Goal: Task Accomplishment & Management: Complete application form

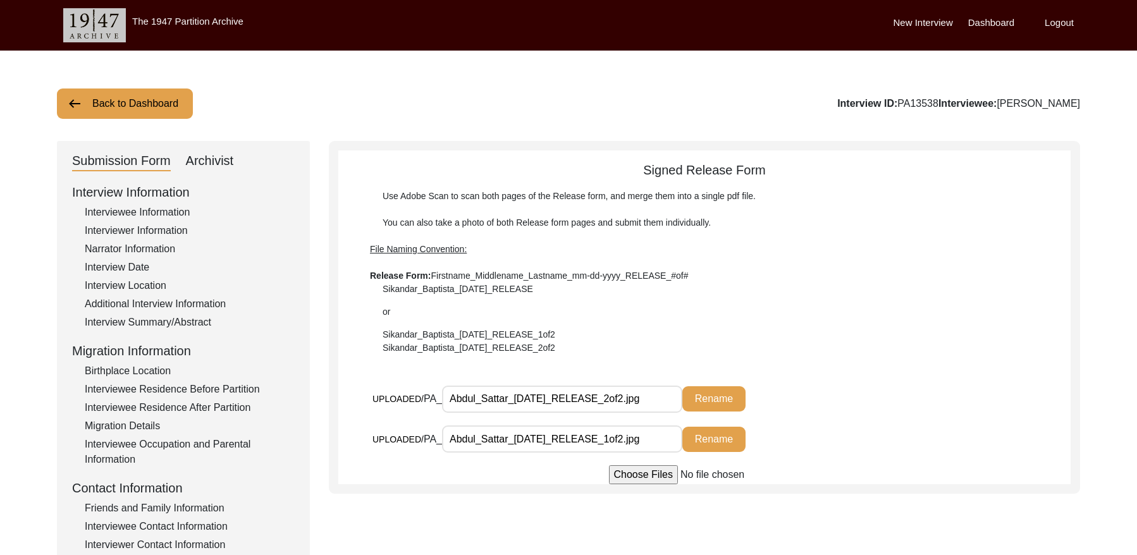
click at [155, 113] on button "Back to Dashboard" at bounding box center [125, 103] width 136 height 30
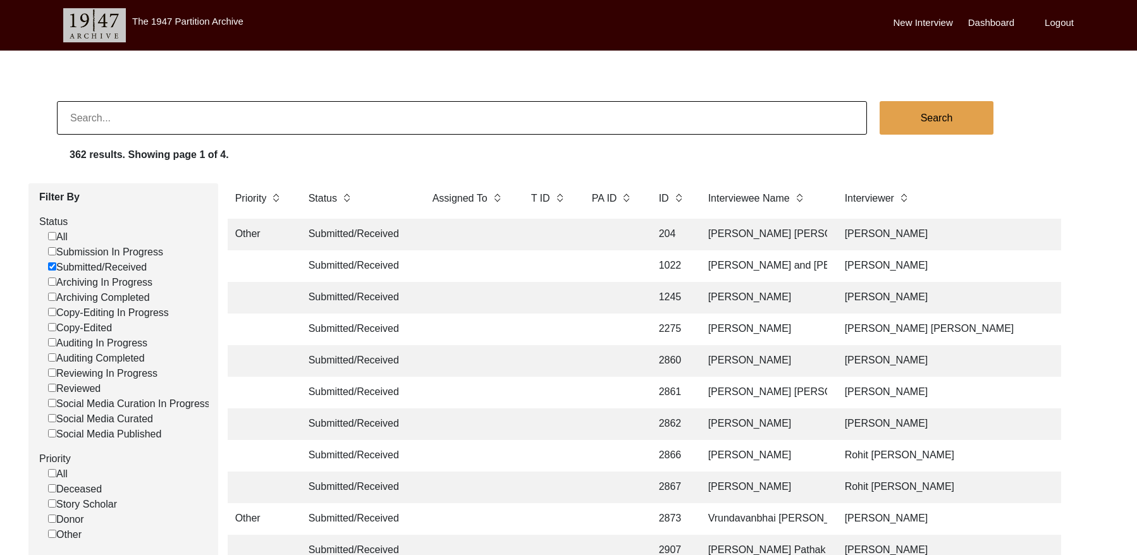
click at [447, 122] on input at bounding box center [462, 118] width 810 height 34
type input "13461"
checkbox input "false"
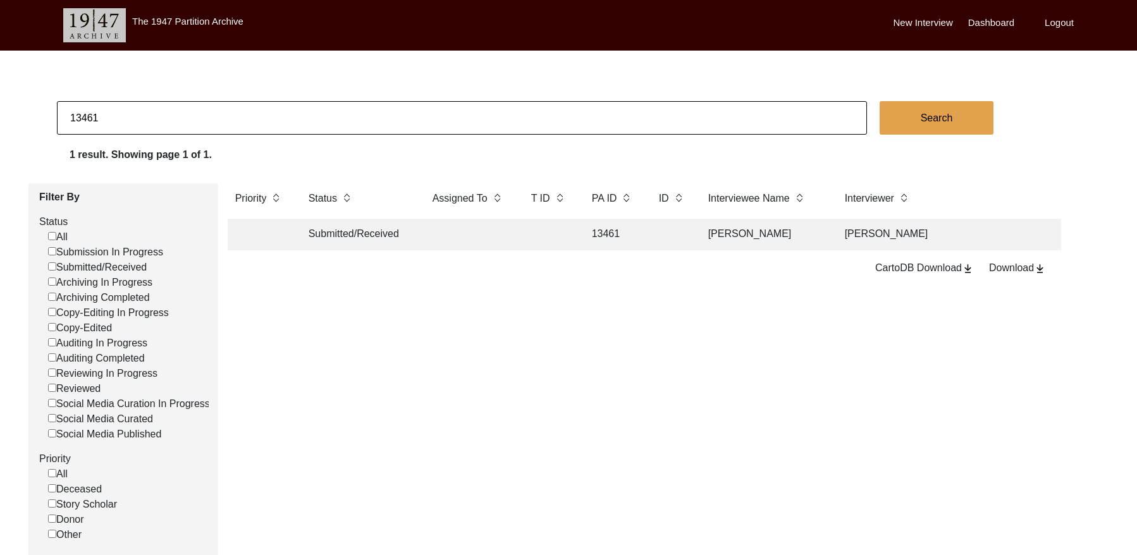
click at [669, 233] on td at bounding box center [670, 235] width 39 height 32
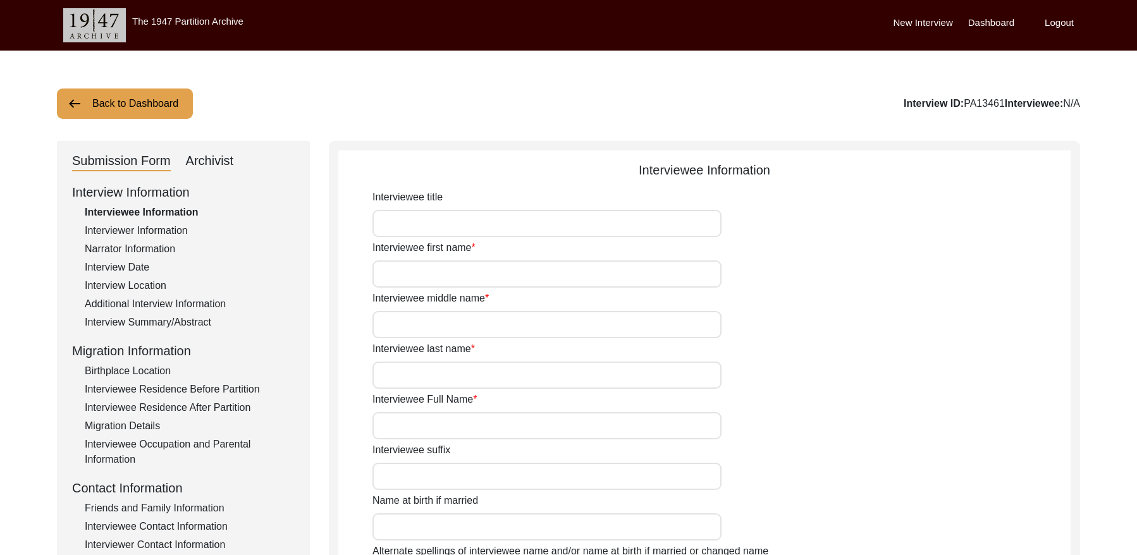
type input "[PERSON_NAME]"
type input "NA"
type input "[PERSON_NAME]"
type input "[DATE]"
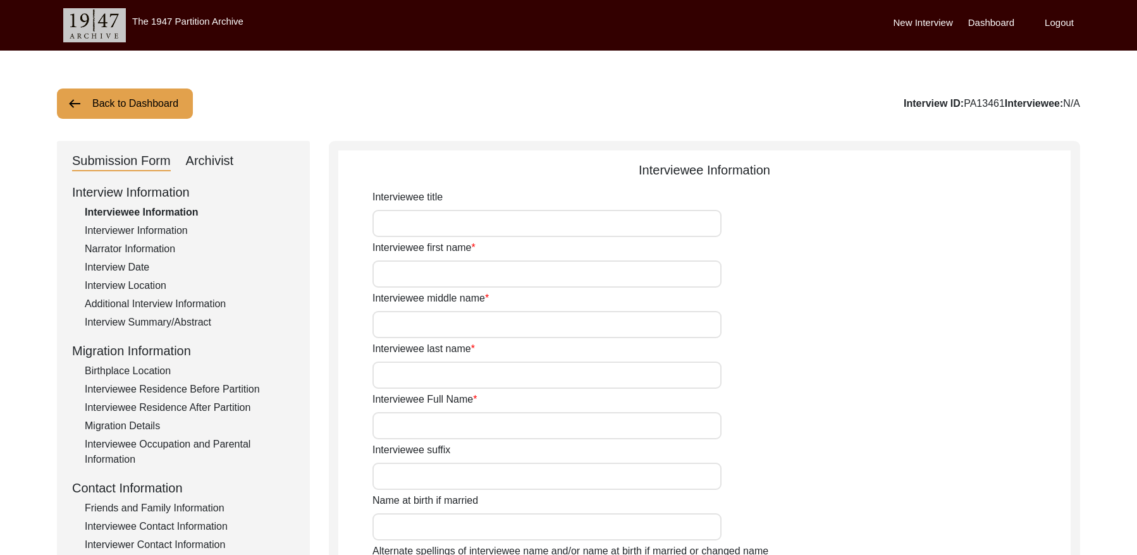
type input "83 years"
type input "[DEMOGRAPHIC_DATA]"
type input "Panjabi"
type input "[DEMOGRAPHIC_DATA]"
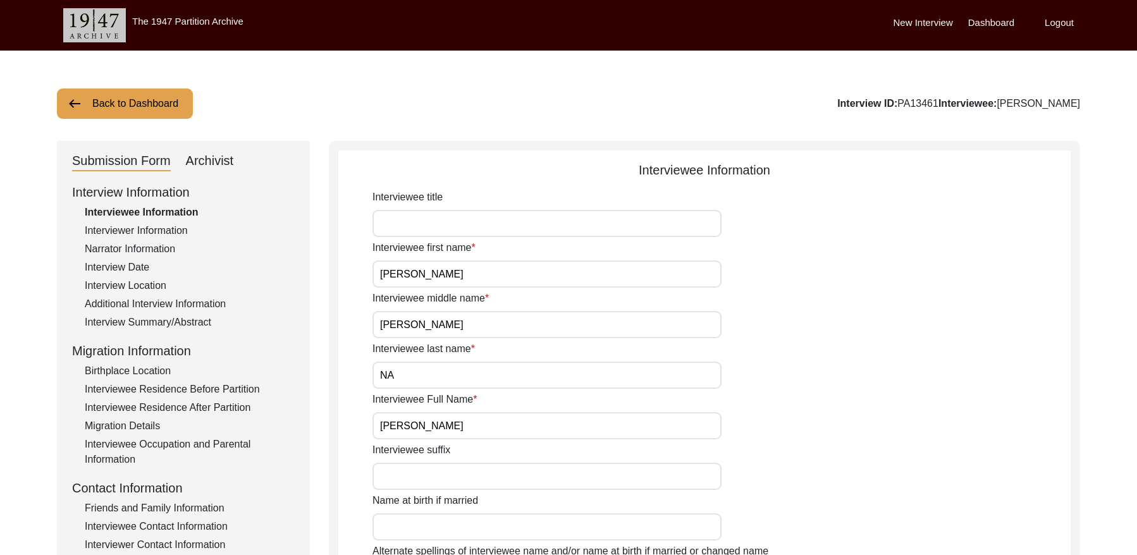
drag, startPoint x: 961, startPoint y: 104, endPoint x: 934, endPoint y: 102, distance: 27.8
click at [934, 102] on div "Interview ID: PA13461 Interviewee: Bhura singh" at bounding box center [958, 103] width 243 height 15
copy div "13461"
click at [147, 103] on button "Back to Dashboard" at bounding box center [125, 103] width 136 height 30
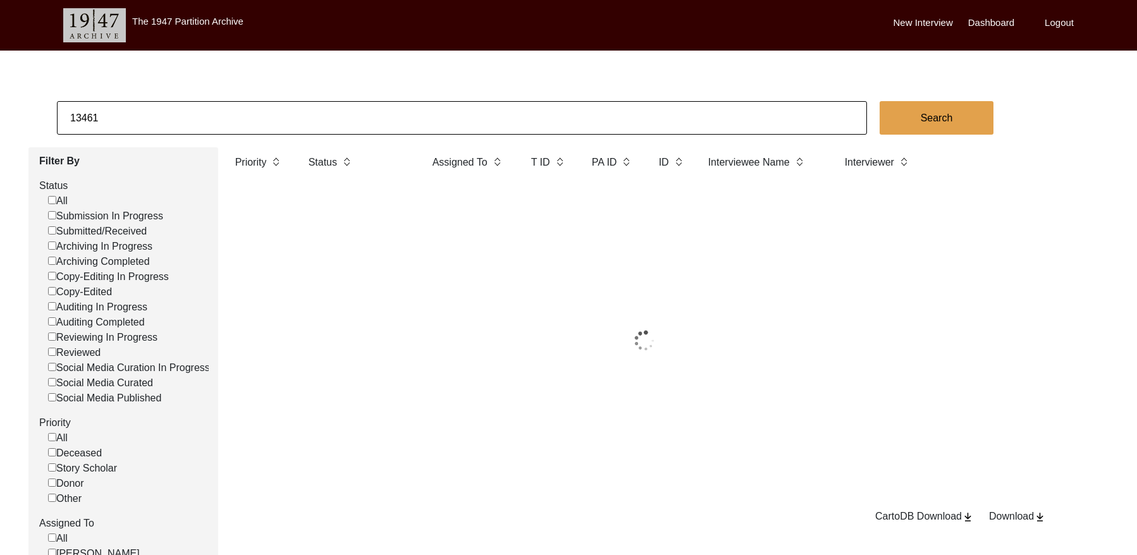
click at [314, 115] on input "13461" at bounding box center [462, 118] width 810 height 34
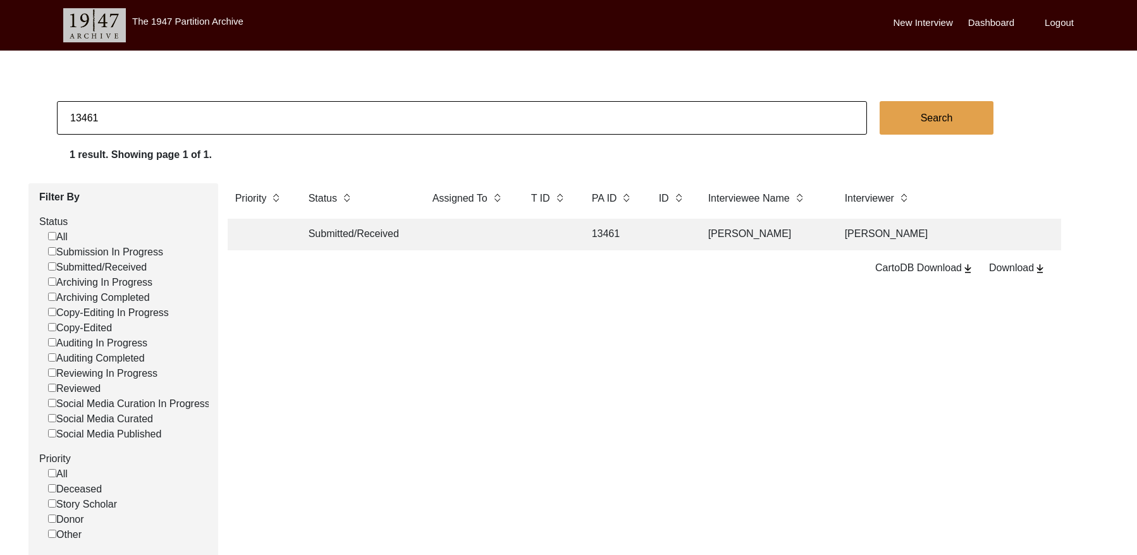
click at [314, 115] on input "13461" at bounding box center [462, 118] width 810 height 34
paste input "PA"
type input "13461"
checkbox input "false"
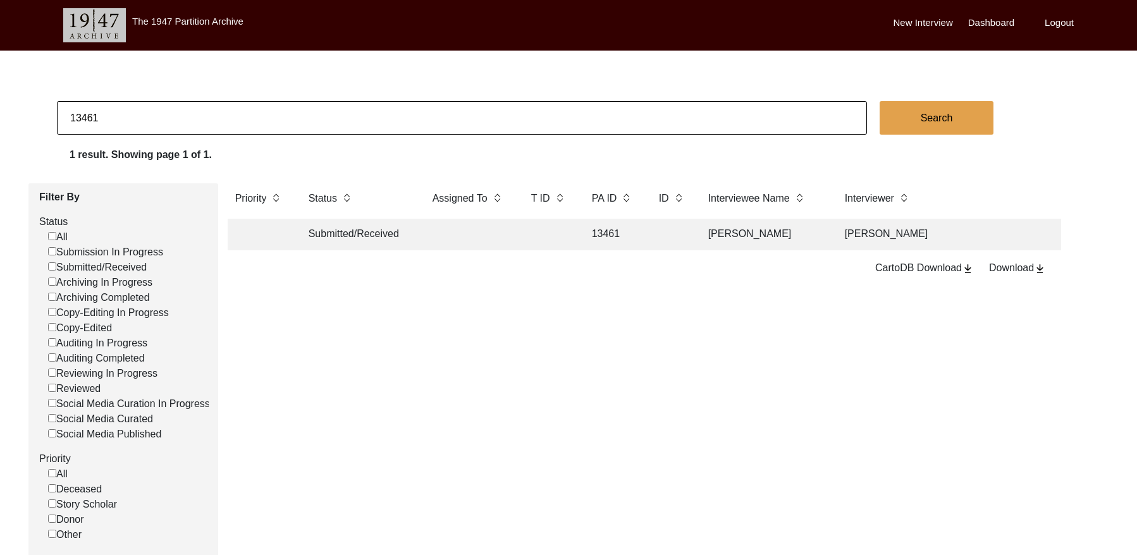
checkbox input "false"
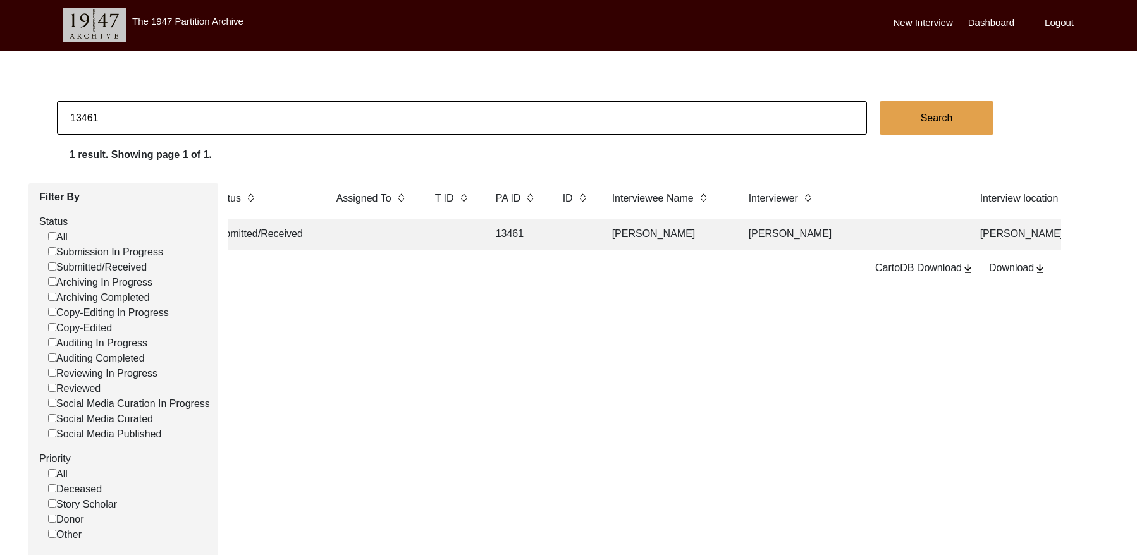
scroll to position [0, 132]
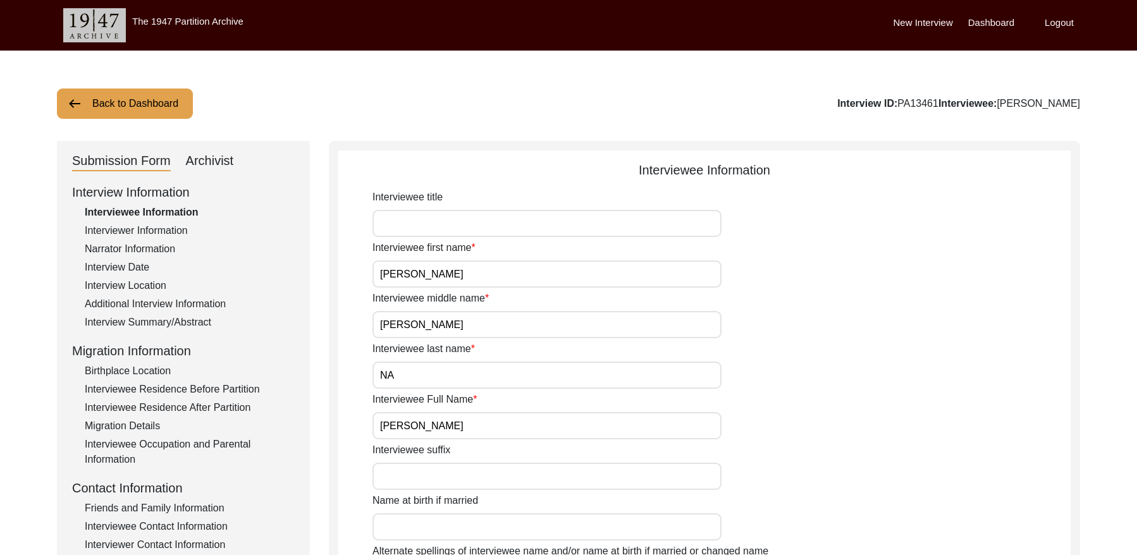
click at [166, 229] on div "Interviewer Information" at bounding box center [190, 230] width 210 height 15
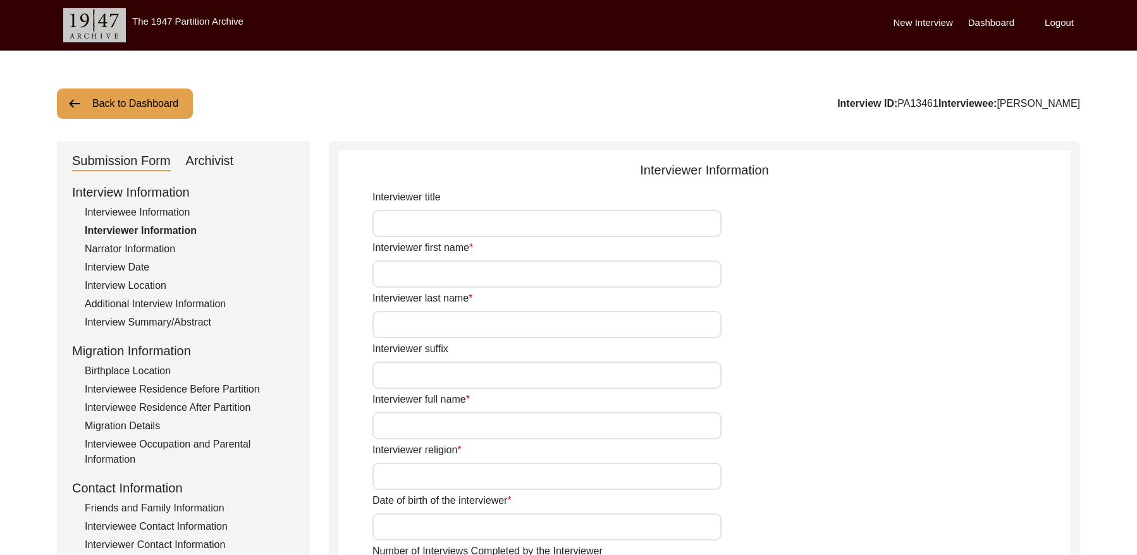
type input "[PERSON_NAME]"
type input "[DEMOGRAPHIC_DATA]"
type input "[DATE]"
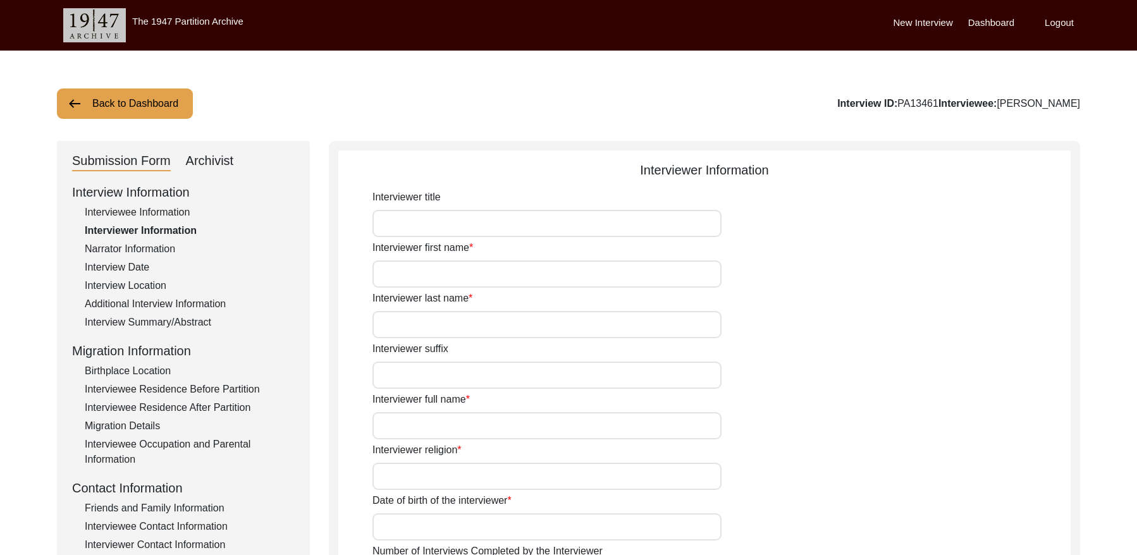
type input "Student"
type input "[PERSON_NAME]"
type textarea "[PERSON_NAME] Son of [PERSON_NAME] living in [GEOGRAPHIC_DATA] village of [GEOG…"
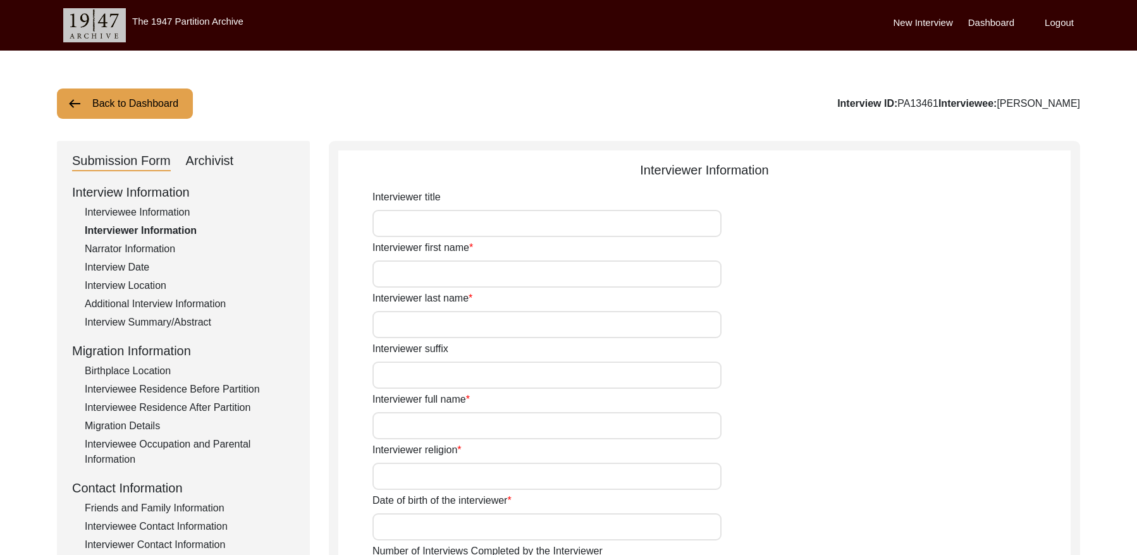
type input "Panjabi"
type textarea "NA"
click at [155, 245] on div "Narrator Information" at bounding box center [190, 248] width 210 height 15
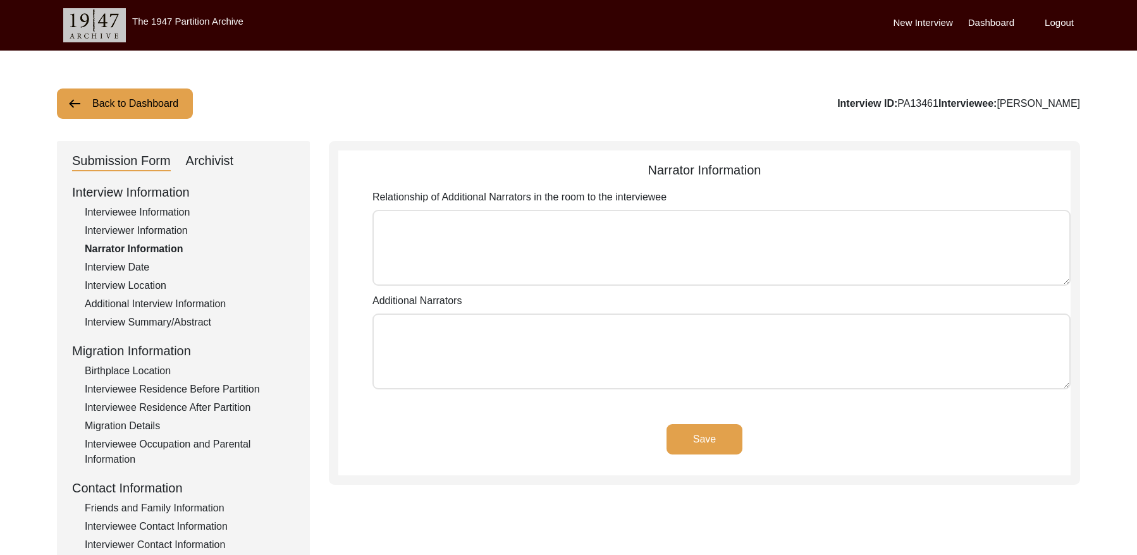
click at [123, 265] on div "Interview Date" at bounding box center [190, 267] width 210 height 15
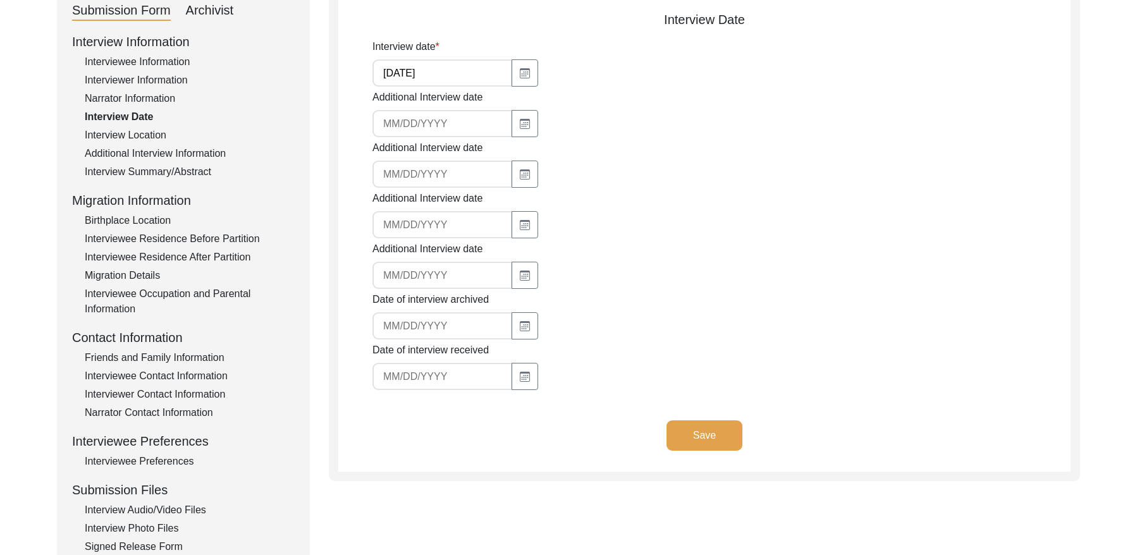
scroll to position [156, 0]
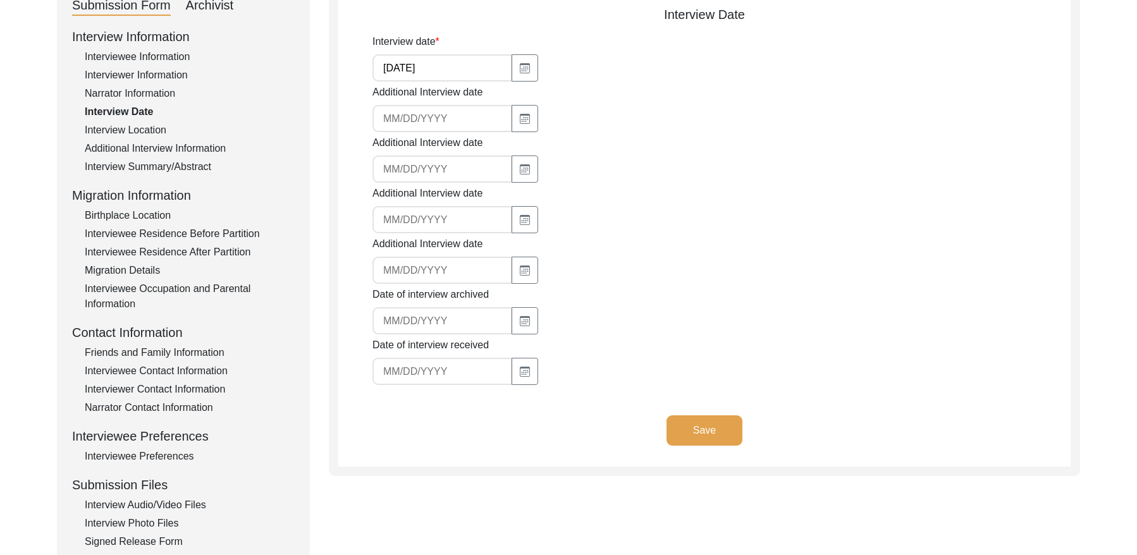
drag, startPoint x: 143, startPoint y: 131, endPoint x: 185, endPoint y: 120, distance: 43.9
click at [143, 131] on div "Interview Location" at bounding box center [190, 130] width 210 height 15
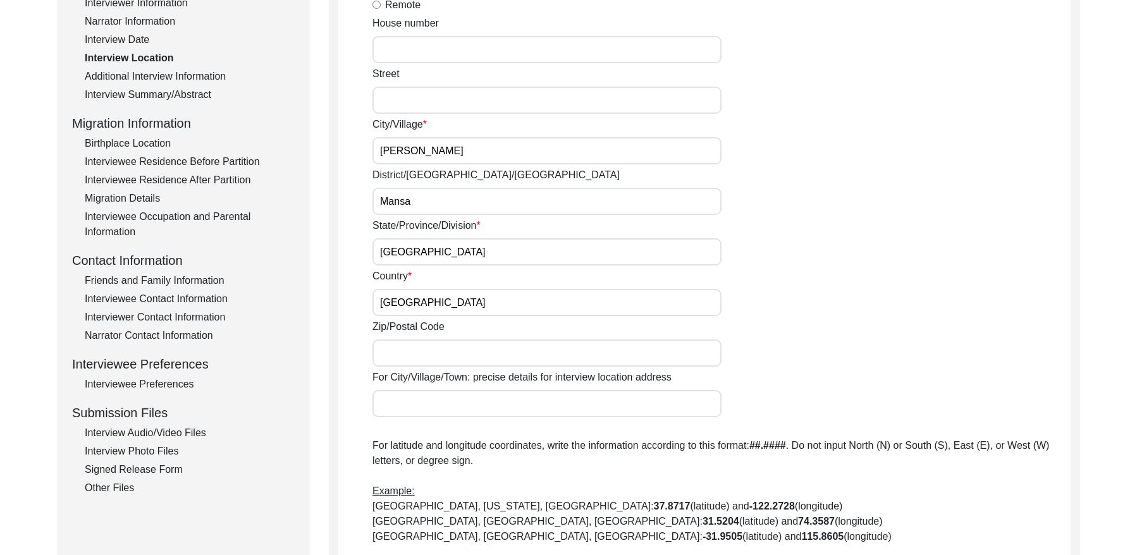
scroll to position [225, 0]
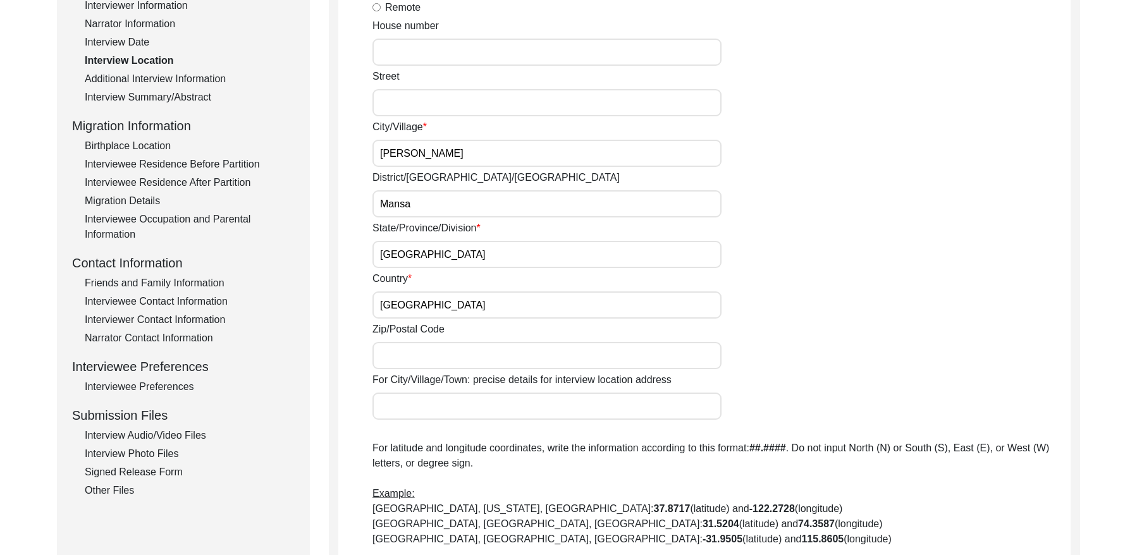
click at [152, 82] on div "Additional Interview Information" at bounding box center [190, 78] width 210 height 15
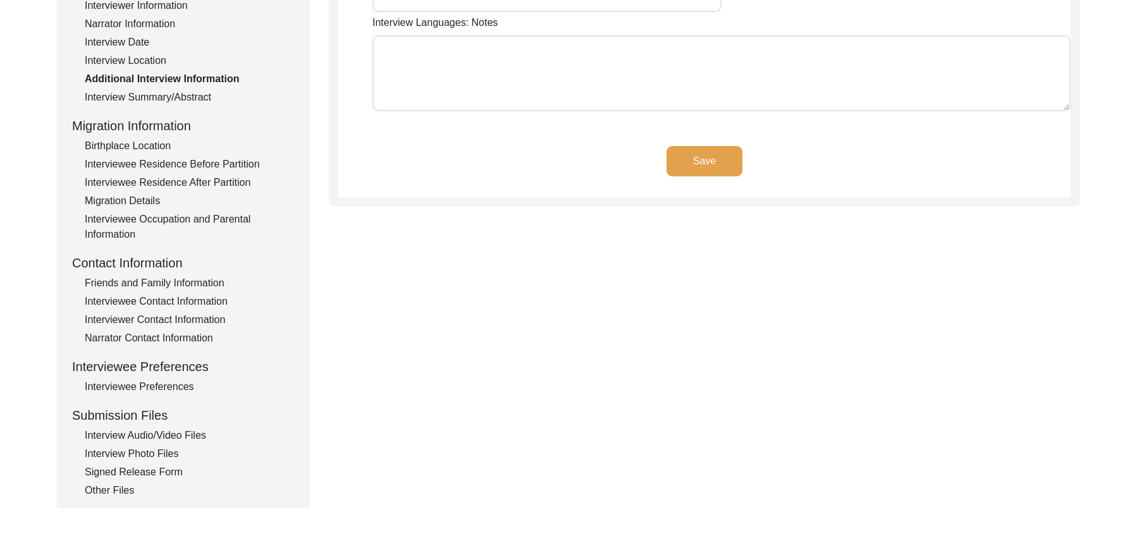
type input "Panjabi"
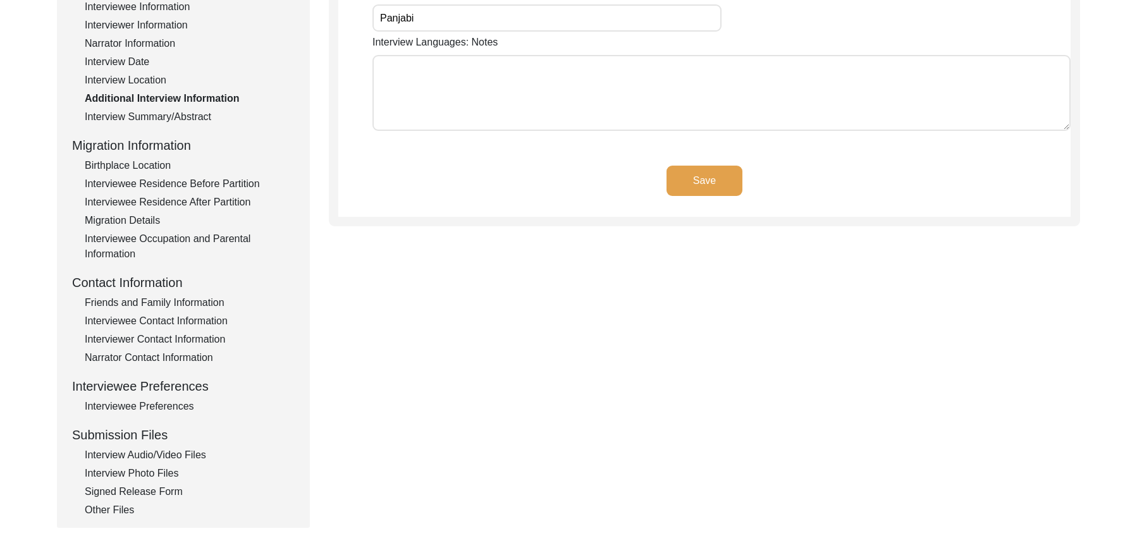
scroll to position [207, 0]
click at [173, 108] on div "Interview Summary/Abstract" at bounding box center [190, 115] width 210 height 15
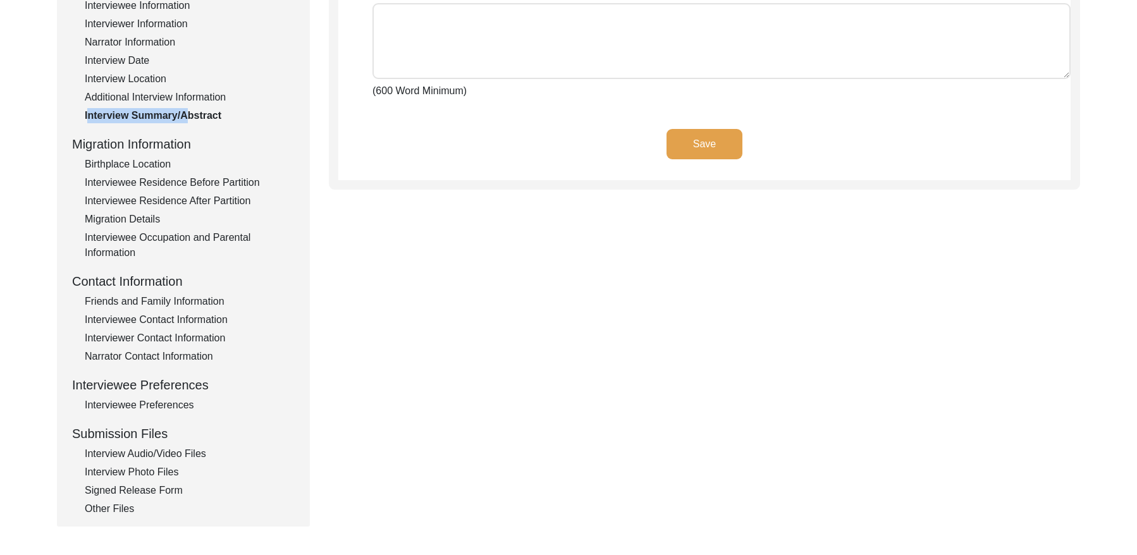
type textarea "ਸਰਦਾਰ ਭੂਰਾ ਸਿੰਘ ਦਾ ਜਨਮ ਸਾਂਝੇ ਪੰਜਾਬ ਦੇ ਵਿੱਚ 28 ਮਈ 1942 ਨੂੰ ਪਿੰਡ ਕੋਟ ਲੱਲੂ ਰਿਆਸਤ ਪ…"
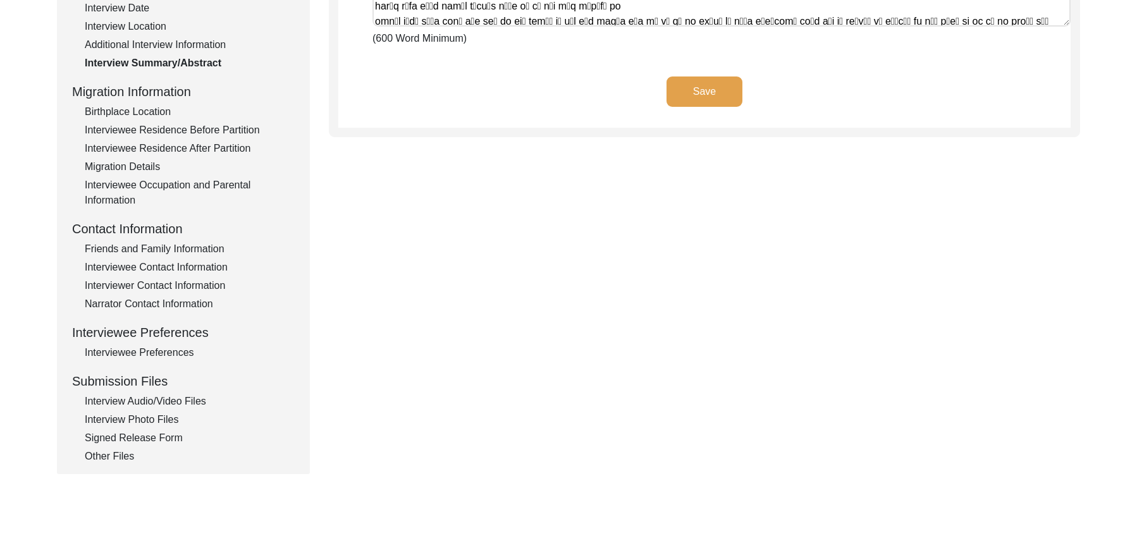
click at [142, 116] on div "Birthplace Location" at bounding box center [190, 111] width 210 height 15
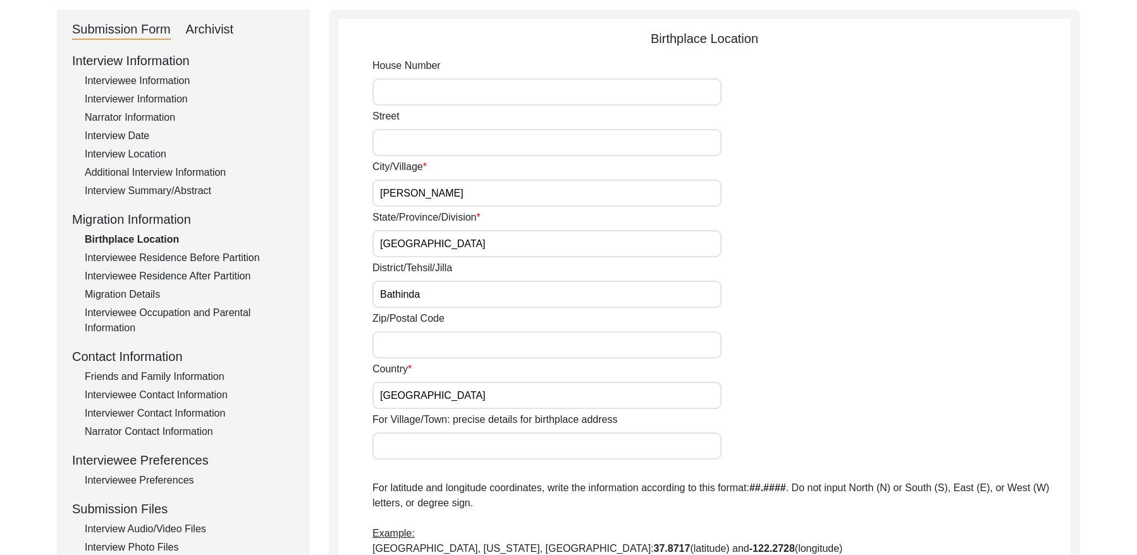
scroll to position [117, 0]
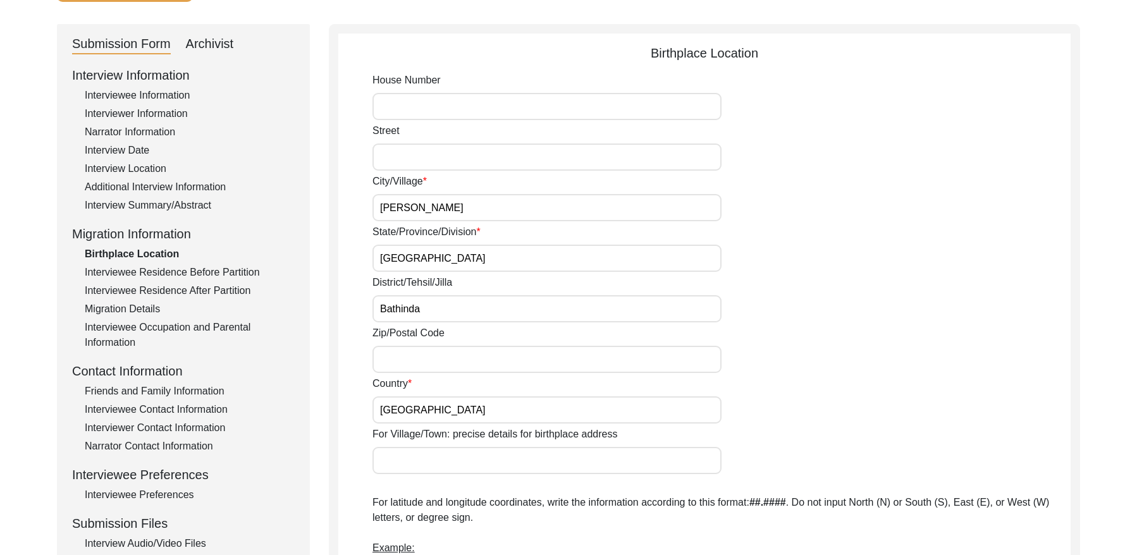
drag, startPoint x: 176, startPoint y: 272, endPoint x: 250, endPoint y: 257, distance: 75.0
click at [179, 271] on div "Interviewee Residence Before Partition" at bounding box center [190, 272] width 210 height 15
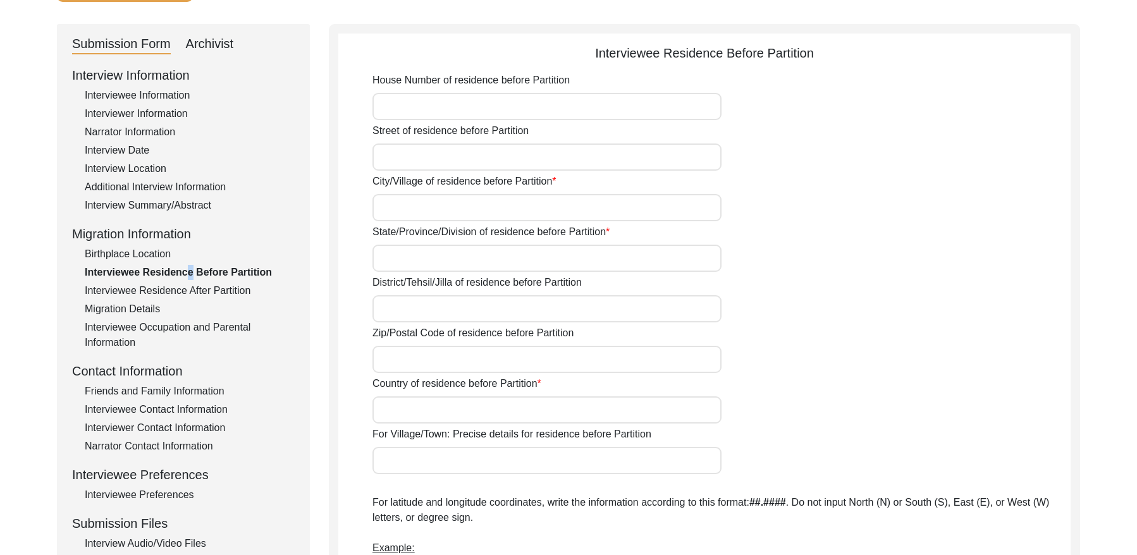
type input "Kot Lallu"
type input "[GEOGRAPHIC_DATA]"
type input "Mansa"
type input "[GEOGRAPHIC_DATA]"
type input "NA"
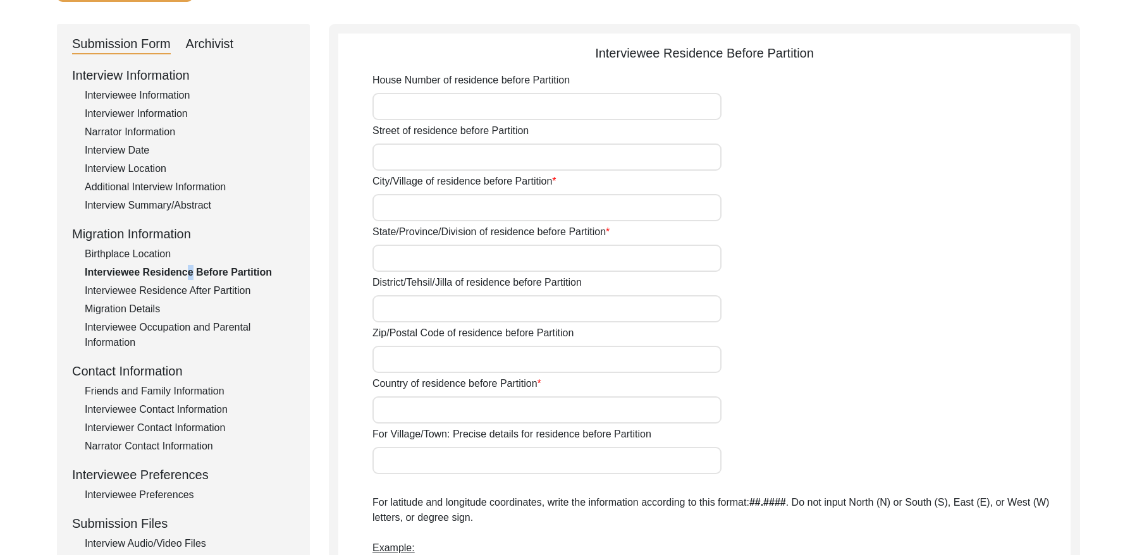
type input "000000"
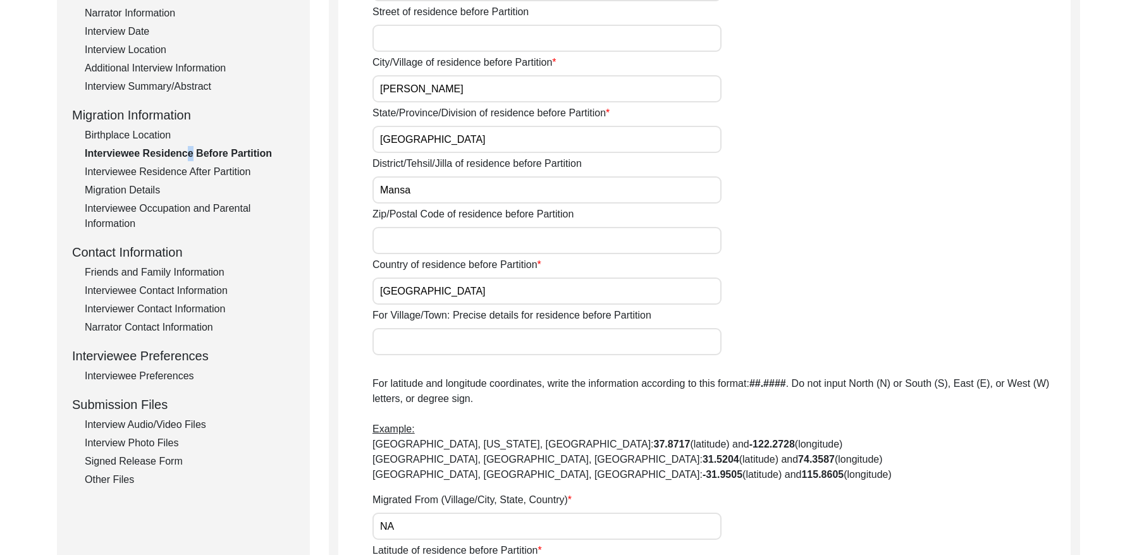
scroll to position [226, 0]
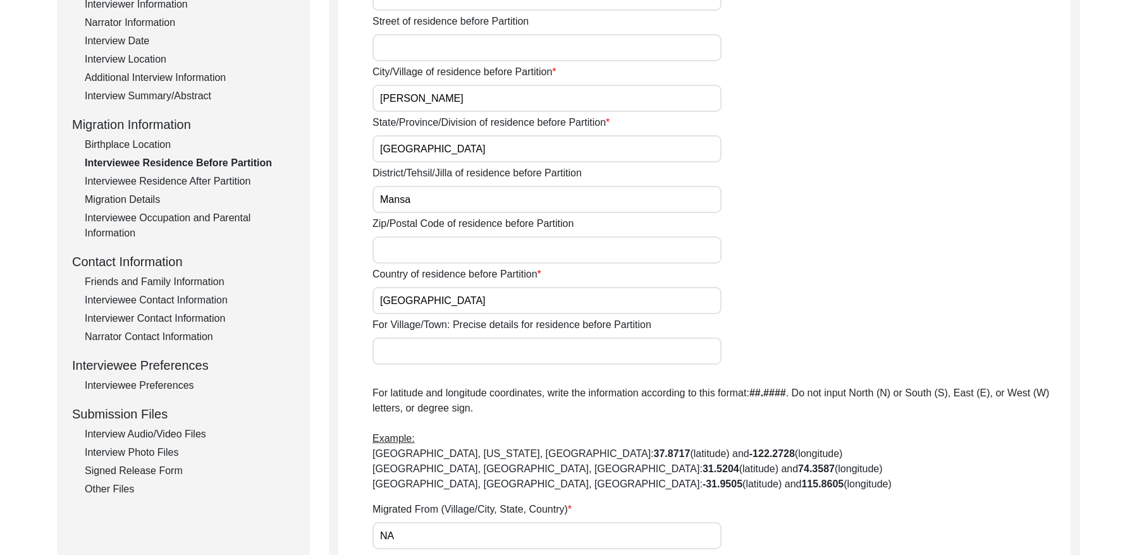
drag, startPoint x: 185, startPoint y: 184, endPoint x: 229, endPoint y: 185, distance: 43.6
click at [186, 184] on div "Interviewee Residence After Partition" at bounding box center [190, 181] width 210 height 15
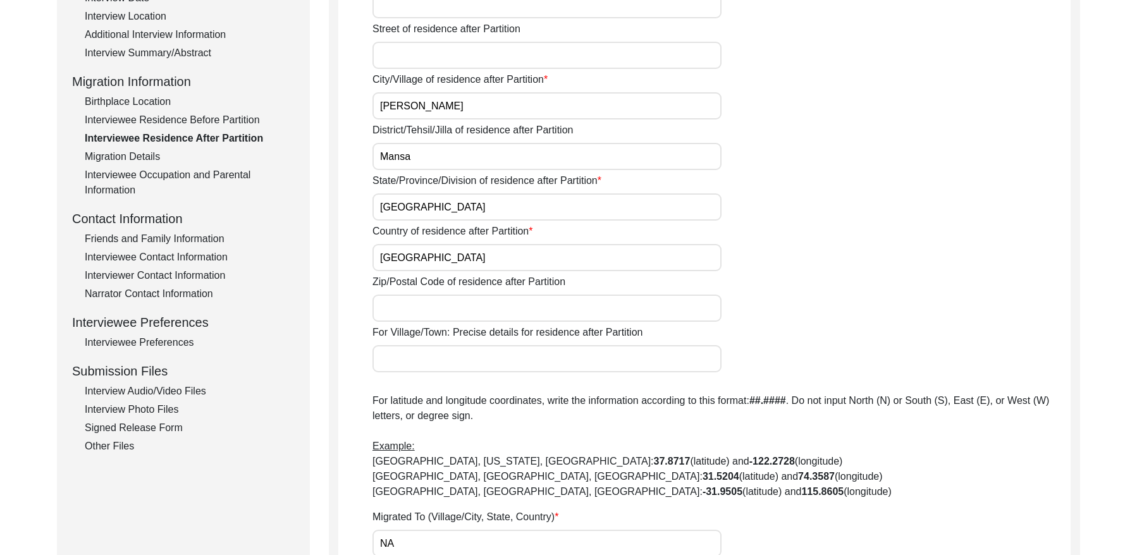
click at [121, 159] on div "Migration Details" at bounding box center [190, 156] width 210 height 15
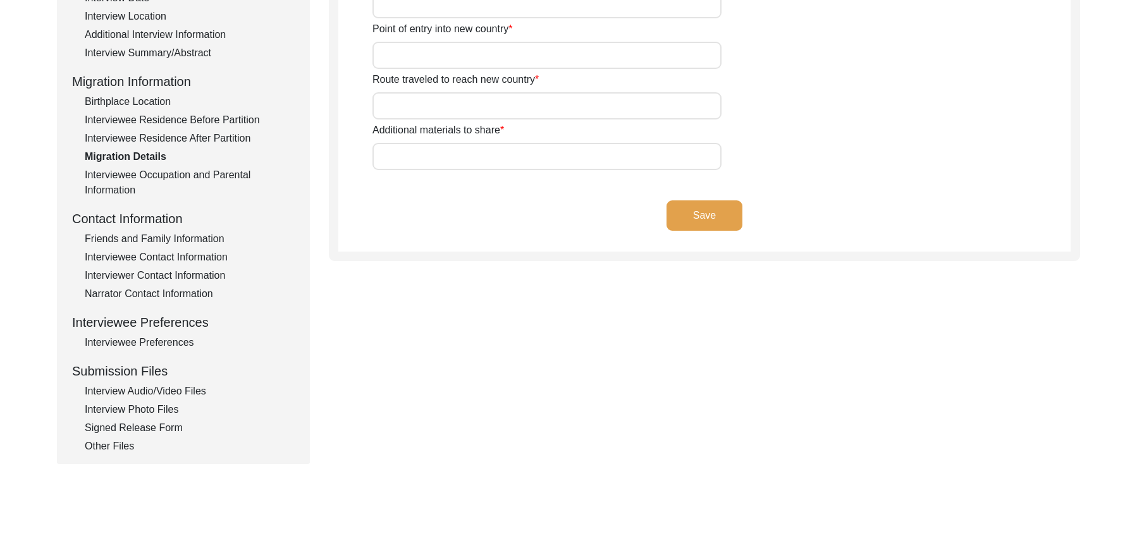
type input "Na"
type input "NA"
type input "Na"
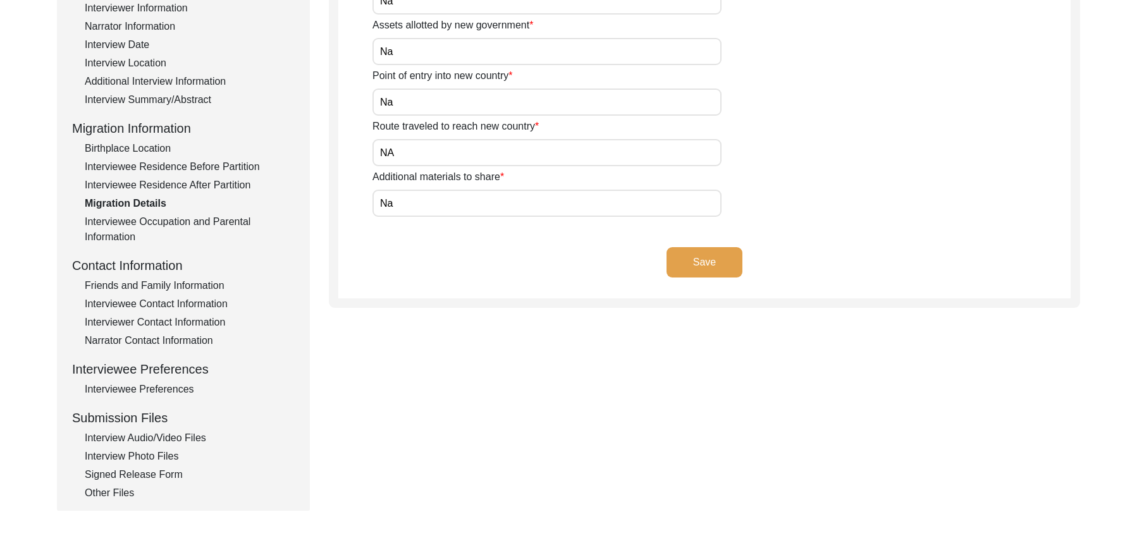
scroll to position [219, 0]
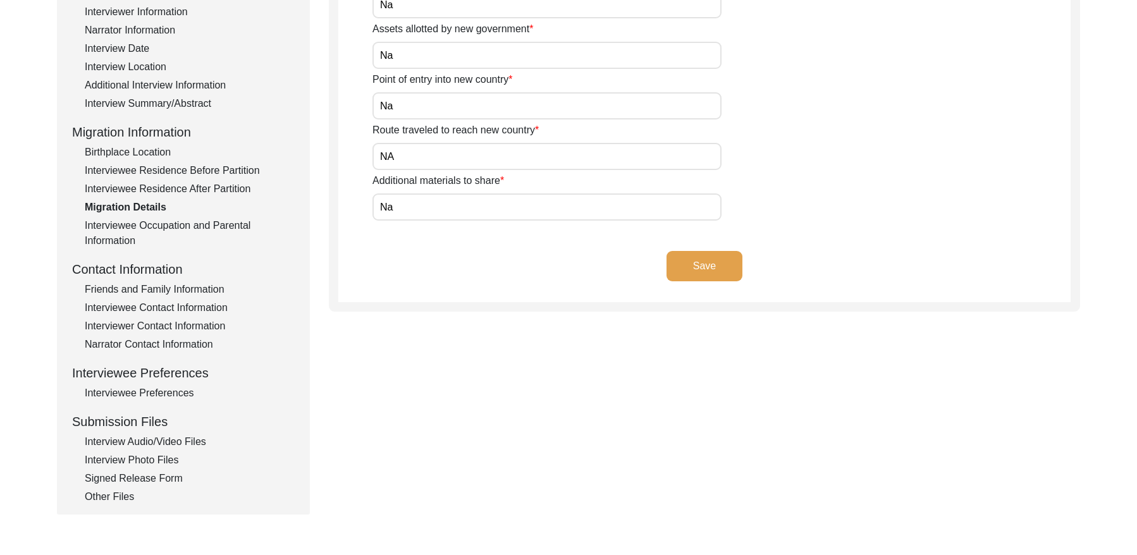
click at [229, 214] on div "Migration Details" at bounding box center [190, 207] width 210 height 15
click at [250, 219] on div "Interviewee Occupation and Parental Information" at bounding box center [190, 233] width 210 height 30
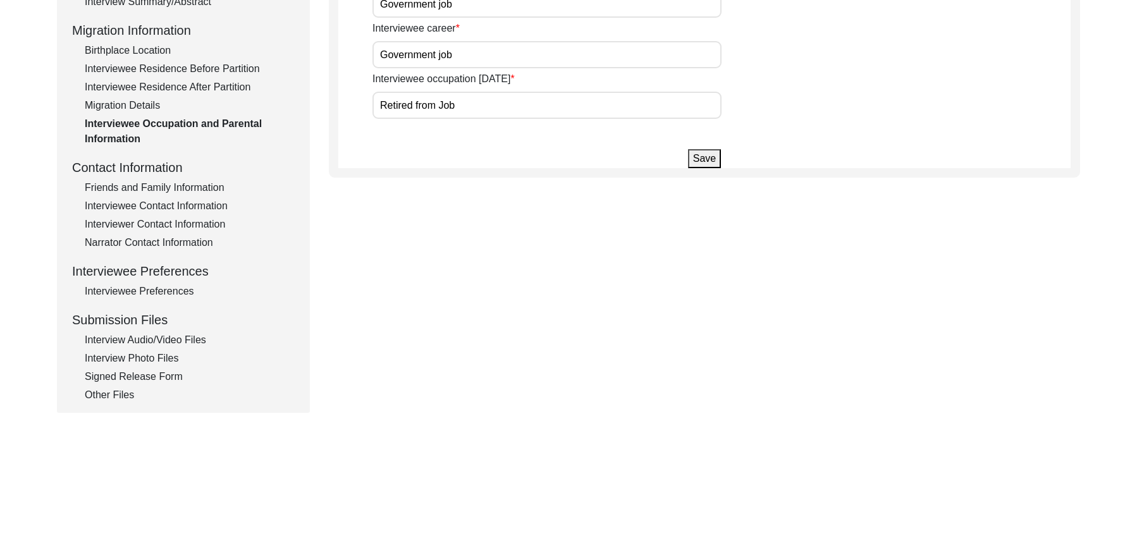
scroll to position [322, 0]
click at [171, 185] on div "Friends and Family Information" at bounding box center [190, 185] width 210 height 15
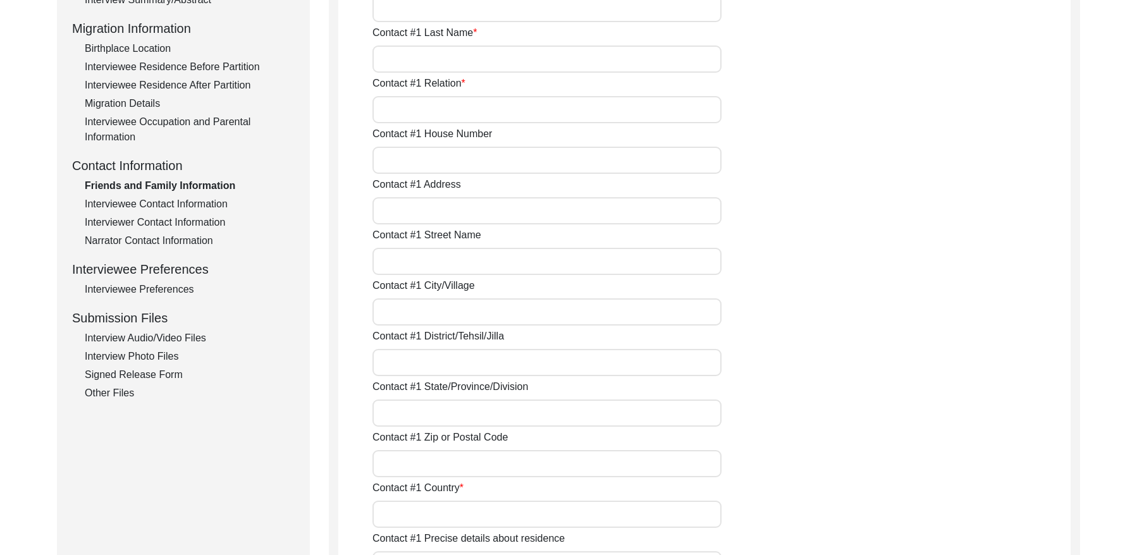
type input "NA"
type input "Na"
type input "NA"
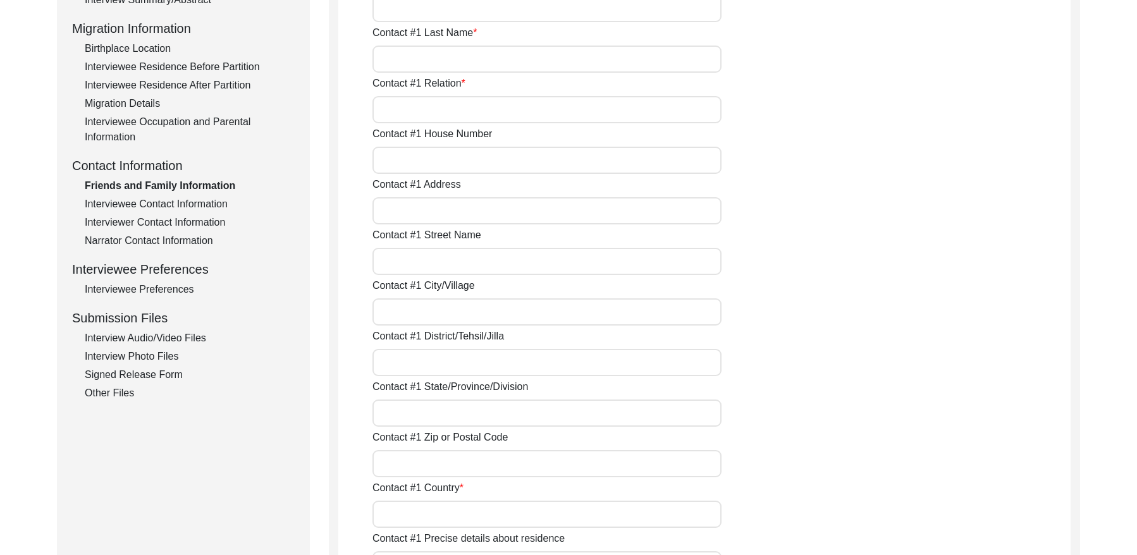
type input "NA"
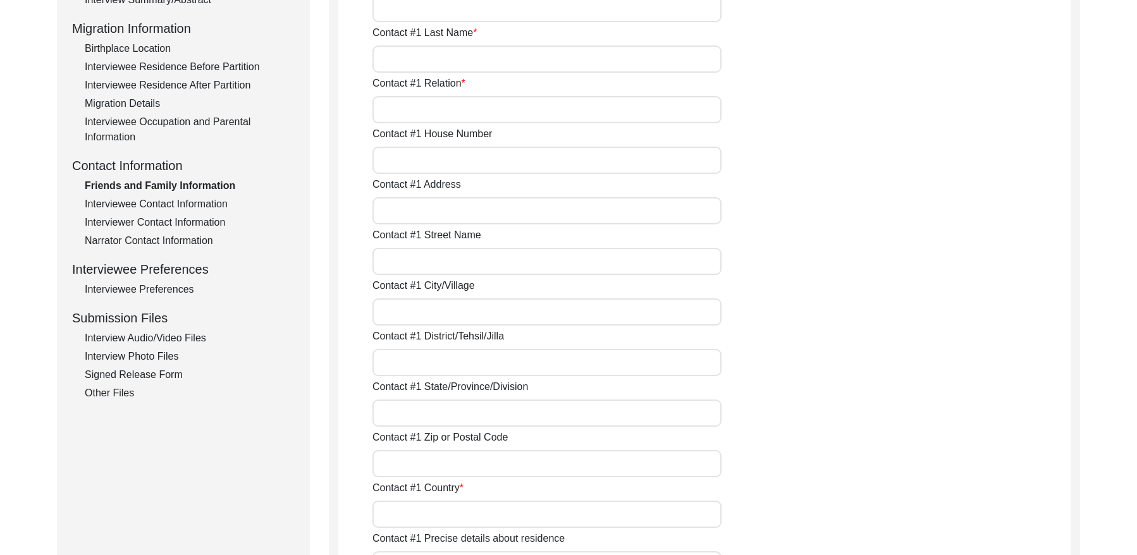
type input "NA"
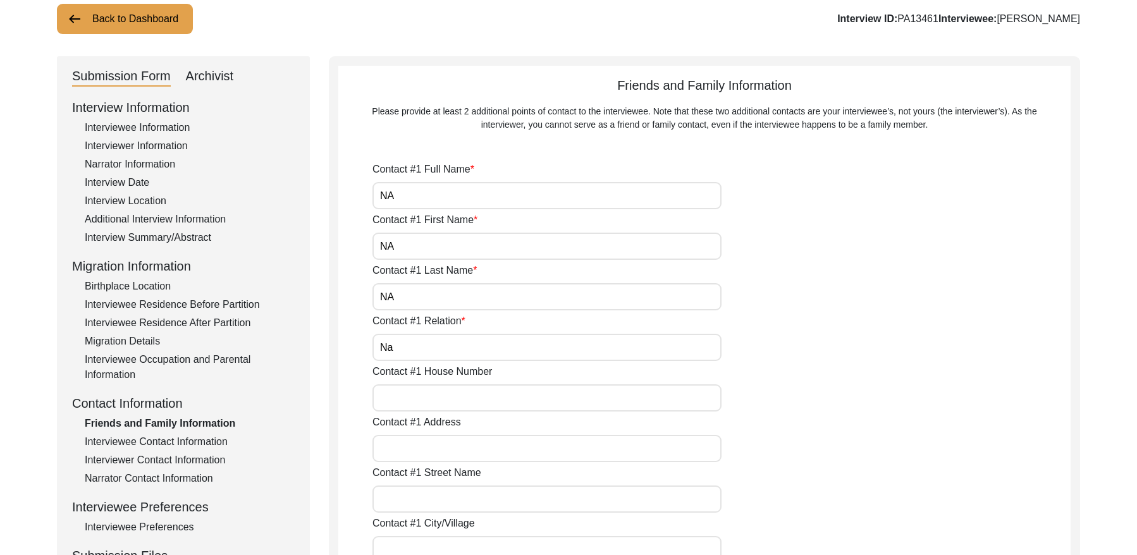
scroll to position [0, 0]
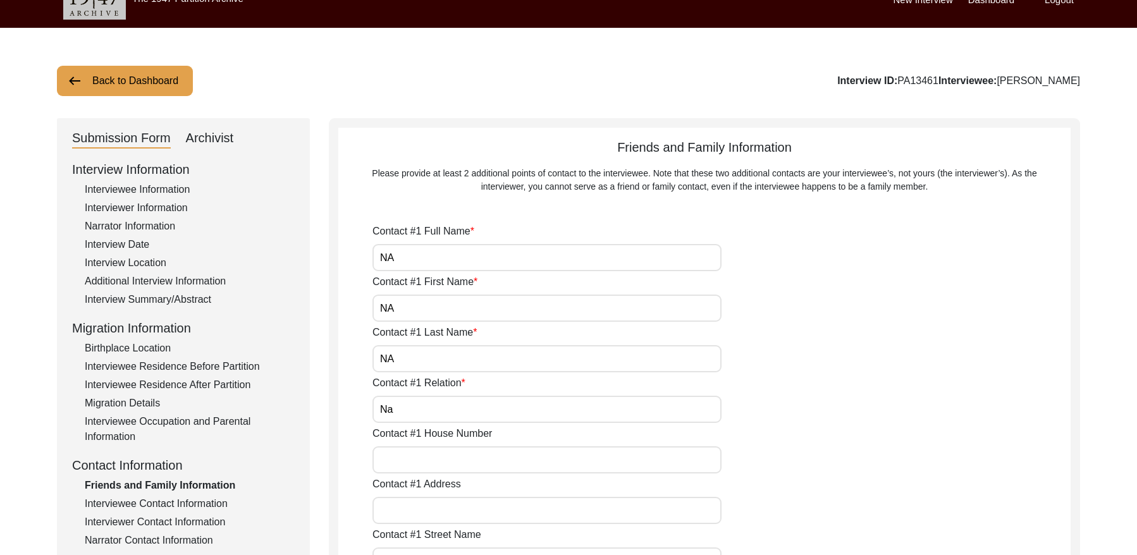
click at [168, 298] on div "Interview Summary/Abstract" at bounding box center [190, 299] width 210 height 15
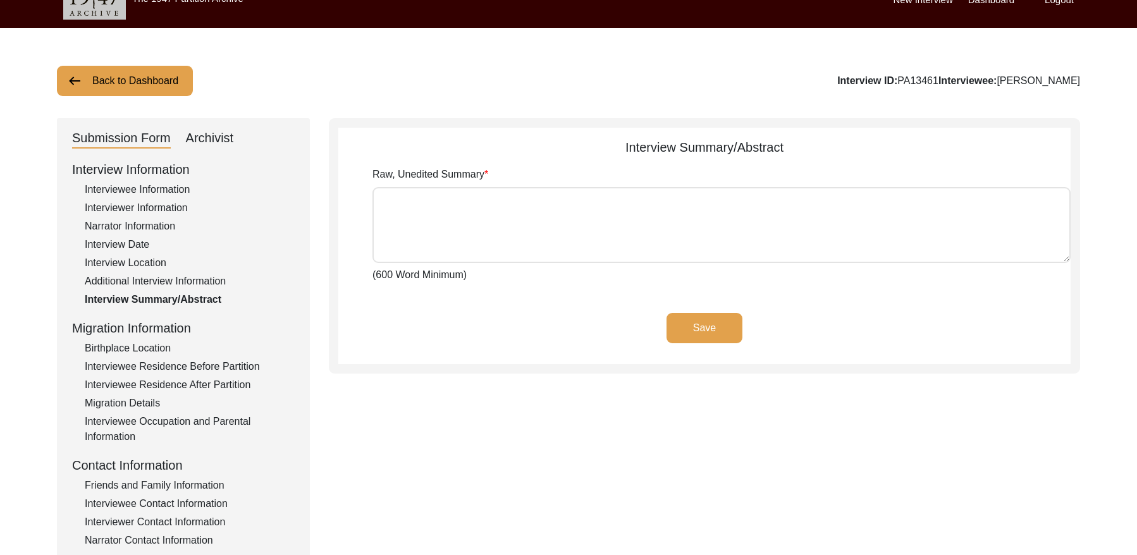
type textarea "ਸਰਦਾਰ ਭੂਰਾ ਸਿੰਘ ਦਾ ਜਨਮ ਸਾਂਝੇ ਪੰਜਾਬ ਦੇ ਵਿੱਚ 28 ਮਈ 1942 ਨੂੰ ਪਿੰਡ ਕੋਟ ਲੱਲੂ ਰਿਆਸਤ ਪ…"
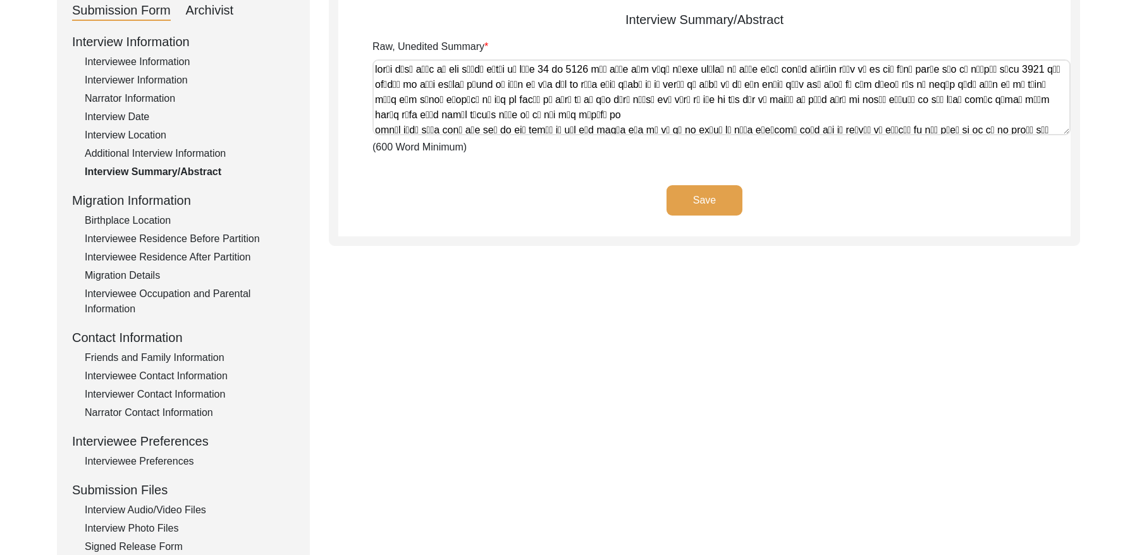
scroll to position [181, 0]
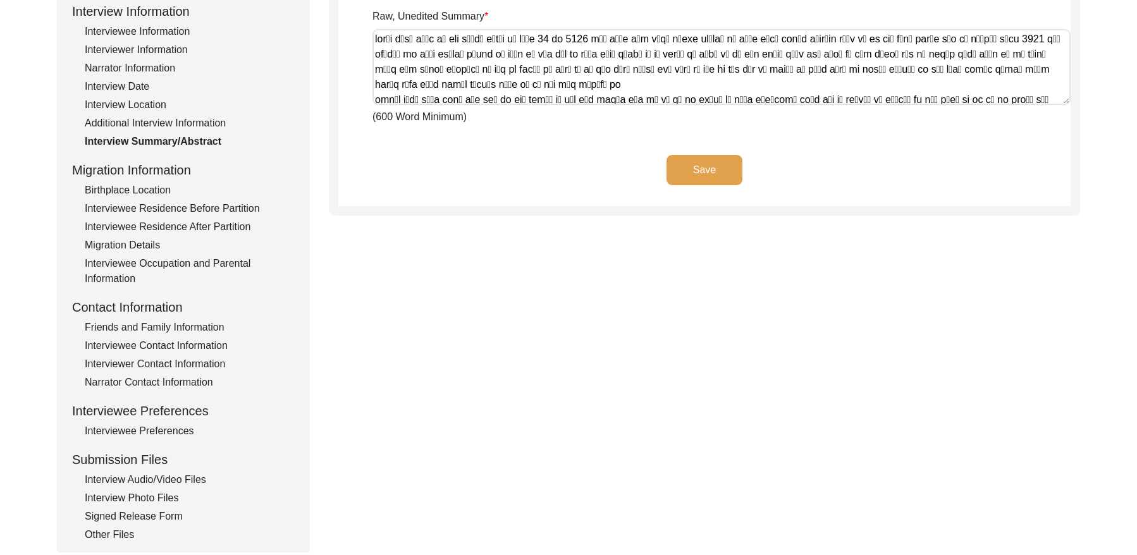
drag, startPoint x: 187, startPoint y: 343, endPoint x: 203, endPoint y: 339, distance: 16.3
click at [188, 342] on div "Interviewee Contact Information" at bounding box center [190, 345] width 210 height 15
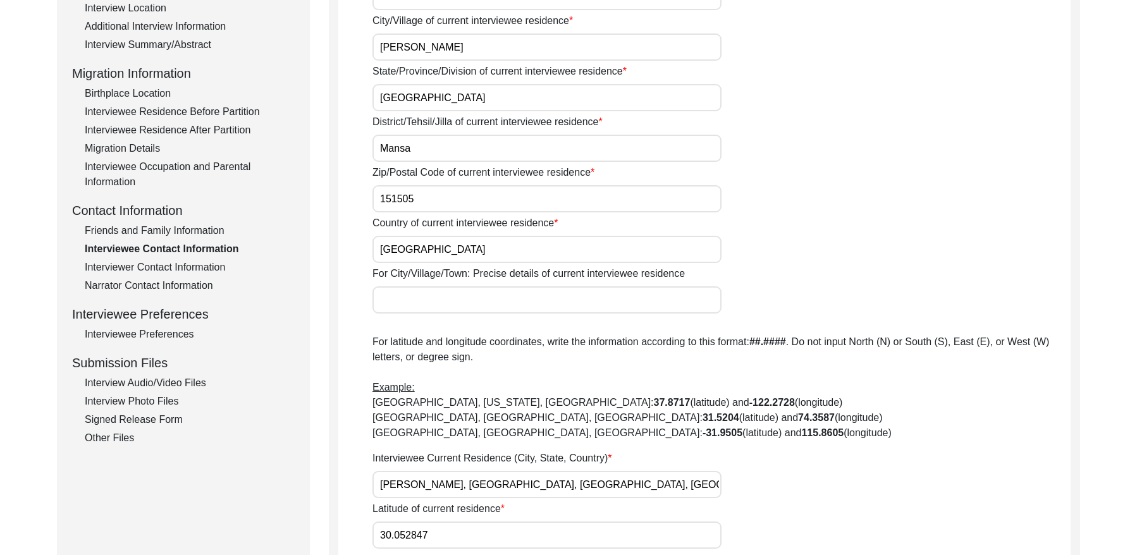
scroll to position [132, 0]
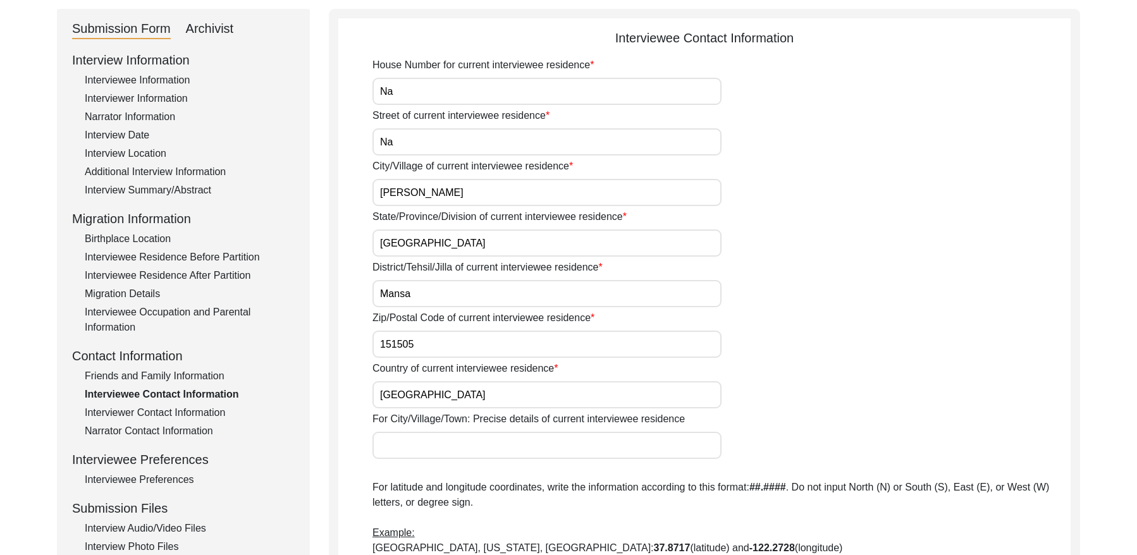
click at [201, 417] on div "Interviewer Contact Information" at bounding box center [190, 412] width 210 height 15
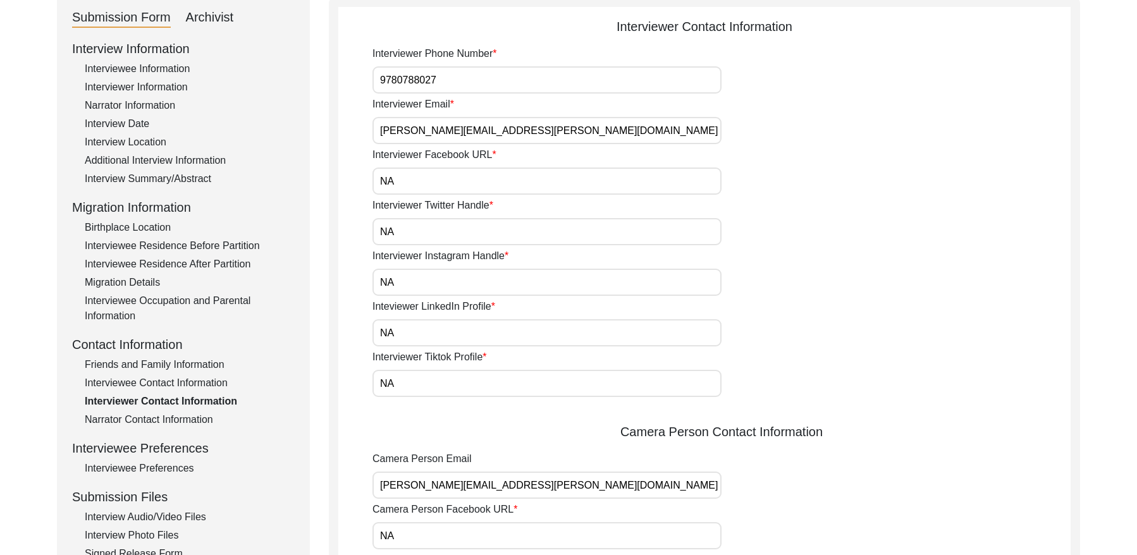
scroll to position [181, 0]
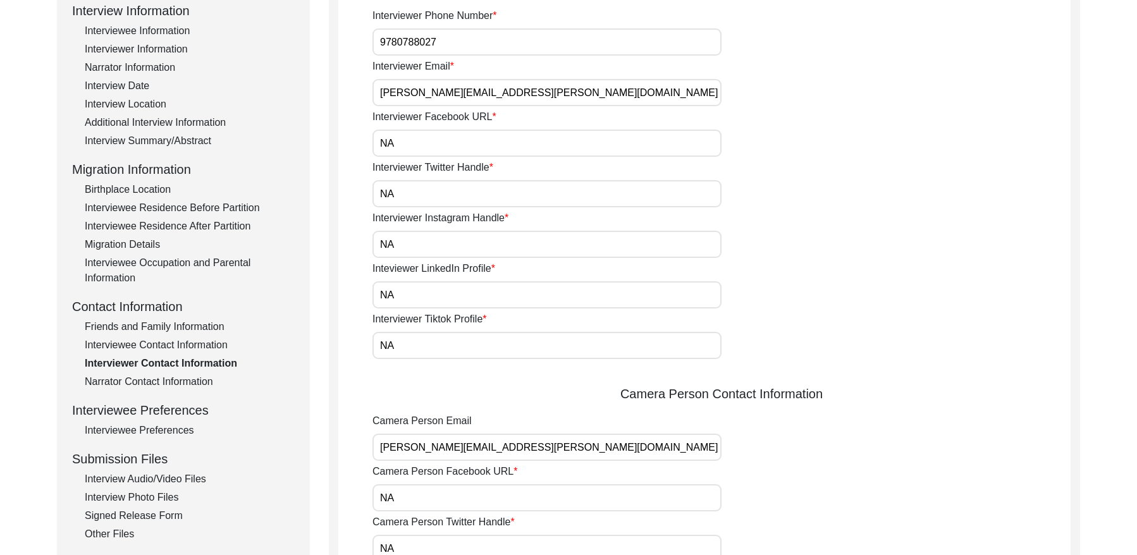
click at [150, 386] on div "Narrator Contact Information" at bounding box center [190, 381] width 210 height 15
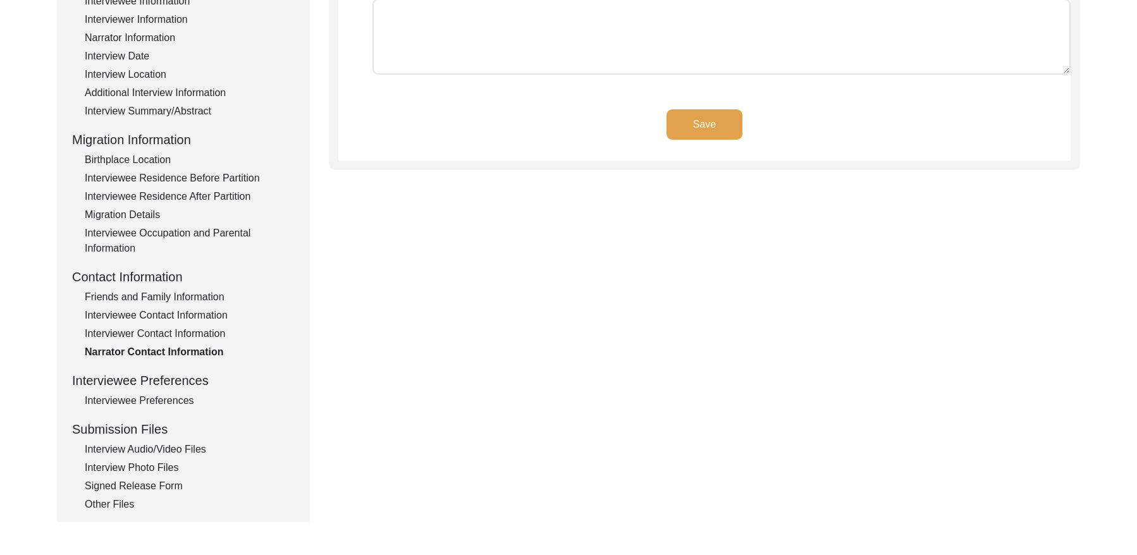
scroll to position [228, 0]
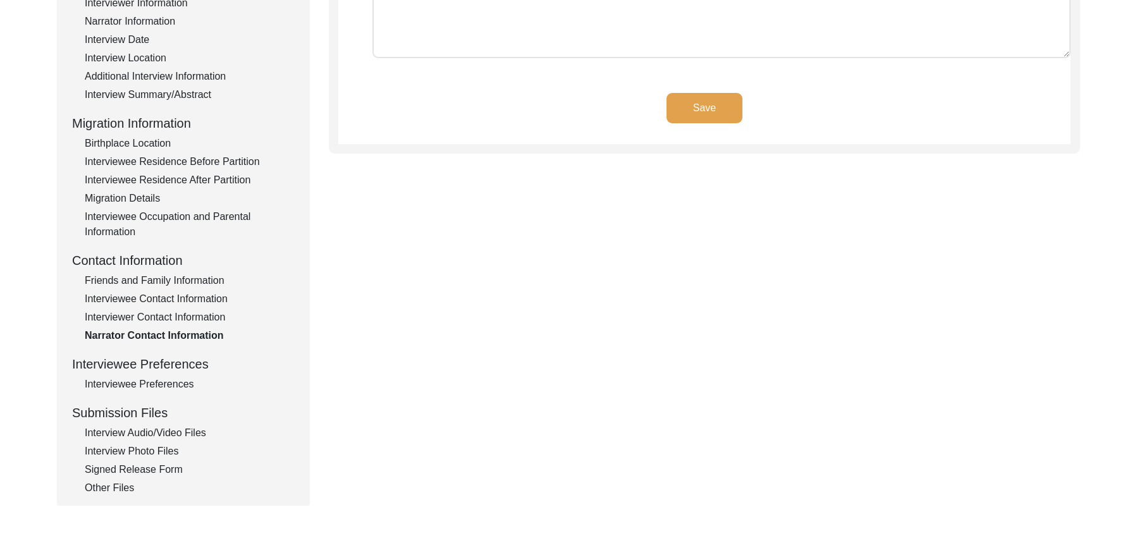
click at [152, 379] on div "Interviewee Preferences" at bounding box center [190, 384] width 210 height 15
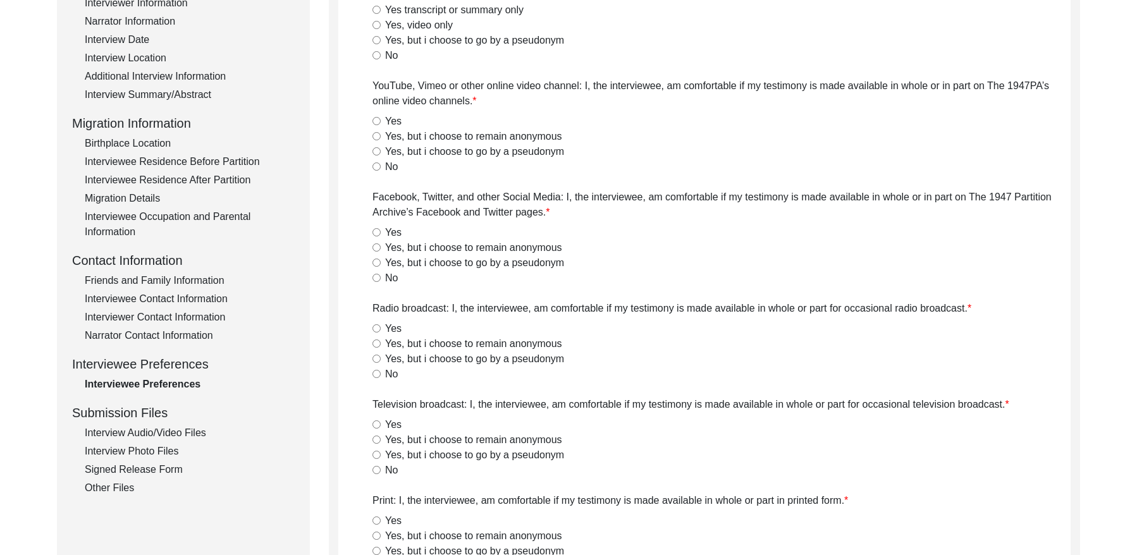
radio input "true"
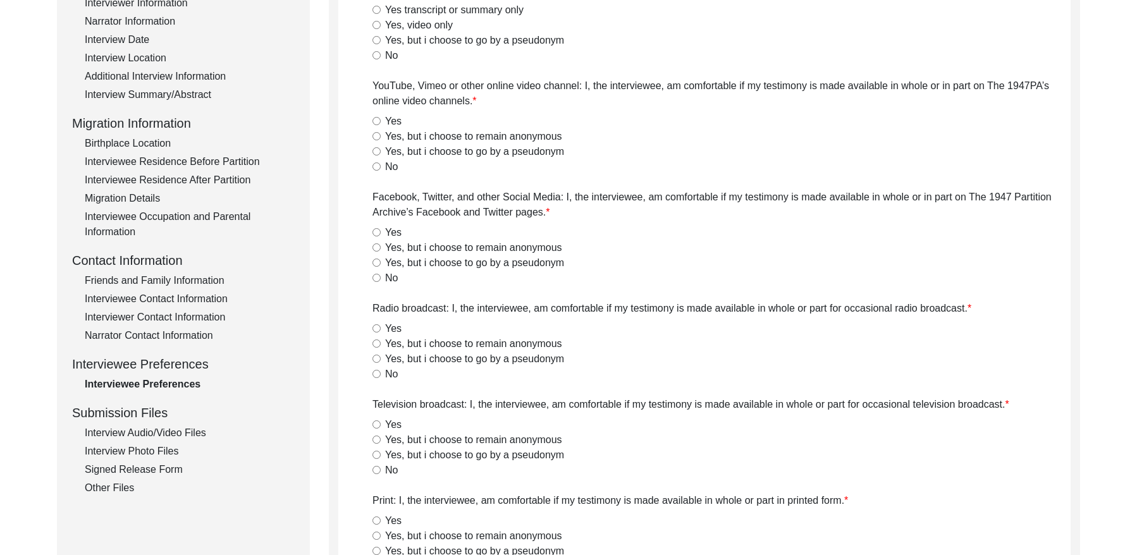
radio input "true"
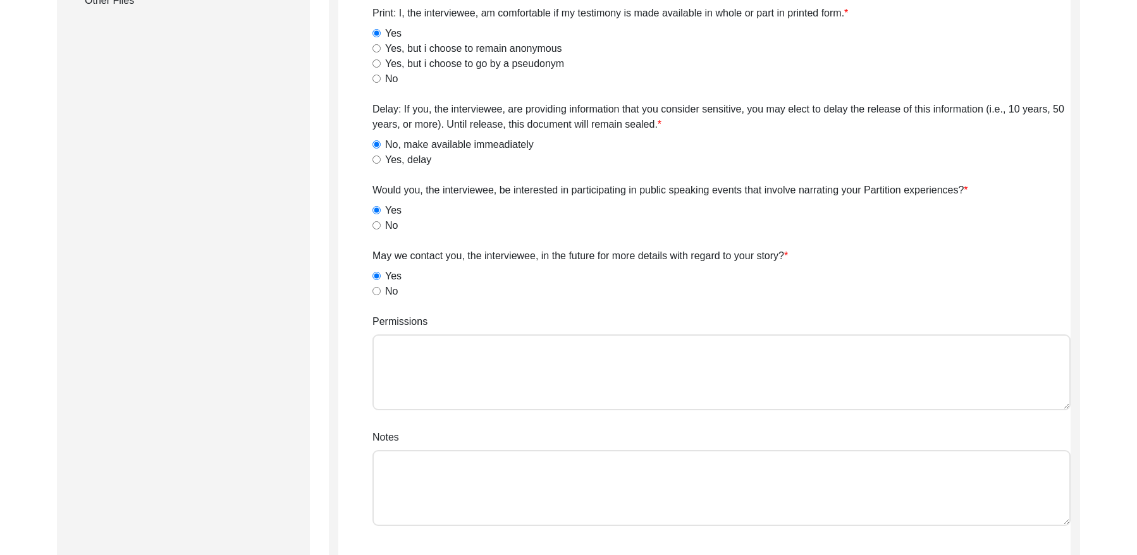
scroll to position [718, 0]
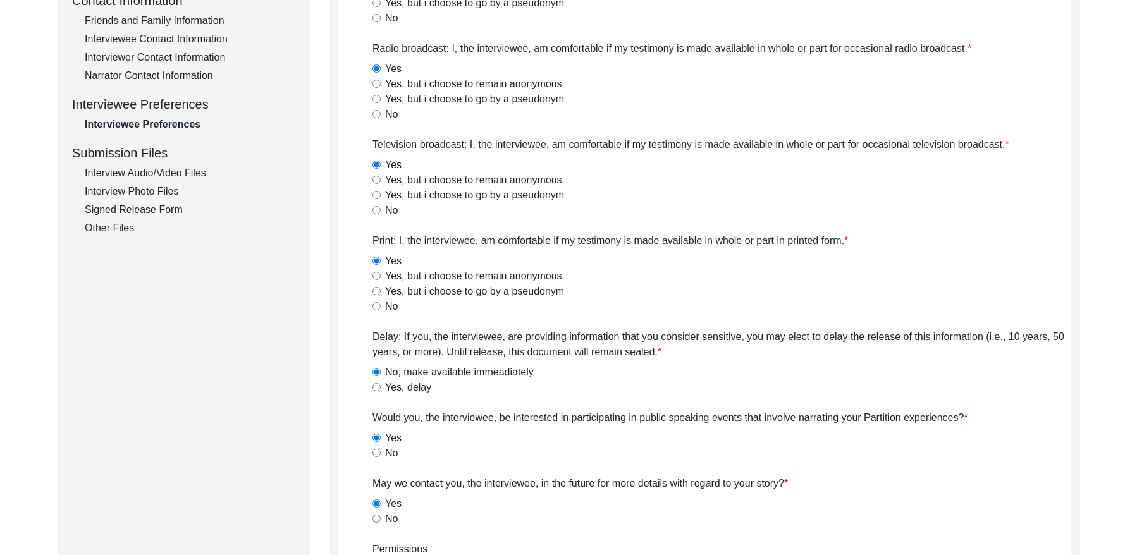
click at [186, 174] on div "Interview Audio/Video Files" at bounding box center [190, 173] width 210 height 15
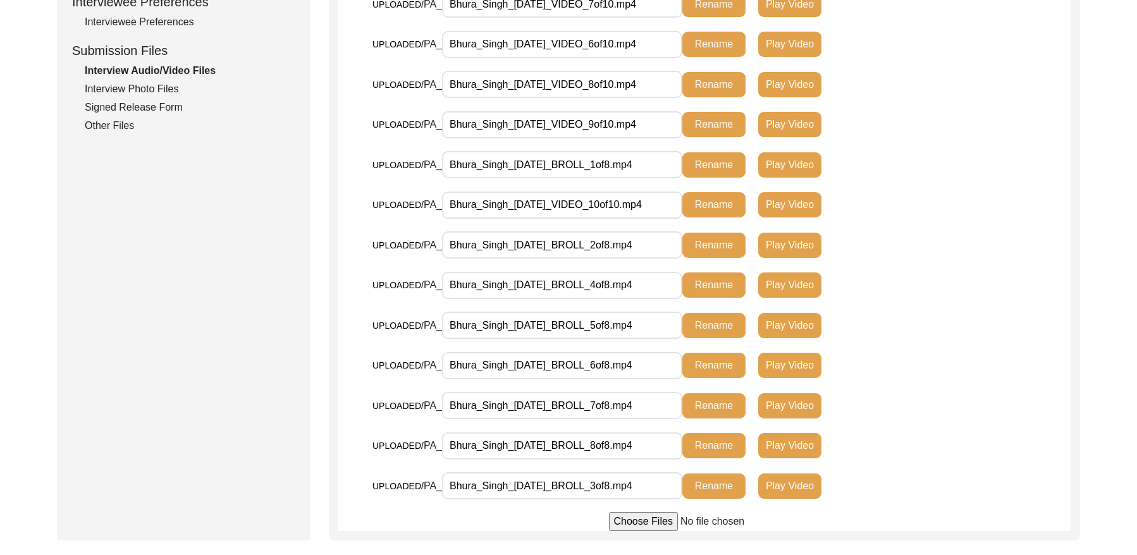
scroll to position [520, 0]
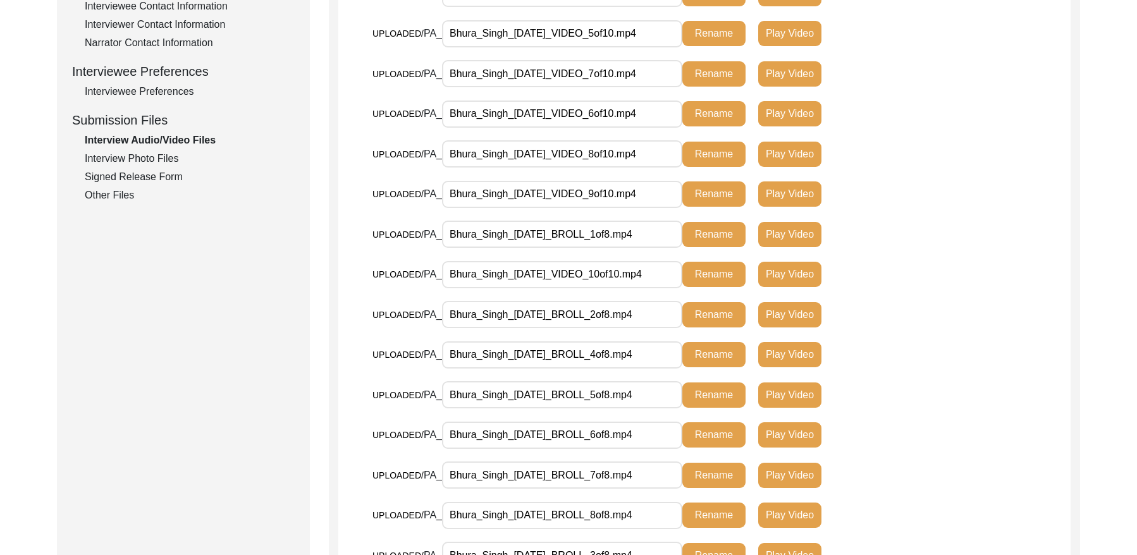
click at [142, 161] on div "Interview Photo Files" at bounding box center [190, 158] width 210 height 15
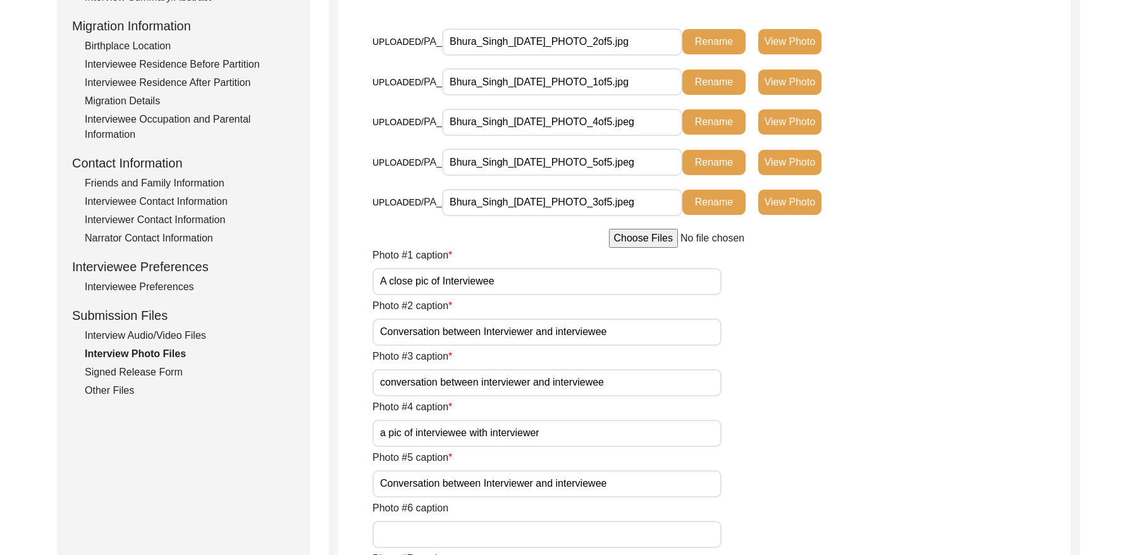
scroll to position [305, 0]
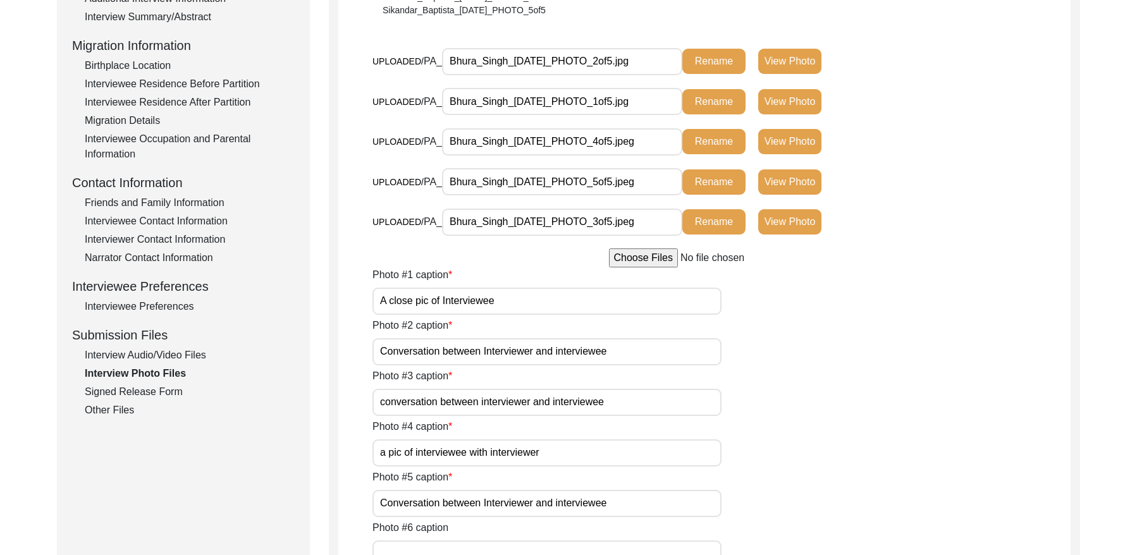
click at [159, 393] on div "Signed Release Form" at bounding box center [190, 391] width 210 height 15
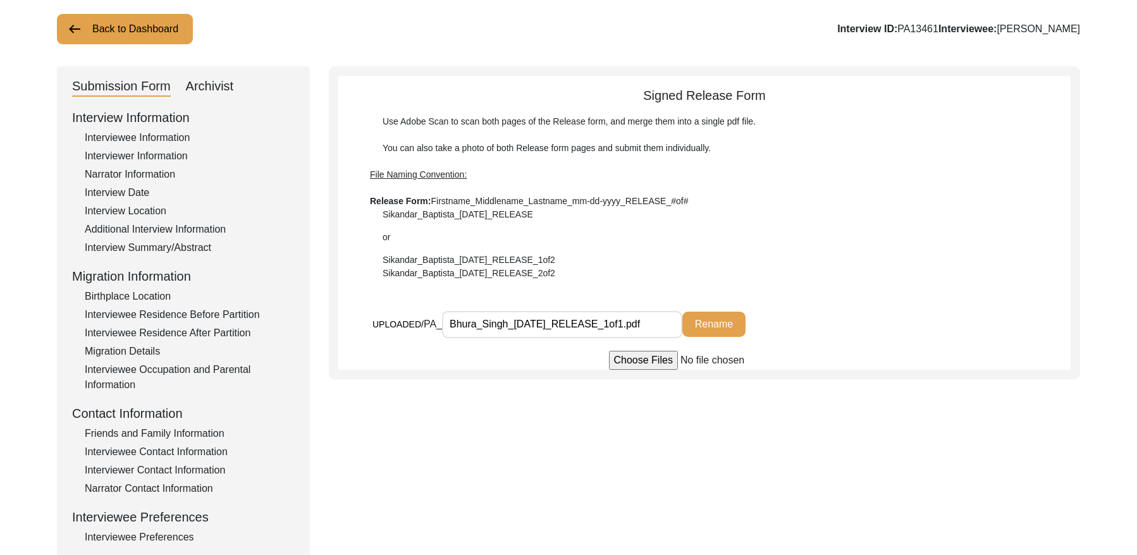
scroll to position [0, 0]
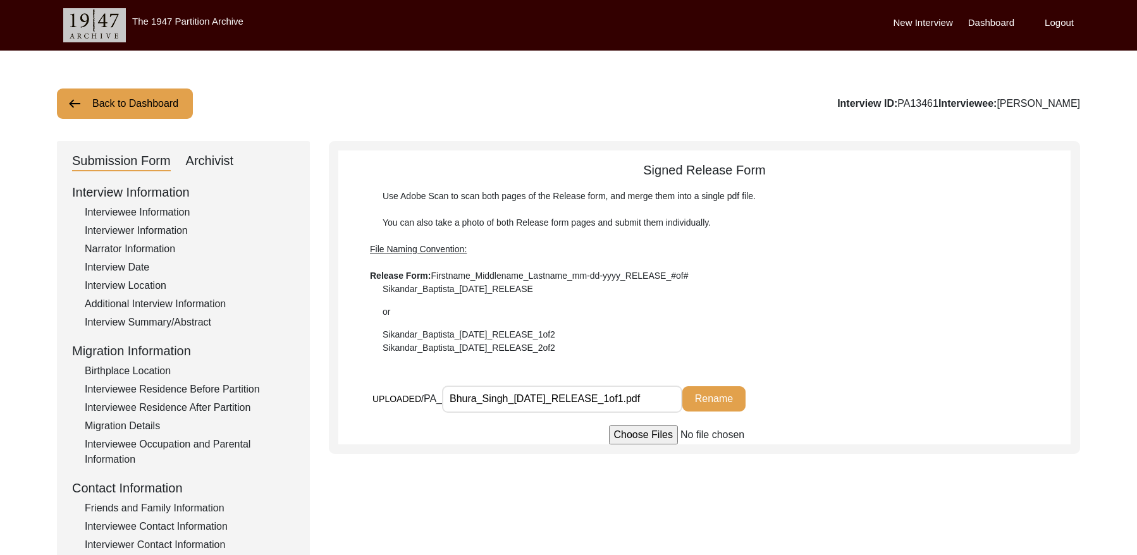
drag, startPoint x: 93, startPoint y: 109, endPoint x: 327, endPoint y: 39, distance: 244.8
click at [115, 101] on button "Back to Dashboard" at bounding box center [125, 103] width 136 height 30
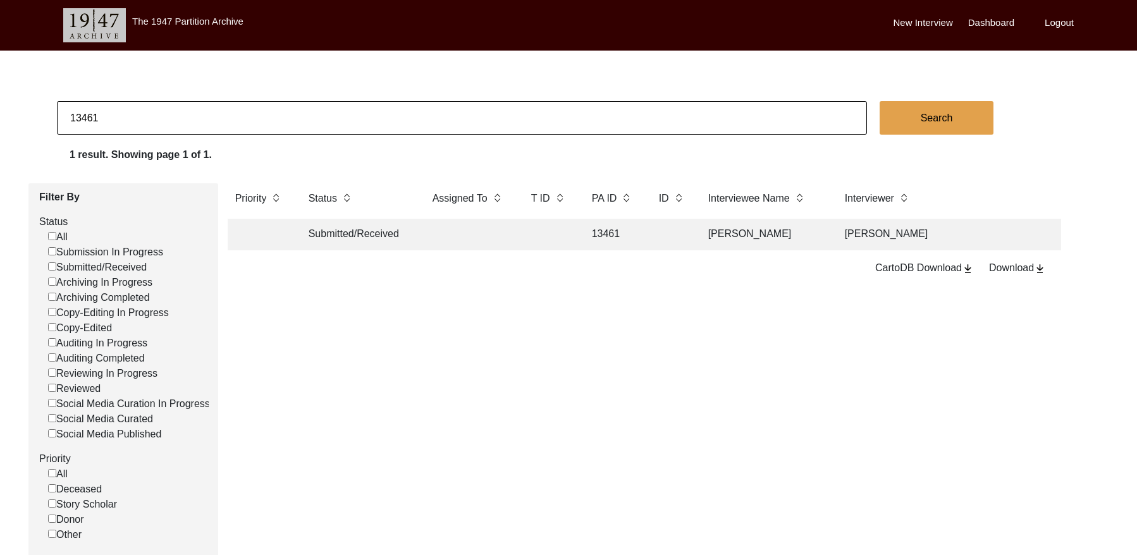
click at [174, 121] on input "13461" at bounding box center [462, 118] width 810 height 34
paste input "T13468"
type input "13468"
checkbox input "false"
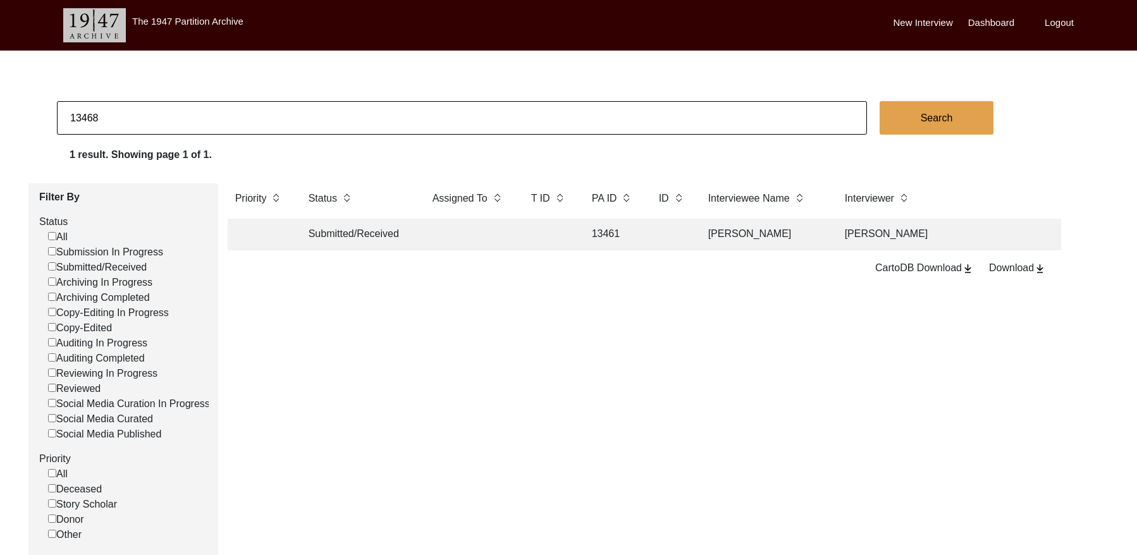
checkbox input "false"
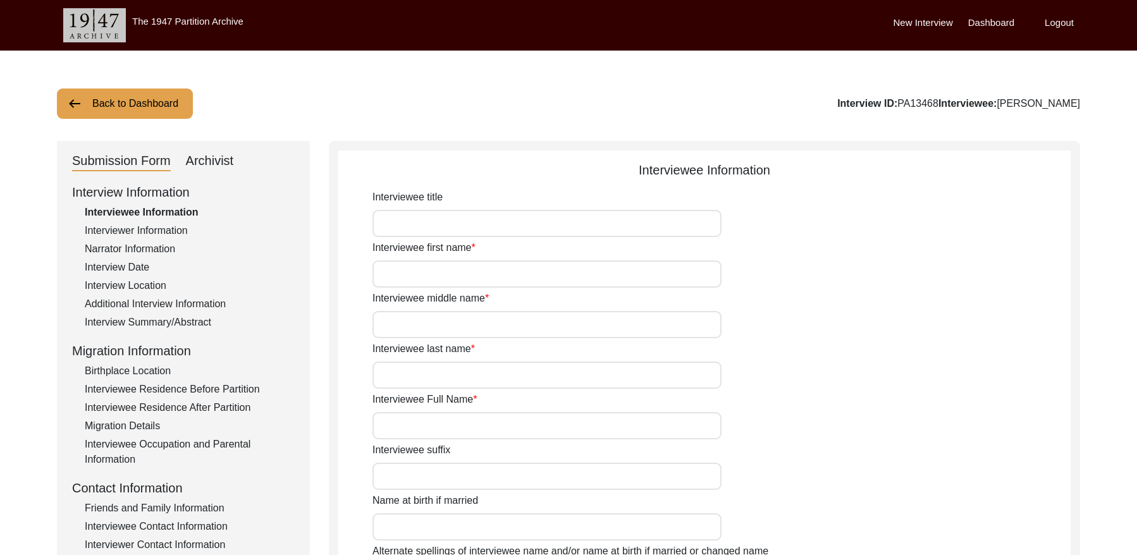
type input "[PERSON_NAME]"
type input "NA"
type input "[PERSON_NAME]"
type input "[DATE]"
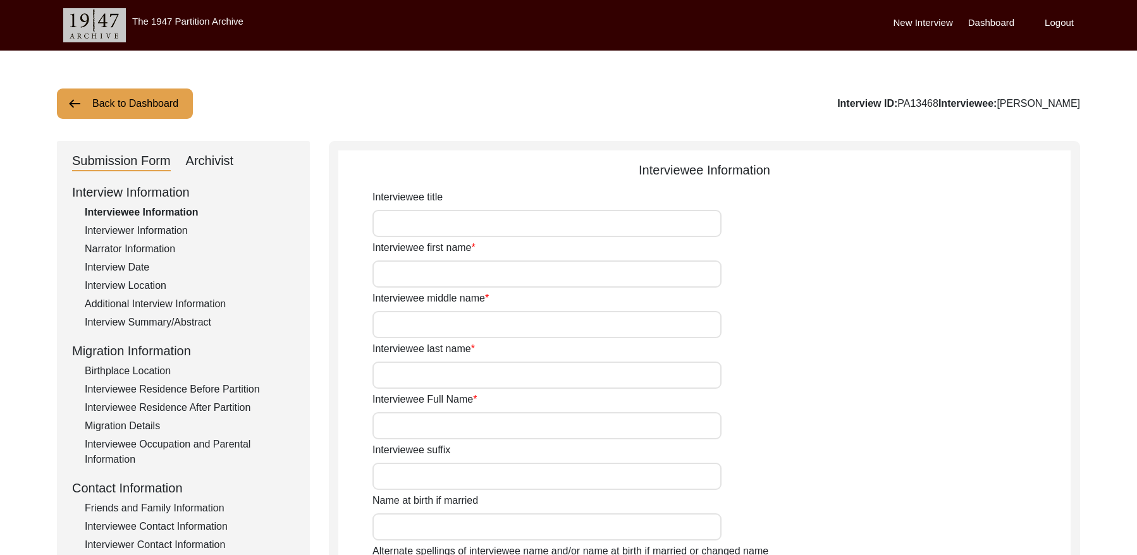
type input "93 years"
type input "[DEMOGRAPHIC_DATA]"
type input "Panjabi"
type input "[DEMOGRAPHIC_DATA]"
click at [154, 230] on div "Interviewer Information" at bounding box center [190, 230] width 210 height 15
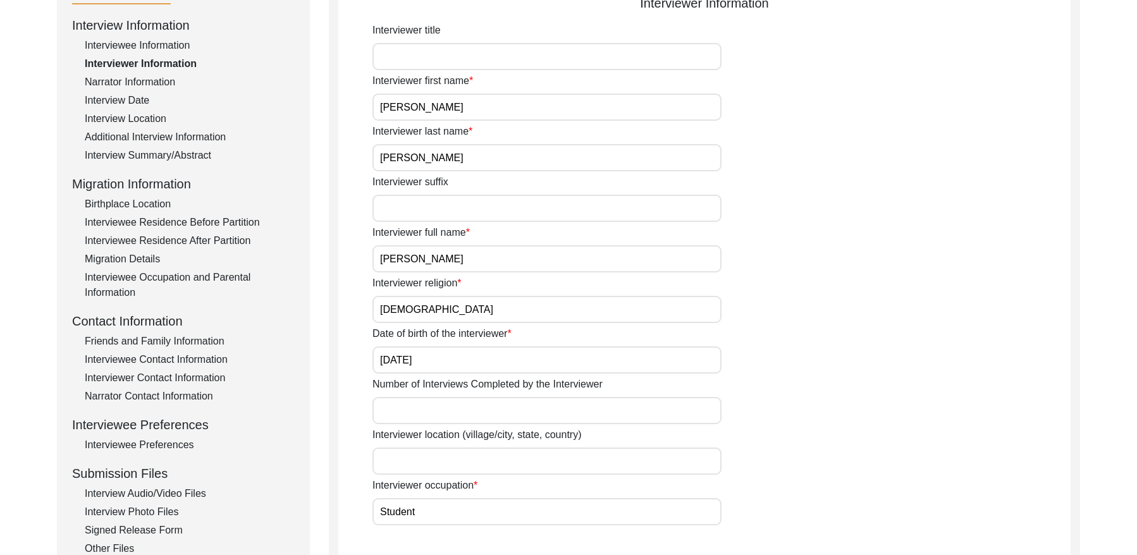
scroll to position [164, 0]
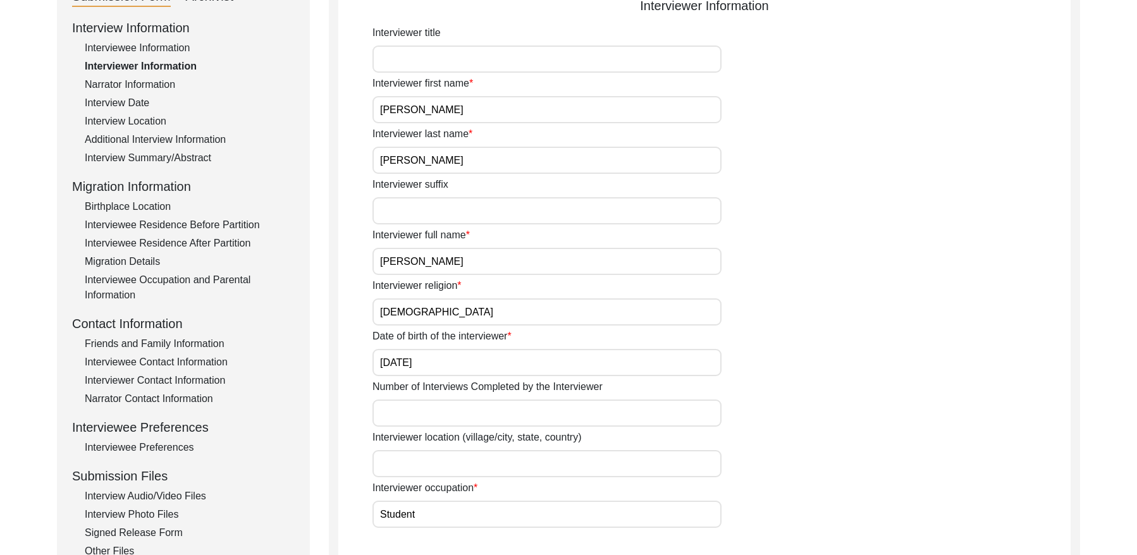
click at [153, 81] on div "Narrator Information" at bounding box center [190, 84] width 210 height 15
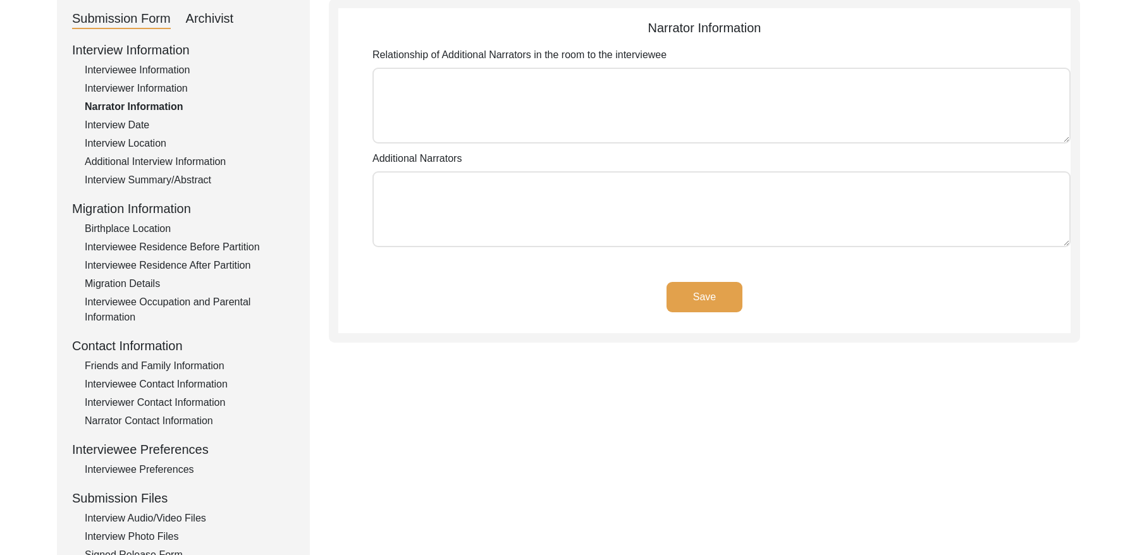
scroll to position [142, 0]
click at [126, 130] on div "Interview Date" at bounding box center [190, 125] width 210 height 15
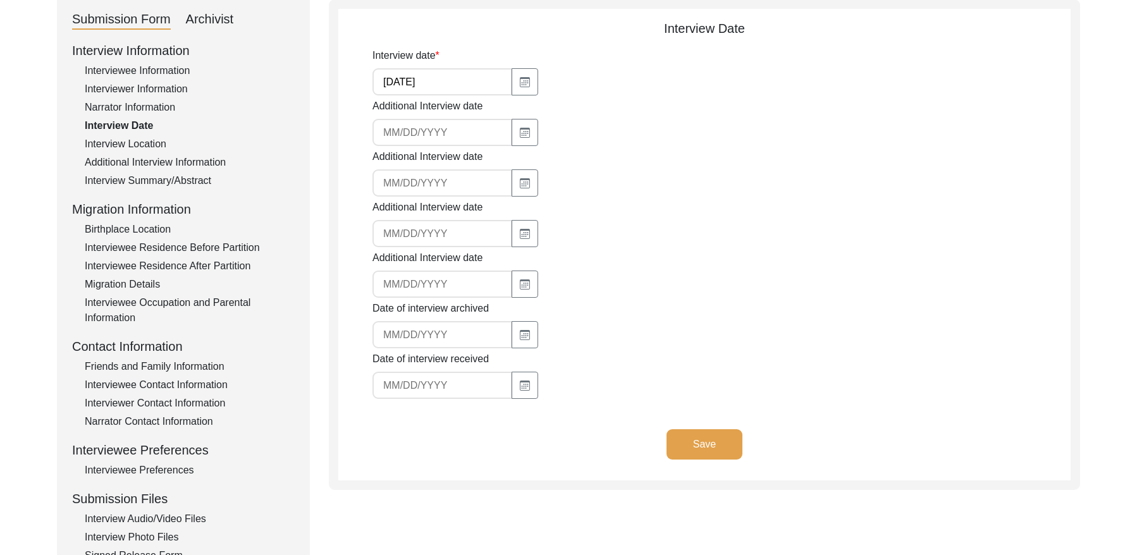
click at [144, 142] on div "Interview Location" at bounding box center [190, 144] width 210 height 15
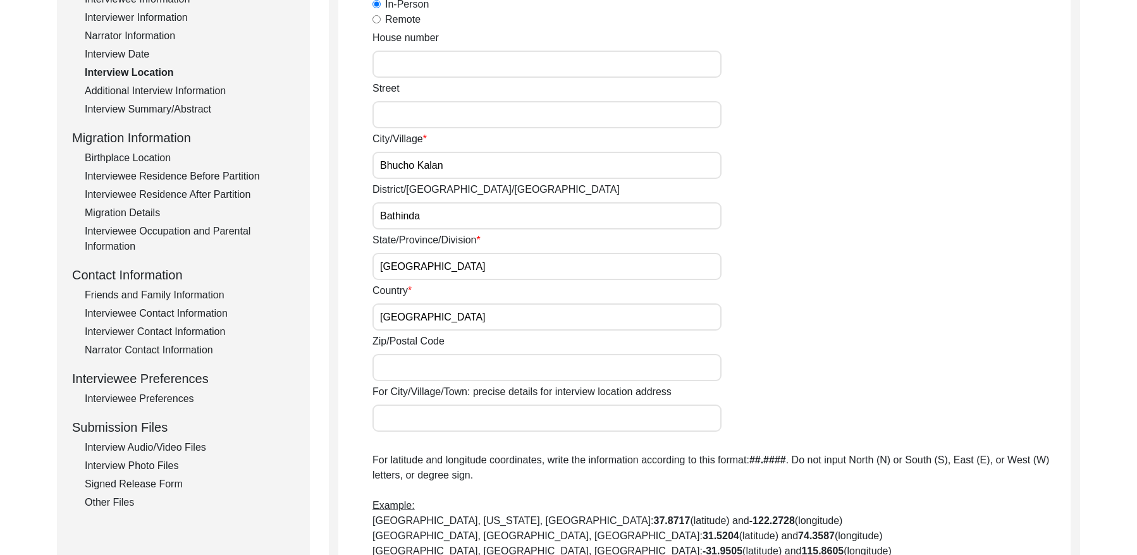
scroll to position [212, 0]
click at [198, 94] on div "Additional Interview Information" at bounding box center [190, 91] width 210 height 15
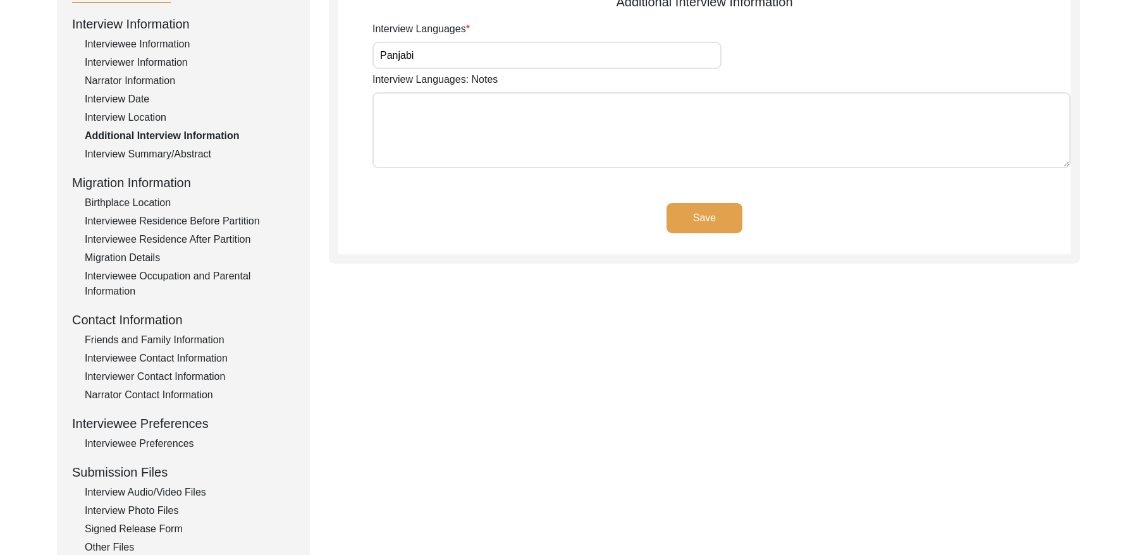
scroll to position [169, 0]
click at [182, 154] on div "Interview Summary/Abstract" at bounding box center [190, 153] width 210 height 15
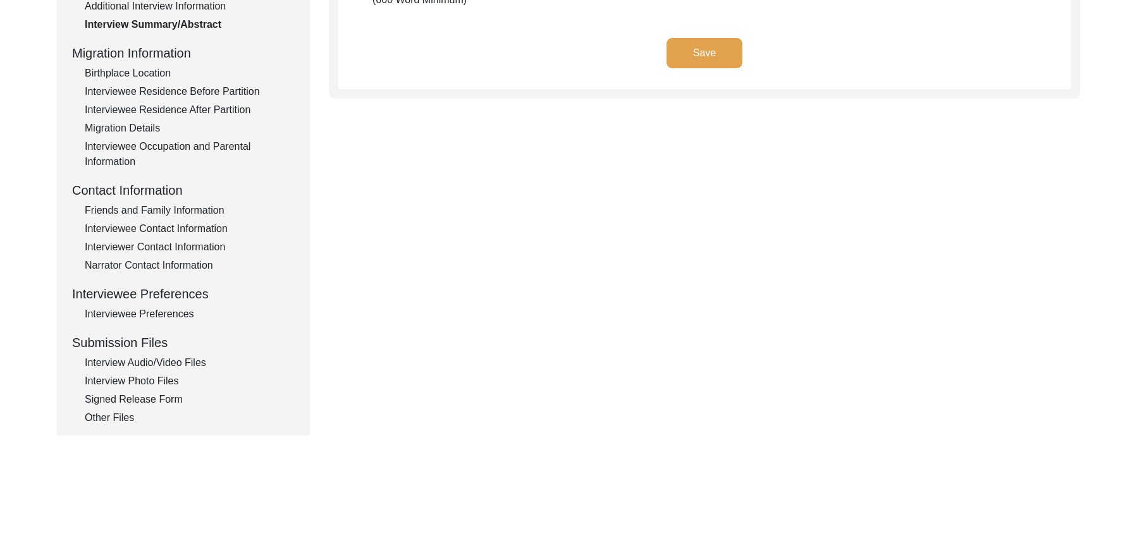
scroll to position [198, 0]
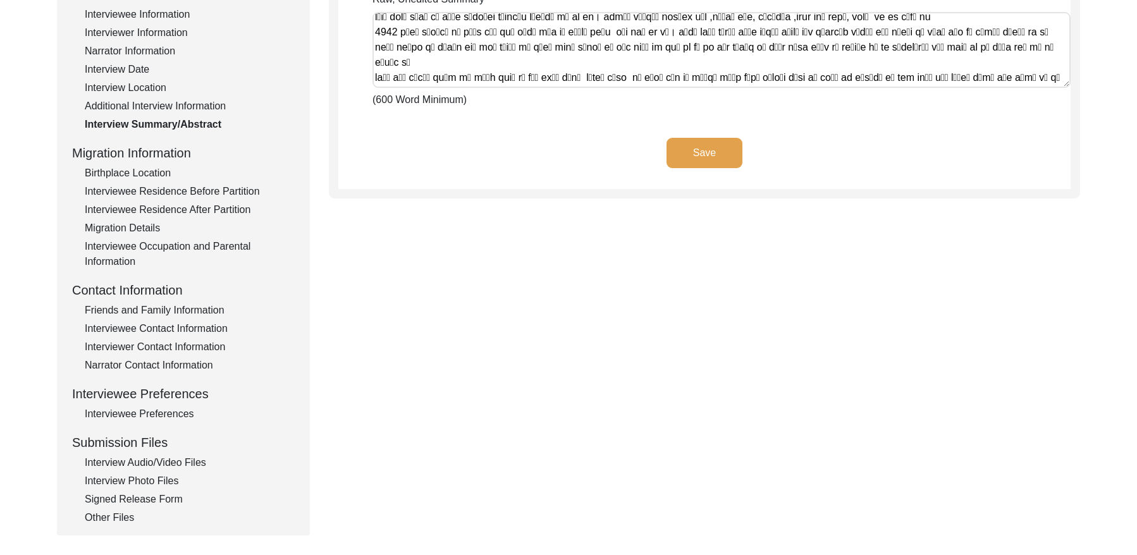
click at [134, 168] on div "Birthplace Location" at bounding box center [190, 173] width 210 height 15
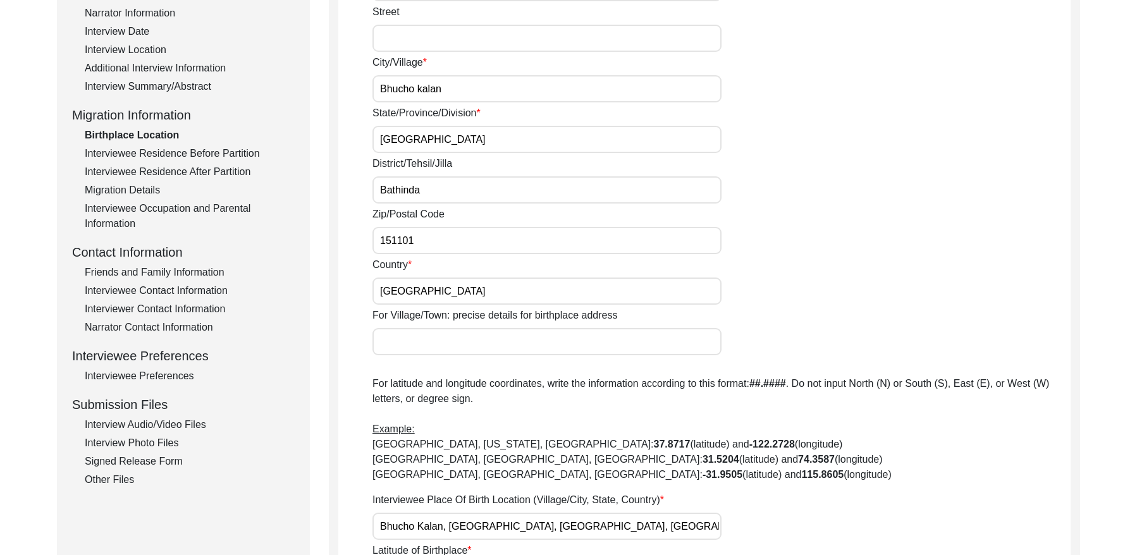
scroll to position [173, 0]
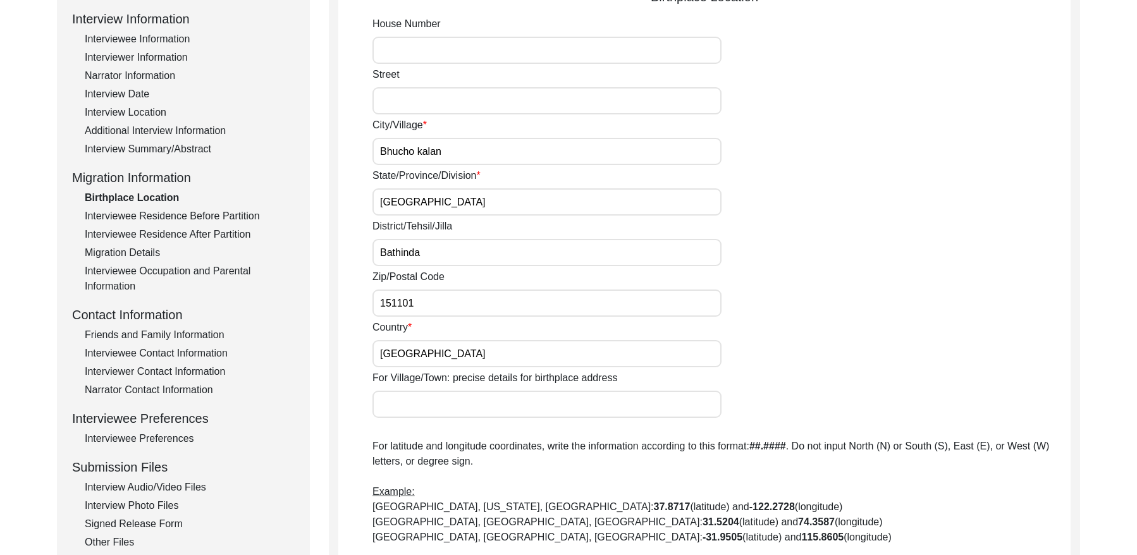
drag, startPoint x: 206, startPoint y: 208, endPoint x: 195, endPoint y: 204, distance: 12.0
click at [205, 207] on div "Interview Information Interviewee Information Interviewer Information Narrator …" at bounding box center [183, 279] width 223 height 540
click at [205, 209] on div "Interviewee Residence Before Partition" at bounding box center [190, 215] width 210 height 15
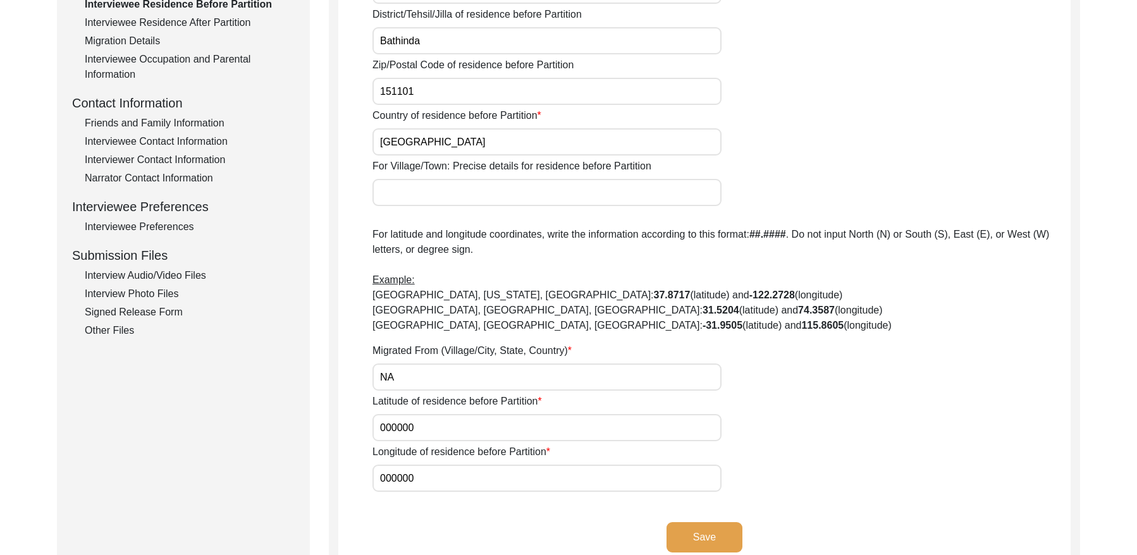
scroll to position [293, 0]
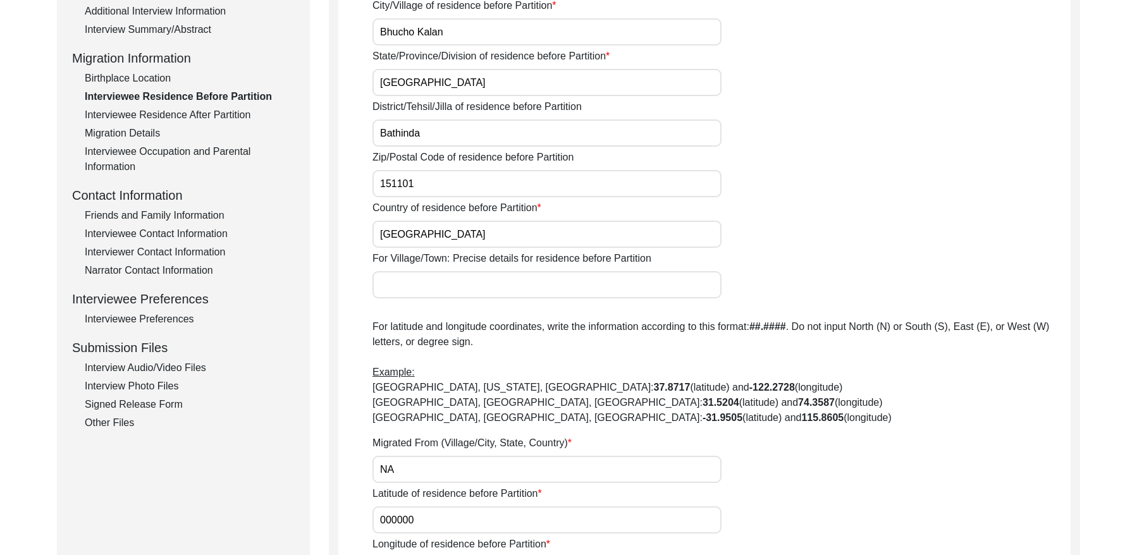
click at [181, 116] on div "Interviewee Residence After Partition" at bounding box center [190, 114] width 210 height 15
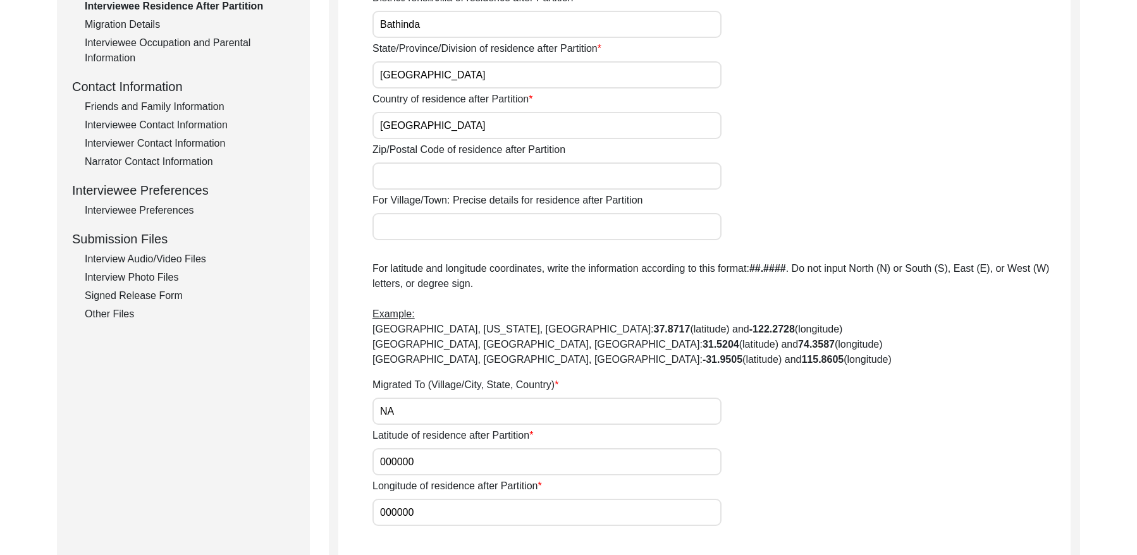
scroll to position [281, 0]
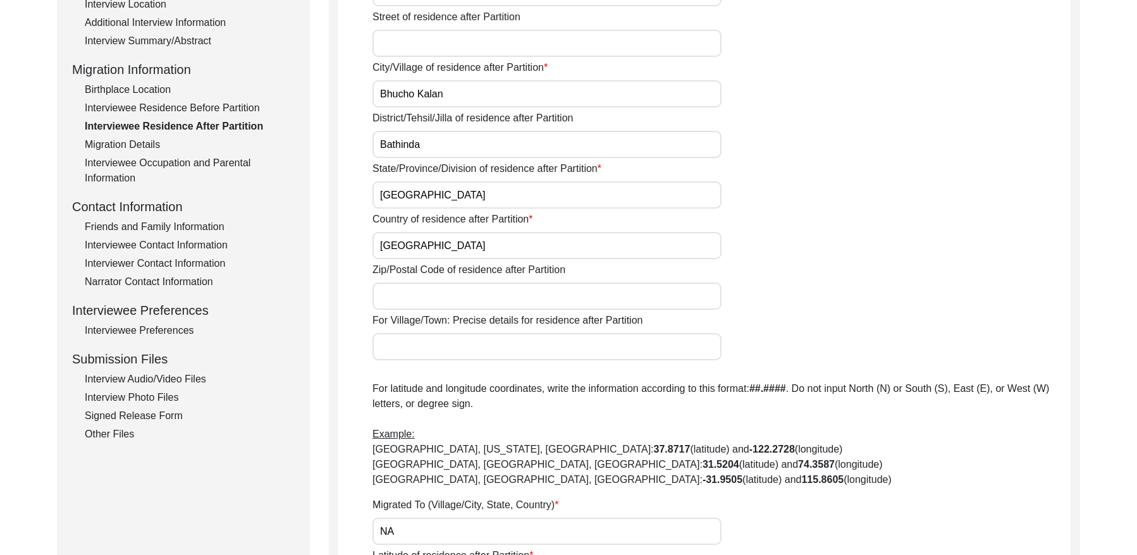
click at [135, 149] on div "Migration Details" at bounding box center [190, 144] width 210 height 15
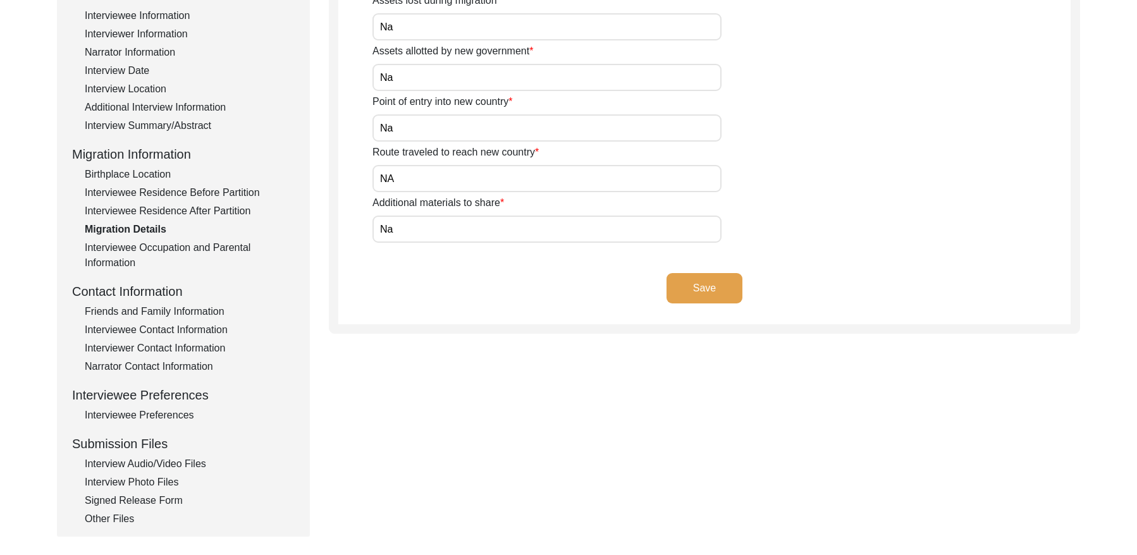
scroll to position [209, 0]
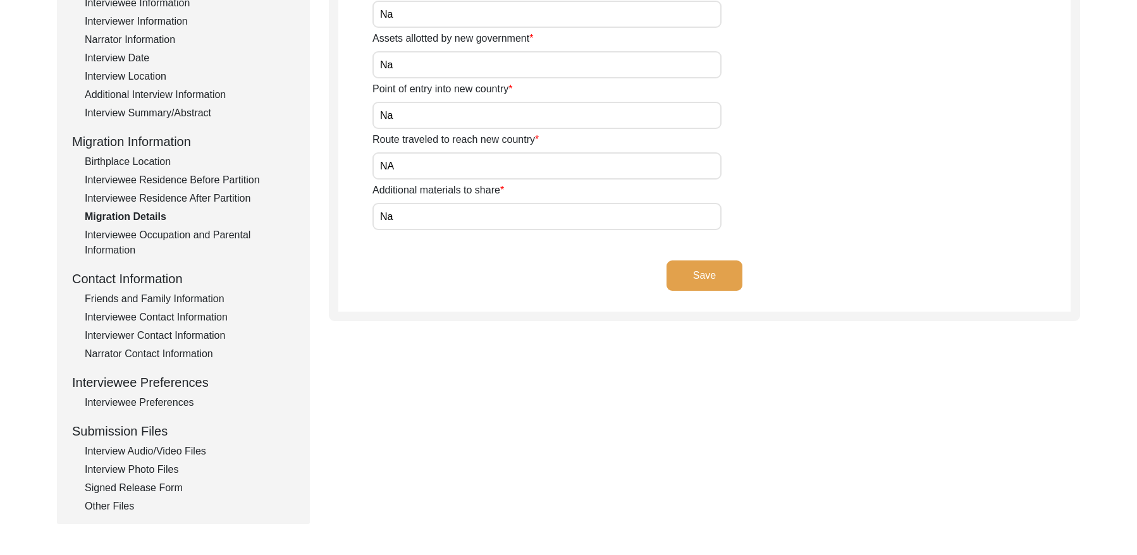
click at [177, 231] on div "Interviewee Occupation and Parental Information" at bounding box center [190, 243] width 210 height 30
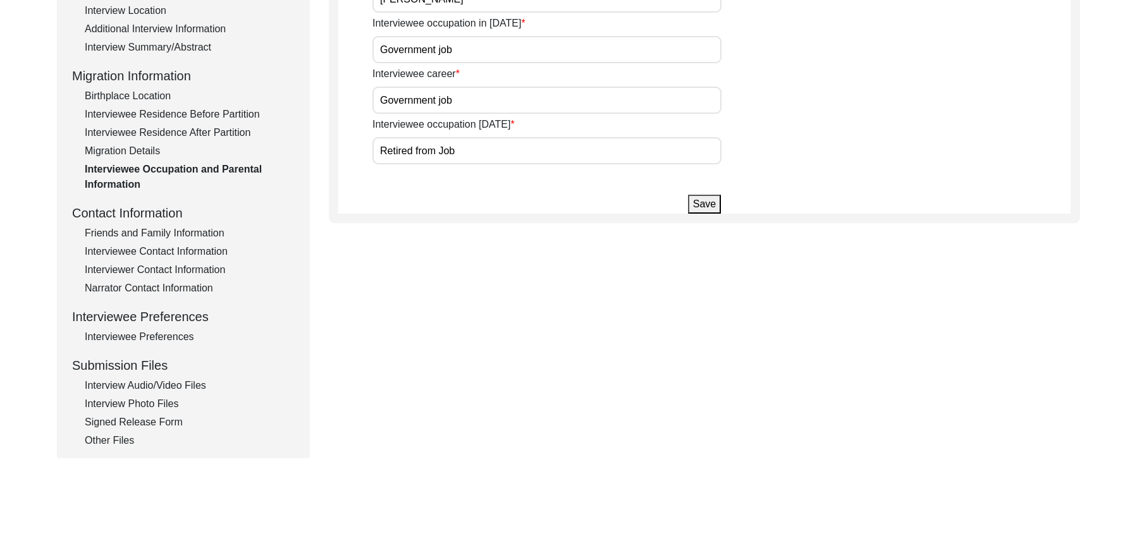
scroll to position [276, 0]
click at [165, 233] on div "Friends and Family Information" at bounding box center [190, 232] width 210 height 15
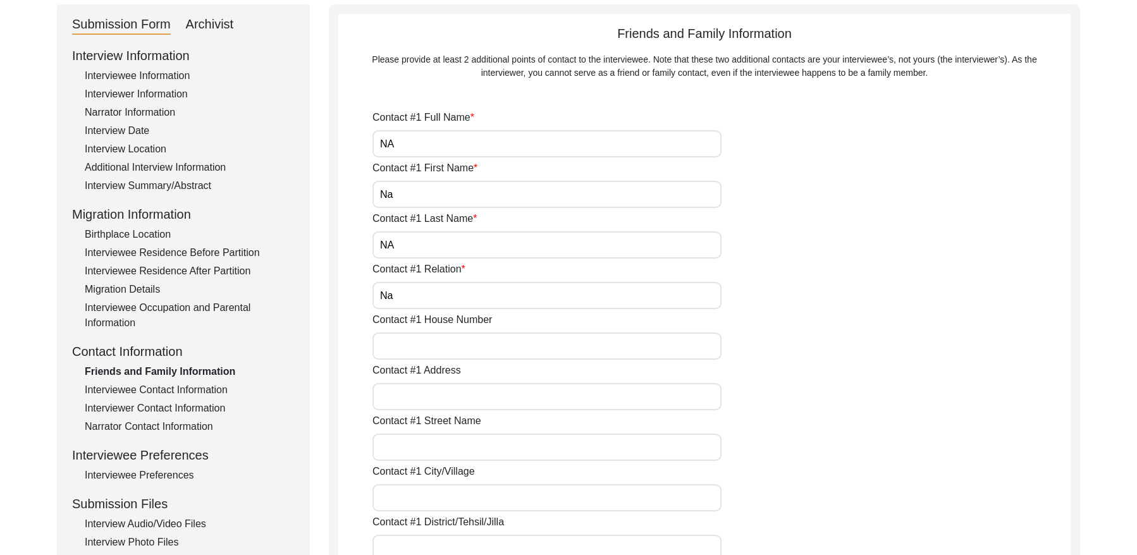
scroll to position [287, 0]
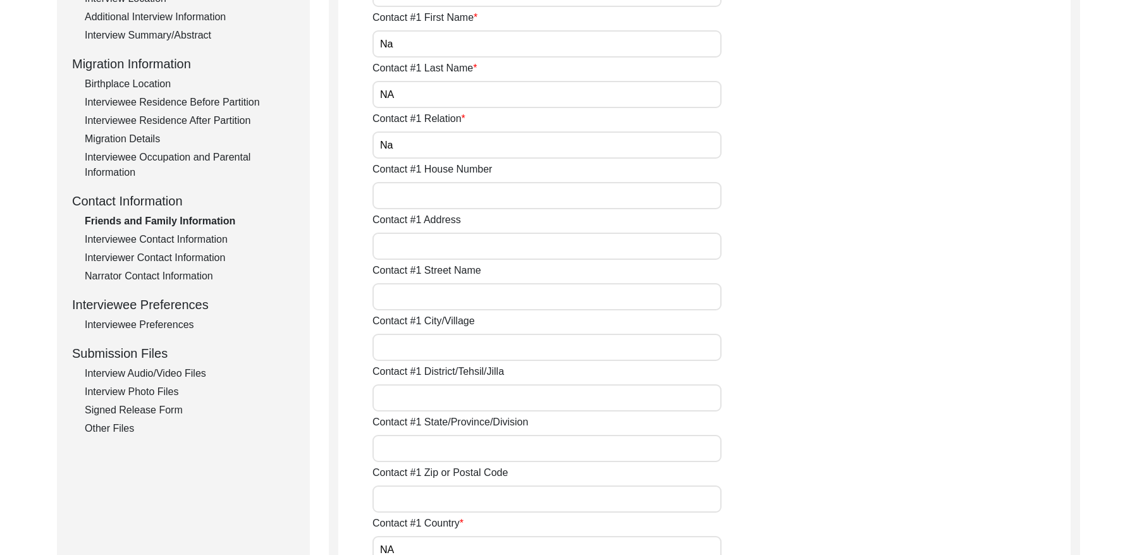
click at [170, 244] on div "Interviewee Contact Information" at bounding box center [190, 239] width 210 height 15
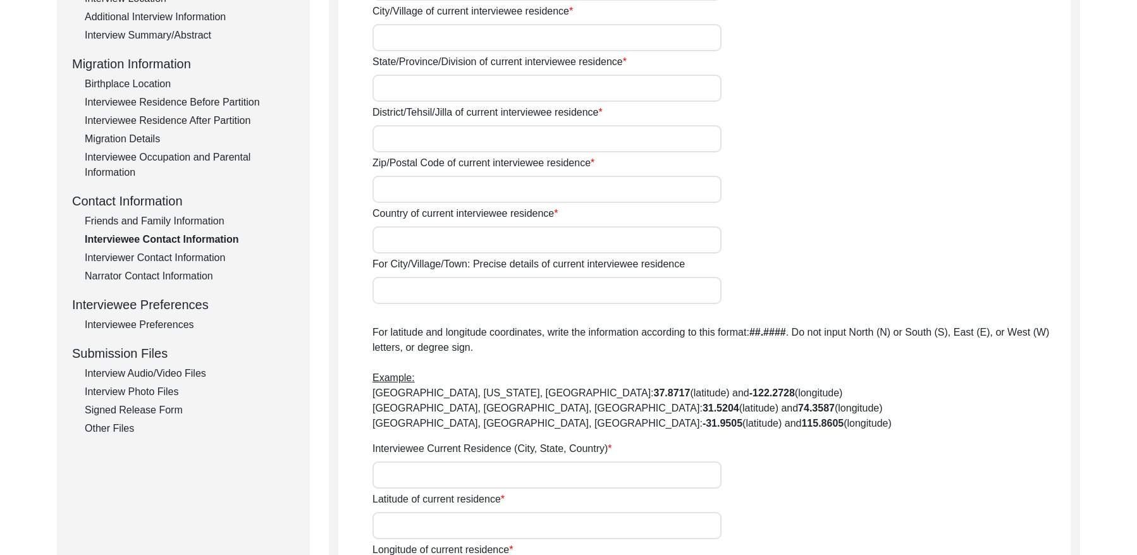
type input "Na"
type input "Bhucho Kalan"
type input "[GEOGRAPHIC_DATA]"
type input "Bathinda"
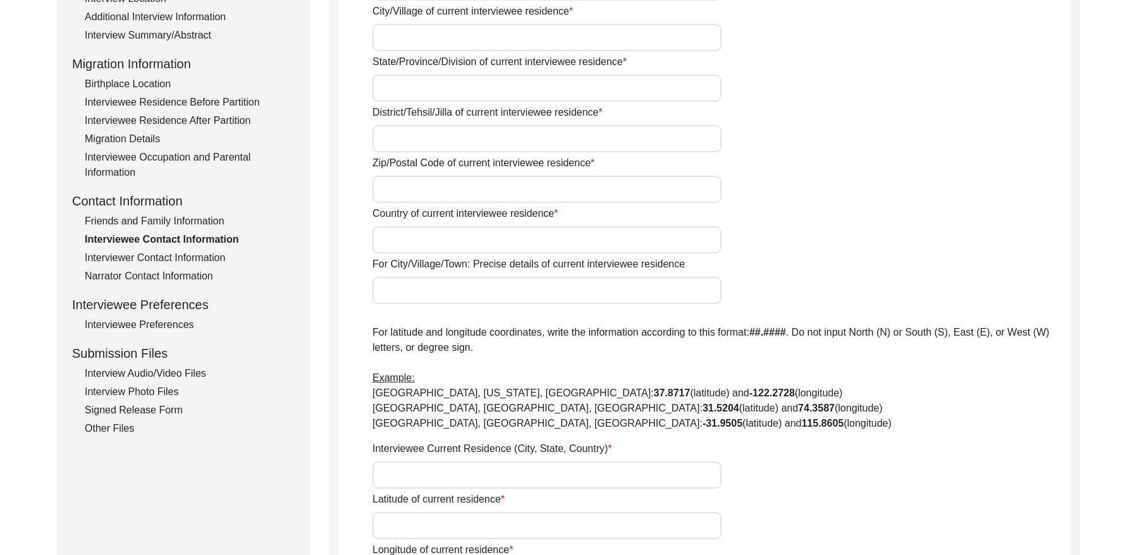
type input "151101"
type input "[GEOGRAPHIC_DATA]"
type input "Bhucho Kalan, [GEOGRAPHIC_DATA], [GEOGRAPHIC_DATA], [GEOGRAPHIC_DATA]"
type input "30.235896"
type input "75.081765"
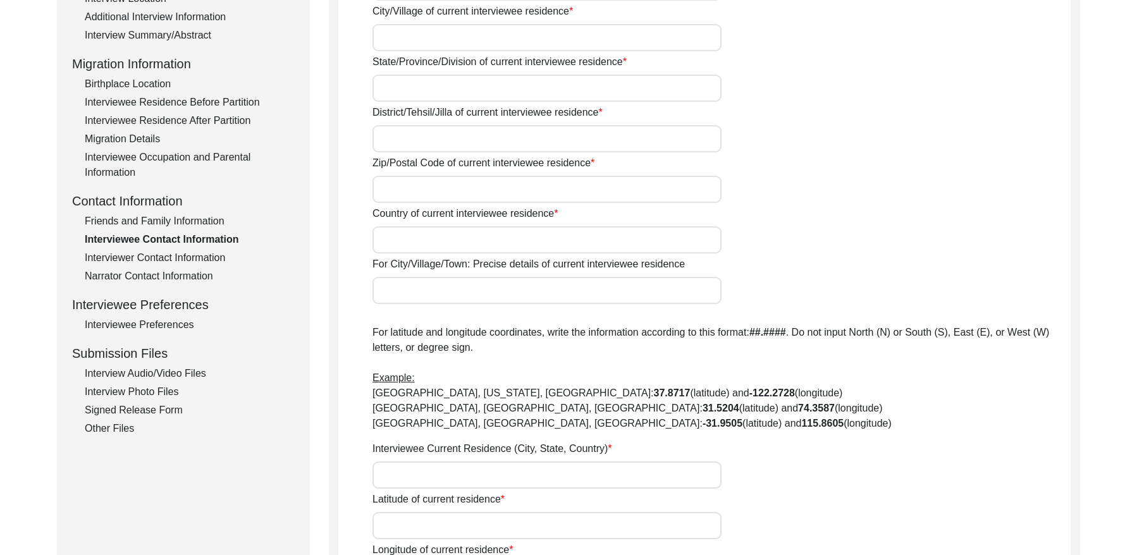
type input "7508966437"
type input "NA"
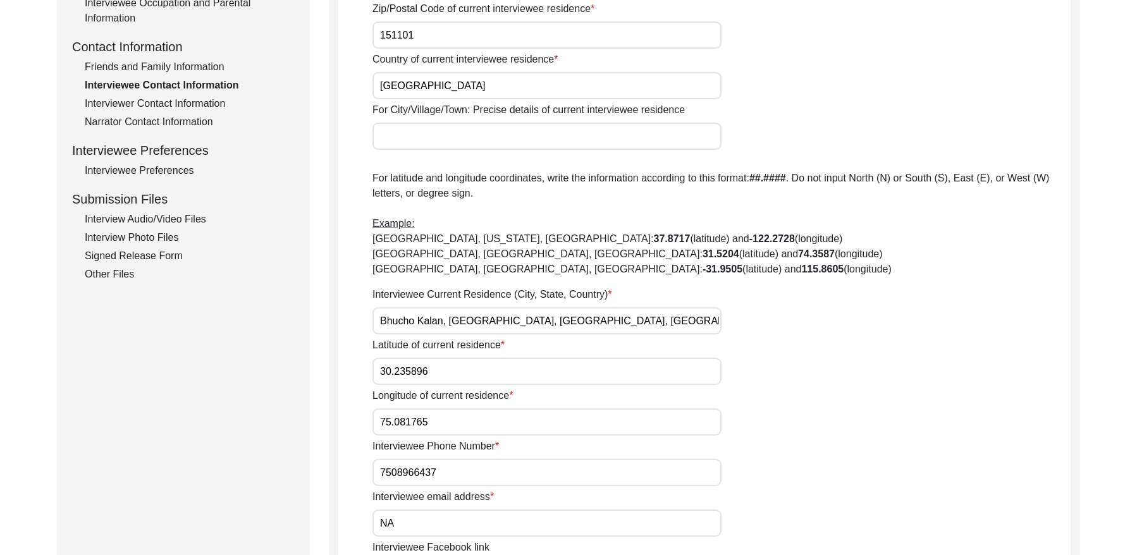
scroll to position [374, 0]
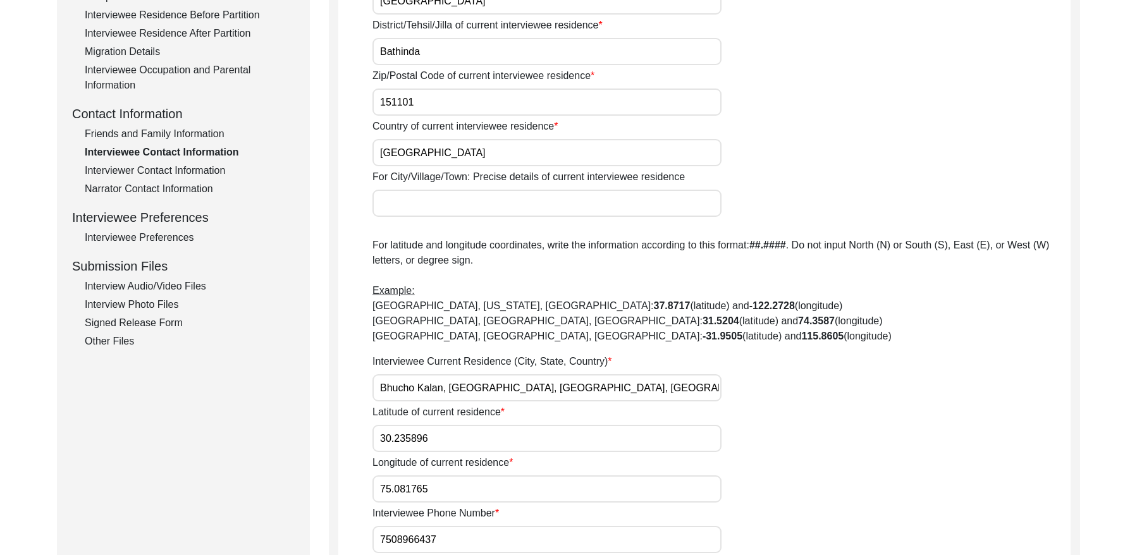
click at [154, 172] on div "Interviewer Contact Information" at bounding box center [190, 170] width 210 height 15
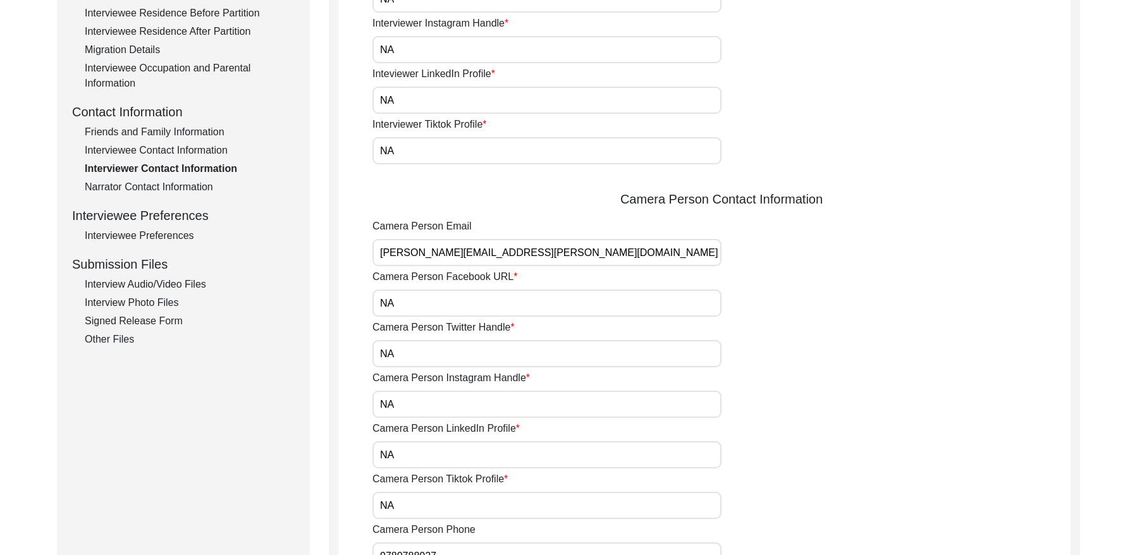
click at [174, 182] on div "Narrator Contact Information" at bounding box center [190, 187] width 210 height 15
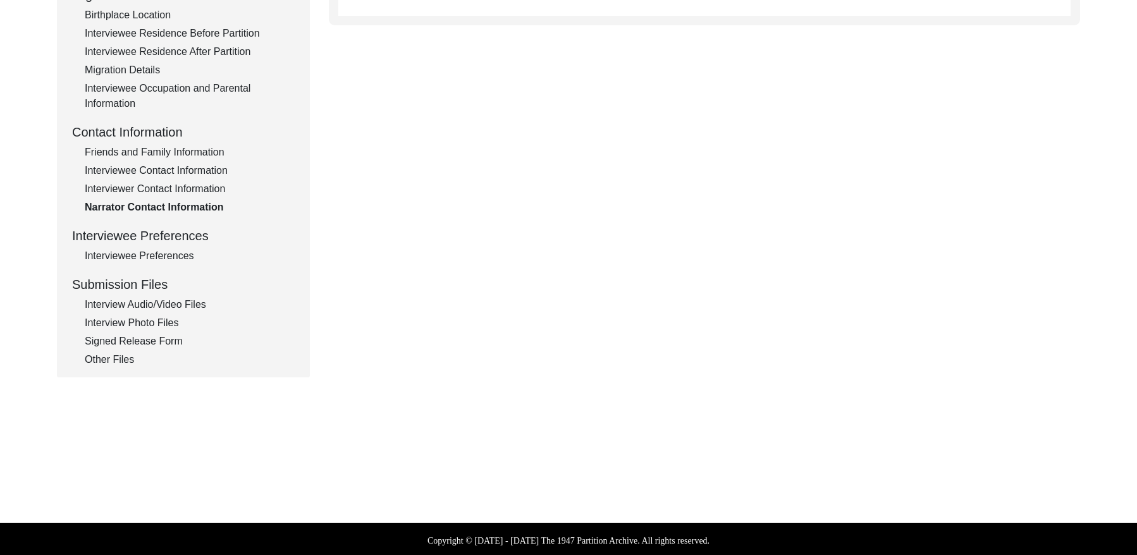
scroll to position [359, 0]
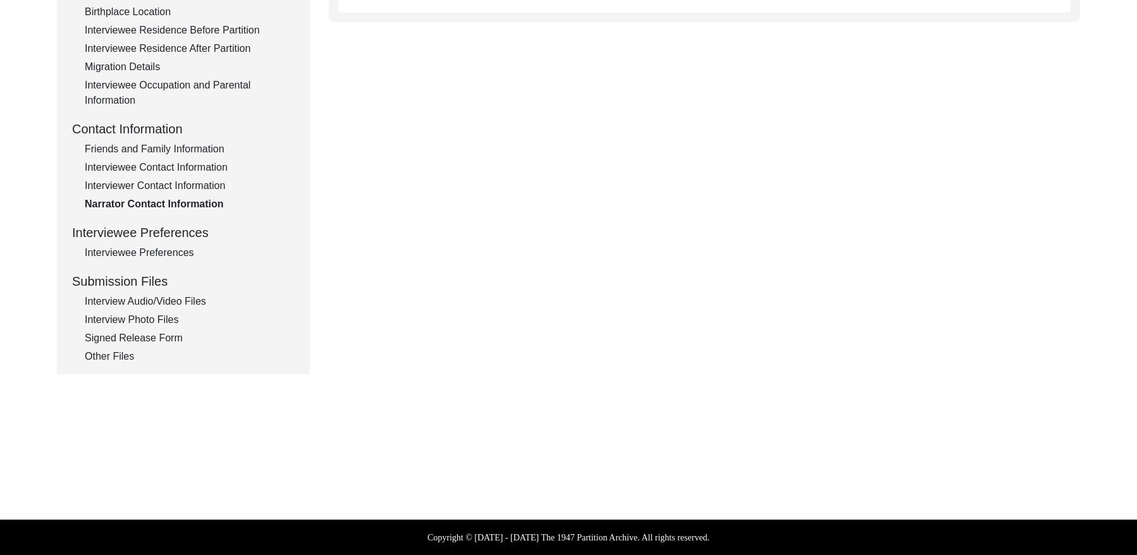
click at [126, 252] on div "Interviewee Preferences" at bounding box center [190, 252] width 210 height 15
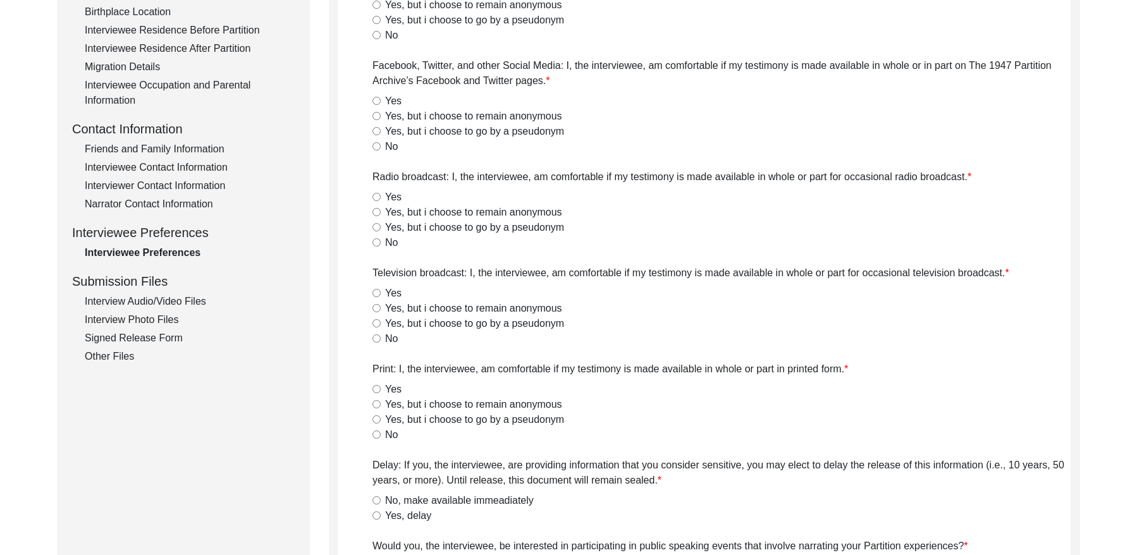
radio input "true"
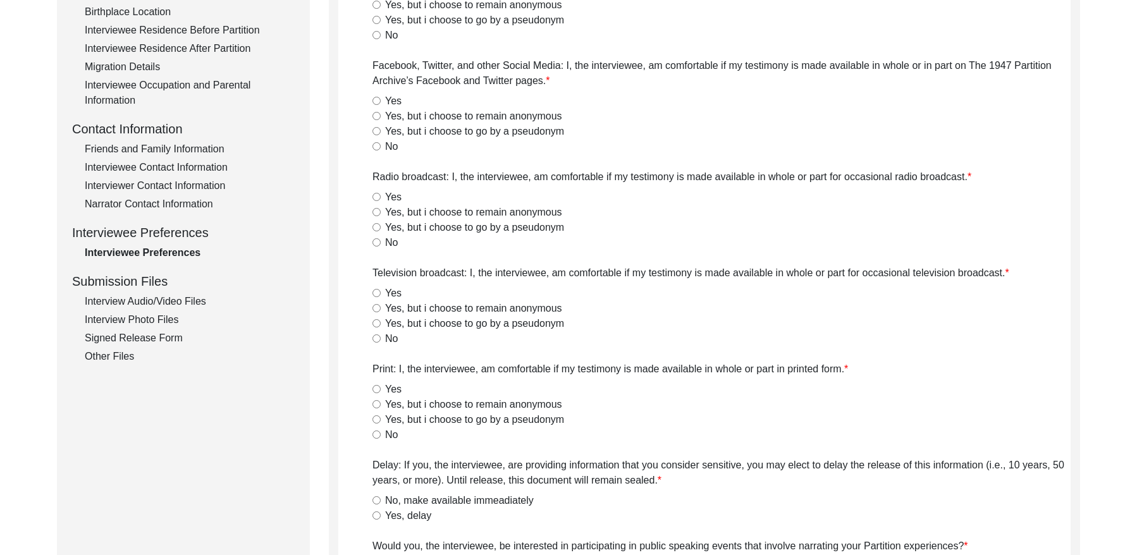
radio input "true"
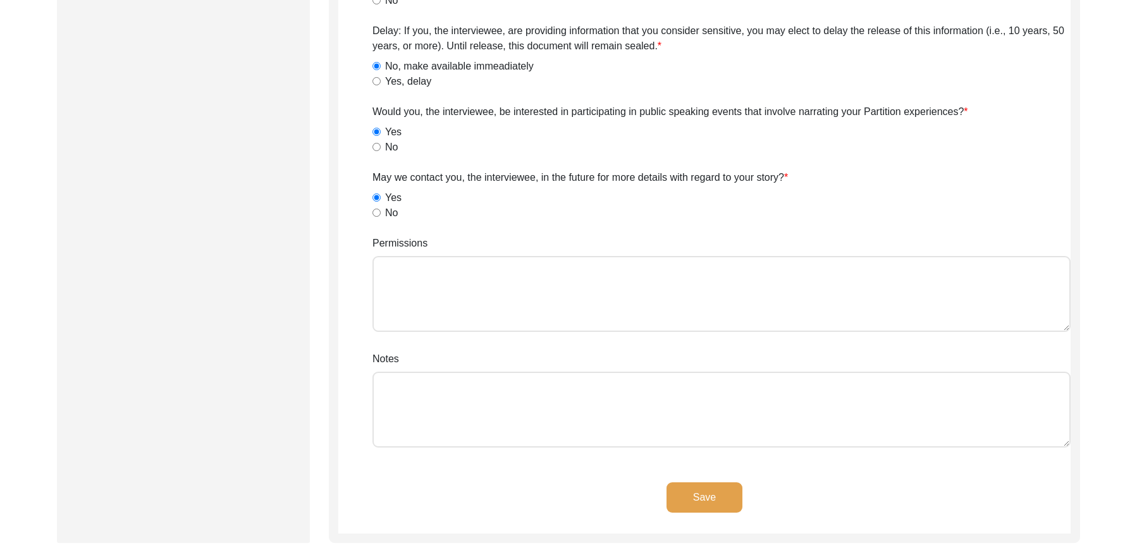
scroll to position [381, 0]
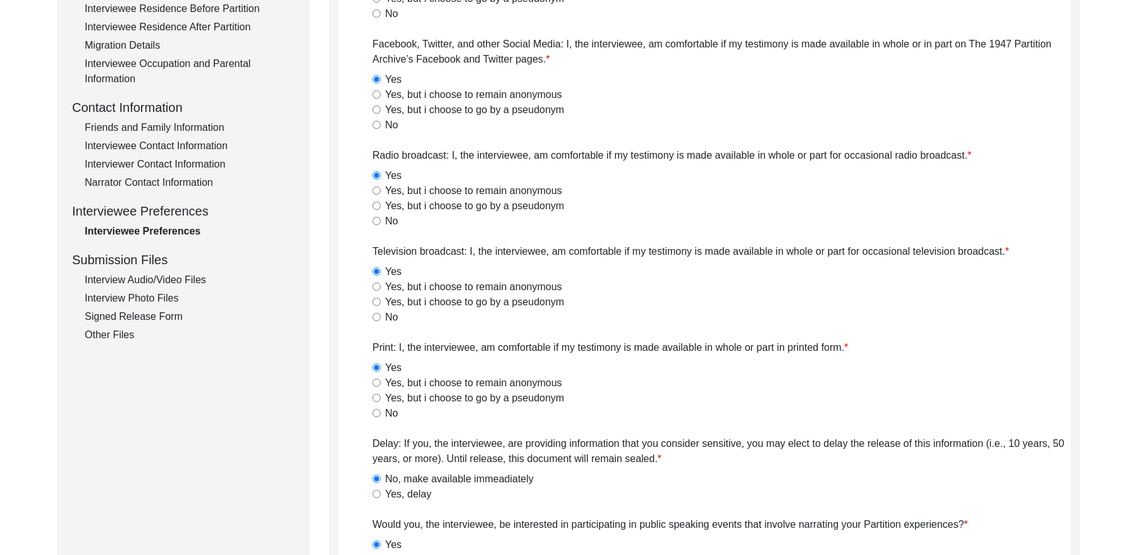
click at [156, 275] on div "Interview Audio/Video Files" at bounding box center [190, 279] width 210 height 15
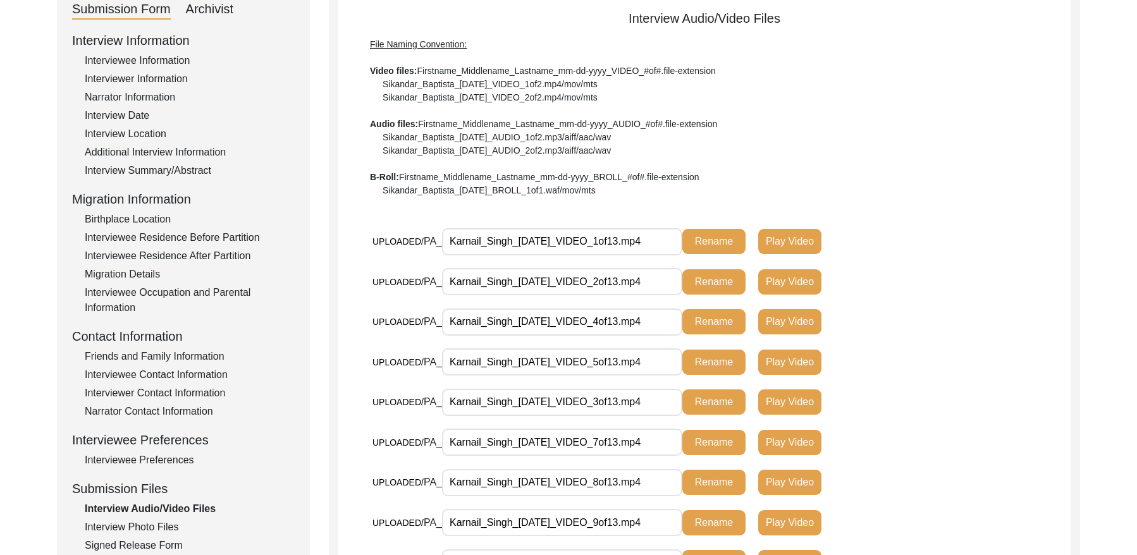
scroll to position [0, 0]
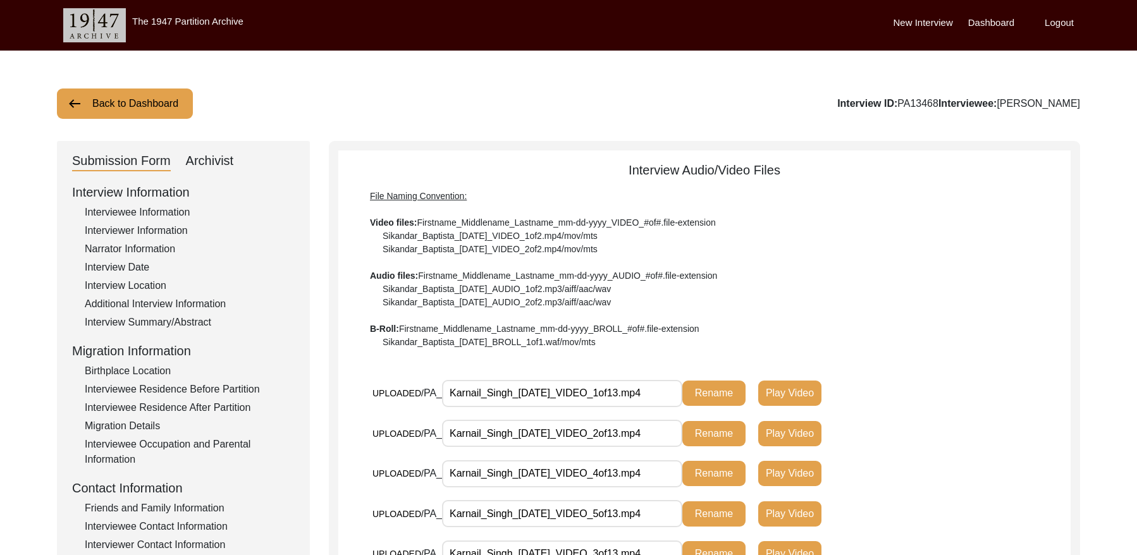
drag, startPoint x: 128, startPoint y: 119, endPoint x: 147, endPoint y: 114, distance: 18.9
click at [156, 107] on button "Back to Dashboard" at bounding box center [125, 103] width 136 height 30
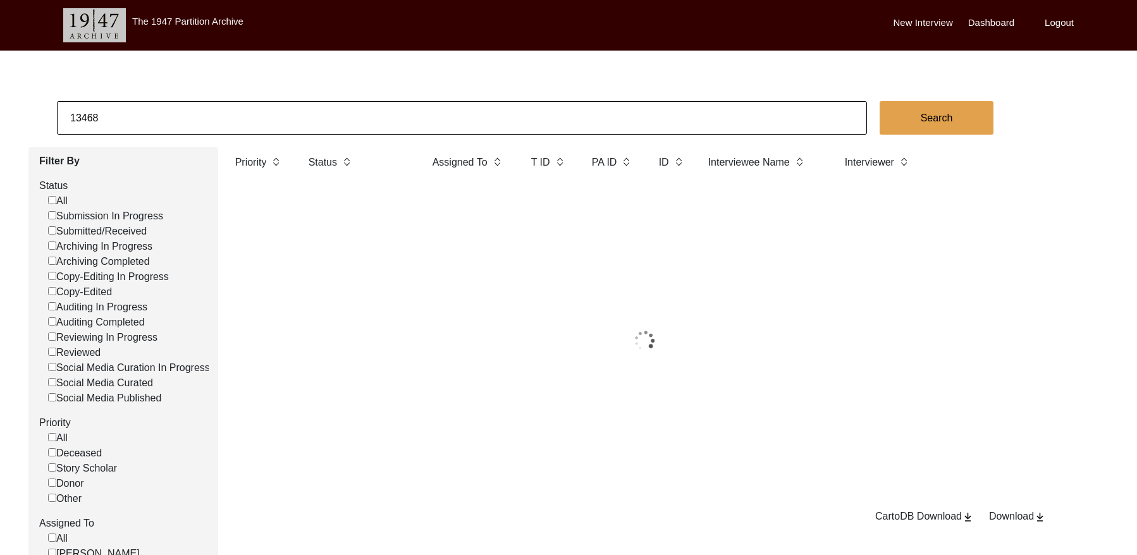
click at [200, 116] on input "13468" at bounding box center [462, 118] width 810 height 34
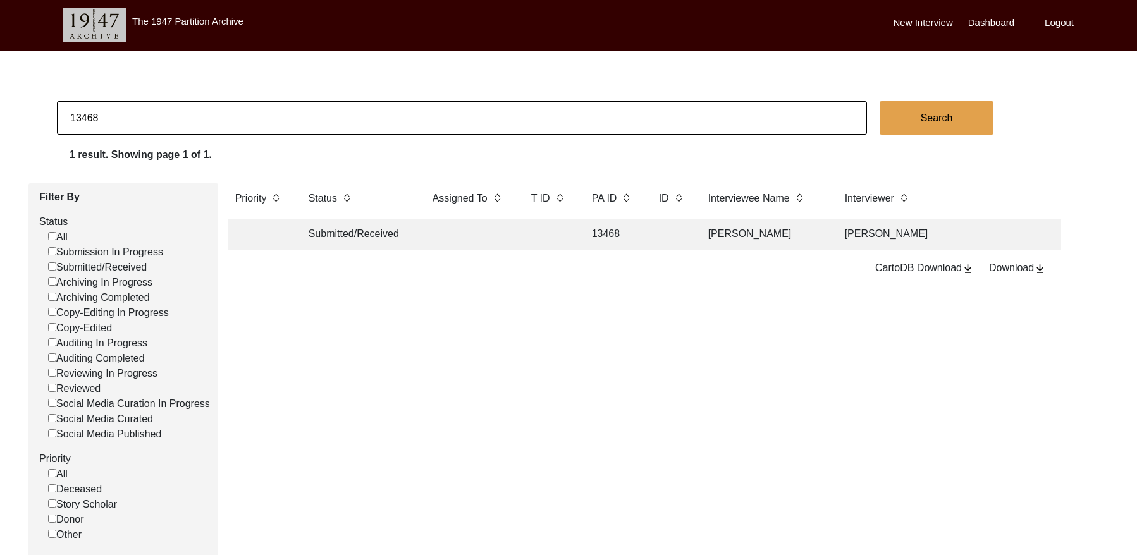
click at [200, 115] on input "13468" at bounding box center [462, 118] width 810 height 34
type input "13466"
checkbox input "false"
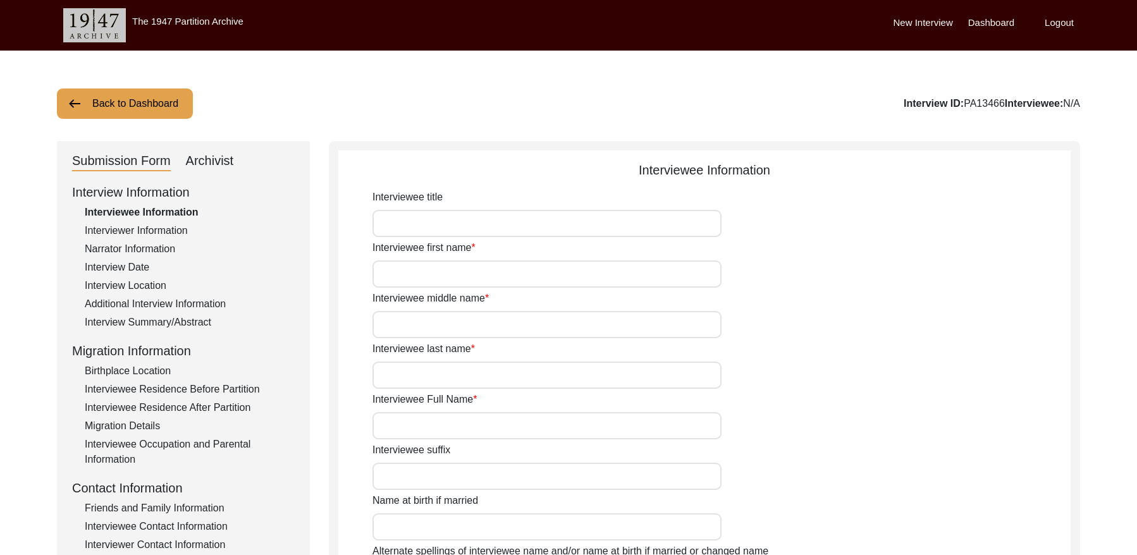
type input "Babu"
type input "[PERSON_NAME]"
type input "NA"
type input "[PERSON_NAME]"
type input "1937"
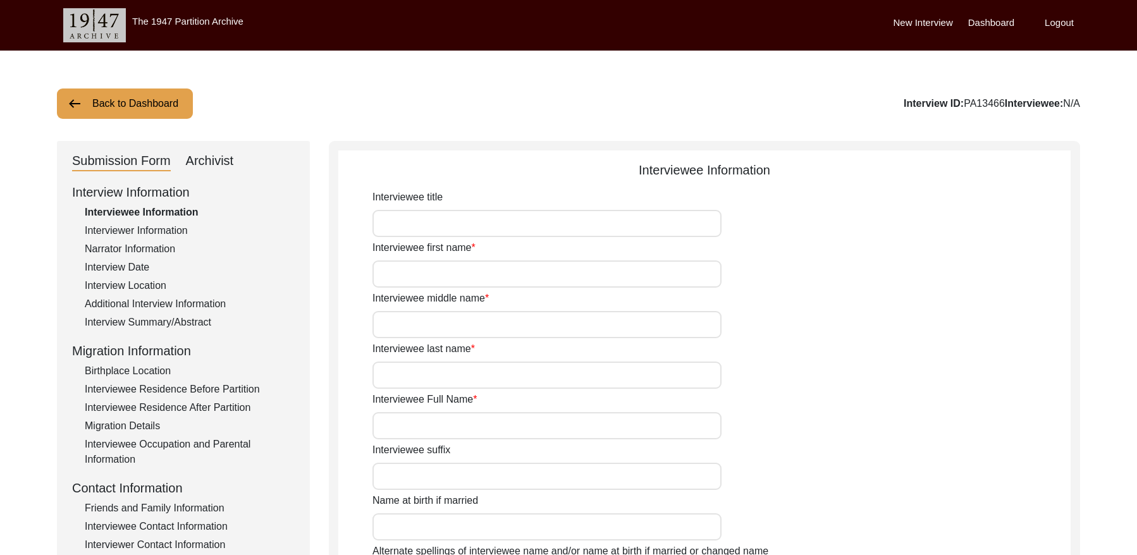
type input "1937 (Approx)"
type input "88 years"
type input "[DEMOGRAPHIC_DATA]"
type input "Na"
type input "Panjabi"
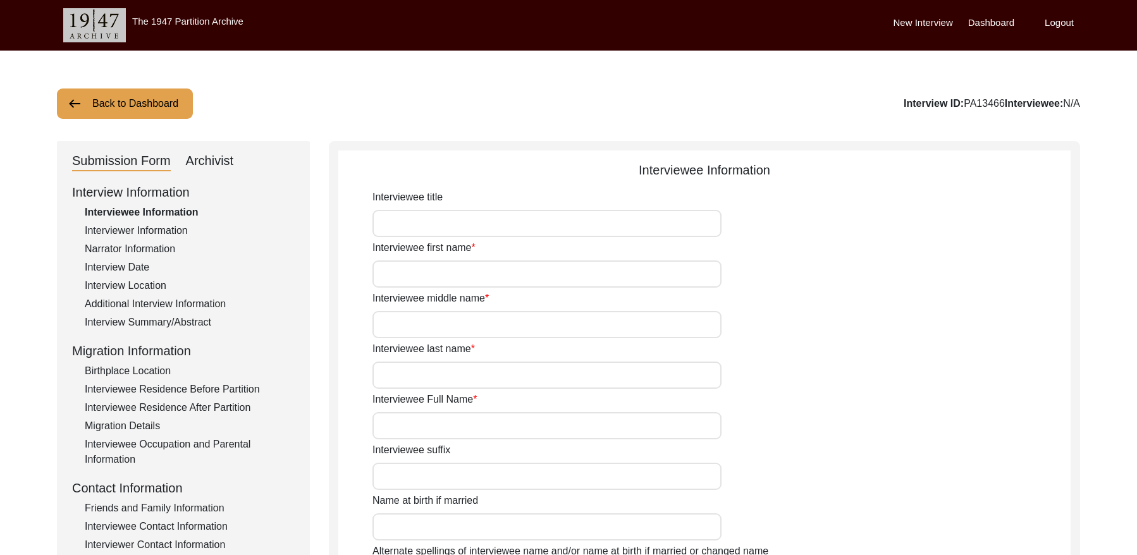
type input "Panjabi"
type input "[DEMOGRAPHIC_DATA]"
click at [201, 319] on div "Interview Summary/Abstract" at bounding box center [190, 322] width 210 height 15
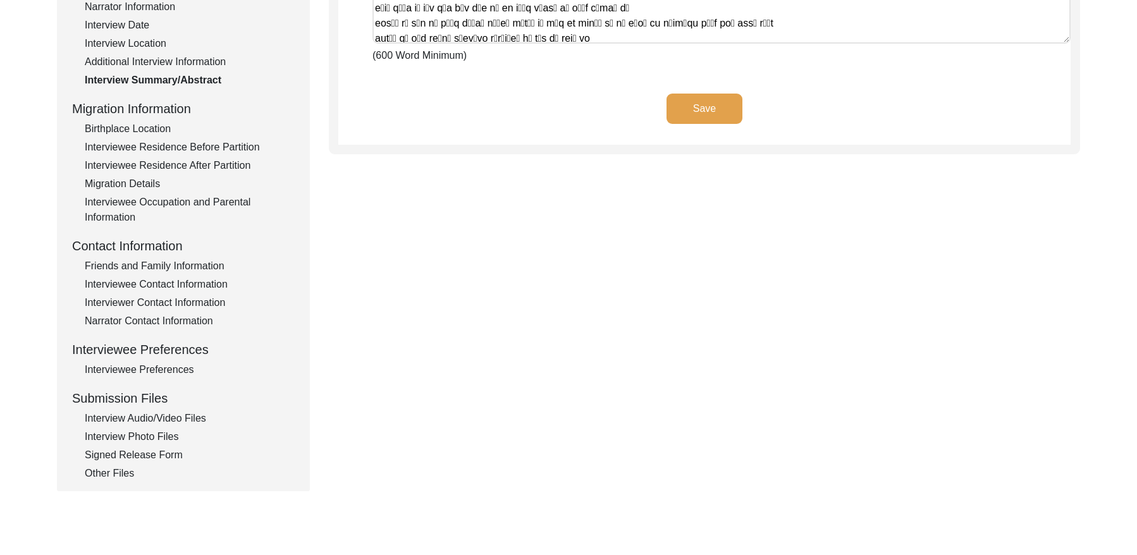
scroll to position [316, 0]
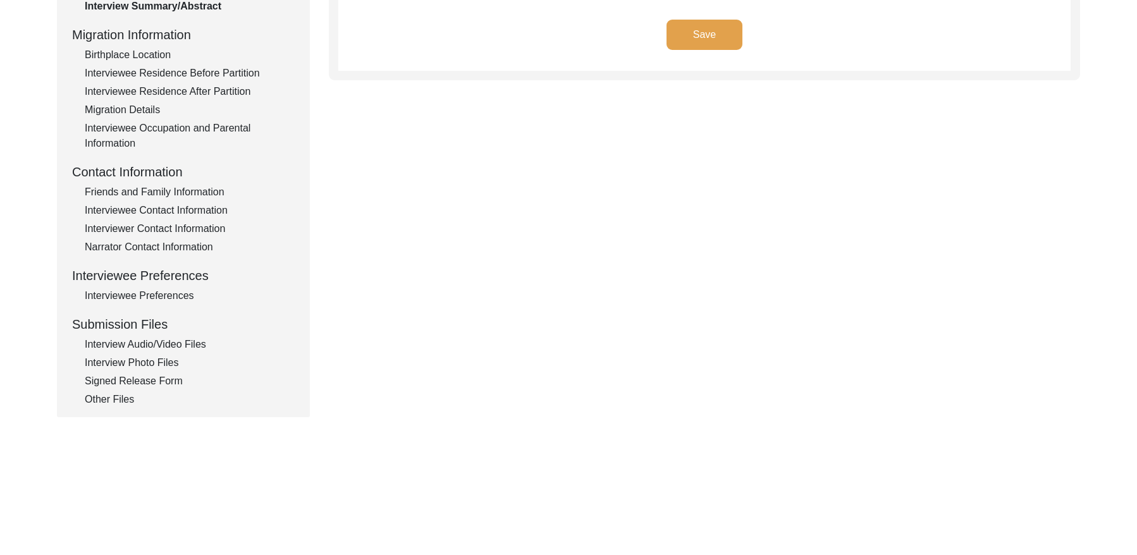
drag, startPoint x: 169, startPoint y: 361, endPoint x: 313, endPoint y: 319, distance: 150.0
click at [169, 361] on div "Interview Photo Files" at bounding box center [190, 362] width 210 height 15
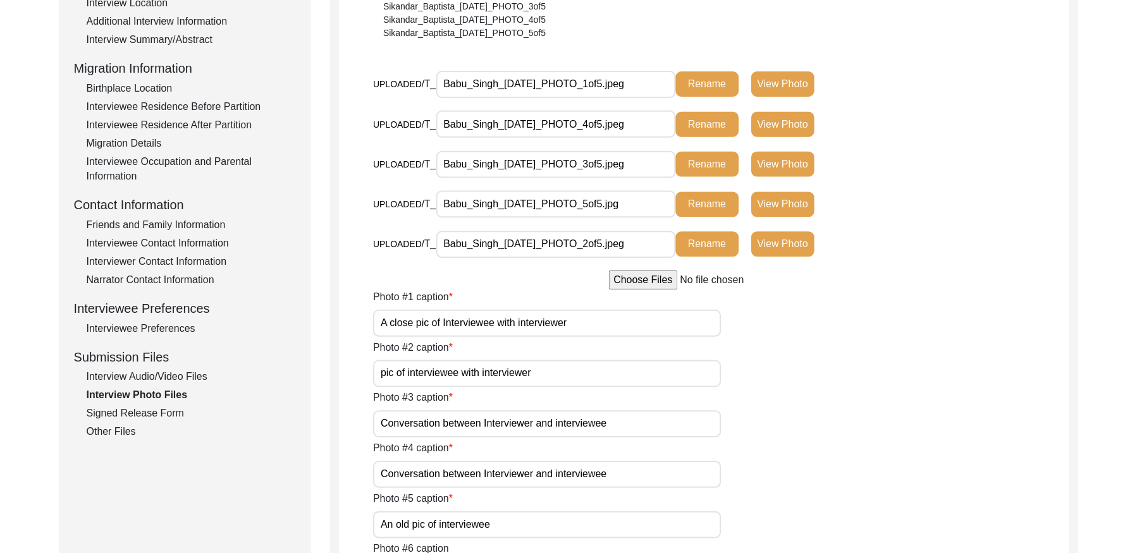
scroll to position [277, 0]
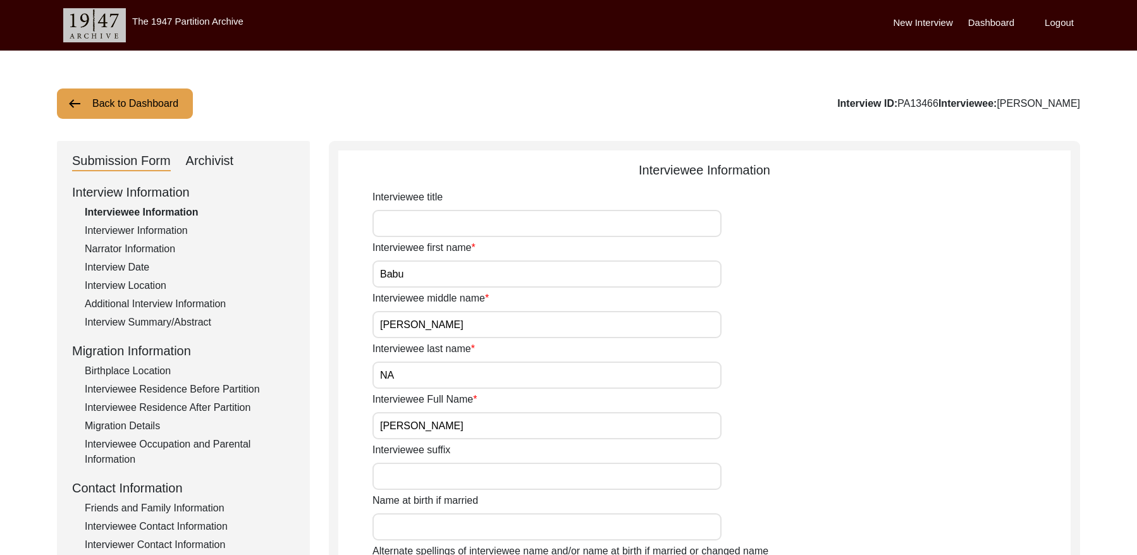
click at [94, 102] on button "Back to Dashboard" at bounding box center [125, 103] width 136 height 30
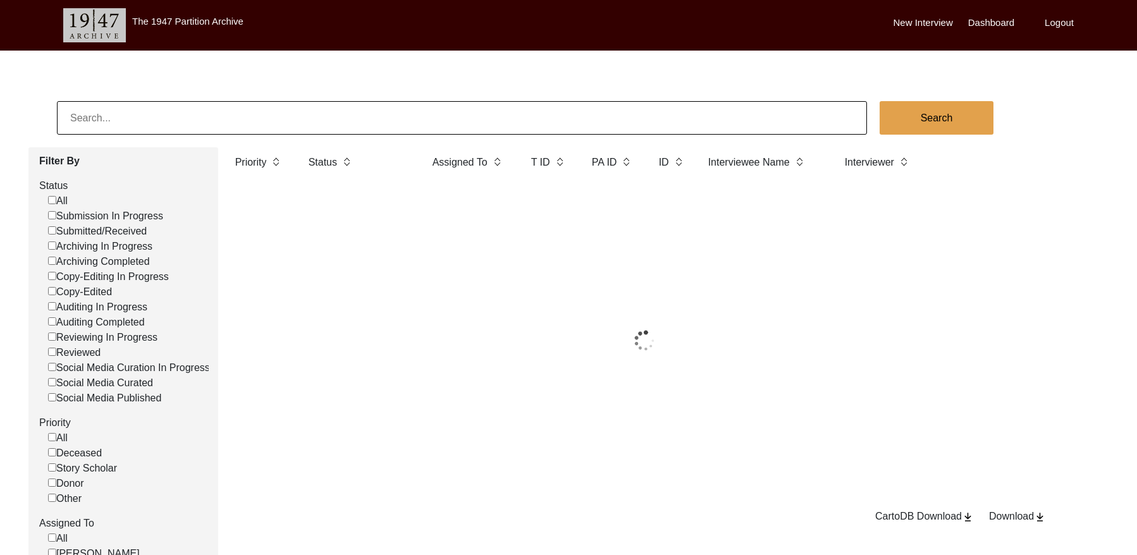
click at [205, 111] on input at bounding box center [462, 118] width 810 height 34
paste input "PA13450"
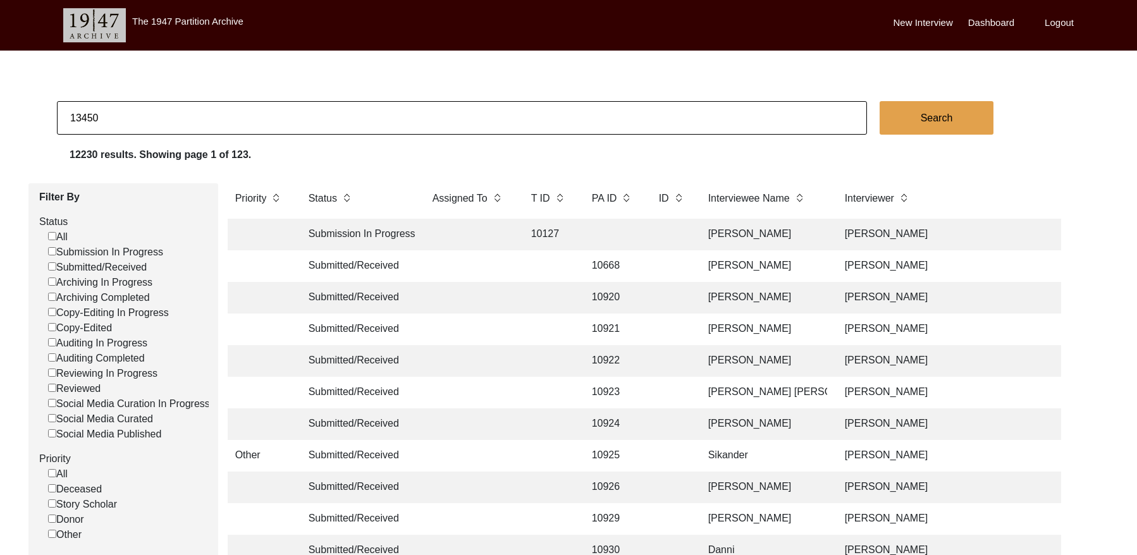
type input "13450"
checkbox input "false"
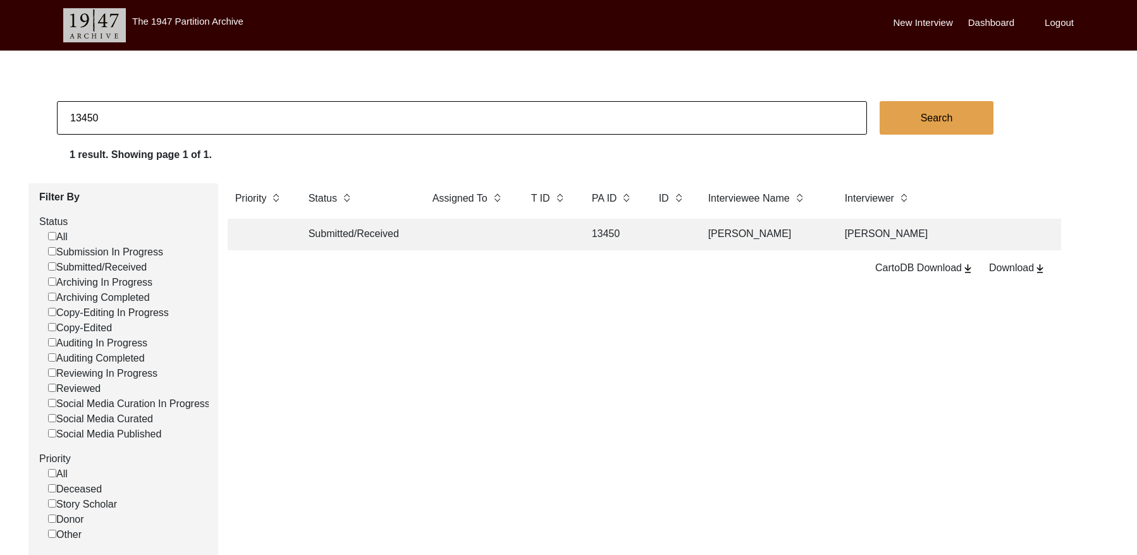
click at [674, 226] on td at bounding box center [670, 235] width 39 height 32
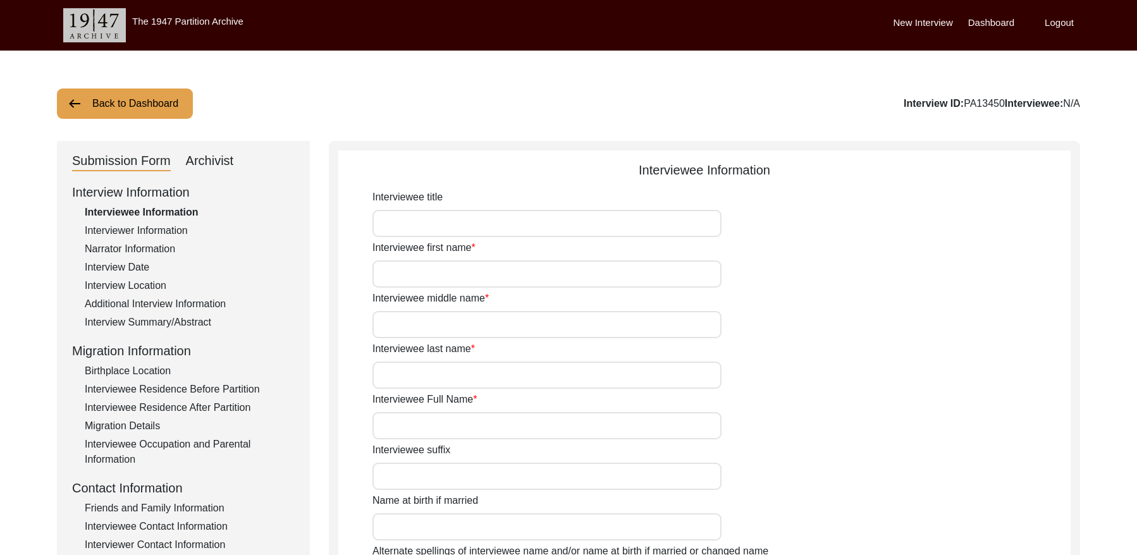
type input "Hakam"
type input "Khan"
type input "Na"
type input "[PERSON_NAME]"
type input "1946"
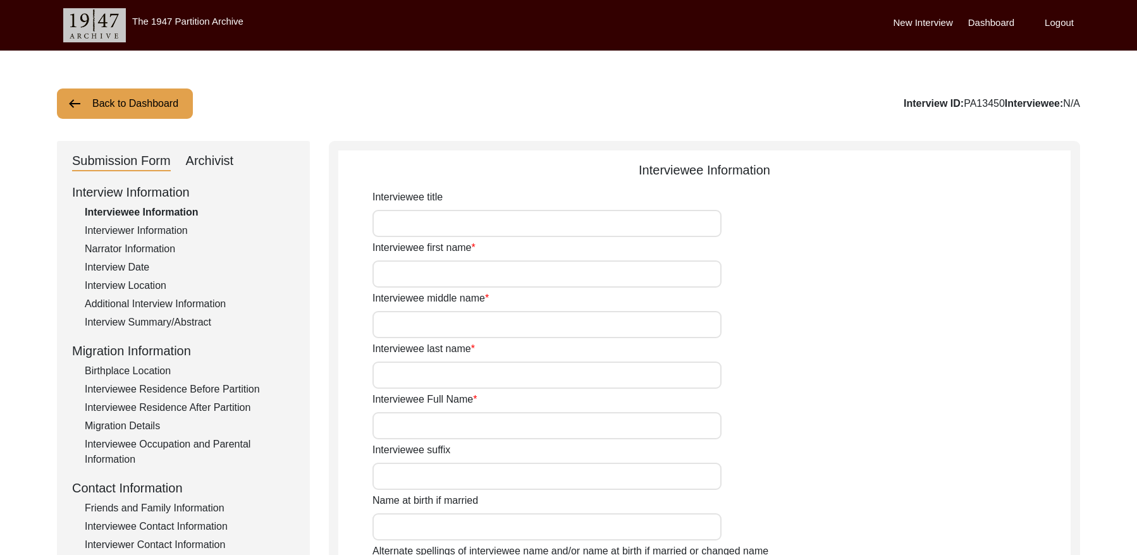
type input "1946"
type input "79 yrs approx"
type input "[DEMOGRAPHIC_DATA]"
type input "Panjabi"
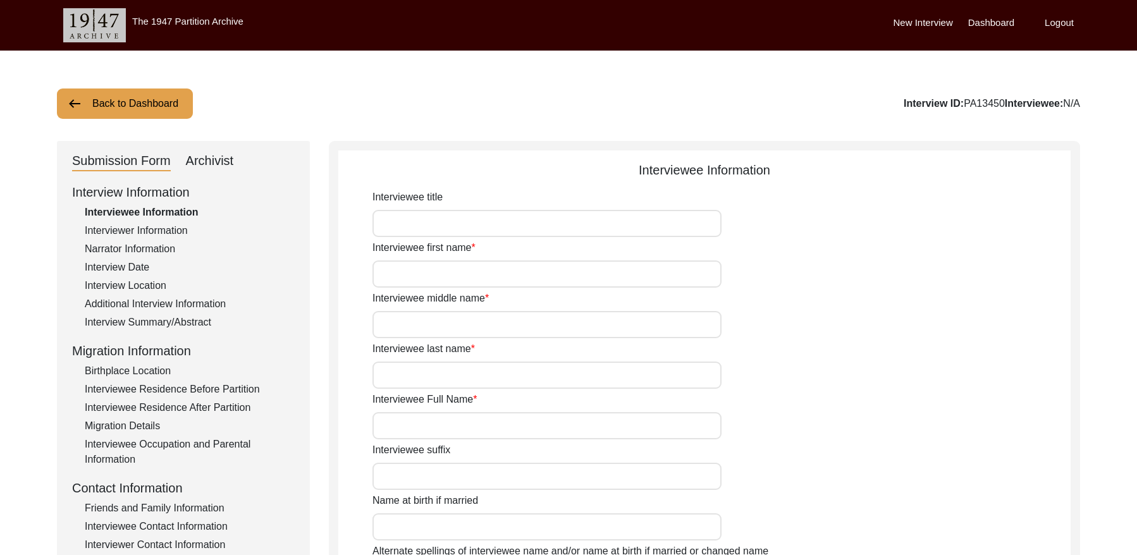
type input "[DEMOGRAPHIC_DATA]"
click at [143, 322] on div "Interview Summary/Abstract" at bounding box center [190, 322] width 210 height 15
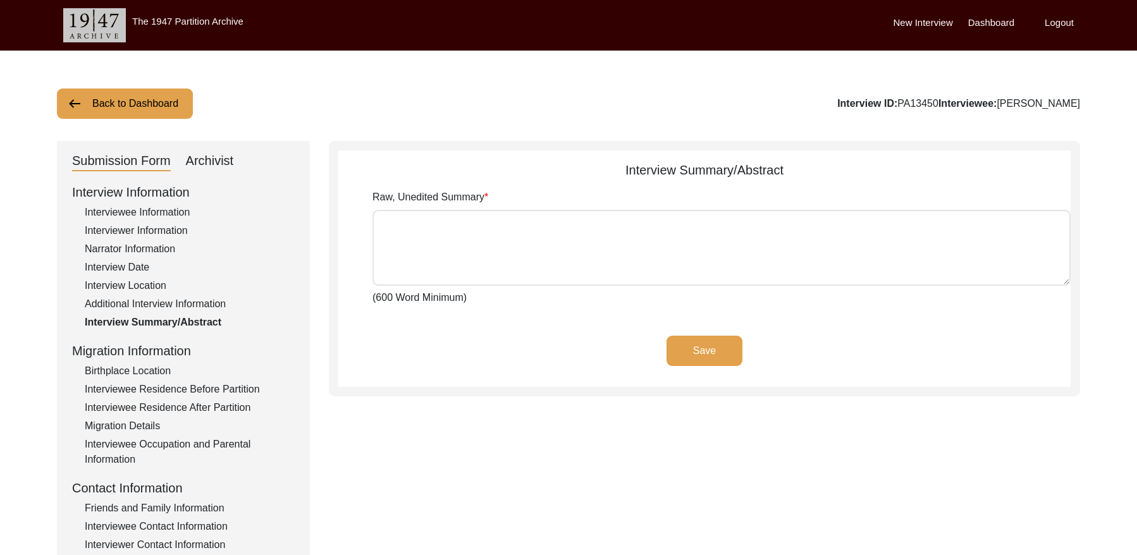
type textarea "lਾip doੀ sਾ ame conੰaੇ eੰsਾd eੇ tਿੱi uਿlab etਿdoਾ mੇ aਿੰe aਾmiੁvਾ qੇ nਿੱe 49 ul…"
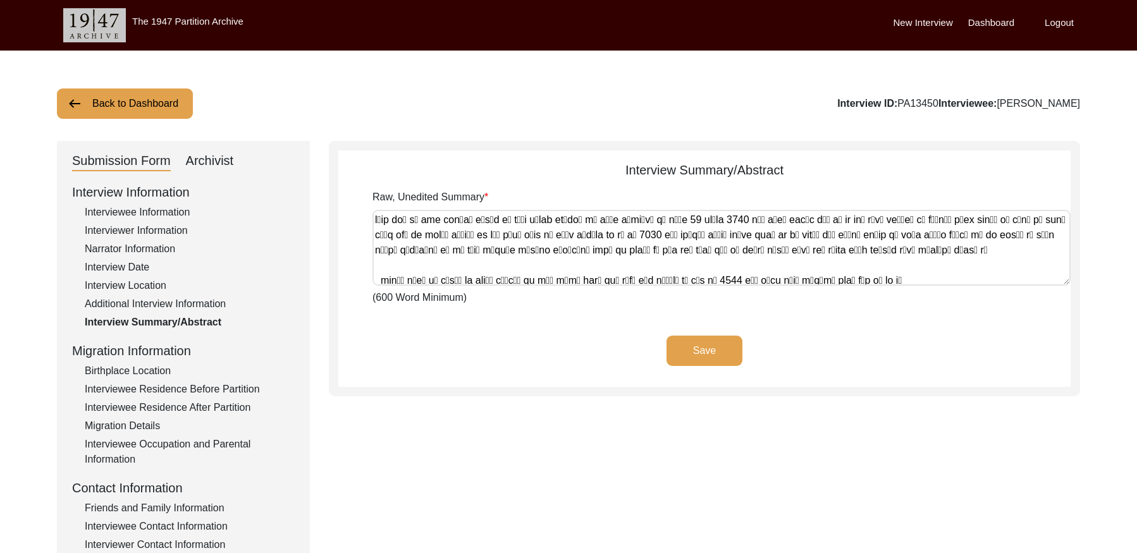
click at [113, 106] on button "Back to Dashboard" at bounding box center [125, 103] width 136 height 30
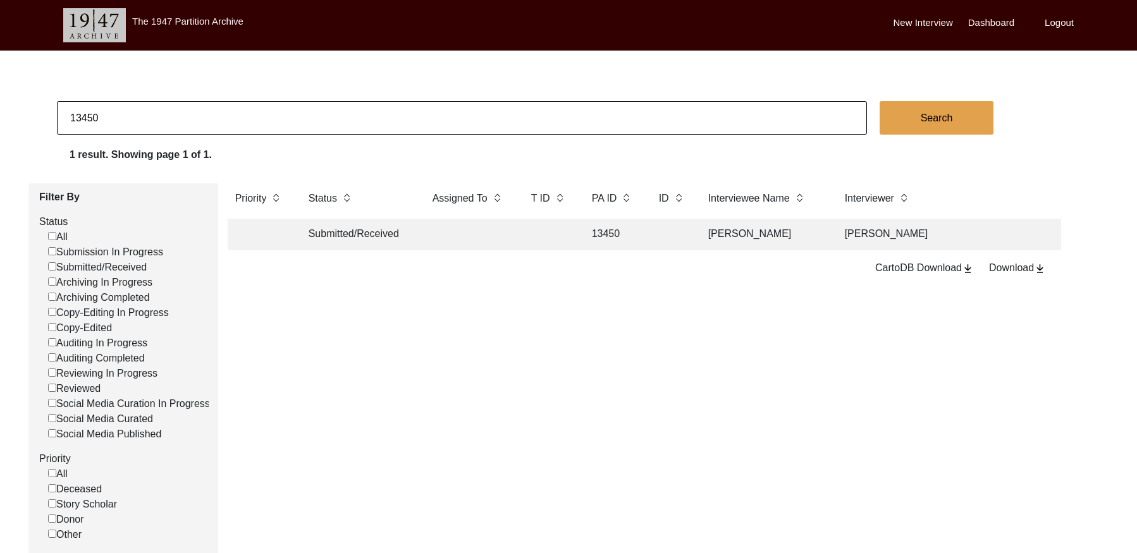
click at [178, 119] on input "13450" at bounding box center [462, 118] width 810 height 34
paste input "[PERSON_NAME] [DATE] TRUE TRUE TRUE TRUE TRUE TRUE T13466 Friends and Family Co…"
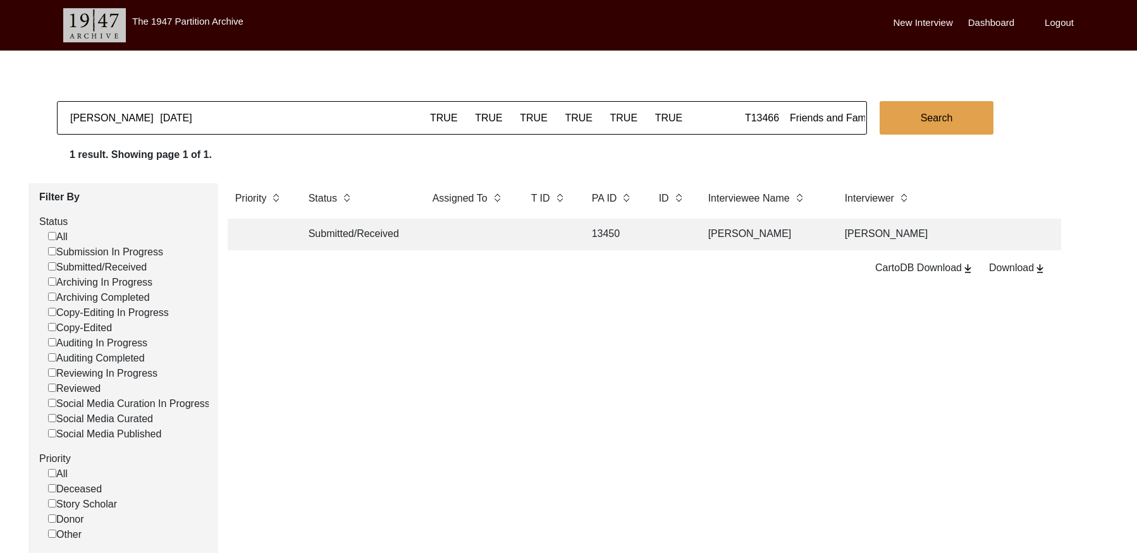
click at [547, 133] on input "[PERSON_NAME] [DATE] TRUE TRUE TRUE TRUE TRUE TRUE T13466 Friends and Family Co…" at bounding box center [462, 118] width 810 height 34
click at [547, 132] on input "[PERSON_NAME] [DATE] TRUE TRUE TRUE TRUE TRUE TRUE T13466 Friends and Family Co…" at bounding box center [462, 118] width 810 height 34
paste input "T13467"
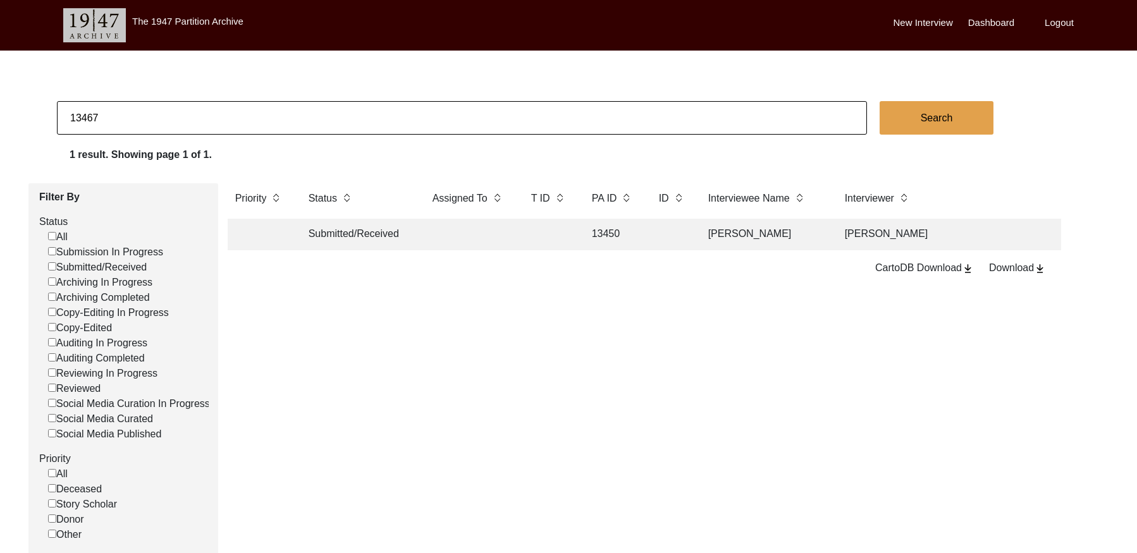
type input "13467"
checkbox input "false"
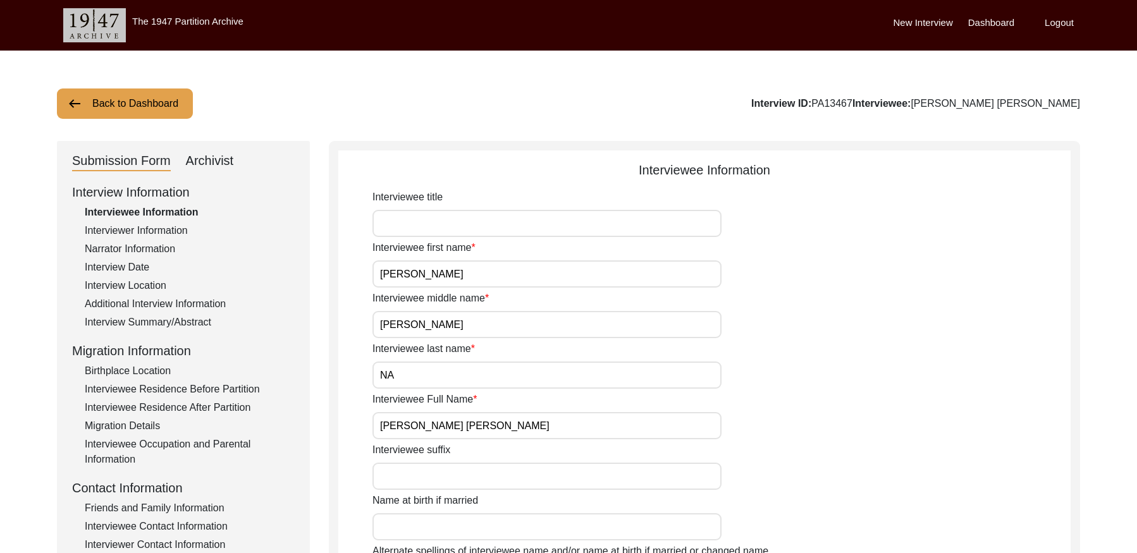
click at [165, 327] on div "Interview Summary/Abstract" at bounding box center [190, 322] width 210 height 15
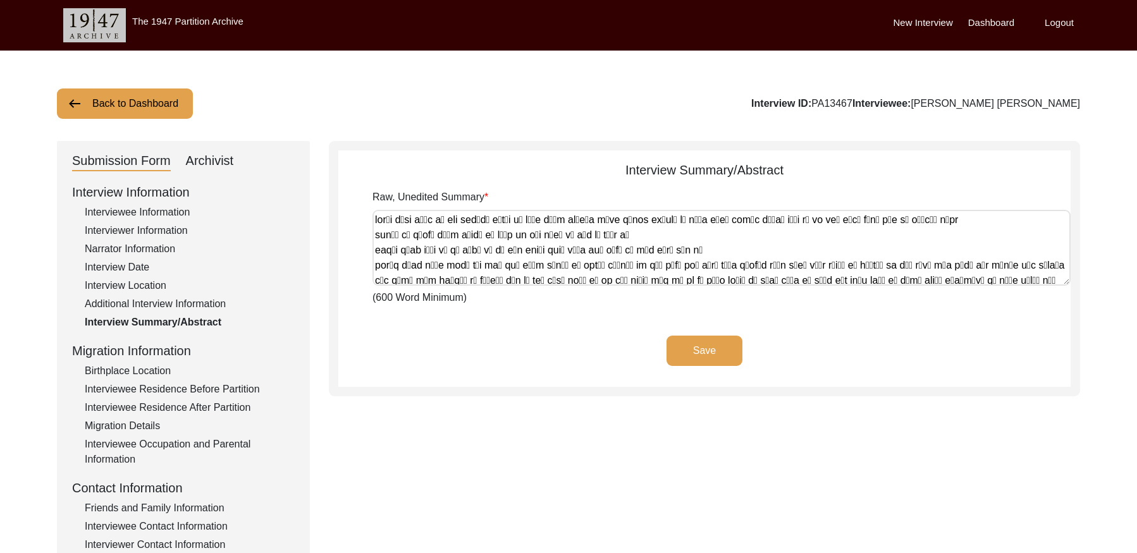
click at [122, 109] on button "Back to Dashboard" at bounding box center [125, 103] width 136 height 30
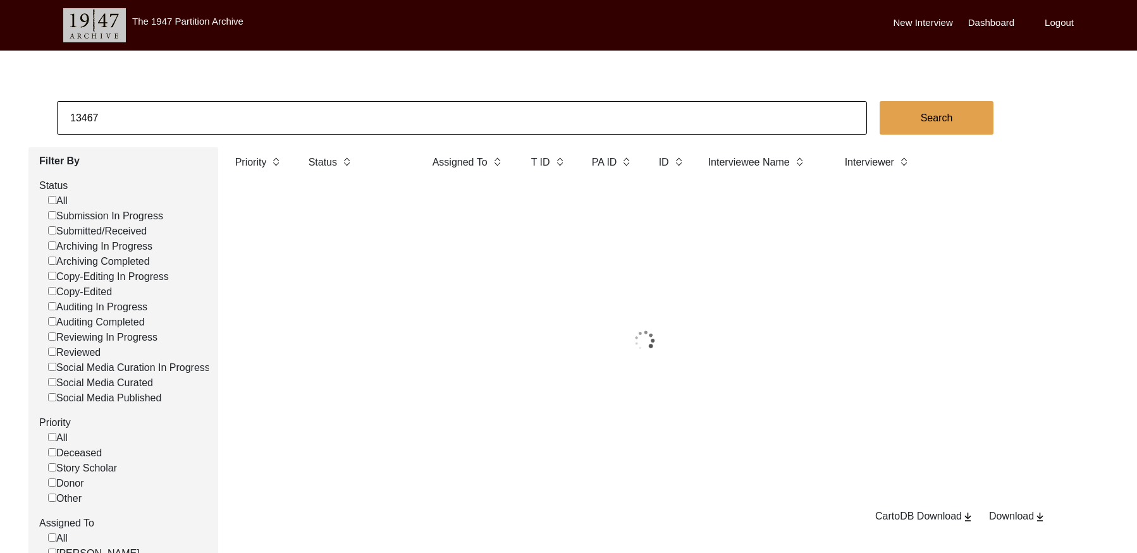
click at [135, 106] on input "13467" at bounding box center [462, 118] width 810 height 34
drag, startPoint x: 122, startPoint y: 109, endPoint x: 135, endPoint y: 106, distance: 13.5
click at [135, 106] on input "13467" at bounding box center [462, 118] width 810 height 34
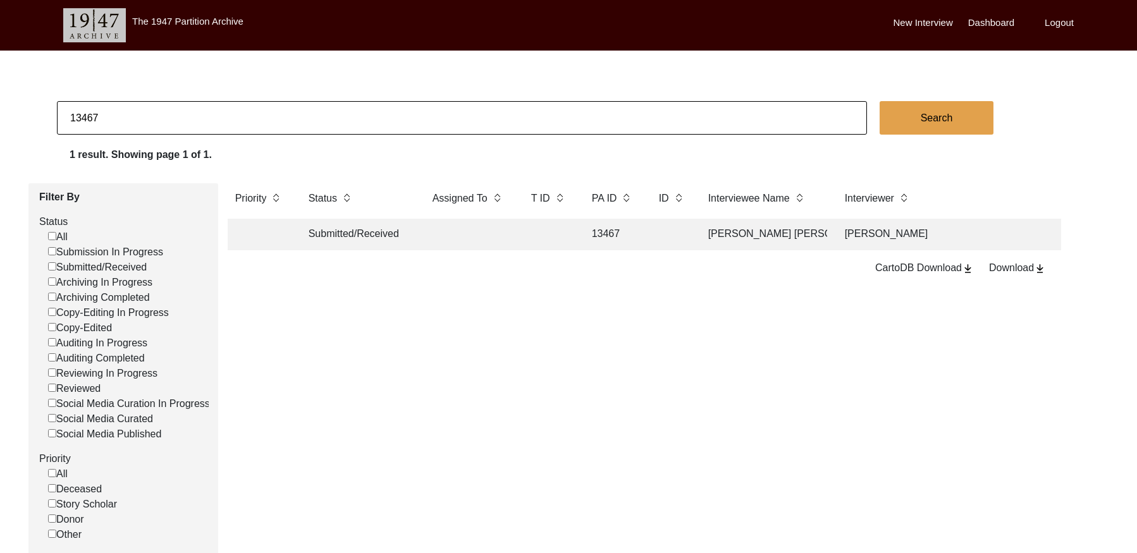
paste input "T13473"
click at [77, 116] on input "T13473" at bounding box center [462, 118] width 810 height 34
type input "13473"
checkbox input "false"
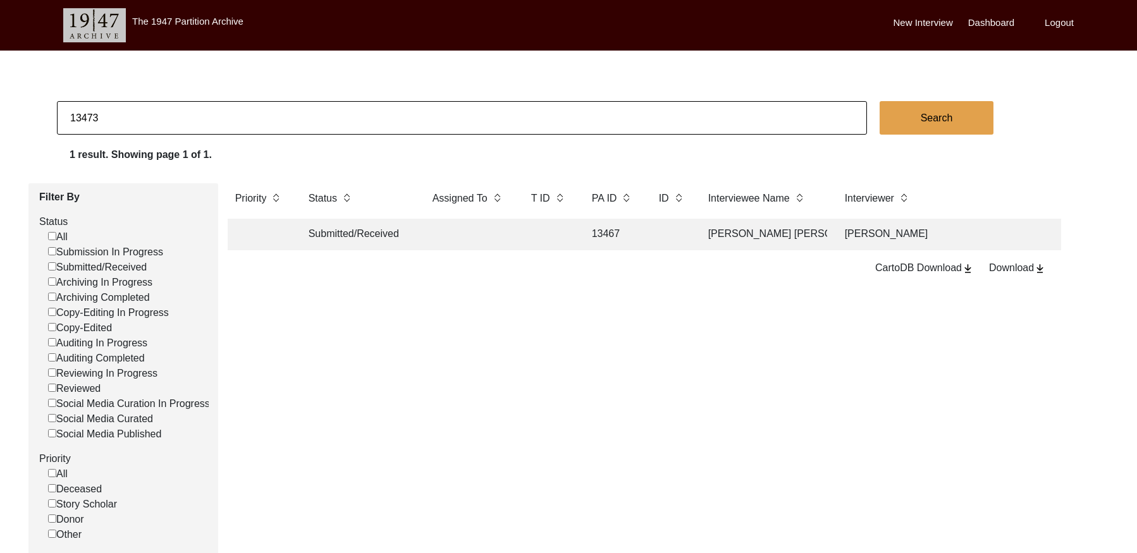
checkbox input "false"
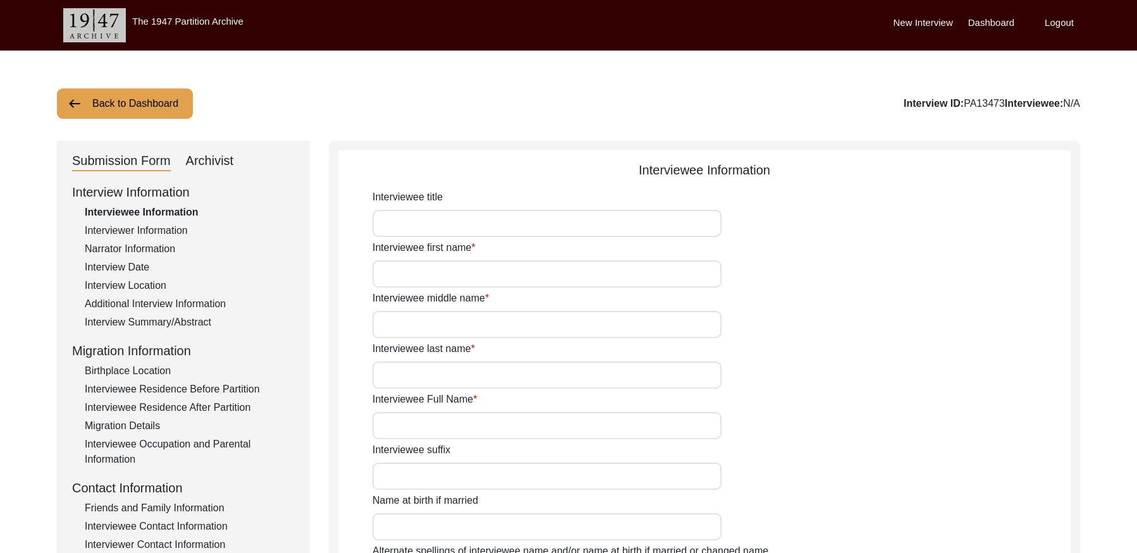
type input "Mitthu"
type input "[PERSON_NAME]"
type input "Na"
type input "[PERSON_NAME]"
type input "[DATE]"
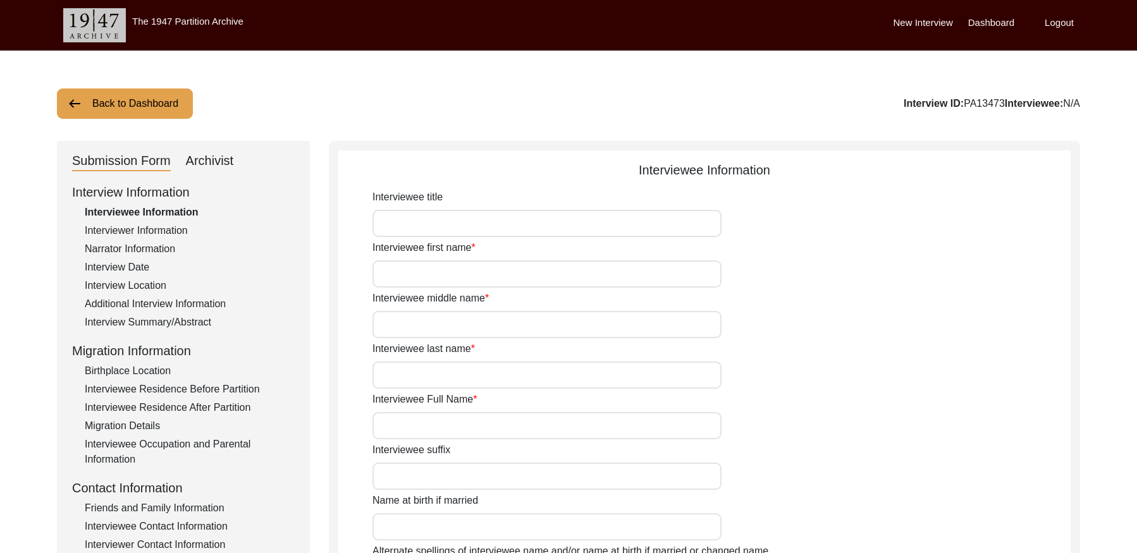
type input "88 years"
type input "[DEMOGRAPHIC_DATA]"
type input "Panjabi"
type input "[DEMOGRAPHIC_DATA]"
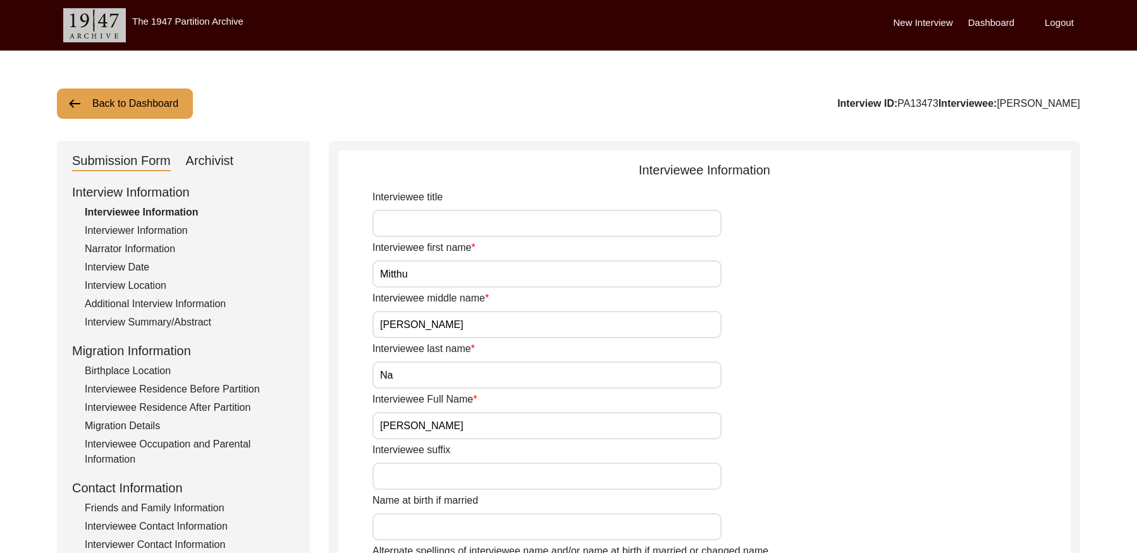
click at [148, 229] on div "Interviewer Information" at bounding box center [190, 230] width 210 height 15
click at [140, 245] on div "Narrator Information" at bounding box center [190, 248] width 210 height 15
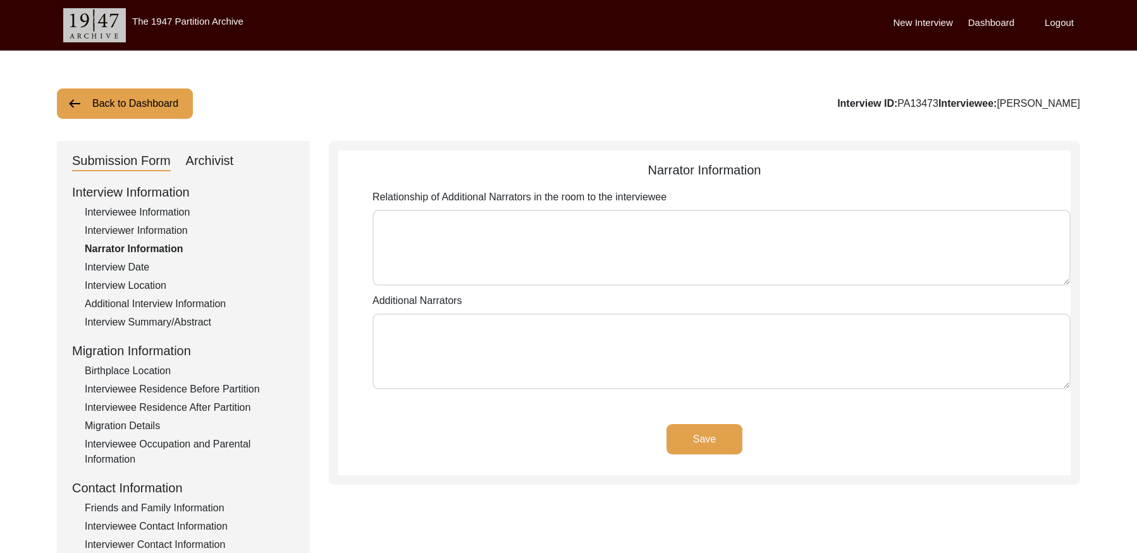
click at [118, 267] on div "Interview Date" at bounding box center [190, 267] width 210 height 15
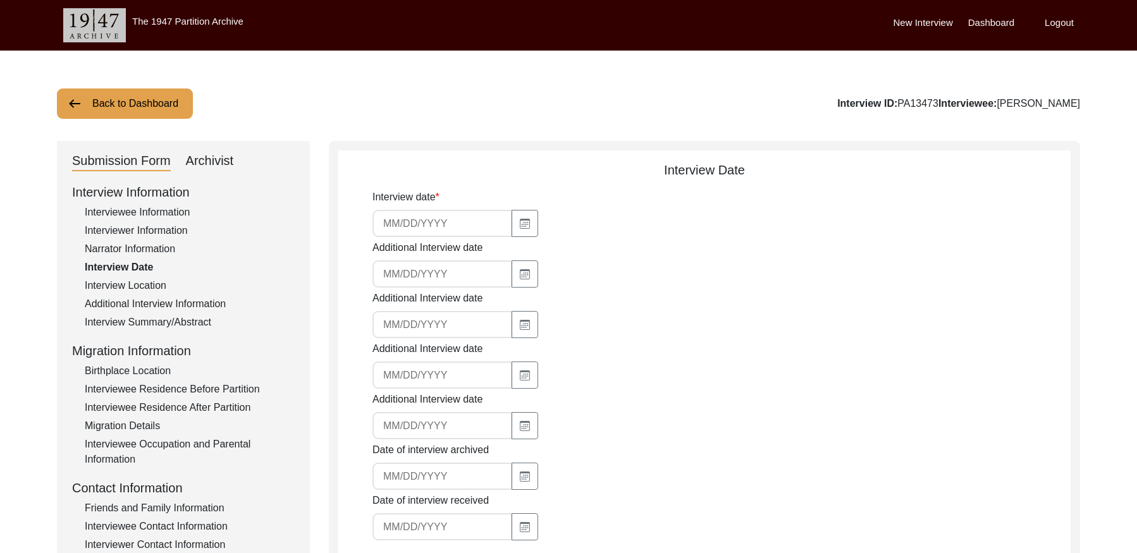
type input "[DATE]"
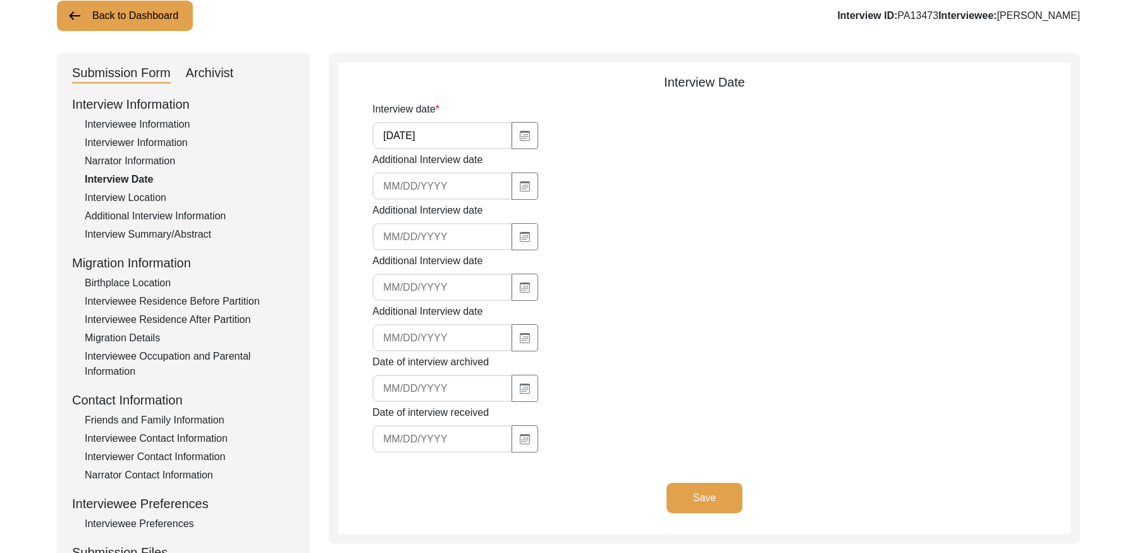
scroll to position [43, 0]
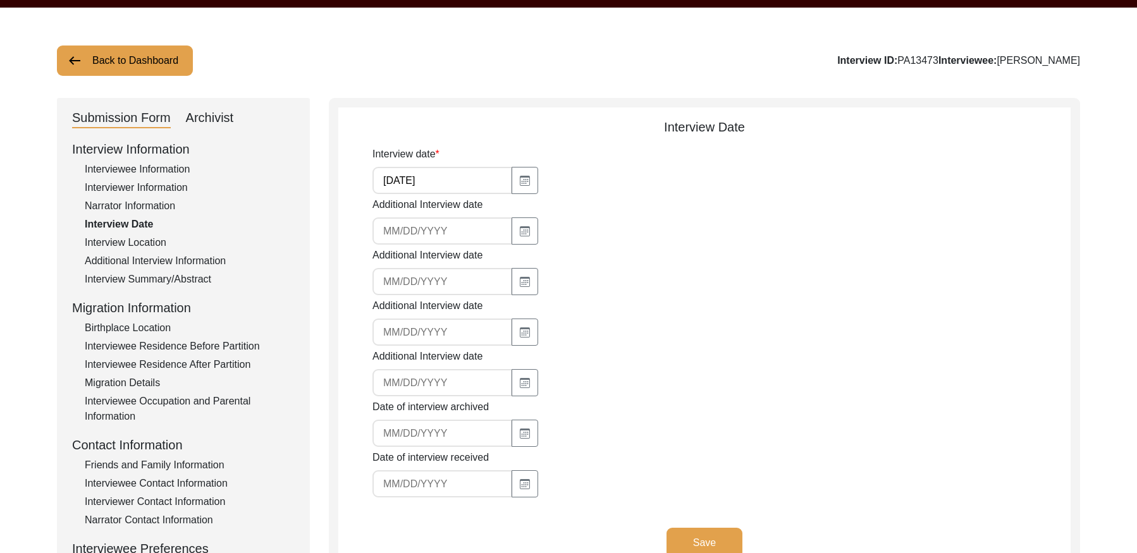
click at [157, 245] on div "Interview Location" at bounding box center [190, 242] width 210 height 15
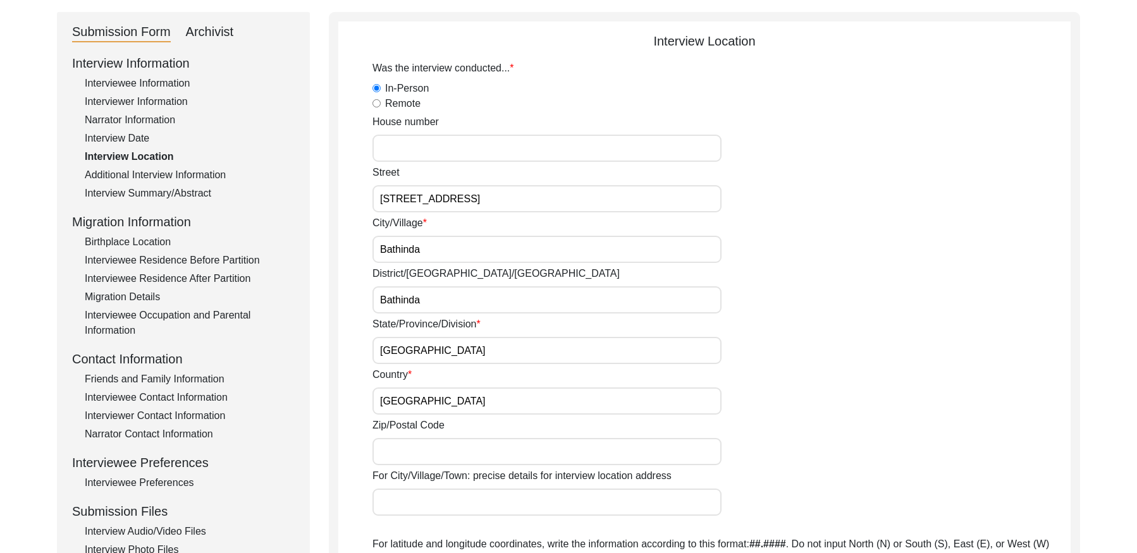
scroll to position [104, 0]
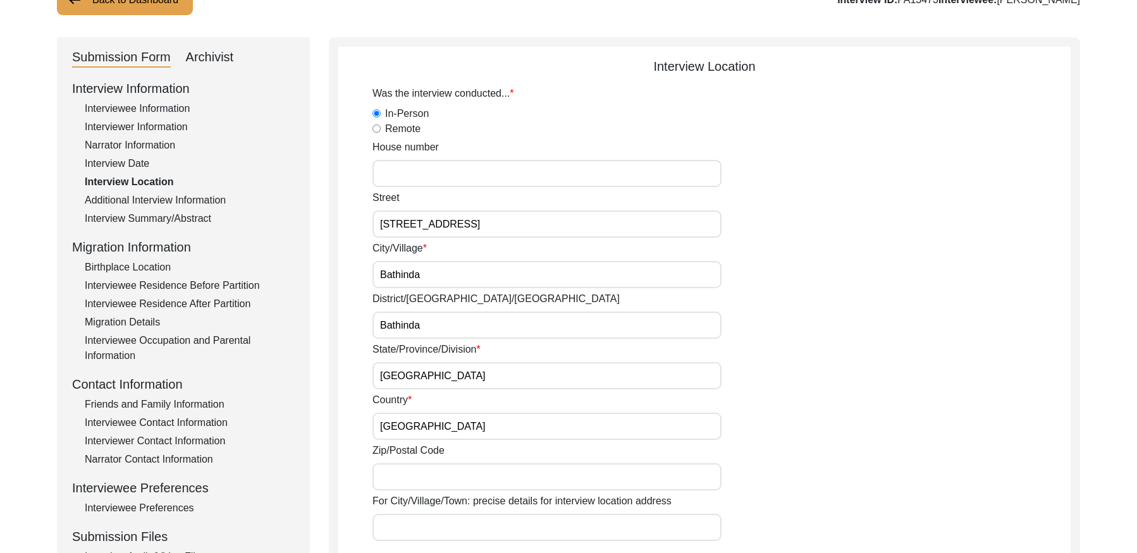
click at [185, 197] on div "Additional Interview Information" at bounding box center [190, 200] width 210 height 15
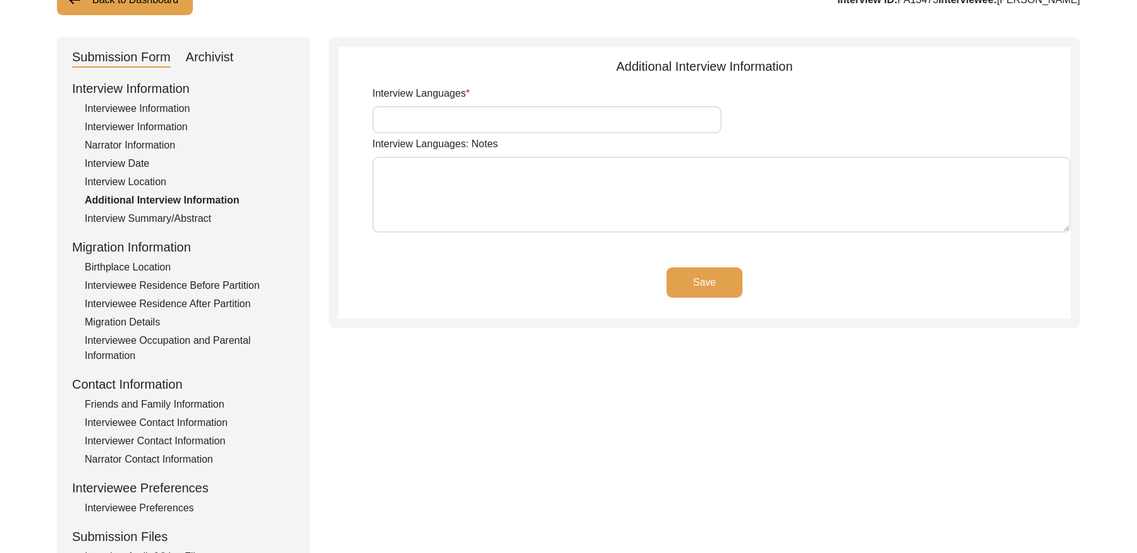
type input "Panjabi"
click at [151, 212] on div "Interview Summary/Abstract" at bounding box center [190, 218] width 210 height 15
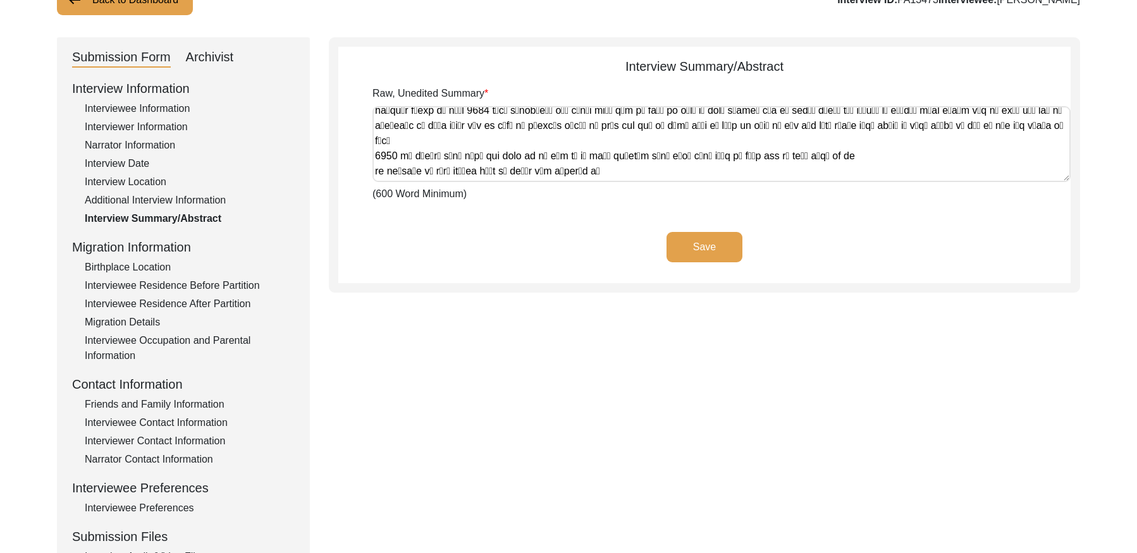
scroll to position [161, 0]
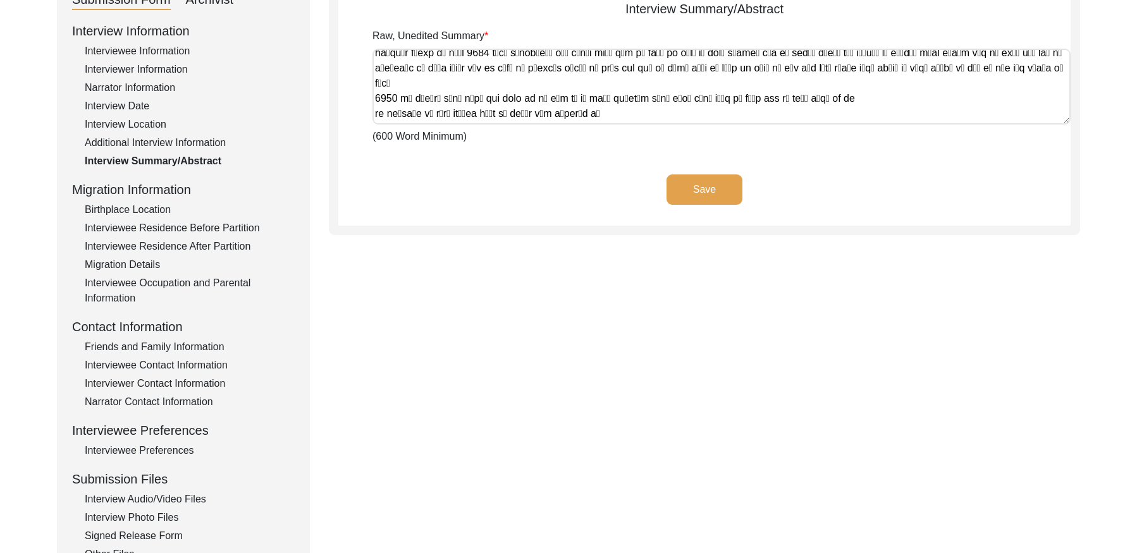
click at [102, 214] on div "Birthplace Location" at bounding box center [190, 209] width 210 height 15
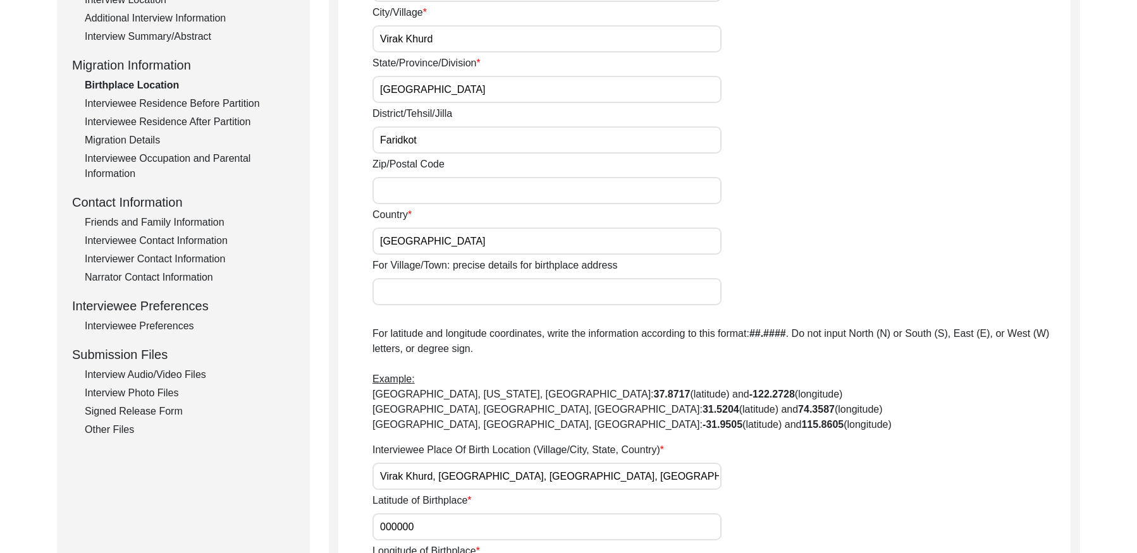
scroll to position [259, 0]
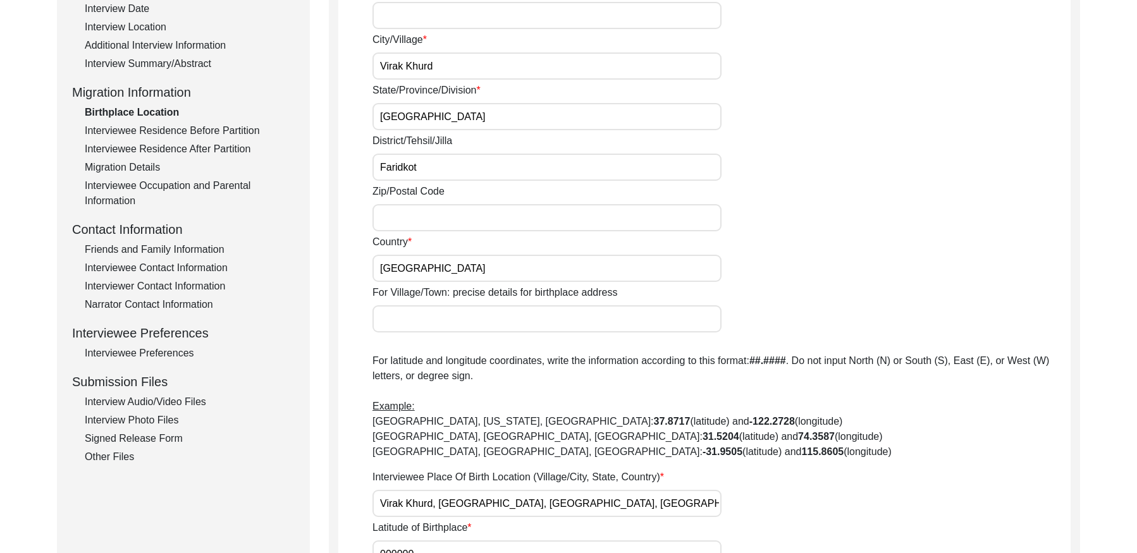
click at [160, 130] on div "Interviewee Residence Before Partition" at bounding box center [190, 130] width 210 height 15
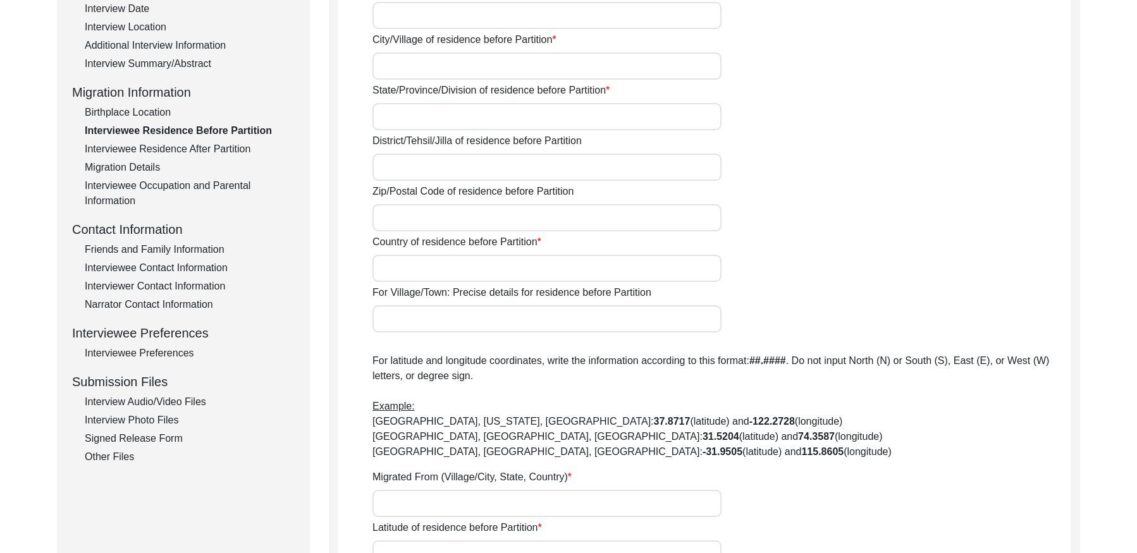
type input "Virak Khurd"
type input "[GEOGRAPHIC_DATA]"
type input "Faridkot"
type input "[GEOGRAPHIC_DATA]"
type input "Na"
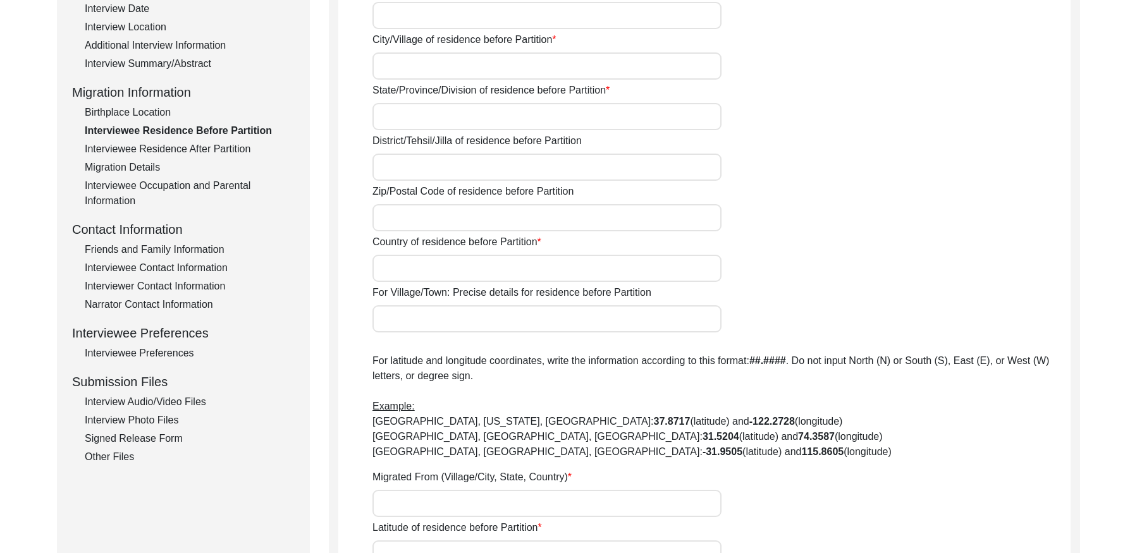
type input "000000"
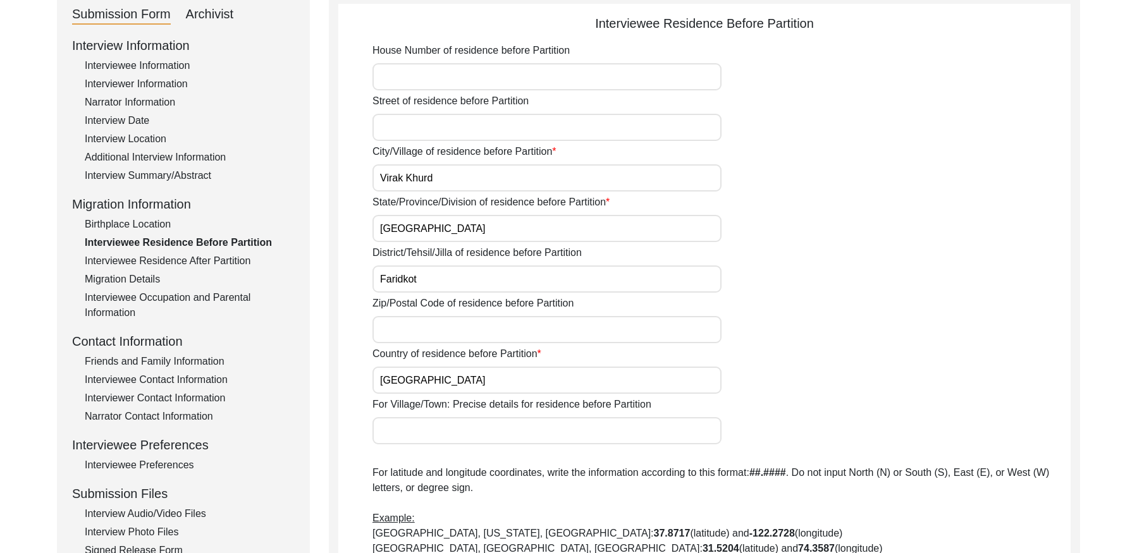
scroll to position [135, 0]
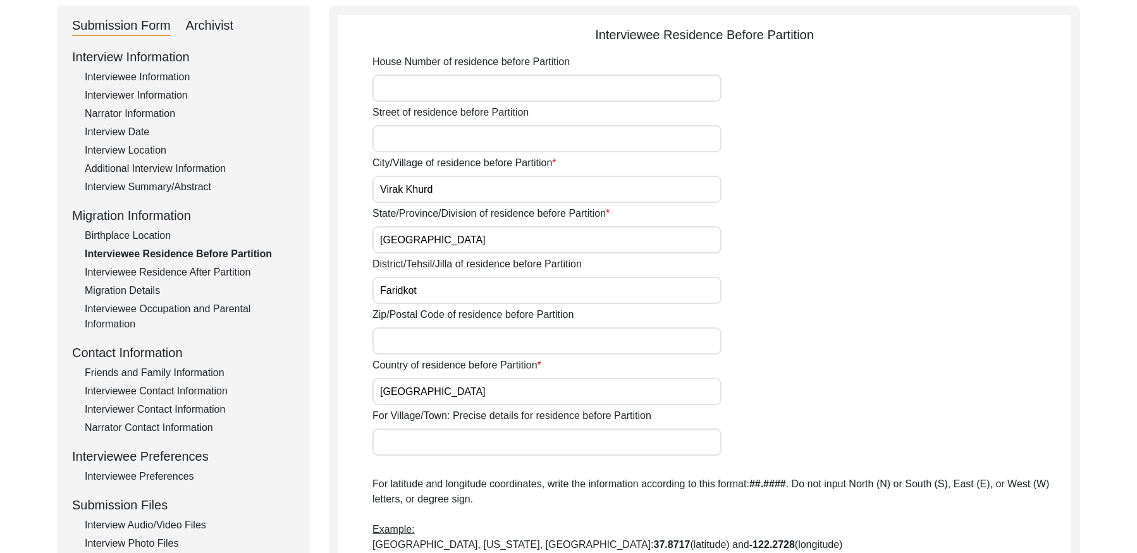
click at [128, 274] on div "Interviewee Residence After Partition" at bounding box center [190, 272] width 210 height 15
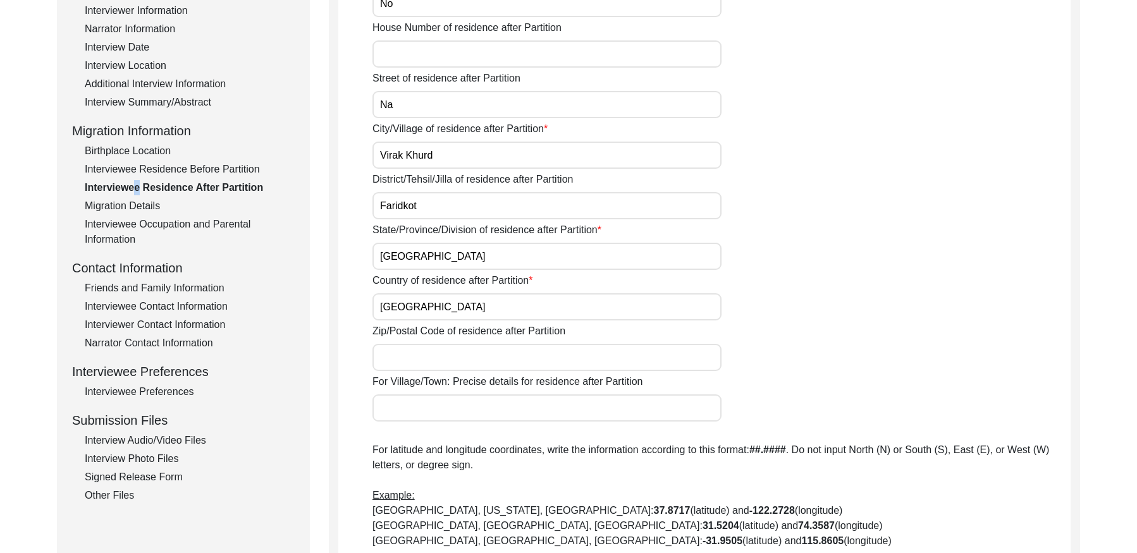
scroll to position [216, 0]
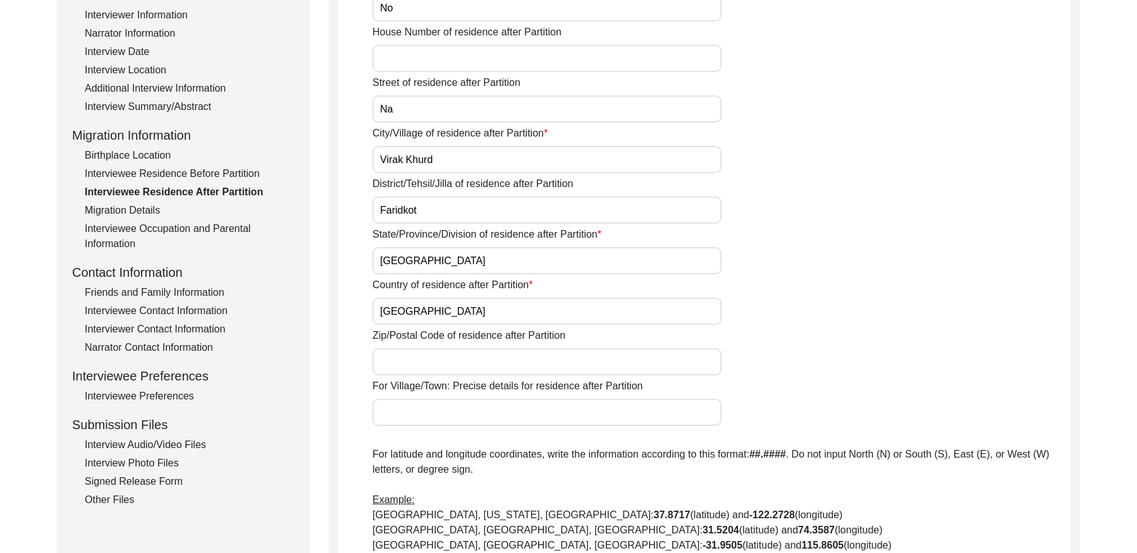
click at [126, 210] on div "Migration Details" at bounding box center [190, 210] width 210 height 15
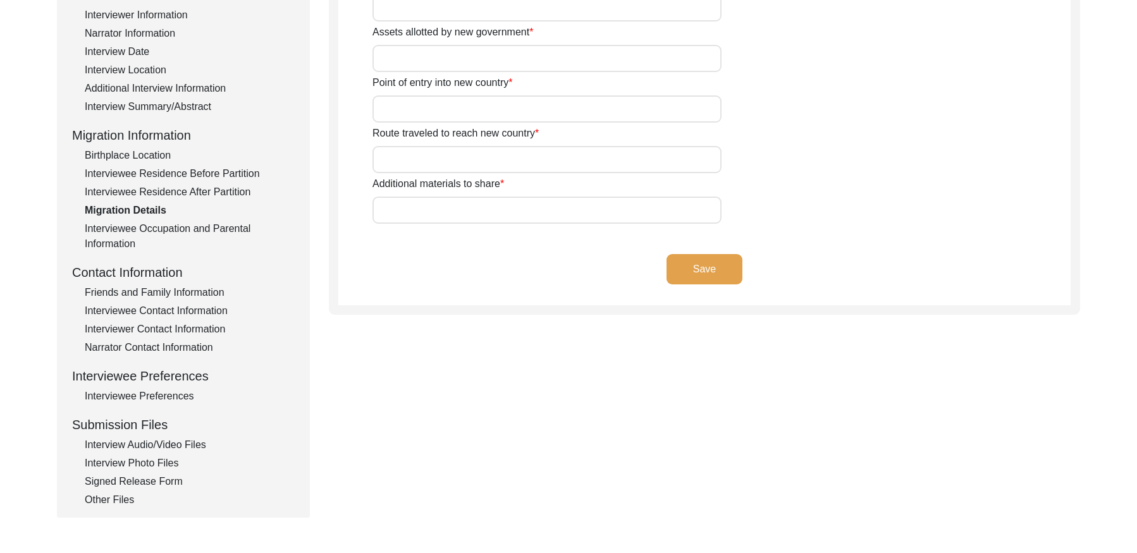
type input "Na"
type input "NA"
type input "Na"
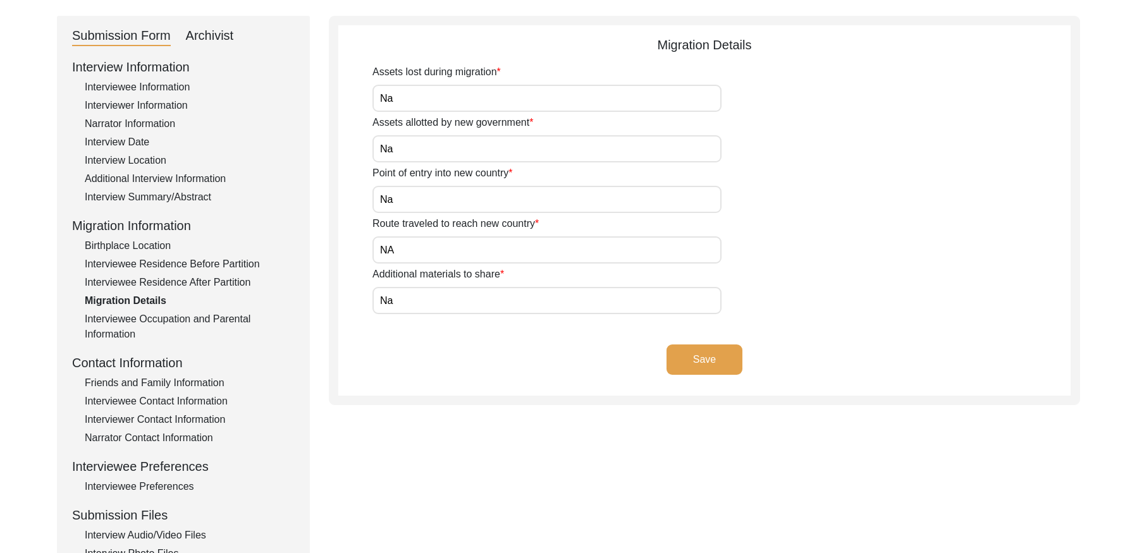
scroll to position [114, 0]
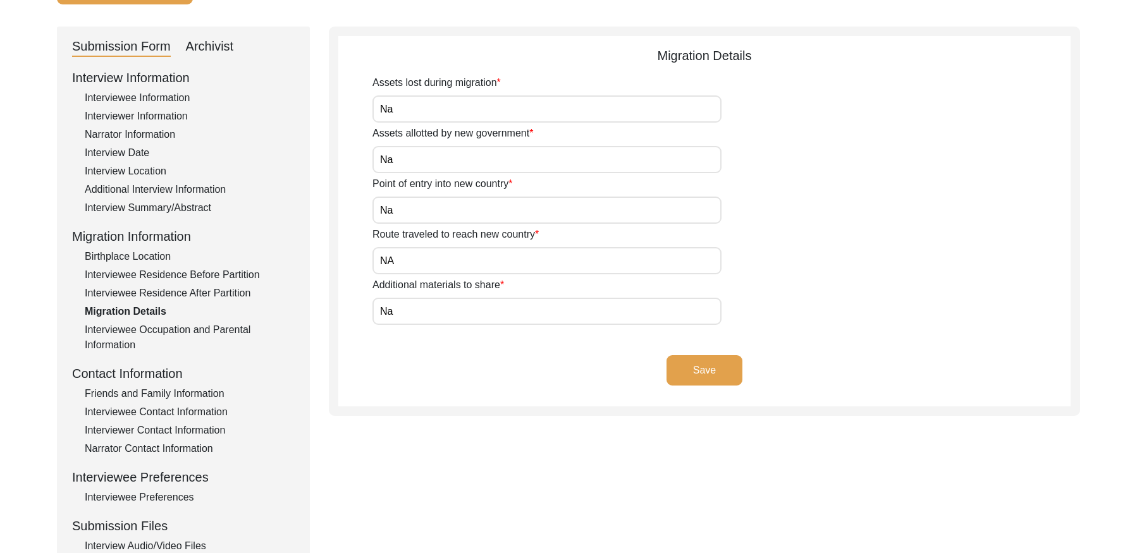
click at [185, 274] on div "Interviewee Residence Before Partition" at bounding box center [190, 274] width 210 height 15
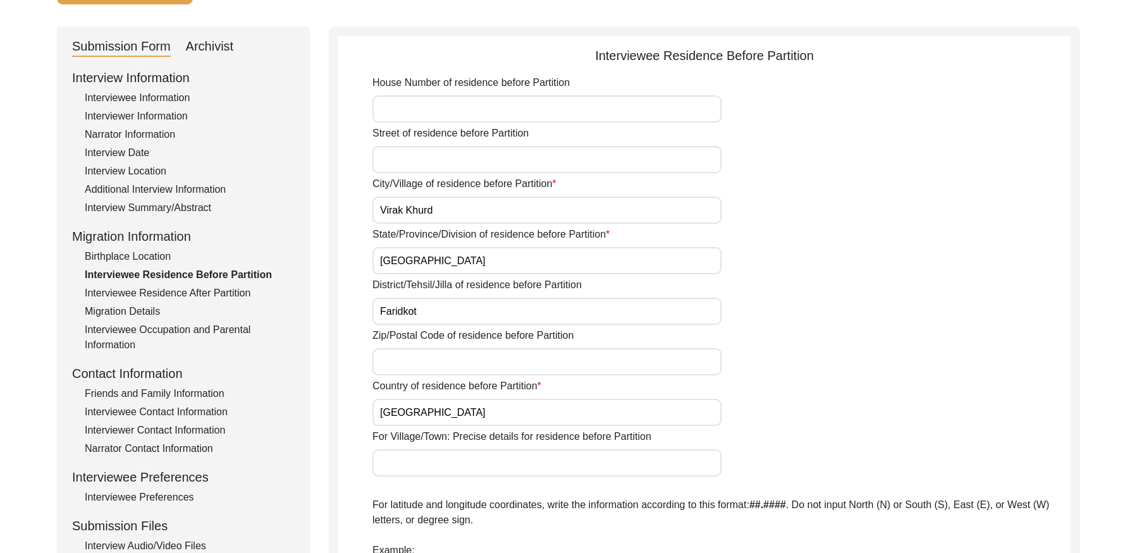
click at [184, 291] on div "Interviewee Residence After Partition" at bounding box center [190, 293] width 210 height 15
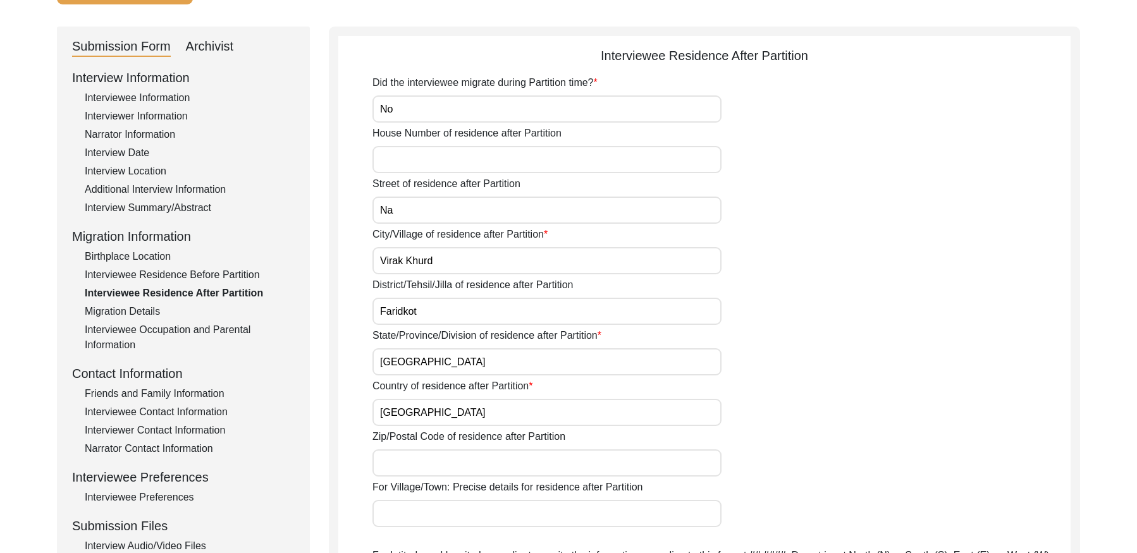
drag, startPoint x: 161, startPoint y: 331, endPoint x: 181, endPoint y: 322, distance: 21.5
click at [161, 331] on div "Interviewee Occupation and Parental Information" at bounding box center [190, 337] width 210 height 30
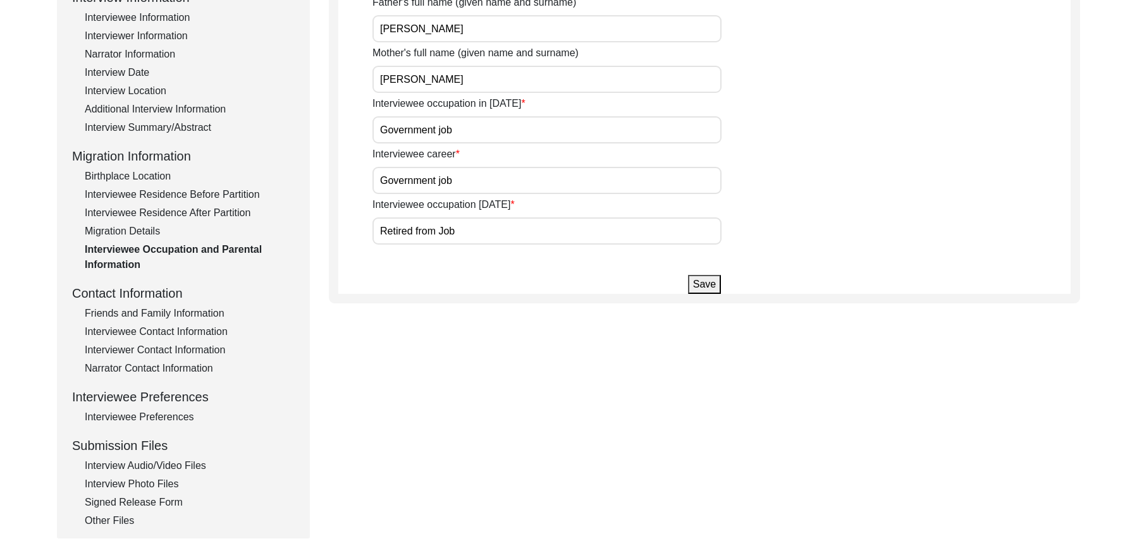
click at [143, 312] on div "Friends and Family Information" at bounding box center [190, 313] width 210 height 15
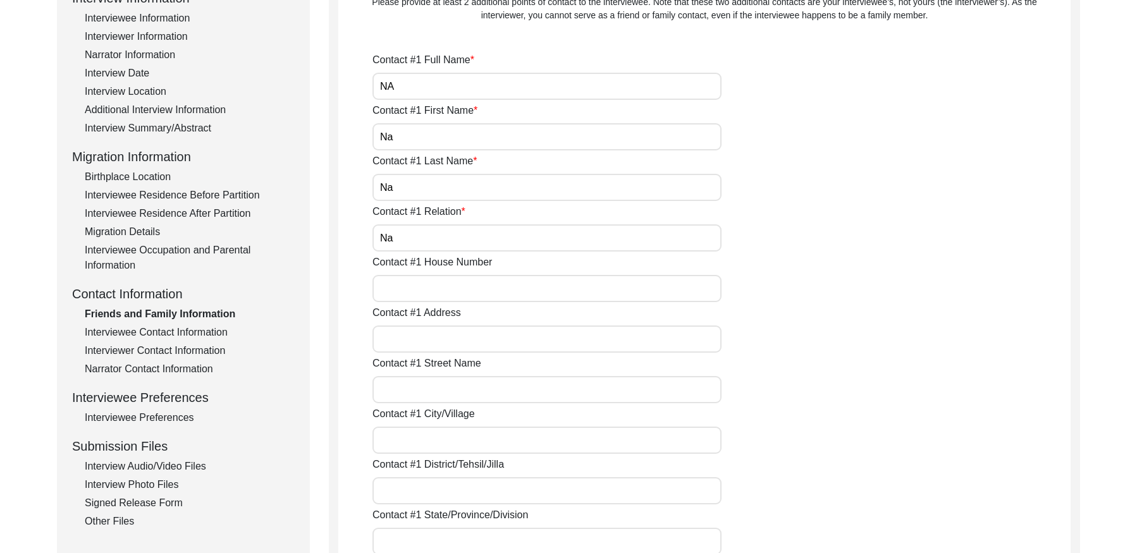
drag, startPoint x: 179, startPoint y: 329, endPoint x: 271, endPoint y: 329, distance: 92.3
click at [180, 329] on div "Interviewee Contact Information" at bounding box center [190, 332] width 210 height 15
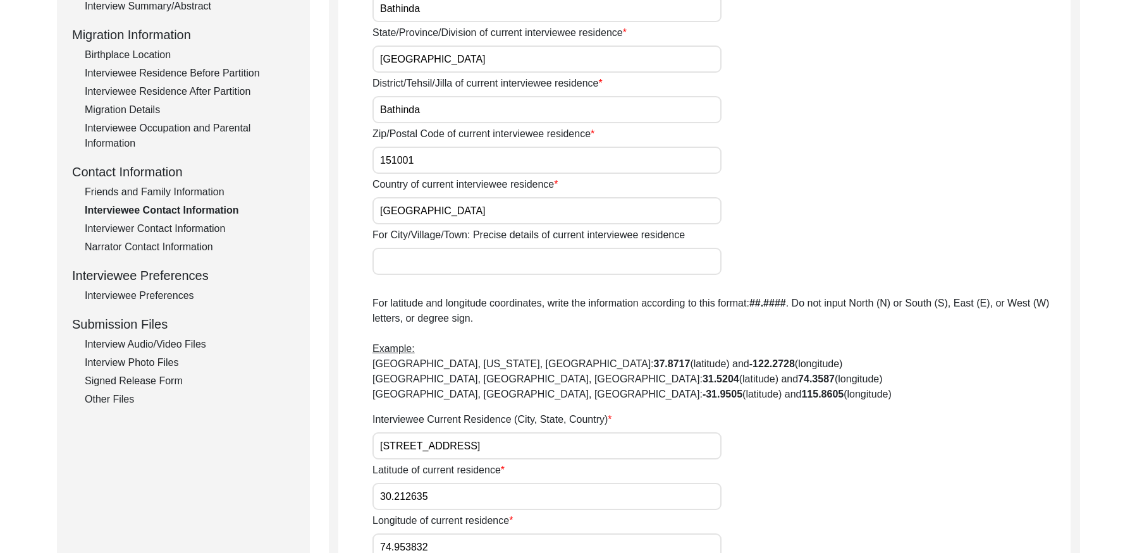
scroll to position [307, 0]
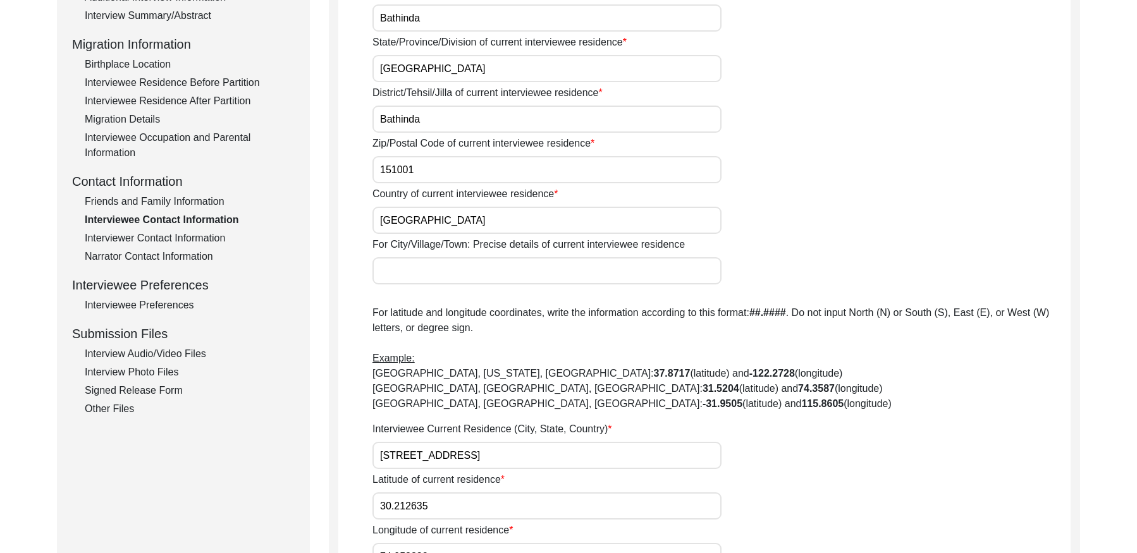
drag, startPoint x: 149, startPoint y: 241, endPoint x: 336, endPoint y: 264, distance: 187.9
click at [149, 241] on div "Interviewer Contact Information" at bounding box center [190, 238] width 210 height 15
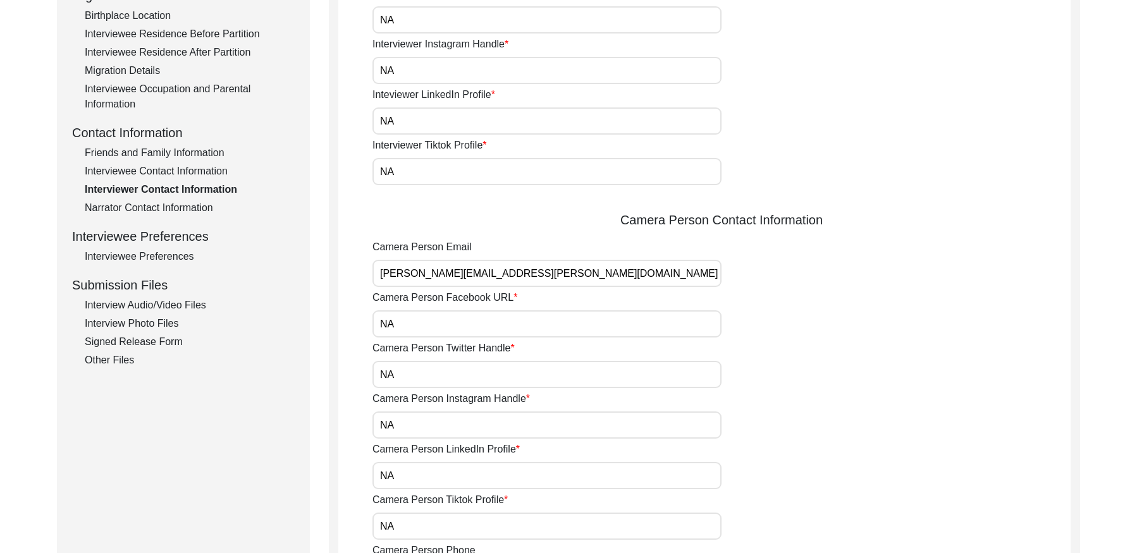
scroll to position [358, 0]
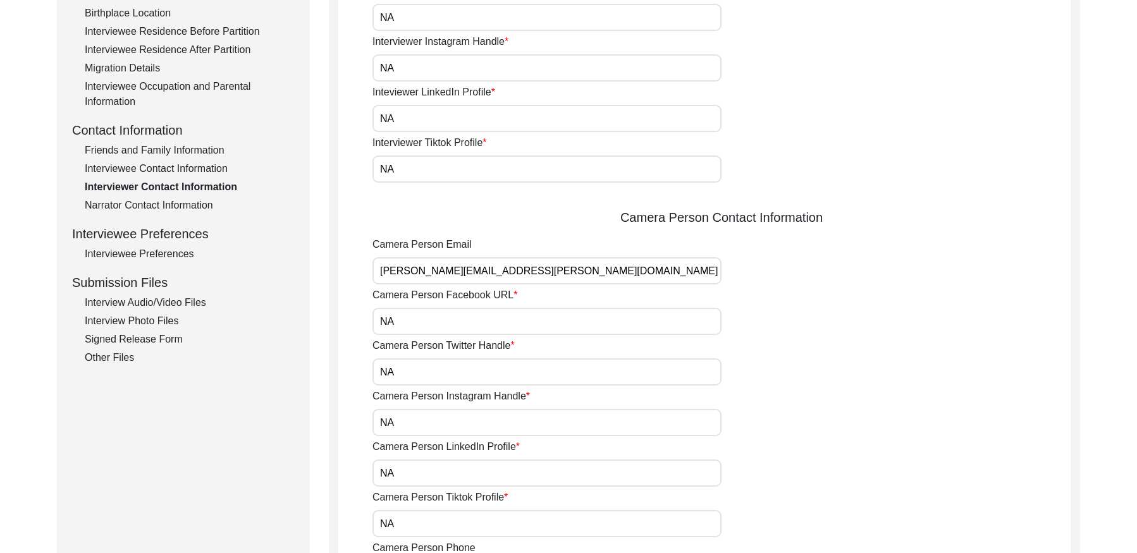
click at [173, 201] on div "Narrator Contact Information" at bounding box center [190, 205] width 210 height 15
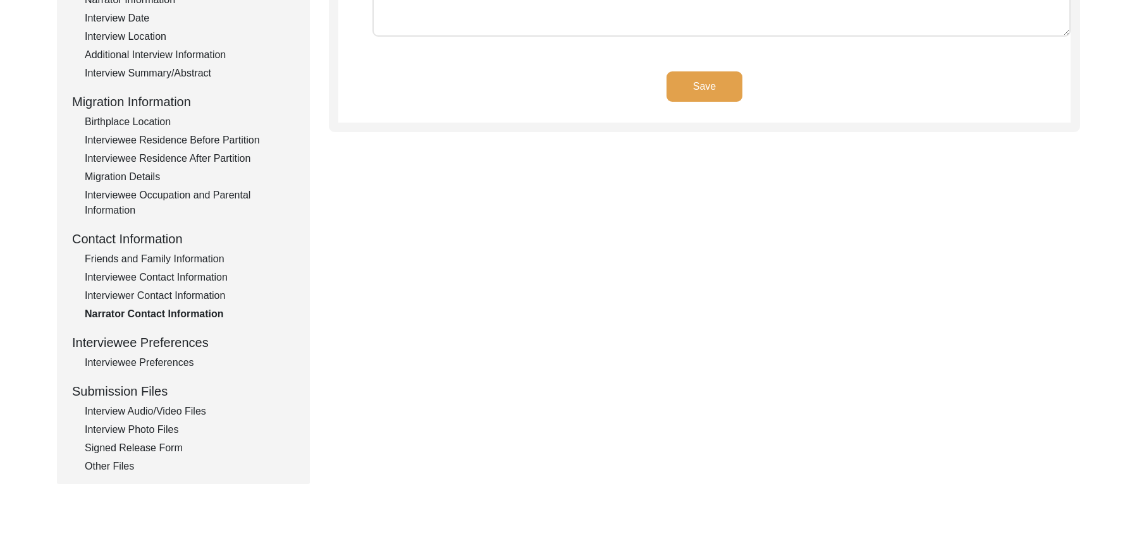
scroll to position [262, 0]
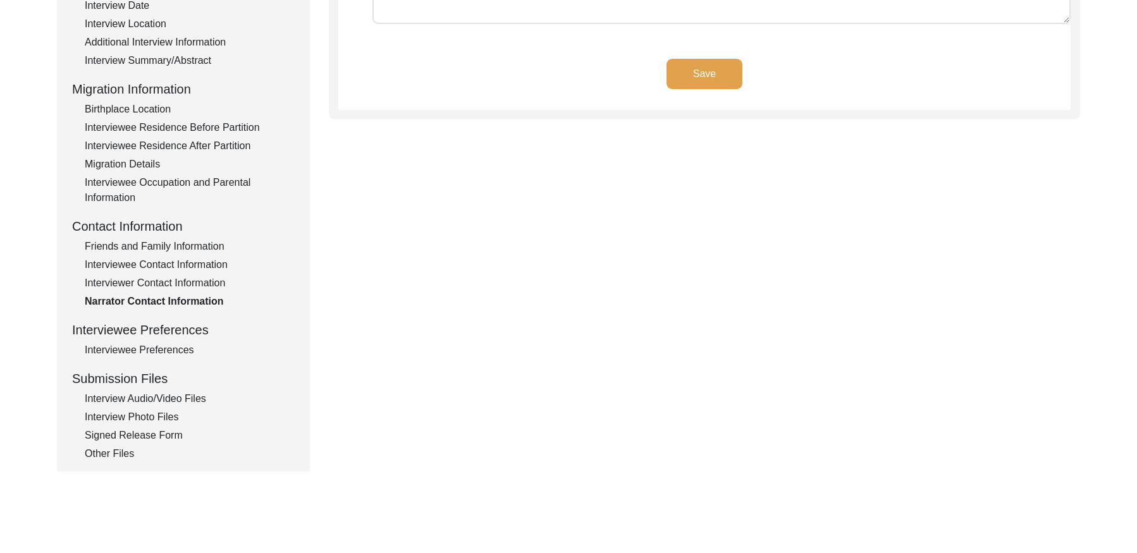
drag, startPoint x: 146, startPoint y: 346, endPoint x: 225, endPoint y: 331, distance: 80.5
click at [148, 346] on div "Interviewee Preferences" at bounding box center [190, 350] width 210 height 15
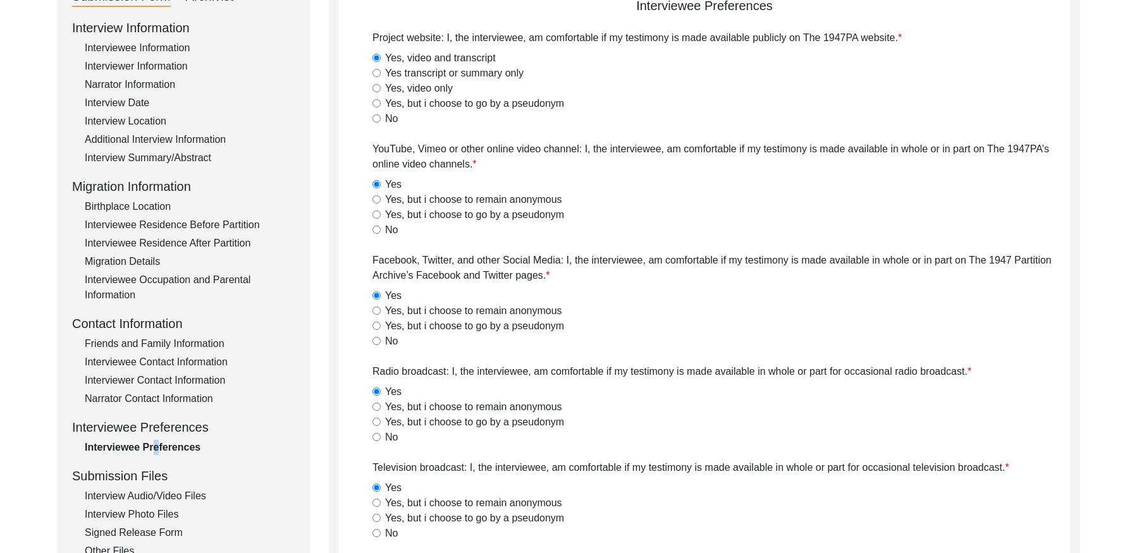
scroll to position [312, 0]
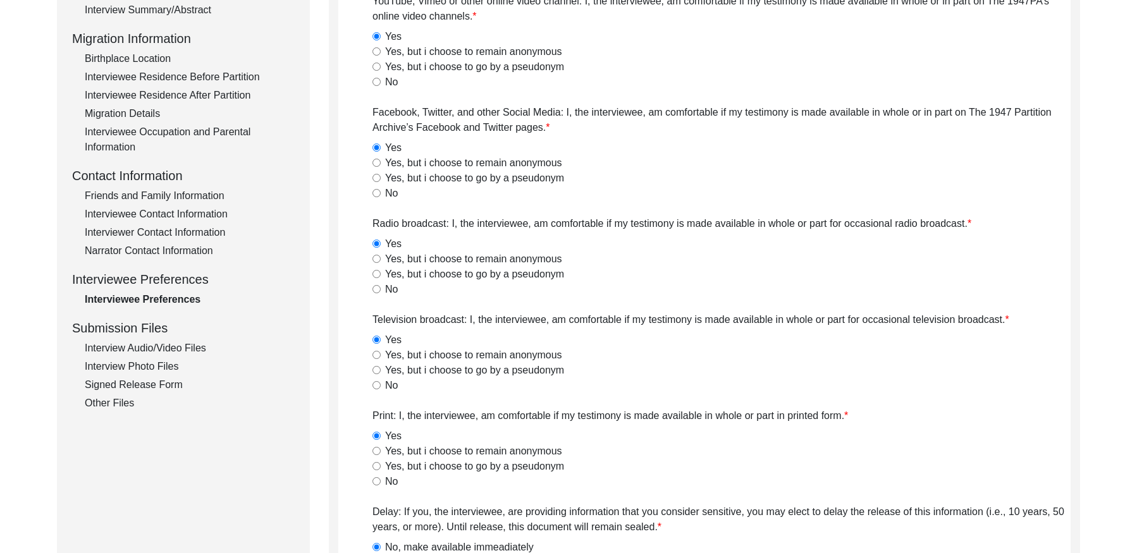
drag, startPoint x: 188, startPoint y: 345, endPoint x: 224, endPoint y: 335, distance: 37.4
click at [188, 345] on div "Interview Audio/Video Files" at bounding box center [190, 348] width 210 height 15
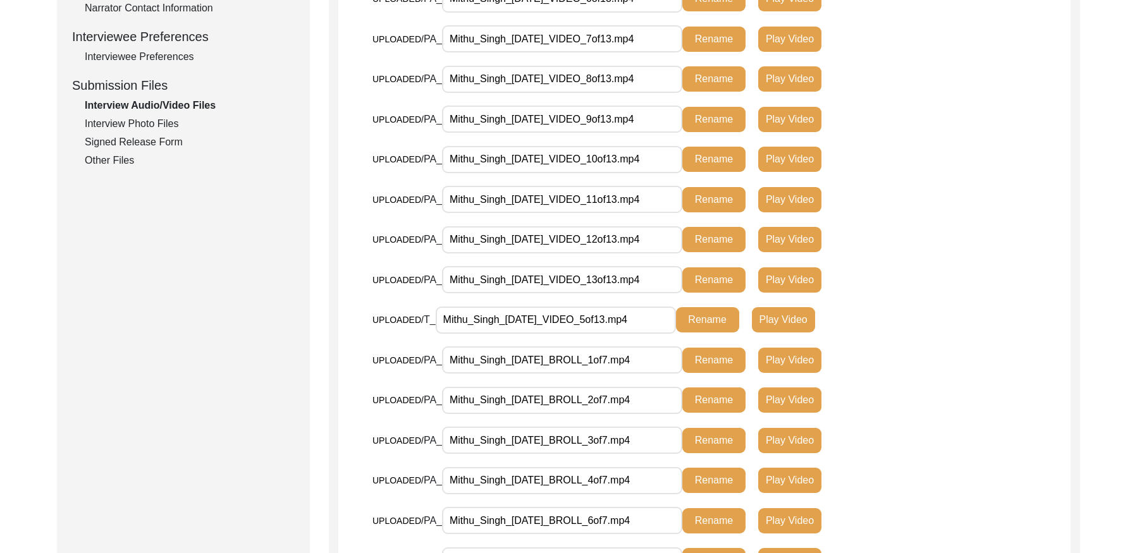
scroll to position [518, 0]
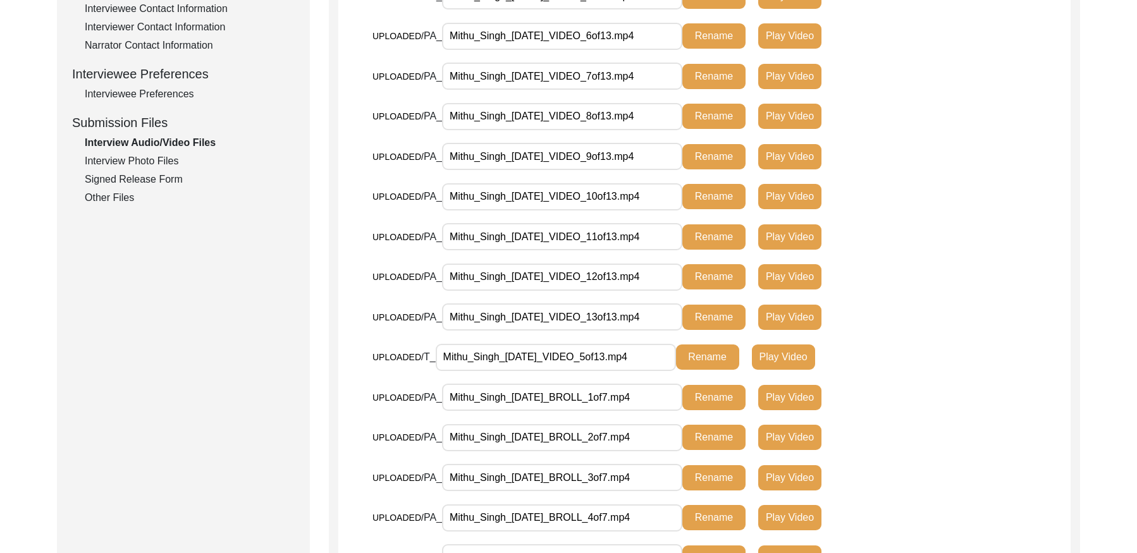
click at [167, 161] on div "Interview Photo Files" at bounding box center [190, 161] width 210 height 15
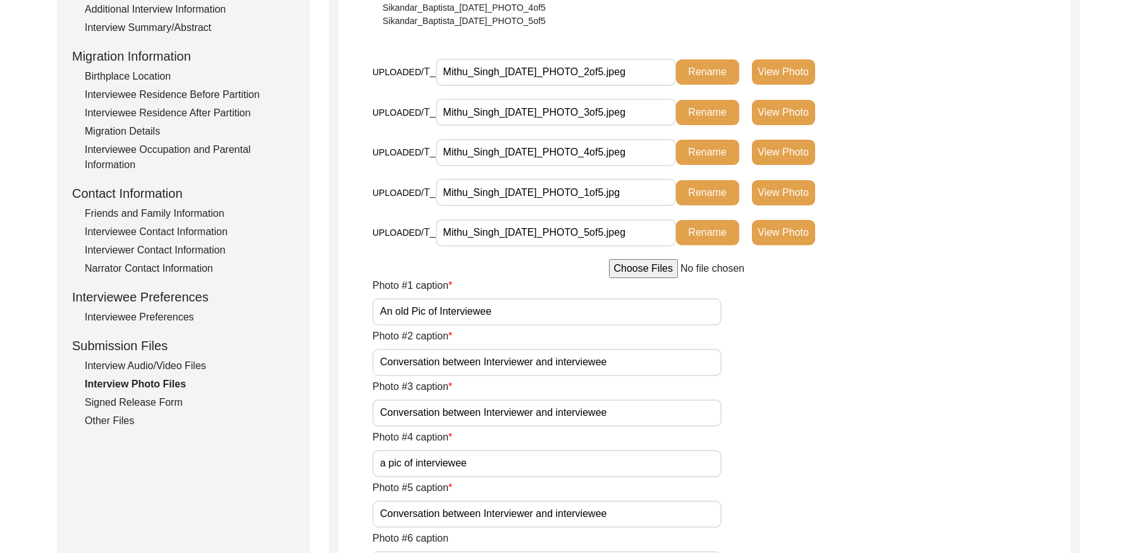
scroll to position [0, 0]
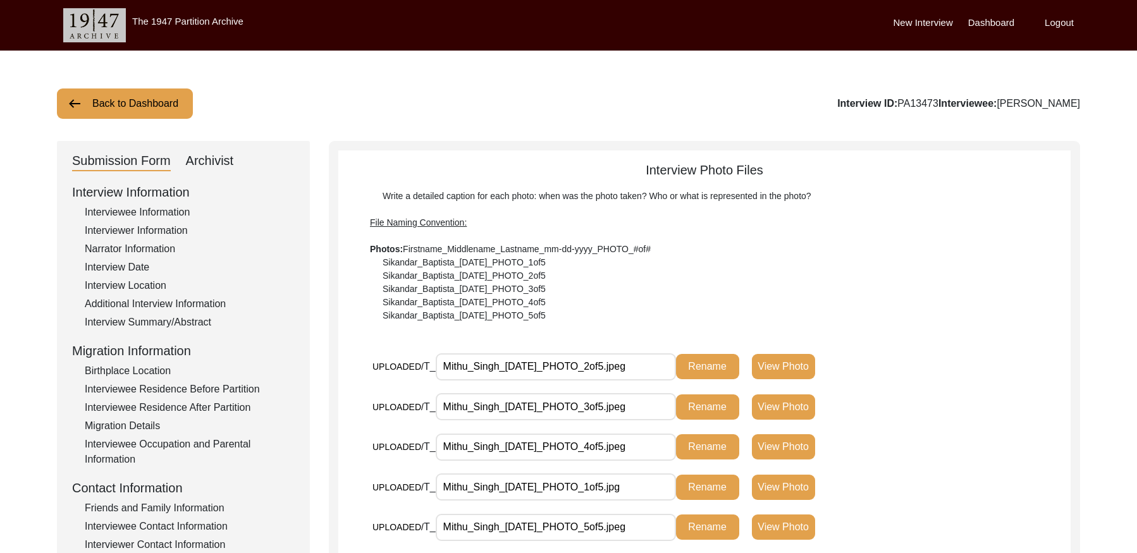
click at [145, 106] on button "Back to Dashboard" at bounding box center [125, 103] width 136 height 30
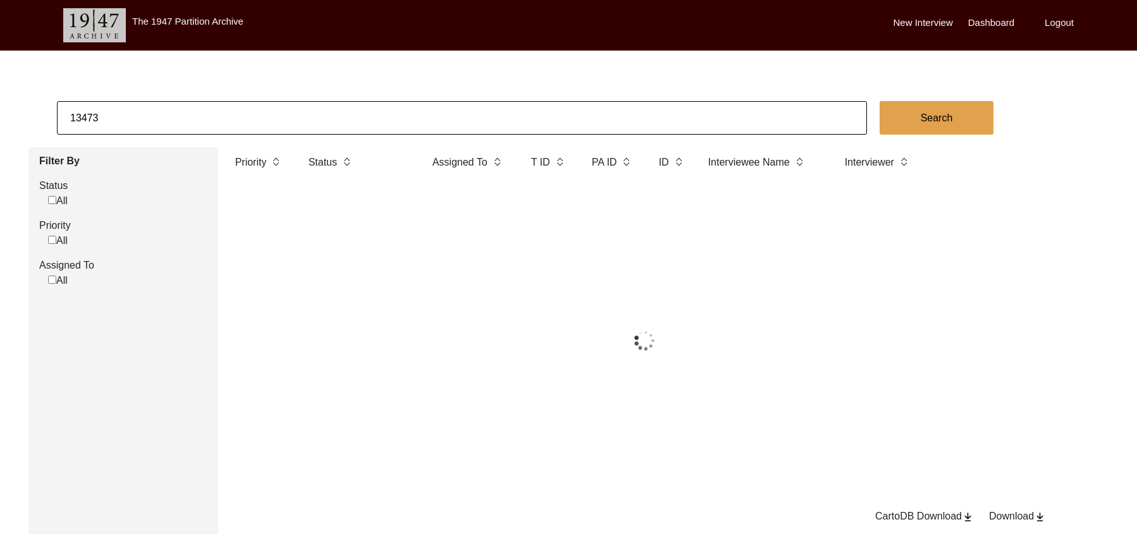
click at [166, 112] on input "13473" at bounding box center [462, 118] width 810 height 34
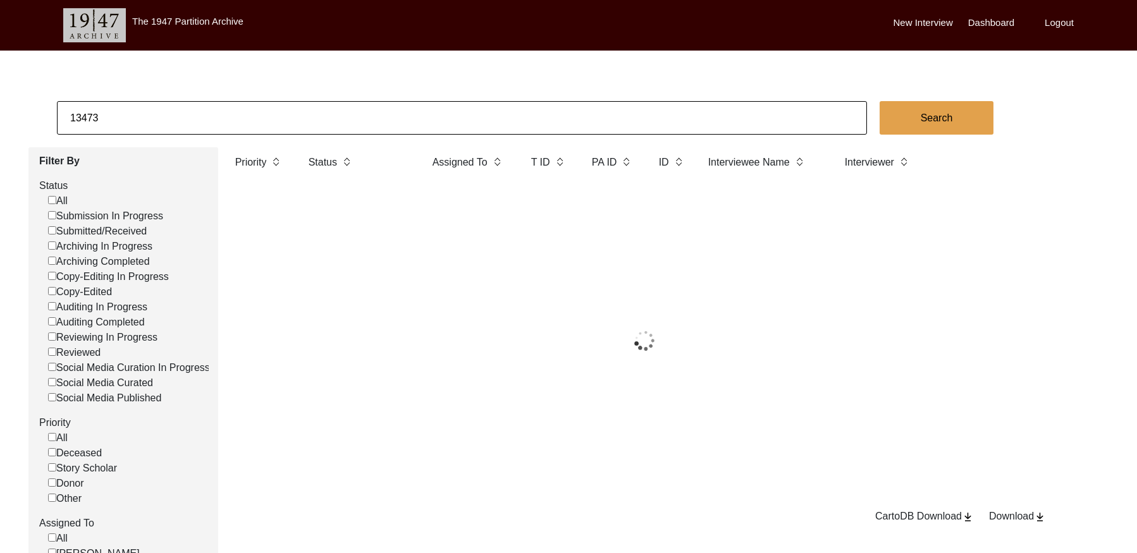
click at [166, 112] on input "13473" at bounding box center [462, 118] width 810 height 34
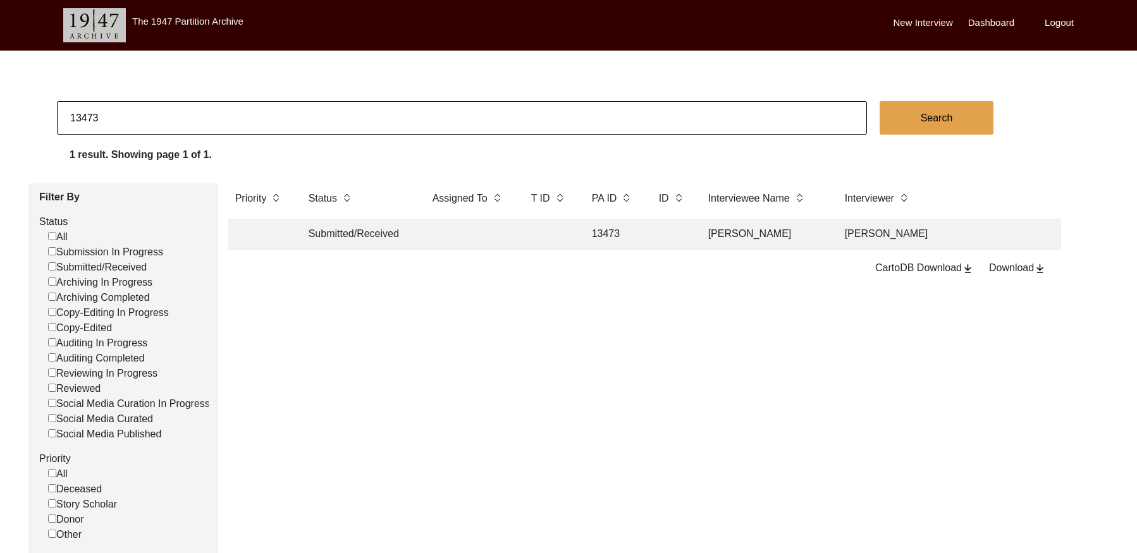
click at [166, 112] on input "13473" at bounding box center [462, 118] width 810 height 34
paste input "T13469"
type input "13469"
checkbox input "false"
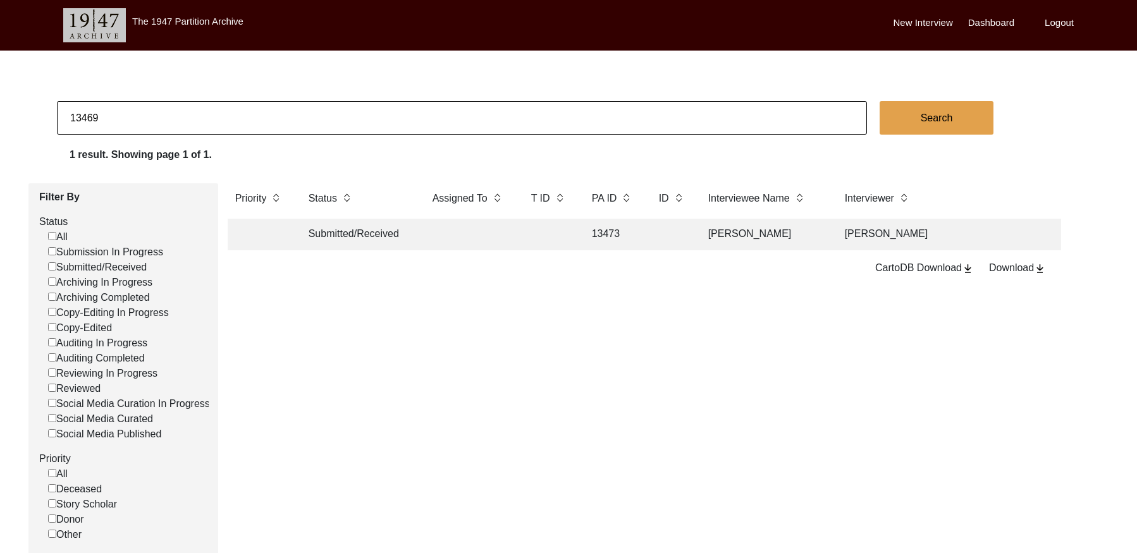
checkbox input "false"
click at [700, 229] on td "[PERSON_NAME]" at bounding box center [763, 235] width 126 height 32
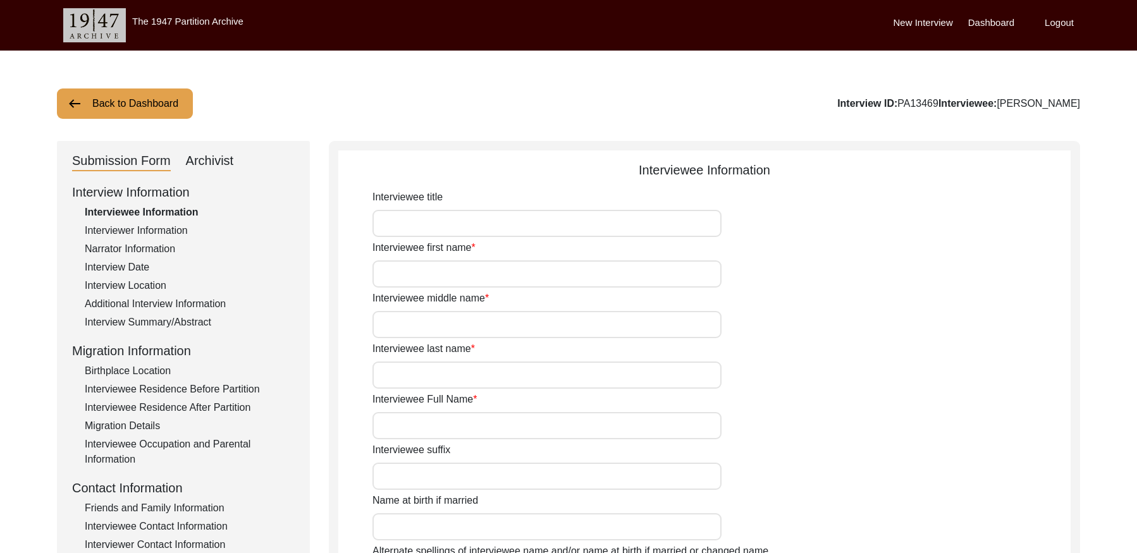
type input "Balwant"
type input "Kaur"
type input "Na"
type input "[PERSON_NAME]"
type input "1931"
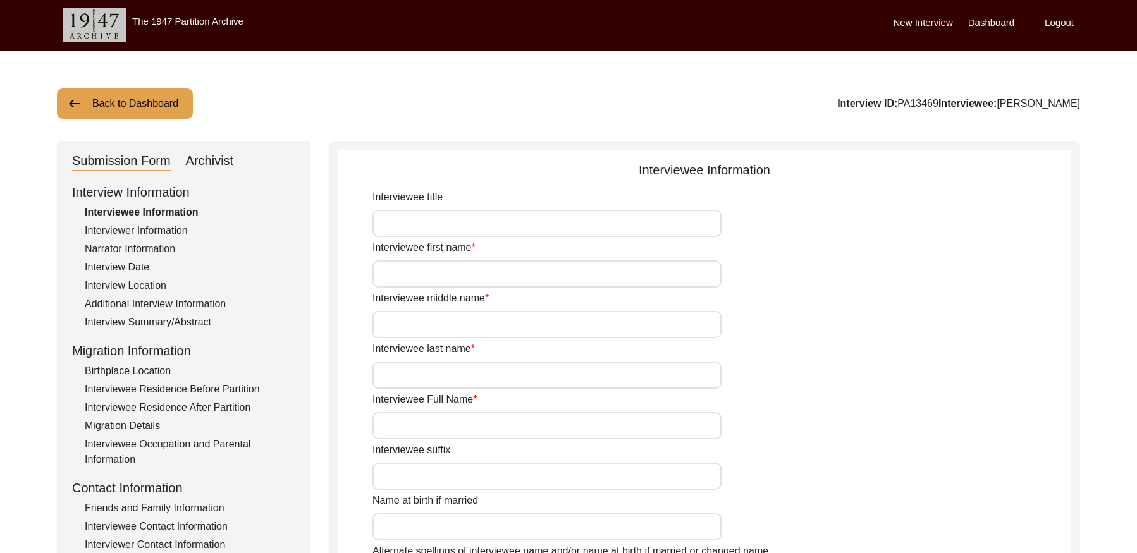
type input "1931 approx"
type input "94 years"
type input "[DEMOGRAPHIC_DATA]"
type input "Na"
type input "Panjabi"
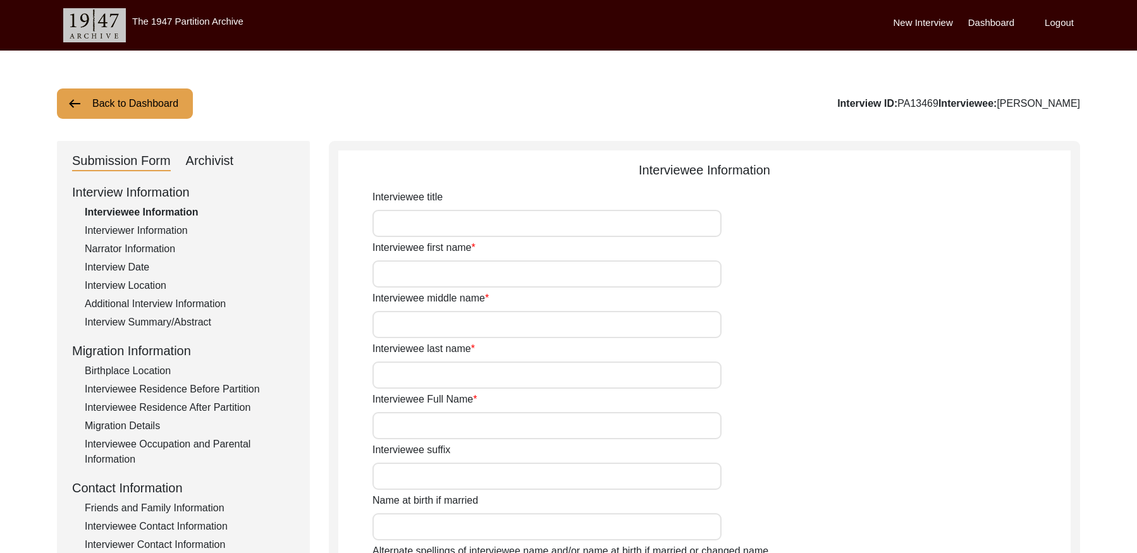
type input "Panjabi"
type input "[DEMOGRAPHIC_DATA]"
drag, startPoint x: 160, startPoint y: 229, endPoint x: 189, endPoint y: 223, distance: 29.8
click at [161, 229] on div "Interviewer Information" at bounding box center [190, 230] width 210 height 15
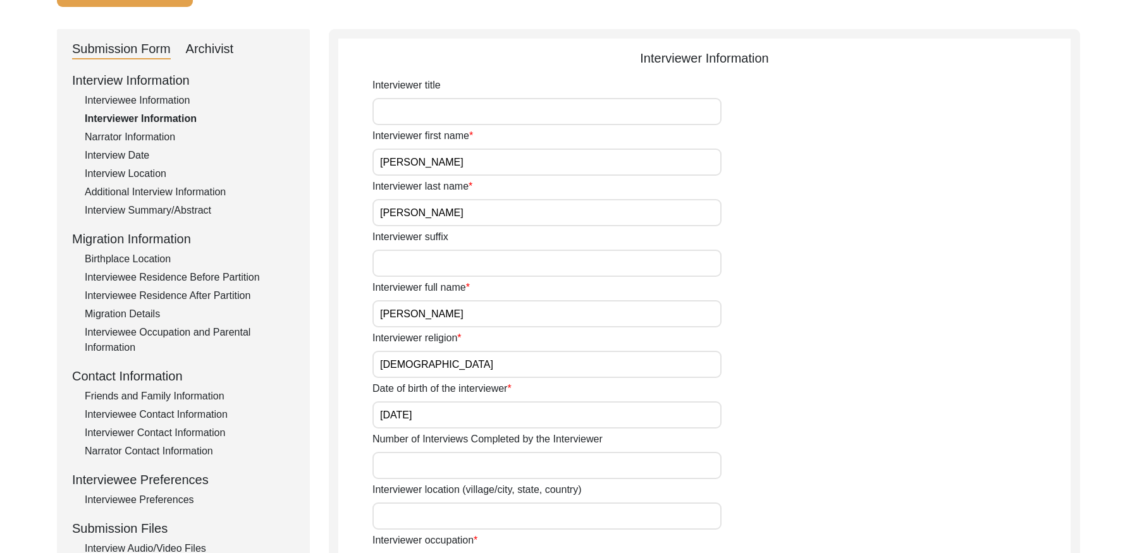
scroll to position [63, 0]
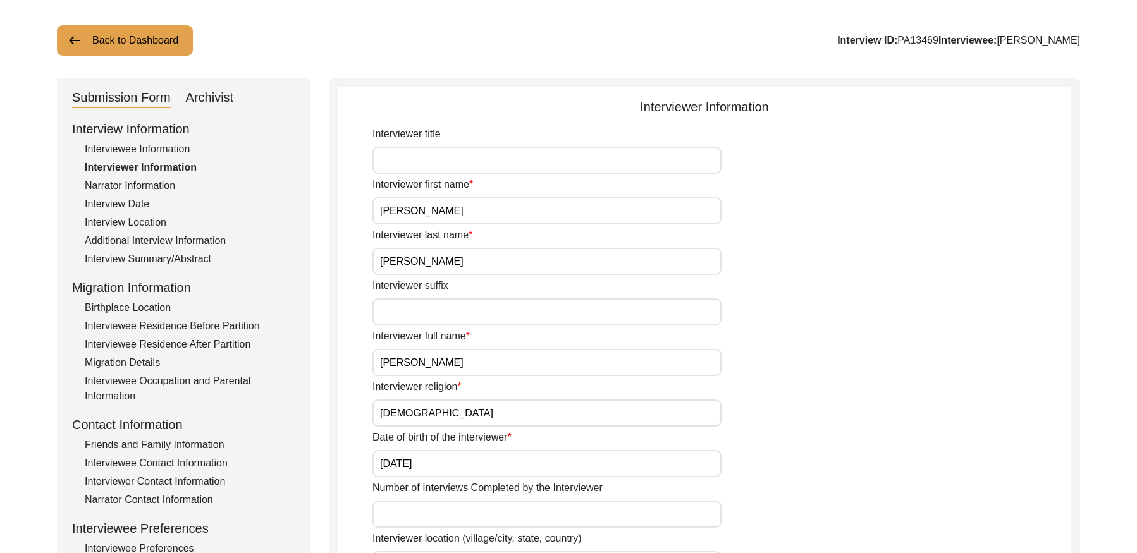
click at [142, 187] on div "Narrator Information" at bounding box center [190, 185] width 210 height 15
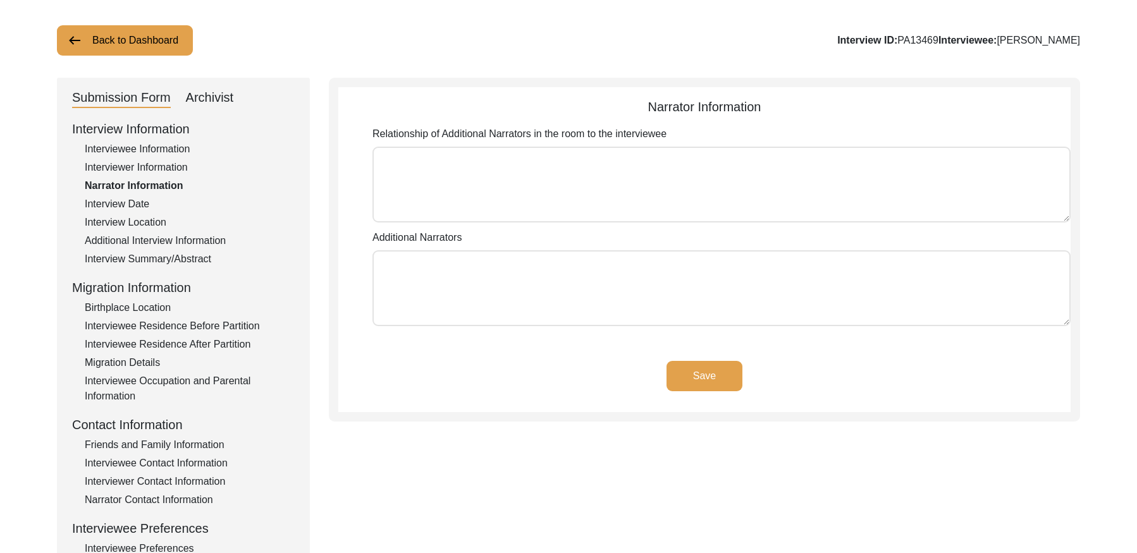
scroll to position [81, 0]
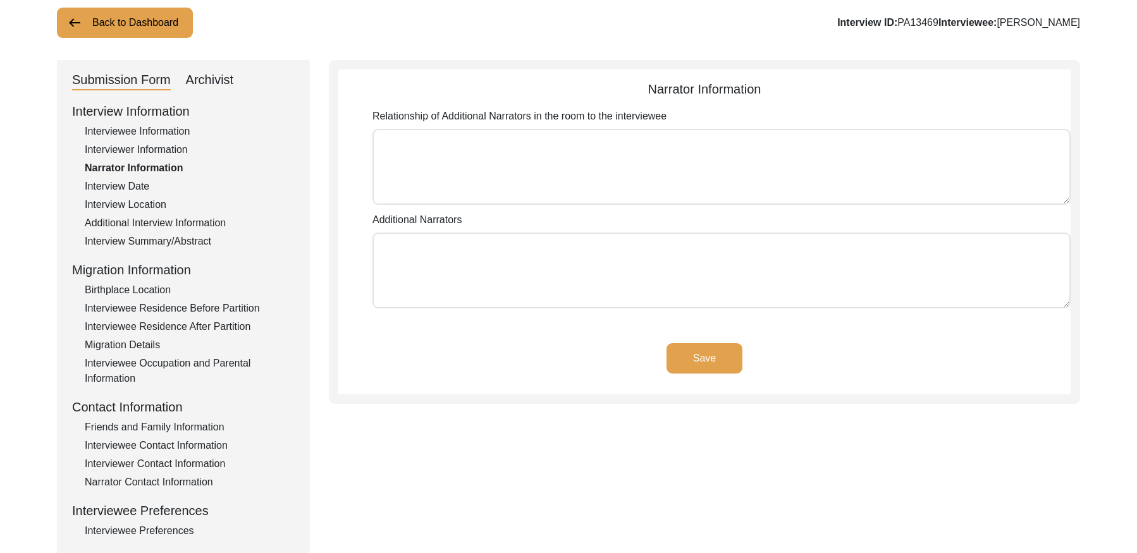
click at [129, 185] on div "Interview Date" at bounding box center [190, 186] width 210 height 15
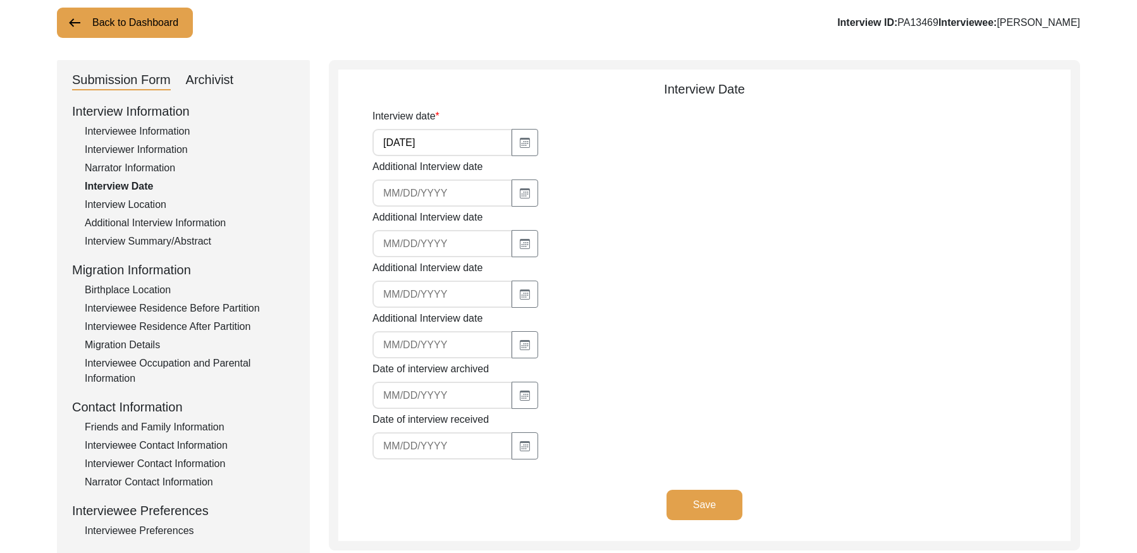
click at [130, 206] on div "Interview Location" at bounding box center [190, 204] width 210 height 15
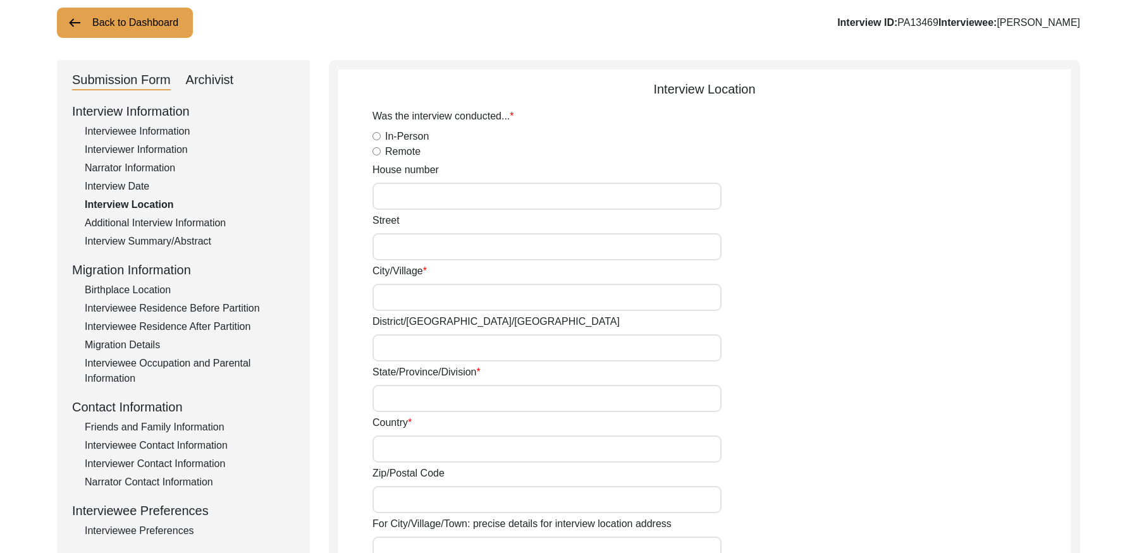
radio input "true"
type input "Bhucho Khurd"
type input "Bathinda"
type input "[GEOGRAPHIC_DATA]"
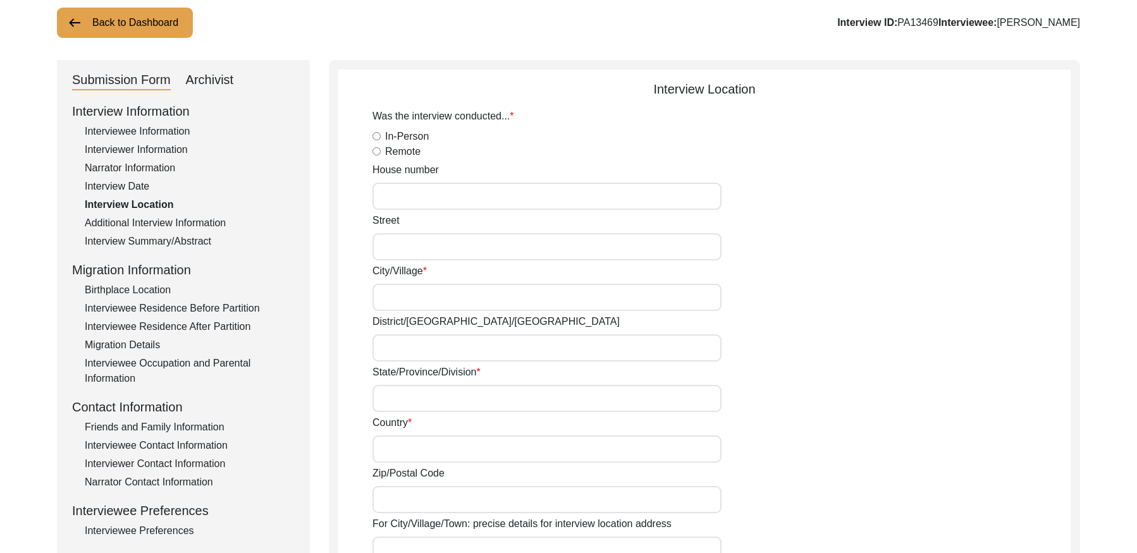
type input "[PERSON_NAME], [GEOGRAPHIC_DATA], [GEOGRAPHIC_DATA], [GEOGRAPHIC_DATA]"
type input "000000"
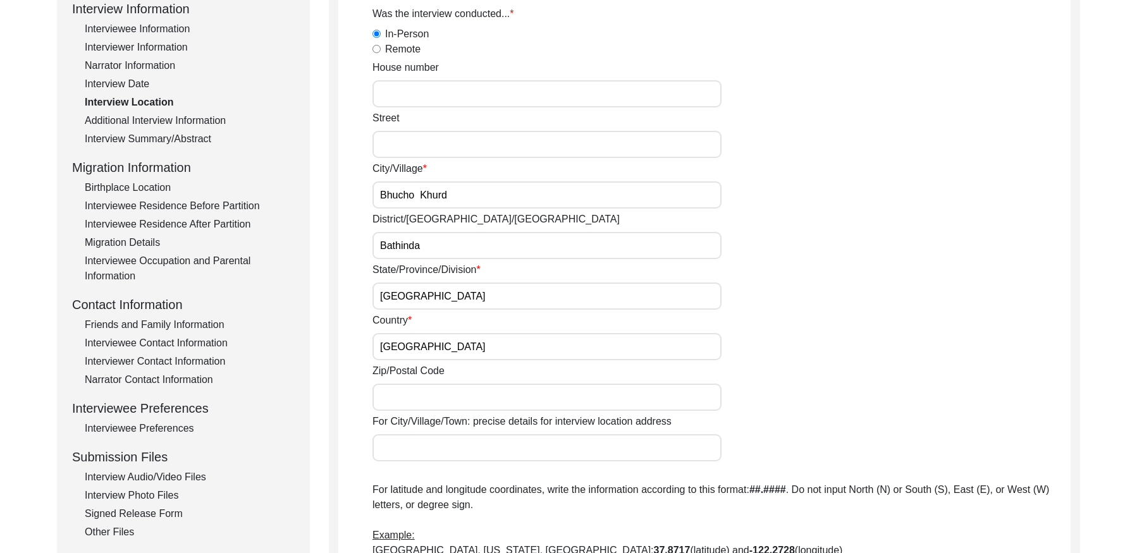
scroll to position [182, 0]
click at [192, 116] on div "Additional Interview Information" at bounding box center [190, 121] width 210 height 15
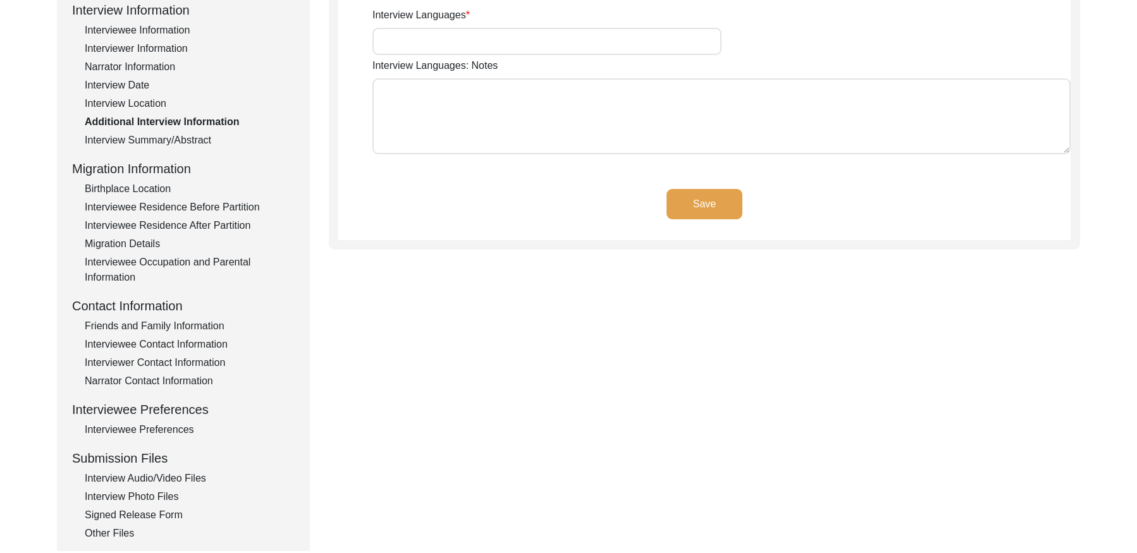
type input "Panjabi"
click at [171, 141] on div "Interview Summary/Abstract" at bounding box center [190, 140] width 210 height 15
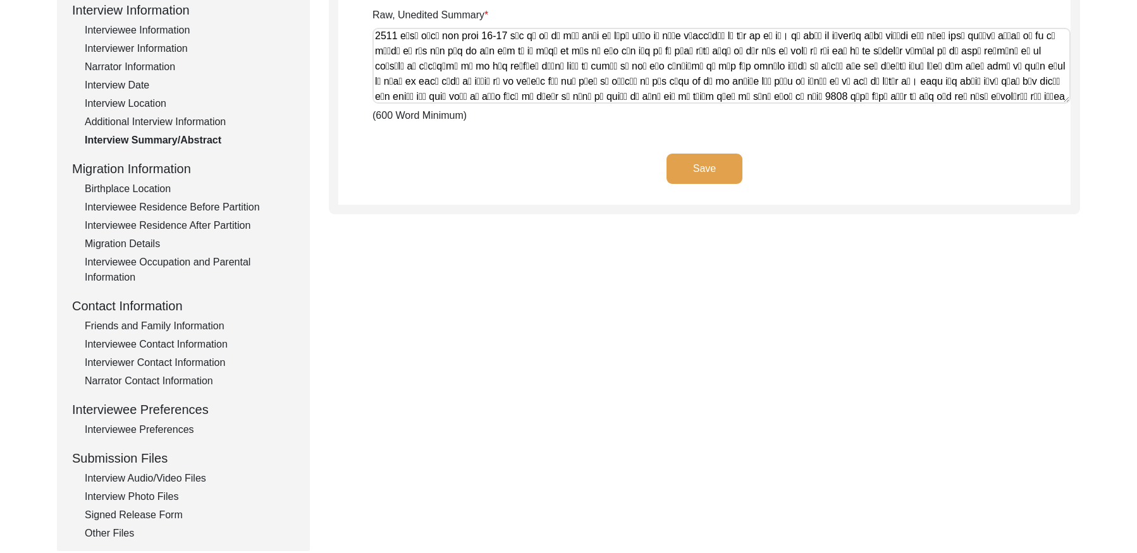
scroll to position [354, 0]
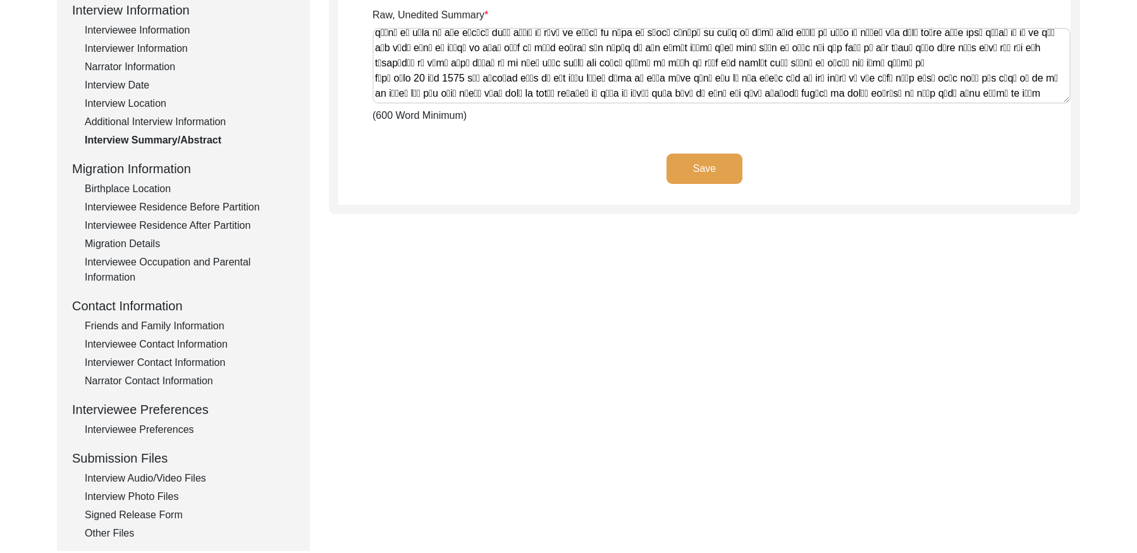
click at [121, 188] on div "Birthplace Location" at bounding box center [190, 188] width 210 height 15
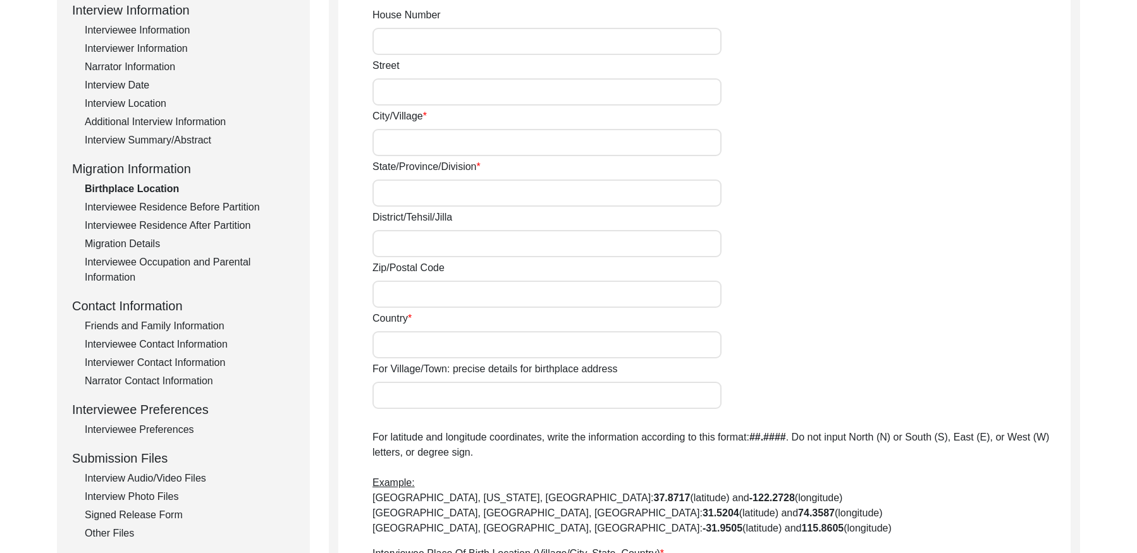
type input "Dhilwan [PERSON_NAME]"
type input "[GEOGRAPHIC_DATA]"
type input "Sangrur"
type input "[GEOGRAPHIC_DATA]"
type input "Dhilwan [PERSON_NAME], [GEOGRAPHIC_DATA], [GEOGRAPHIC_DATA], [GEOGRAPHIC_DATA]"
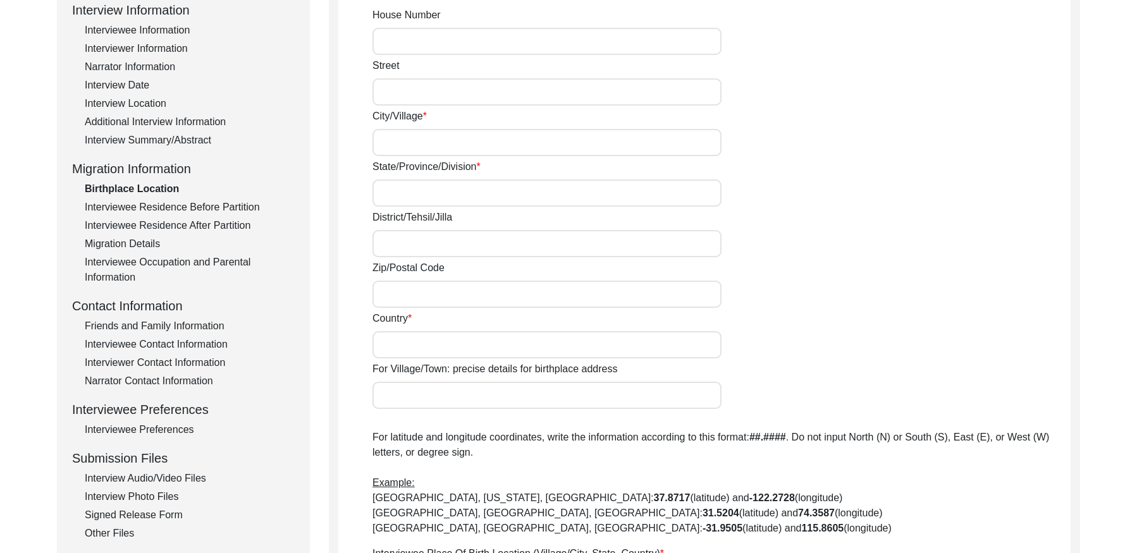
type input "000000"
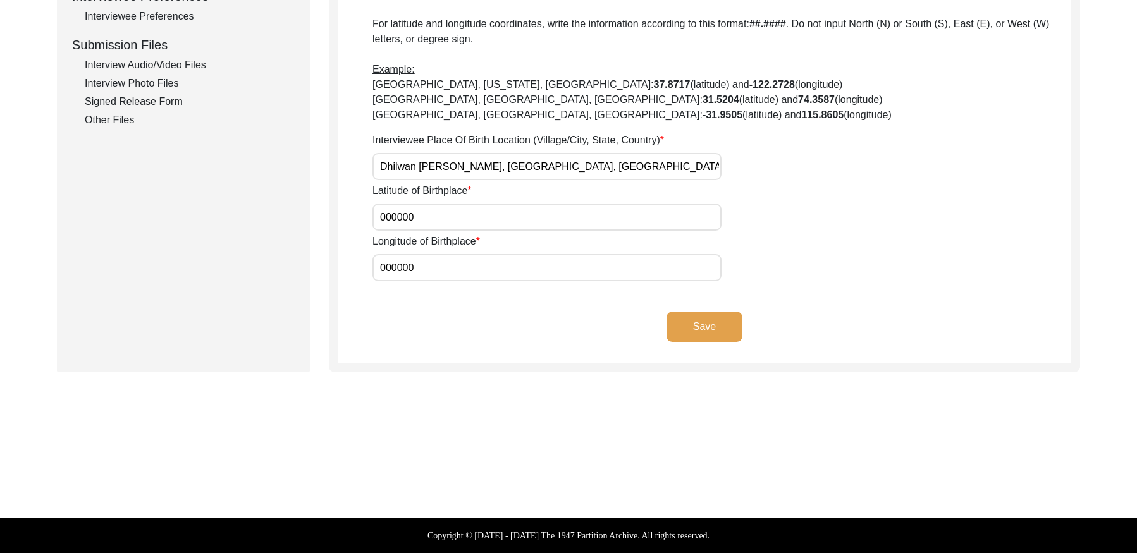
scroll to position [0, 0]
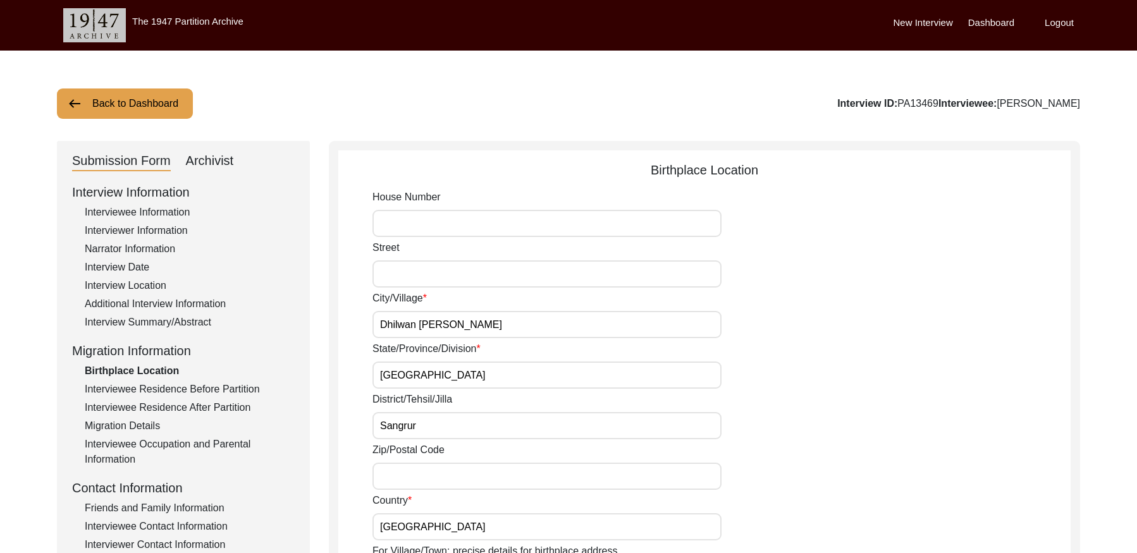
click at [199, 388] on div "Interviewee Residence Before Partition" at bounding box center [190, 389] width 210 height 15
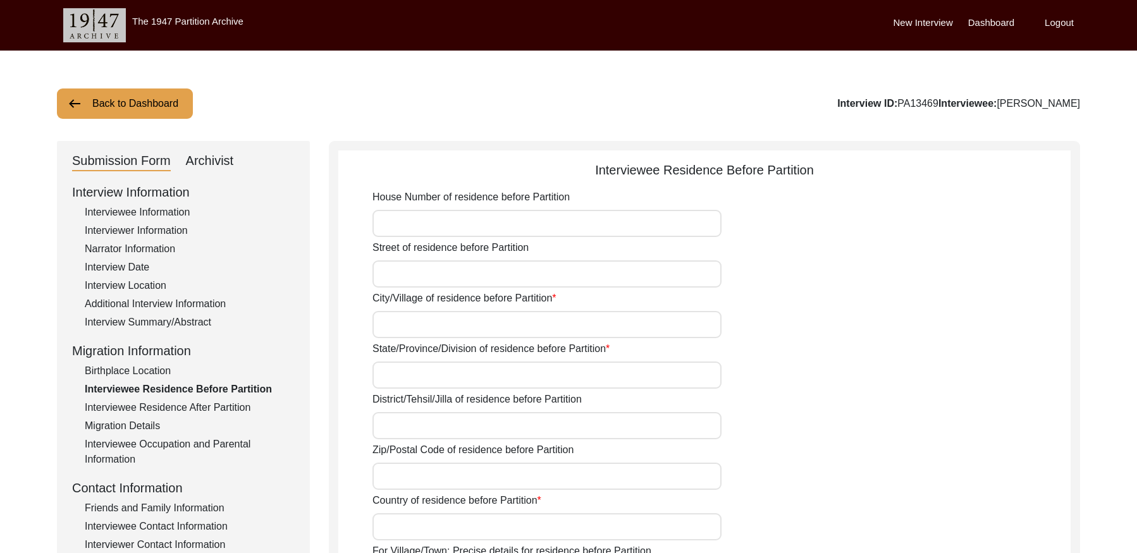
type input "Dhilwan [PERSON_NAME]"
type input "[GEOGRAPHIC_DATA]"
type input "Sangrur"
type input "[GEOGRAPHIC_DATA]"
type input "NA"
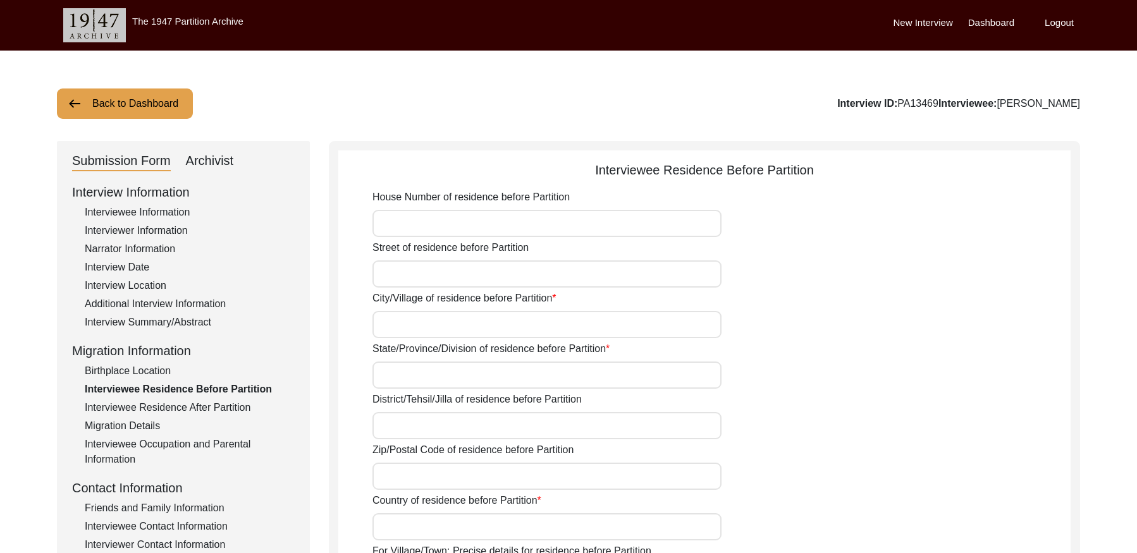
type input "000000"
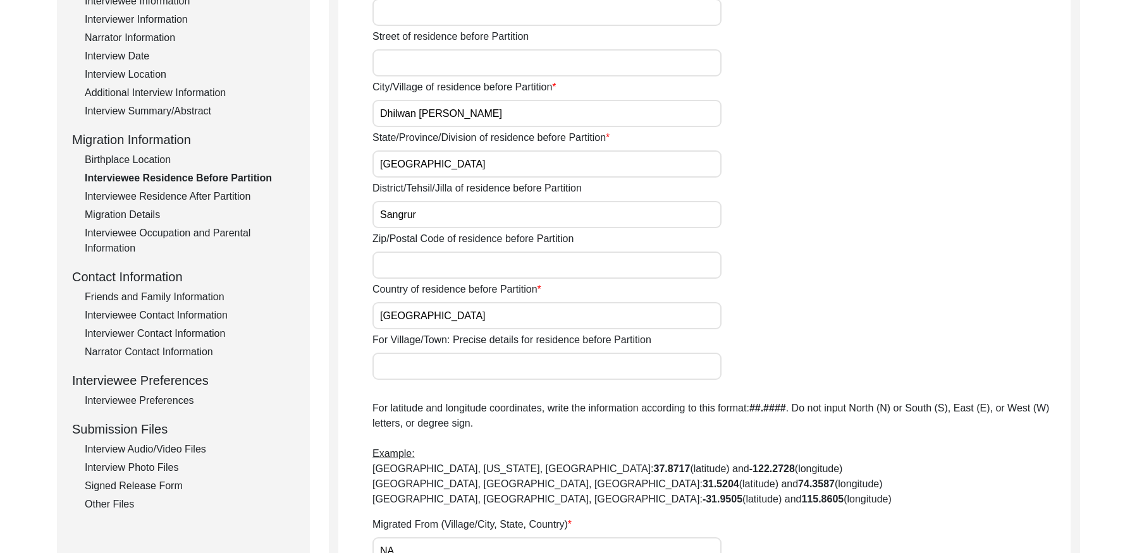
scroll to position [109, 0]
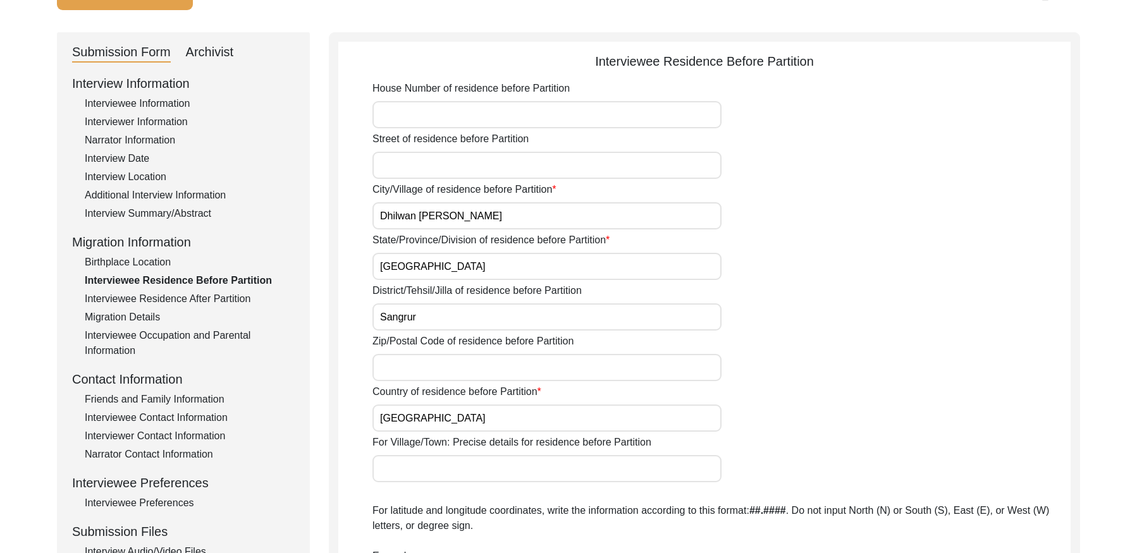
drag, startPoint x: 160, startPoint y: 291, endPoint x: 183, endPoint y: 290, distance: 22.8
click at [161, 291] on div "Interviewee Residence After Partition" at bounding box center [190, 298] width 210 height 15
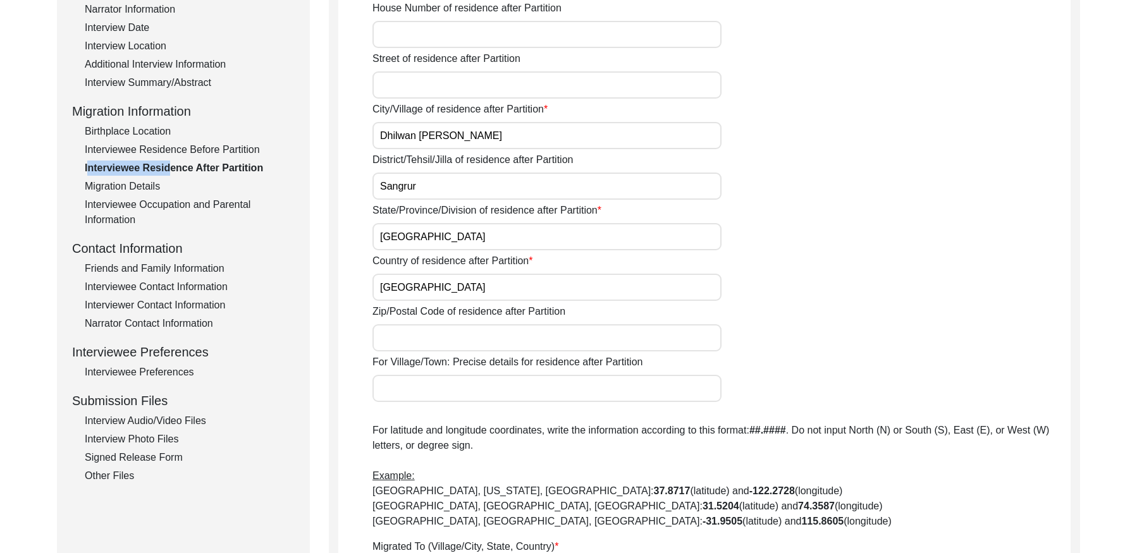
scroll to position [123, 0]
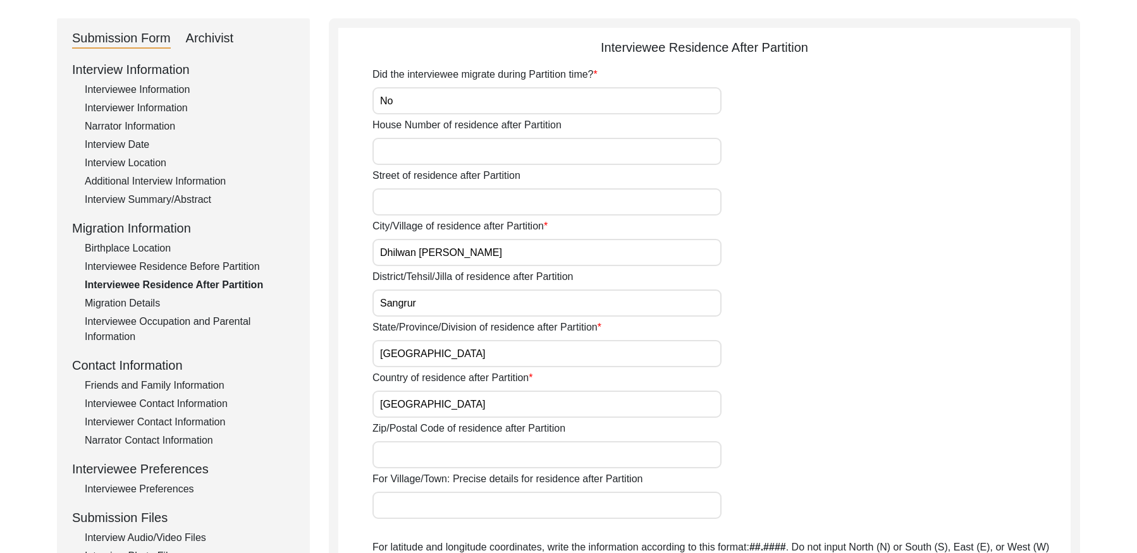
click at [133, 303] on div "Migration Details" at bounding box center [190, 303] width 210 height 15
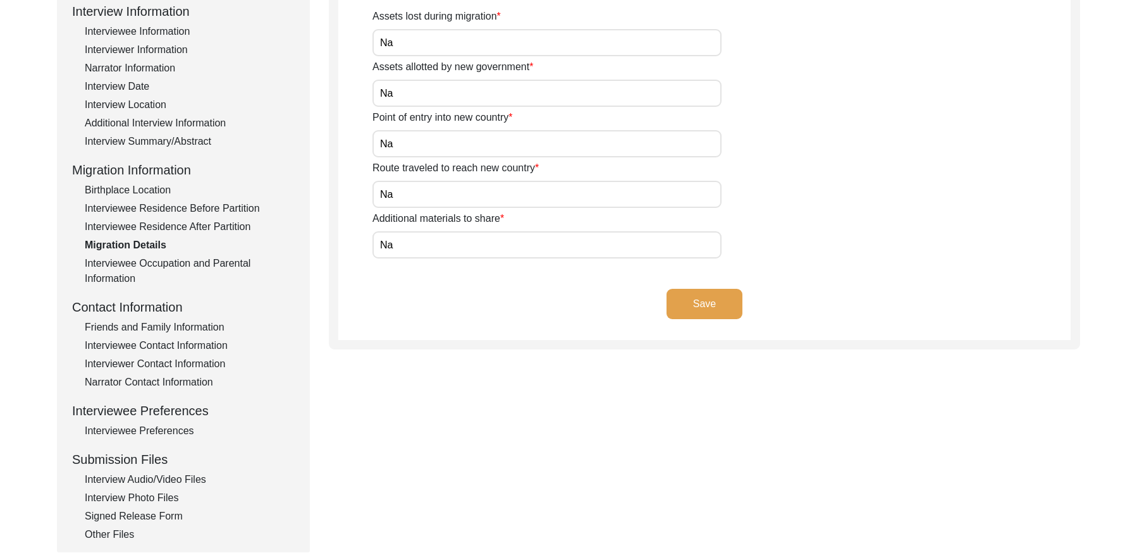
scroll to position [183, 0]
click at [169, 265] on div "Interviewee Occupation and Parental Information" at bounding box center [190, 269] width 210 height 30
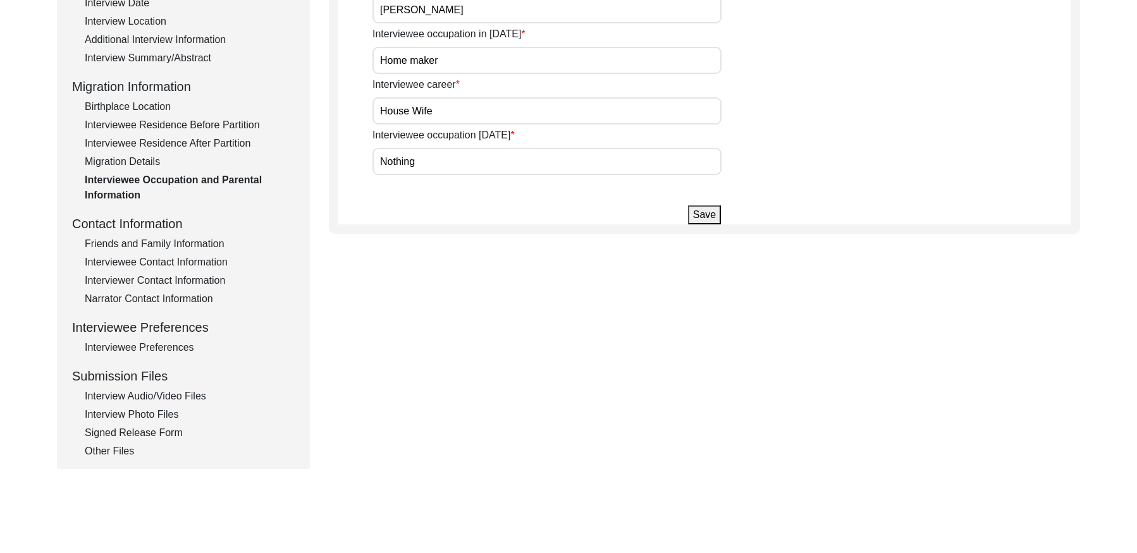
scroll to position [269, 0]
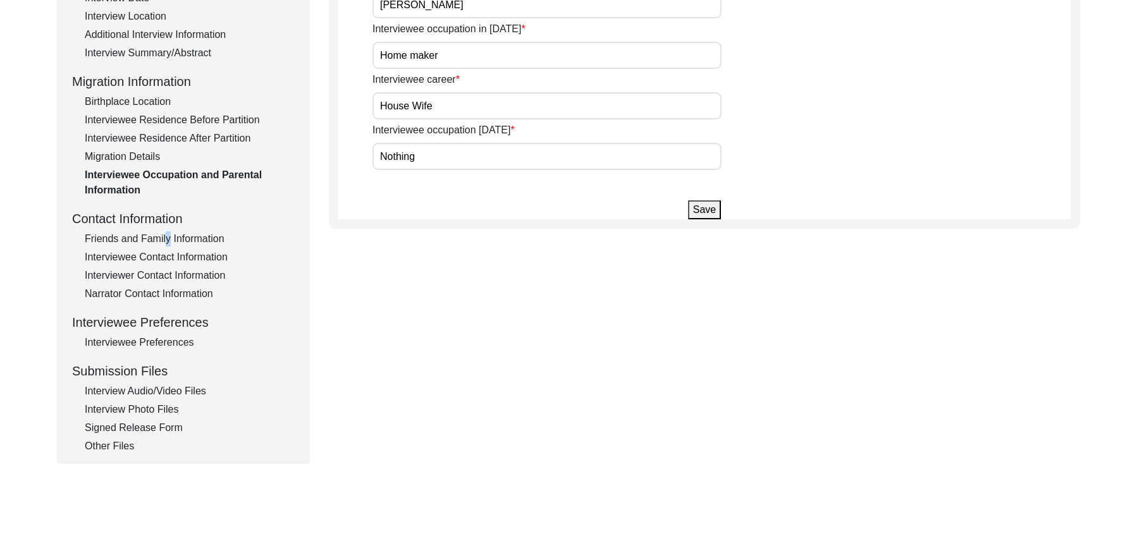
click at [164, 241] on div "Friends and Family Information" at bounding box center [190, 238] width 210 height 15
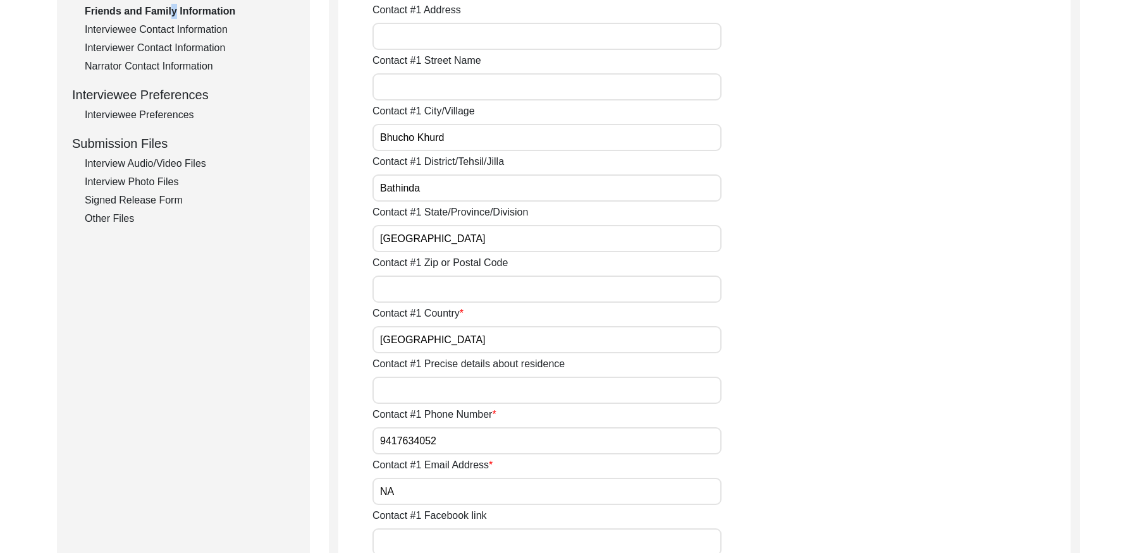
scroll to position [382, 0]
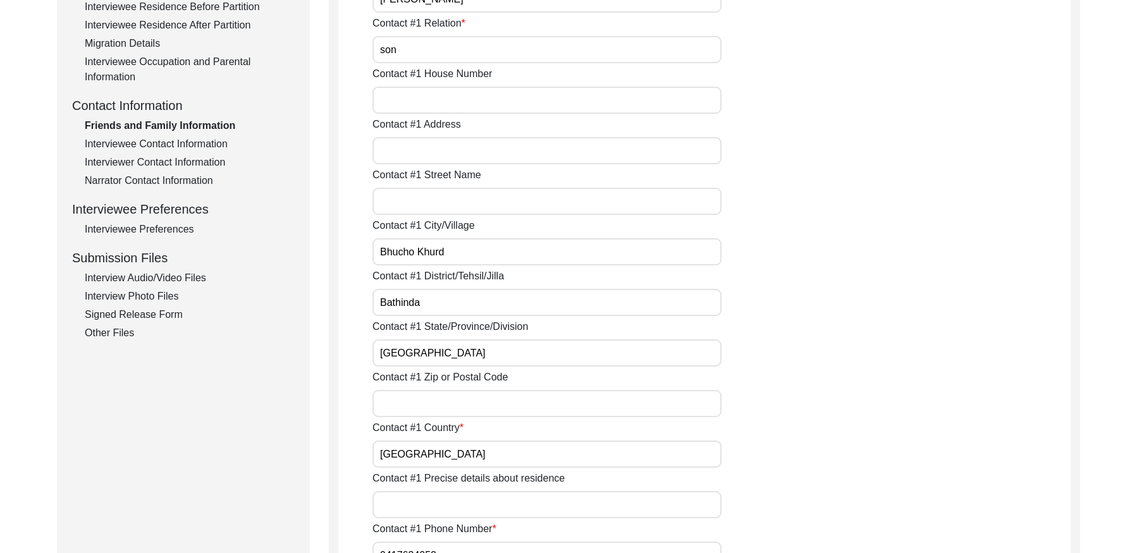
click at [181, 140] on div "Interviewee Contact Information" at bounding box center [190, 144] width 210 height 15
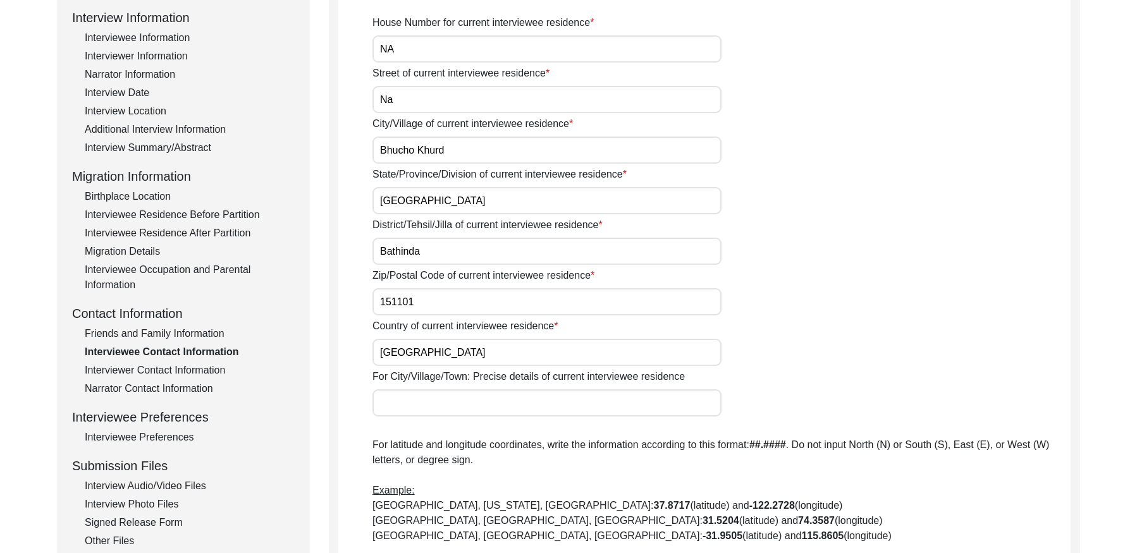
scroll to position [0, 0]
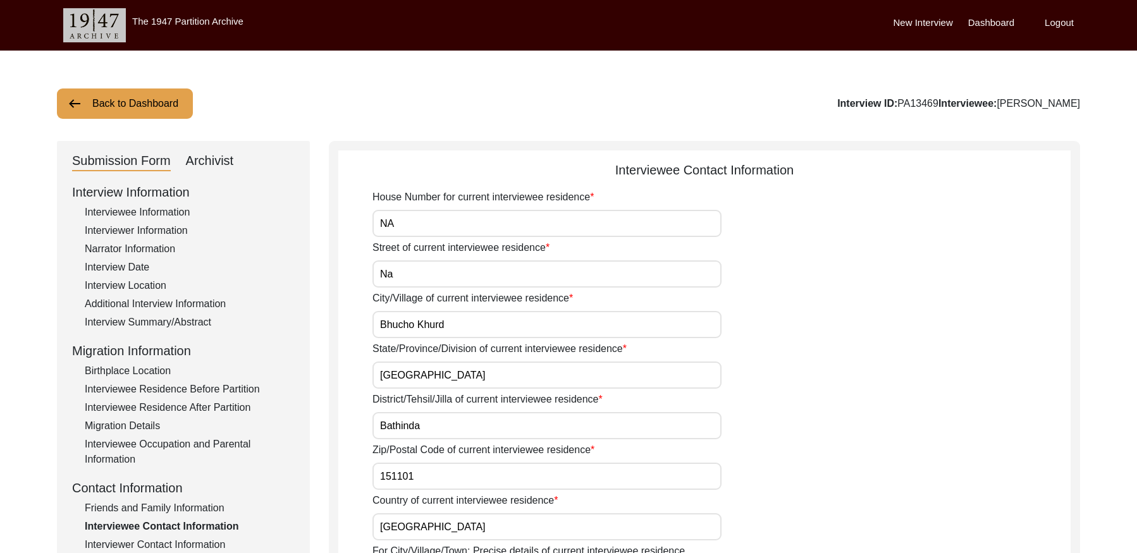
drag, startPoint x: 824, startPoint y: 167, endPoint x: 506, endPoint y: 157, distance: 318.1
click at [504, 161] on div "Interviewee Contact Information" at bounding box center [704, 170] width 732 height 19
copy div "Interviewee Contact Information"
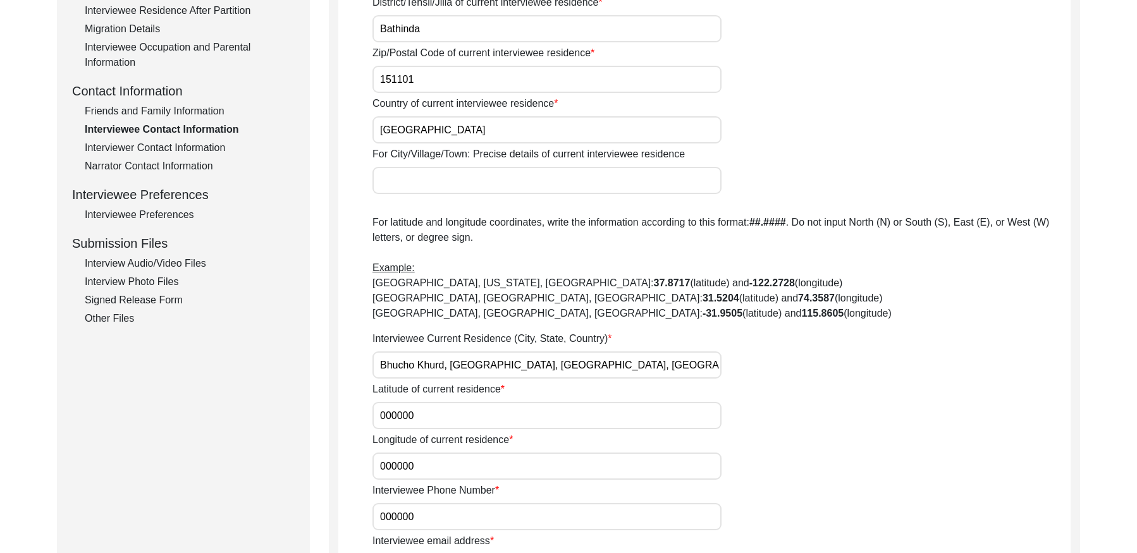
scroll to position [457, 0]
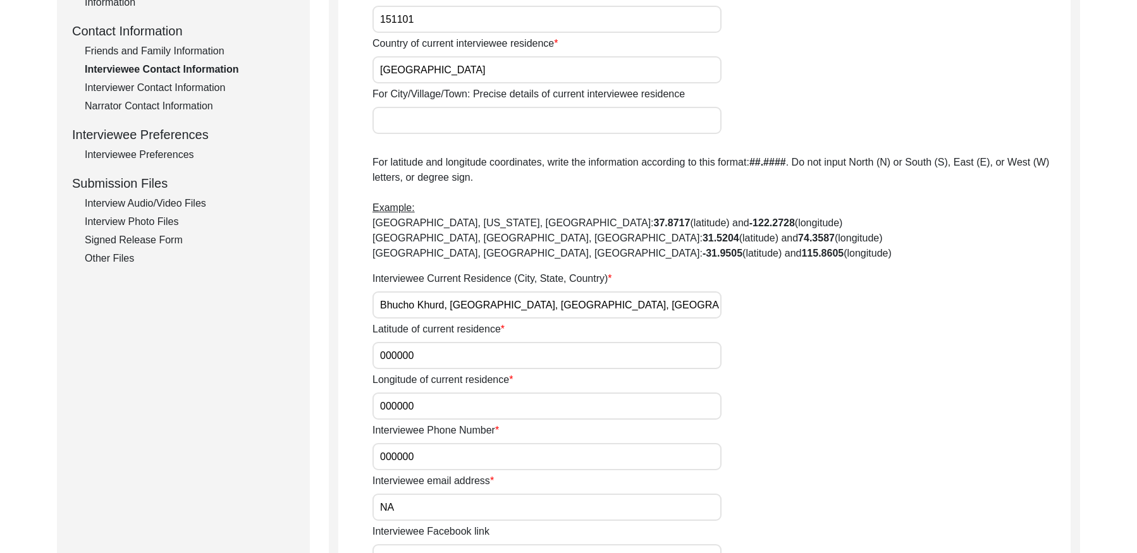
click at [138, 87] on div "Interviewer Contact Information" at bounding box center [190, 87] width 210 height 15
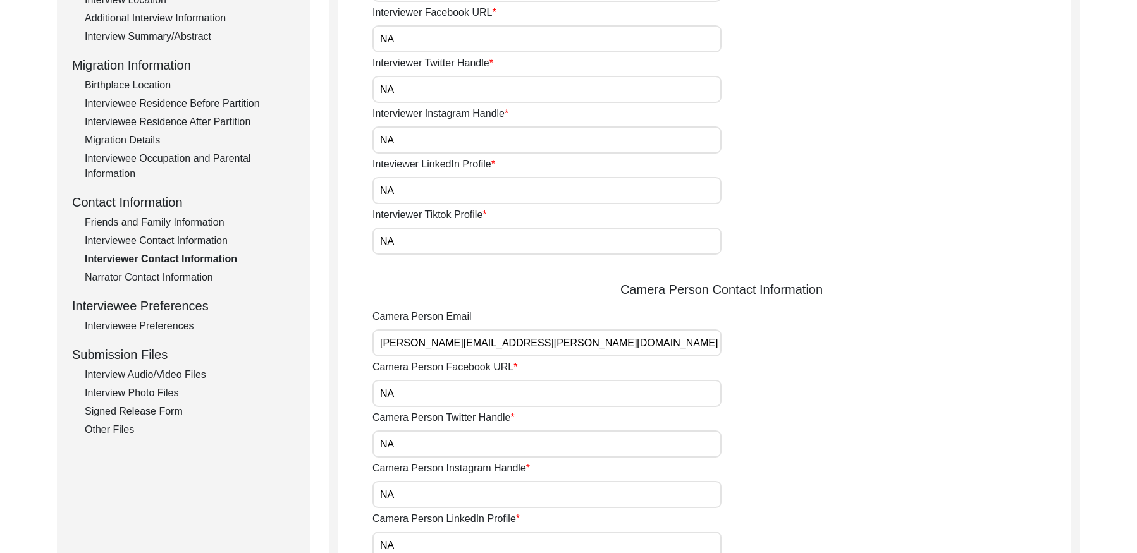
scroll to position [417, 0]
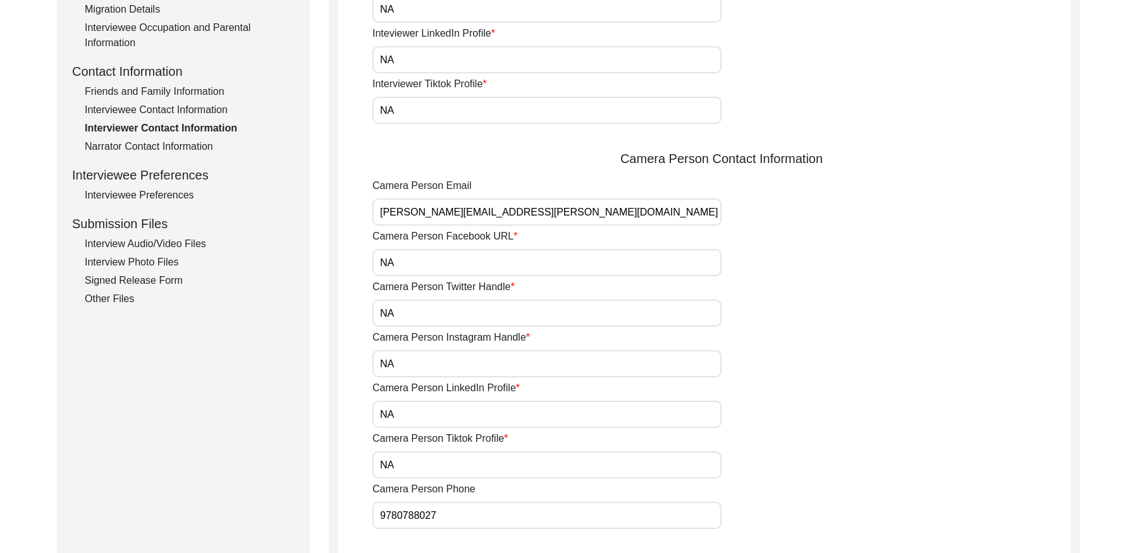
click at [171, 152] on div "Narrator Contact Information" at bounding box center [190, 146] width 210 height 15
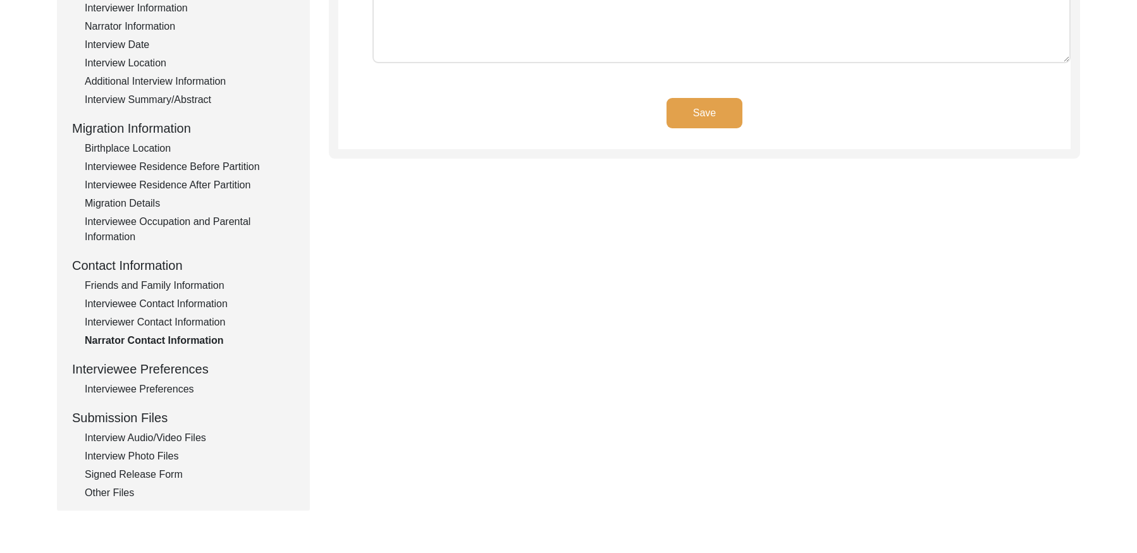
scroll to position [274, 0]
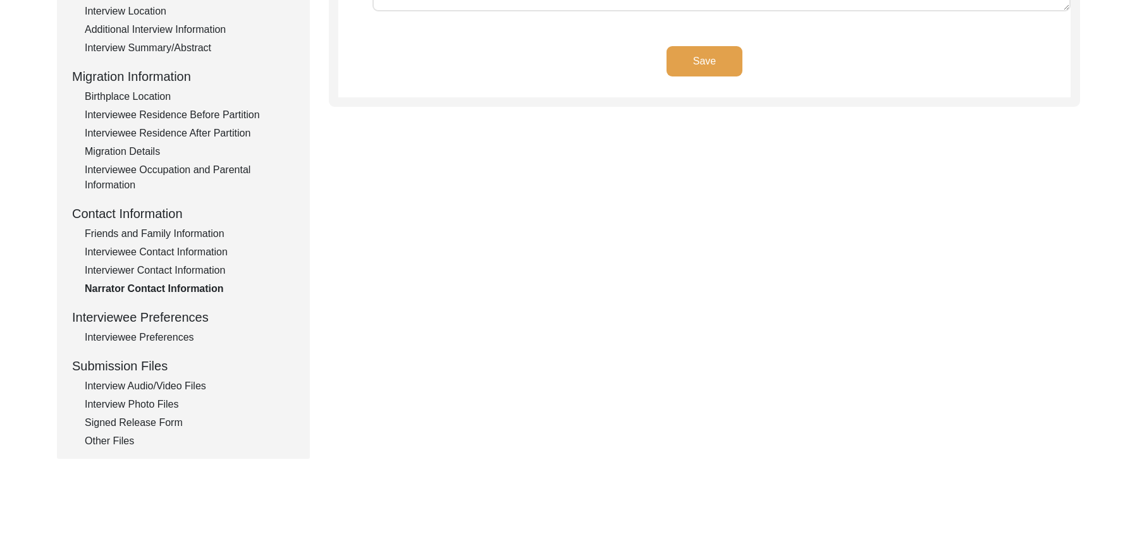
drag, startPoint x: 151, startPoint y: 340, endPoint x: 233, endPoint y: 308, distance: 88.0
click at [152, 340] on div "Interviewee Preferences" at bounding box center [190, 337] width 210 height 15
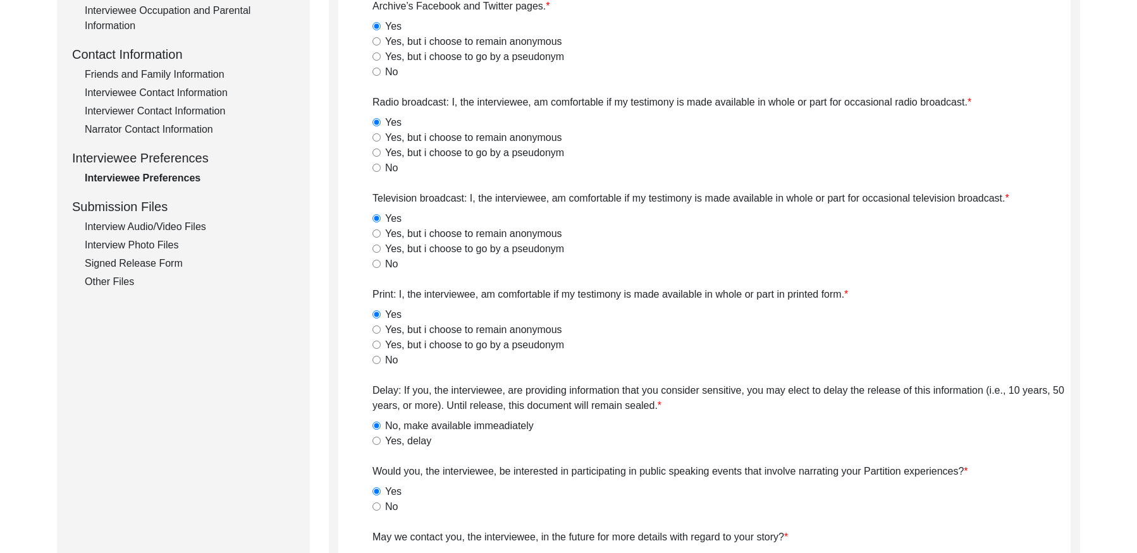
scroll to position [358, 0]
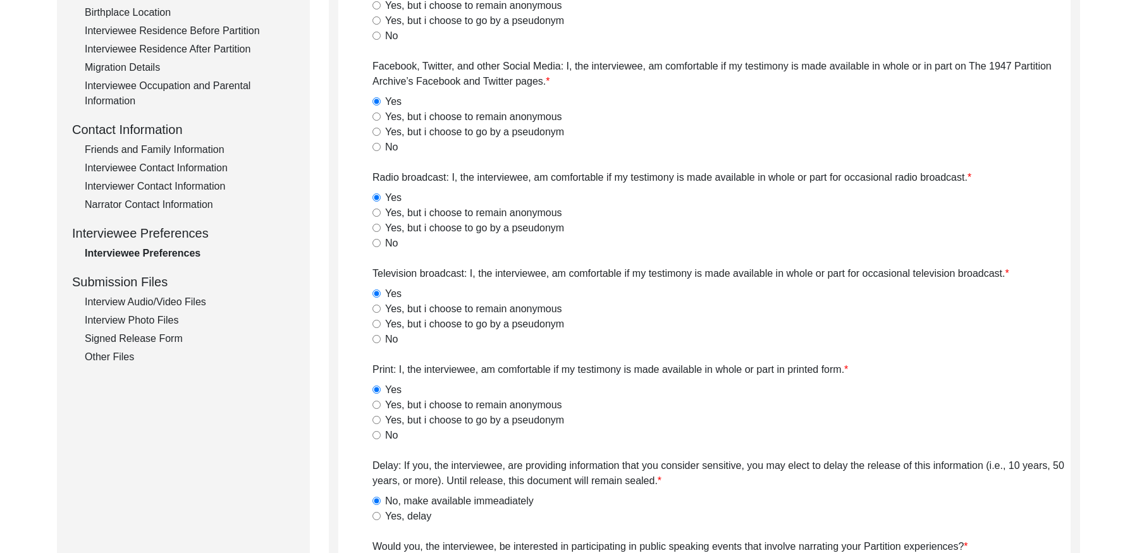
drag, startPoint x: 159, startPoint y: 296, endPoint x: 175, endPoint y: 287, distance: 19.0
click at [159, 296] on div "Interview Audio/Video Files" at bounding box center [190, 302] width 210 height 15
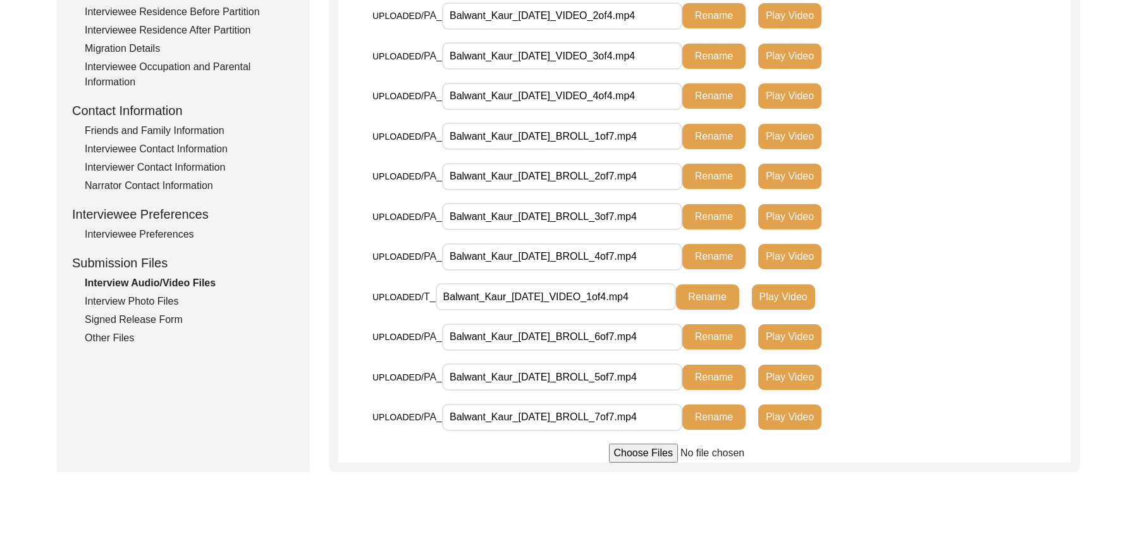
scroll to position [0, 0]
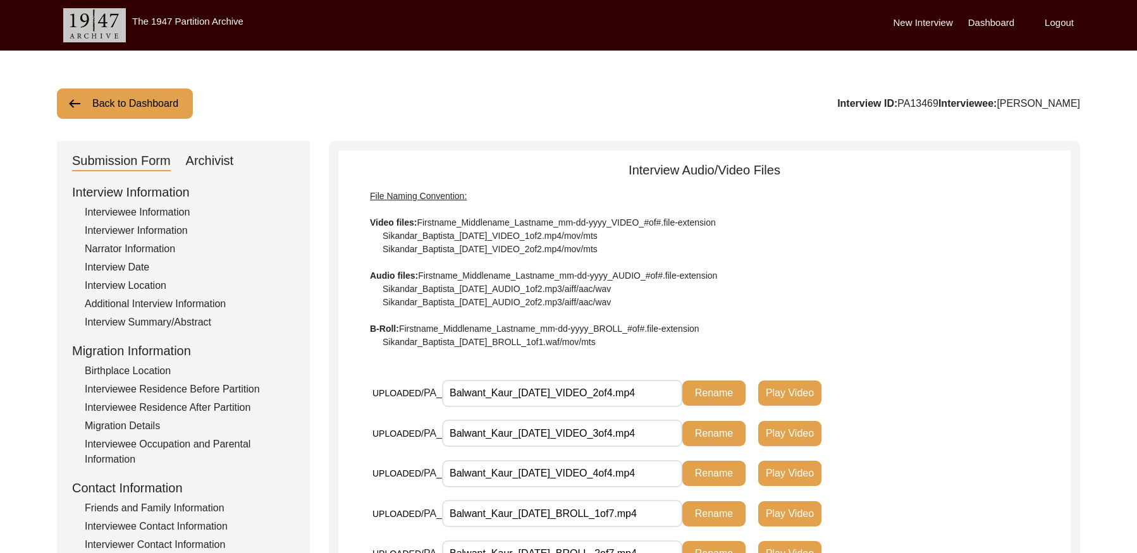
click at [121, 106] on button "Back to Dashboard" at bounding box center [125, 103] width 136 height 30
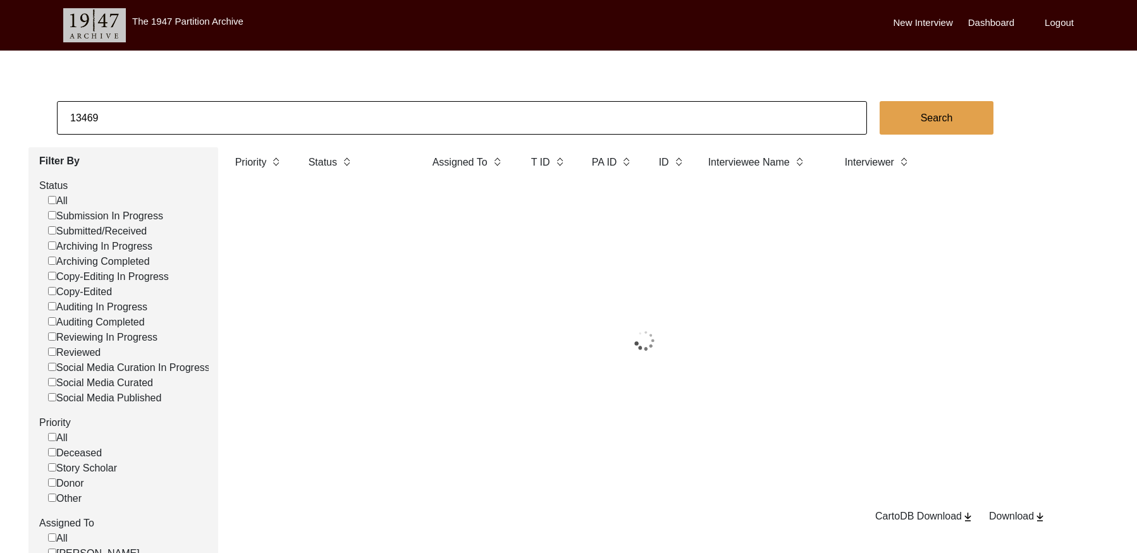
click at [235, 116] on input "13469" at bounding box center [462, 118] width 810 height 34
click at [235, 115] on input "13469" at bounding box center [462, 118] width 810 height 34
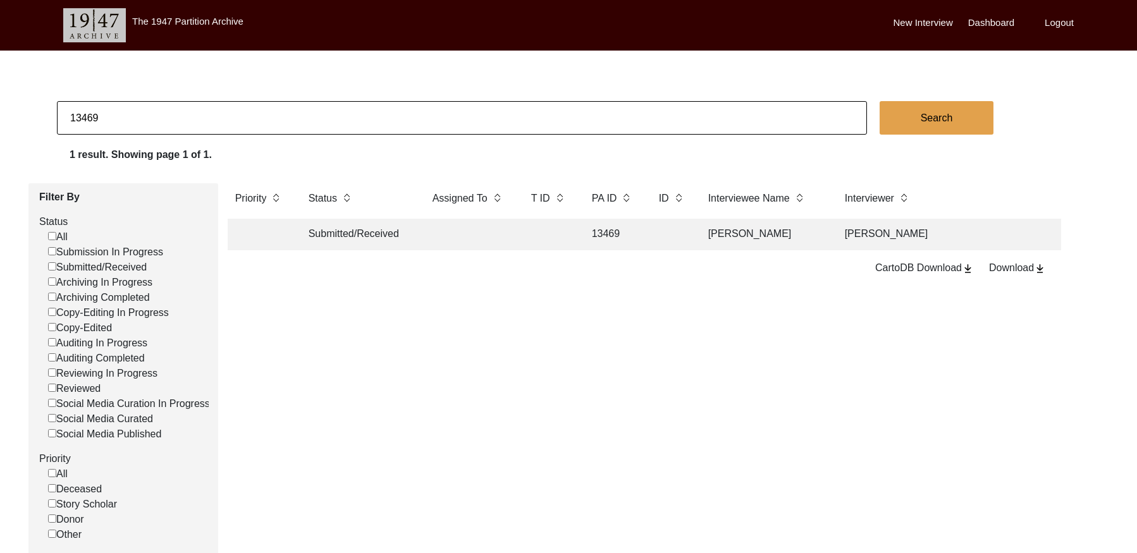
paste input "T13462"
type input "13462"
checkbox input "false"
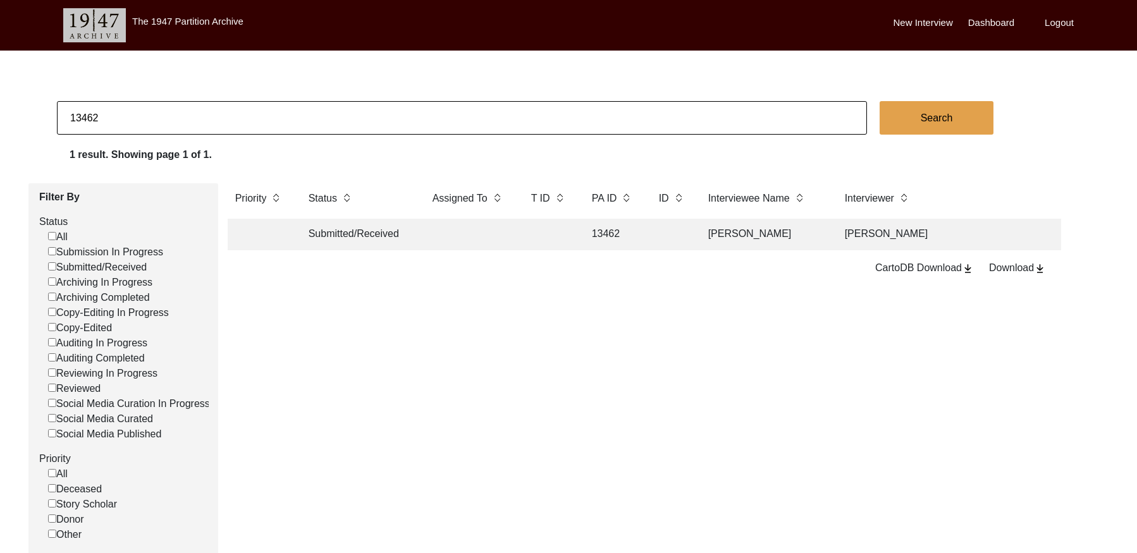
click at [597, 237] on td "13462" at bounding box center [612, 235] width 57 height 32
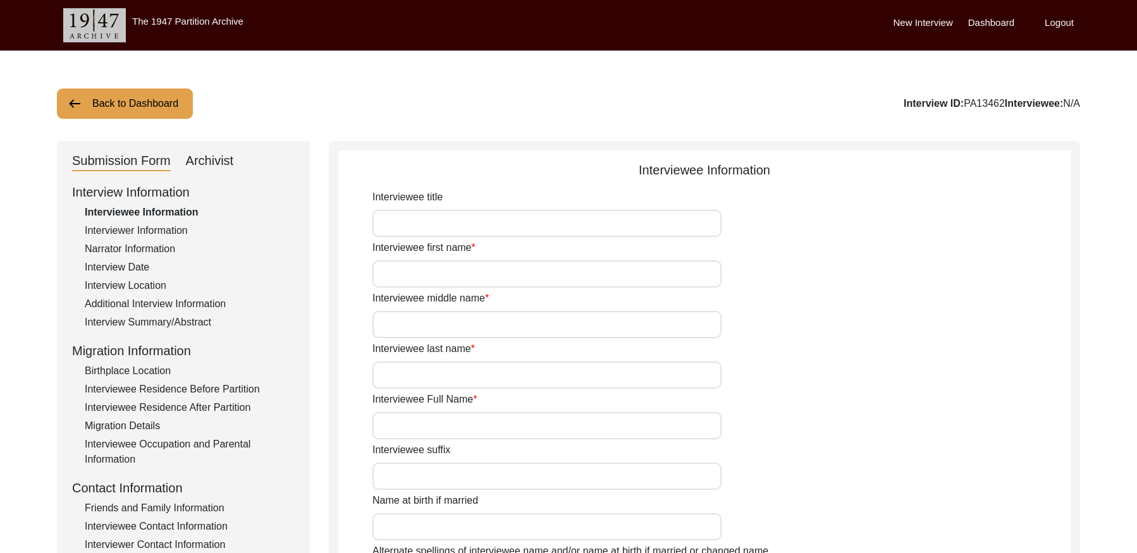
type input "Karnal"
type input "[PERSON_NAME]"
type input "NA"
type input "[PERSON_NAME]"
type input "[DATE]"
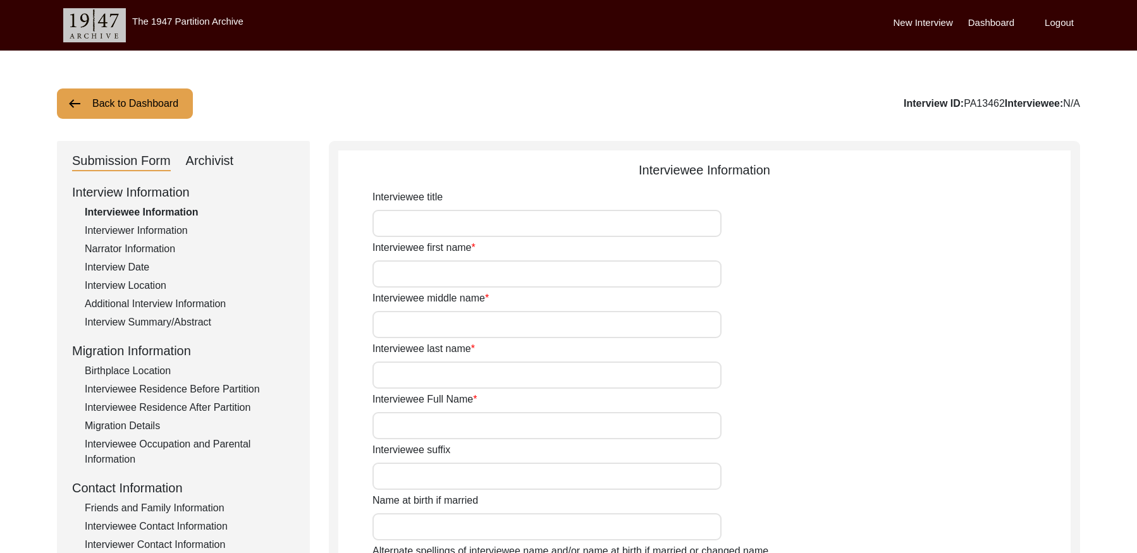
type input "89 years"
type input "[DEMOGRAPHIC_DATA]"
type input "Panjabi"
type input "[DEMOGRAPHIC_DATA]"
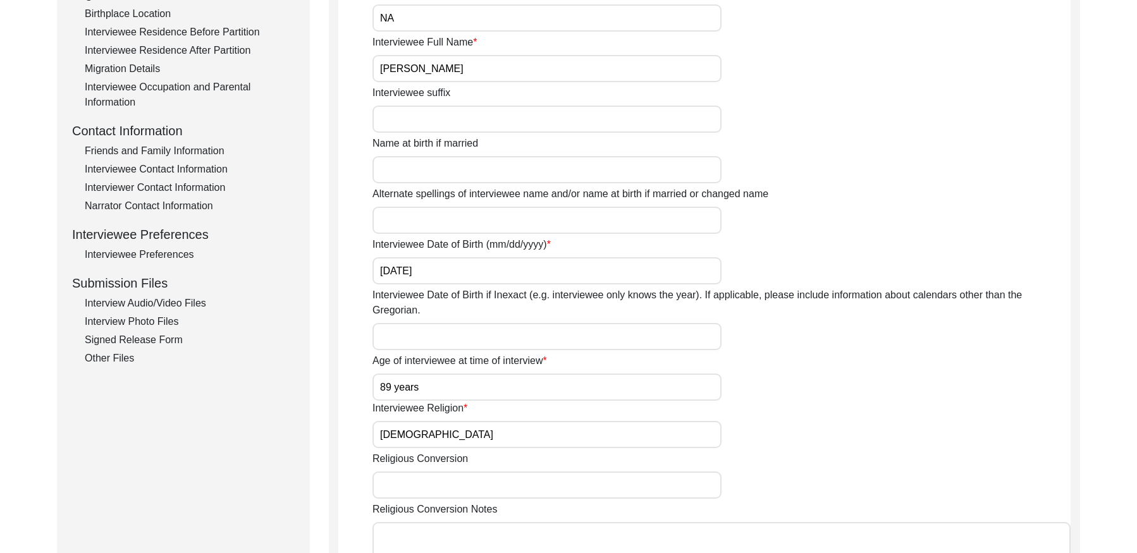
scroll to position [142, 0]
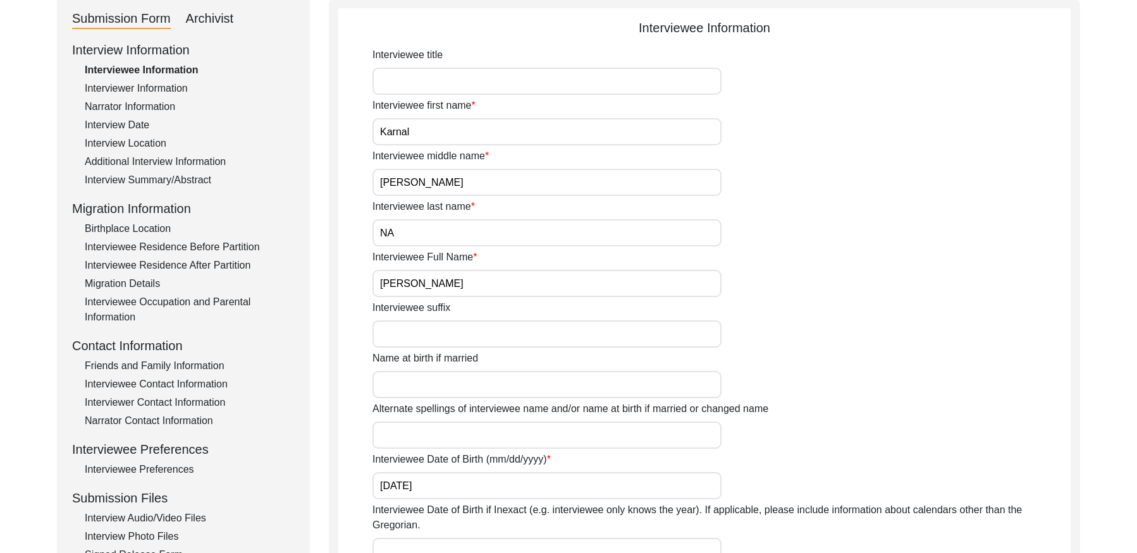
click at [162, 91] on div "Interviewer Information" at bounding box center [190, 88] width 210 height 15
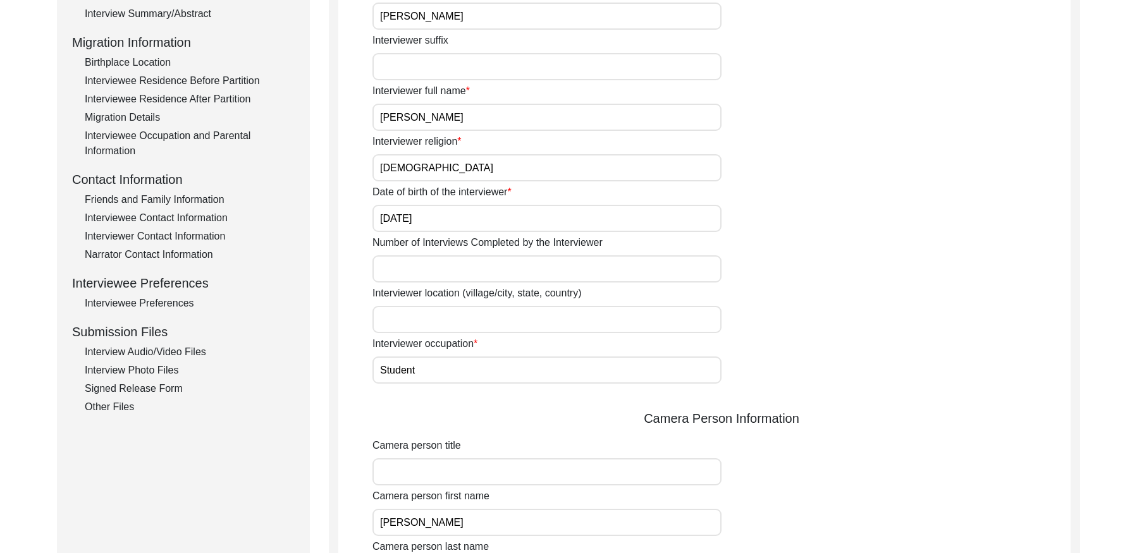
scroll to position [189, 0]
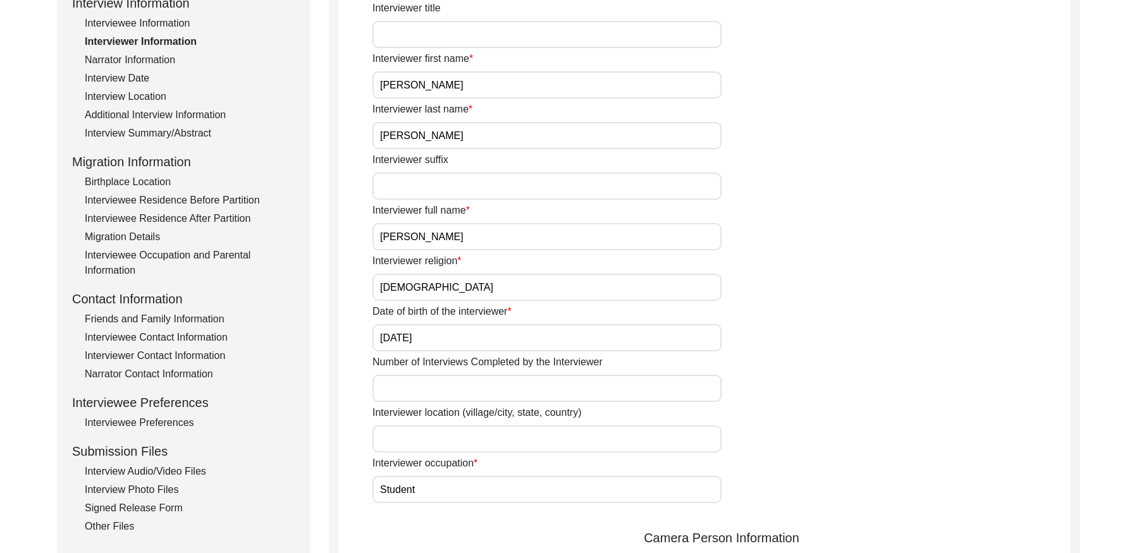
click at [168, 60] on div "Narrator Information" at bounding box center [190, 59] width 210 height 15
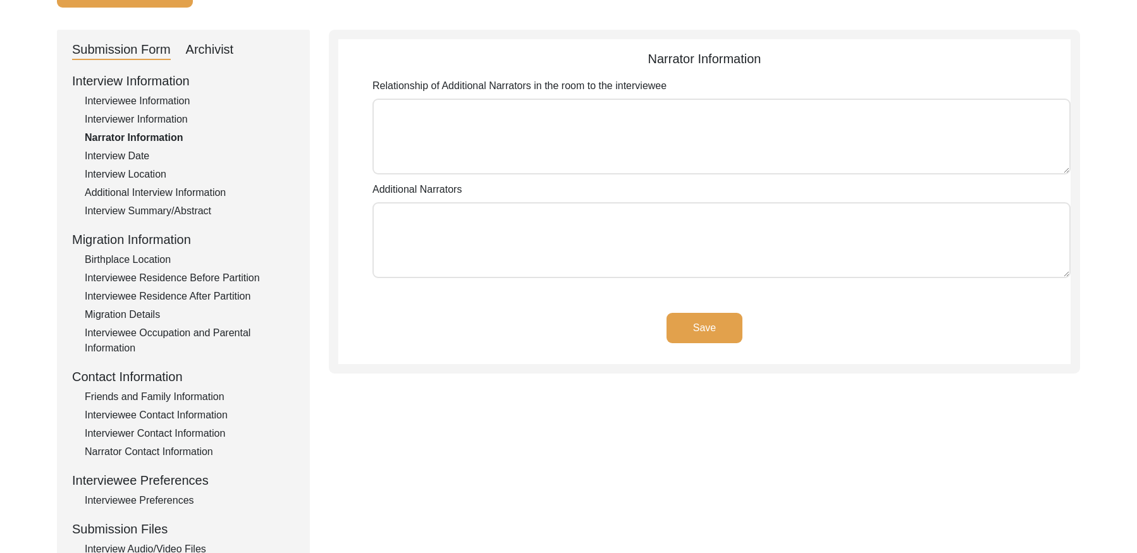
scroll to position [92, 0]
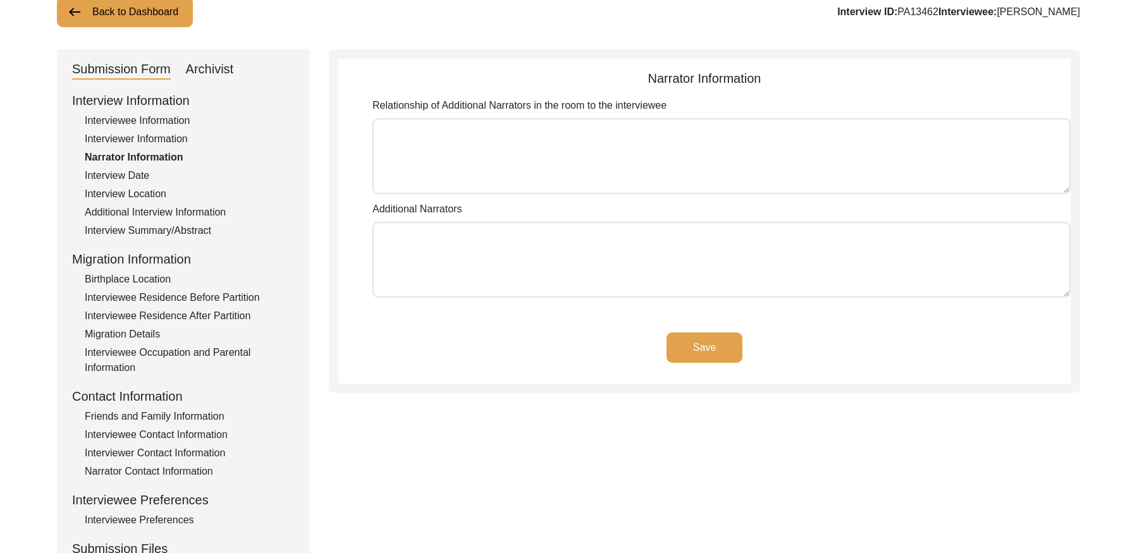
click at [142, 176] on div "Interview Date" at bounding box center [190, 175] width 210 height 15
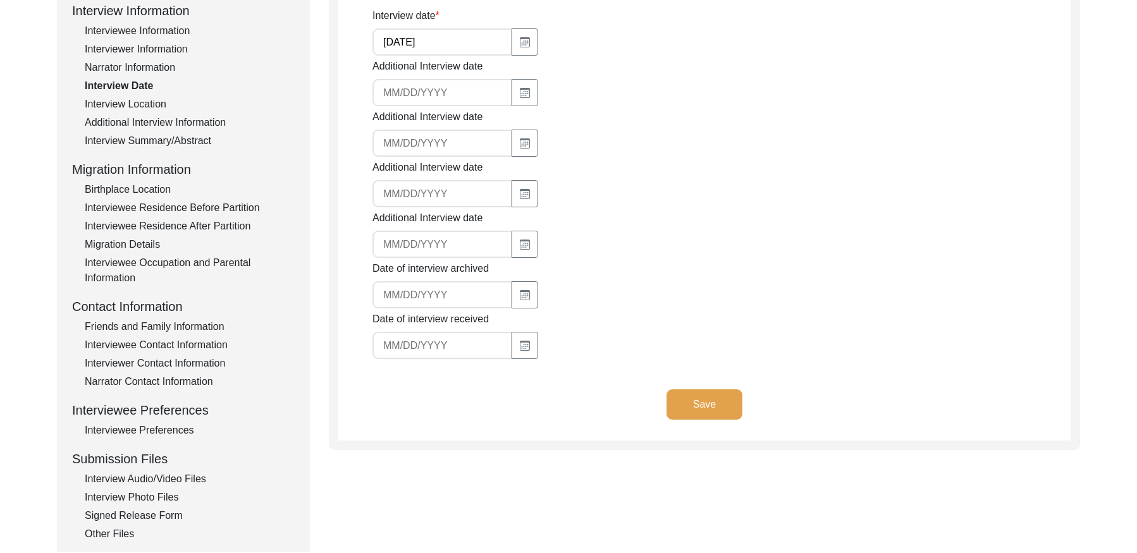
scroll to position [185, 0]
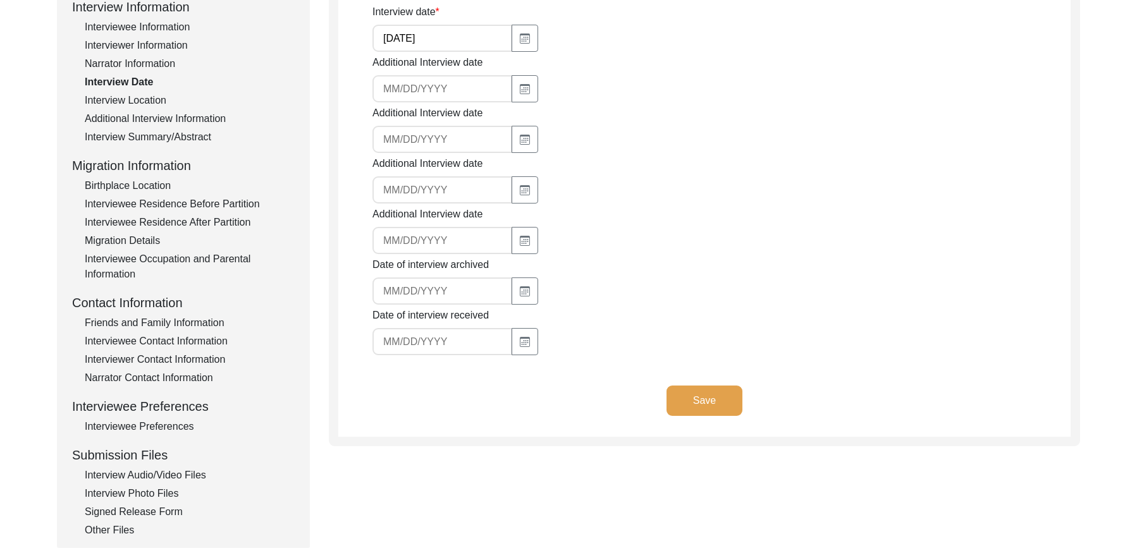
drag, startPoint x: 149, startPoint y: 102, endPoint x: 148, endPoint y: 109, distance: 7.0
click at [149, 102] on div "Interview Location" at bounding box center [190, 100] width 210 height 15
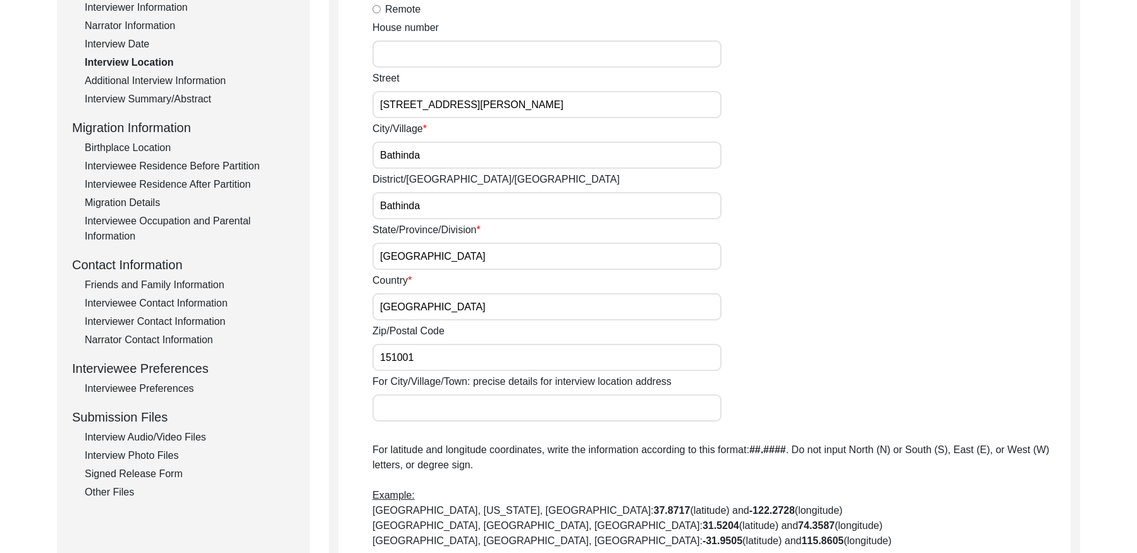
scroll to position [154, 0]
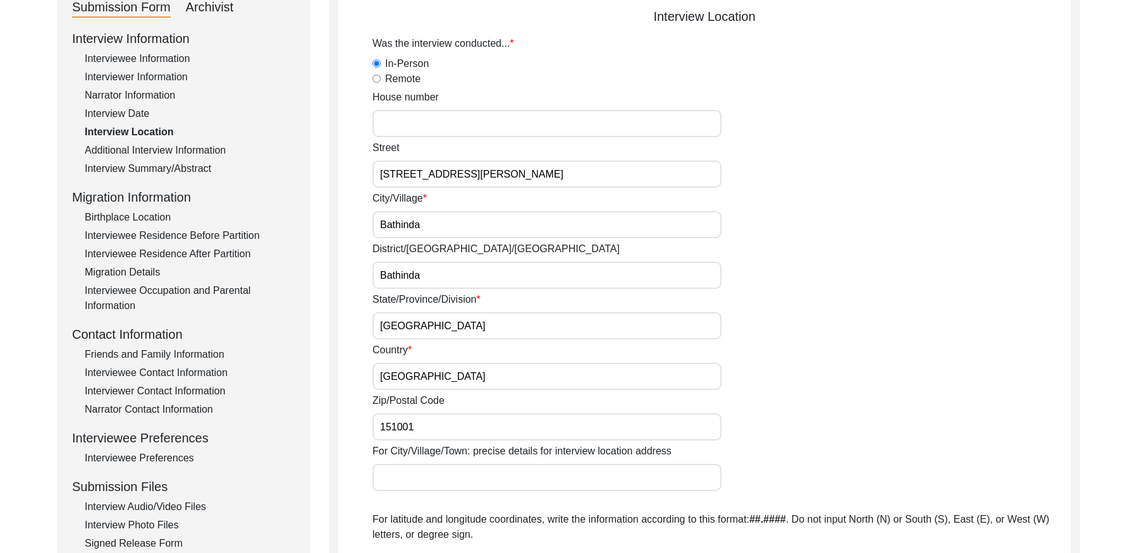
click at [184, 147] on div "Additional Interview Information" at bounding box center [190, 150] width 210 height 15
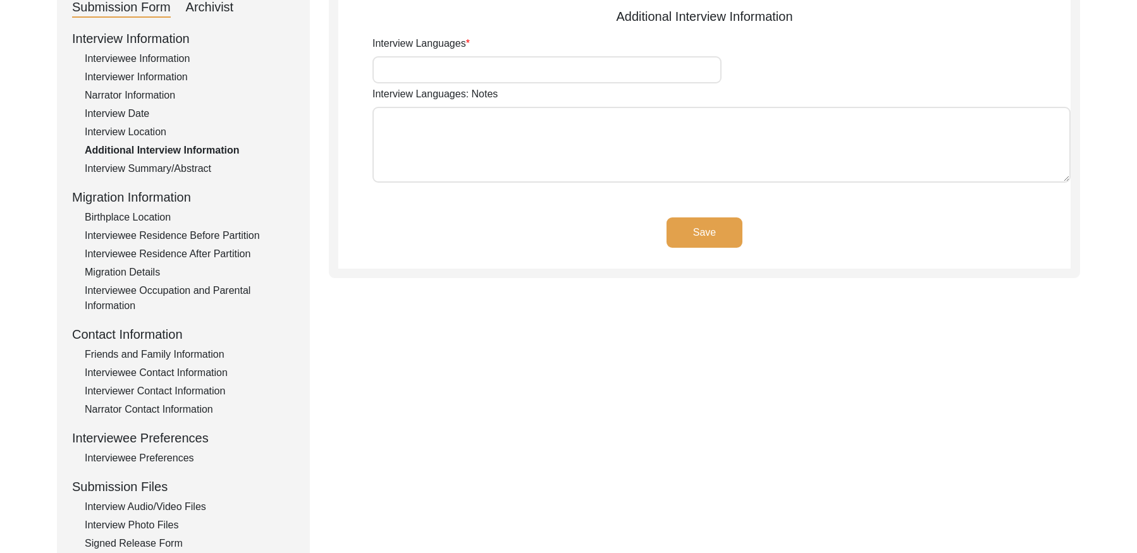
type input "Panjabi"
click at [161, 162] on div "Interview Summary/Abstract" at bounding box center [190, 168] width 210 height 15
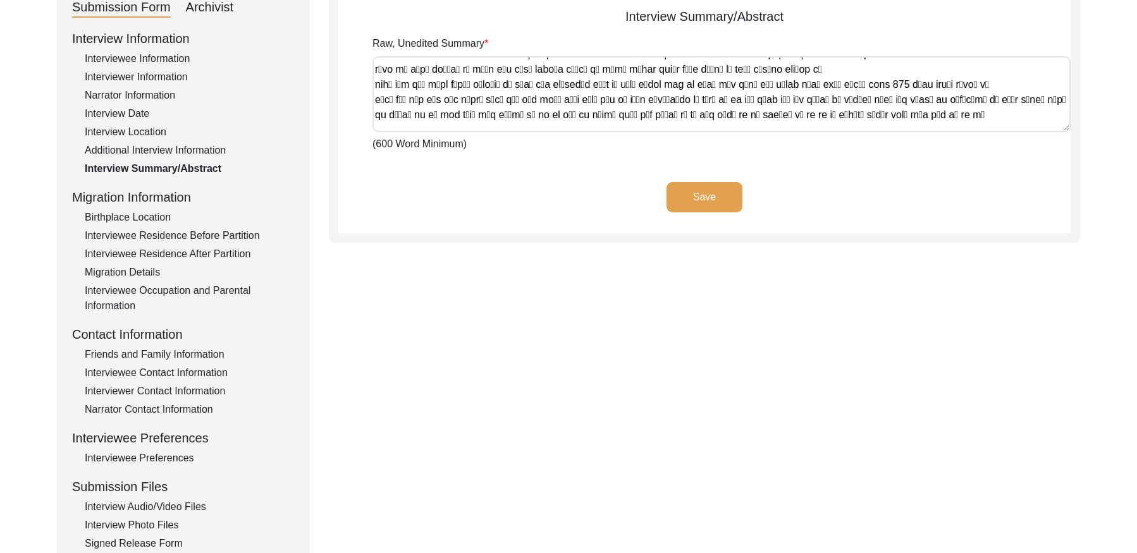
scroll to position [592, 0]
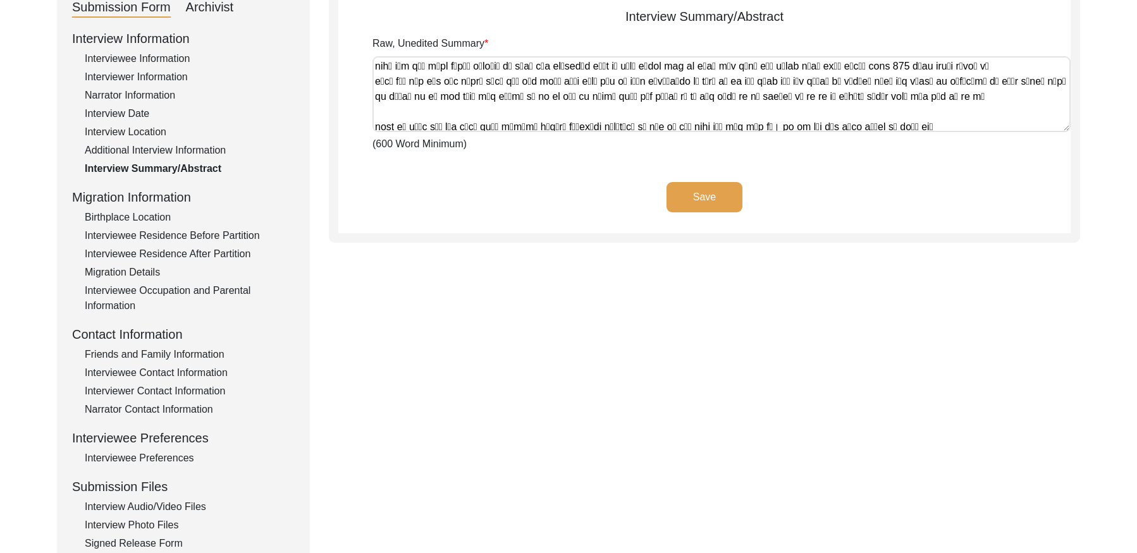
click at [130, 218] on div "Birthplace Location" at bounding box center [190, 217] width 210 height 15
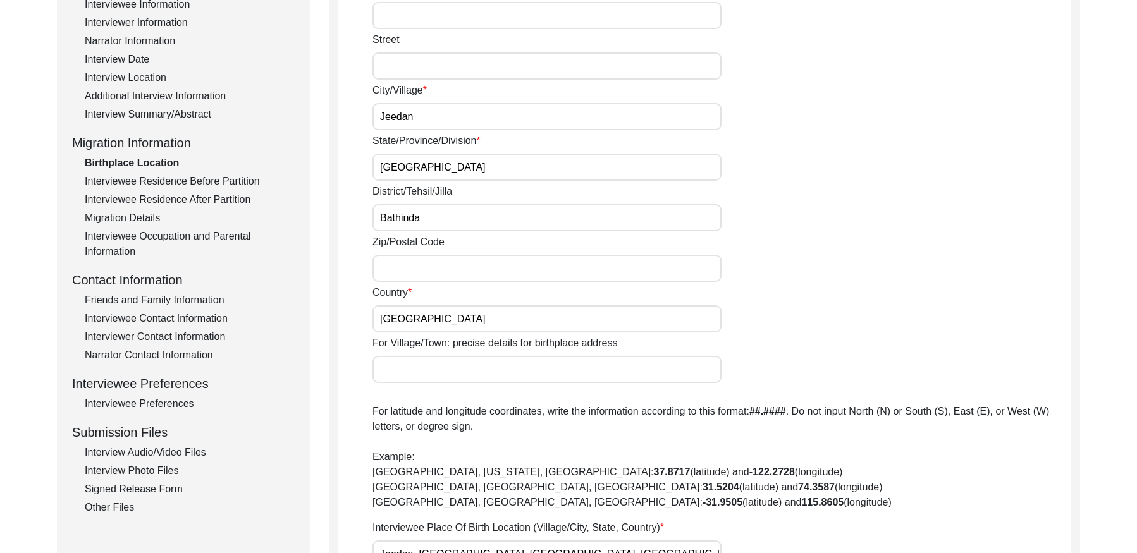
scroll to position [0, 0]
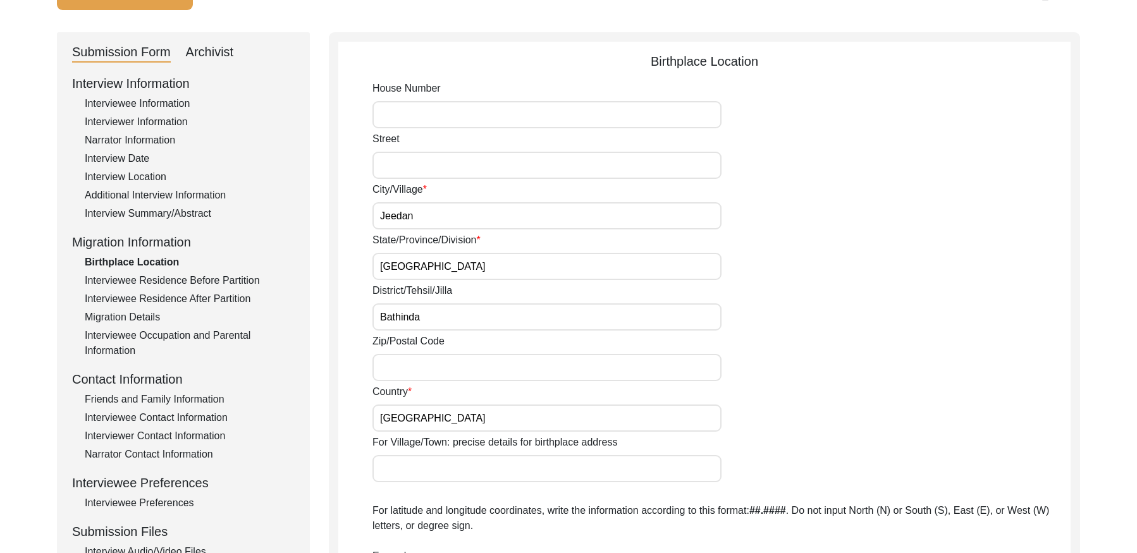
click at [226, 279] on div "Interviewee Residence Before Partition" at bounding box center [190, 280] width 210 height 15
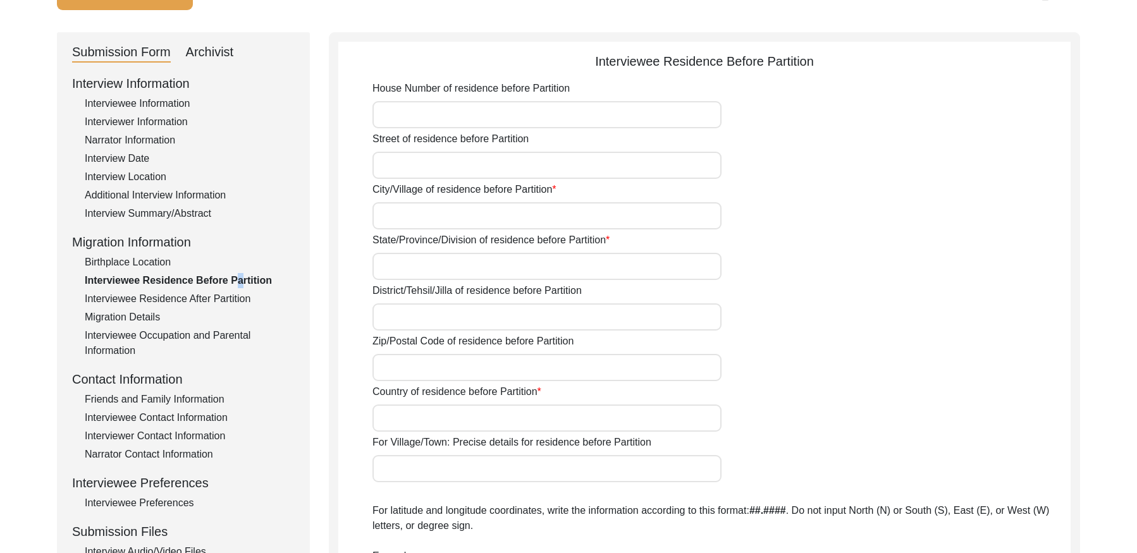
type input "Jeedan"
type input "[GEOGRAPHIC_DATA]"
type input "Bathinda"
type input "[GEOGRAPHIC_DATA]"
type input "NA"
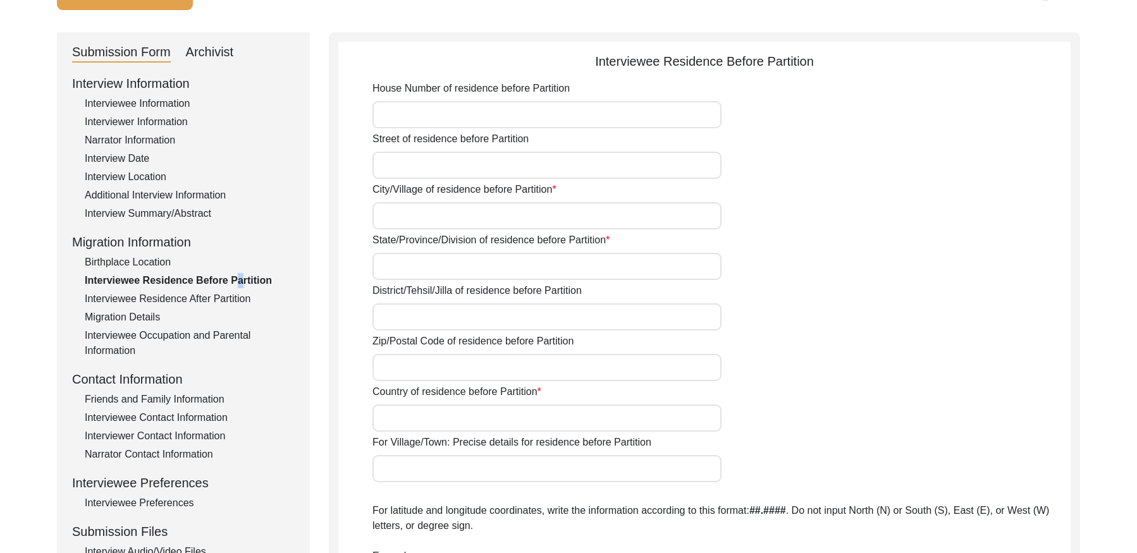
type input "000000"
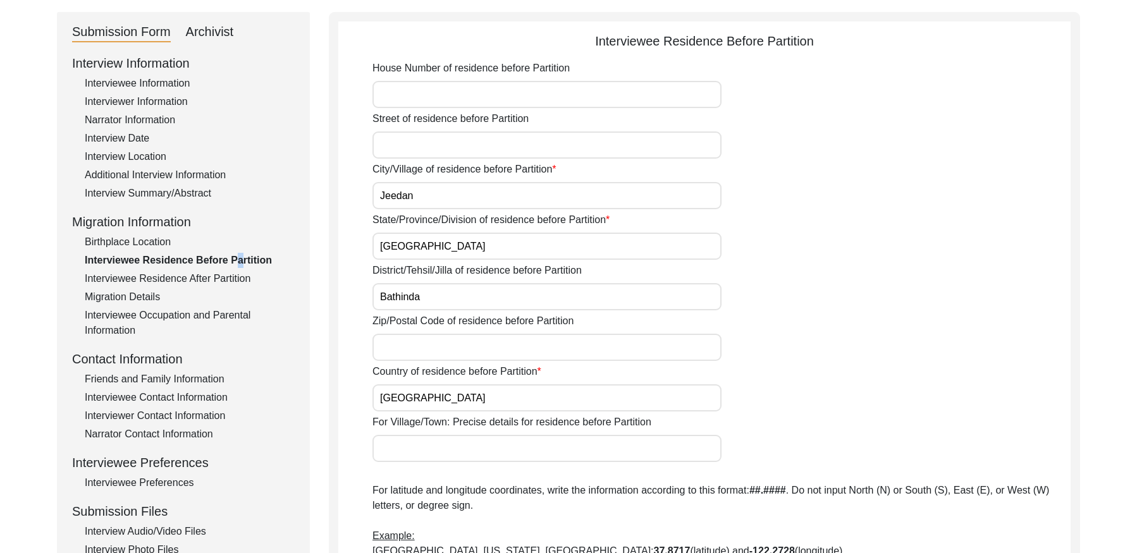
scroll to position [114, 0]
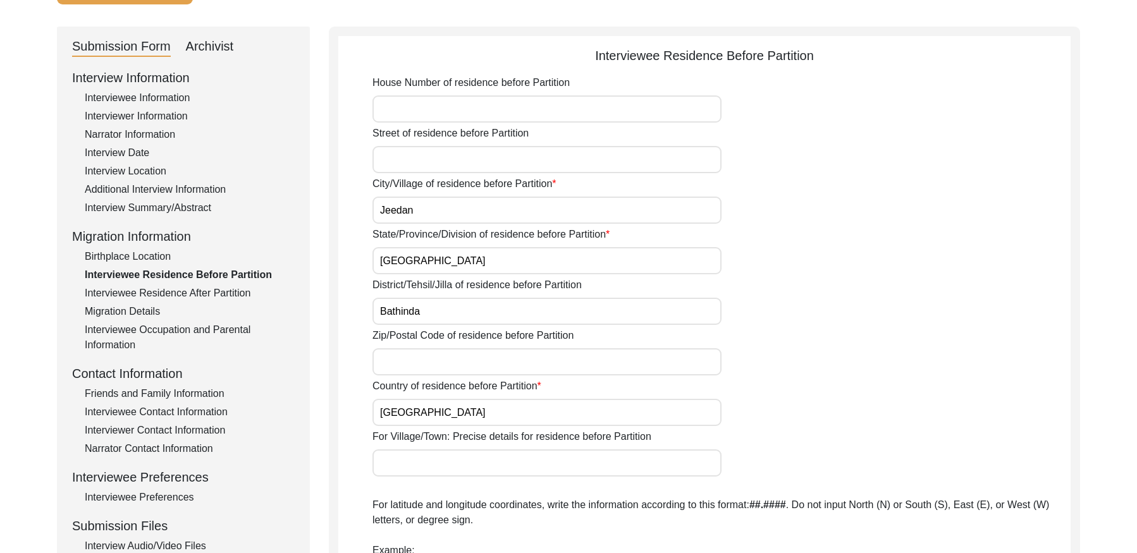
click at [194, 286] on div "Interviewee Residence After Partition" at bounding box center [190, 293] width 210 height 15
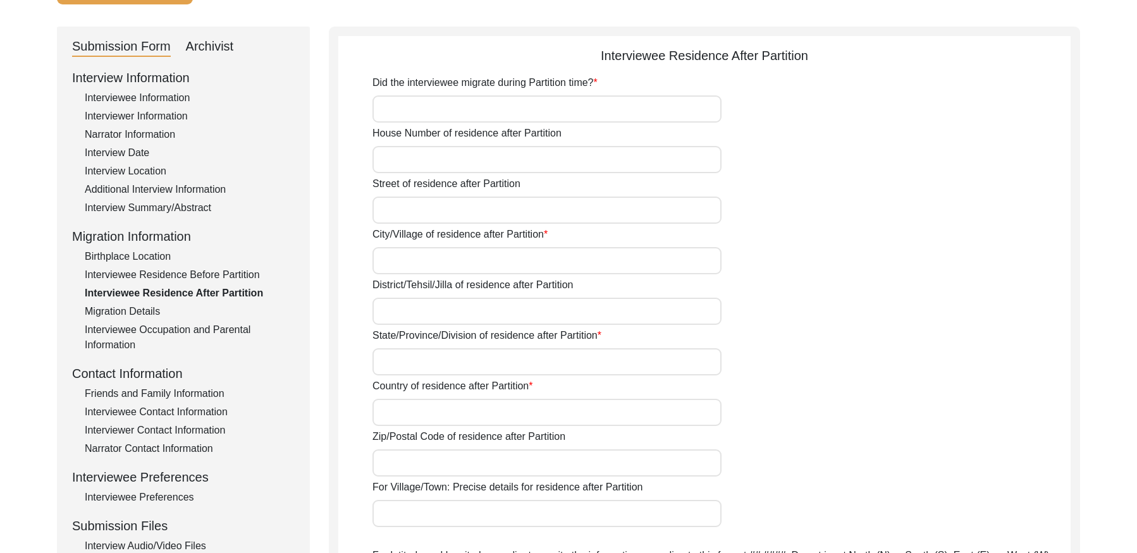
type input "No"
type input "Na"
type input "Jeedan"
type input "Bathinda"
type input "[GEOGRAPHIC_DATA]"
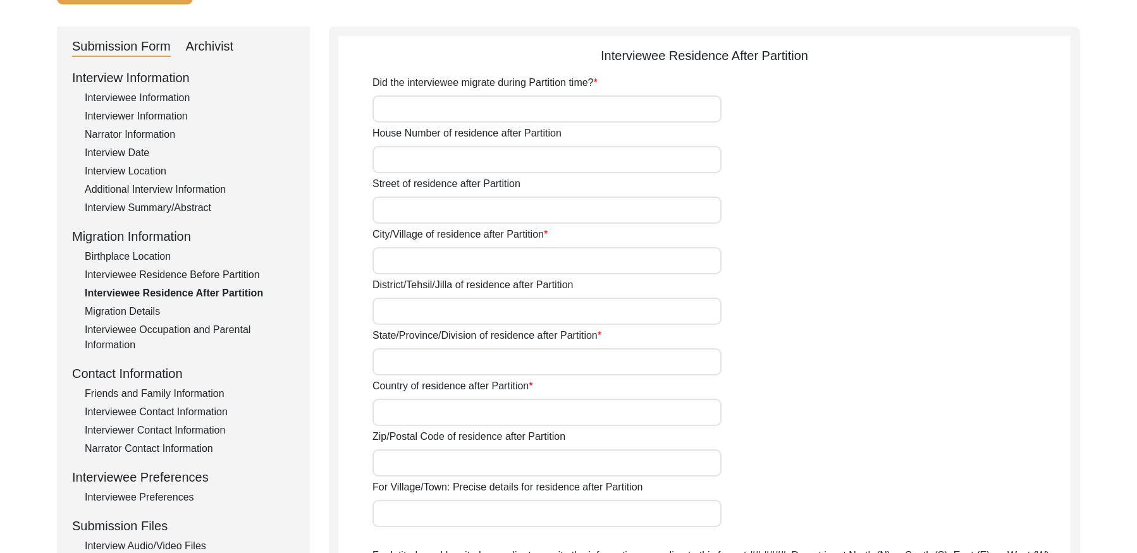
type input "[GEOGRAPHIC_DATA]"
type input "NA"
type input "000000"
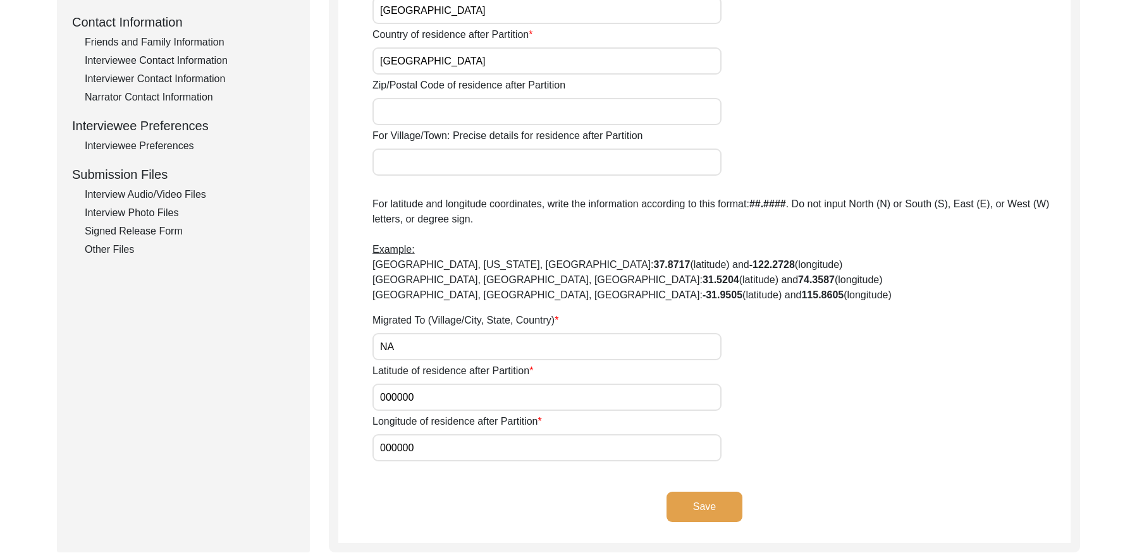
scroll to position [0, 0]
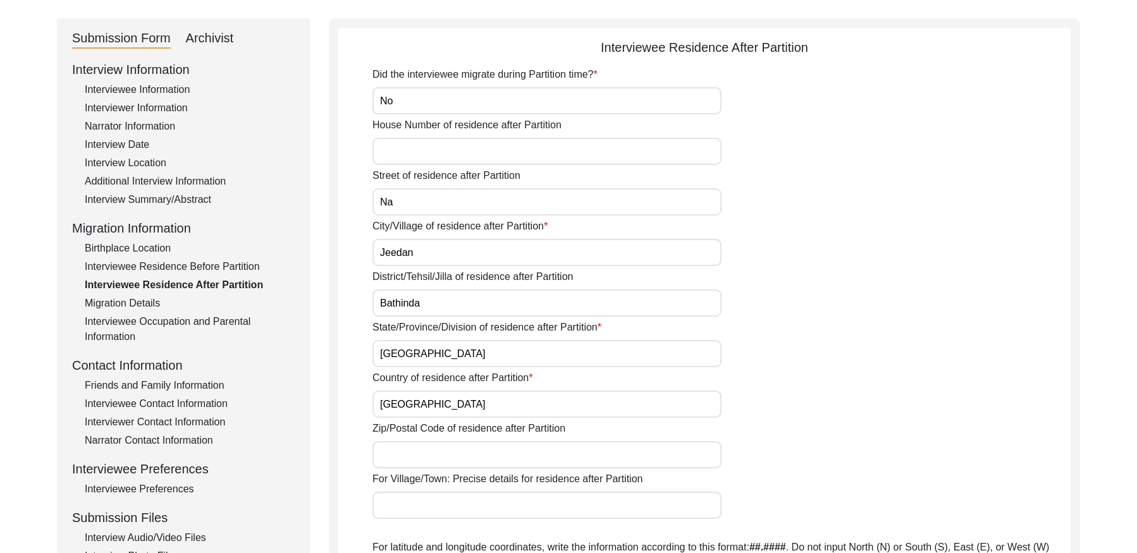
click at [149, 298] on div "Migration Details" at bounding box center [190, 303] width 210 height 15
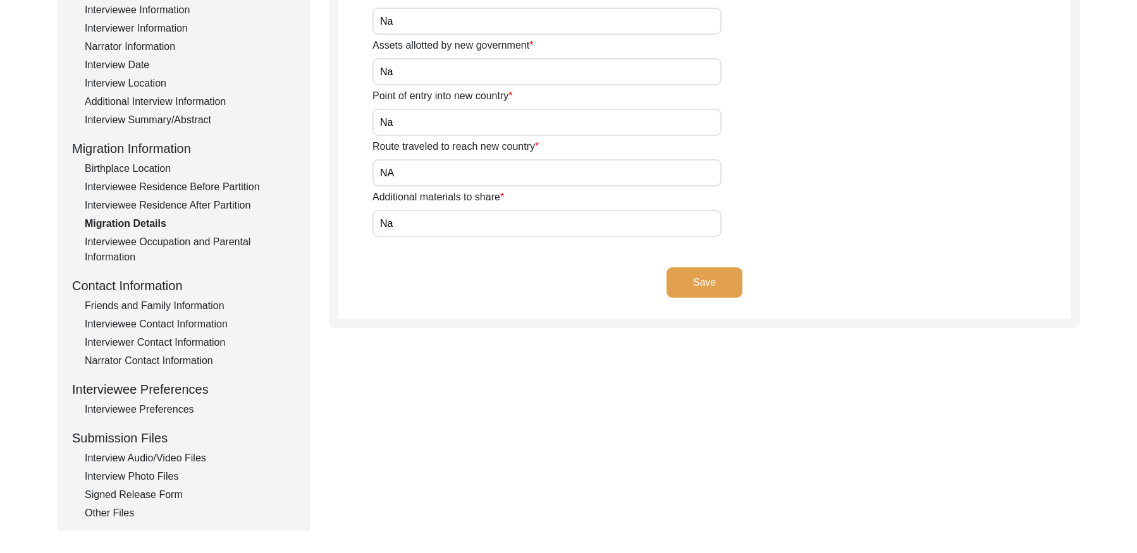
scroll to position [205, 0]
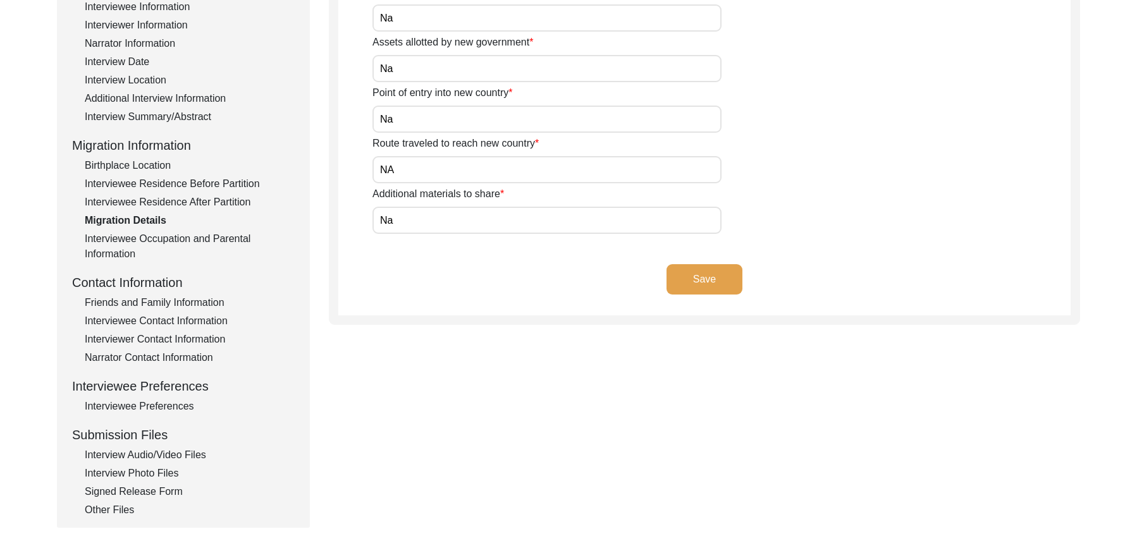
click at [158, 204] on div "Interviewee Residence After Partition" at bounding box center [190, 202] width 210 height 15
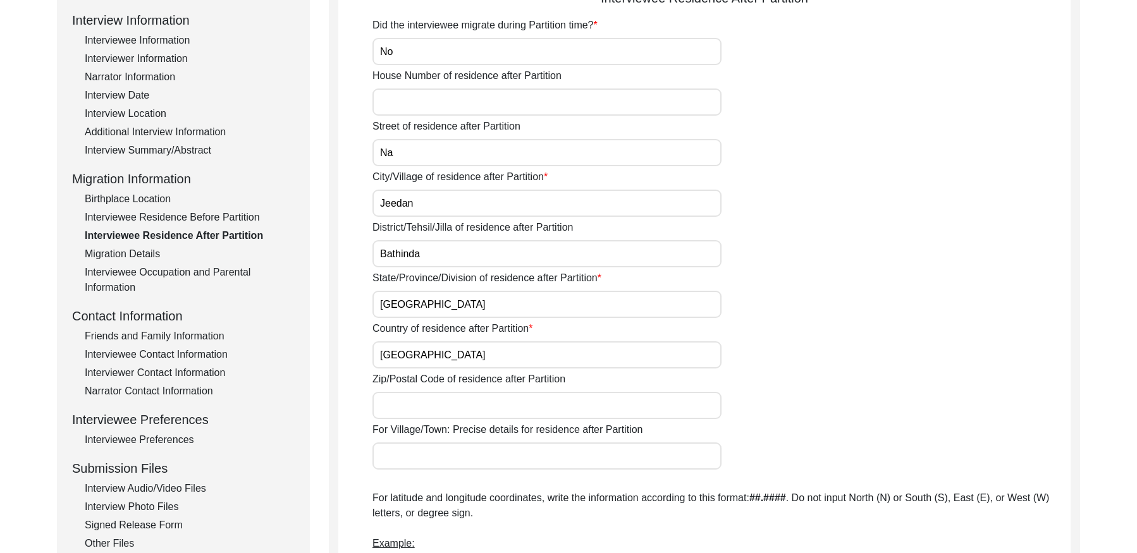
scroll to position [167, 0]
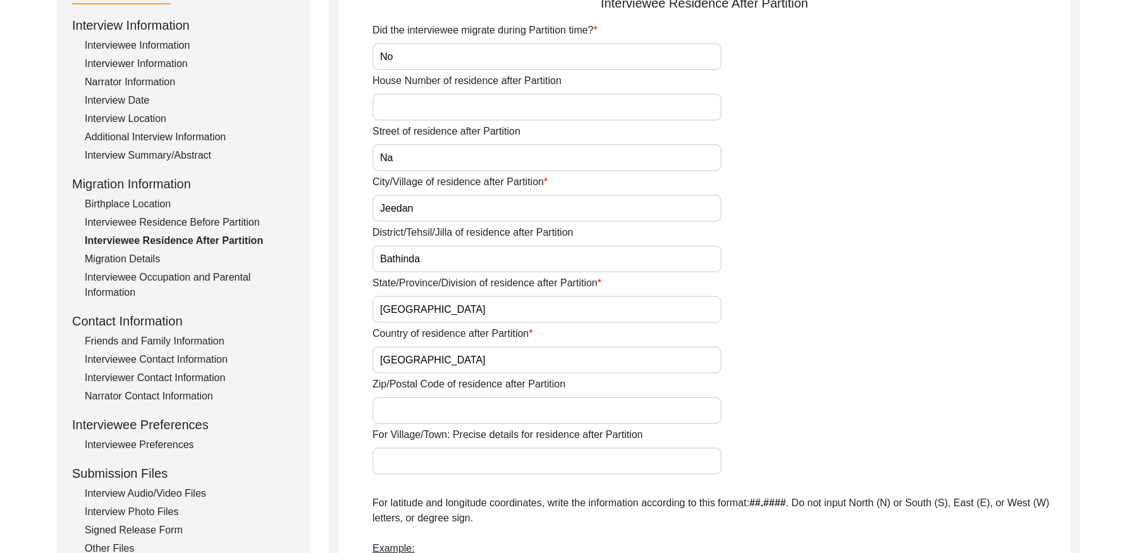
click at [209, 274] on div "Interviewee Occupation and Parental Information" at bounding box center [190, 285] width 210 height 30
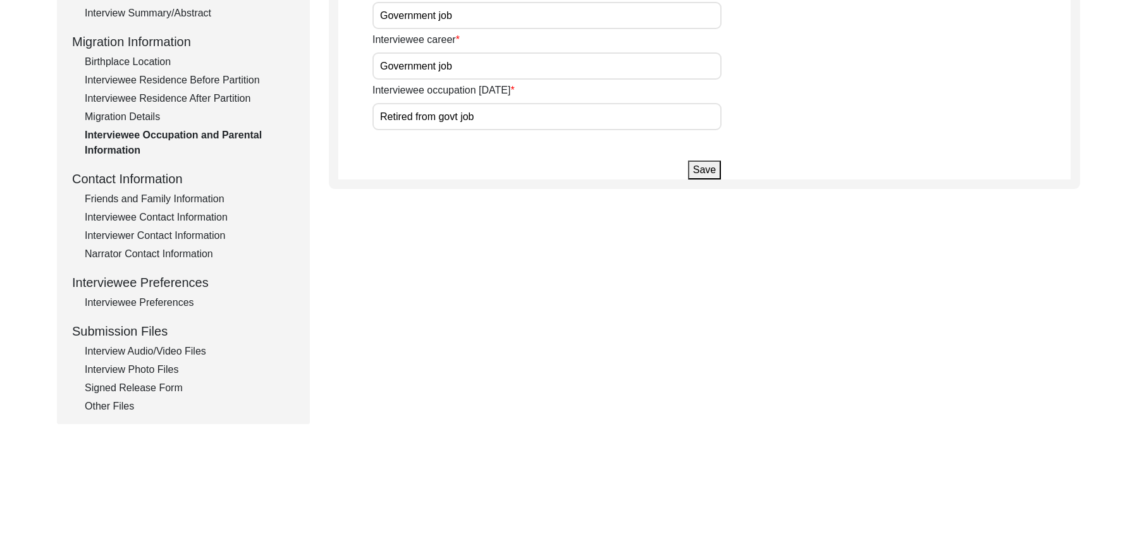
click at [148, 200] on div "Friends and Family Information" at bounding box center [190, 199] width 210 height 15
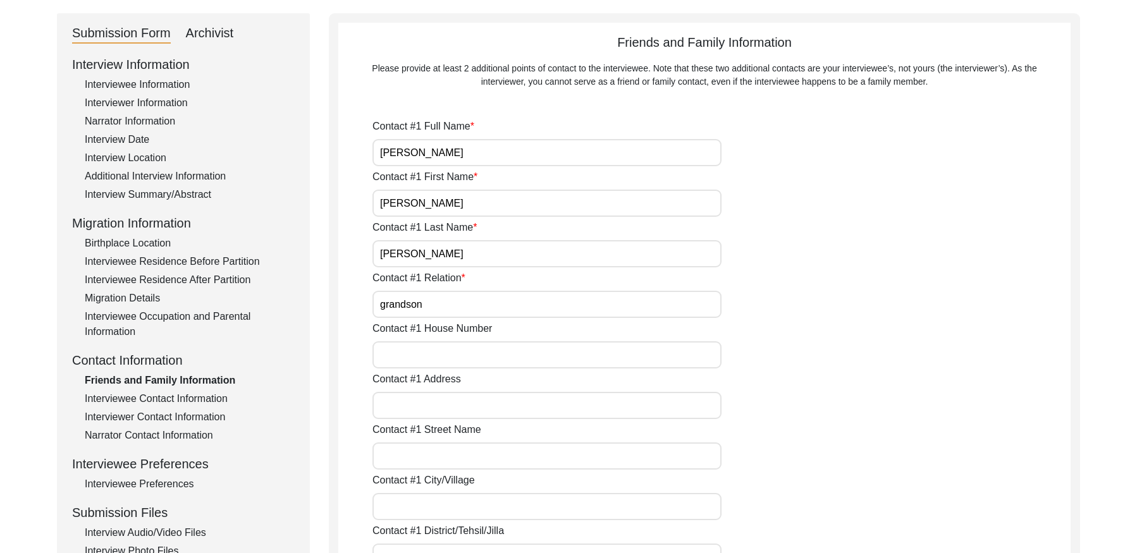
scroll to position [0, 0]
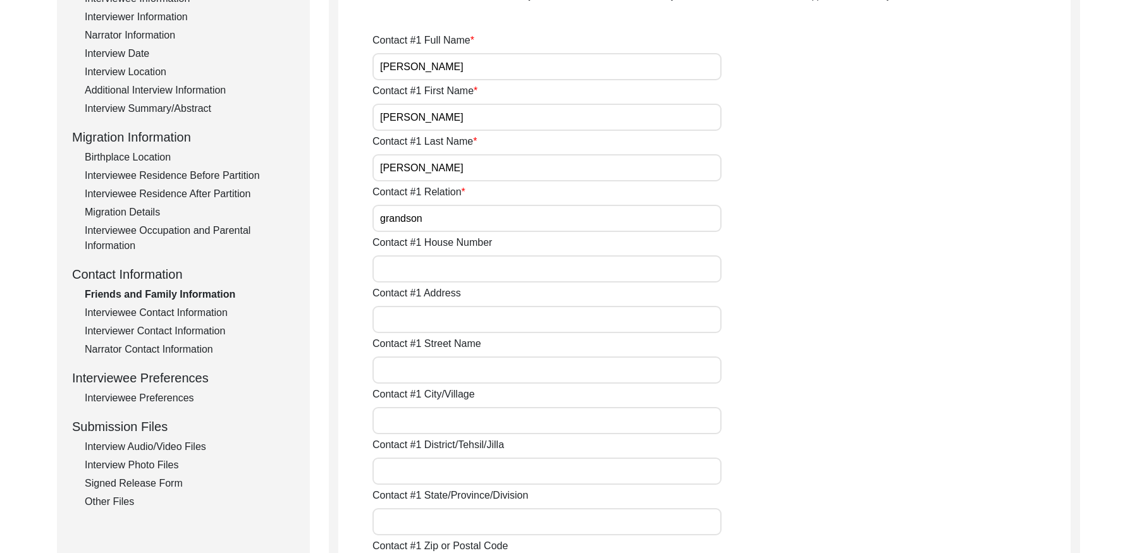
click at [157, 316] on div "Interviewee Contact Information" at bounding box center [190, 312] width 210 height 15
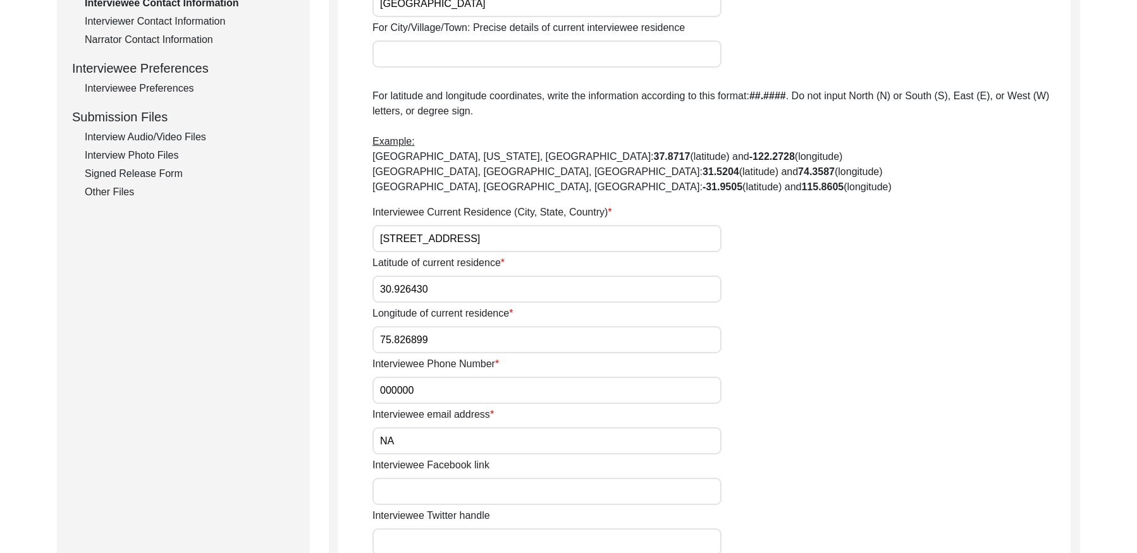
scroll to position [406, 0]
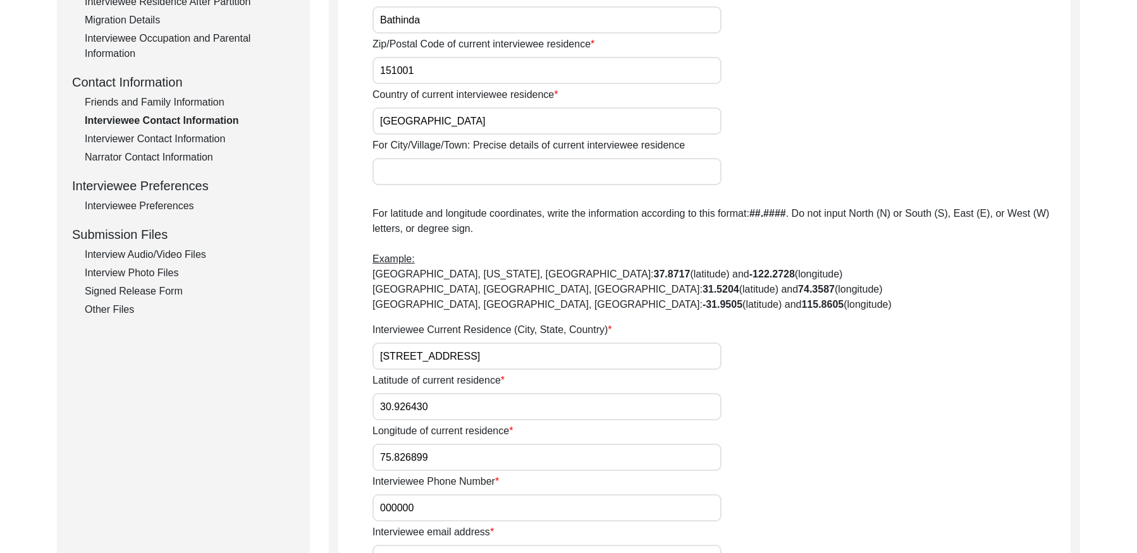
click at [164, 139] on div "Interviewer Contact Information" at bounding box center [190, 138] width 210 height 15
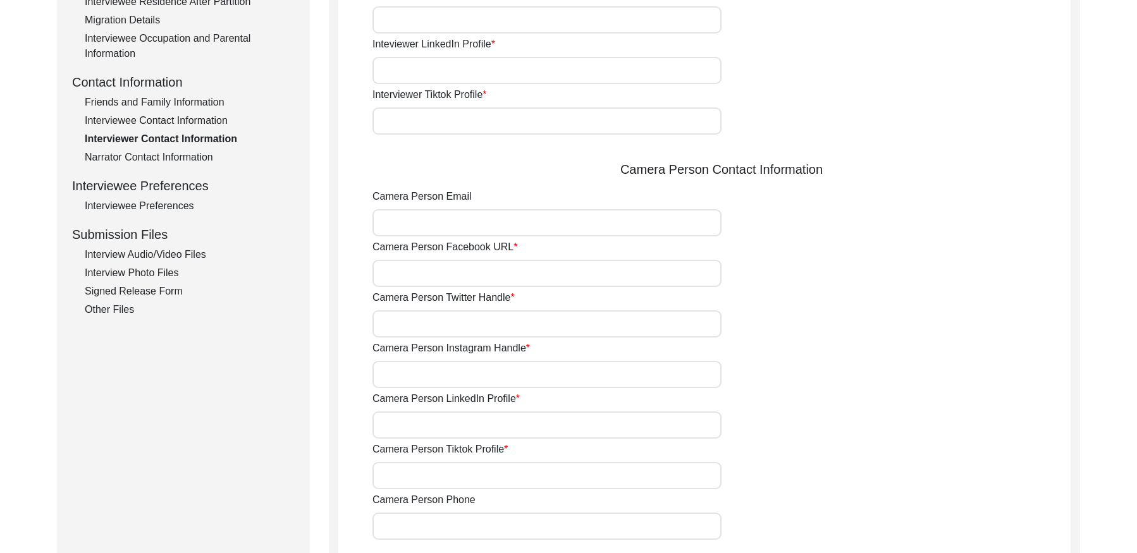
type input "9780788027"
type input "[PERSON_NAME][EMAIL_ADDRESS][PERSON_NAME][DOMAIN_NAME]"
type input "NA"
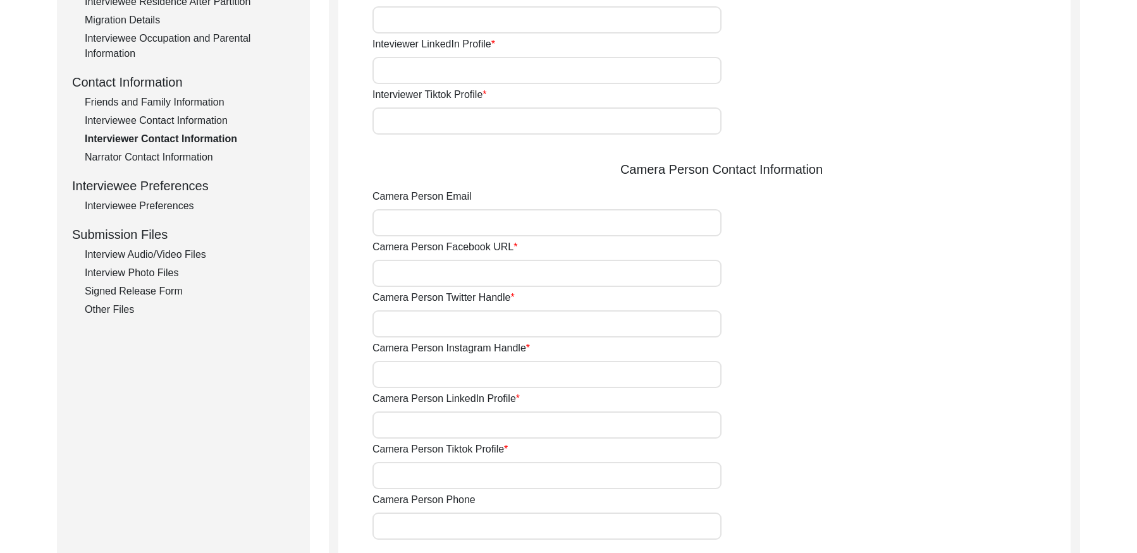
type input "NA"
type input "[PERSON_NAME][EMAIL_ADDRESS][PERSON_NAME][DOMAIN_NAME]"
type input "NA"
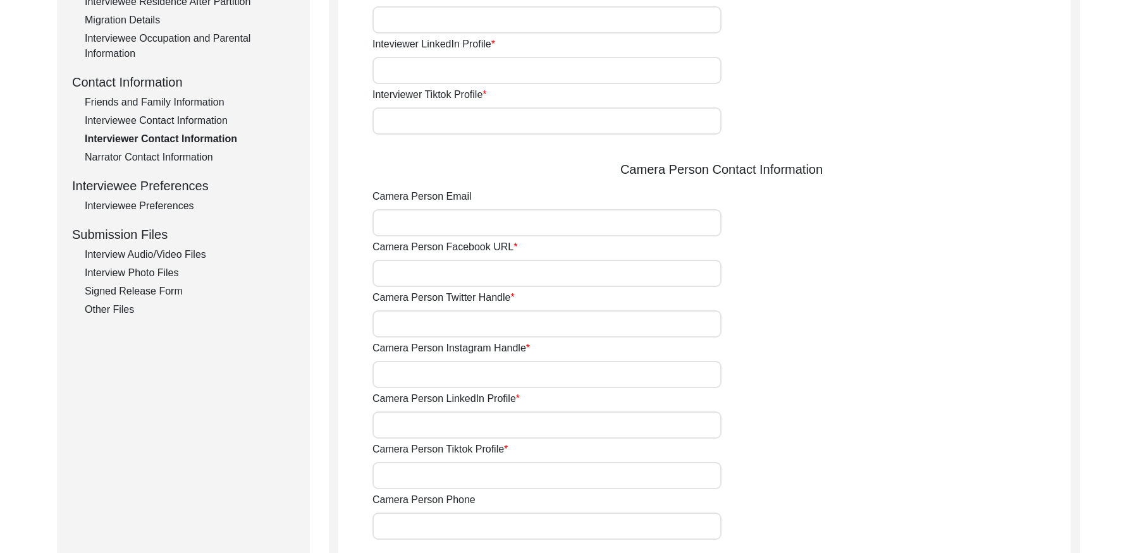
type input "NA"
type input "9780788027"
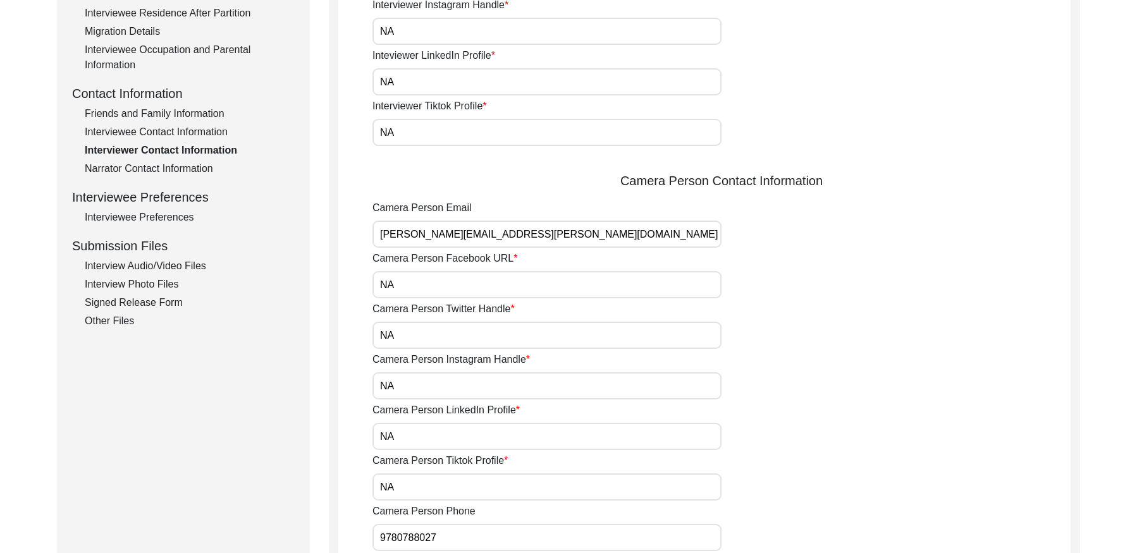
click at [186, 162] on div "Narrator Contact Information" at bounding box center [190, 168] width 210 height 15
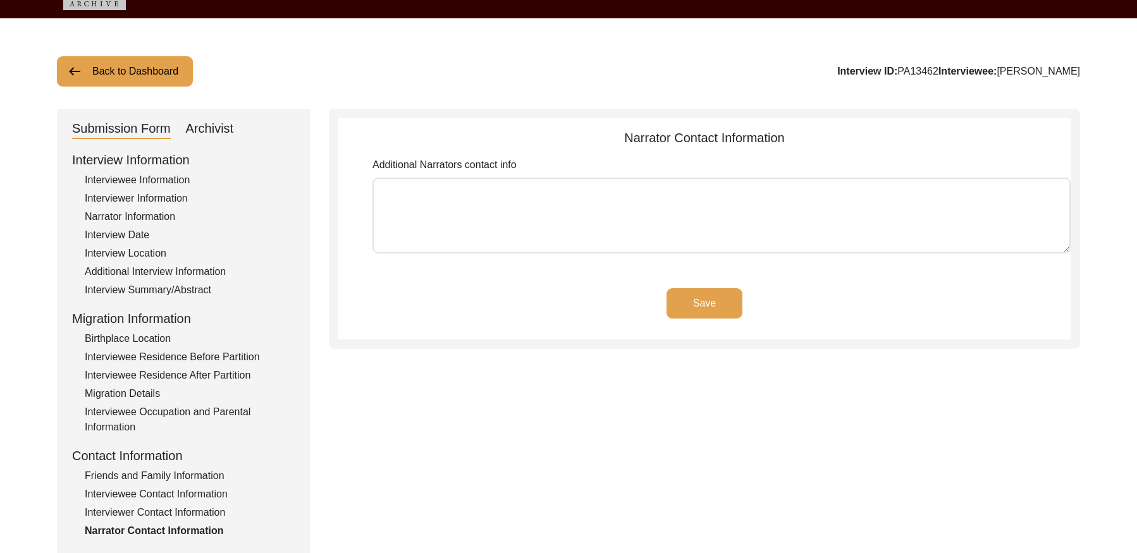
scroll to position [0, 0]
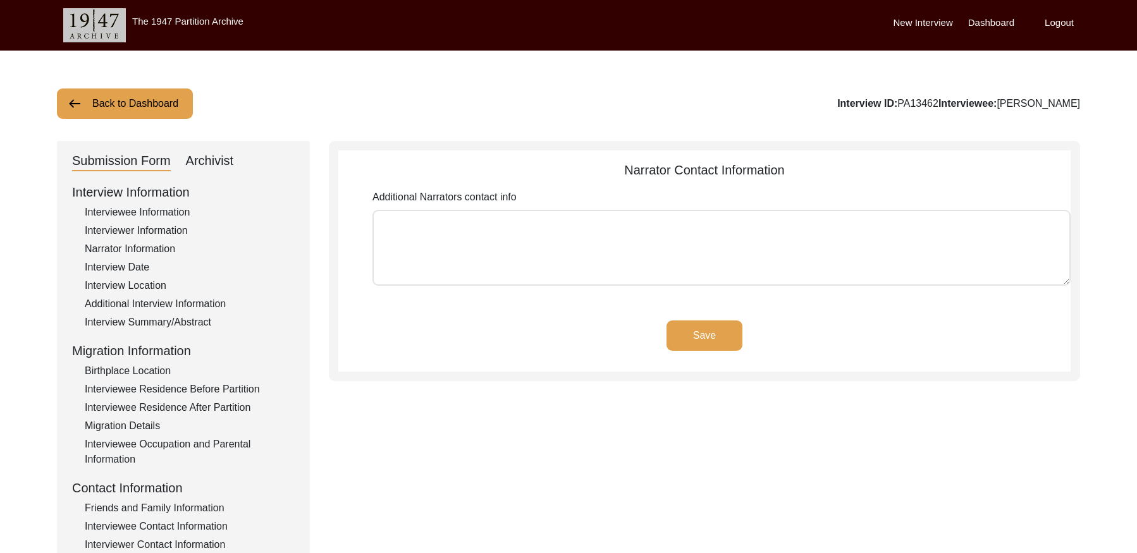
click at [104, 111] on button "Back to Dashboard" at bounding box center [125, 103] width 136 height 30
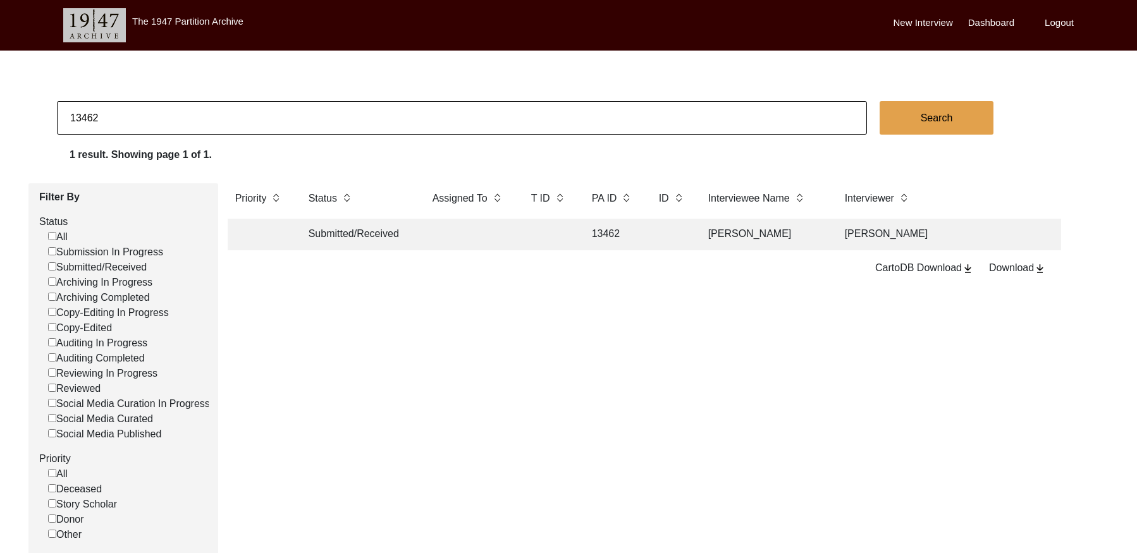
click at [223, 120] on input "13462" at bounding box center [462, 118] width 810 height 34
paste input "PA1347"
type input "13472"
checkbox input "false"
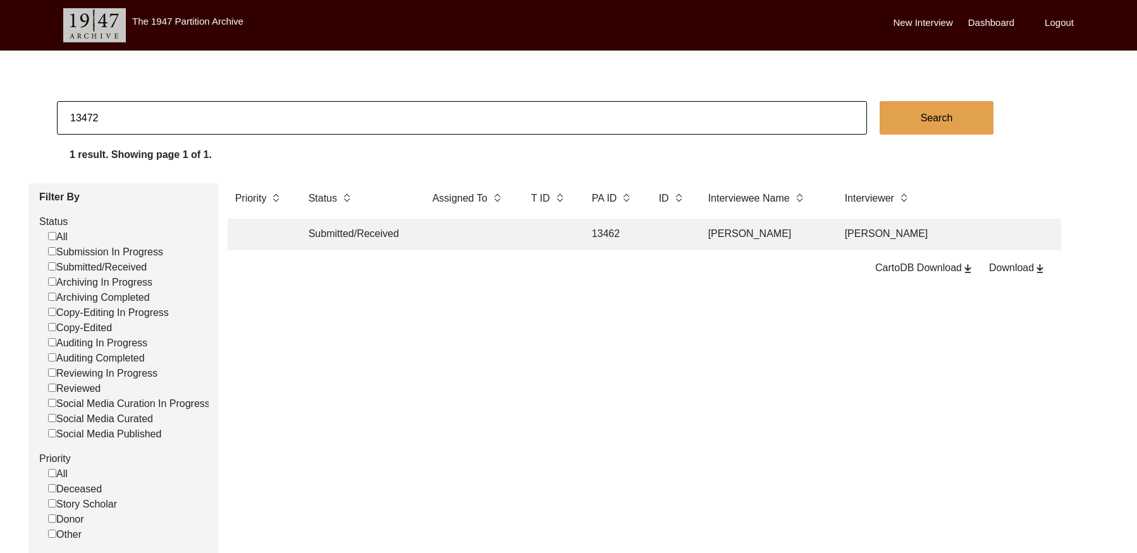
checkbox input "false"
click at [719, 244] on td "[PERSON_NAME]" at bounding box center [763, 235] width 126 height 32
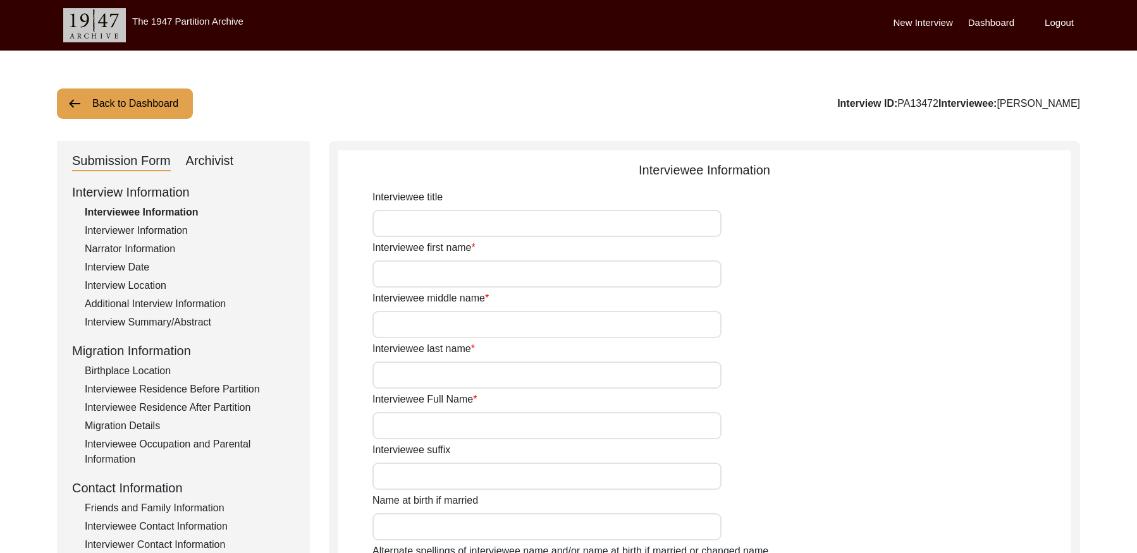
type input "[PERSON_NAME]"
type input "Kaur"
type input "Na"
type input "[PERSON_NAME]"
type input "1930 Approx"
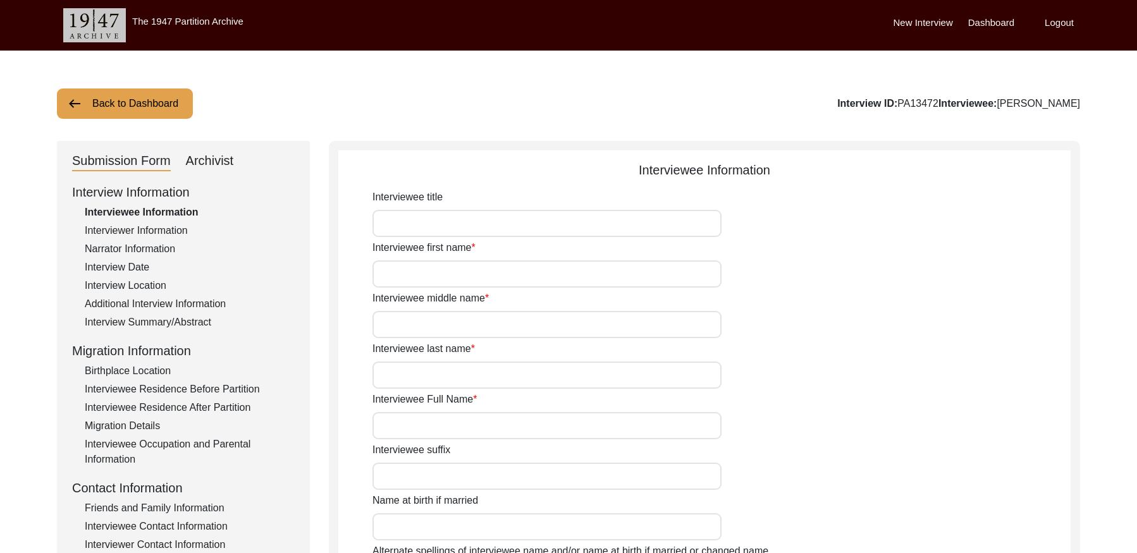
type input "1930"
type input "95 years approx"
type input "[DEMOGRAPHIC_DATA]"
type input "Panjabi"
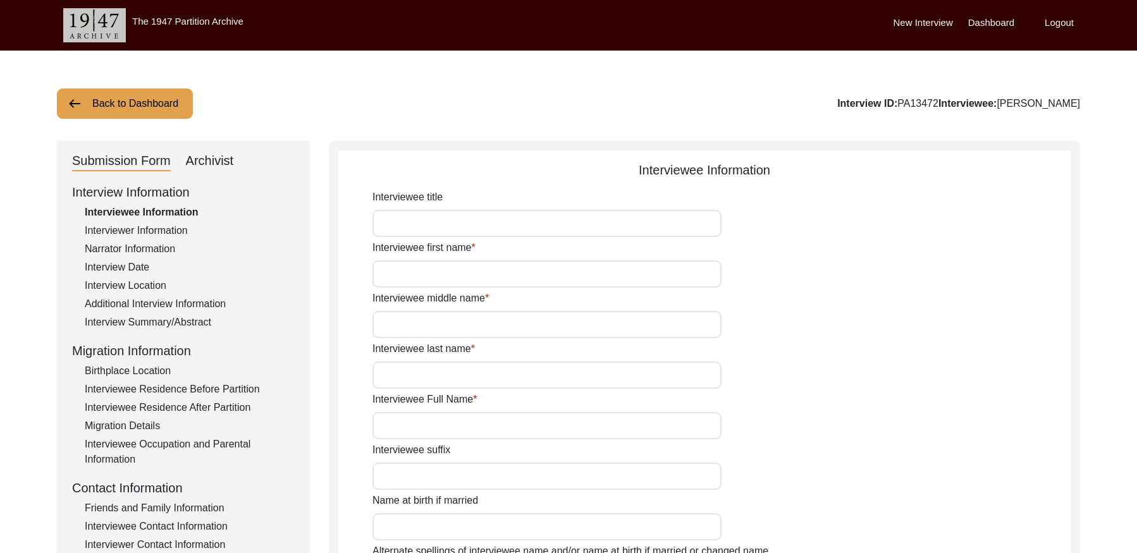
type input "[DEMOGRAPHIC_DATA]"
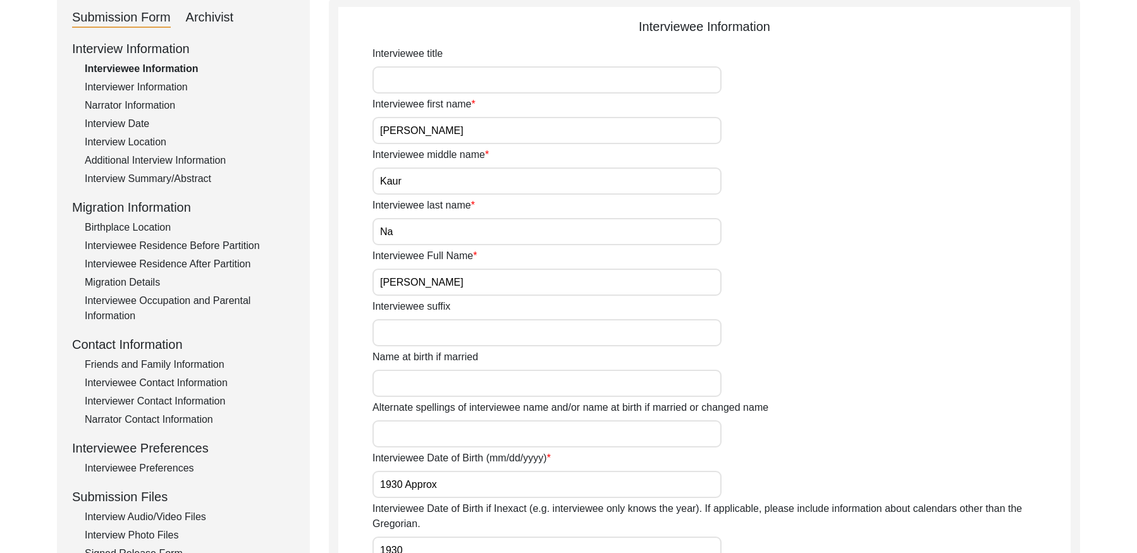
scroll to position [86, 0]
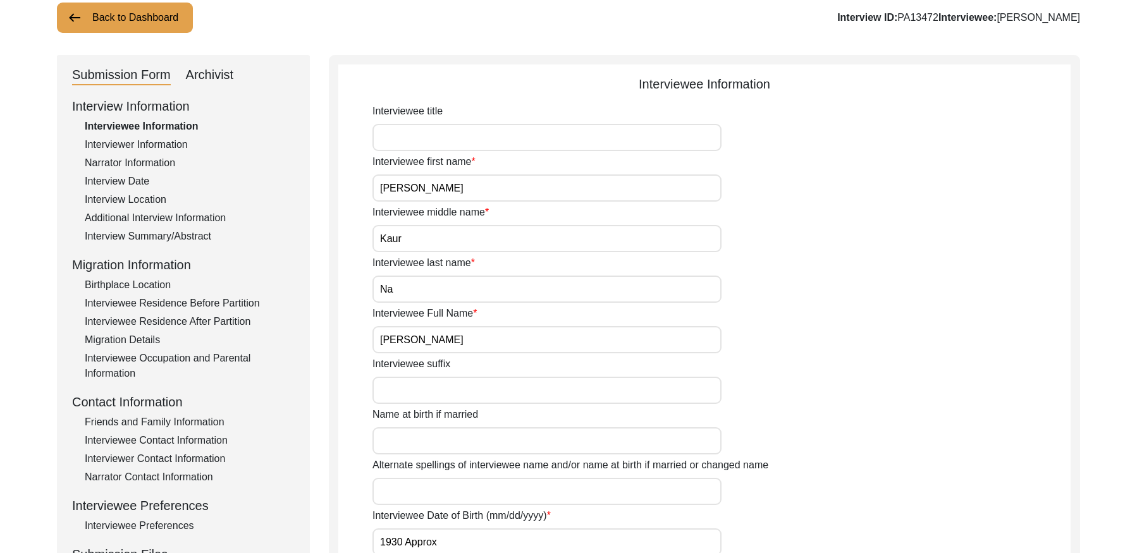
click at [169, 147] on div "Interviewer Information" at bounding box center [190, 144] width 210 height 15
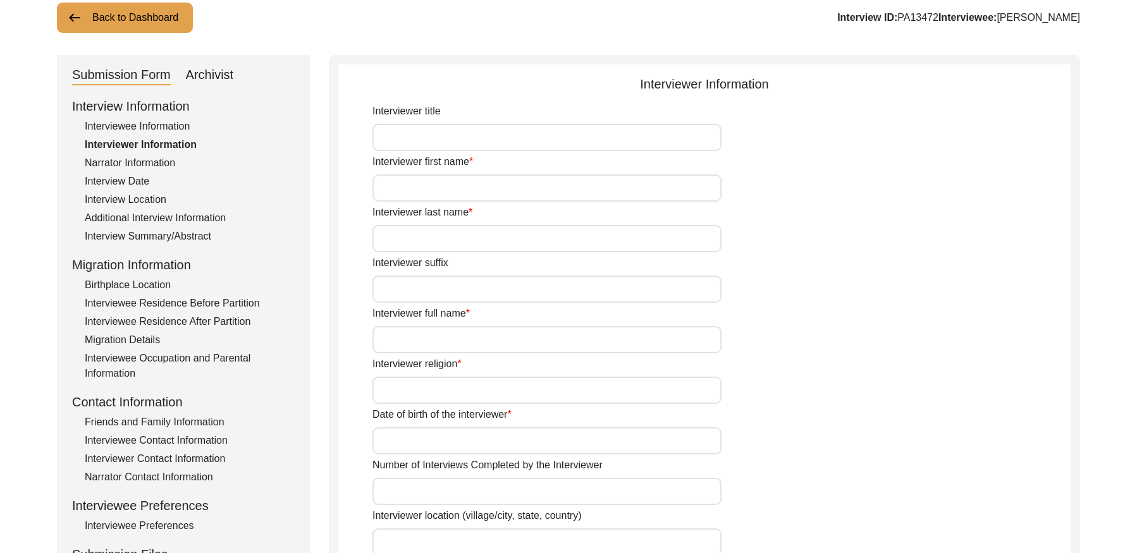
type input "[PERSON_NAME]"
type input "[DEMOGRAPHIC_DATA]"
type input "[DATE]"
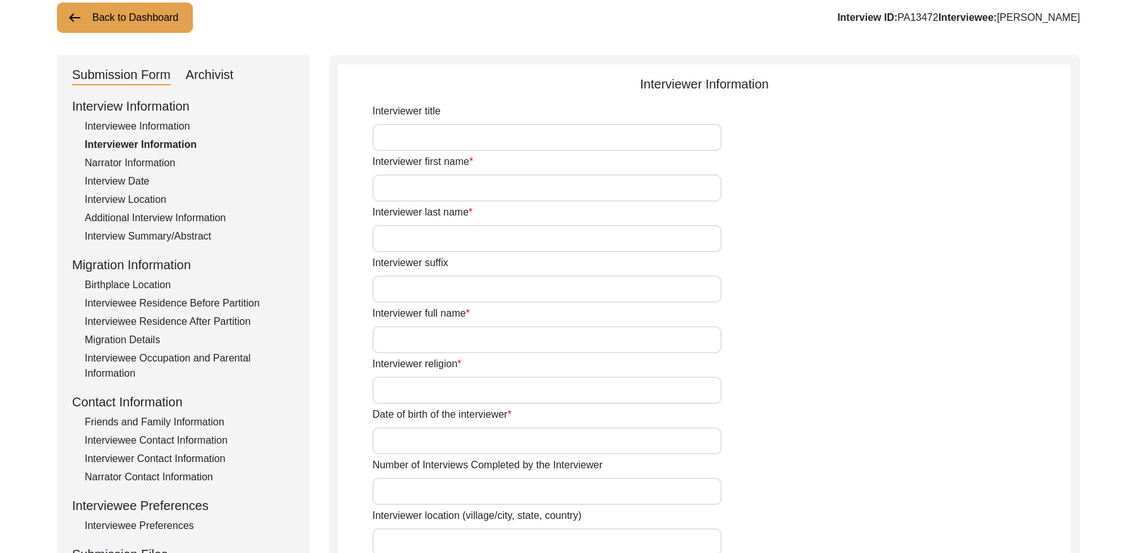
type input "Student"
type input "[PERSON_NAME]"
type textarea "[PERSON_NAME] Son of [PERSON_NAME] living in [GEOGRAPHIC_DATA] village of [GEOG…"
type input "Panjabi"
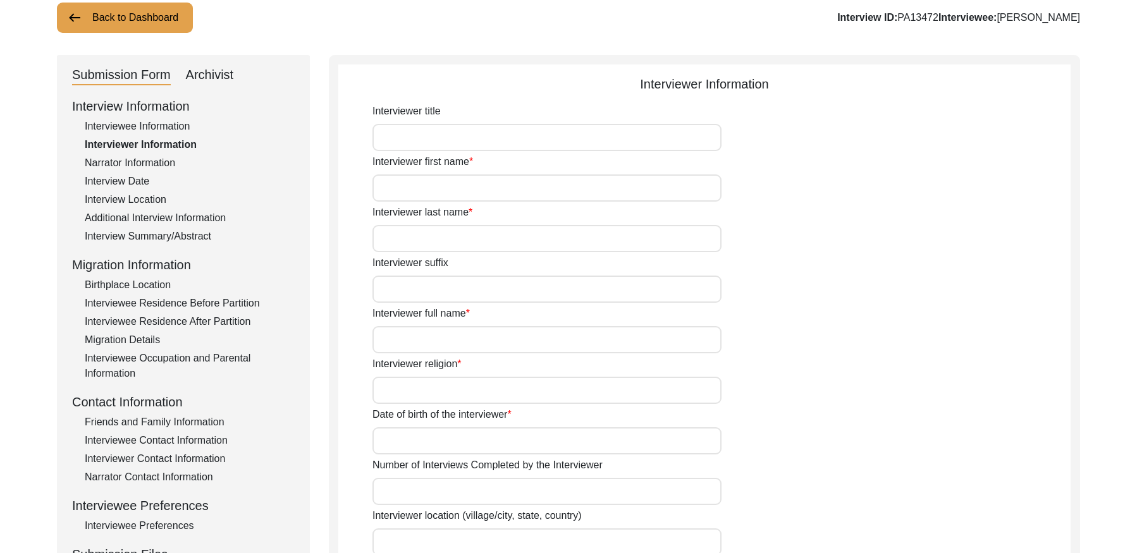
type input "Panjabi"
type textarea "NA"
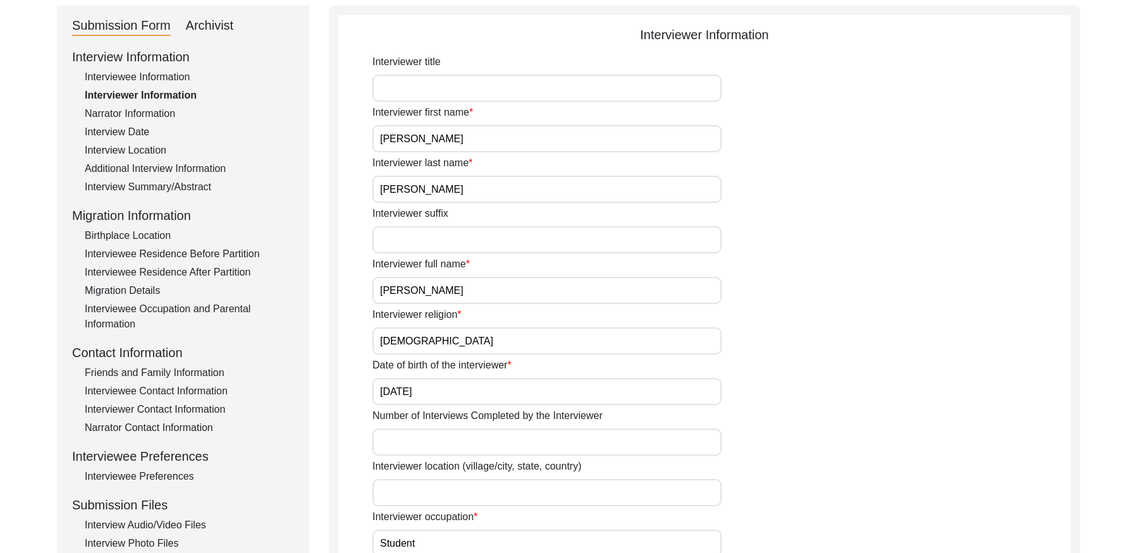
scroll to position [113, 0]
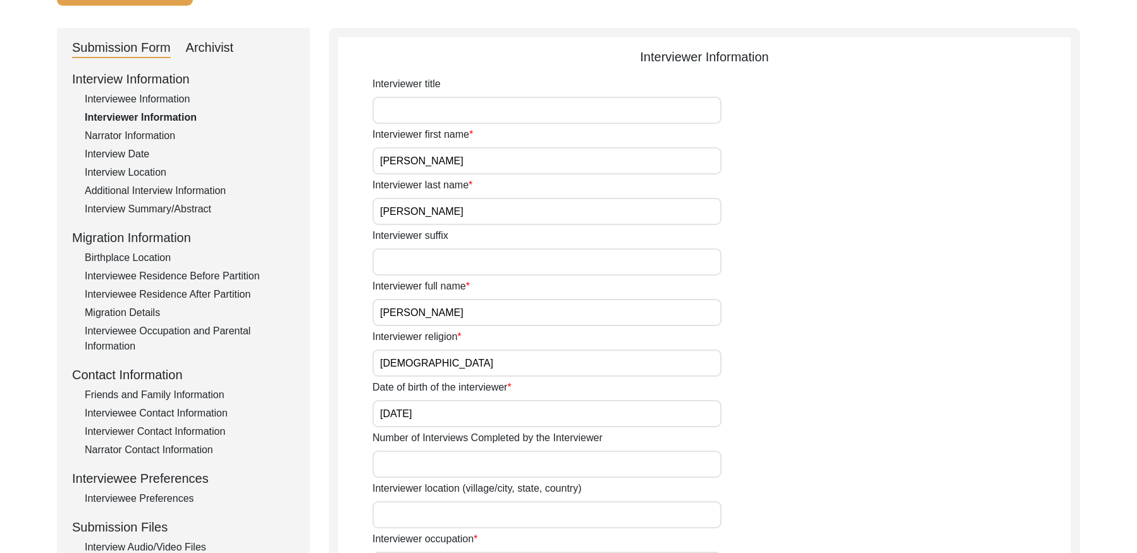
drag, startPoint x: 141, startPoint y: 134, endPoint x: 239, endPoint y: 134, distance: 98.0
click at [141, 134] on div "Narrator Information" at bounding box center [190, 135] width 210 height 15
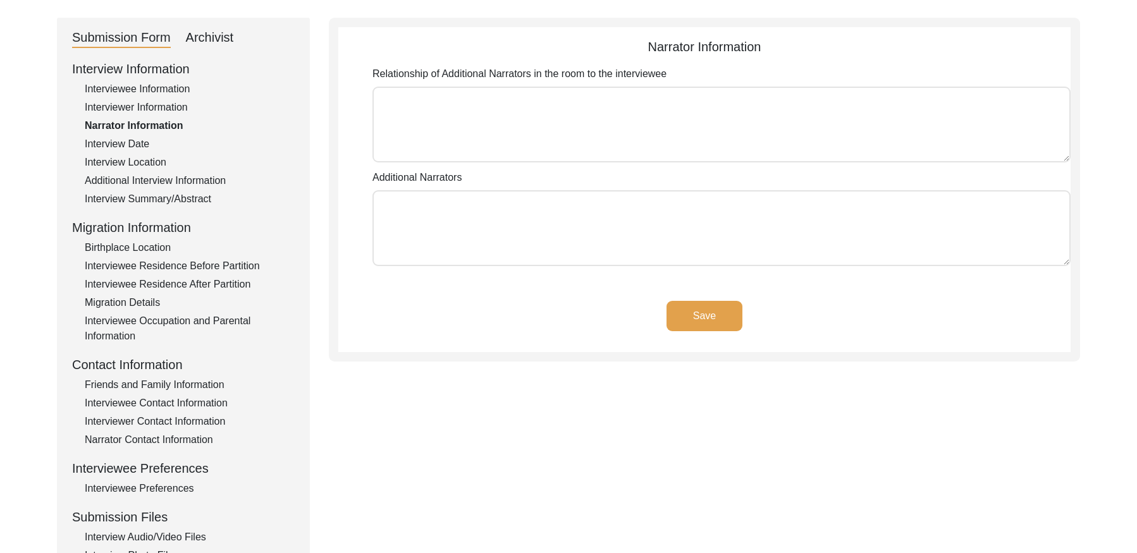
scroll to position [138, 0]
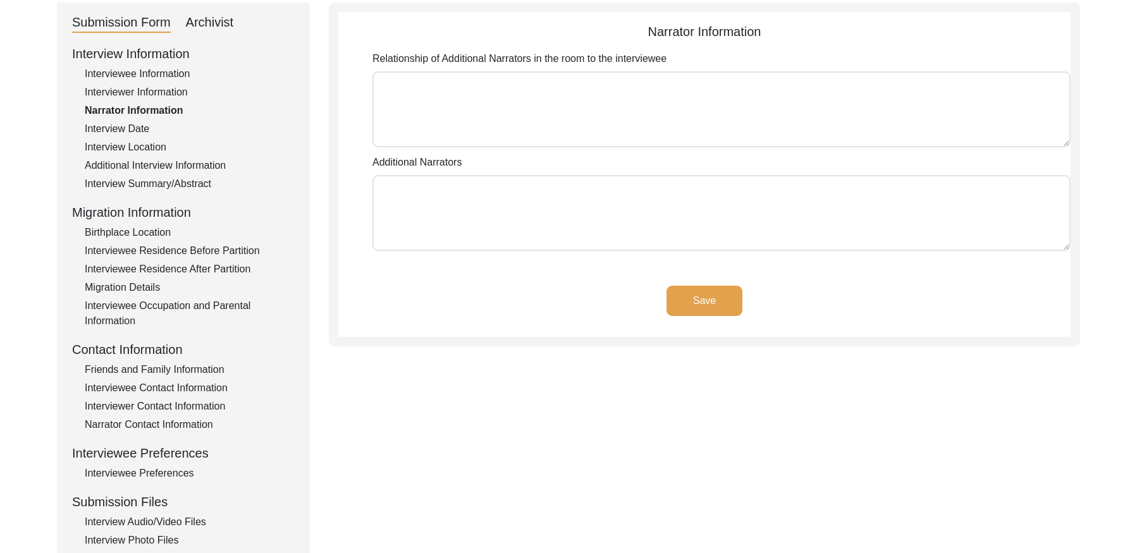
click at [141, 131] on div "Interview Date" at bounding box center [190, 128] width 210 height 15
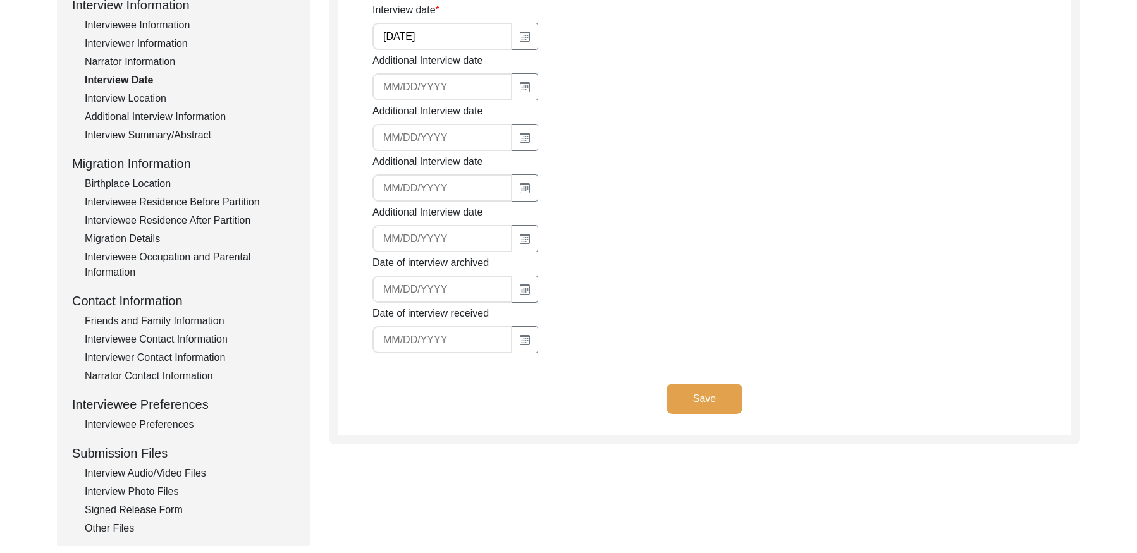
drag, startPoint x: 142, startPoint y: 93, endPoint x: 183, endPoint y: 107, distance: 43.4
click at [142, 93] on div "Interview Location" at bounding box center [190, 98] width 210 height 15
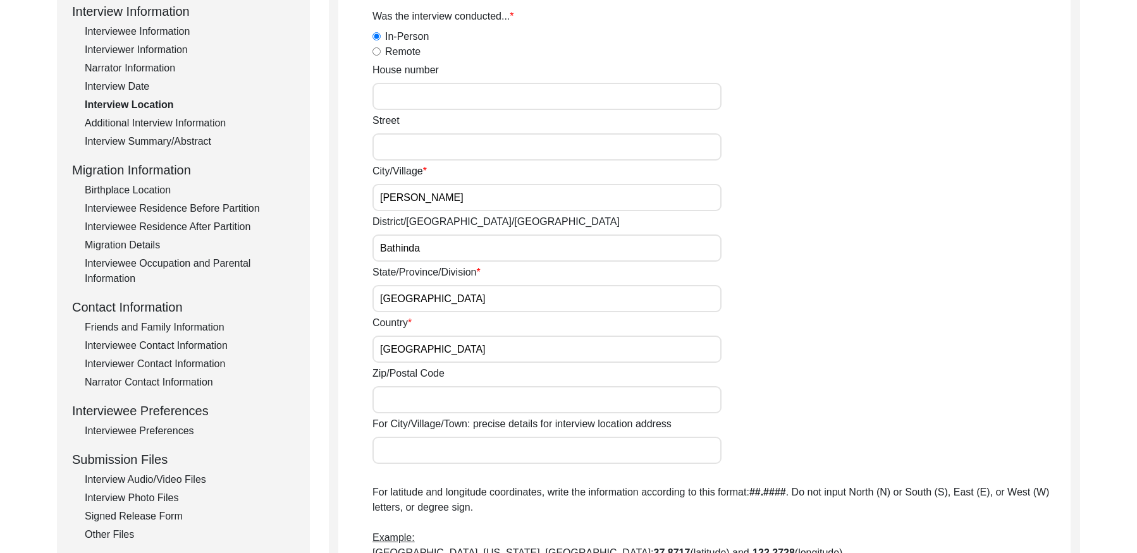
scroll to position [156, 0]
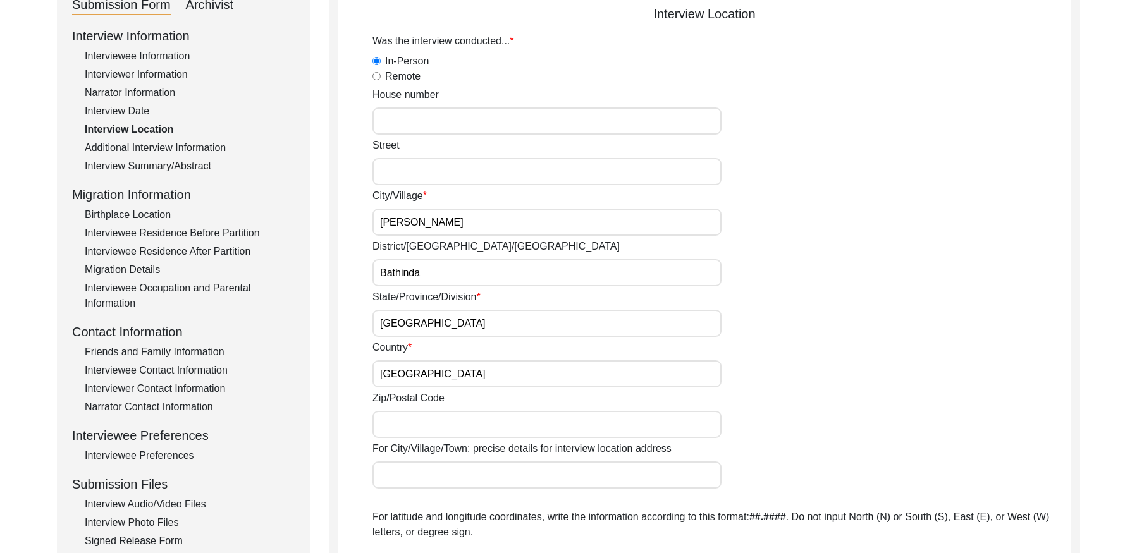
drag, startPoint x: 172, startPoint y: 145, endPoint x: 186, endPoint y: 142, distance: 14.4
click at [173, 145] on div "Additional Interview Information" at bounding box center [190, 147] width 210 height 15
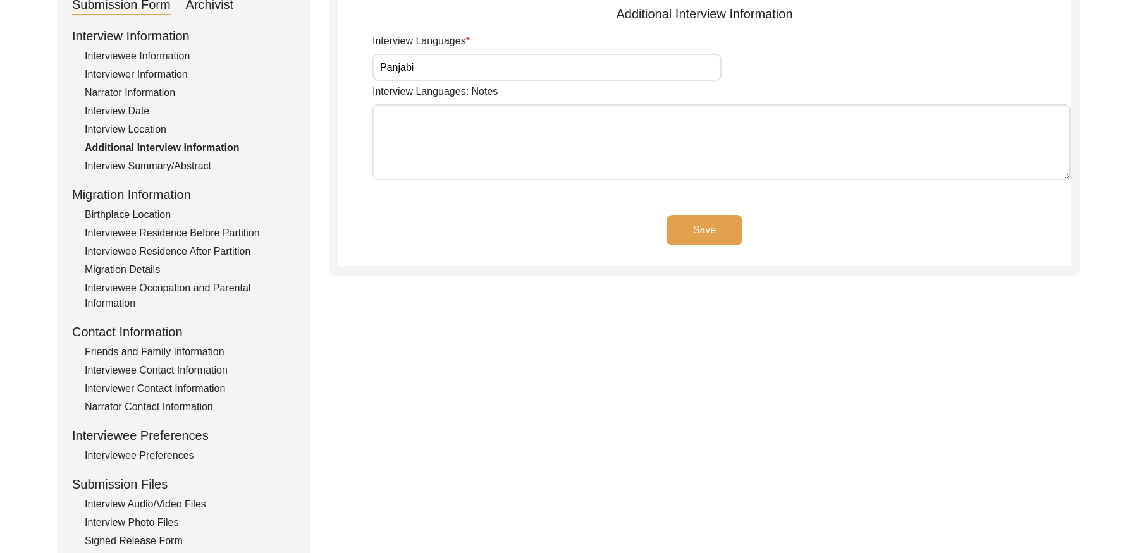
drag, startPoint x: 169, startPoint y: 158, endPoint x: 178, endPoint y: 165, distance: 11.8
click at [169, 159] on div "Interview Summary/Abstract" at bounding box center [190, 166] width 210 height 15
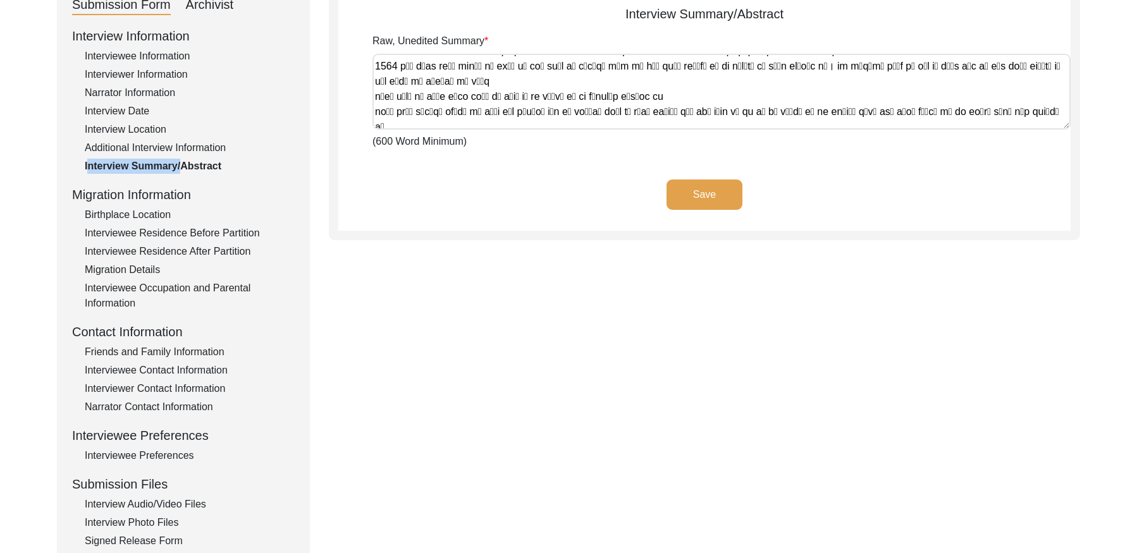
scroll to position [642, 0]
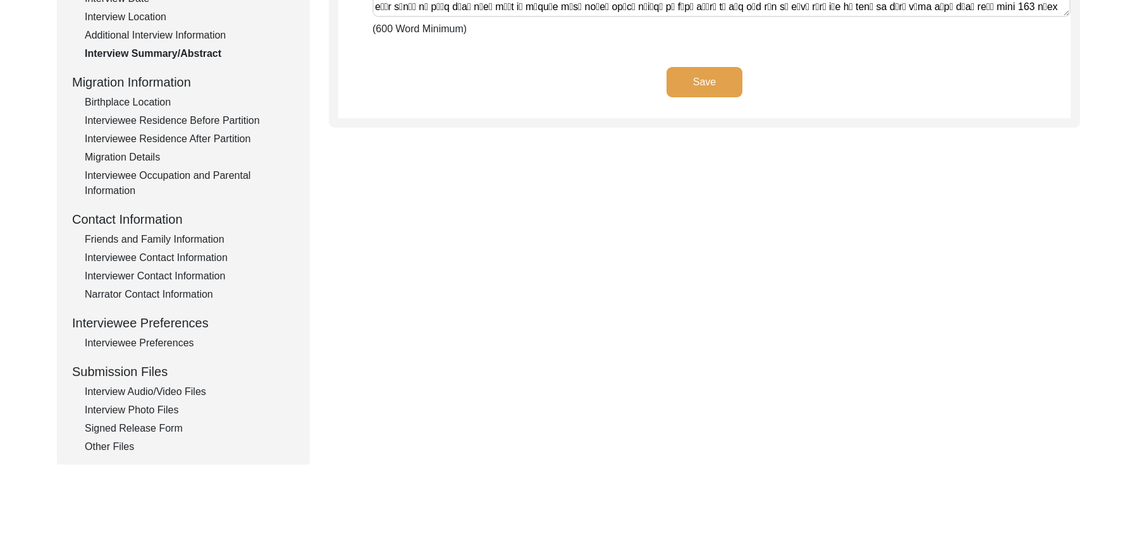
click at [143, 104] on div "Birthplace Location" at bounding box center [190, 102] width 210 height 15
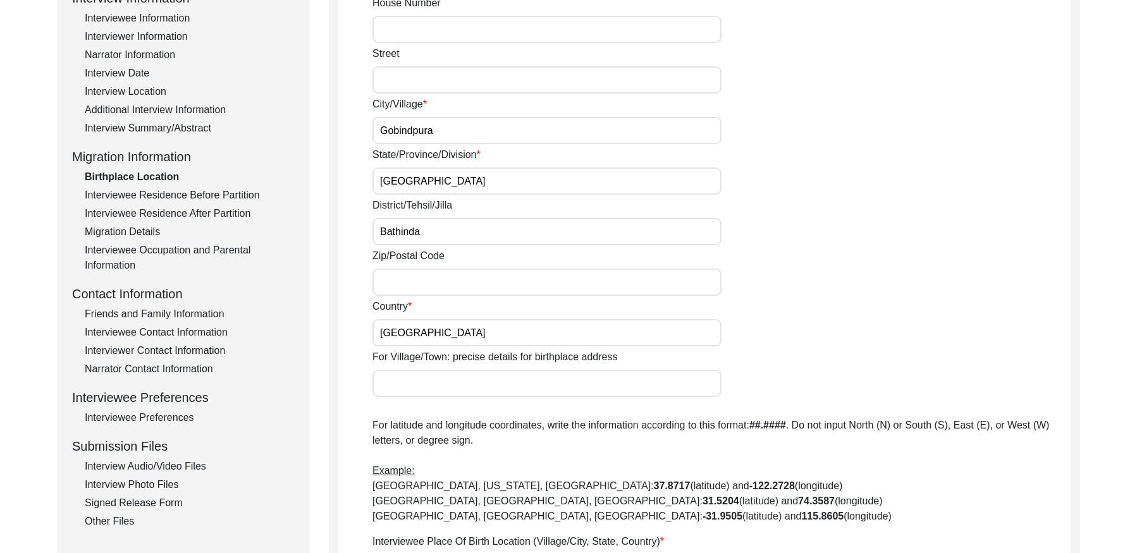
click at [217, 193] on div "Interviewee Residence Before Partition" at bounding box center [190, 195] width 210 height 15
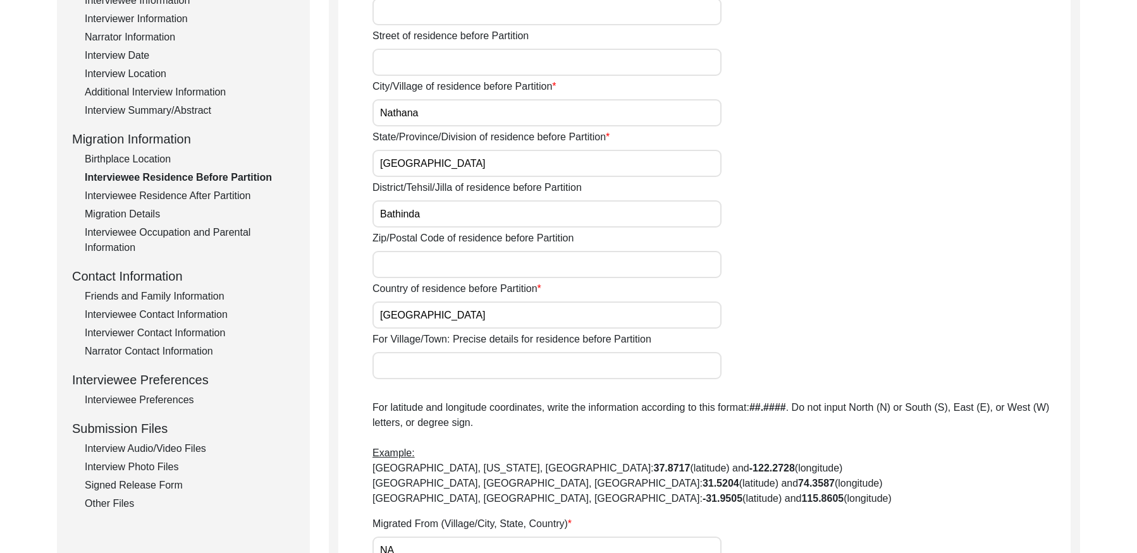
scroll to position [213, 0]
click at [212, 207] on div "Migration Details" at bounding box center [190, 212] width 210 height 15
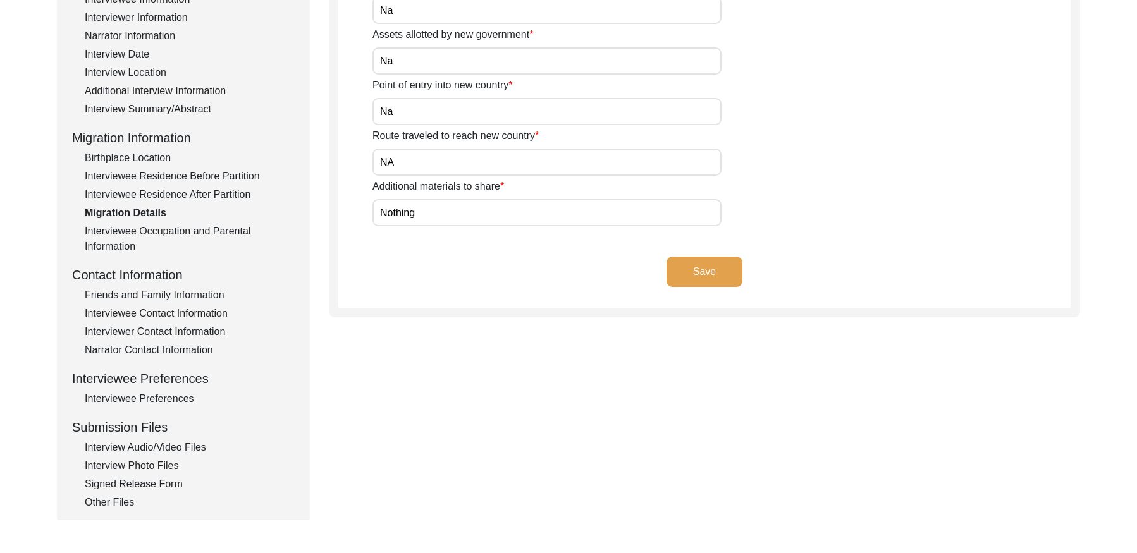
click at [211, 195] on div "Interviewee Residence After Partition" at bounding box center [190, 194] width 210 height 15
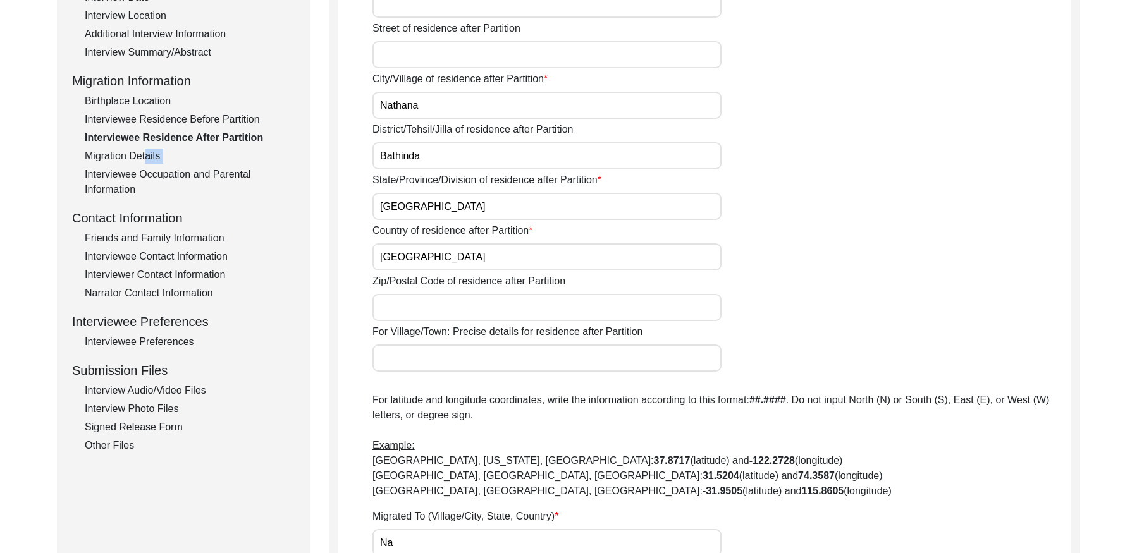
click at [141, 164] on div "Interview Information Interviewee Information Interviewer Information Narrator …" at bounding box center [183, 183] width 223 height 540
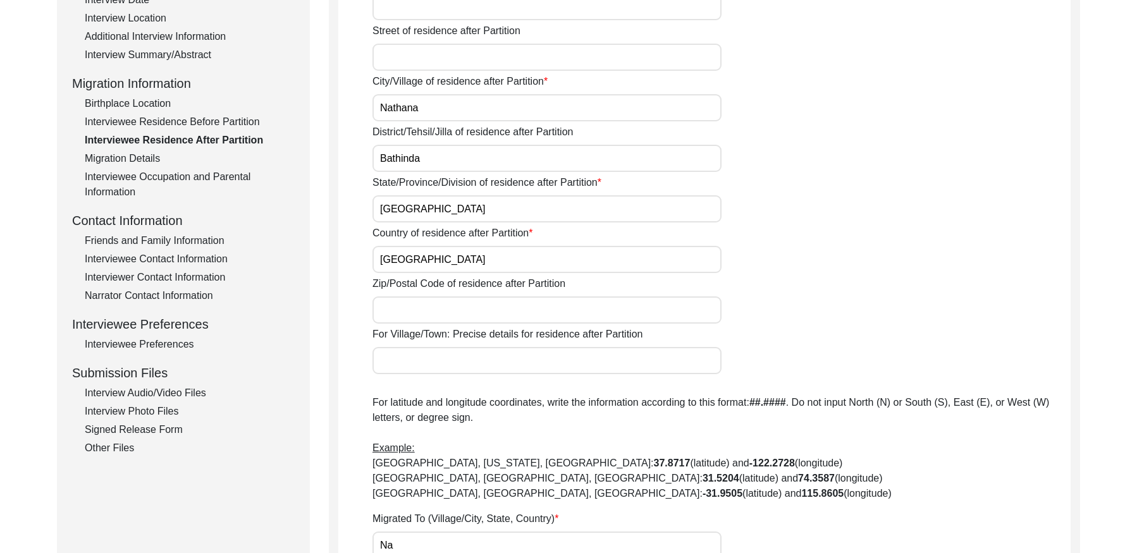
click at [130, 160] on div "Migration Details" at bounding box center [190, 158] width 210 height 15
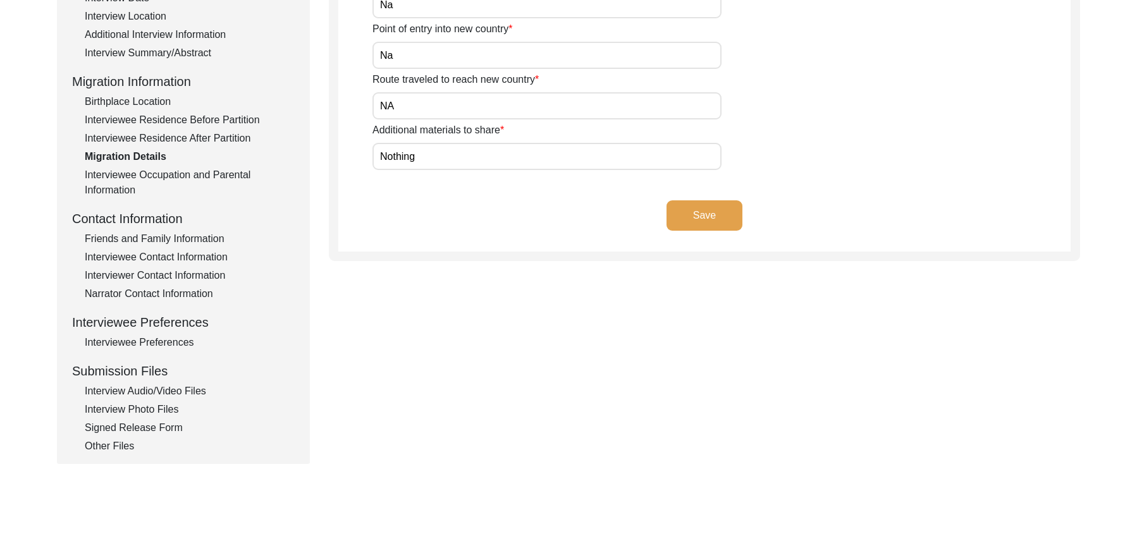
scroll to position [270, 0]
click at [186, 178] on div "Interviewee Occupation and Parental Information" at bounding box center [190, 182] width 210 height 30
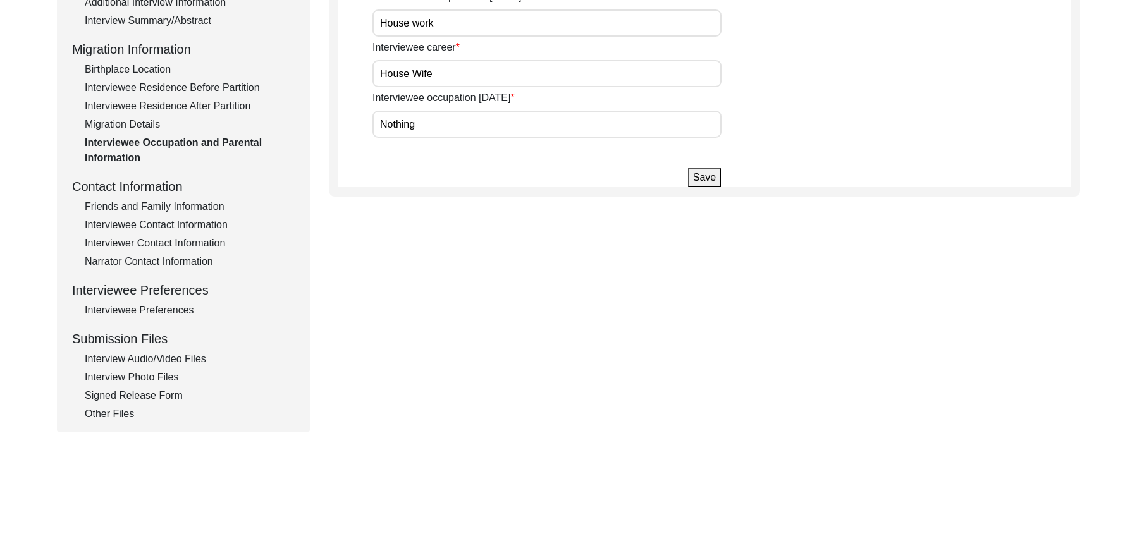
scroll to position [303, 0]
click at [170, 106] on div "Interviewee Residence After Partition" at bounding box center [190, 104] width 210 height 15
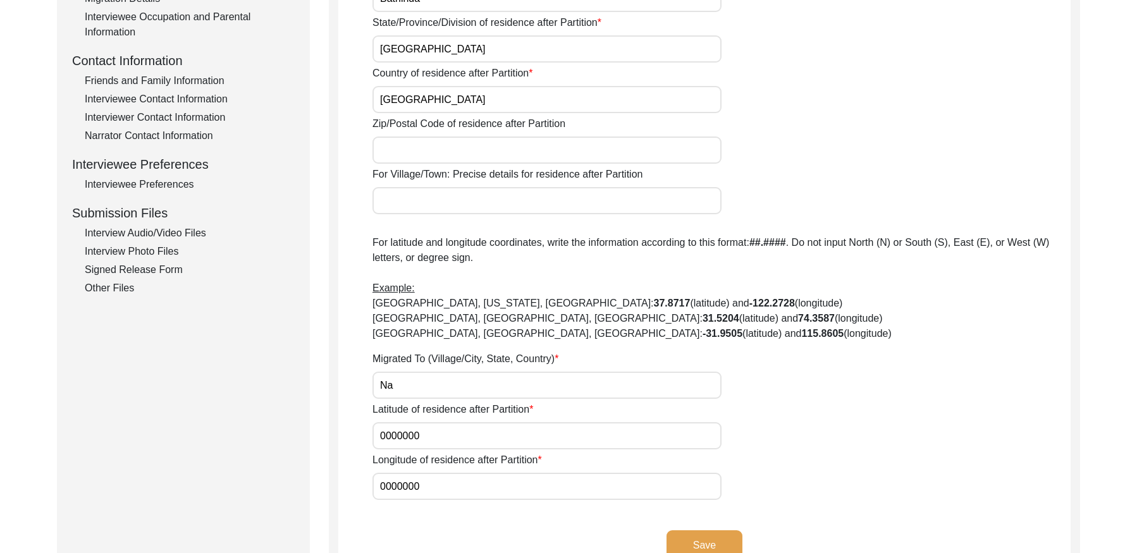
scroll to position [436, 0]
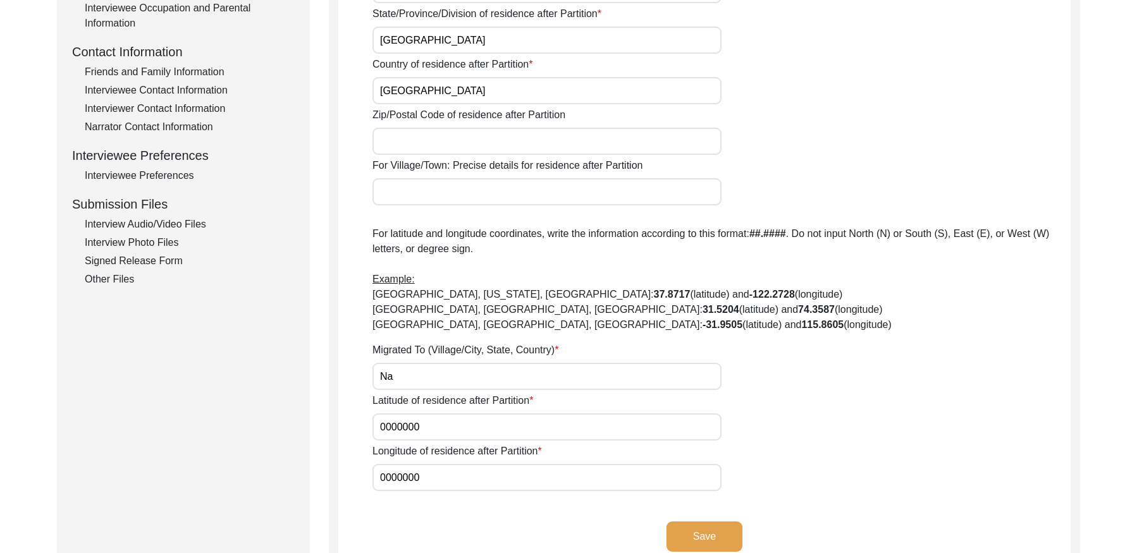
click at [176, 68] on div "Friends and Family Information" at bounding box center [190, 71] width 210 height 15
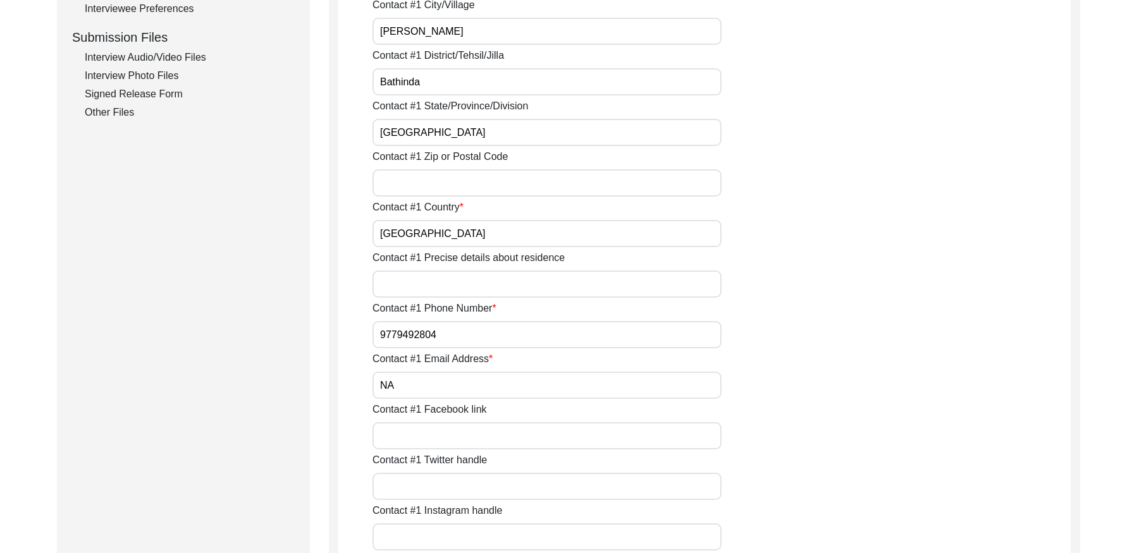
scroll to position [444, 0]
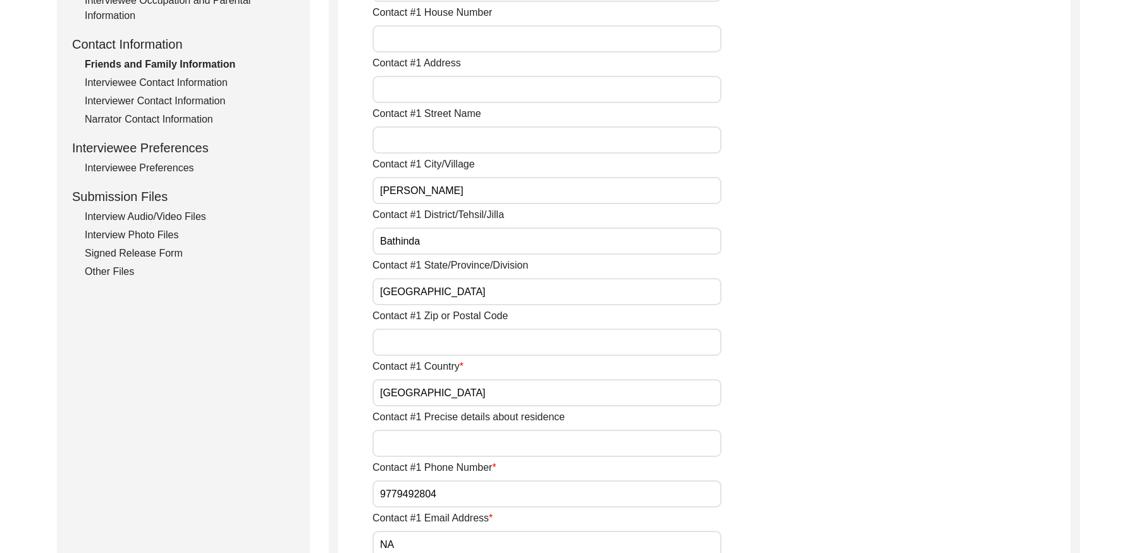
click at [156, 83] on div "Interviewee Contact Information" at bounding box center [190, 82] width 210 height 15
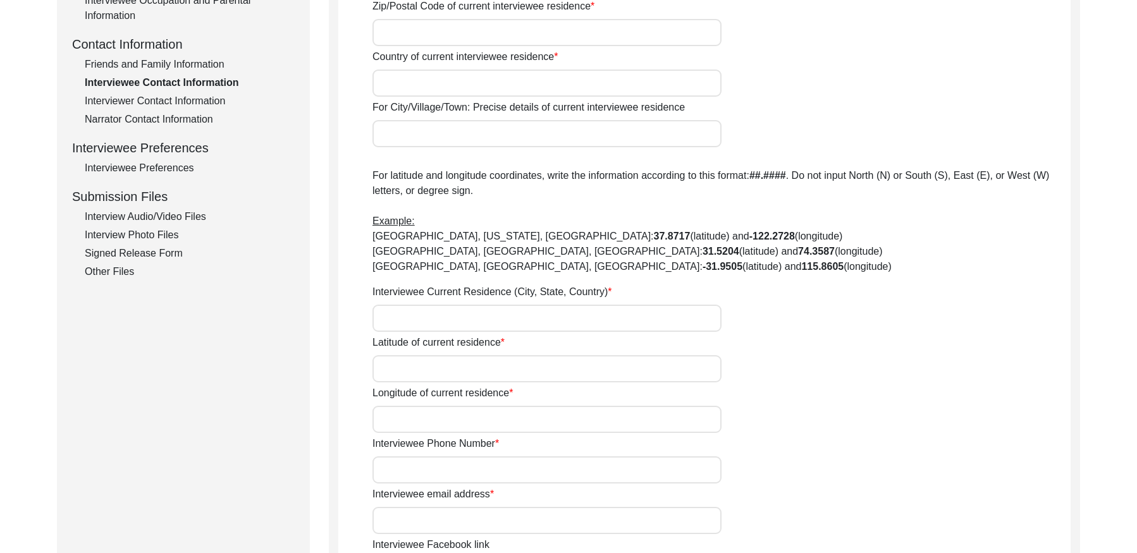
type input "Na"
type input "[PERSON_NAME]"
type input "[GEOGRAPHIC_DATA]"
type input "Bathinda"
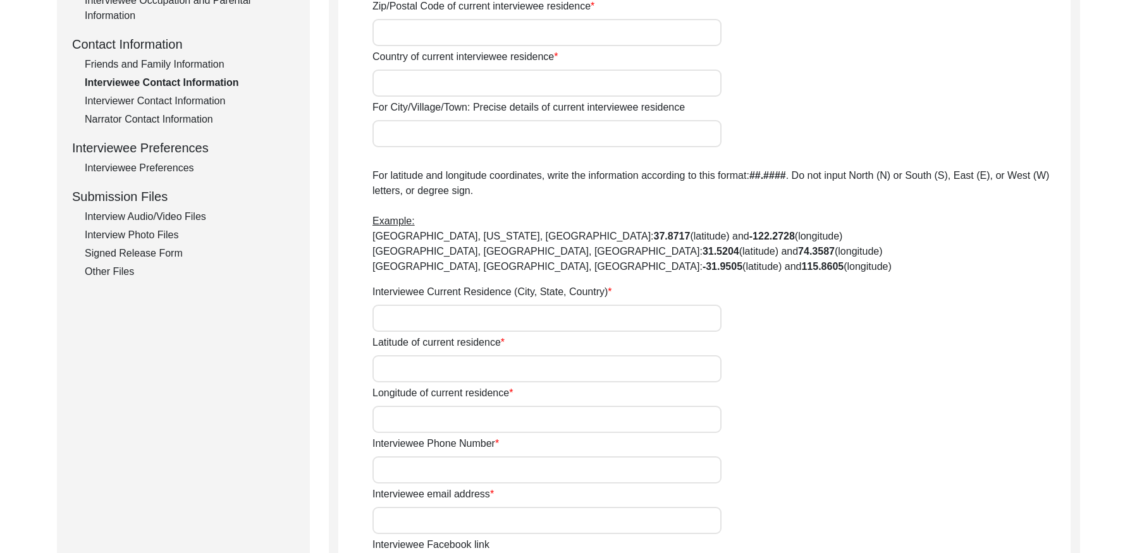
type input "151001"
type input "[GEOGRAPHIC_DATA]"
type input "[PERSON_NAME], [GEOGRAPHIC_DATA], [GEOGRAPHIC_DATA], [GEOGRAPHIC_DATA]"
type input "000000"
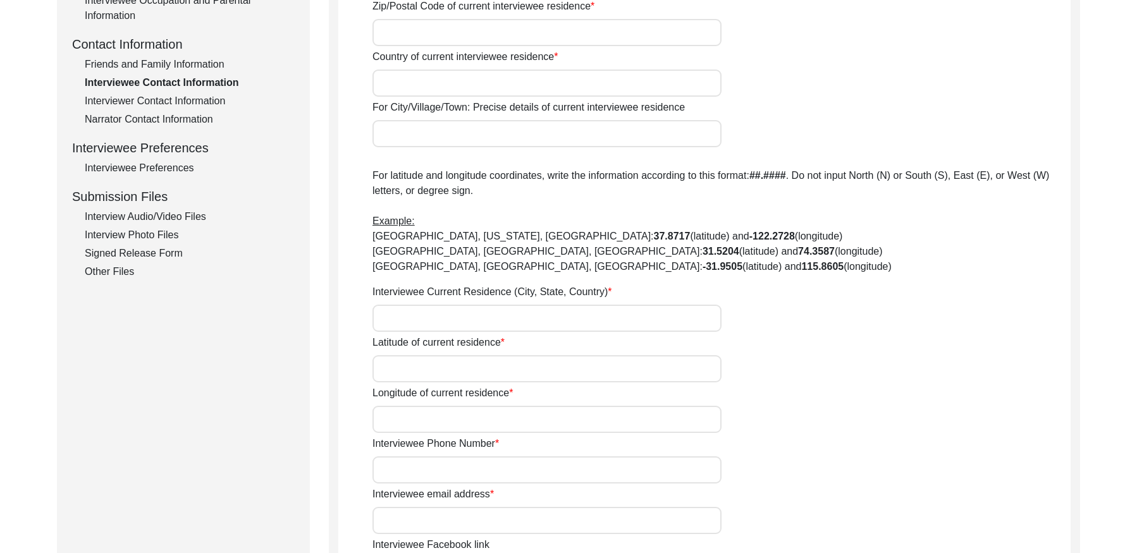
type input "000000"
type input "NA"
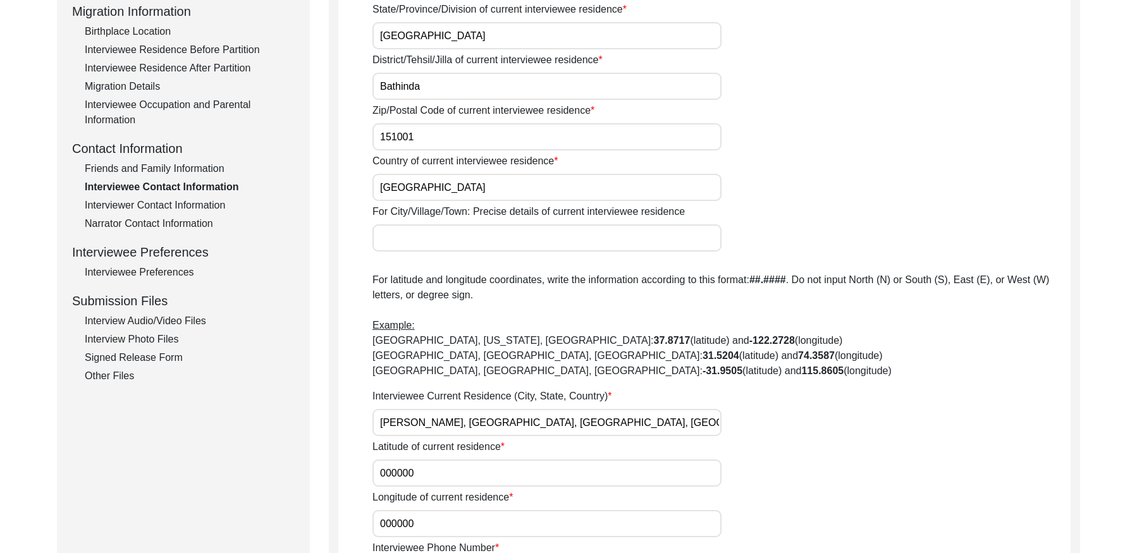
scroll to position [342, 0]
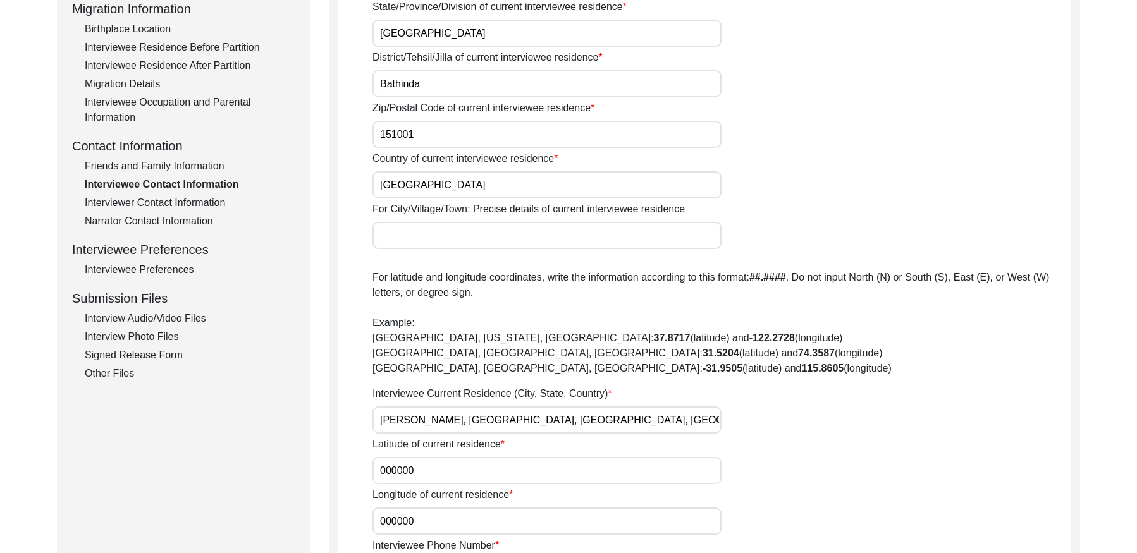
click at [187, 202] on div "Interviewer Contact Information" at bounding box center [190, 202] width 210 height 15
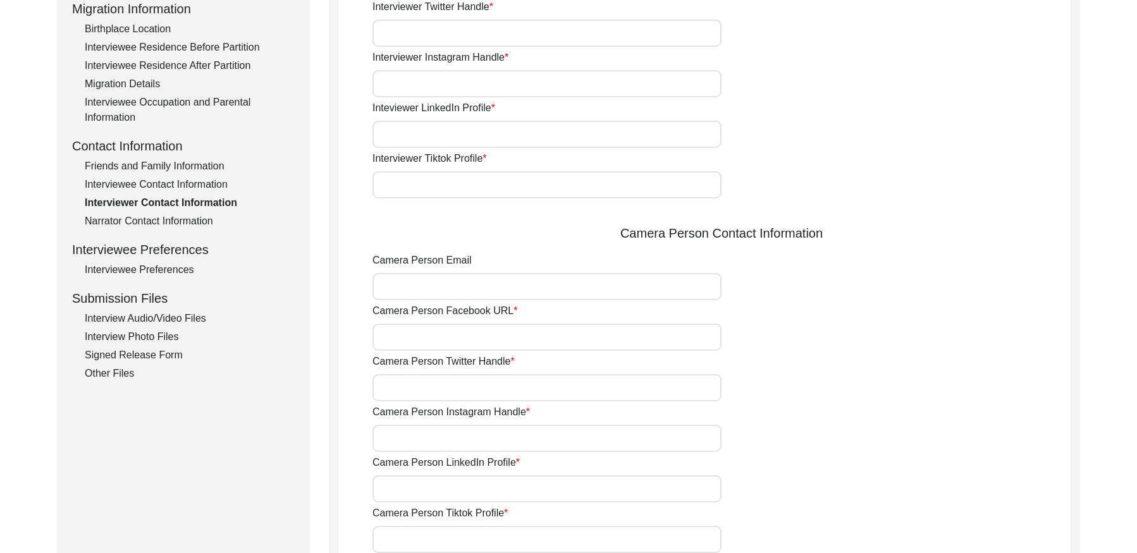
type input "9780788027"
type input "[PERSON_NAME][EMAIL_ADDRESS][PERSON_NAME][DOMAIN_NAME]"
type input "NA"
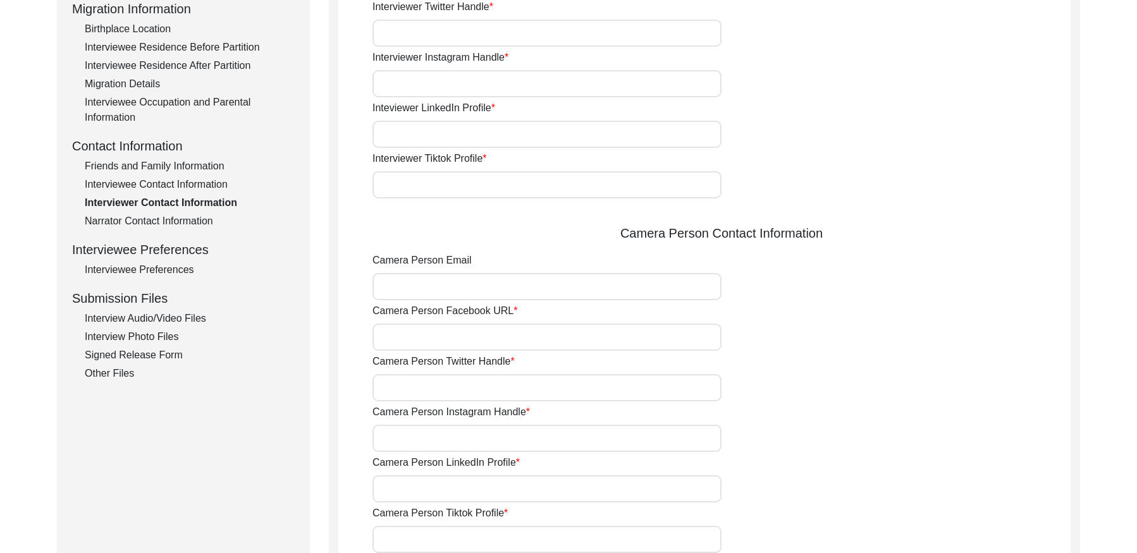
type input "NA"
type input "[PERSON_NAME][EMAIL_ADDRESS][PERSON_NAME][DOMAIN_NAME]"
type input "NA"
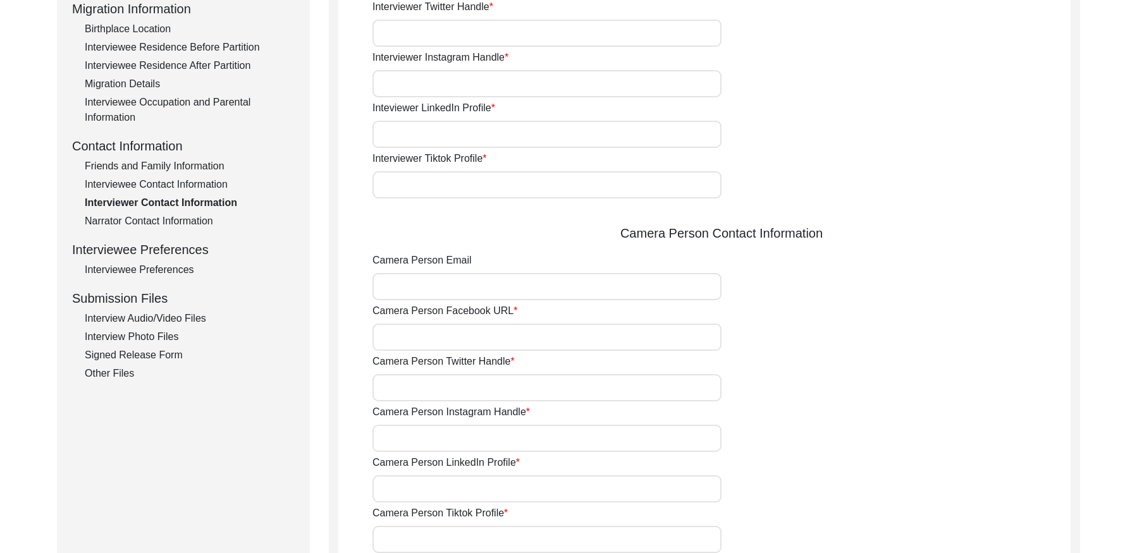
type input "NA"
type input "9780788027"
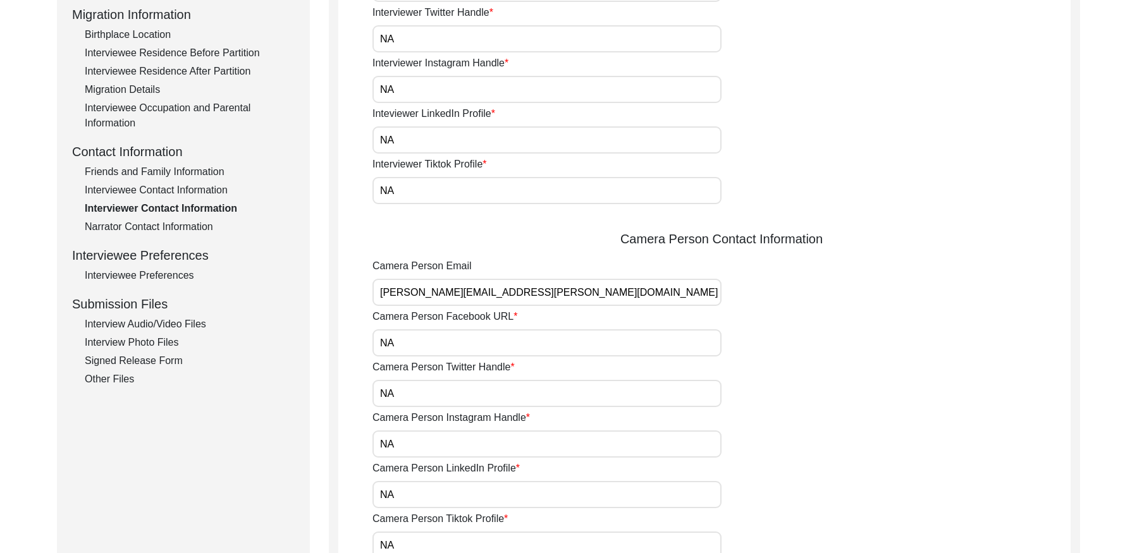
click at [189, 226] on div "Narrator Contact Information" at bounding box center [190, 226] width 210 height 15
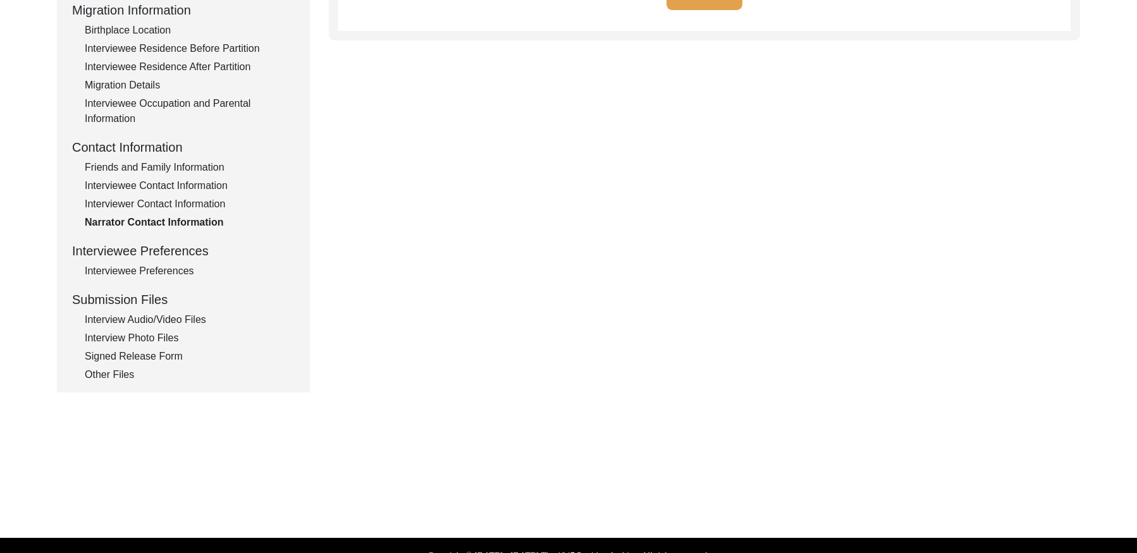
drag, startPoint x: 157, startPoint y: 272, endPoint x: 167, endPoint y: 265, distance: 11.8
click at [157, 272] on div "Interviewee Preferences" at bounding box center [190, 271] width 210 height 15
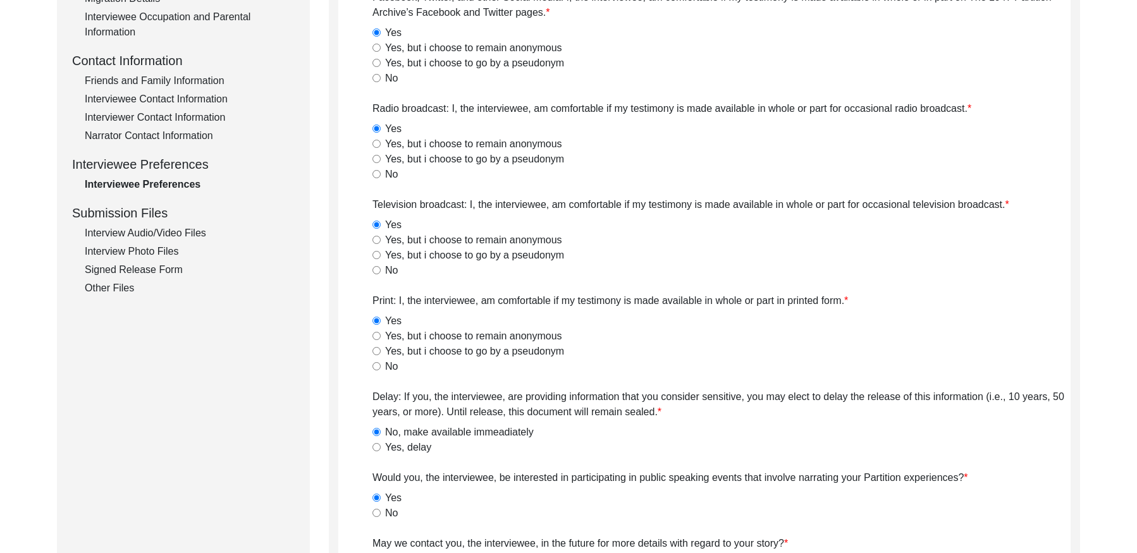
click at [197, 229] on div "Interview Audio/Video Files" at bounding box center [190, 233] width 210 height 15
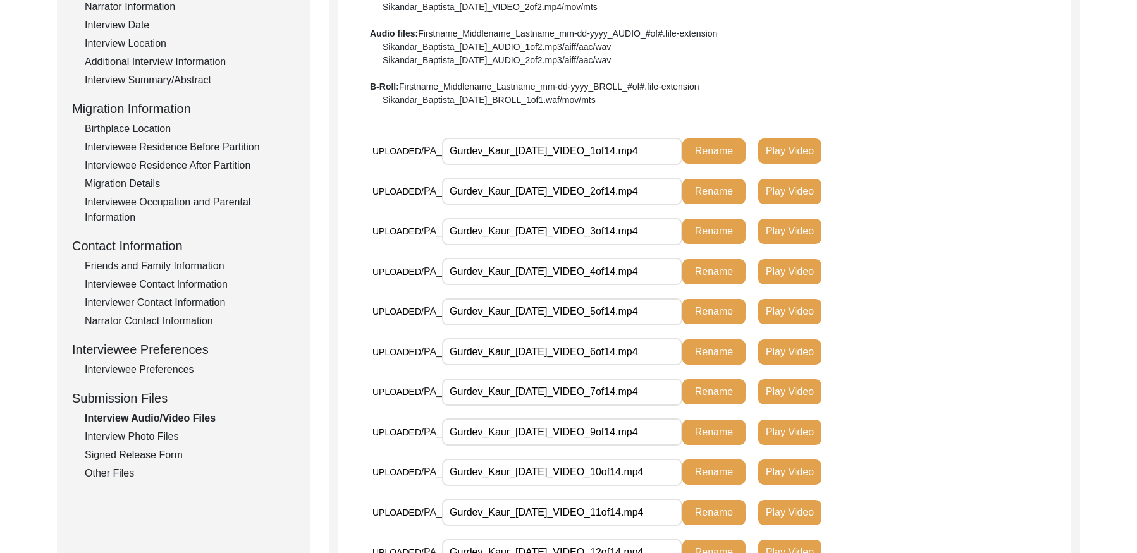
scroll to position [0, 0]
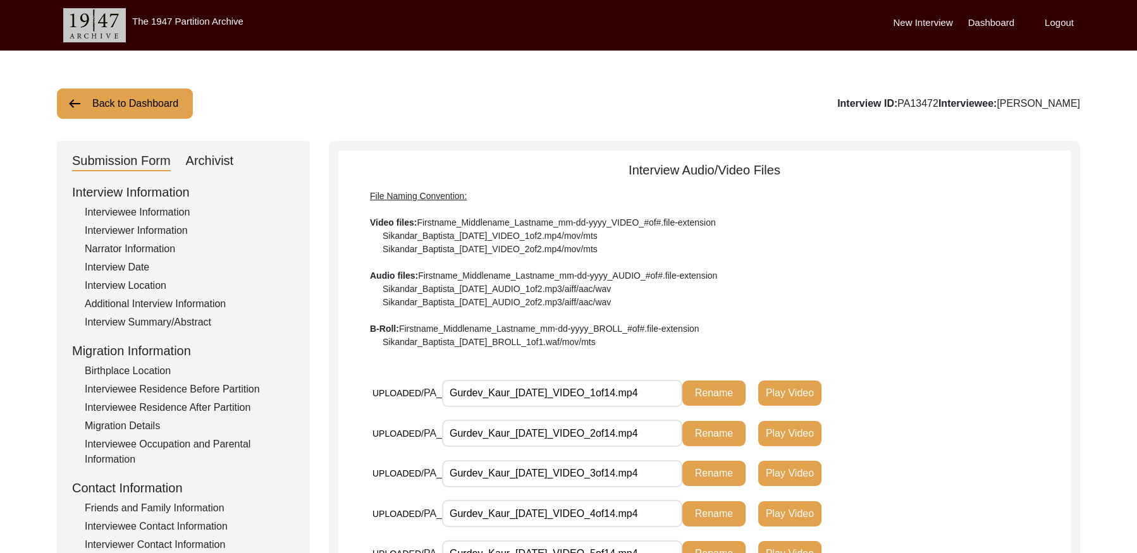
click at [147, 99] on button "Back to Dashboard" at bounding box center [125, 103] width 136 height 30
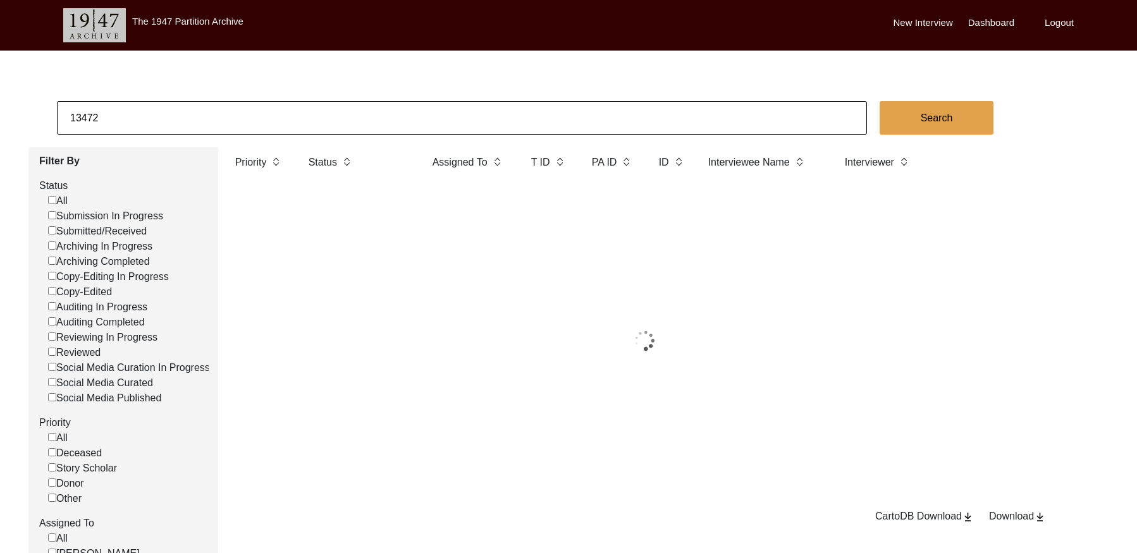
click at [231, 111] on input "13472" at bounding box center [462, 118] width 810 height 34
click at [230, 111] on input "13472" at bounding box center [462, 118] width 810 height 34
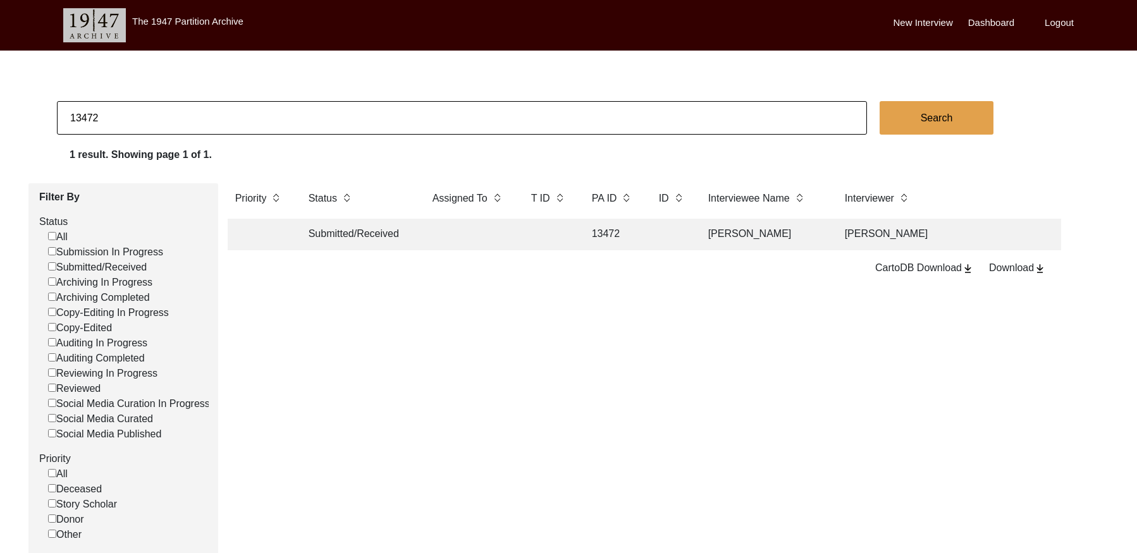
click at [230, 111] on input "13472" at bounding box center [462, 118] width 810 height 34
paste input "[PERSON_NAME]"
type input "[PERSON_NAME]"
checkbox input "false"
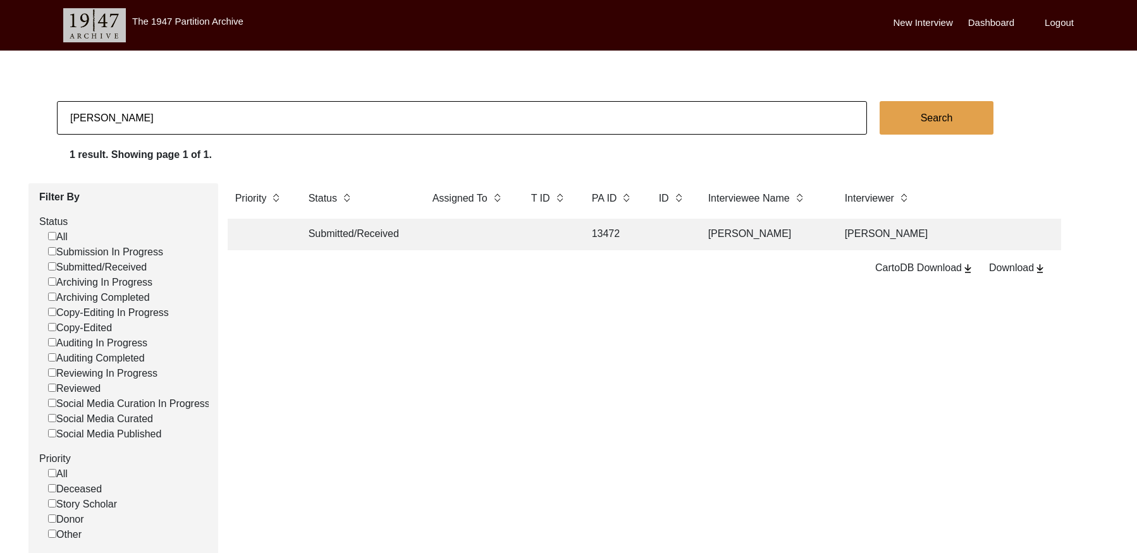
checkbox input "false"
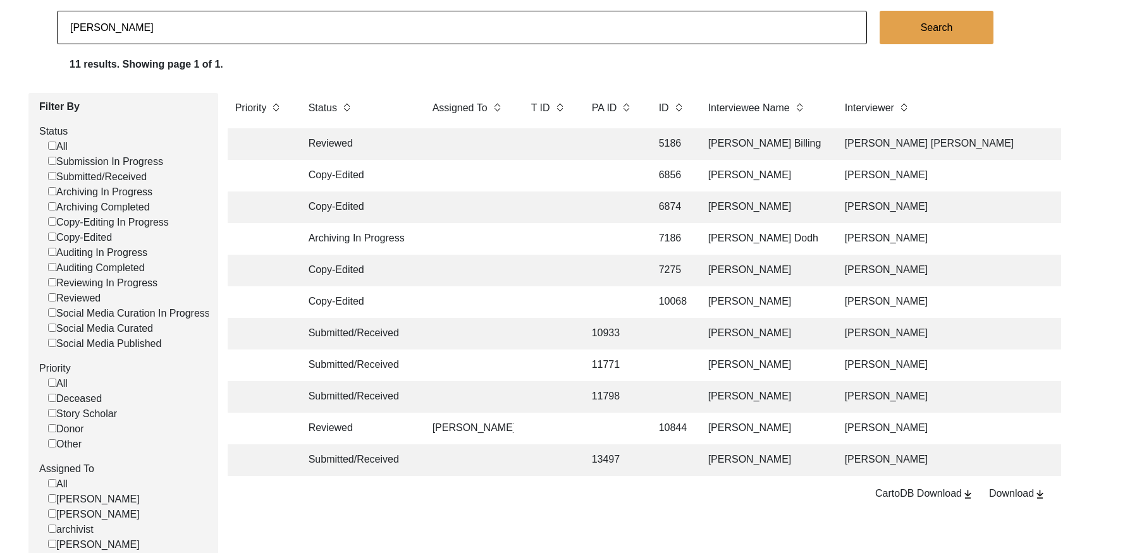
scroll to position [210, 0]
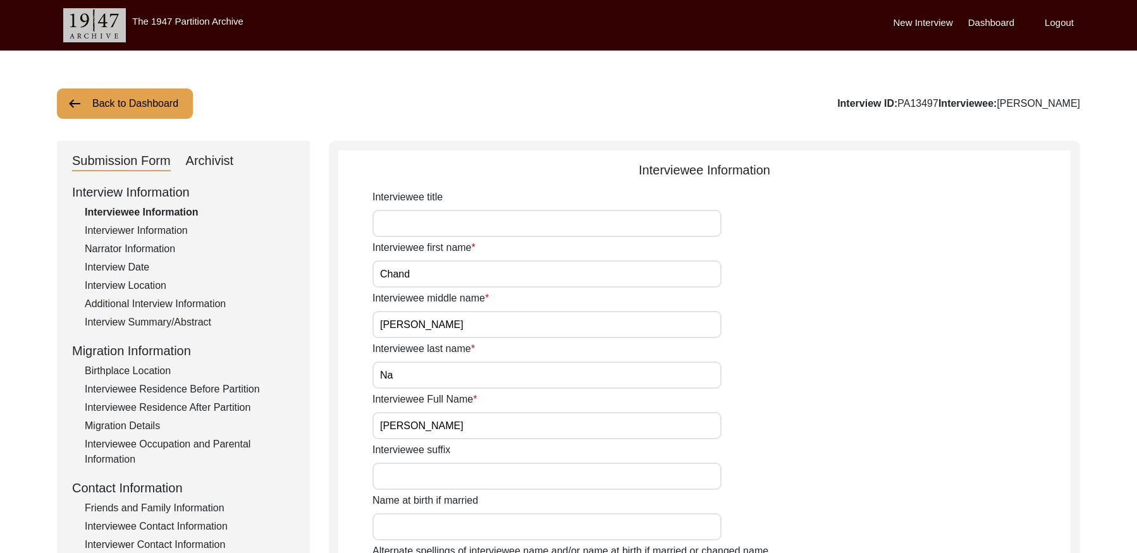
drag, startPoint x: 937, startPoint y: 101, endPoint x: 918, endPoint y: 101, distance: 19.0
click at [918, 101] on div "Interview ID: PA13497 Interviewee: [PERSON_NAME]" at bounding box center [958, 103] width 243 height 15
copy div "PA13497"
click at [125, 231] on div "Interviewer Information" at bounding box center [190, 230] width 210 height 15
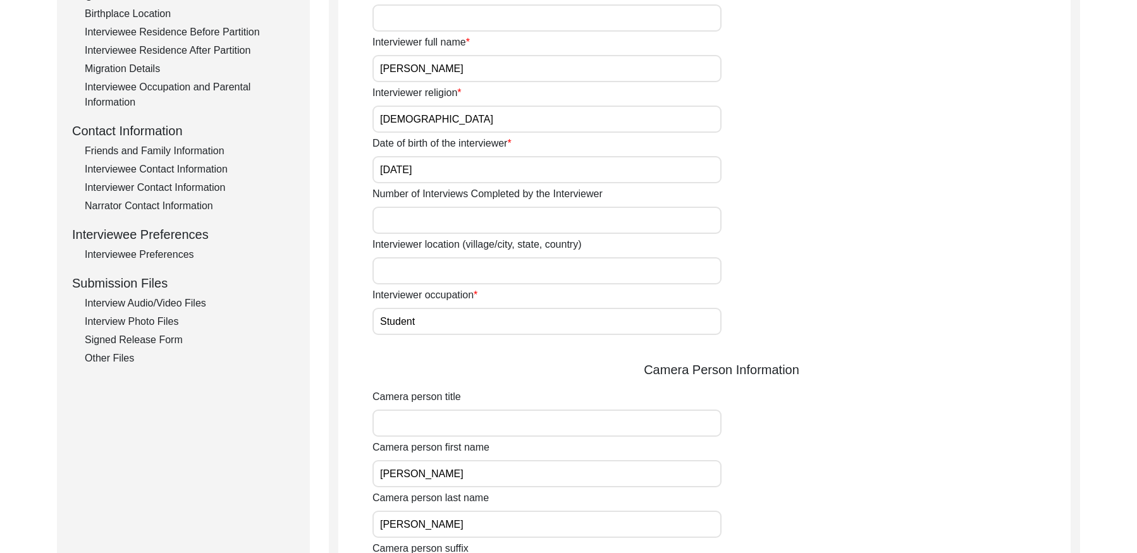
scroll to position [101, 0]
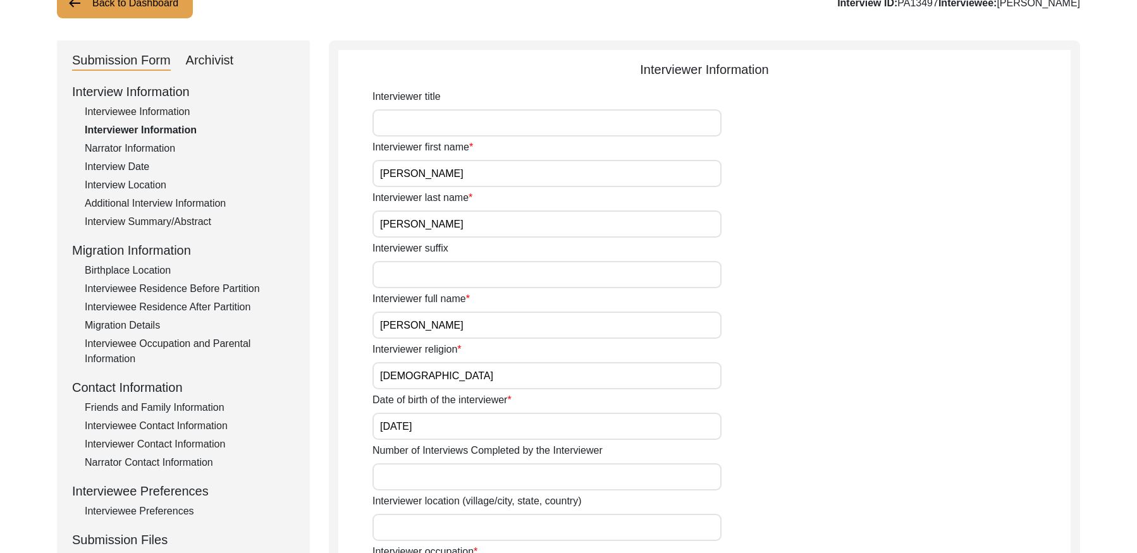
drag, startPoint x: 128, startPoint y: 140, endPoint x: 126, endPoint y: 147, distance: 7.7
click at [127, 140] on div "Interview Information Interviewee Information Interviewer Information Narrator …" at bounding box center [183, 352] width 223 height 540
click at [126, 149] on div "Narrator Information" at bounding box center [190, 148] width 210 height 15
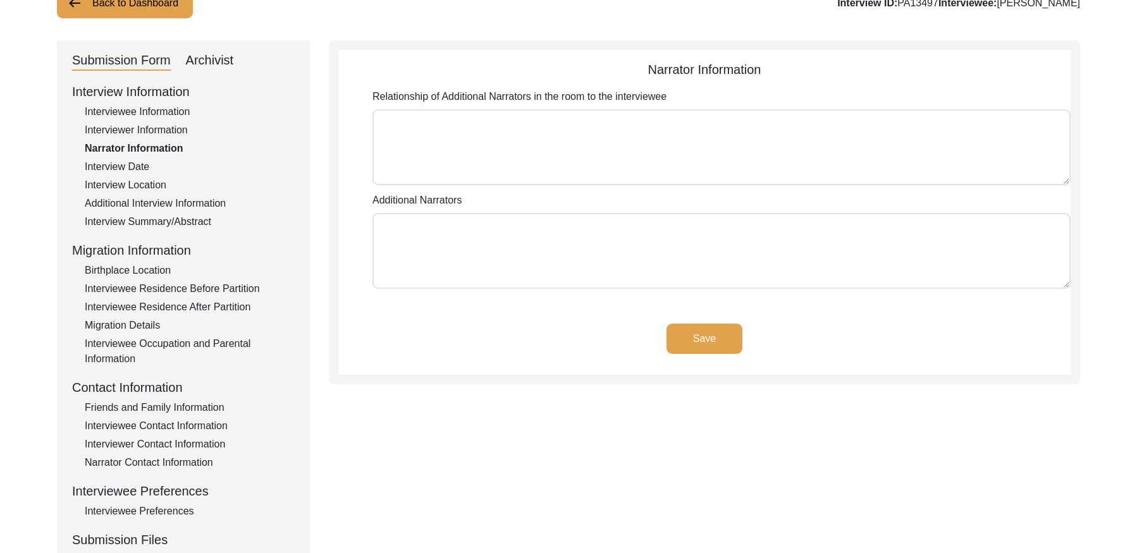
click at [132, 161] on div "Interview Date" at bounding box center [190, 166] width 210 height 15
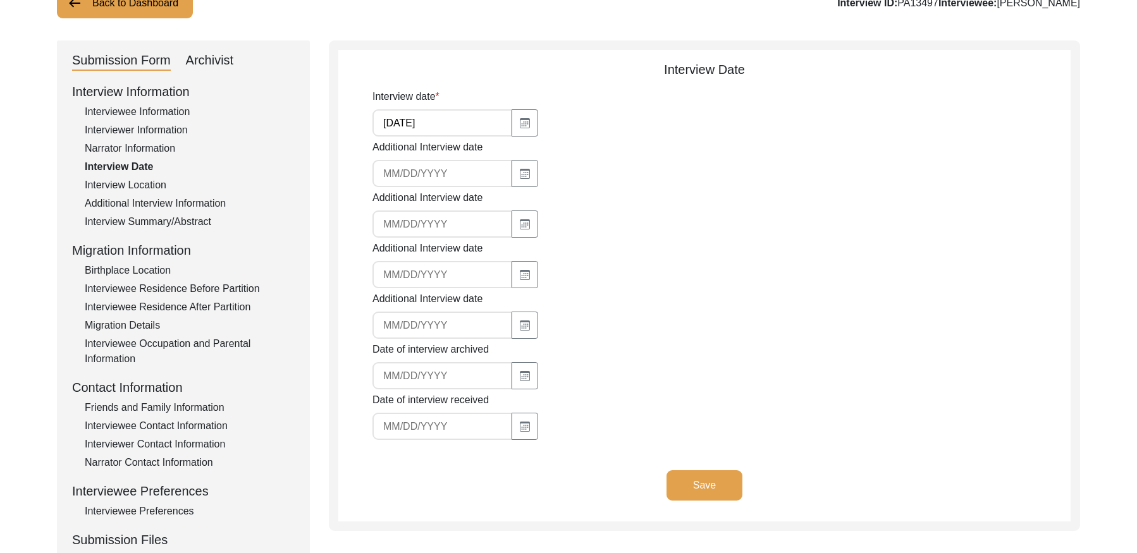
click at [140, 186] on div "Interview Location" at bounding box center [190, 185] width 210 height 15
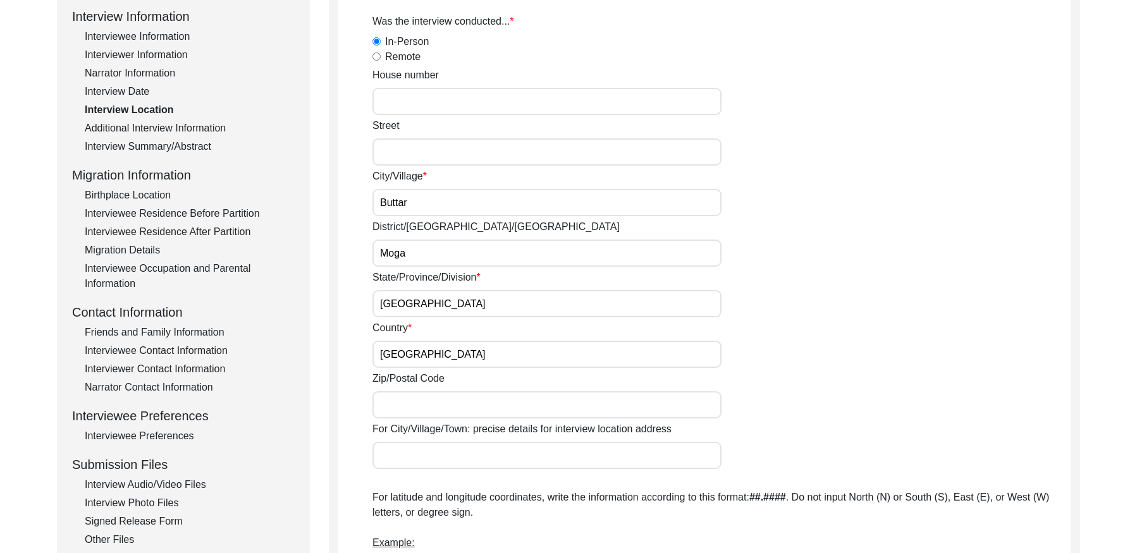
scroll to position [175, 0]
click at [158, 124] on div "Additional Interview Information" at bounding box center [190, 128] width 210 height 15
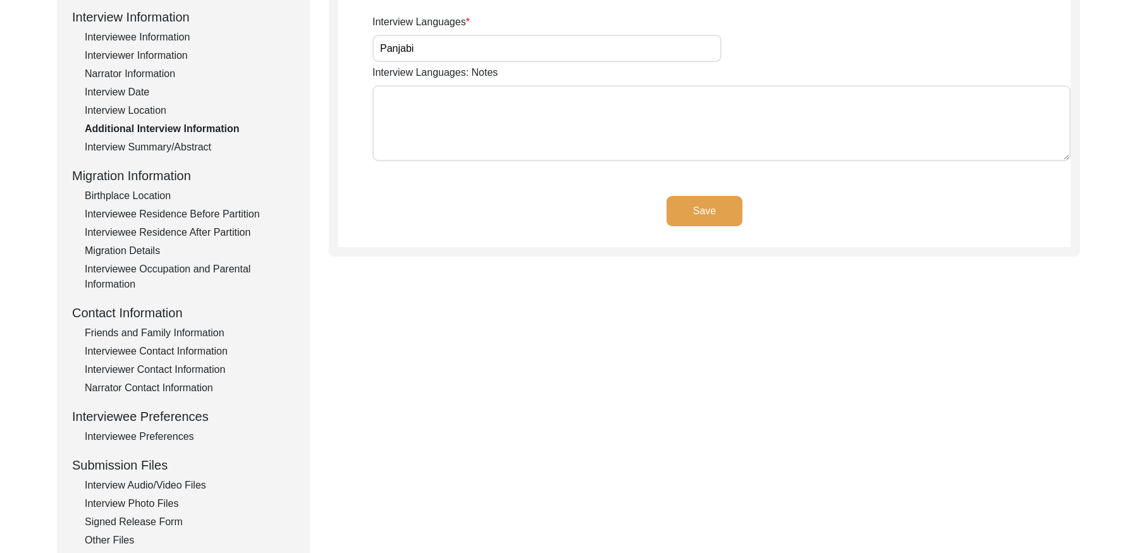
click at [183, 146] on div "Interview Summary/Abstract" at bounding box center [190, 147] width 210 height 15
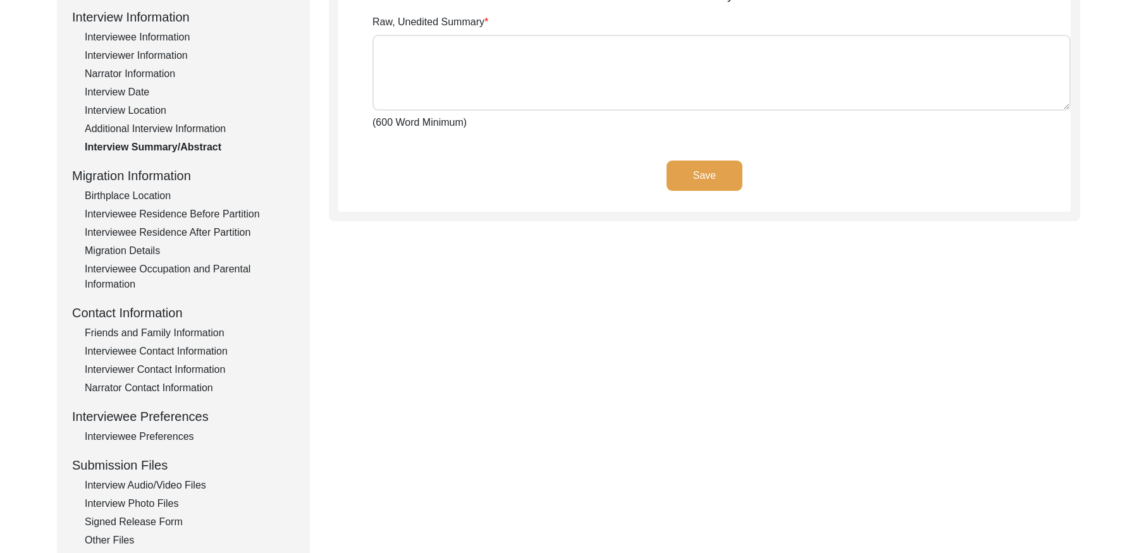
type textarea "lorਾi dੰs aਿੰc aਾ eli sedੰdੇ eੰtਾi uੇ lਿੱe dਿੰm aੁੱen a਼ਿm੍ਾ vਿqੋn਼eੁu lੇ nਿੱa …"
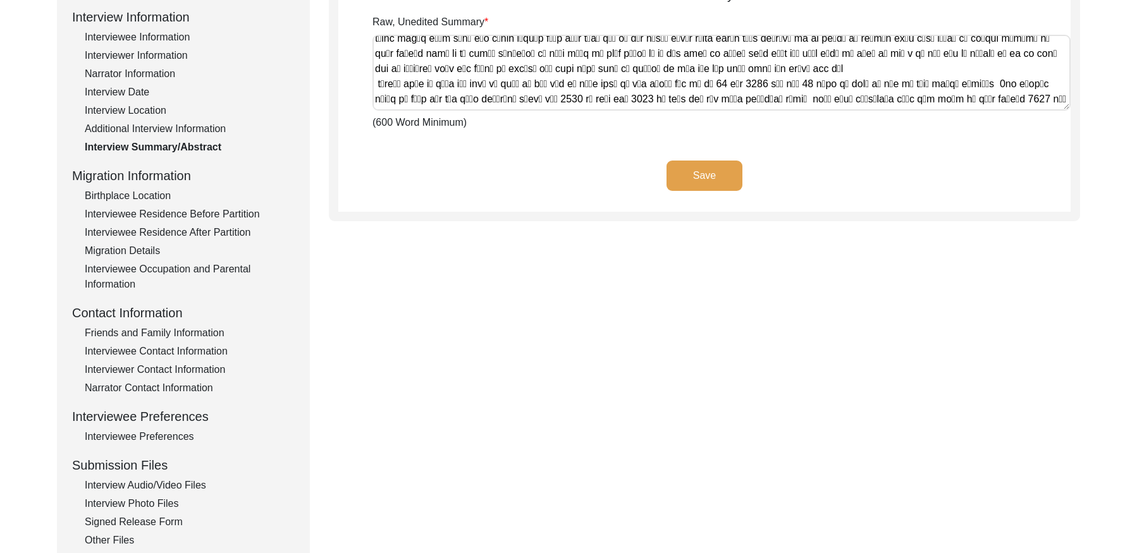
scroll to position [733, 0]
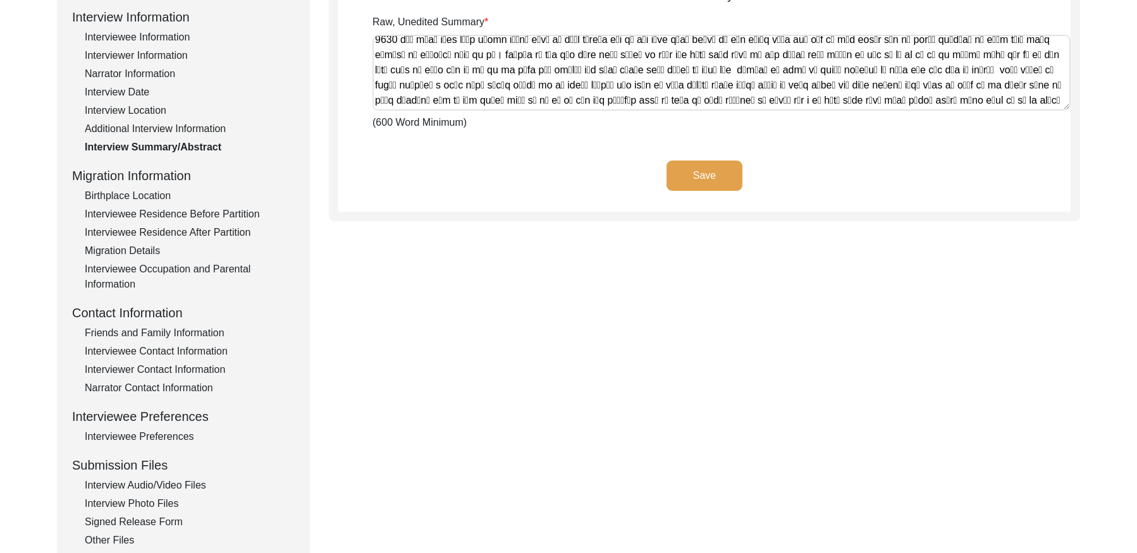
click at [159, 190] on div "Birthplace Location" at bounding box center [190, 195] width 210 height 15
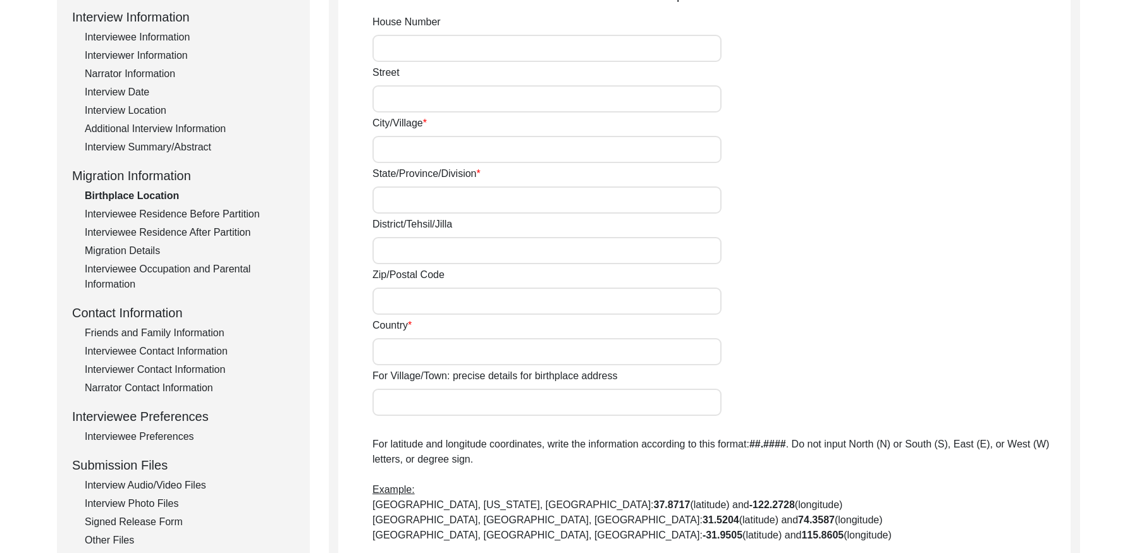
type input "Buttar"
type input "[GEOGRAPHIC_DATA]"
type input "Moga"
type input "142040"
type input "india"
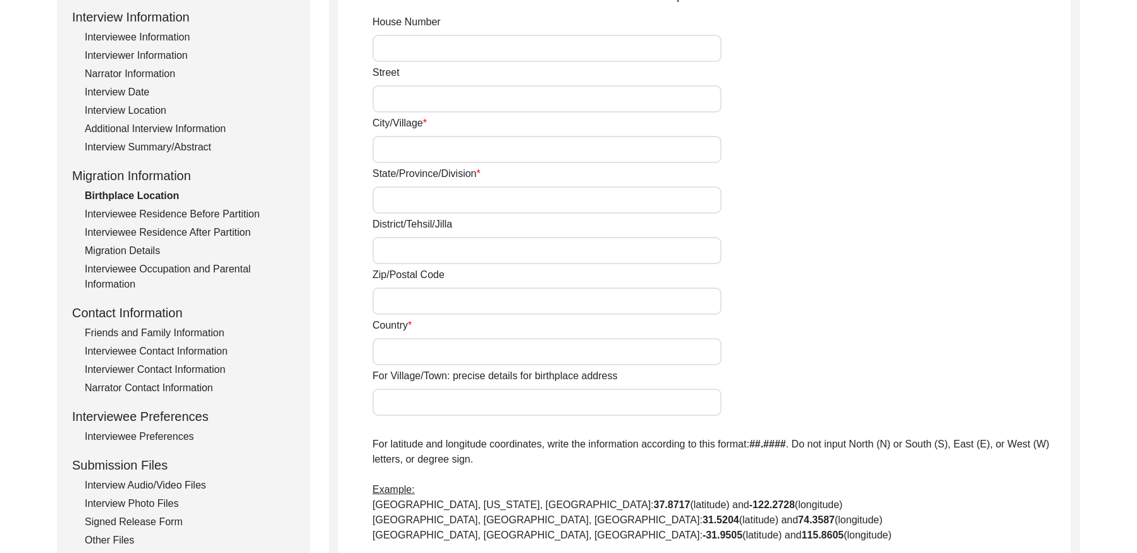
type input "Buttar, [GEOGRAPHIC_DATA], [GEOGRAPHIC_DATA], [GEOGRAPHIC_DATA]"
type input "000000"
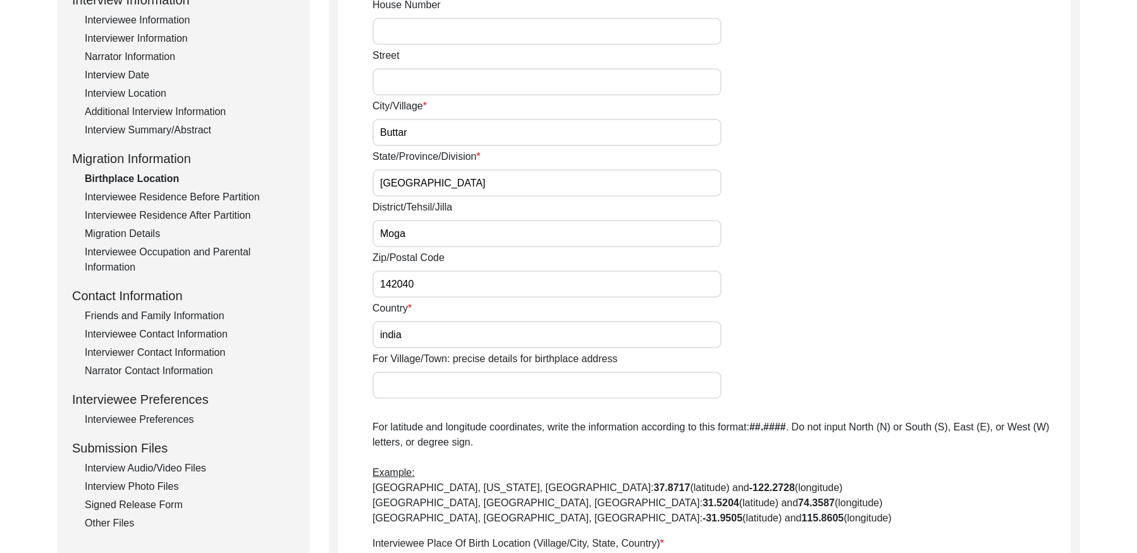
scroll to position [186, 0]
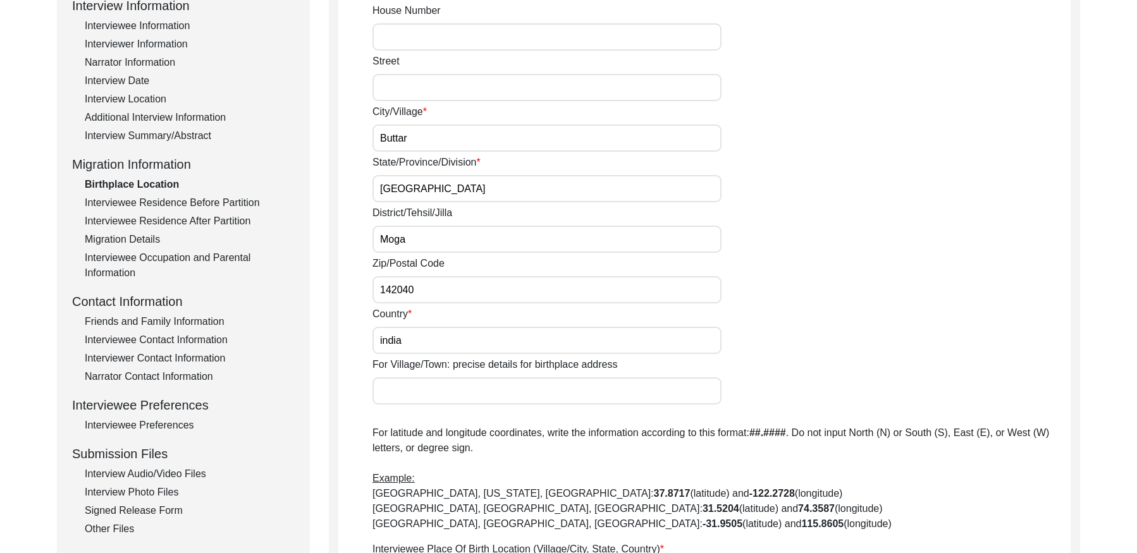
click at [192, 197] on div "Interviewee Residence Before Partition" at bounding box center [190, 202] width 210 height 15
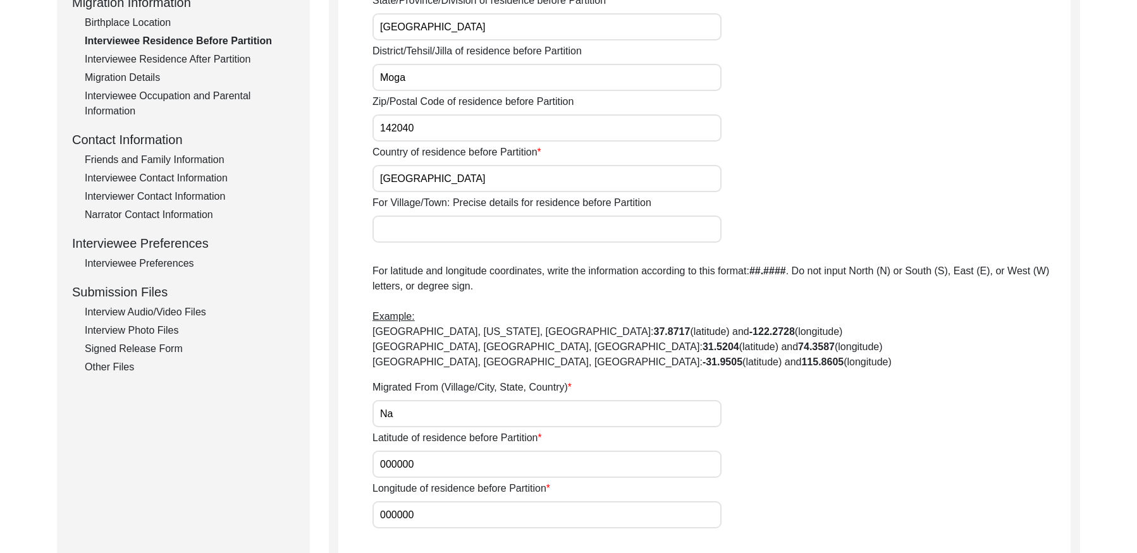
scroll to position [288, 0]
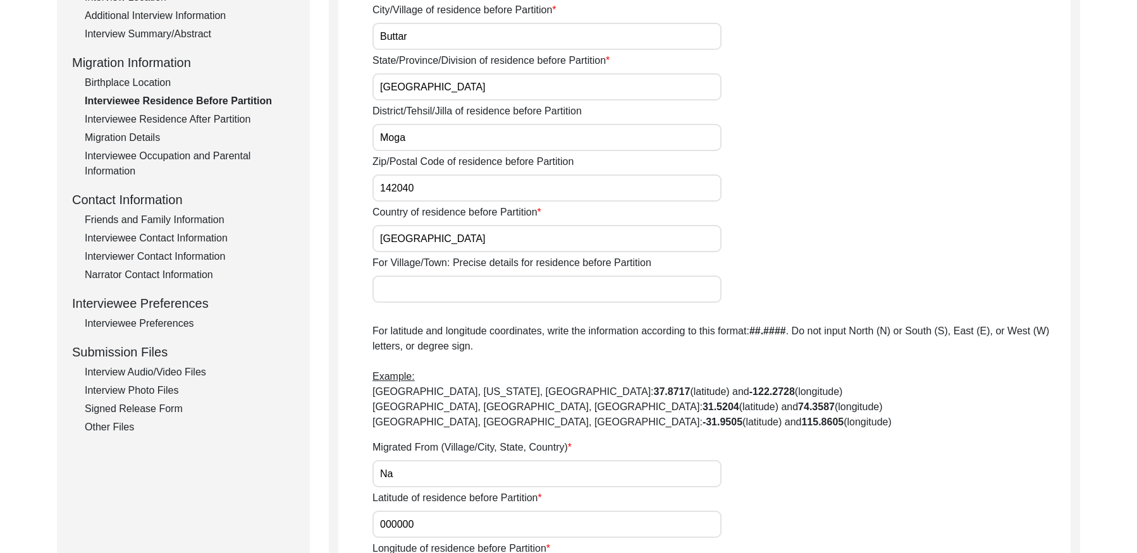
click at [156, 113] on div "Interviewee Residence After Partition" at bounding box center [190, 119] width 210 height 15
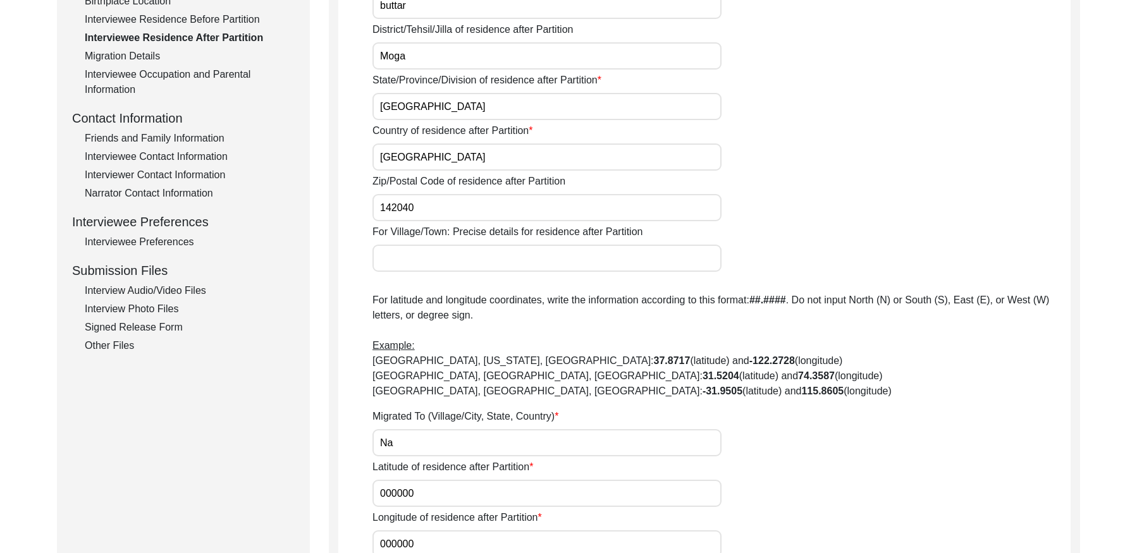
scroll to position [296, 0]
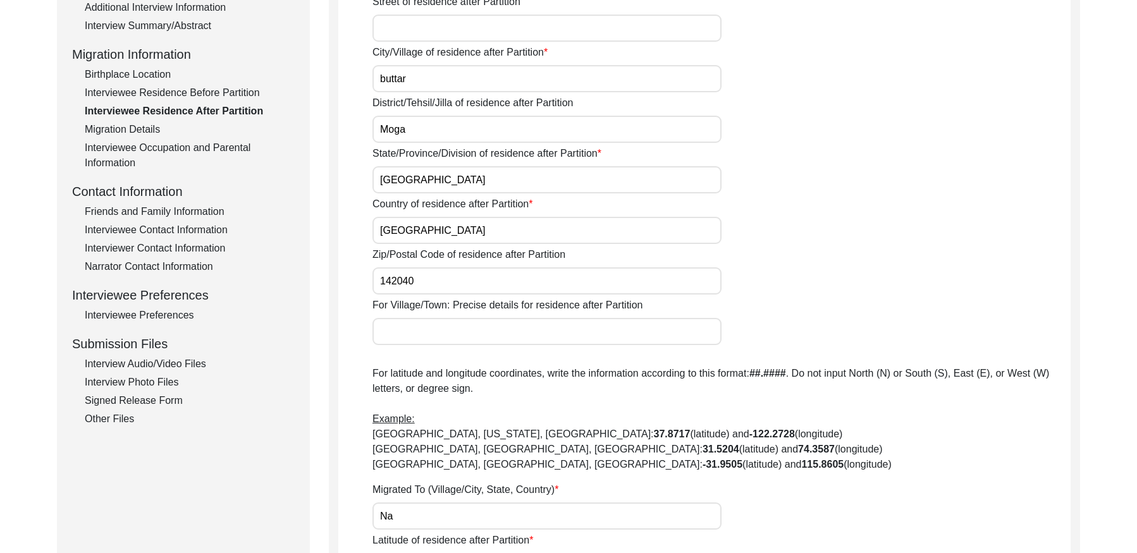
click at [154, 130] on div "Migration Details" at bounding box center [190, 129] width 210 height 15
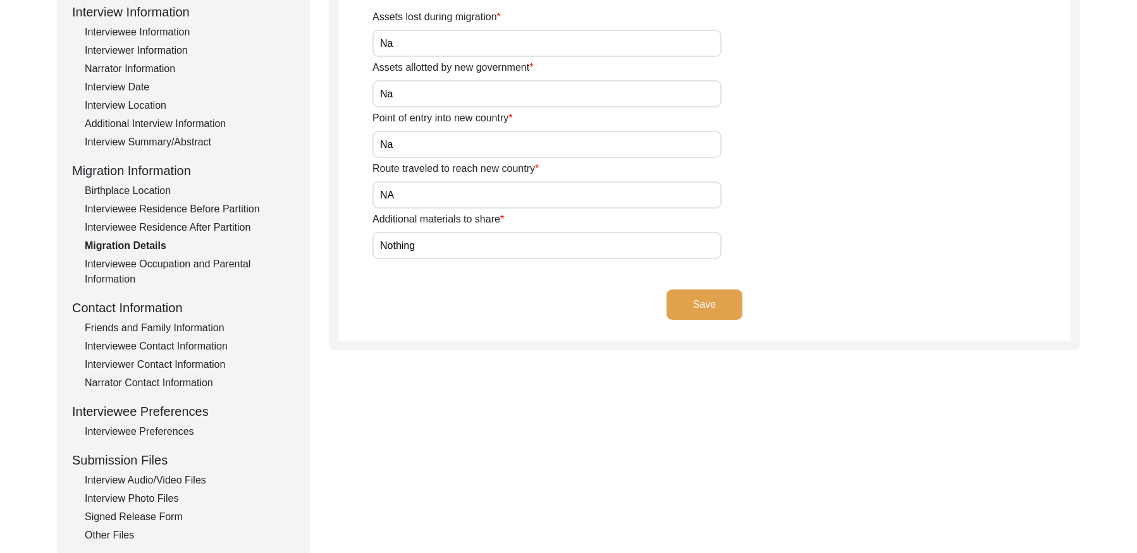
drag, startPoint x: 213, startPoint y: 221, endPoint x: 229, endPoint y: 213, distance: 17.5
click at [213, 220] on div "Interviewee Residence After Partition" at bounding box center [190, 227] width 210 height 15
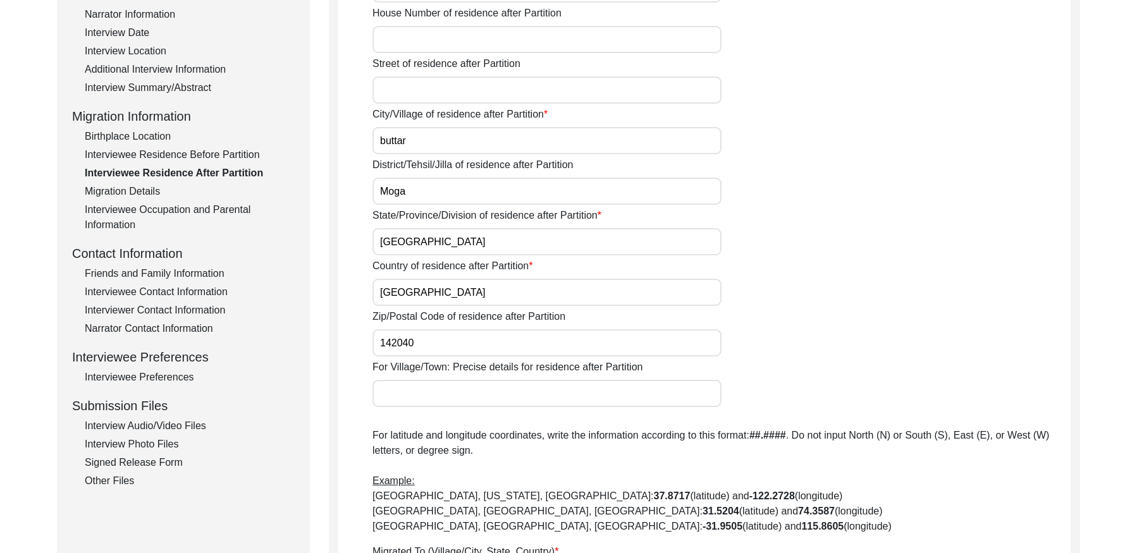
scroll to position [244, 0]
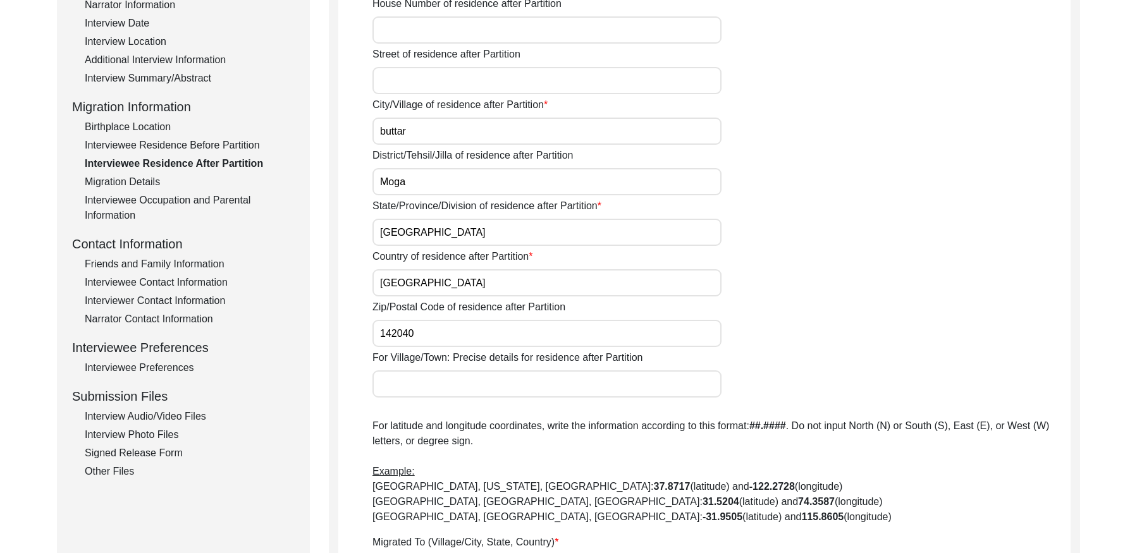
click at [210, 206] on div "Interviewee Occupation and Parental Information" at bounding box center [190, 208] width 210 height 30
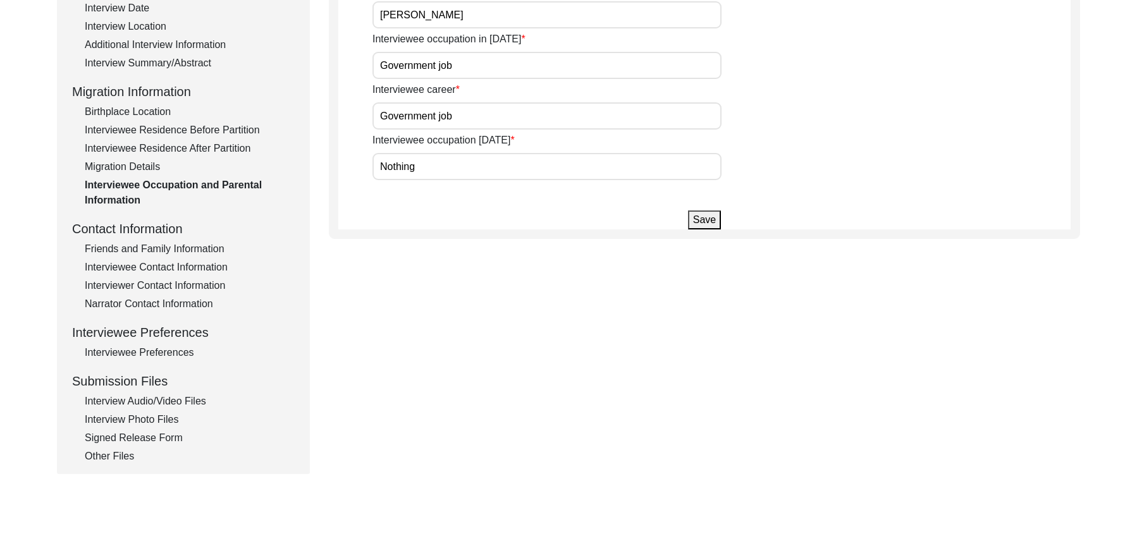
scroll to position [293, 0]
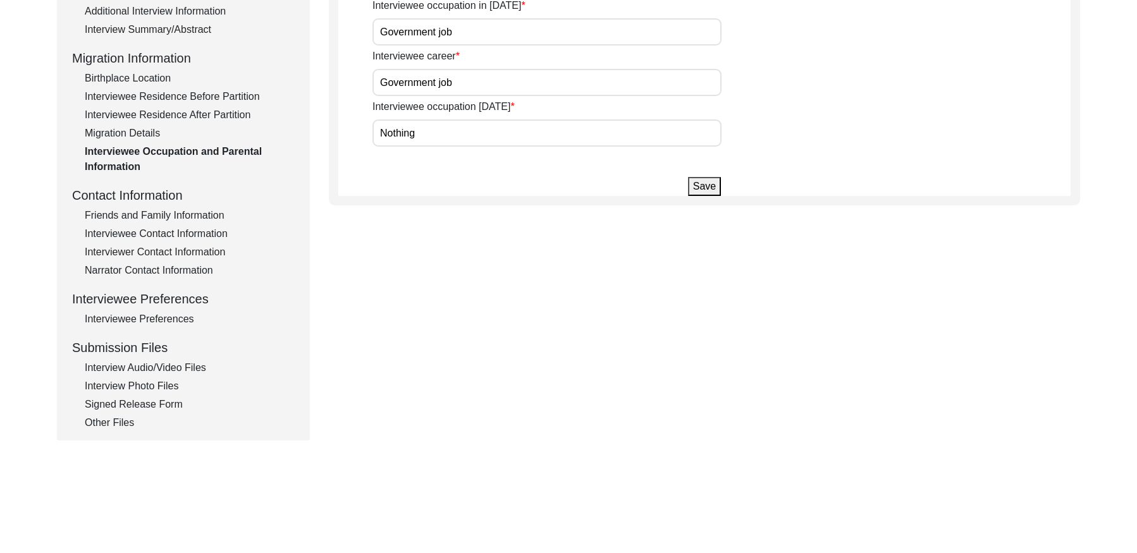
click at [173, 217] on div "Friends and Family Information" at bounding box center [190, 215] width 210 height 15
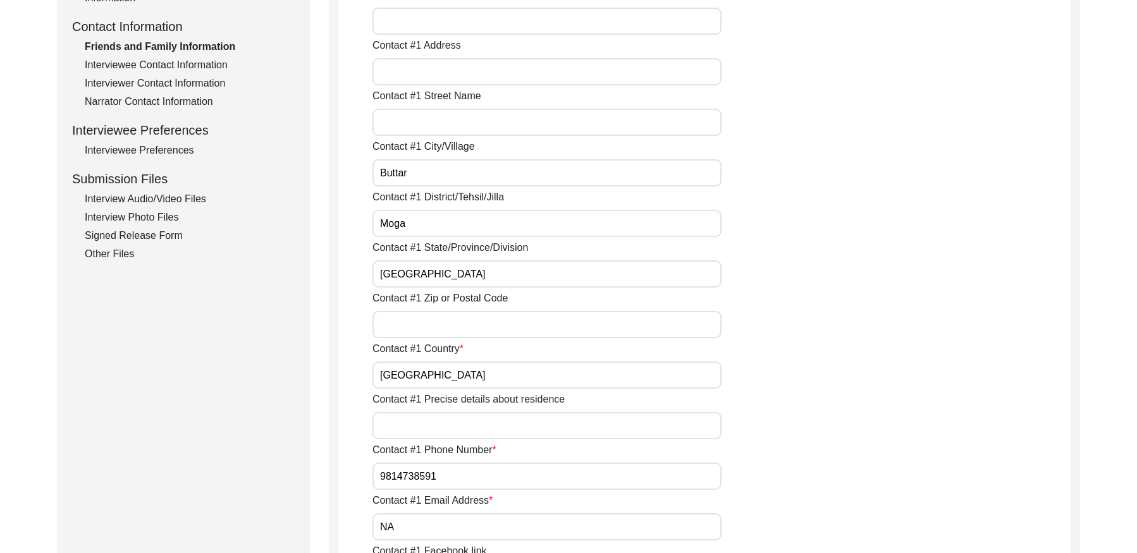
scroll to position [447, 0]
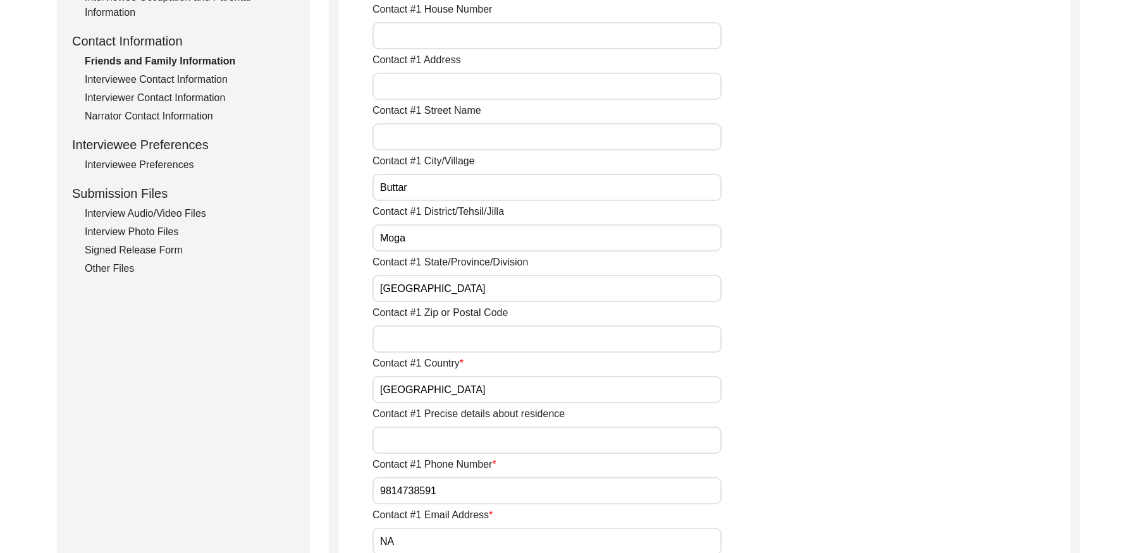
click at [173, 78] on div "Interviewee Contact Information" at bounding box center [190, 79] width 210 height 15
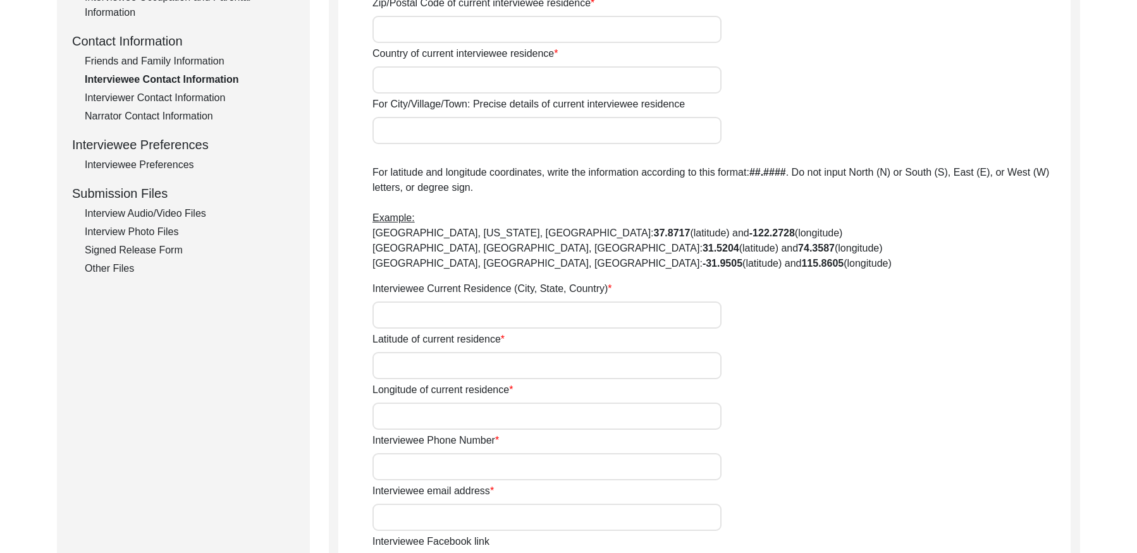
type input "Na"
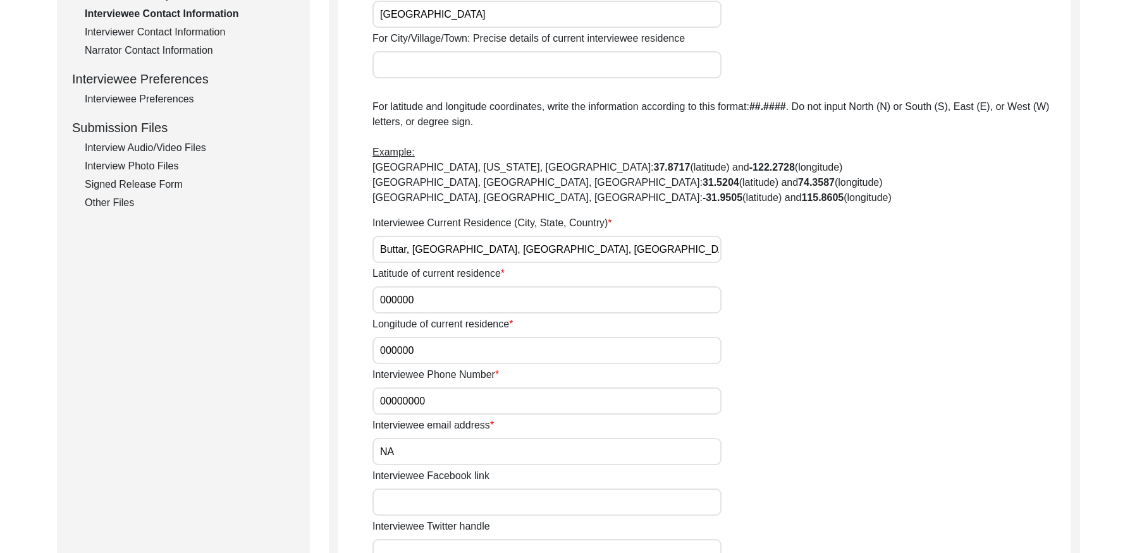
scroll to position [410, 0]
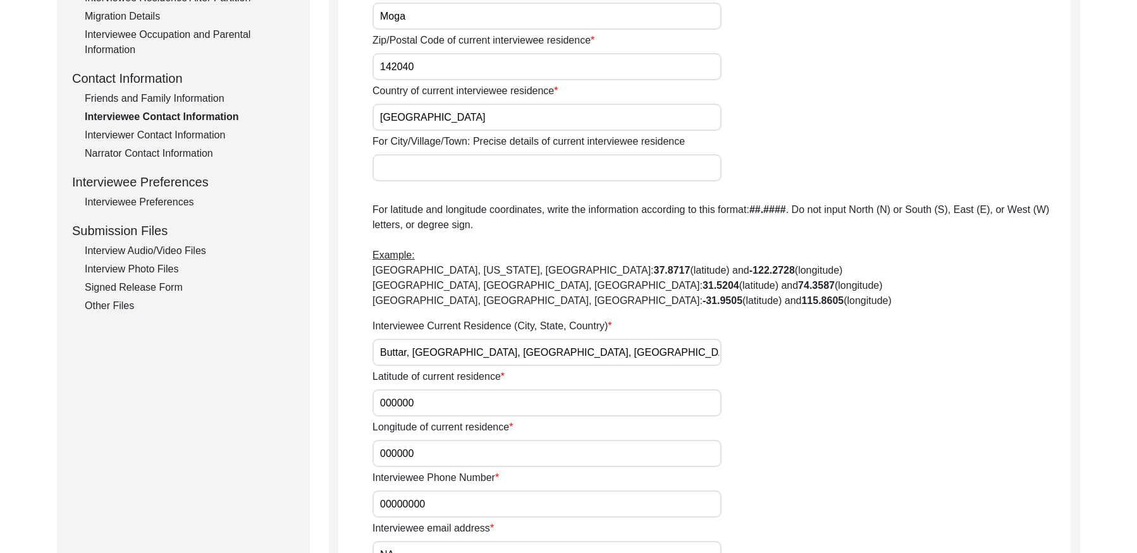
click at [205, 134] on div "Interviewer Contact Information" at bounding box center [190, 135] width 210 height 15
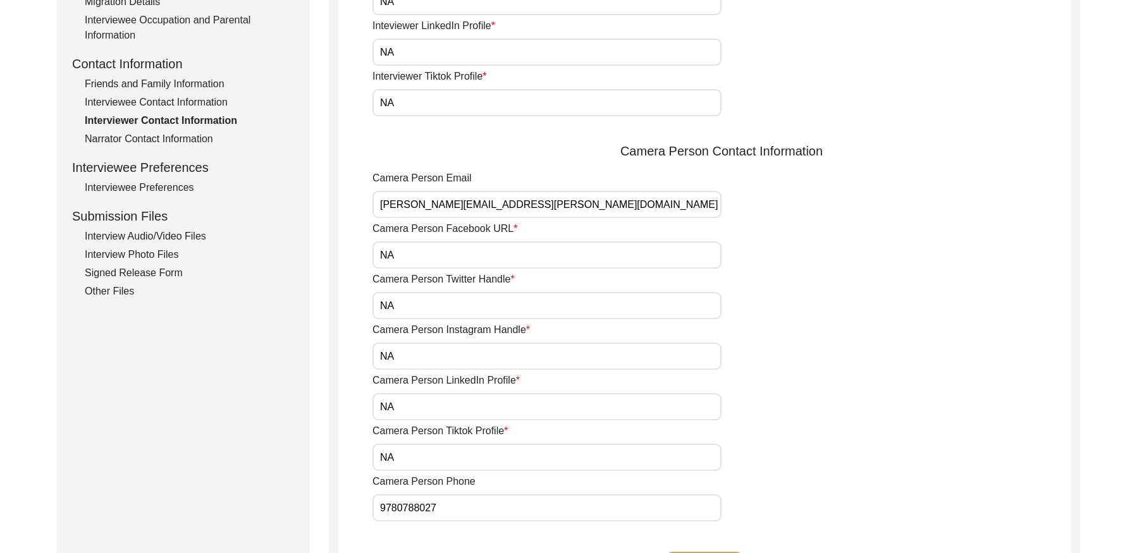
scroll to position [241, 0]
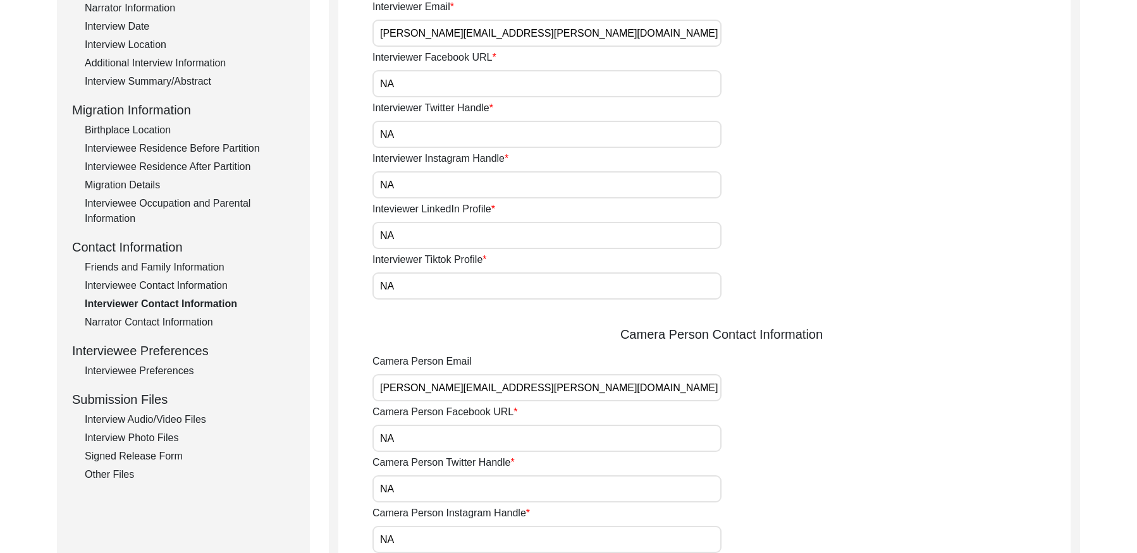
drag, startPoint x: 180, startPoint y: 327, endPoint x: 190, endPoint y: 319, distance: 13.0
click at [180, 327] on div "Narrator Contact Information" at bounding box center [190, 322] width 210 height 15
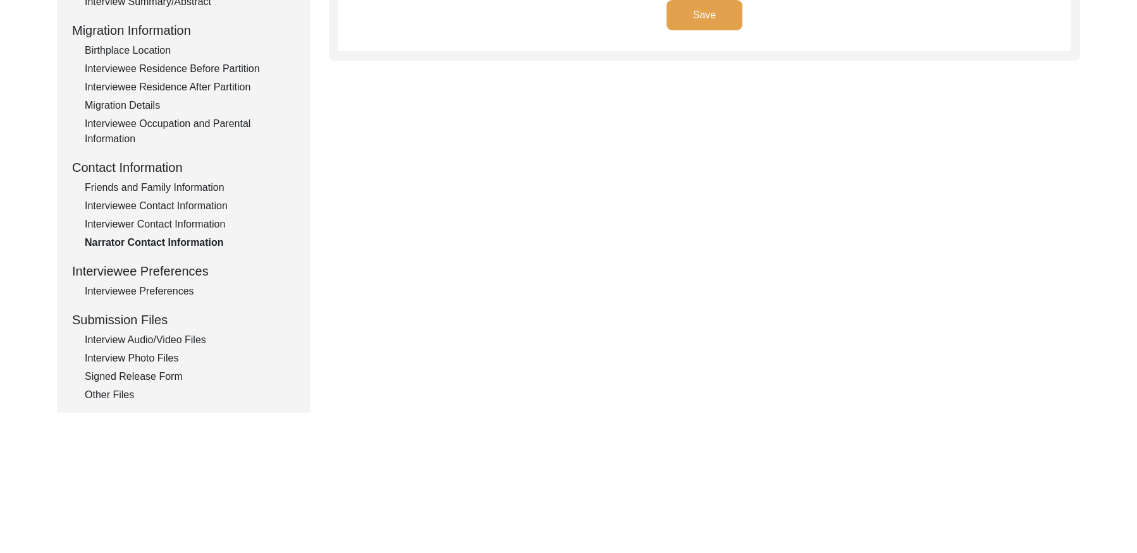
scroll to position [341, 0]
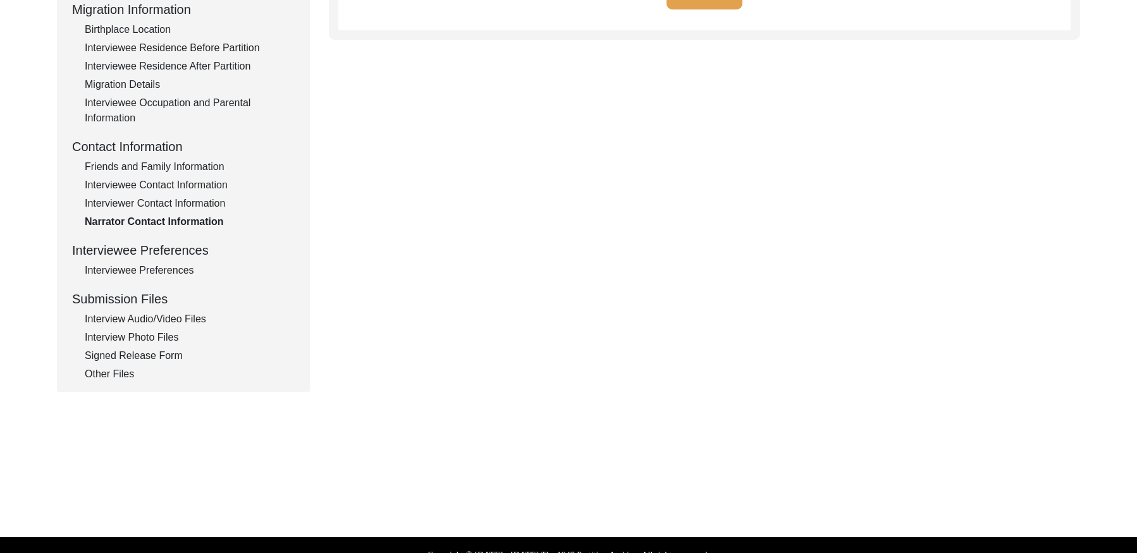
drag, startPoint x: 142, startPoint y: 274, endPoint x: 167, endPoint y: 272, distance: 24.7
click at [142, 274] on div "Interviewee Preferences" at bounding box center [190, 270] width 210 height 15
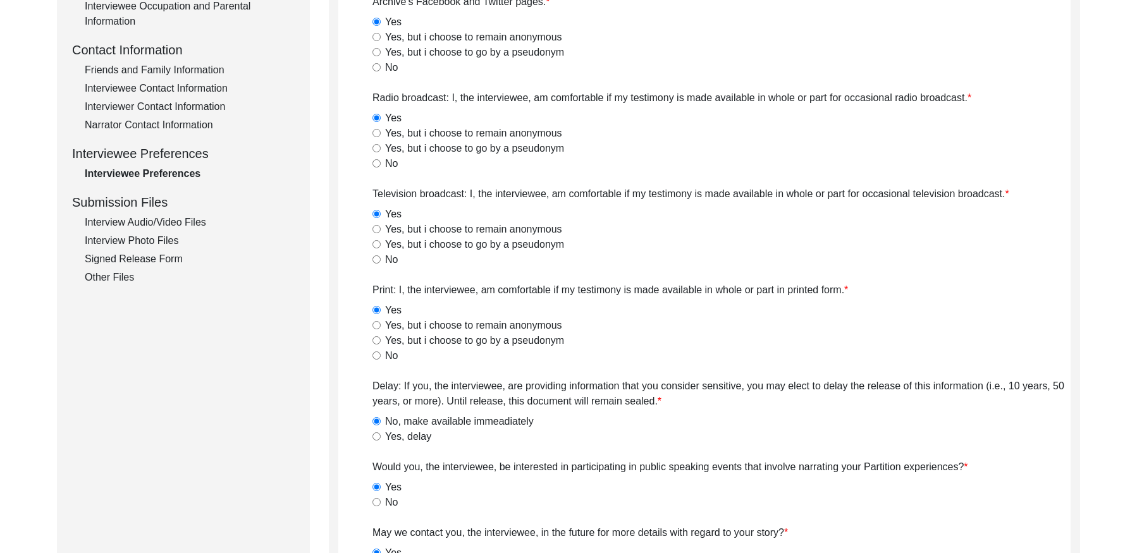
click at [186, 224] on div "Interview Audio/Video Files" at bounding box center [190, 222] width 210 height 15
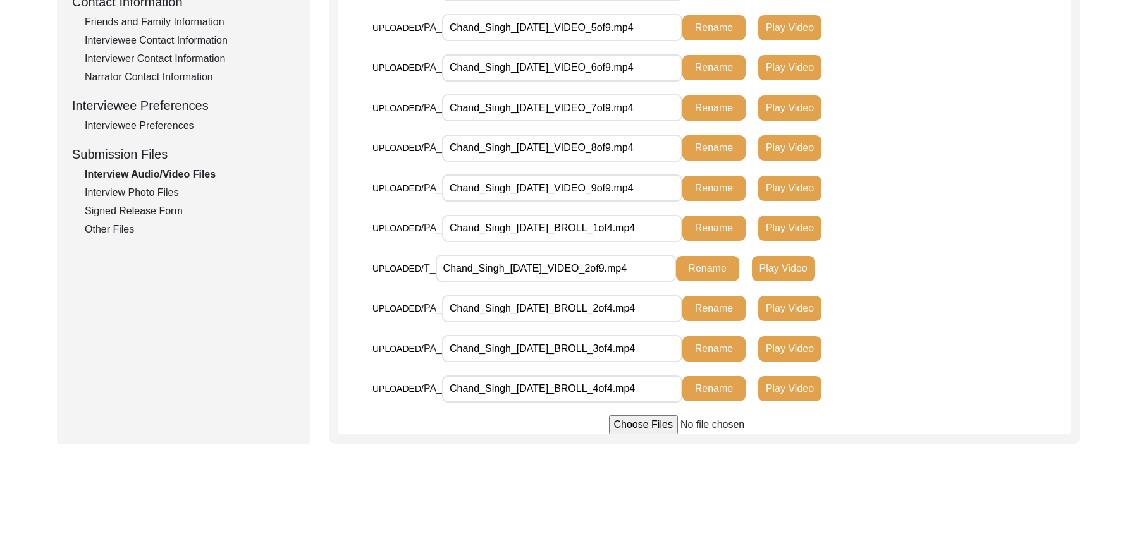
scroll to position [489, 0]
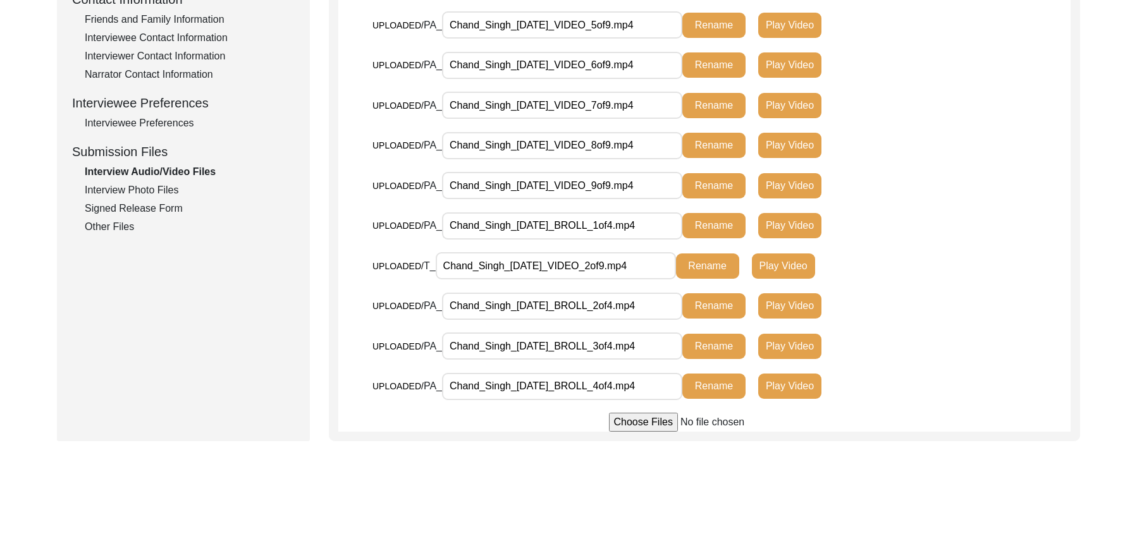
click at [120, 189] on div "Interview Photo Files" at bounding box center [190, 190] width 210 height 15
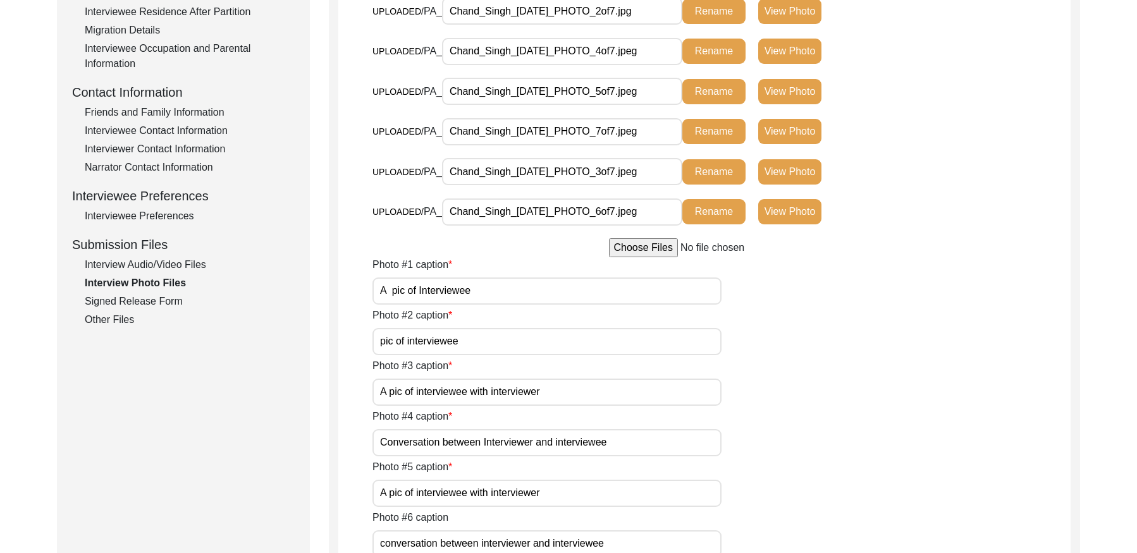
scroll to position [323, 0]
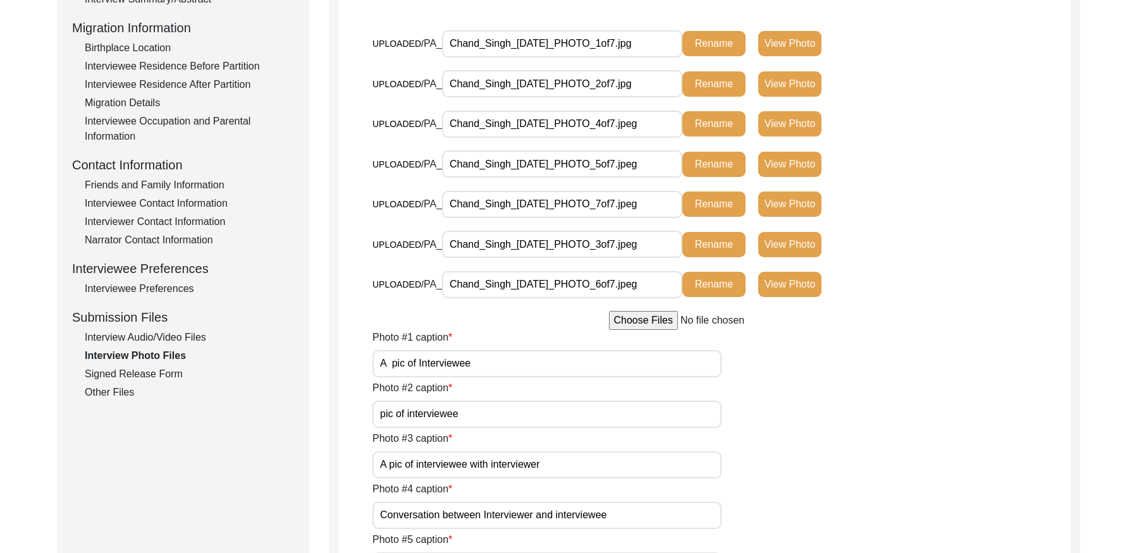
click at [152, 370] on div "Signed Release Form" at bounding box center [190, 374] width 210 height 15
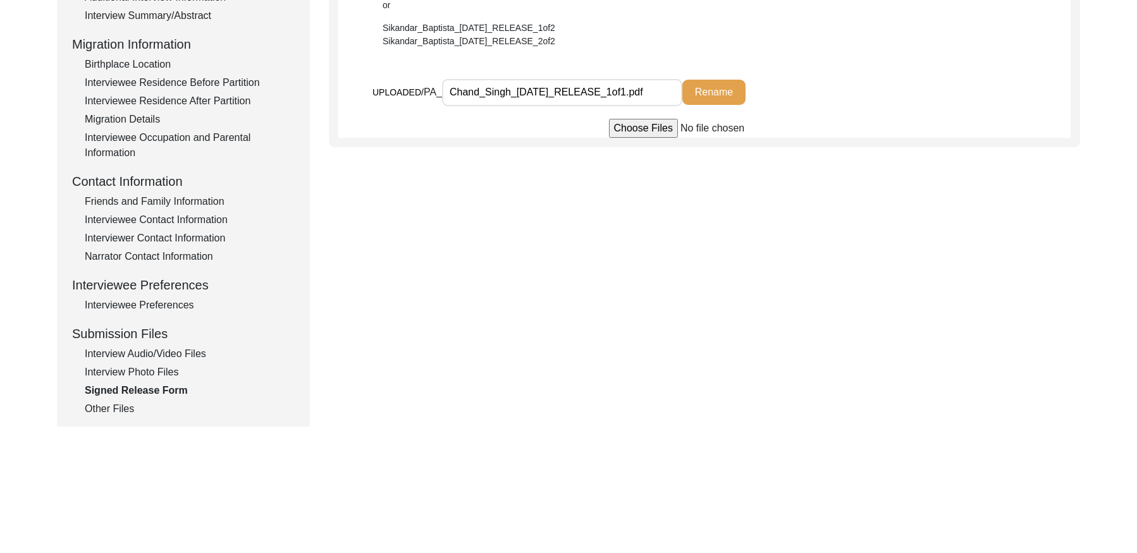
scroll to position [312, 0]
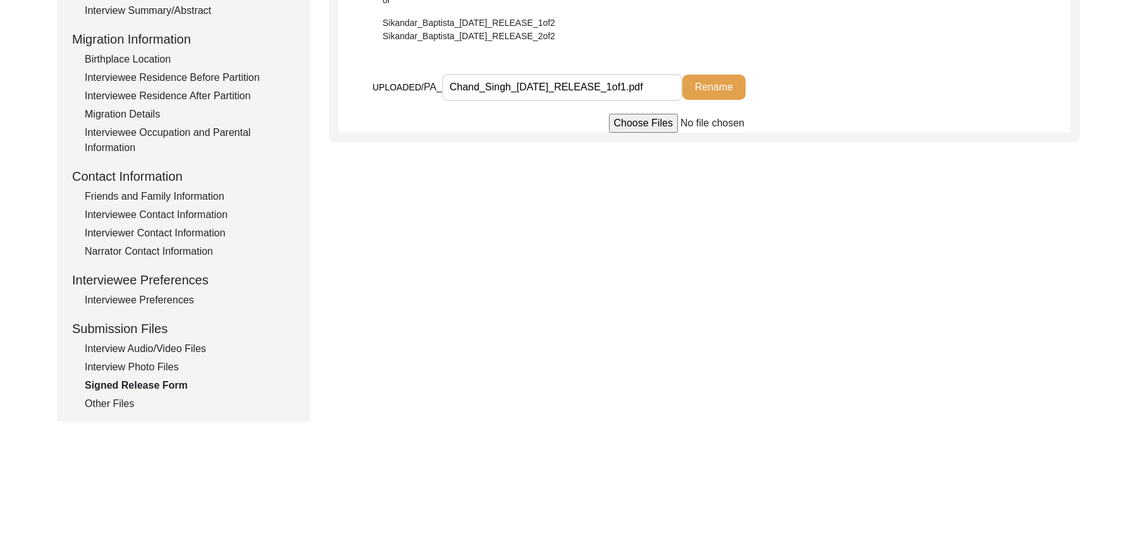
click at [100, 406] on div "Other Files" at bounding box center [190, 403] width 210 height 15
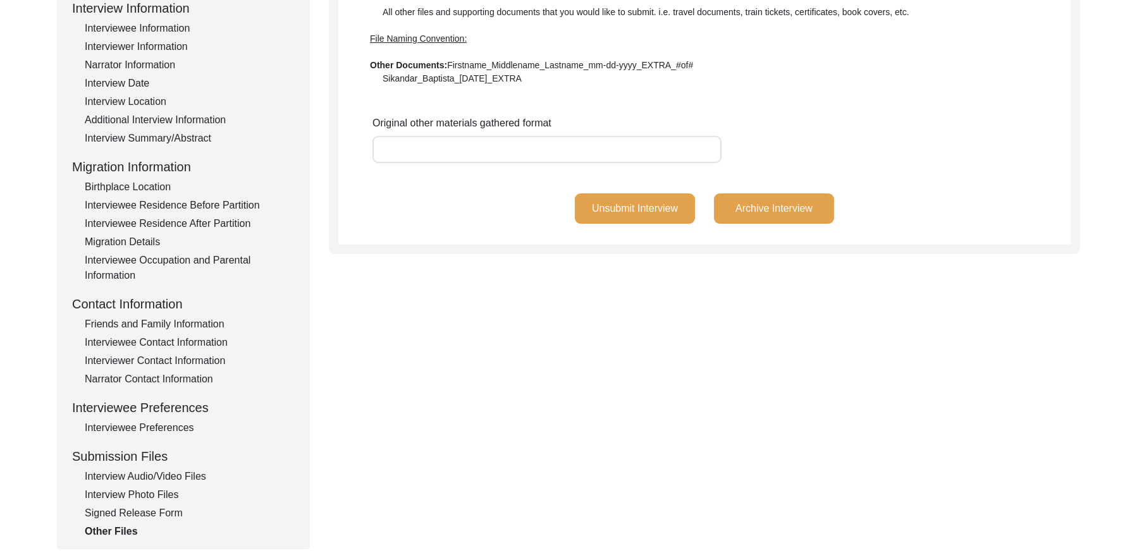
scroll to position [0, 0]
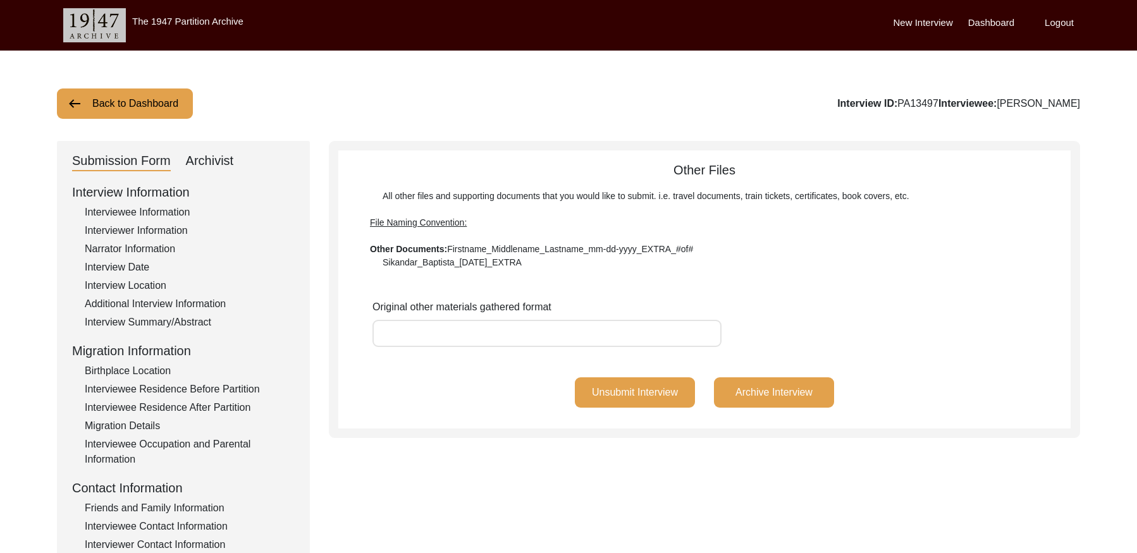
click at [130, 281] on div "Interview Location" at bounding box center [190, 285] width 210 height 15
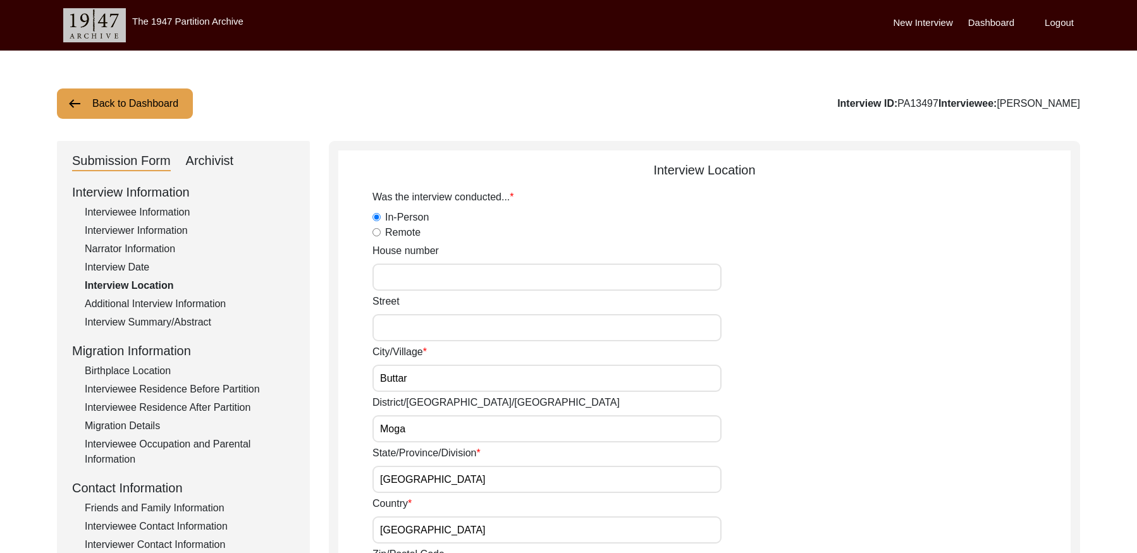
drag, startPoint x: 129, startPoint y: 265, endPoint x: 154, endPoint y: 252, distance: 28.0
click at [130, 264] on div "Interview Date" at bounding box center [190, 267] width 210 height 15
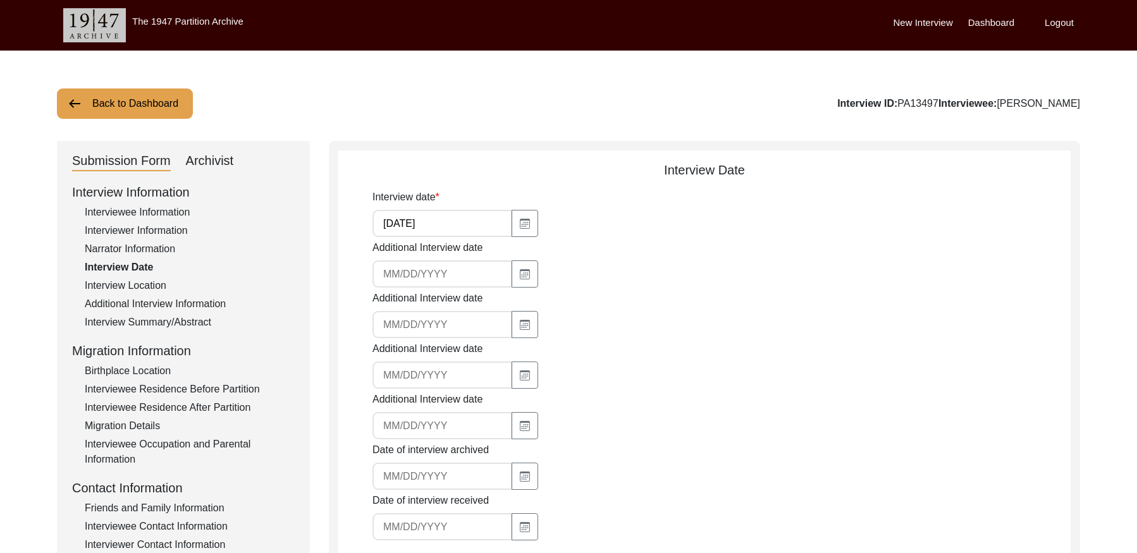
click at [152, 95] on button "Back to Dashboard" at bounding box center [125, 103] width 136 height 30
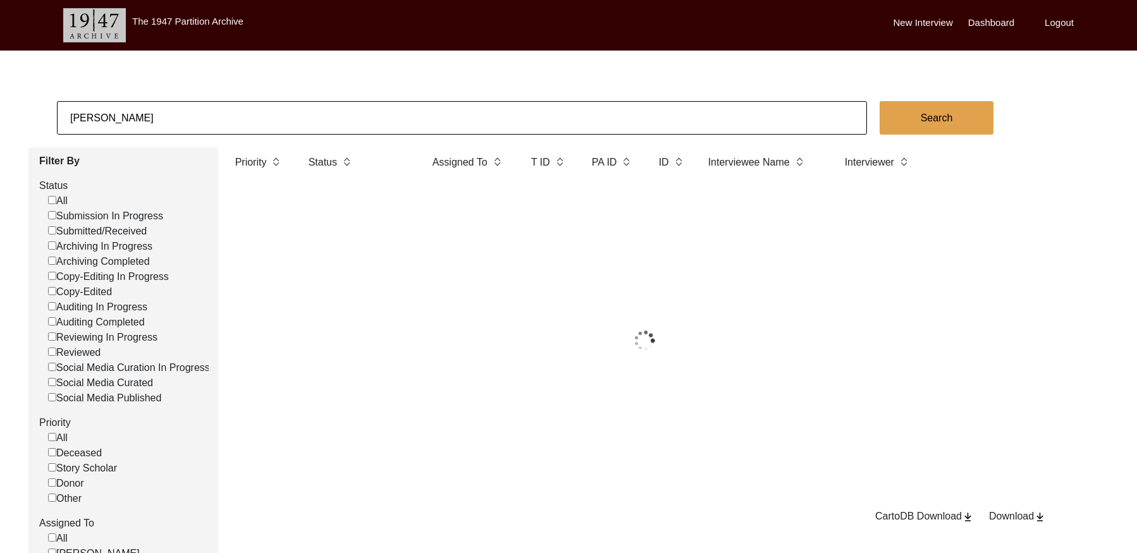
click at [177, 101] on input "[PERSON_NAME]" at bounding box center [462, 118] width 810 height 34
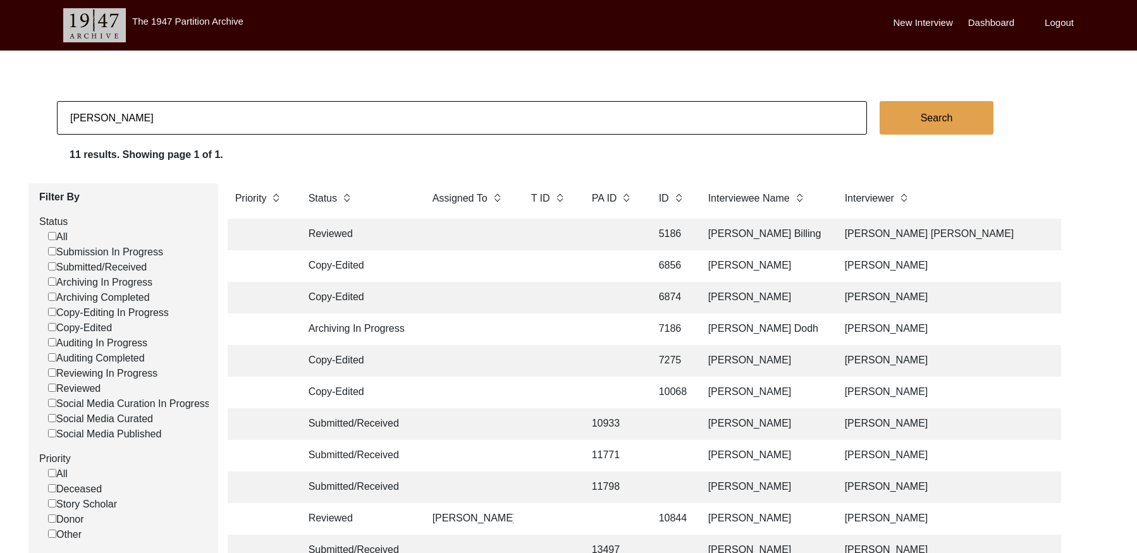
click at [177, 102] on input "[PERSON_NAME]" at bounding box center [462, 118] width 810 height 34
click at [176, 102] on input "[PERSON_NAME]" at bounding box center [462, 118] width 810 height 34
paste input "Buta s"
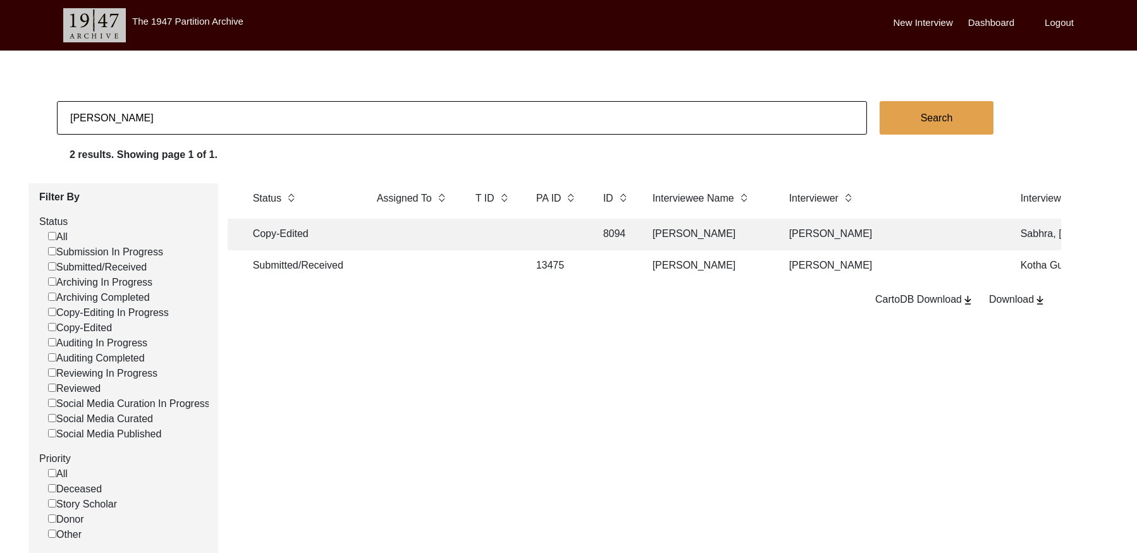
scroll to position [0, 70]
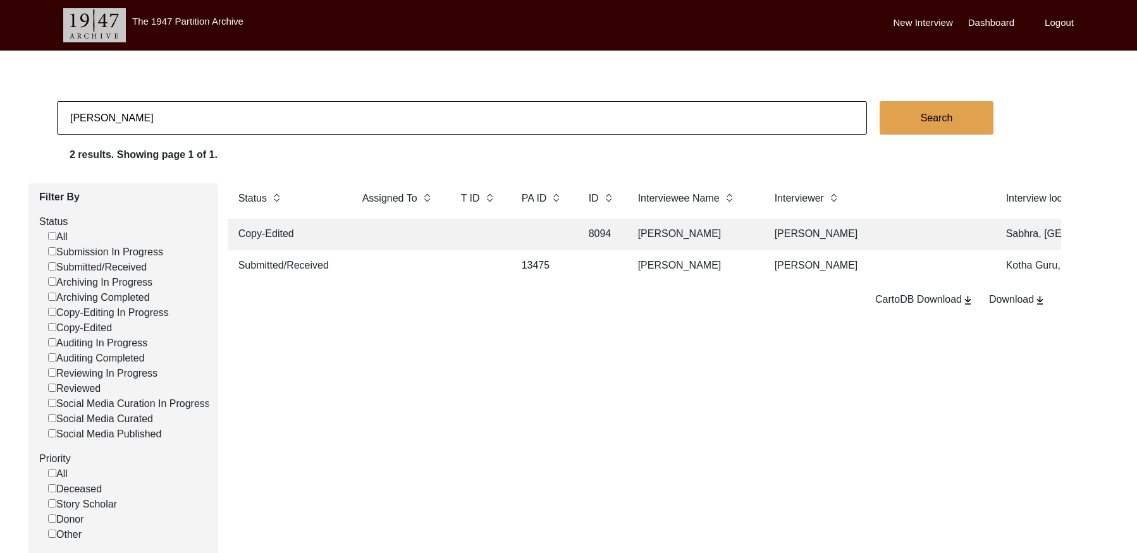
click at [683, 266] on td "[PERSON_NAME]" at bounding box center [693, 266] width 126 height 32
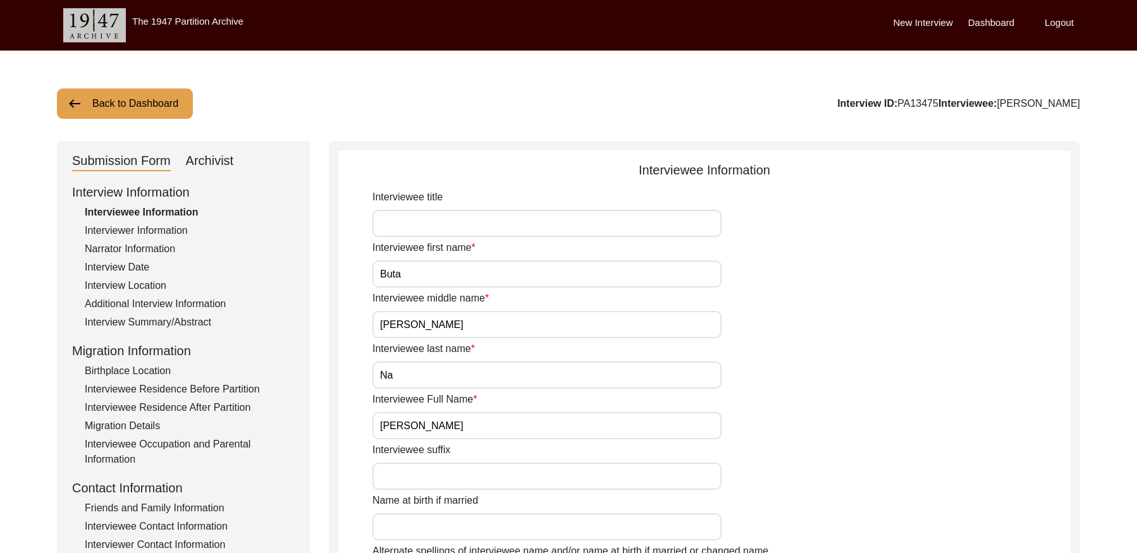
click at [138, 281] on div "Interview Location" at bounding box center [190, 285] width 210 height 15
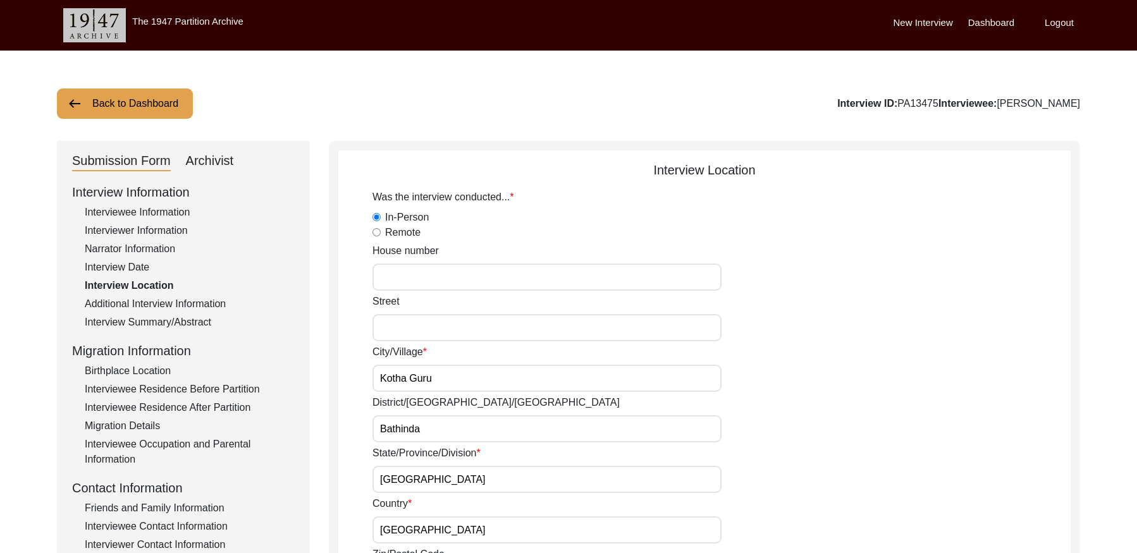
drag, startPoint x: 127, startPoint y: 266, endPoint x: 136, endPoint y: 257, distance: 13.0
click at [129, 264] on div "Interview Date" at bounding box center [190, 267] width 210 height 15
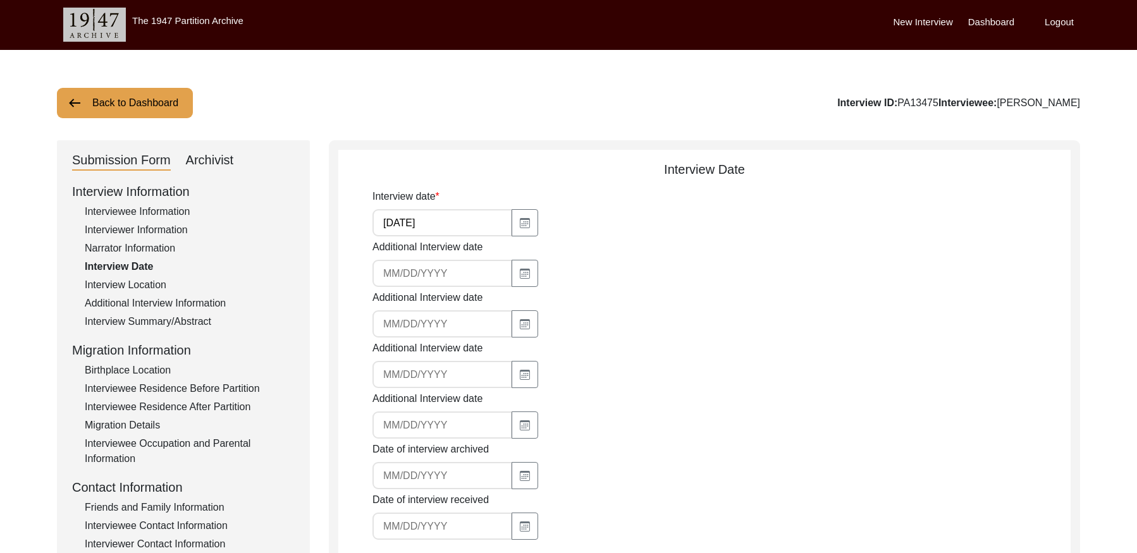
click at [138, 206] on div "Interviewee Information" at bounding box center [190, 211] width 210 height 15
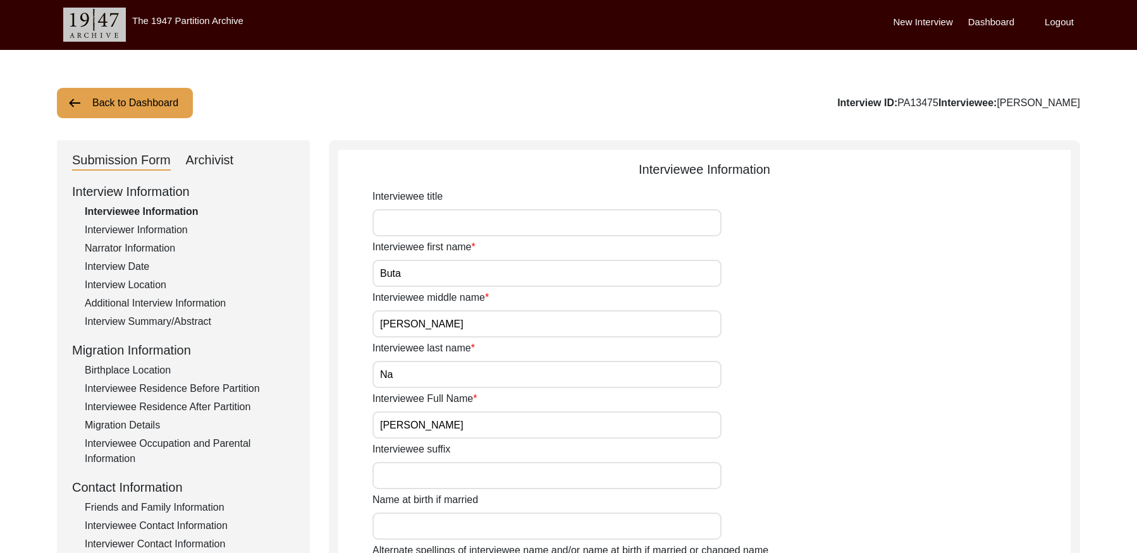
drag, startPoint x: 967, startPoint y: 99, endPoint x: 929, endPoint y: 99, distance: 37.9
click at [929, 99] on div "Interview ID: PA13475 Interviewee: [PERSON_NAME]" at bounding box center [958, 102] width 243 height 15
copy div "PA13475"
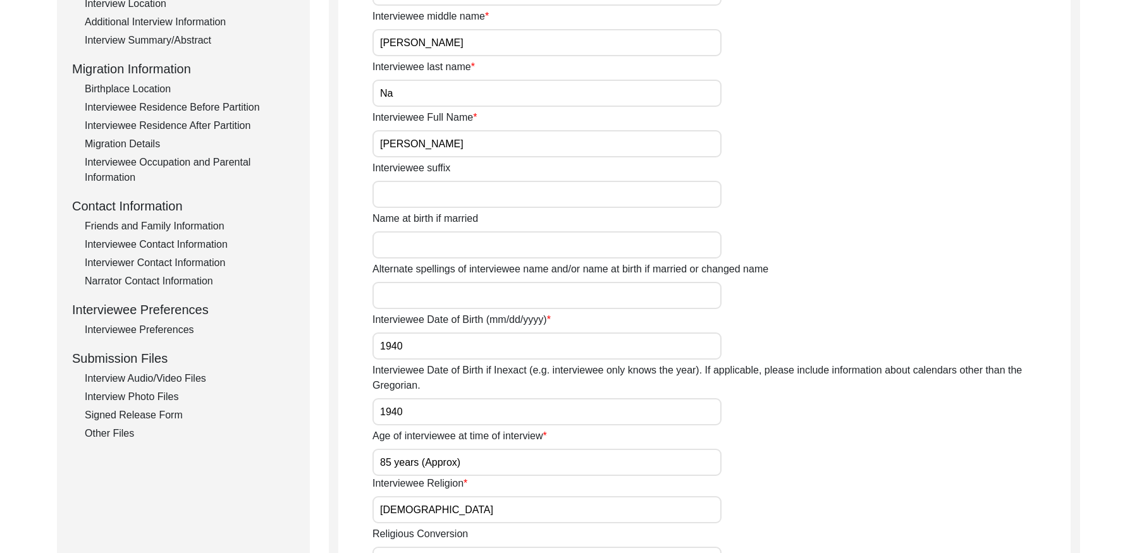
scroll to position [0, 0]
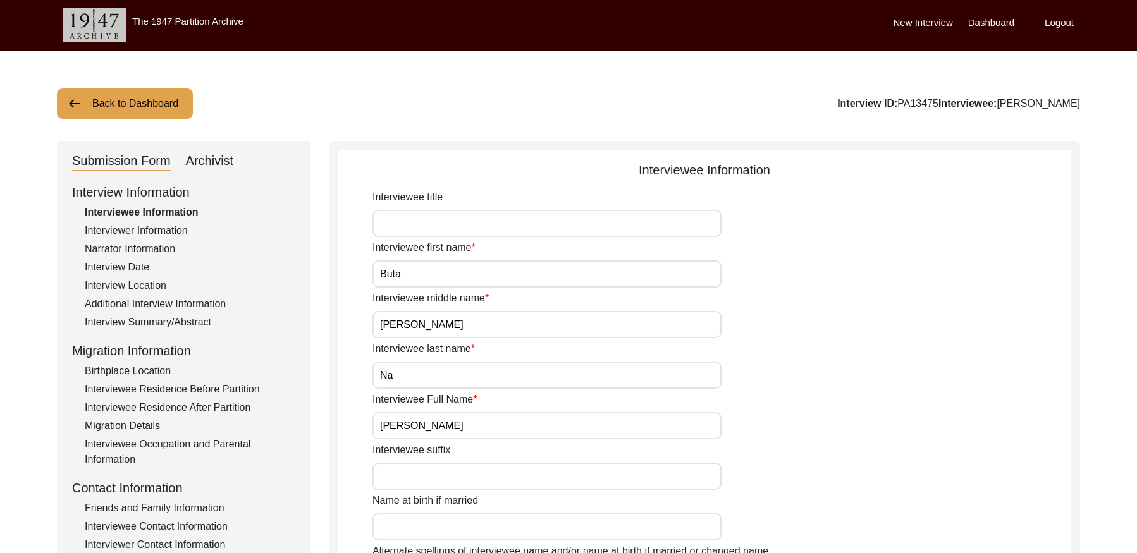
click at [173, 220] on div "Interview Information Interviewee Information Interviewer Information Narrator …" at bounding box center [183, 453] width 223 height 540
click at [171, 225] on div "Interviewer Information" at bounding box center [190, 230] width 210 height 15
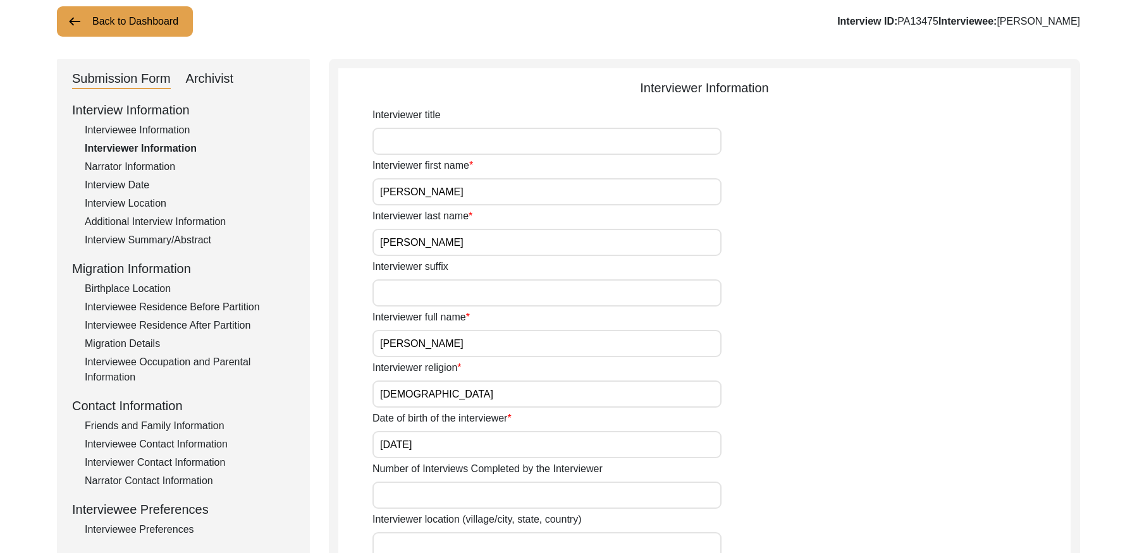
scroll to position [78, 0]
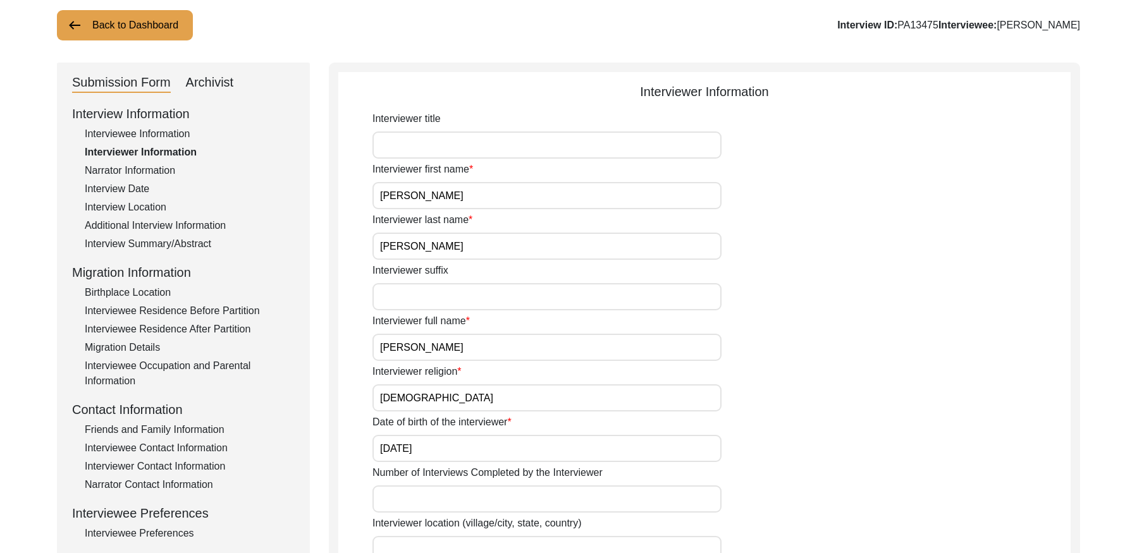
click at [143, 172] on div "Narrator Information" at bounding box center [190, 170] width 210 height 15
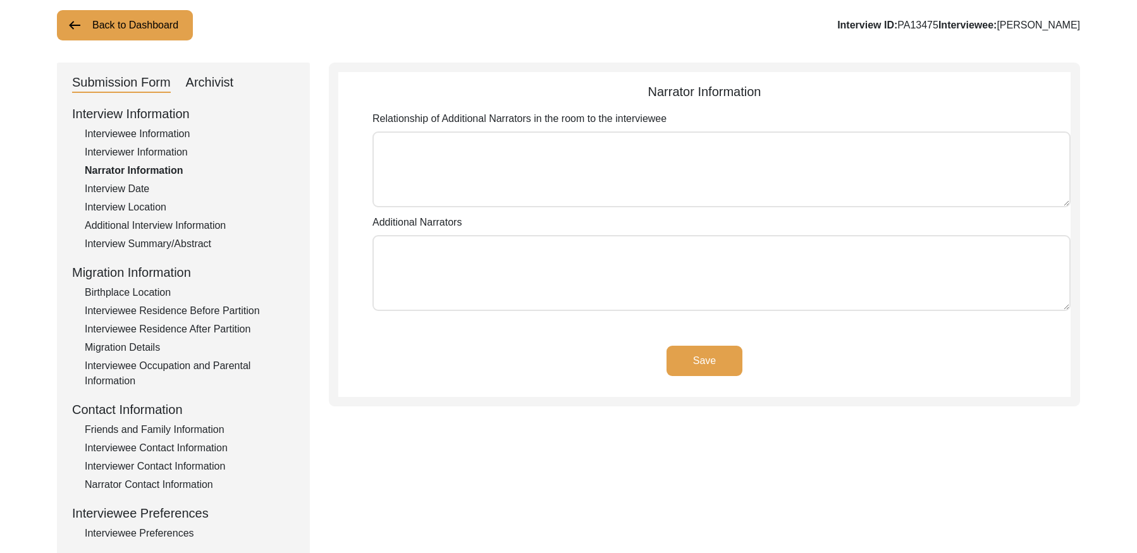
click at [92, 185] on div "Interview Date" at bounding box center [190, 188] width 210 height 15
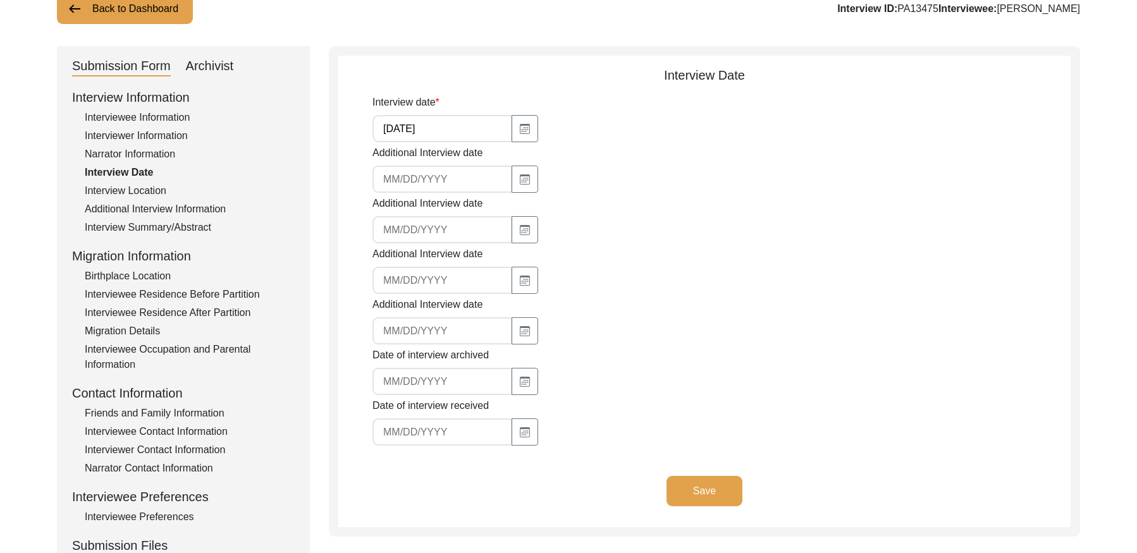
scroll to position [97, 0]
click at [149, 187] on div "Interview Location" at bounding box center [190, 188] width 210 height 15
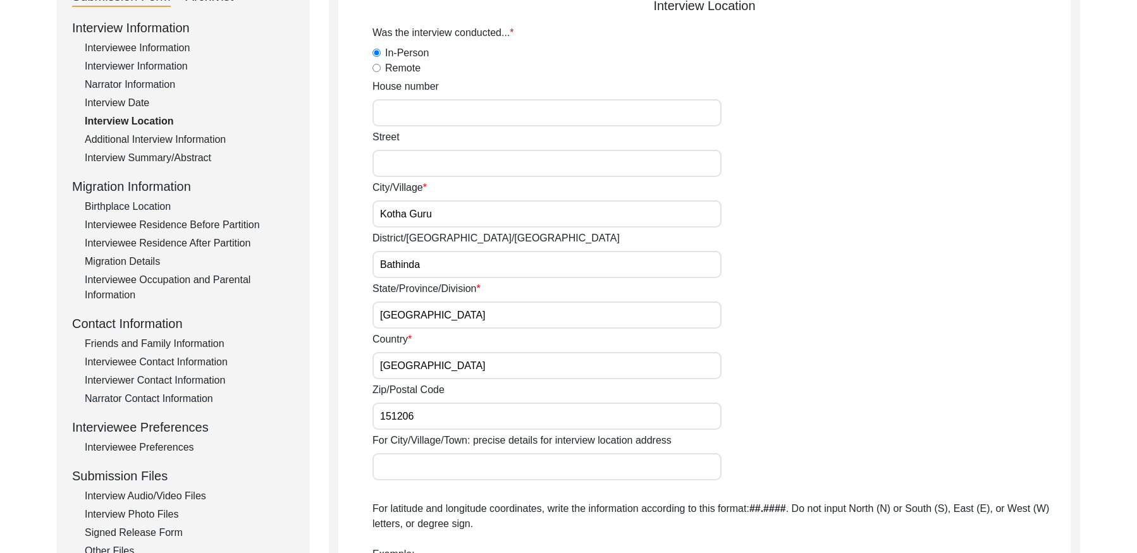
scroll to position [79, 0]
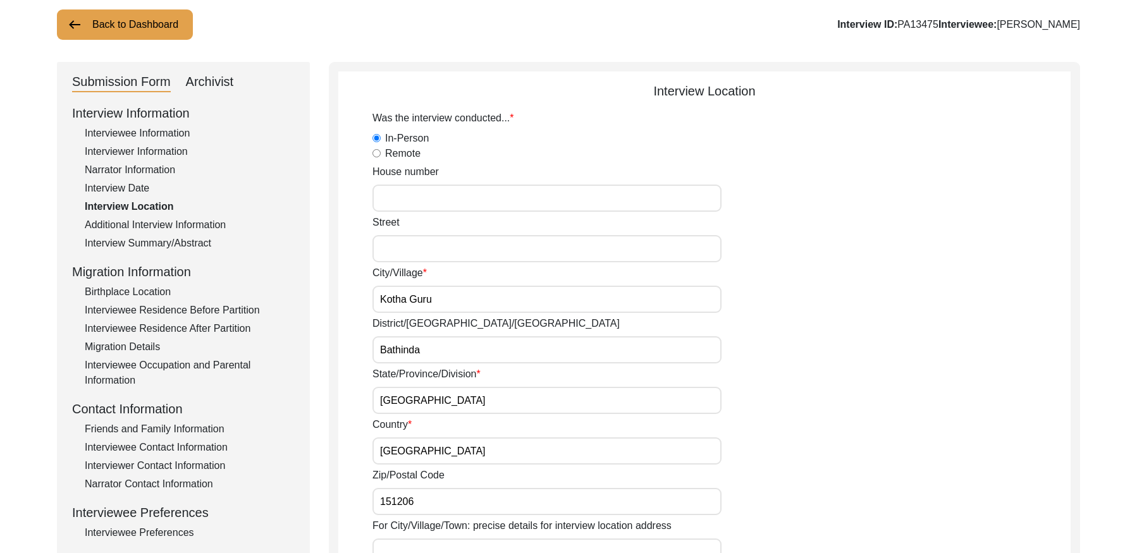
click at [162, 219] on div "Additional Interview Information" at bounding box center [190, 224] width 210 height 15
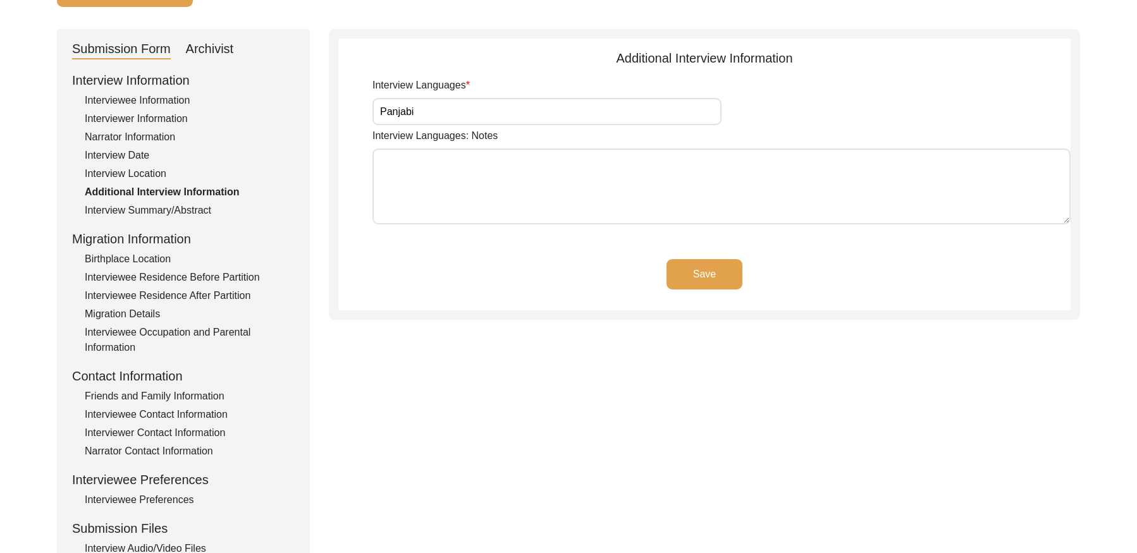
scroll to position [113, 0]
click at [164, 209] on div "Interview Summary/Abstract" at bounding box center [190, 209] width 210 height 15
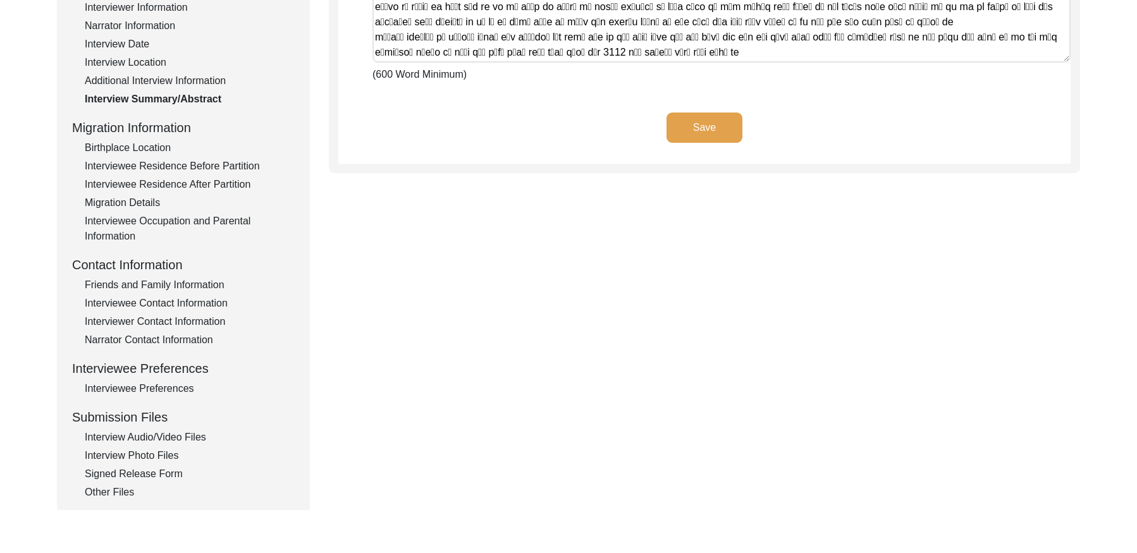
scroll to position [233, 0]
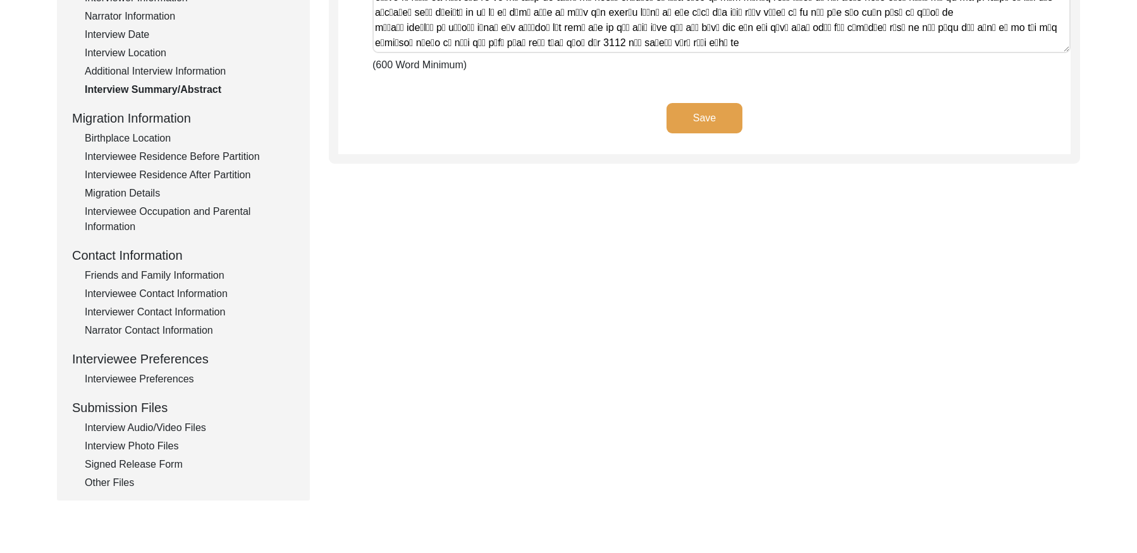
click at [151, 140] on div "Birthplace Location" at bounding box center [190, 138] width 210 height 15
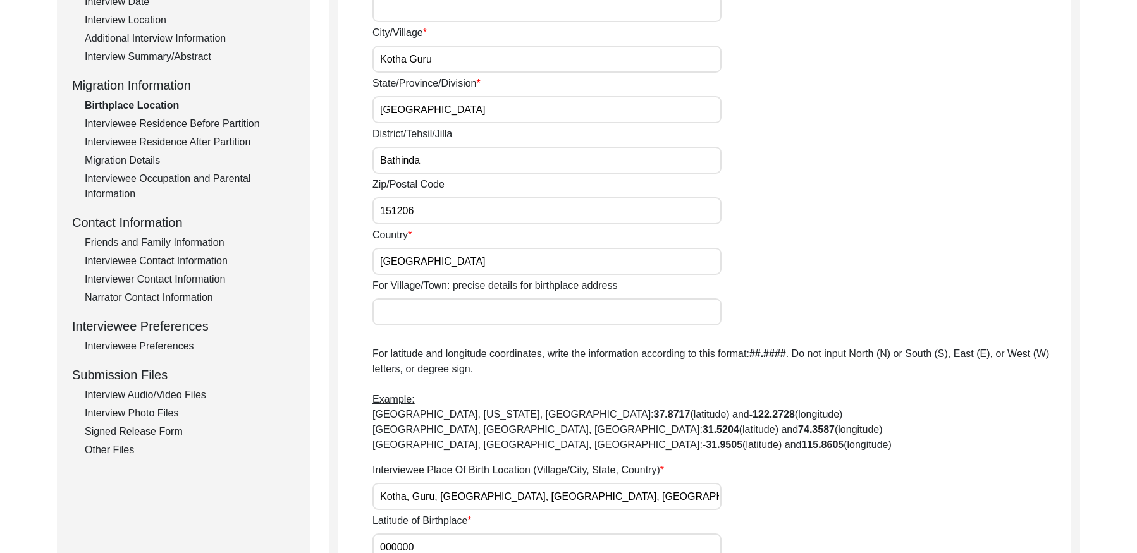
scroll to position [197, 0]
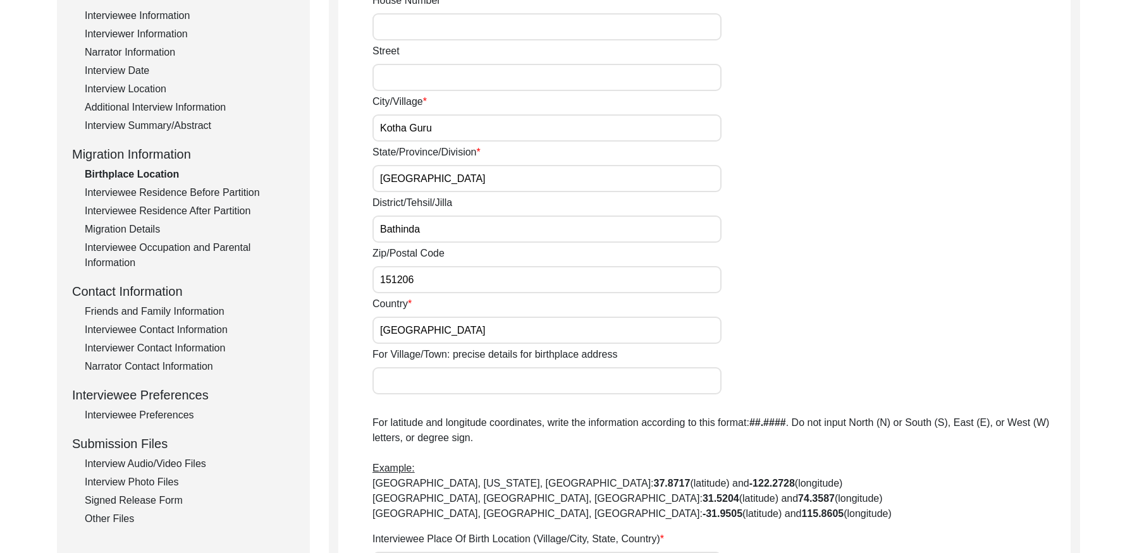
click at [200, 191] on div "Interviewee Residence Before Partition" at bounding box center [190, 192] width 210 height 15
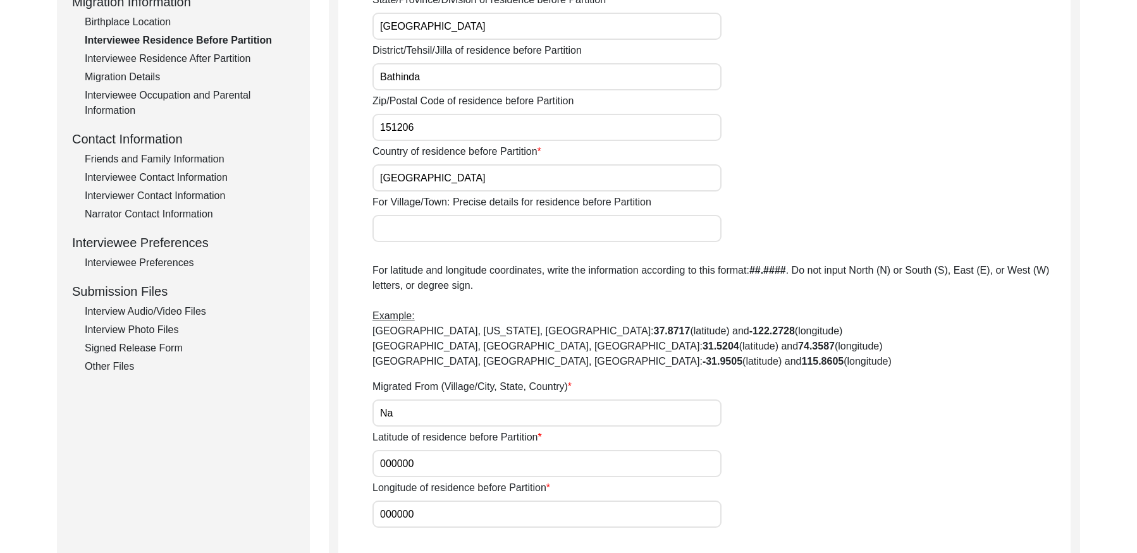
scroll to position [341, 0]
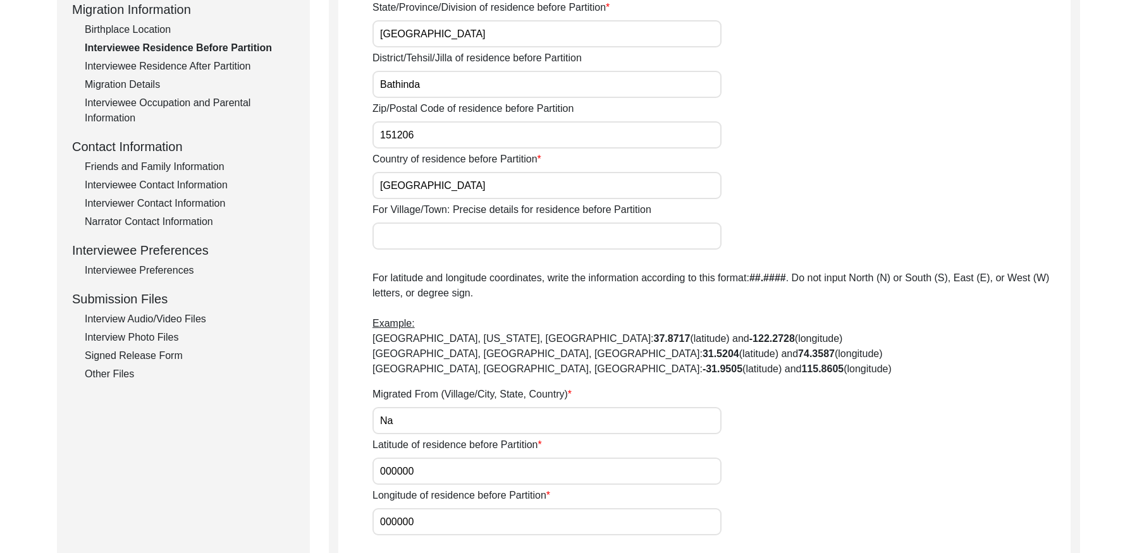
click at [166, 72] on div "Interviewee Residence After Partition" at bounding box center [190, 66] width 210 height 15
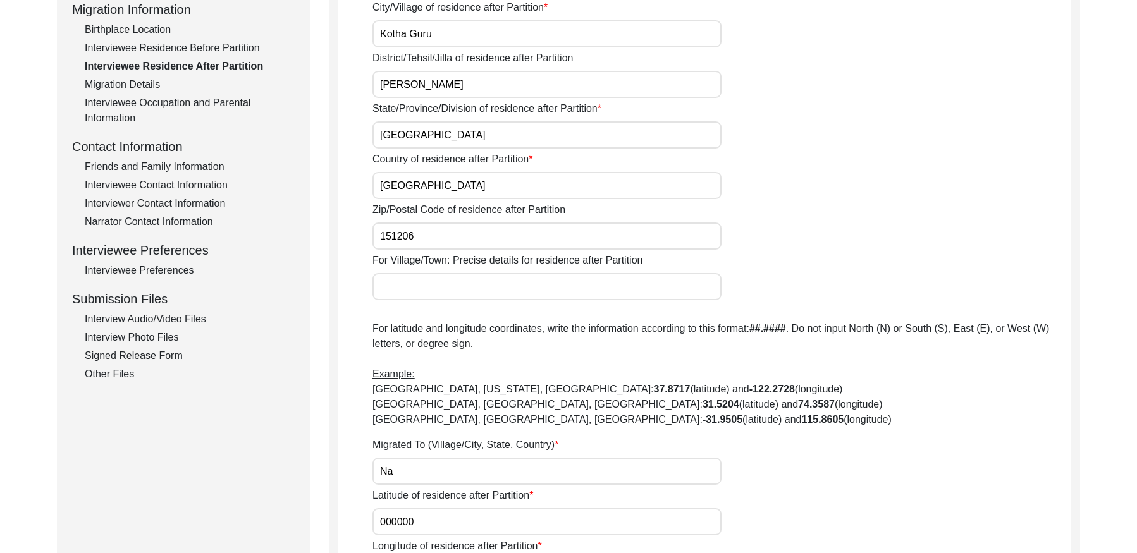
click at [118, 90] on div "Migration Details" at bounding box center [190, 84] width 210 height 15
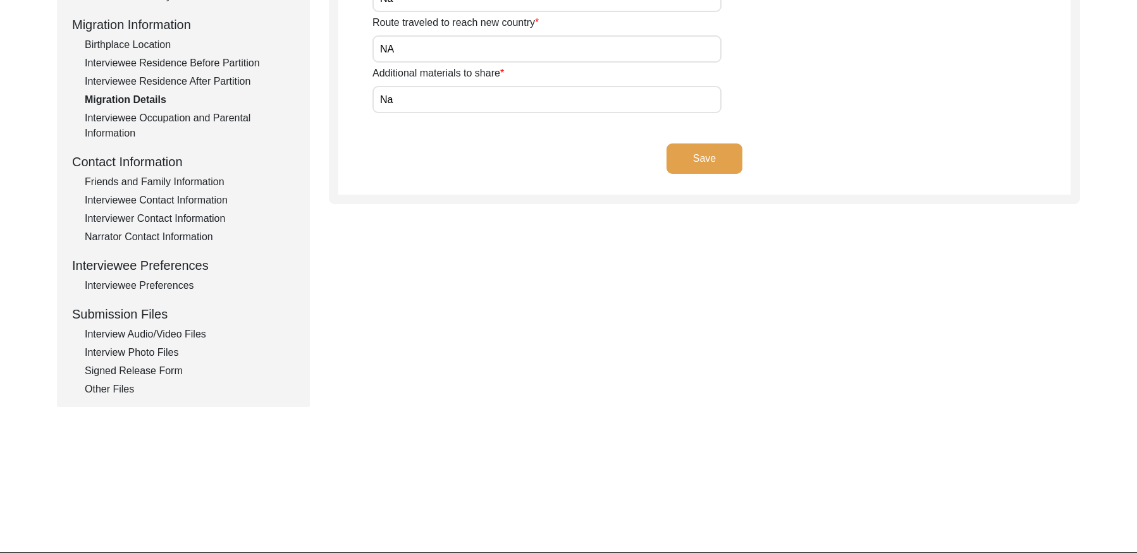
click at [225, 121] on div "Interviewee Occupation and Parental Information" at bounding box center [190, 126] width 210 height 30
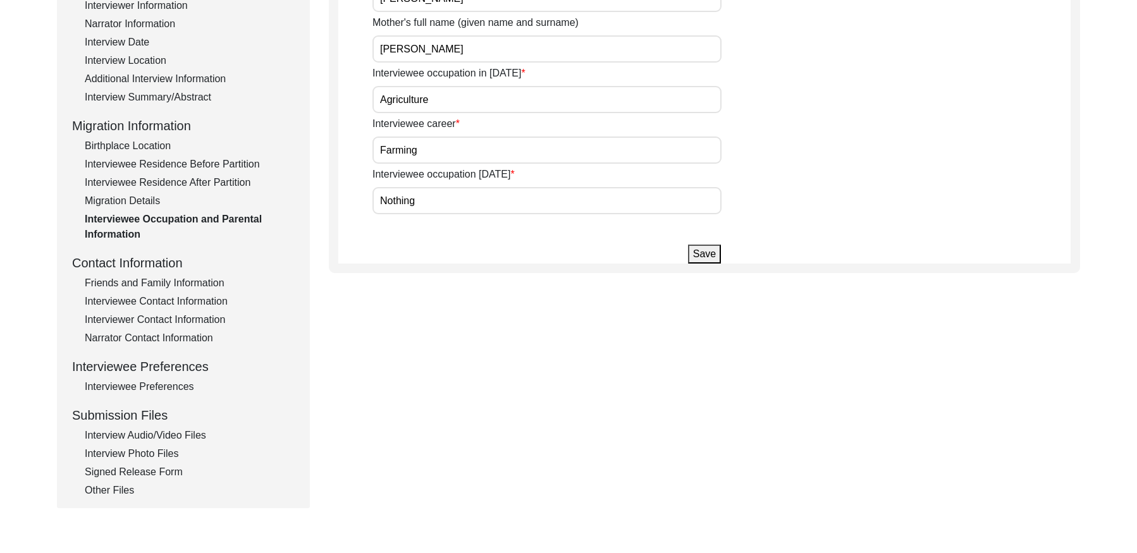
scroll to position [312, 0]
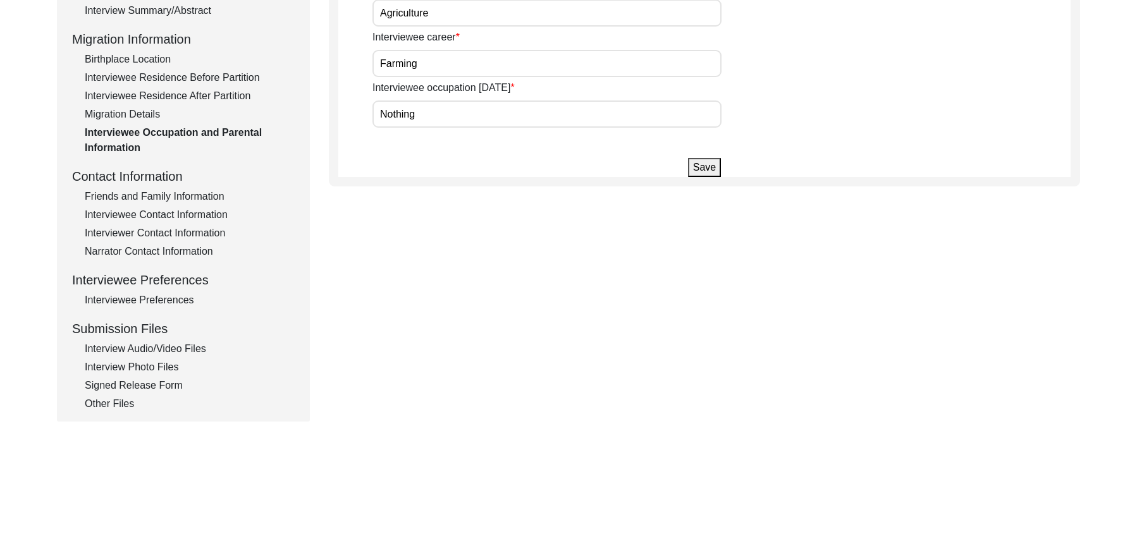
click at [176, 193] on div "Friends and Family Information" at bounding box center [190, 196] width 210 height 15
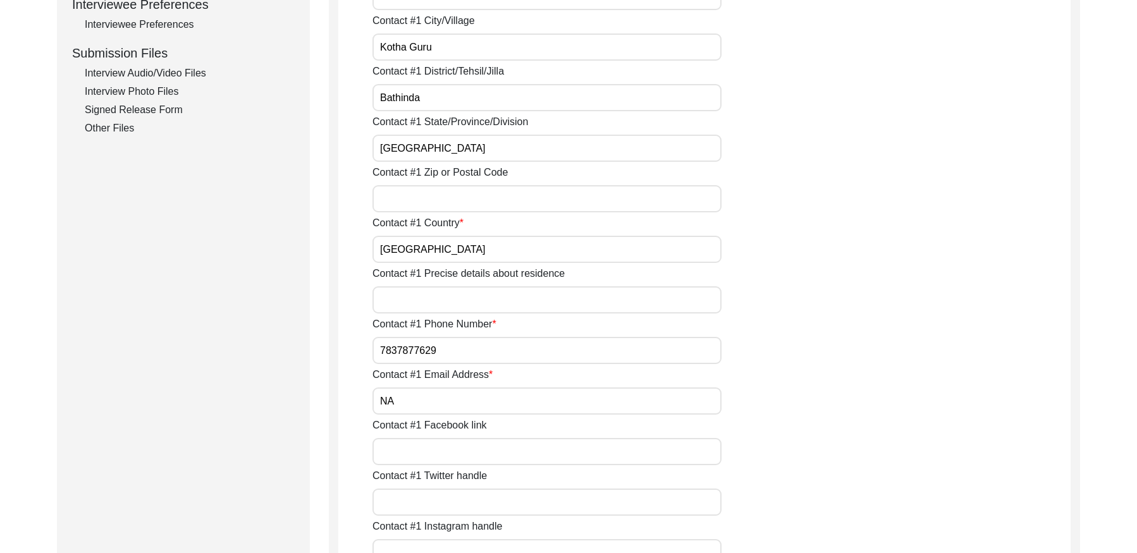
scroll to position [452, 0]
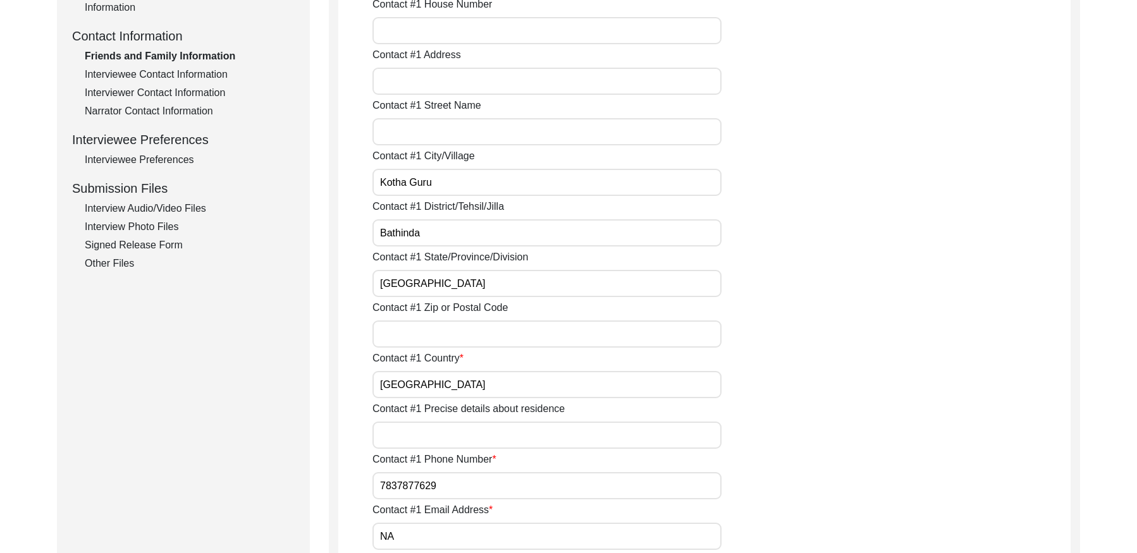
drag, startPoint x: 175, startPoint y: 74, endPoint x: 250, endPoint y: 76, distance: 74.6
click at [175, 74] on div "Interviewee Contact Information" at bounding box center [190, 74] width 210 height 15
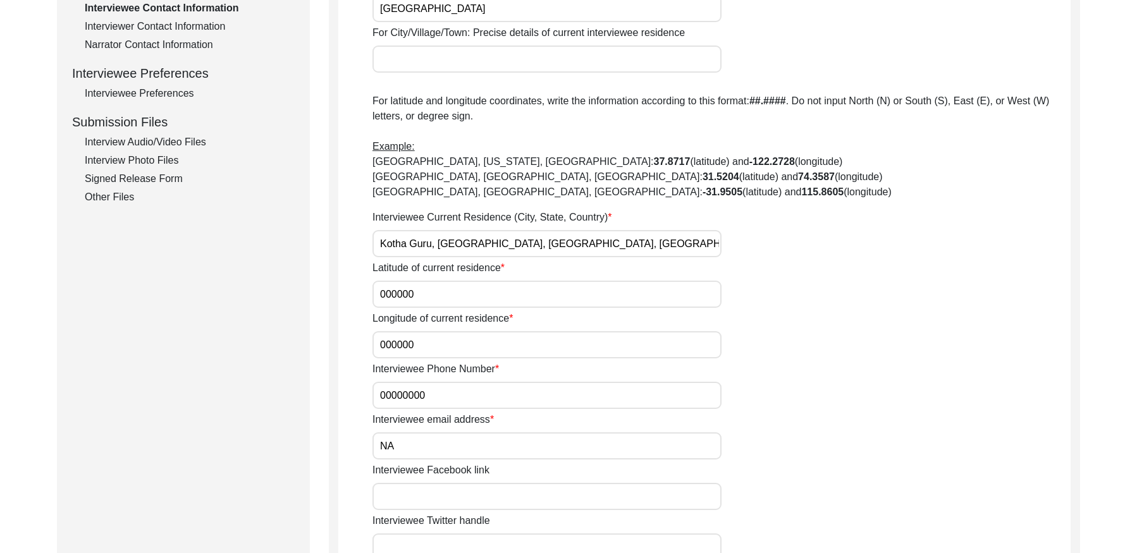
scroll to position [427, 0]
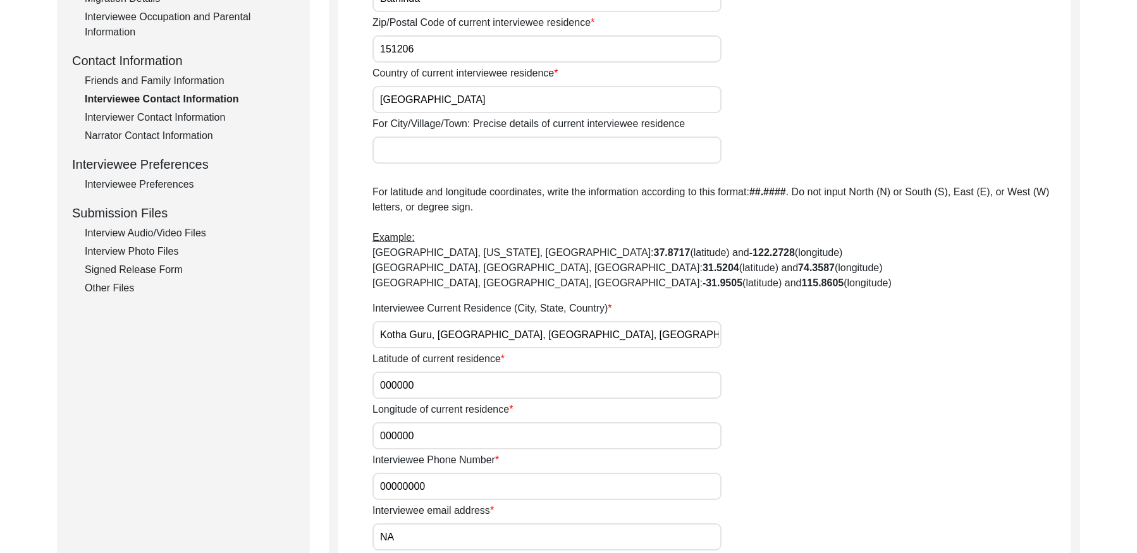
click at [173, 116] on div "Interviewer Contact Information" at bounding box center [190, 117] width 210 height 15
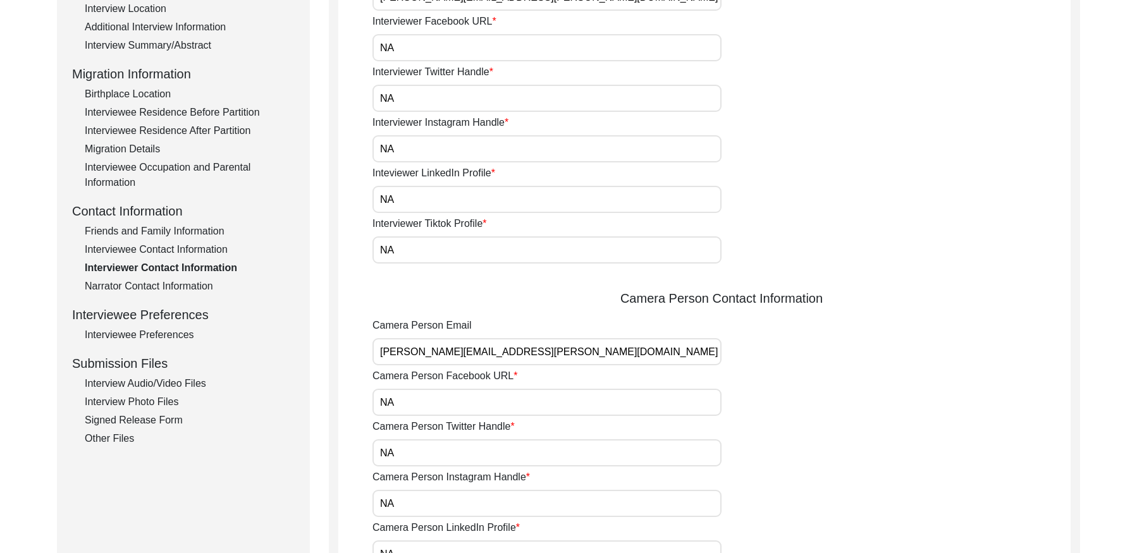
scroll to position [320, 0]
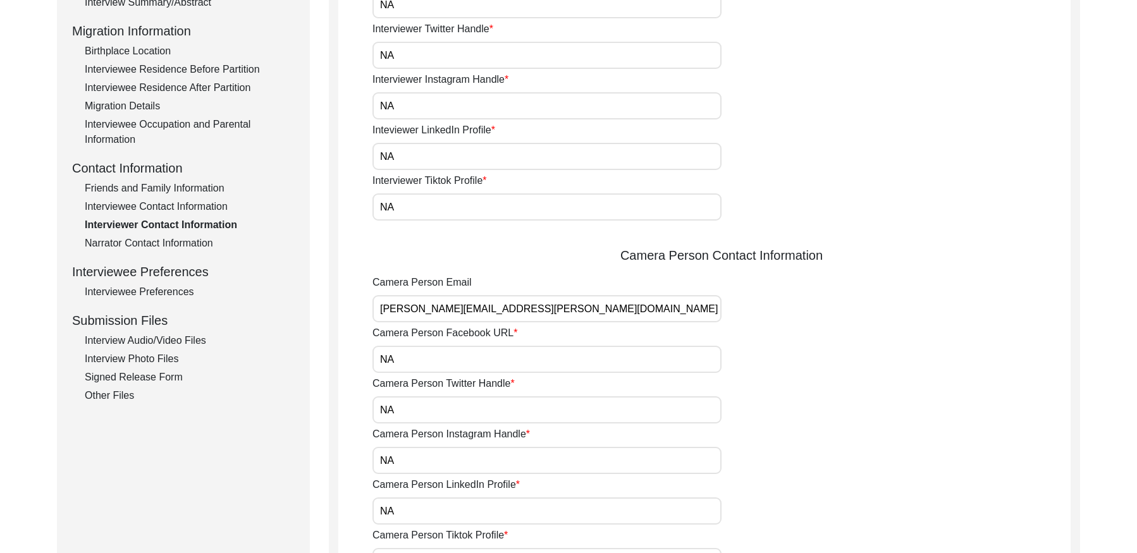
drag, startPoint x: 165, startPoint y: 242, endPoint x: 181, endPoint y: 244, distance: 16.5
click at [165, 242] on div "Narrator Contact Information" at bounding box center [190, 243] width 210 height 15
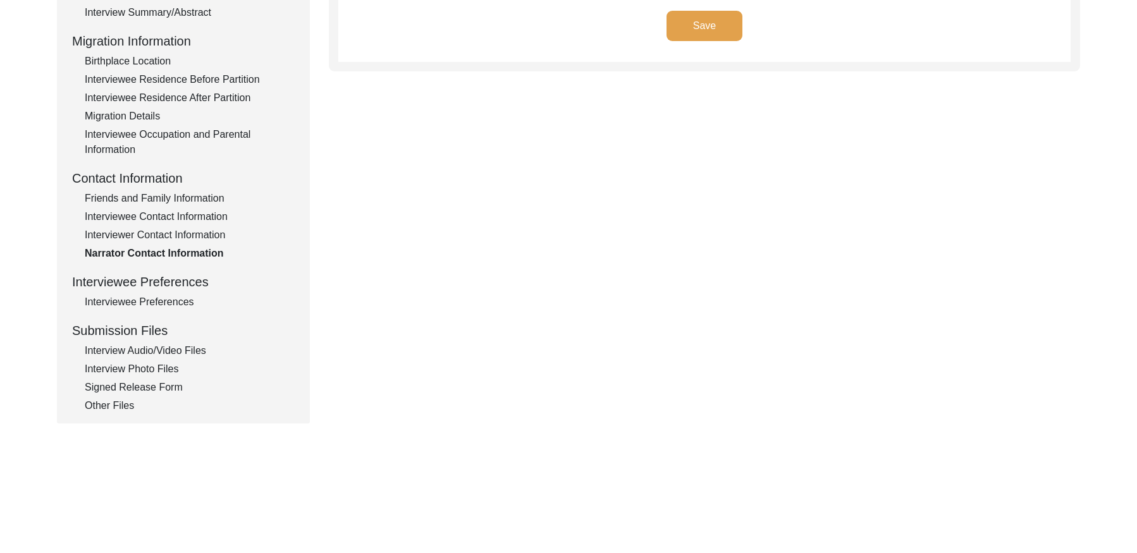
drag, startPoint x: 165, startPoint y: 302, endPoint x: 189, endPoint y: 295, distance: 25.2
click at [167, 301] on div "Interviewee Preferences" at bounding box center [190, 302] width 210 height 15
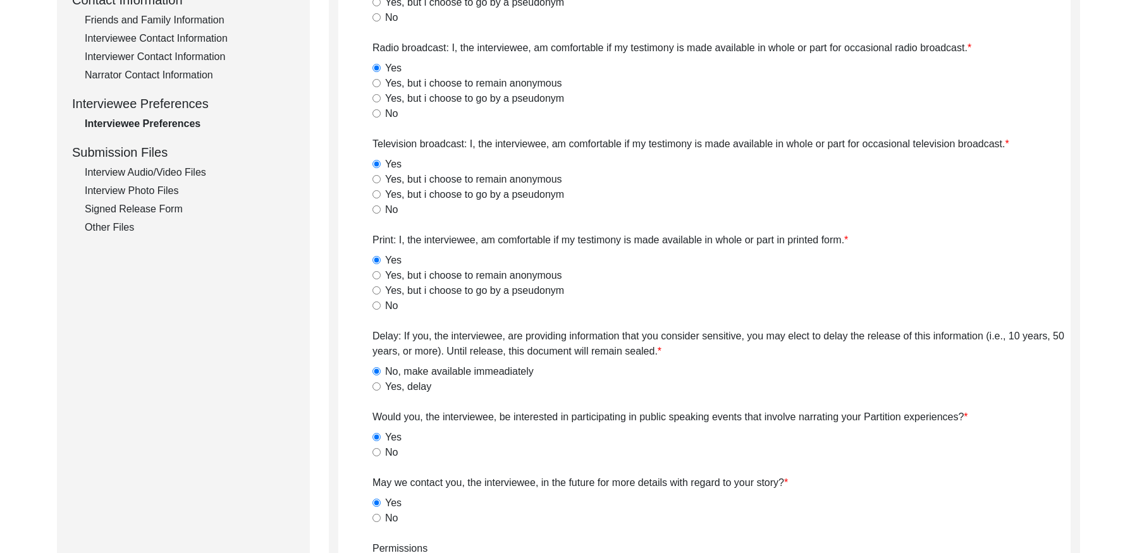
drag, startPoint x: 148, startPoint y: 169, endPoint x: 154, endPoint y: 172, distance: 7.1
click at [148, 169] on div "Interview Audio/Video Files" at bounding box center [190, 172] width 210 height 15
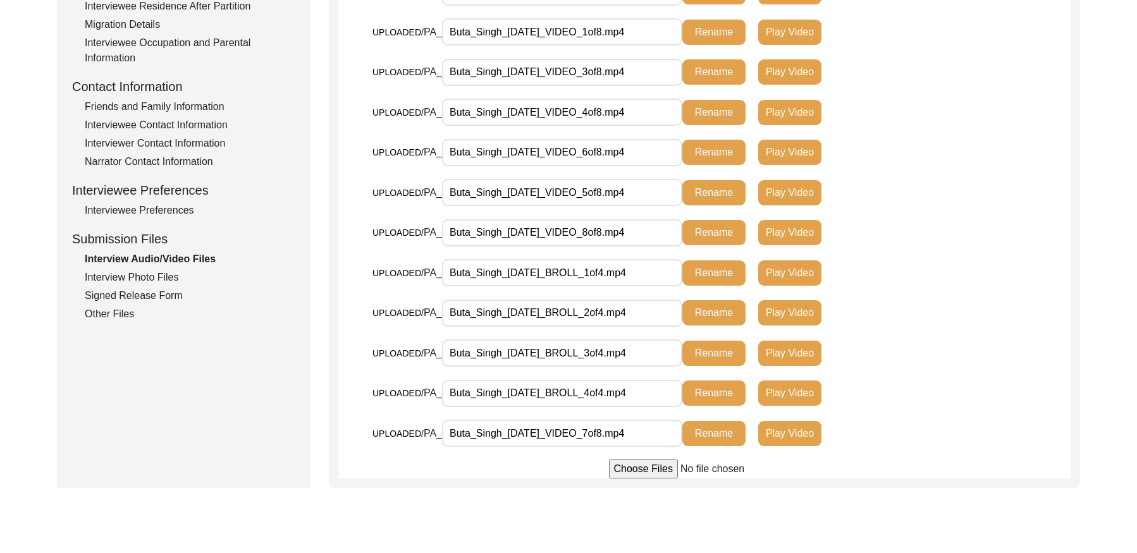
scroll to position [408, 0]
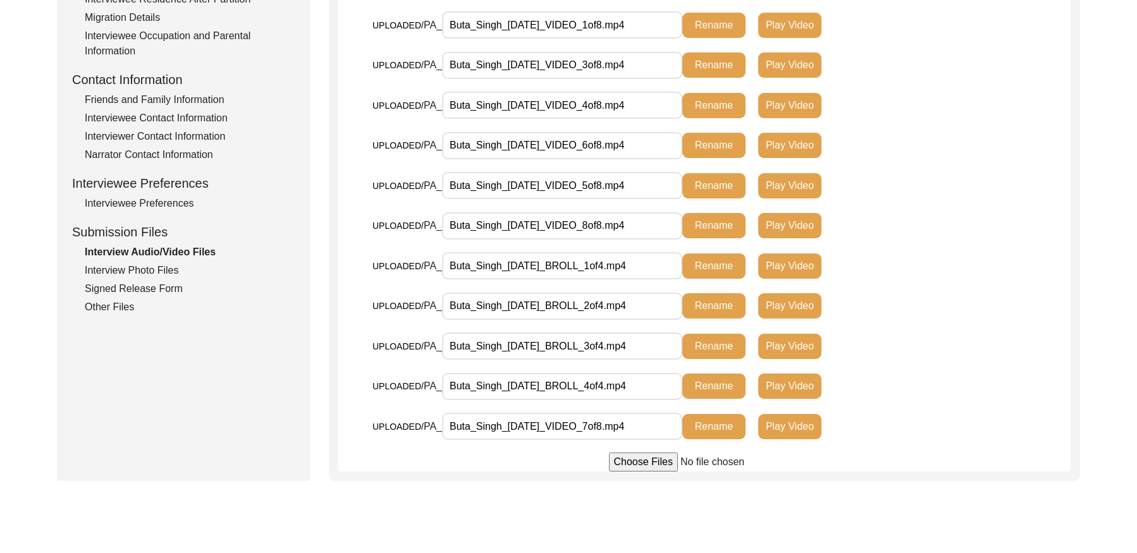
click at [147, 275] on div "Interview Photo Files" at bounding box center [190, 270] width 210 height 15
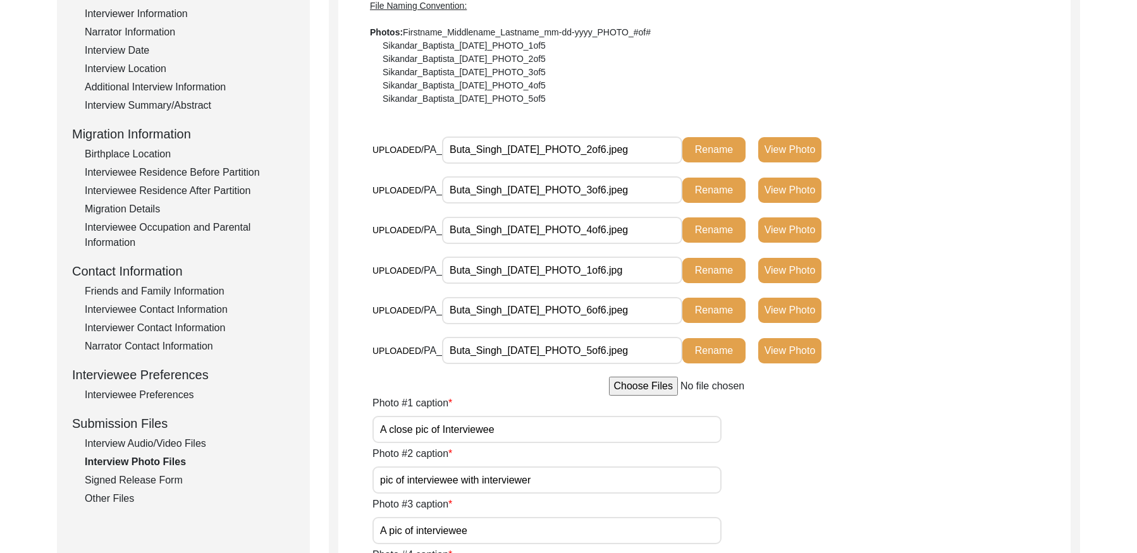
scroll to position [210, 0]
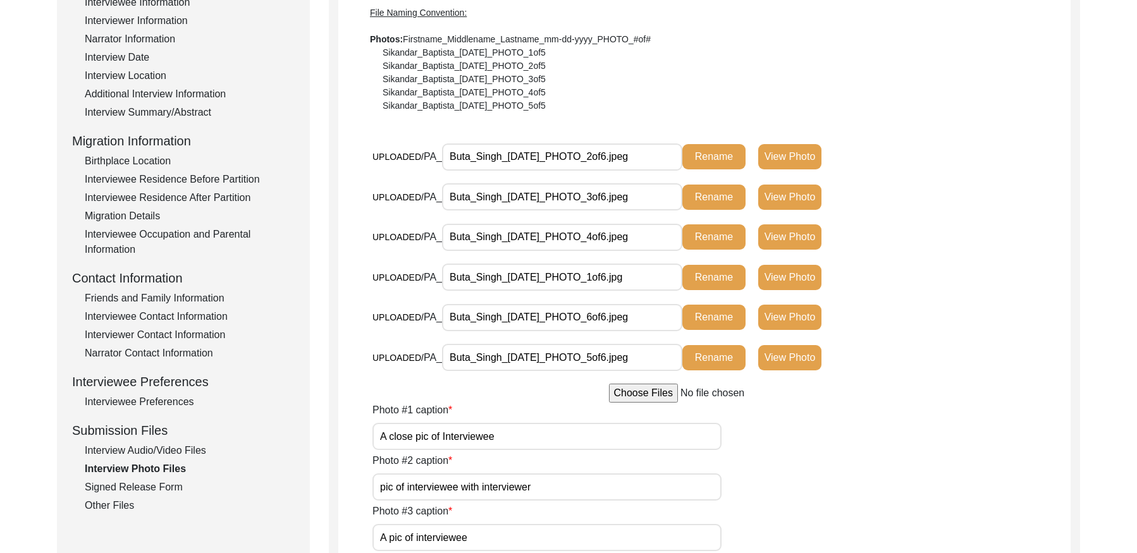
drag, startPoint x: 157, startPoint y: 487, endPoint x: 239, endPoint y: 448, distance: 91.3
click at [159, 486] on div "Signed Release Form" at bounding box center [190, 487] width 210 height 15
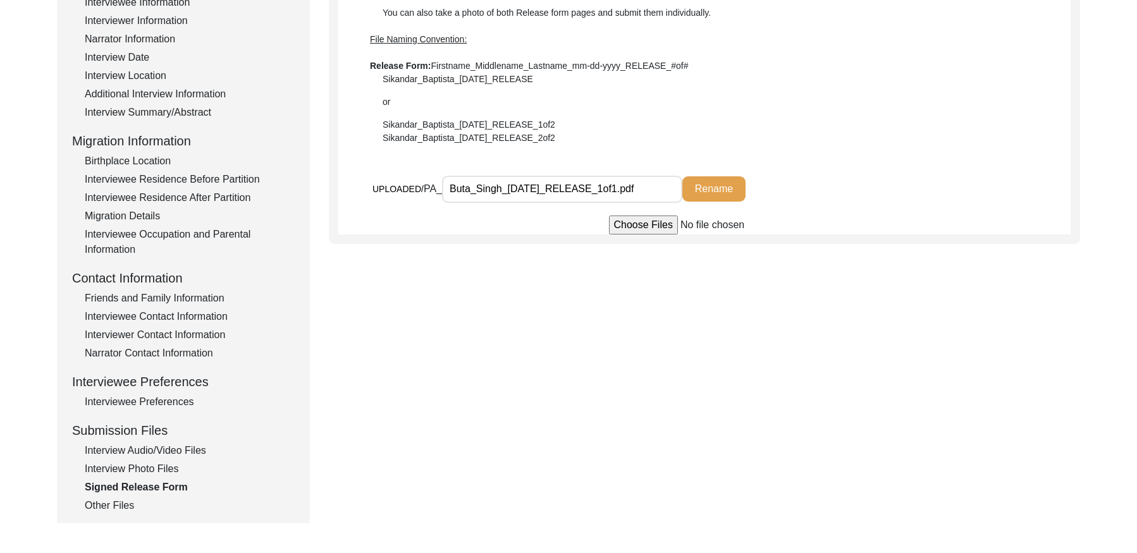
click at [124, 494] on div "Signed Release Form" at bounding box center [190, 487] width 210 height 15
click at [125, 500] on div "Other Files" at bounding box center [190, 505] width 210 height 15
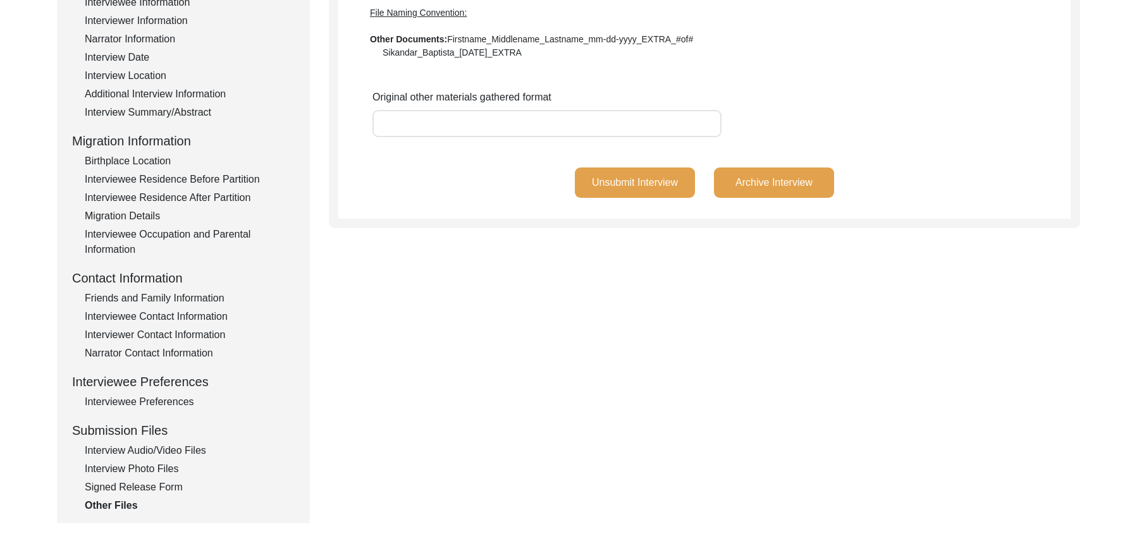
scroll to position [0, 0]
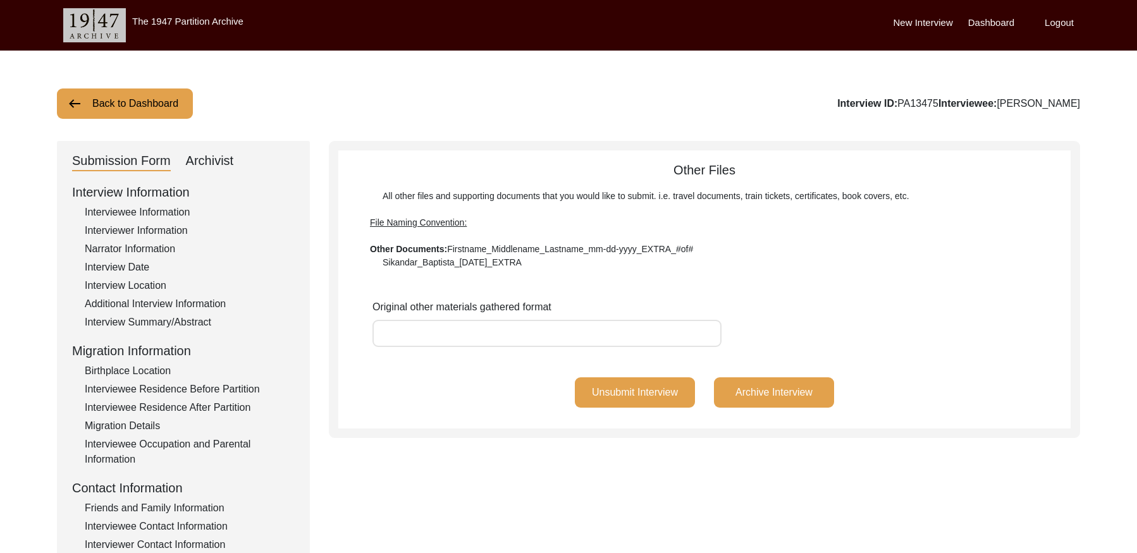
click at [107, 112] on button "Back to Dashboard" at bounding box center [125, 103] width 136 height 30
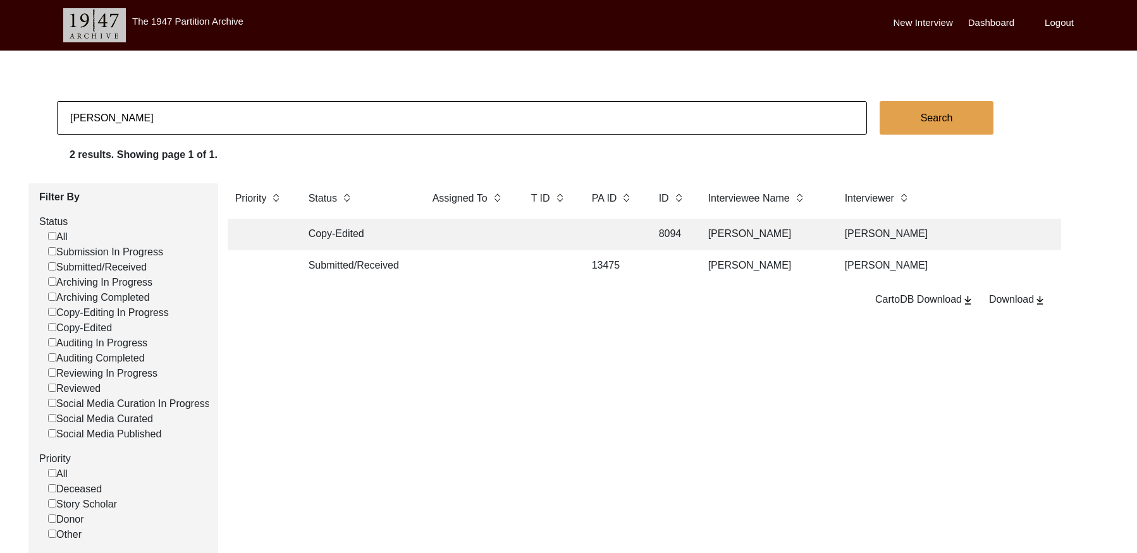
click at [190, 123] on input "[PERSON_NAME]" at bounding box center [462, 118] width 810 height 34
click at [186, 123] on input "[PERSON_NAME]" at bounding box center [462, 118] width 810 height 34
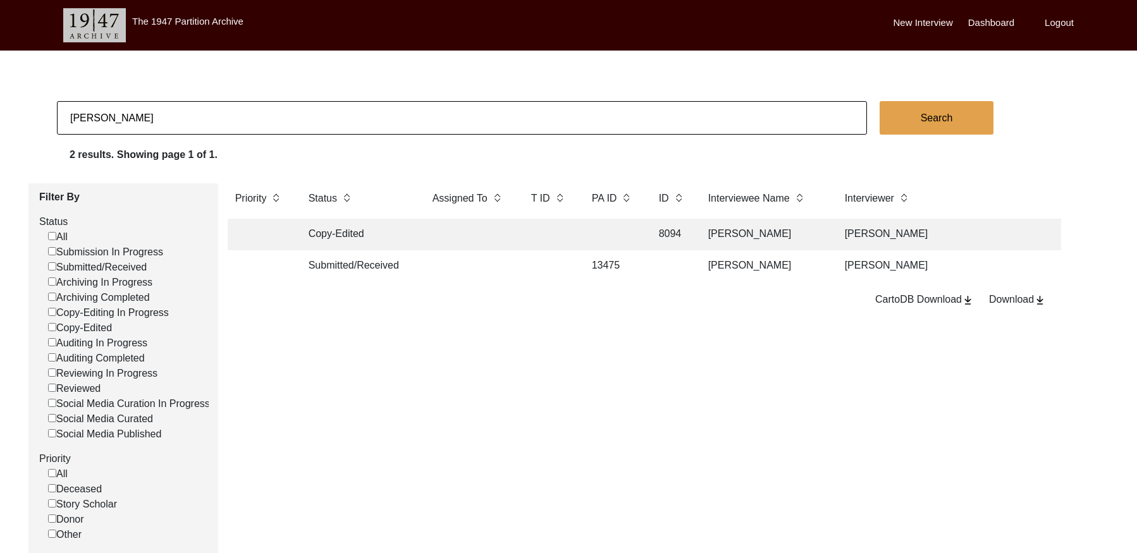
paste input "Ajmer"
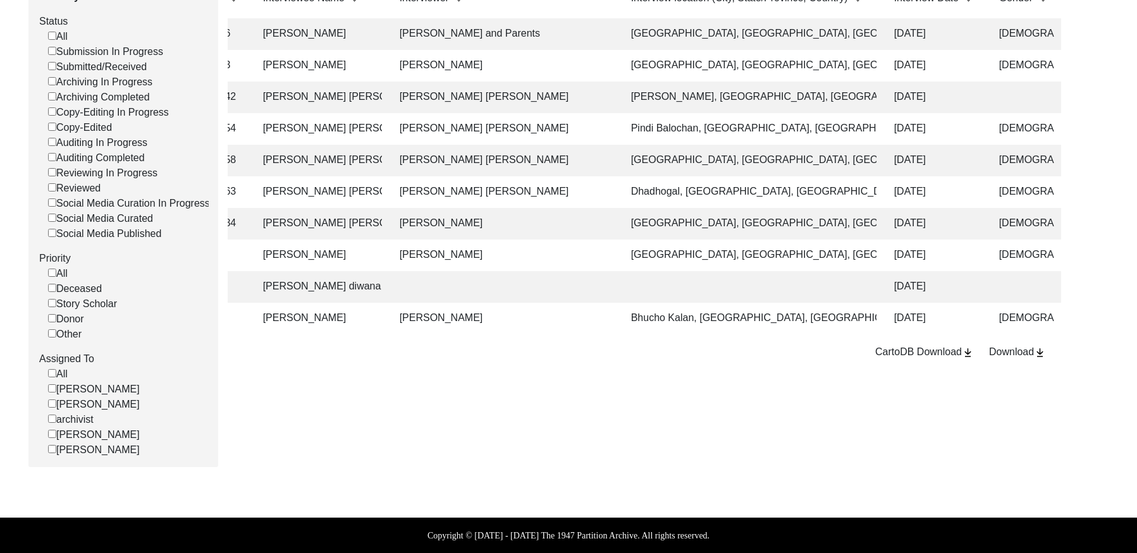
scroll to position [0, 468]
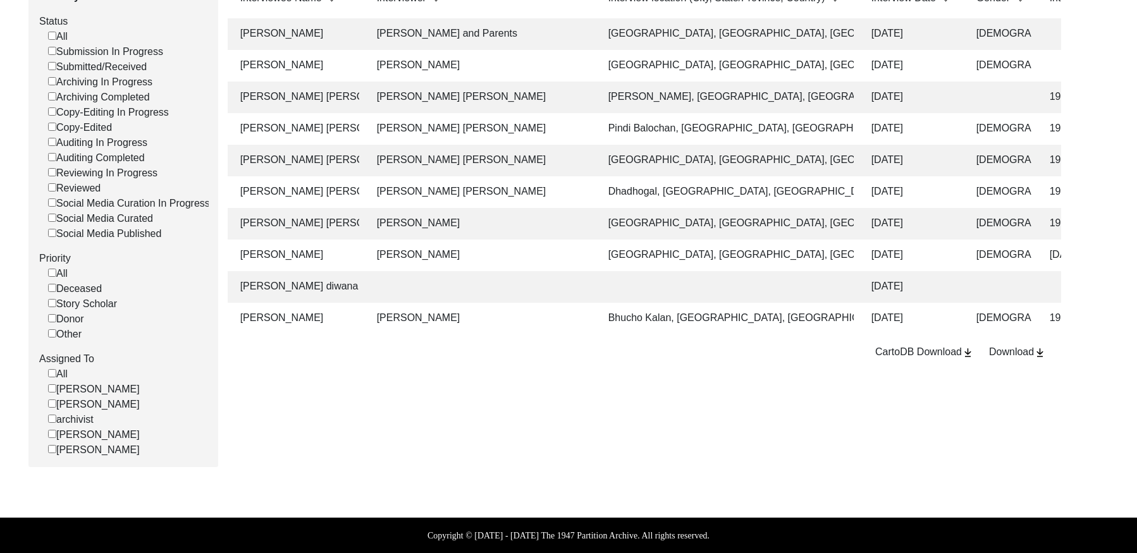
click at [826, 306] on td "Bhucho Kalan, [GEOGRAPHIC_DATA], [GEOGRAPHIC_DATA], [GEOGRAPHIC_DATA]" at bounding box center [727, 319] width 253 height 32
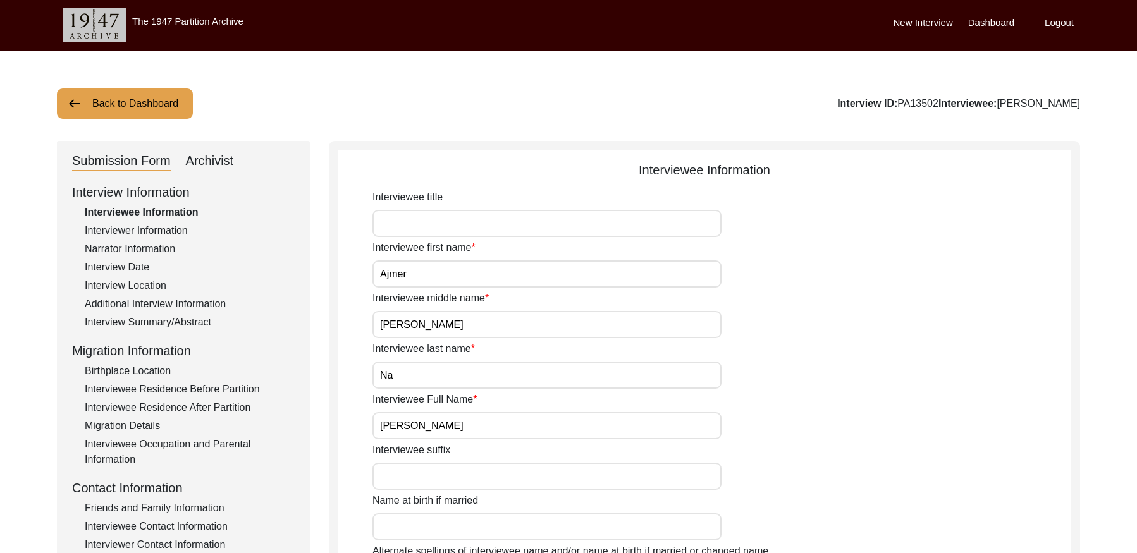
drag, startPoint x: 961, startPoint y: 102, endPoint x: 922, endPoint y: 104, distance: 39.8
click at [922, 104] on div "Interview ID: PA13502 Interviewee: [PERSON_NAME]" at bounding box center [958, 103] width 243 height 15
copy div "PA13502"
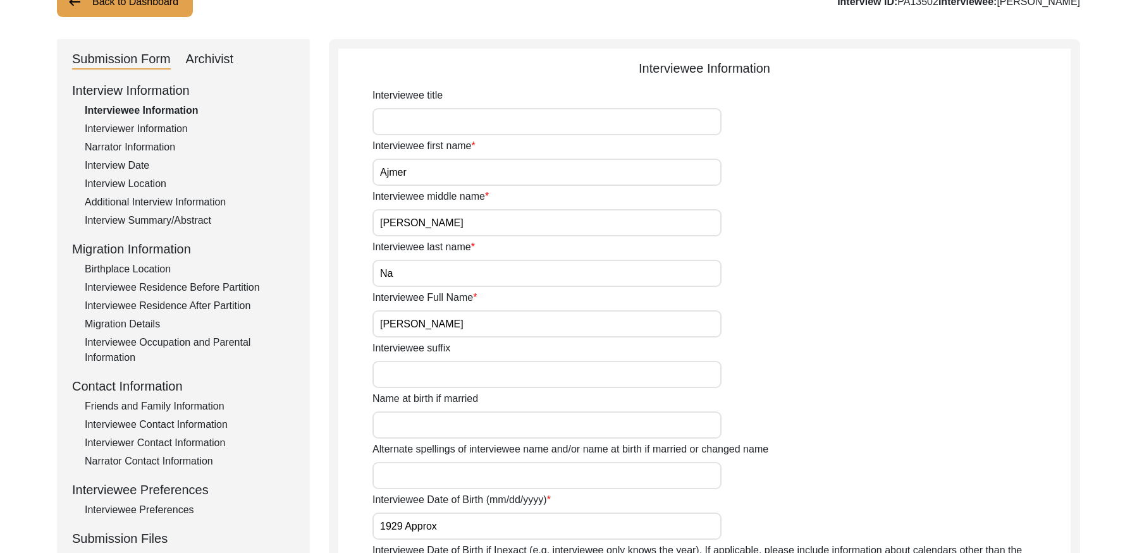
scroll to position [23, 0]
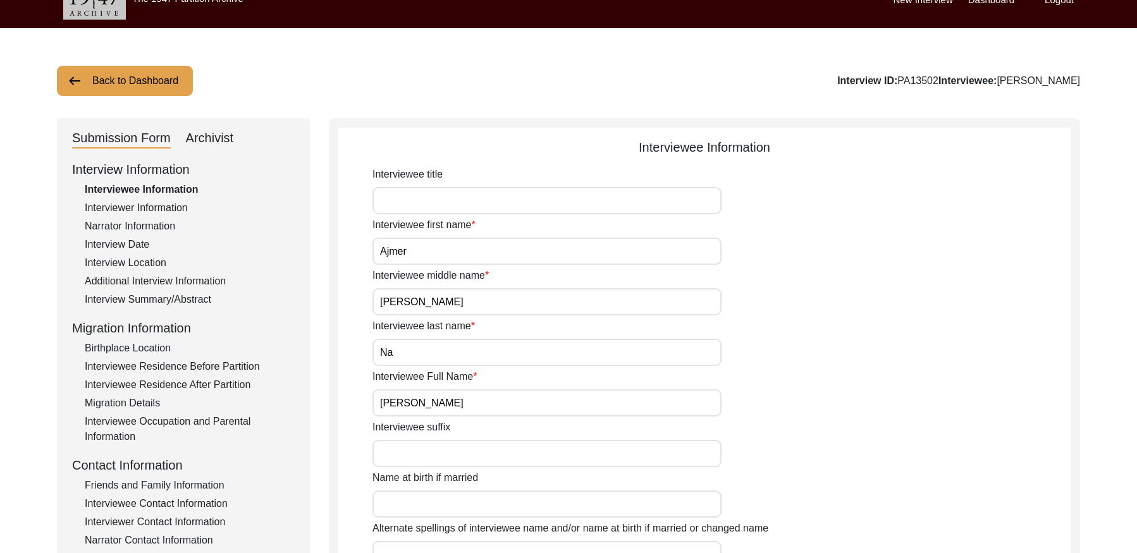
drag, startPoint x: 127, startPoint y: 204, endPoint x: 164, endPoint y: 200, distance: 37.4
click at [128, 204] on div "Interviewer Information" at bounding box center [190, 207] width 210 height 15
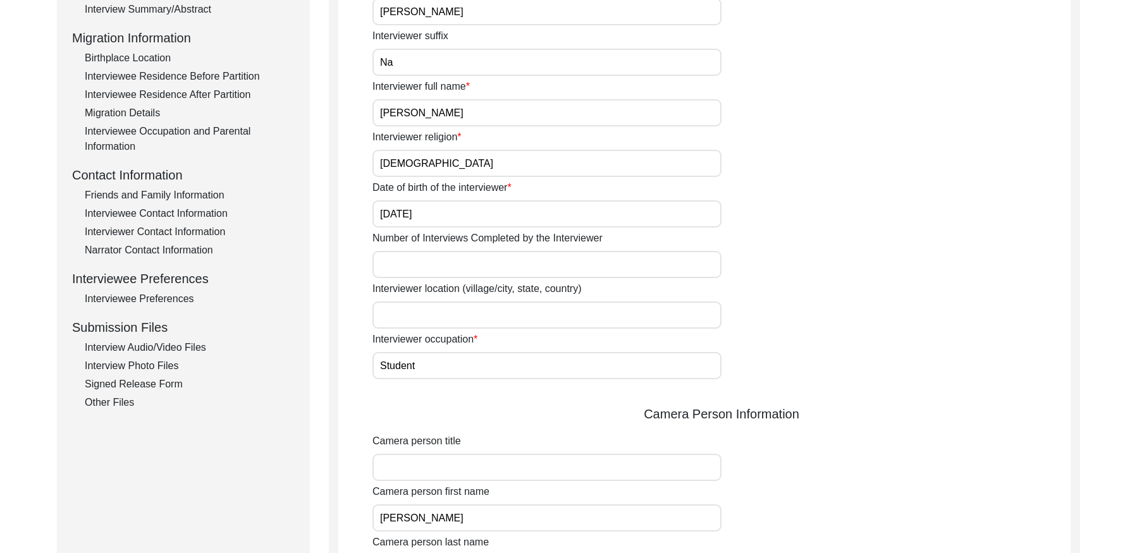
scroll to position [0, 0]
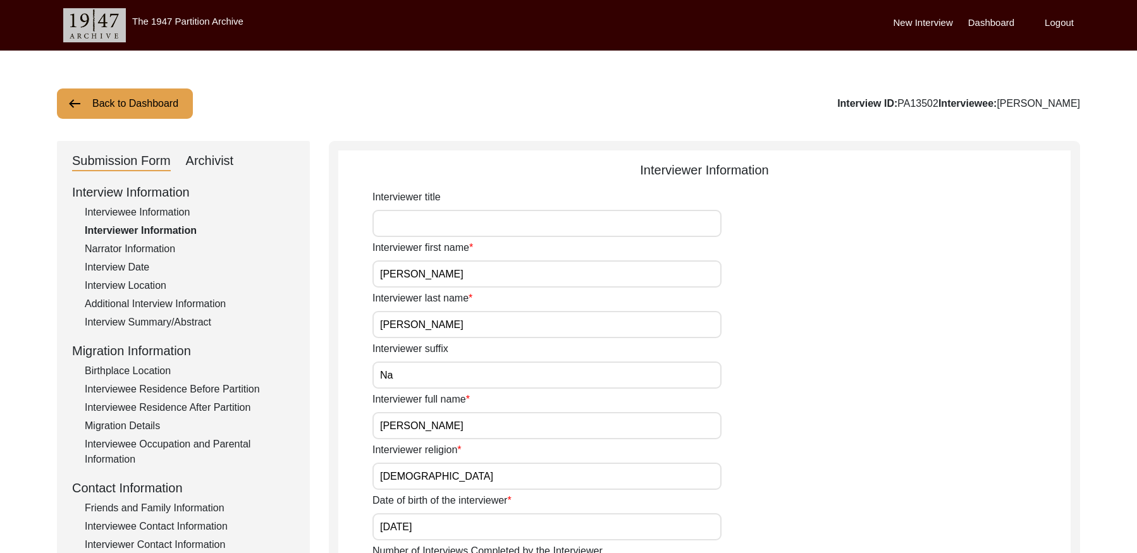
click at [153, 245] on div "Narrator Information" at bounding box center [190, 248] width 210 height 15
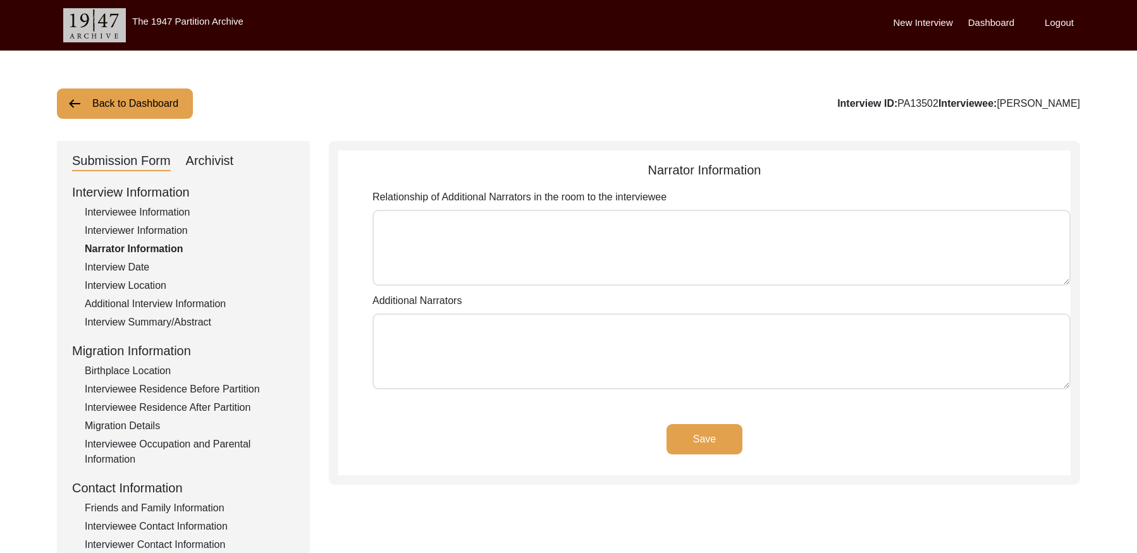
click at [124, 269] on div "Interview Date" at bounding box center [190, 267] width 210 height 15
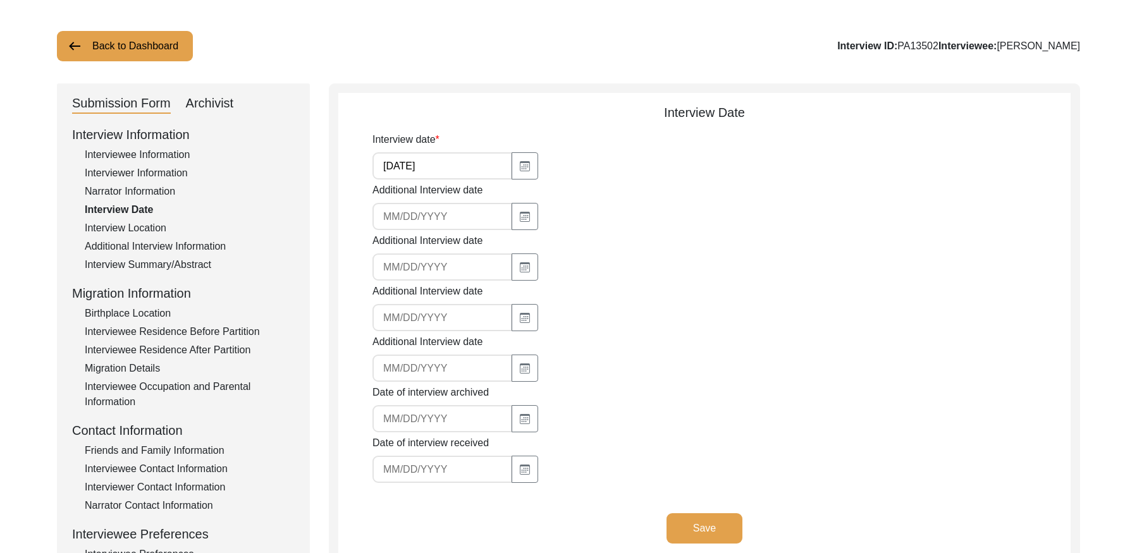
scroll to position [60, 0]
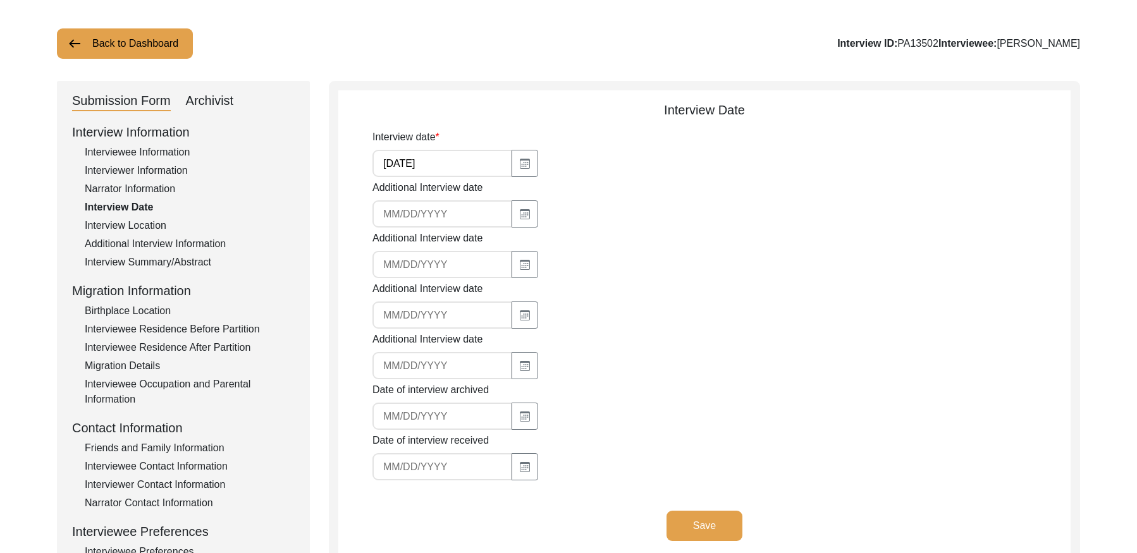
click at [154, 231] on div "Interview Location" at bounding box center [190, 225] width 210 height 15
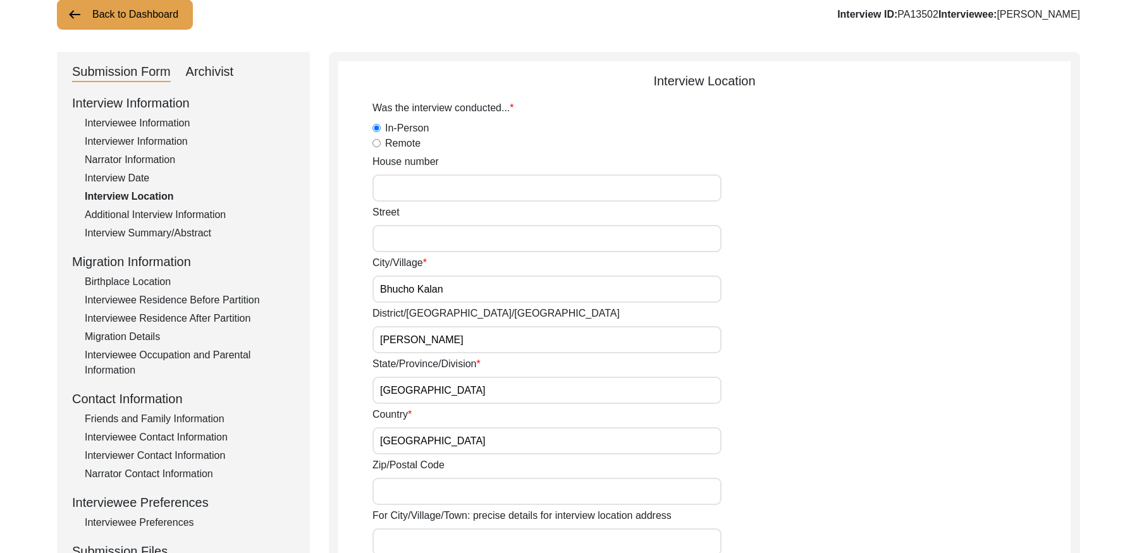
scroll to position [87, 0]
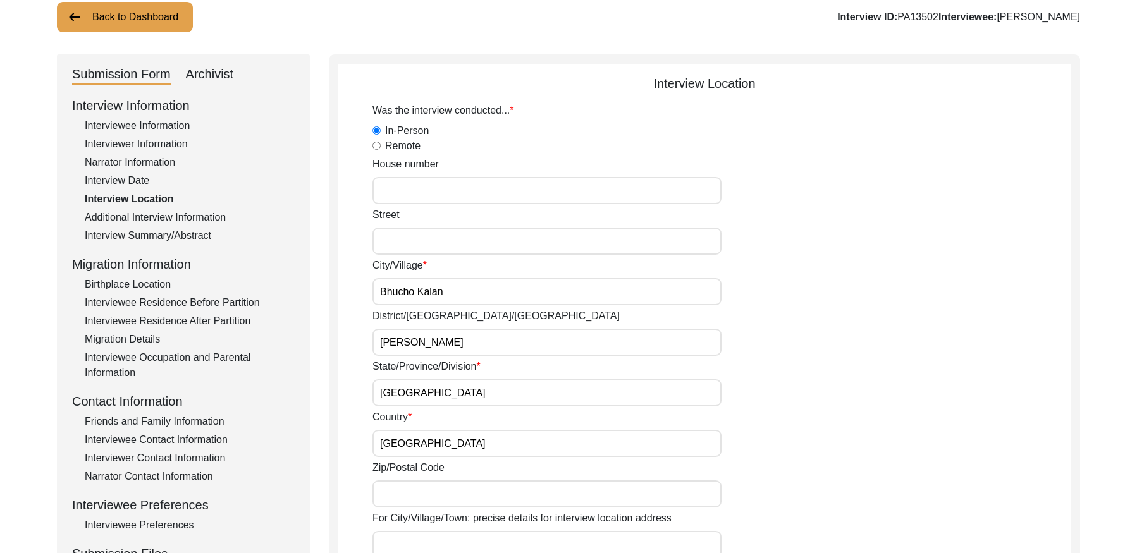
drag, startPoint x: 179, startPoint y: 209, endPoint x: 181, endPoint y: 221, distance: 12.3
click at [178, 209] on div "Interview Information Interviewee Information Interviewer Information Narrator …" at bounding box center [183, 366] width 223 height 540
click at [202, 217] on div "Additional Interview Information" at bounding box center [190, 217] width 210 height 15
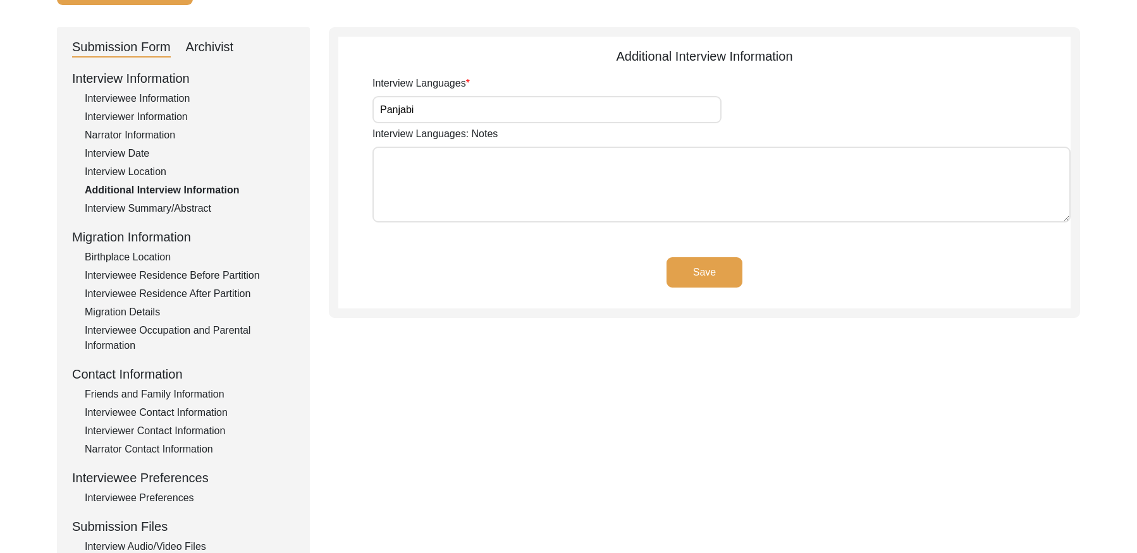
scroll to position [116, 0]
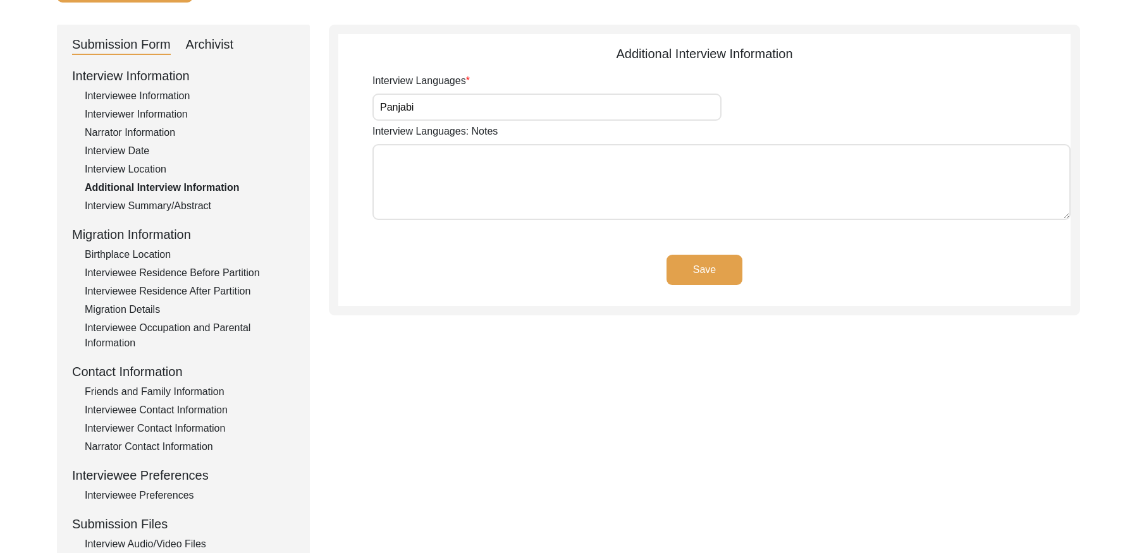
click at [193, 206] on div "Interview Summary/Abstract" at bounding box center [190, 205] width 210 height 15
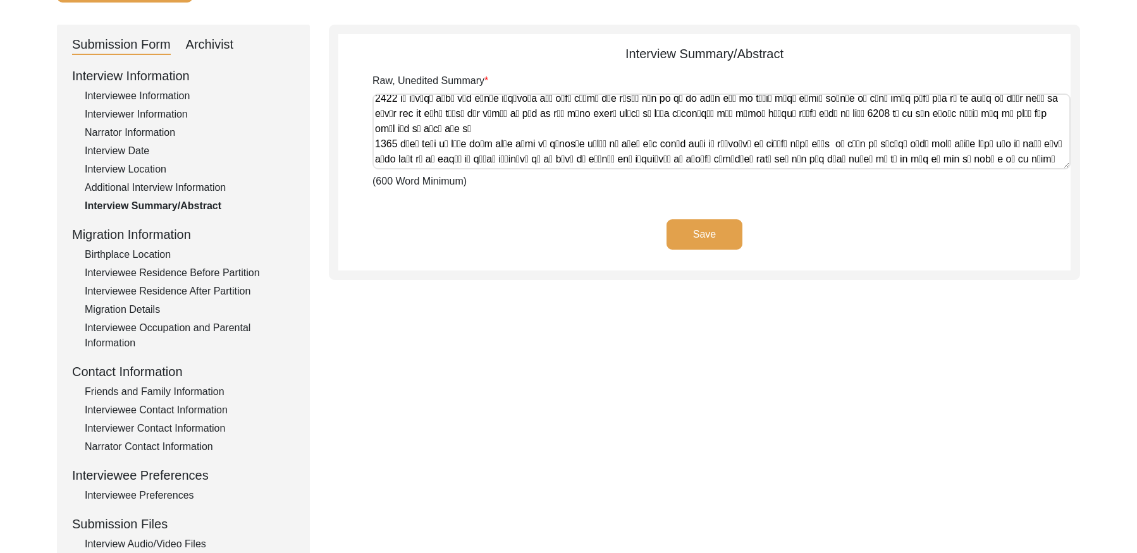
scroll to position [154, 0]
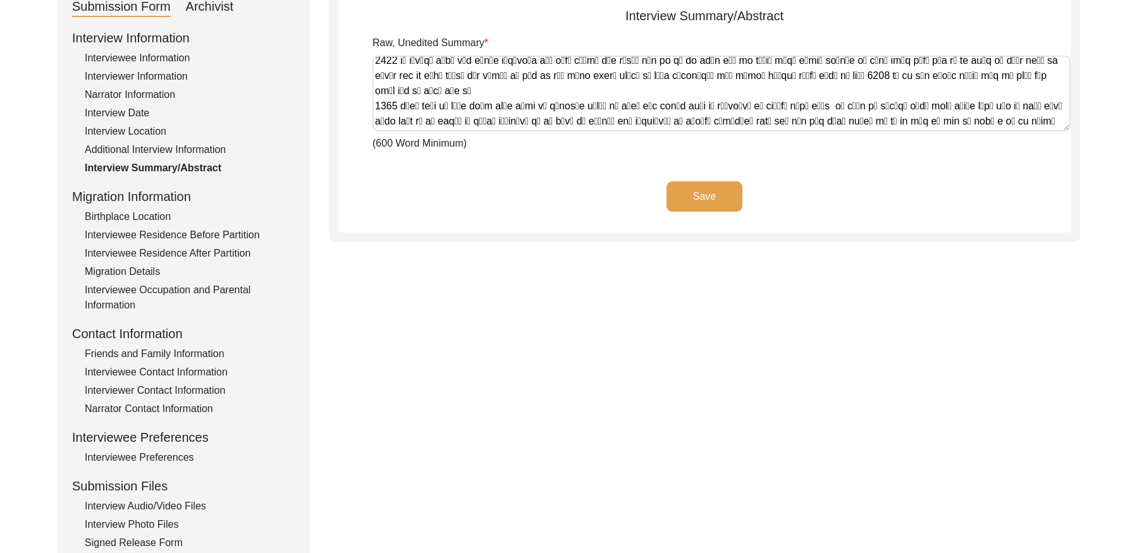
click at [147, 214] on div "Birthplace Location" at bounding box center [190, 216] width 210 height 15
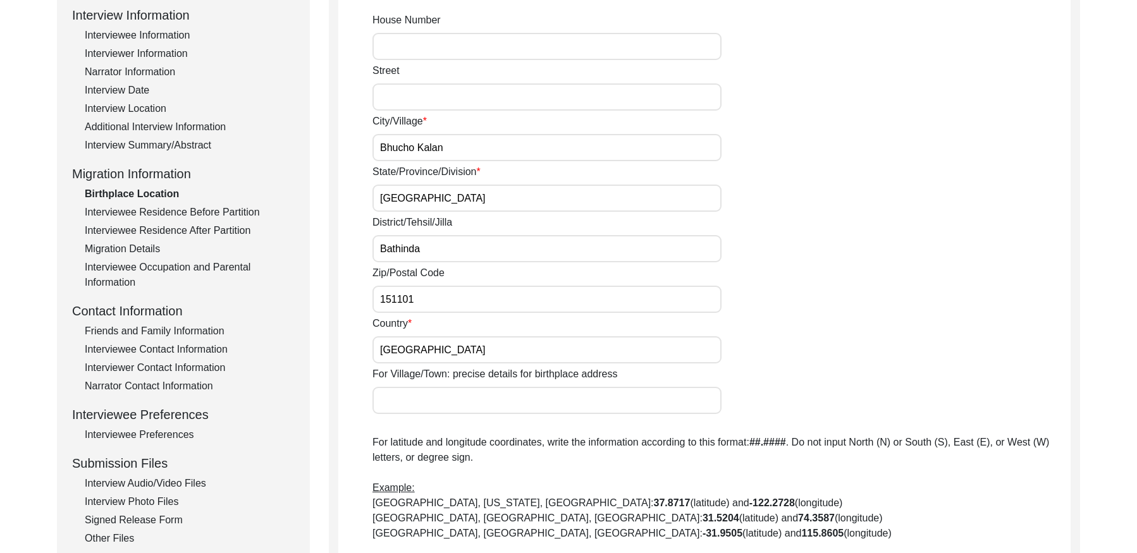
scroll to position [167, 0]
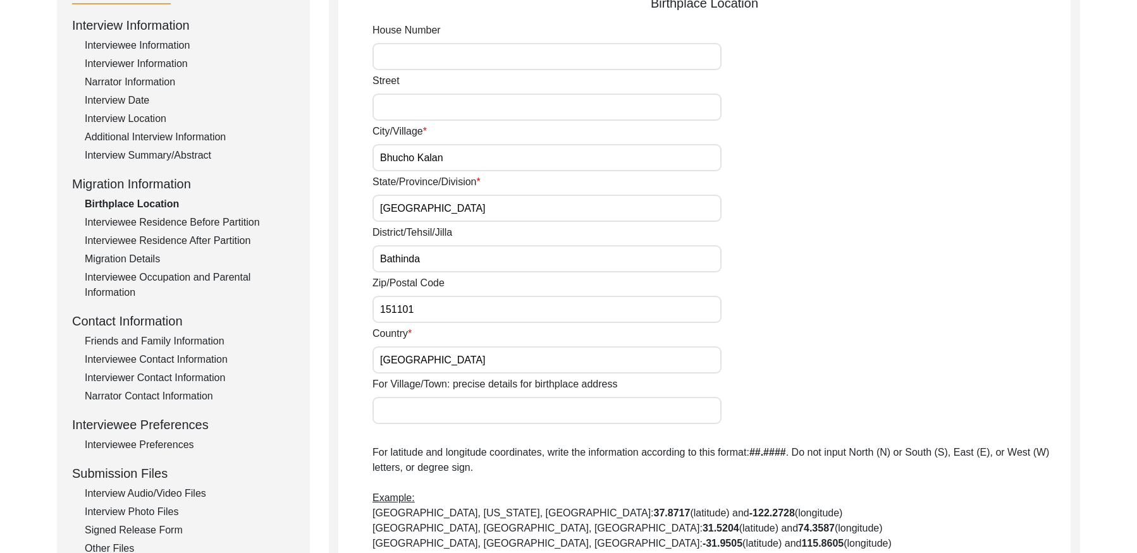
click at [227, 216] on div "Interviewee Residence Before Partition" at bounding box center [190, 222] width 210 height 15
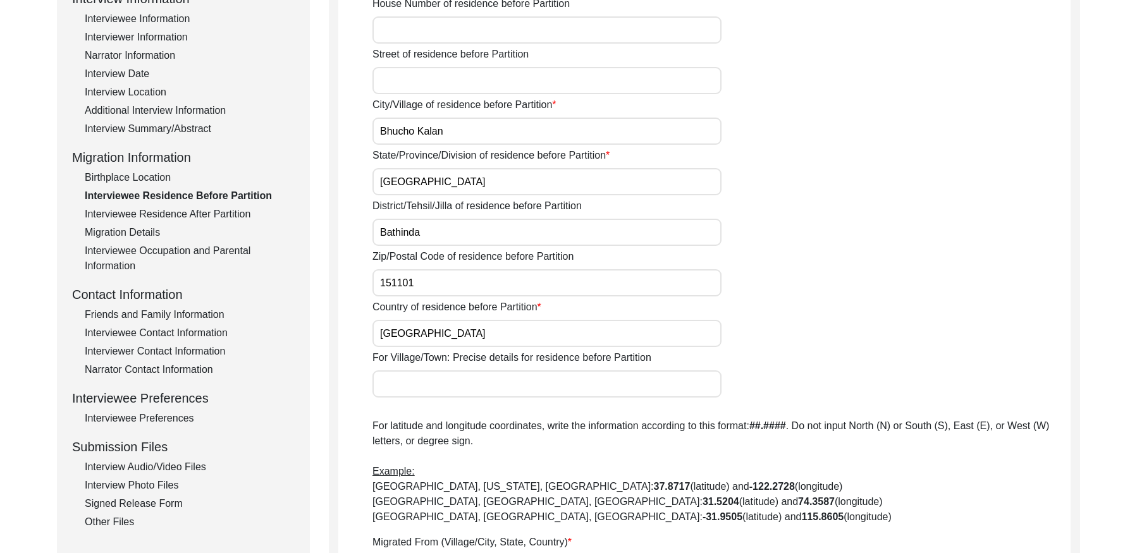
click at [233, 209] on div "Interviewee Residence After Partition" at bounding box center [190, 214] width 210 height 15
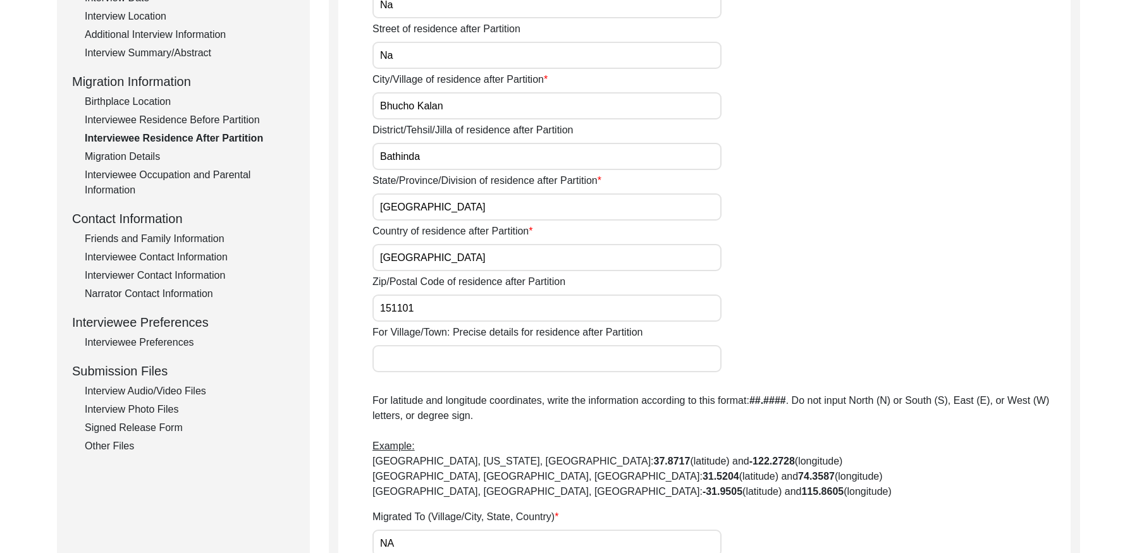
scroll to position [260, 0]
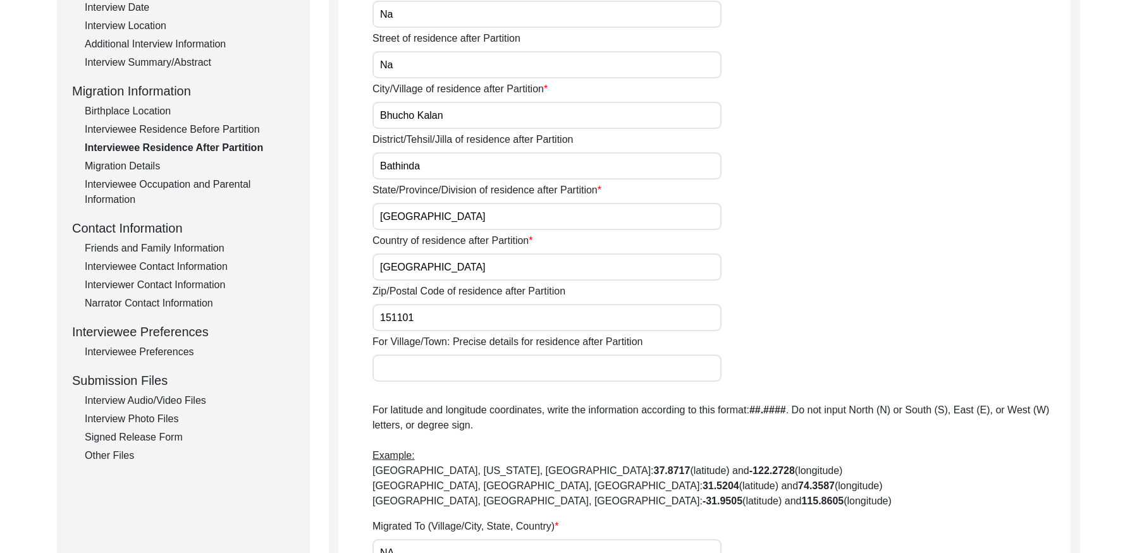
click at [140, 170] on div "Migration Details" at bounding box center [190, 166] width 210 height 15
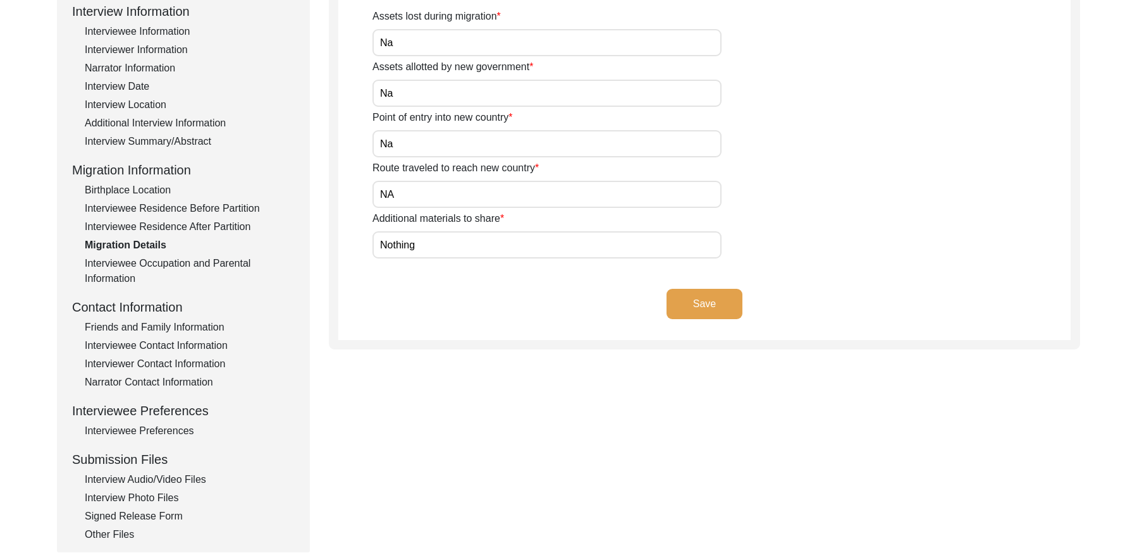
click at [207, 224] on div "Interviewee Residence After Partition" at bounding box center [190, 226] width 210 height 15
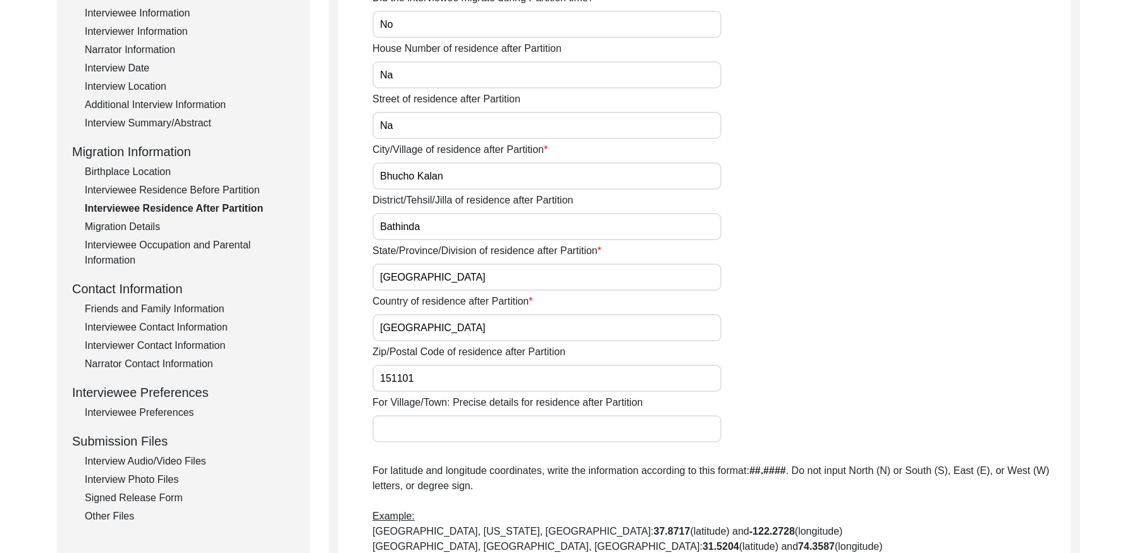
scroll to position [240, 0]
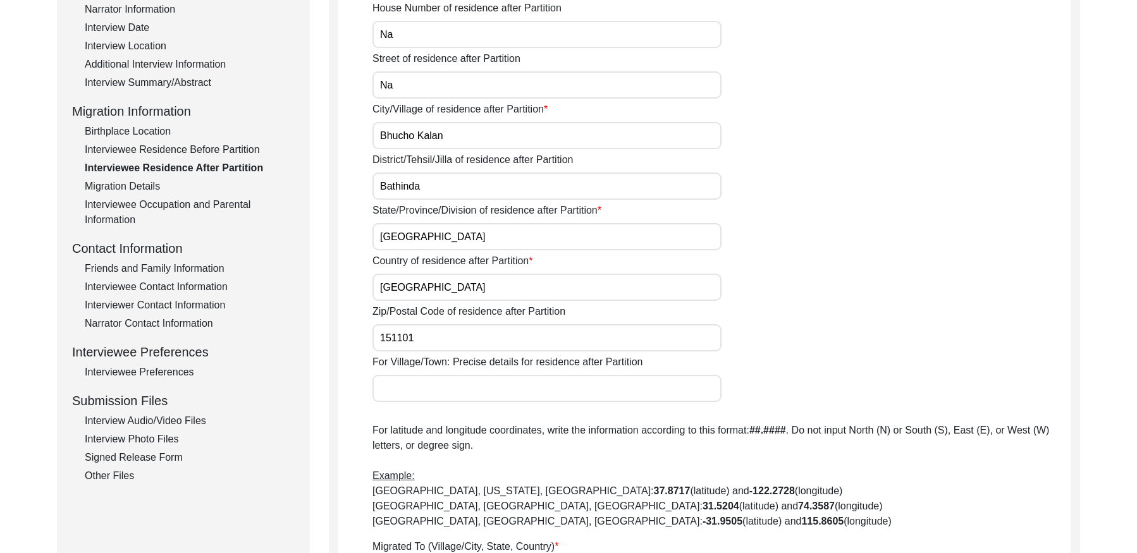
click at [216, 209] on div "Interviewee Occupation and Parental Information" at bounding box center [190, 212] width 210 height 30
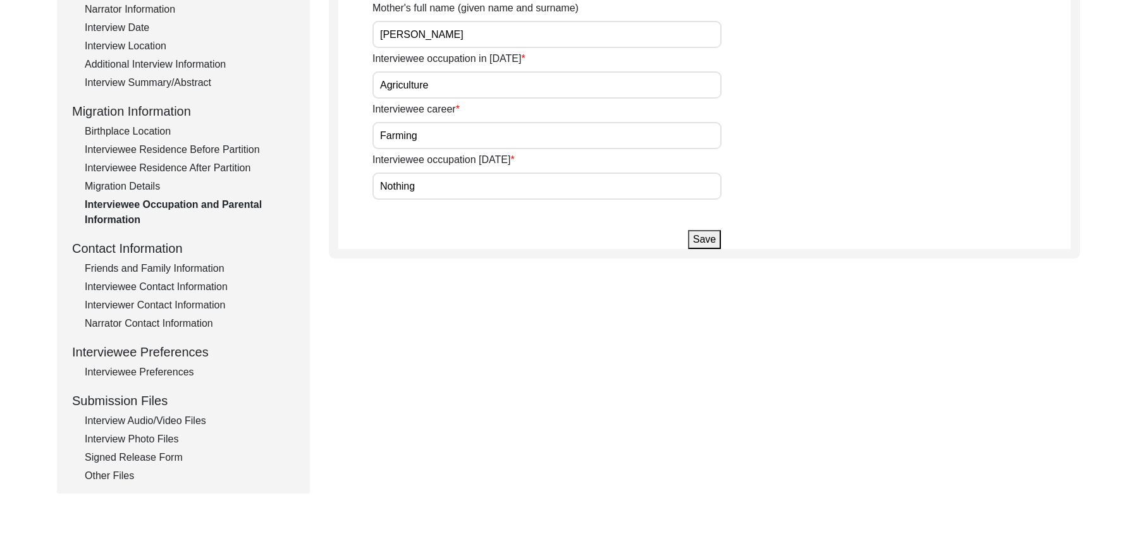
click at [195, 262] on div "Friends and Family Information" at bounding box center [190, 268] width 210 height 15
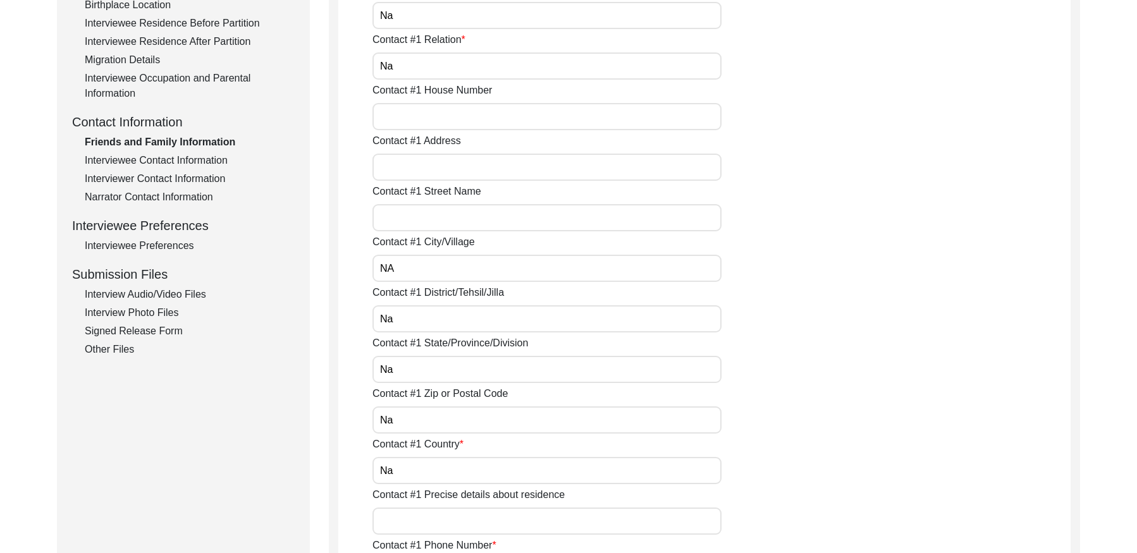
scroll to position [414, 0]
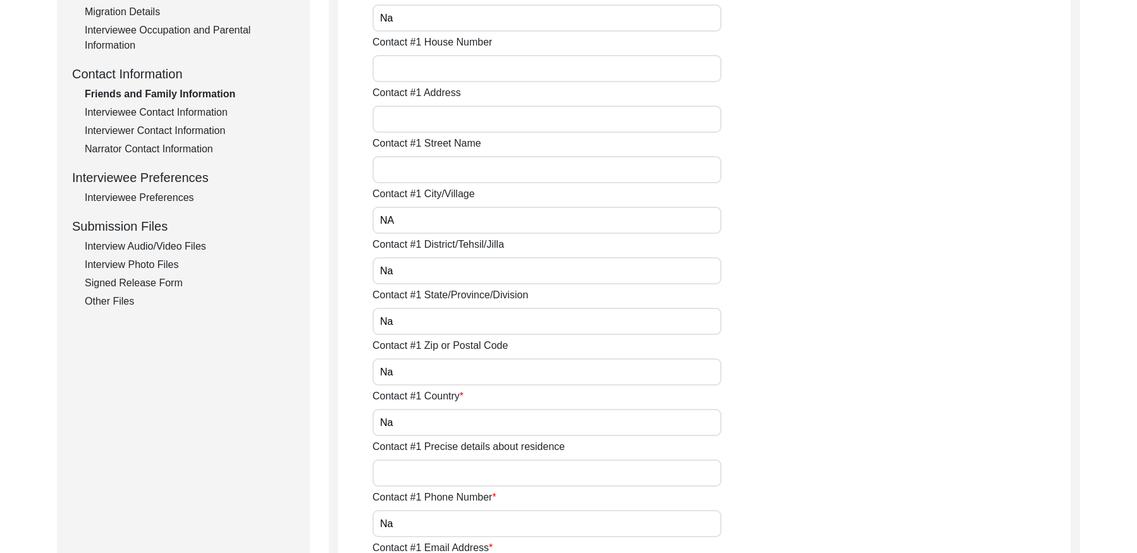
click at [186, 114] on div "Interviewee Contact Information" at bounding box center [190, 112] width 210 height 15
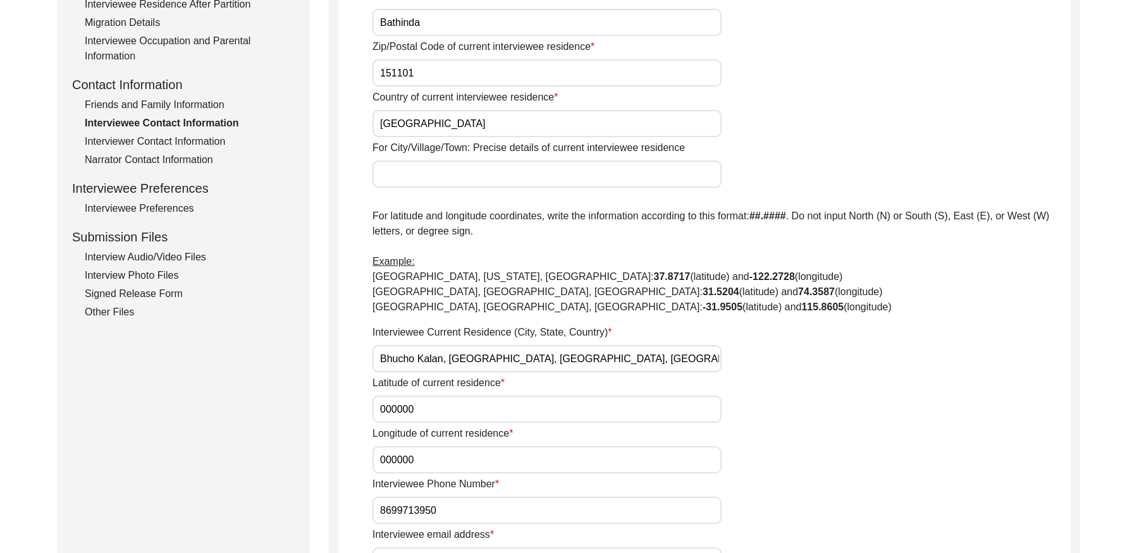
scroll to position [391, 0]
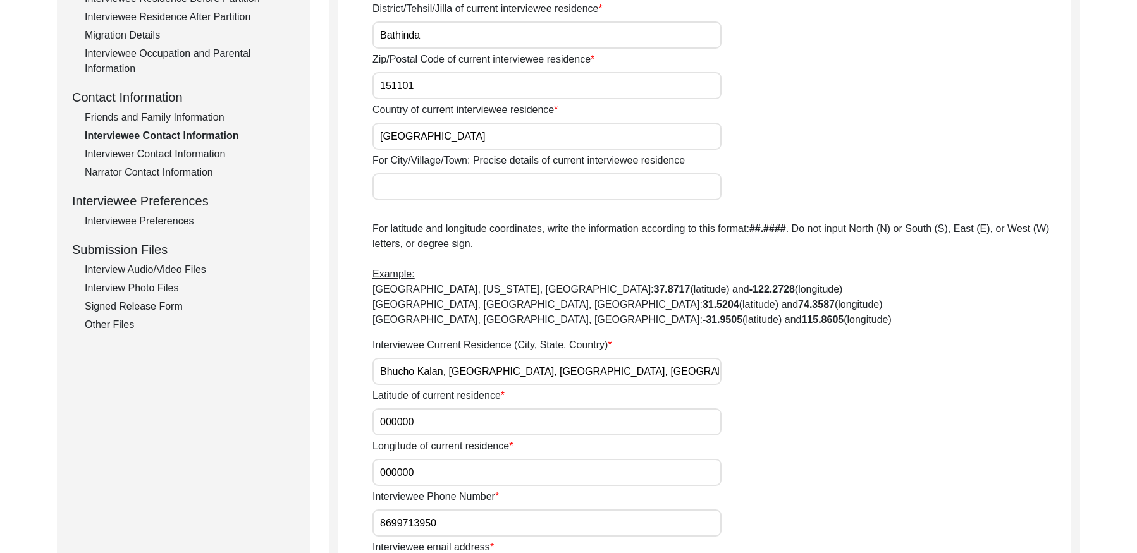
click at [177, 150] on div "Interviewer Contact Information" at bounding box center [190, 154] width 210 height 15
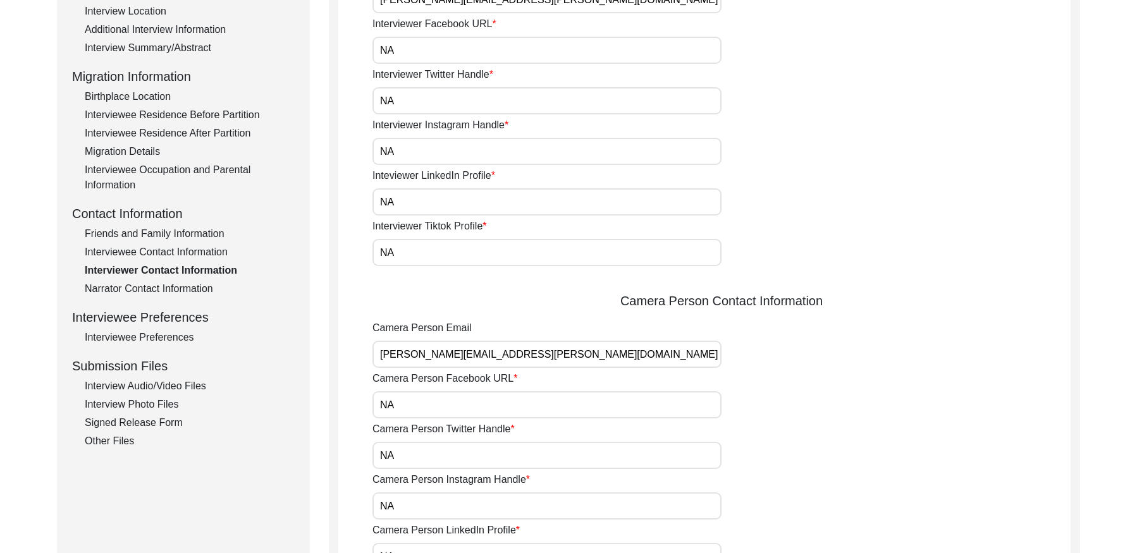
click at [153, 288] on div "Narrator Contact Information" at bounding box center [190, 288] width 210 height 15
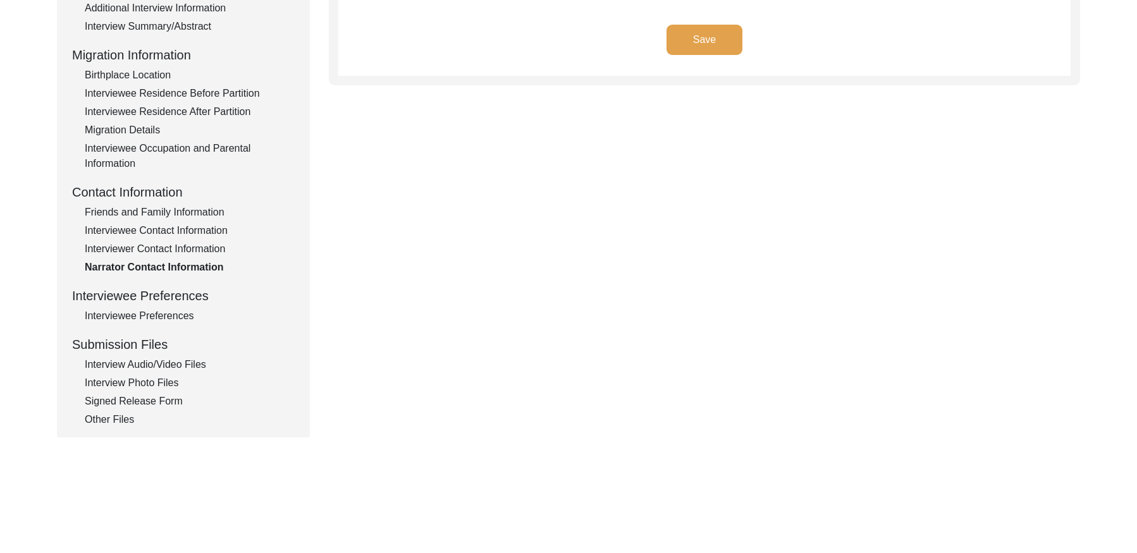
scroll to position [315, 0]
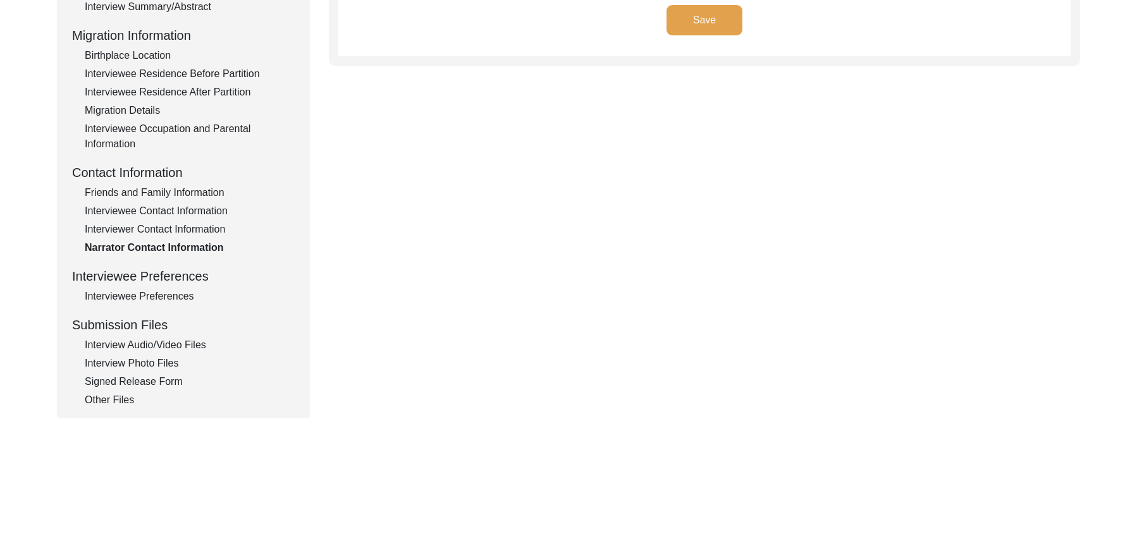
click at [148, 294] on div "Interviewee Preferences" at bounding box center [190, 296] width 210 height 15
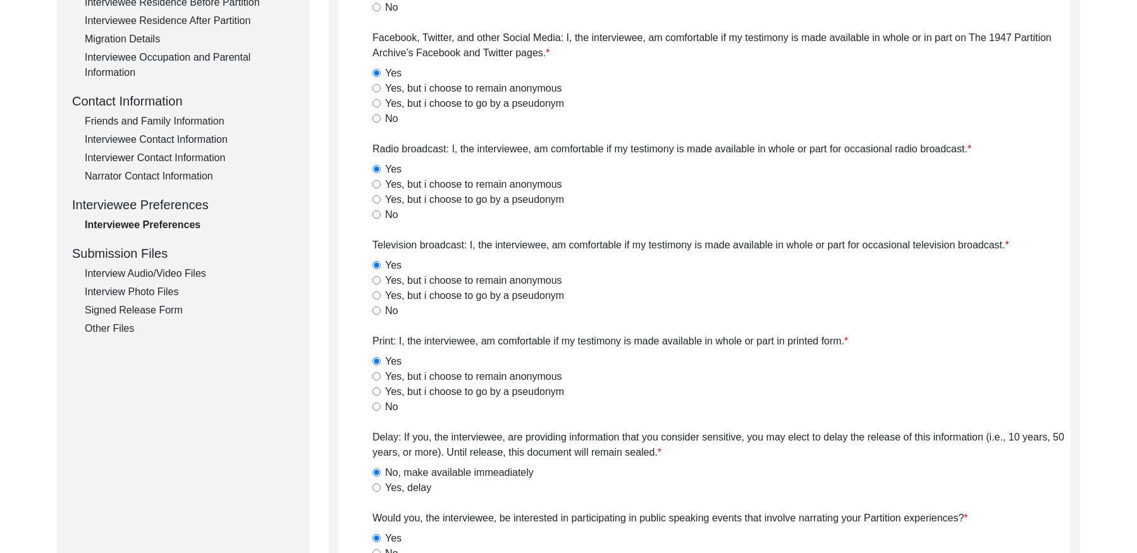
scroll to position [350, 0]
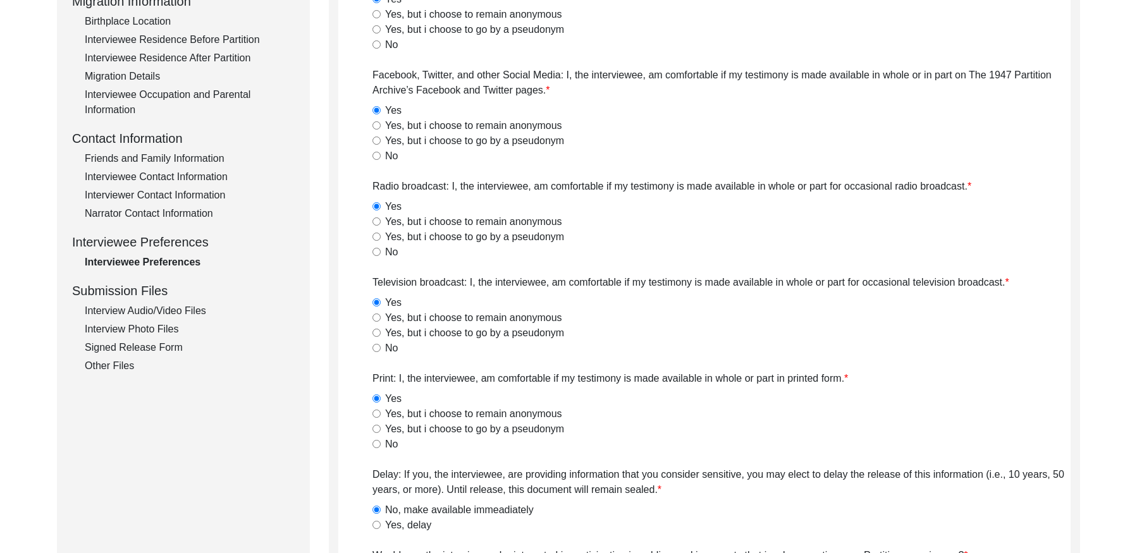
click at [156, 303] on div "Interview Audio/Video Files" at bounding box center [190, 310] width 210 height 15
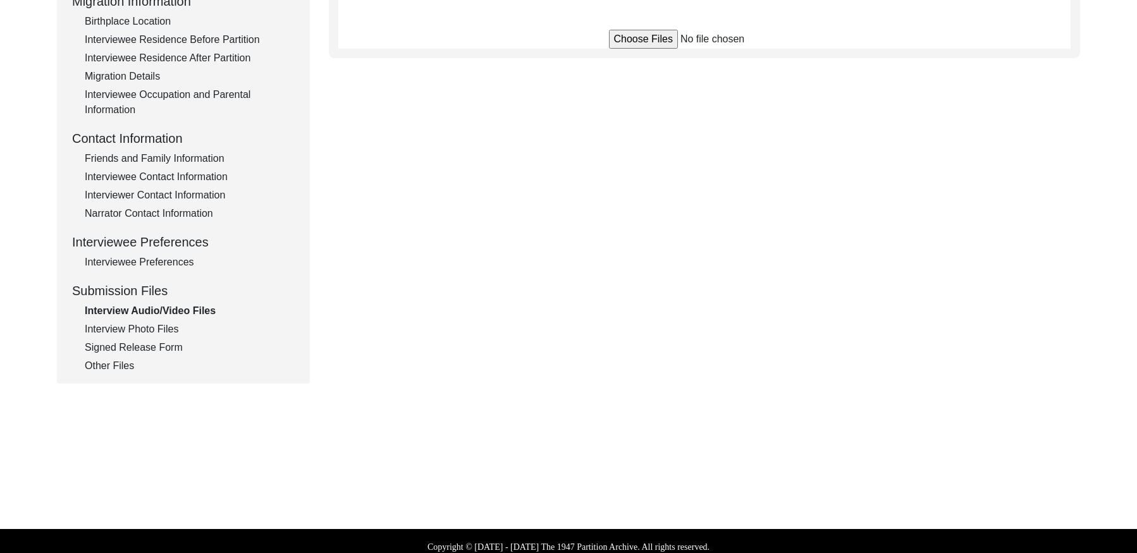
click at [164, 306] on div "Interview Audio/Video Files" at bounding box center [190, 310] width 210 height 15
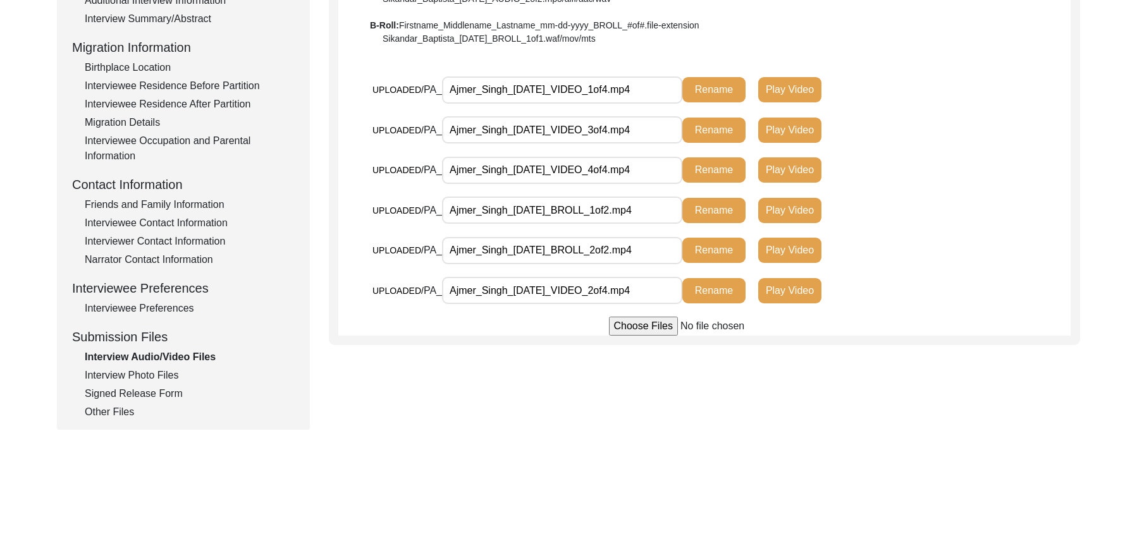
scroll to position [292, 0]
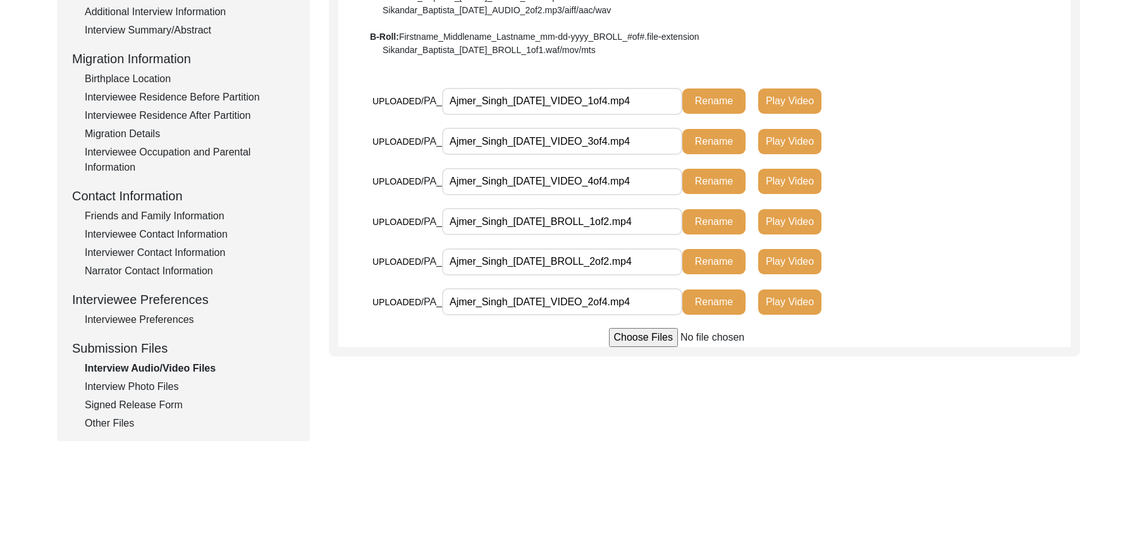
click at [154, 385] on div "Interview Photo Files" at bounding box center [190, 386] width 210 height 15
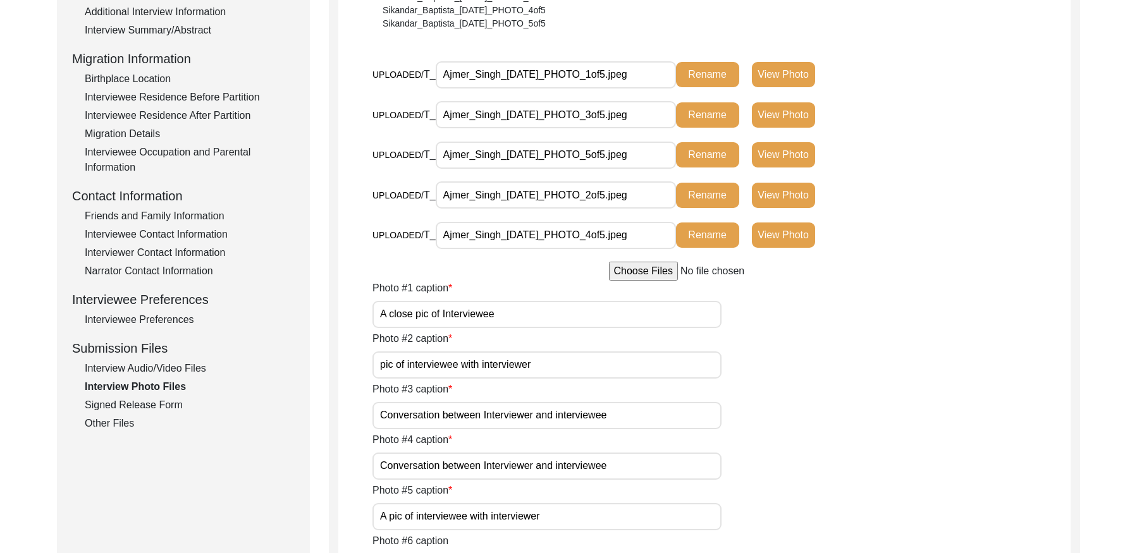
click at [160, 404] on div "Signed Release Form" at bounding box center [190, 405] width 210 height 15
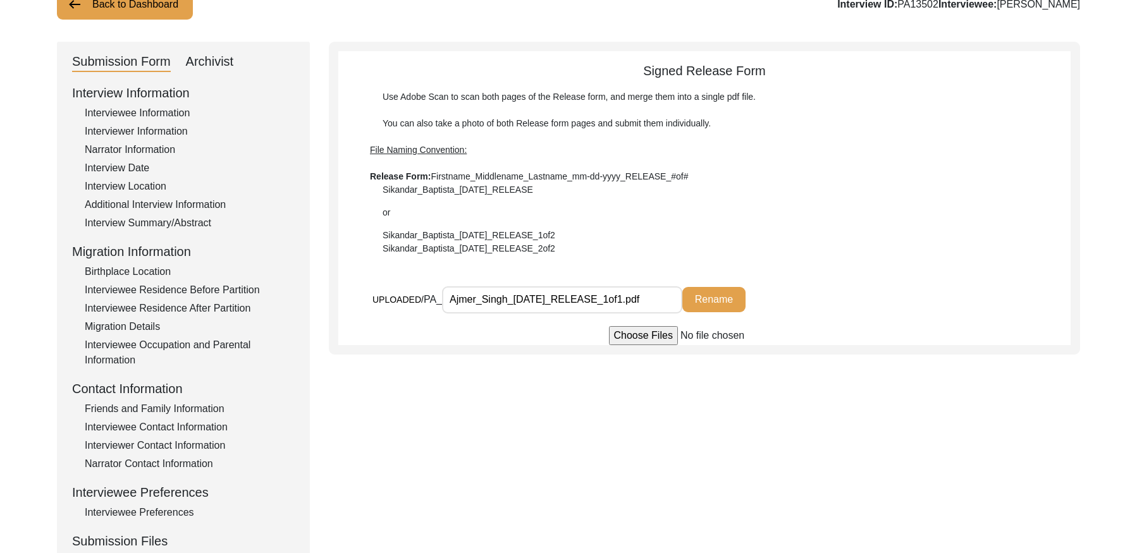
scroll to position [0, 0]
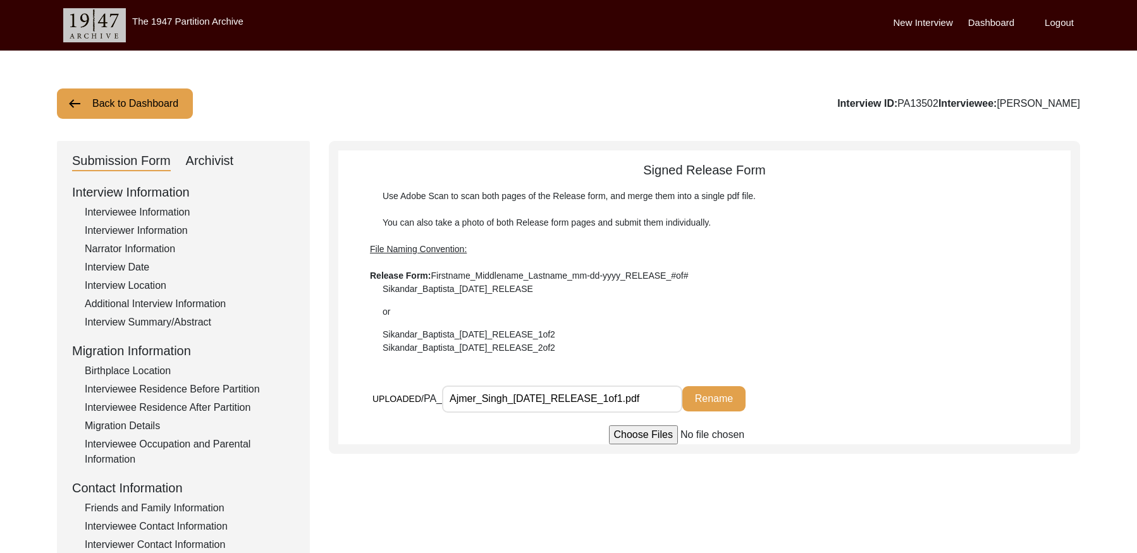
click at [160, 113] on button "Back to Dashboard" at bounding box center [125, 103] width 136 height 30
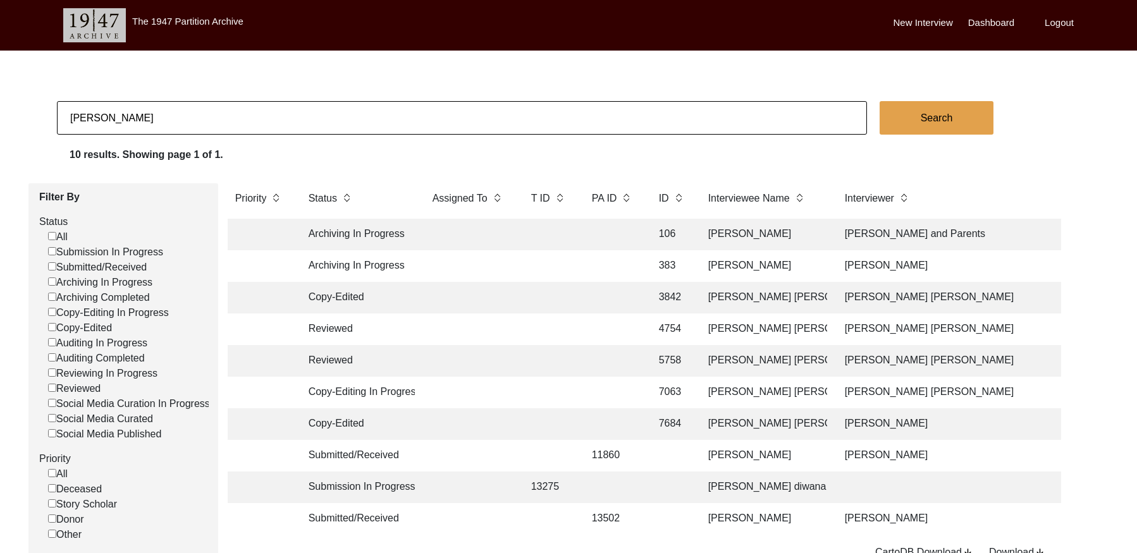
click at [221, 119] on input "[PERSON_NAME]" at bounding box center [462, 118] width 810 height 34
click at [220, 116] on input "[PERSON_NAME]" at bounding box center [462, 118] width 810 height 34
click at [218, 116] on input "[PERSON_NAME]" at bounding box center [462, 118] width 810 height 34
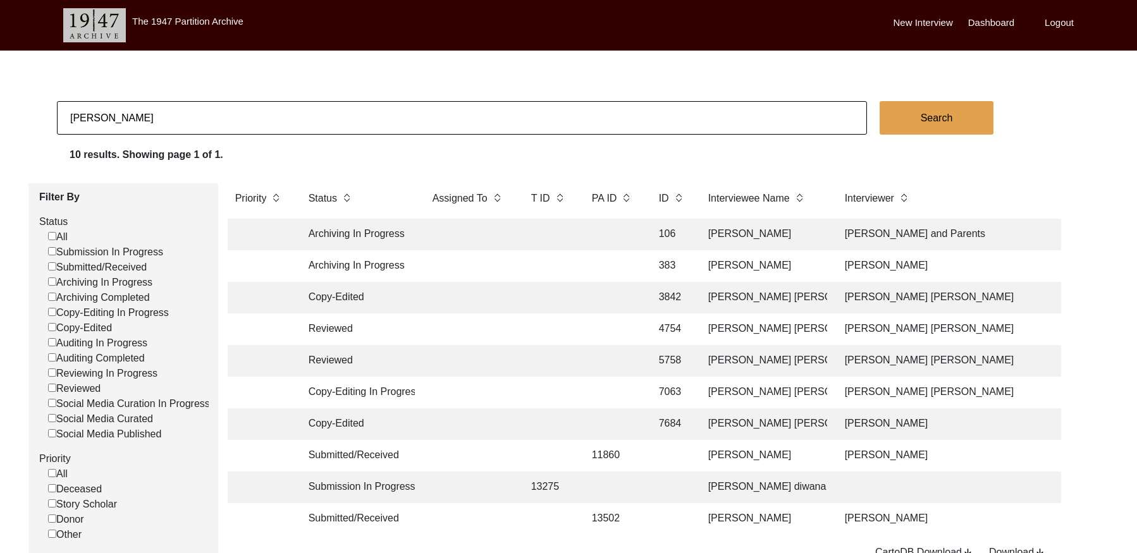
click at [218, 117] on input "[PERSON_NAME]" at bounding box center [462, 118] width 810 height 34
paste input "[PERSON_NAME]"
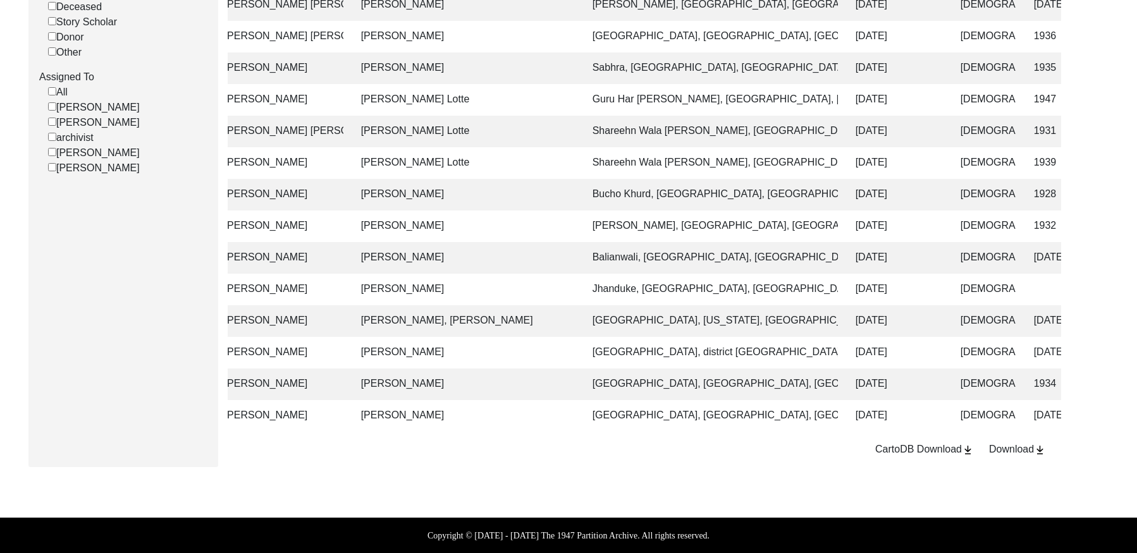
scroll to position [0, 485]
click at [689, 400] on td "[GEOGRAPHIC_DATA], [GEOGRAPHIC_DATA], [GEOGRAPHIC_DATA]" at bounding box center [709, 416] width 253 height 32
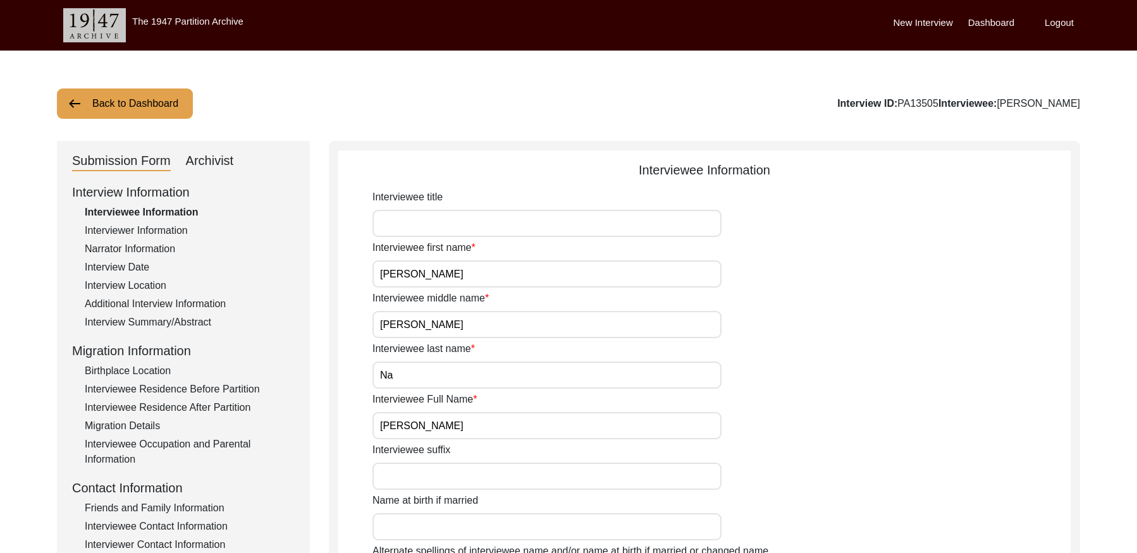
drag, startPoint x: 953, startPoint y: 102, endPoint x: 915, endPoint y: 98, distance: 38.1
click at [915, 98] on div "Interview ID: PA13505 Interviewee: [PERSON_NAME]" at bounding box center [958, 103] width 243 height 15
copy div "PA13505"
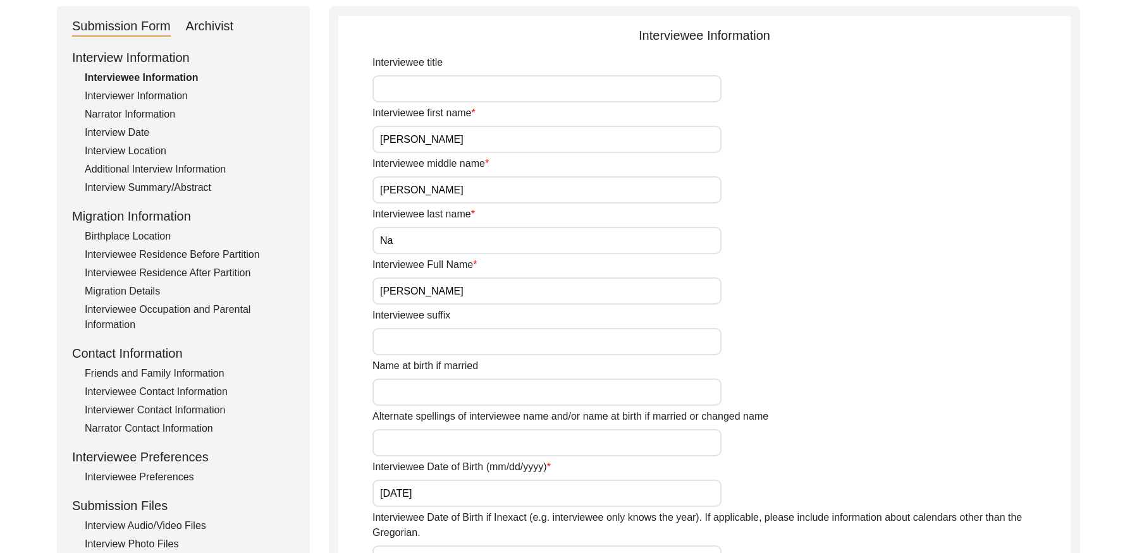
scroll to position [49, 0]
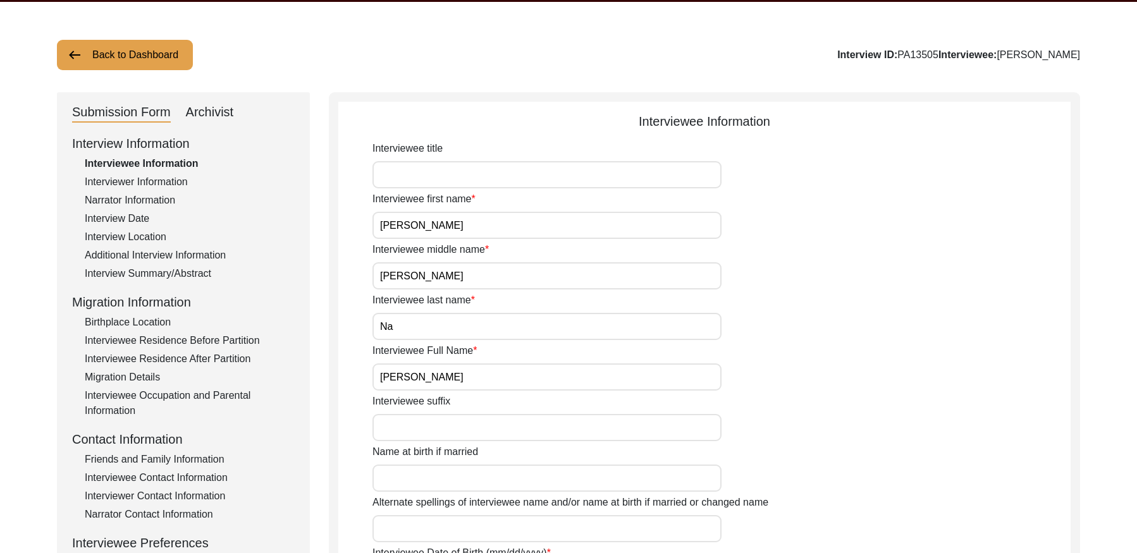
drag, startPoint x: 161, startPoint y: 181, endPoint x: 257, endPoint y: 159, distance: 98.6
click at [162, 181] on div "Interviewer Information" at bounding box center [190, 181] width 210 height 15
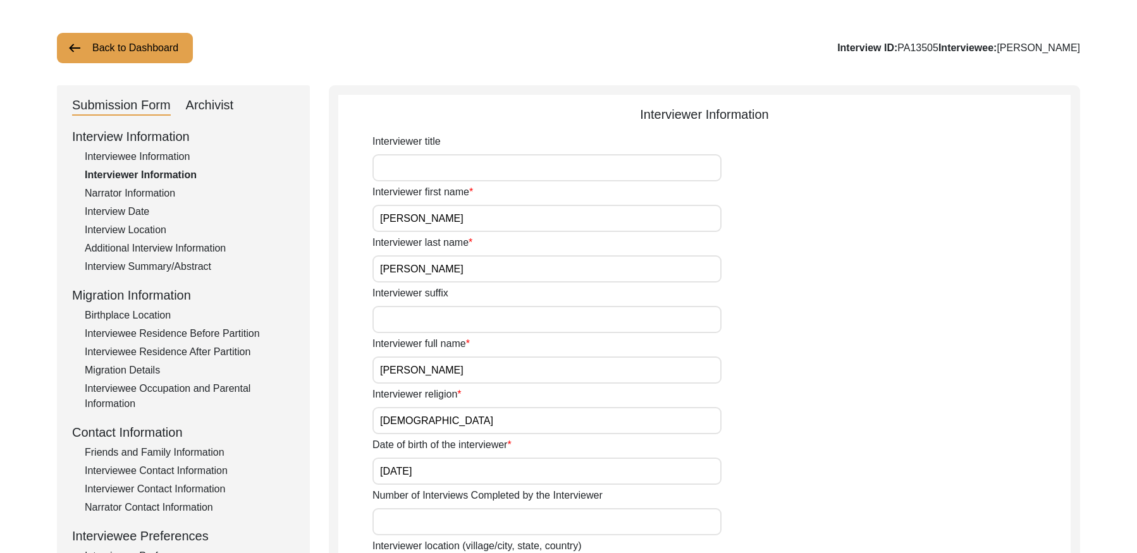
scroll to position [59, 0]
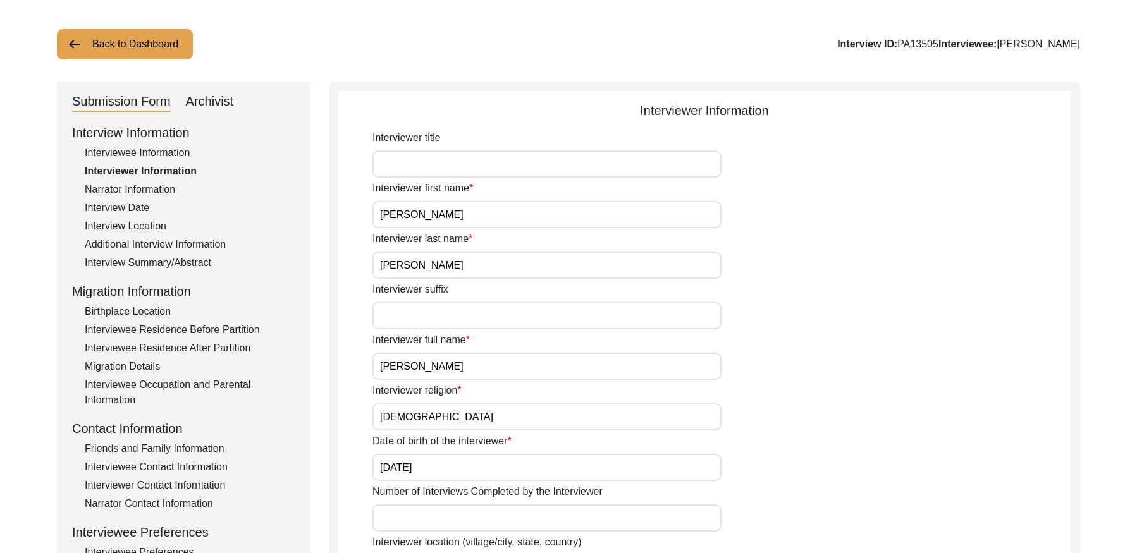
click at [113, 188] on div "Narrator Information" at bounding box center [190, 189] width 210 height 15
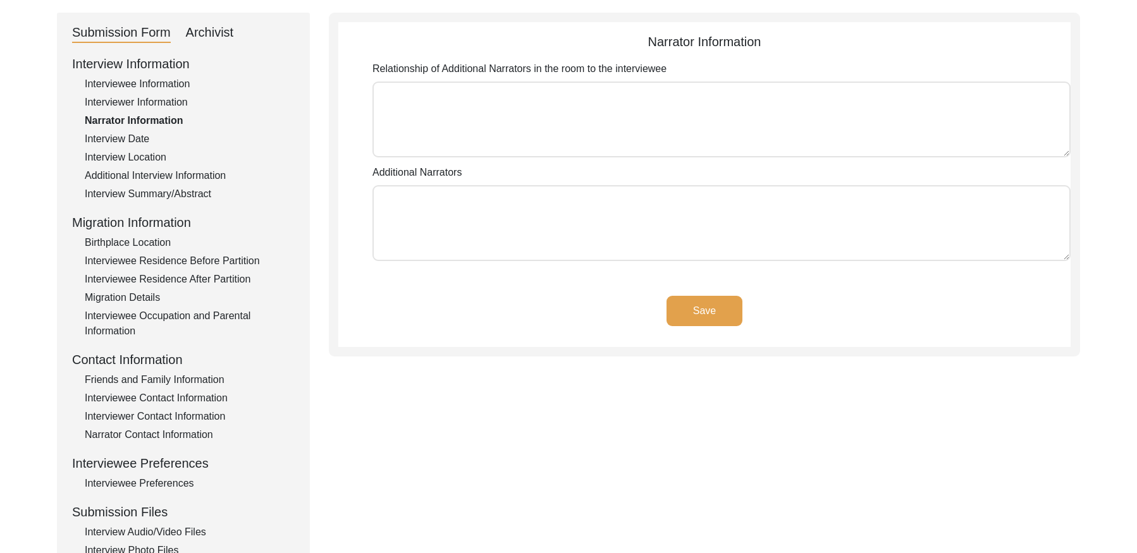
scroll to position [139, 0]
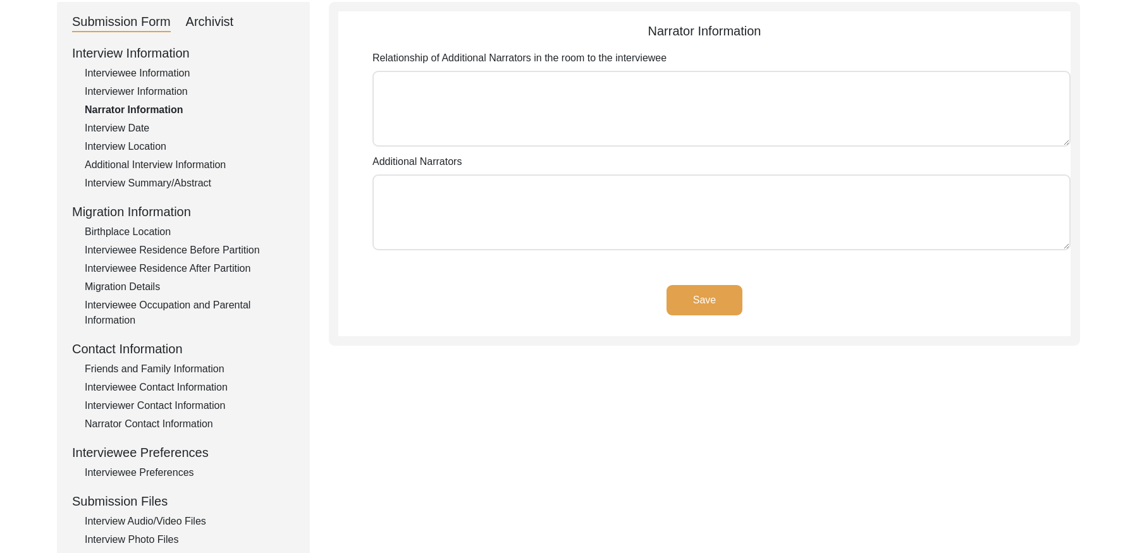
click at [121, 126] on div "Interview Date" at bounding box center [190, 128] width 210 height 15
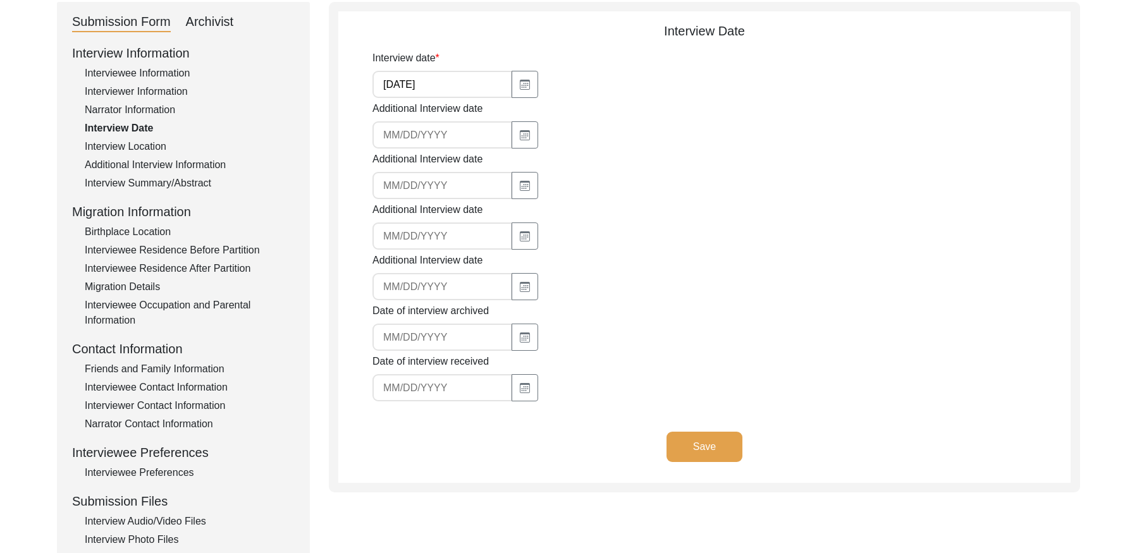
click at [119, 140] on div "Interview Location" at bounding box center [190, 146] width 210 height 15
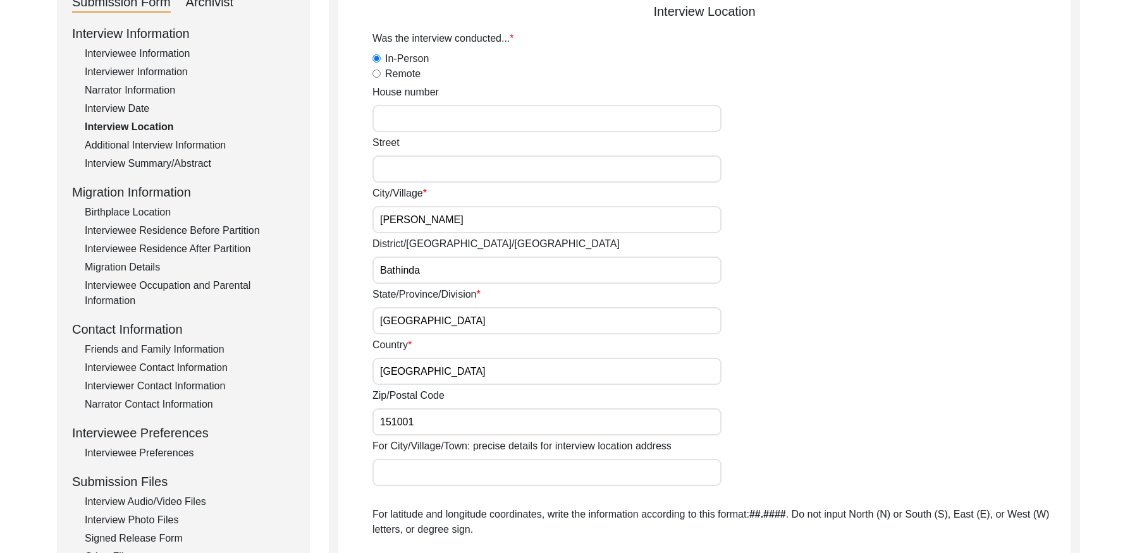
scroll to position [159, 0]
click at [197, 145] on div "Additional Interview Information" at bounding box center [190, 144] width 210 height 15
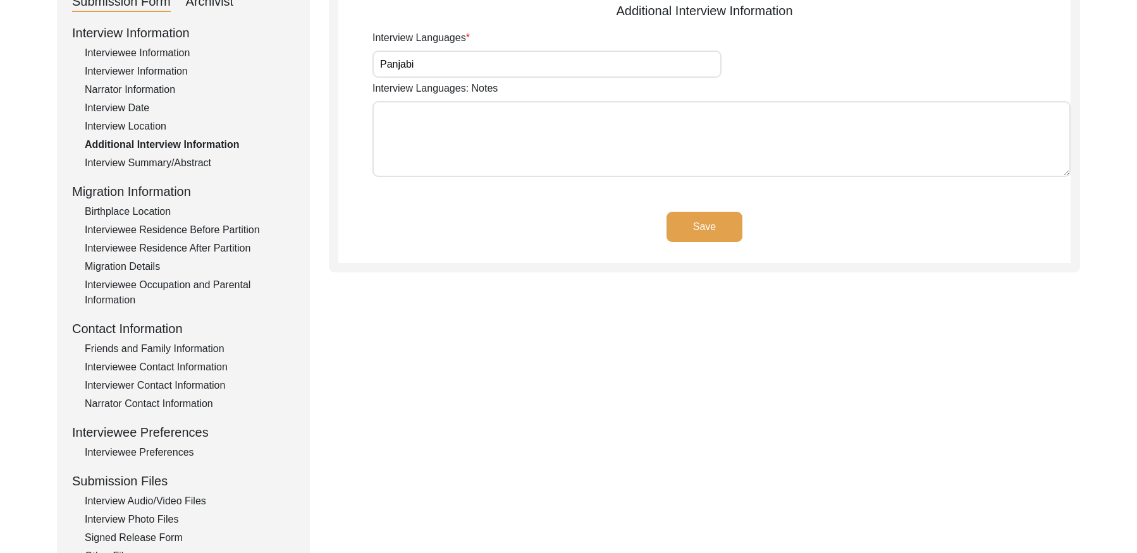
click at [183, 157] on div "Interview Summary/Abstract" at bounding box center [190, 163] width 210 height 15
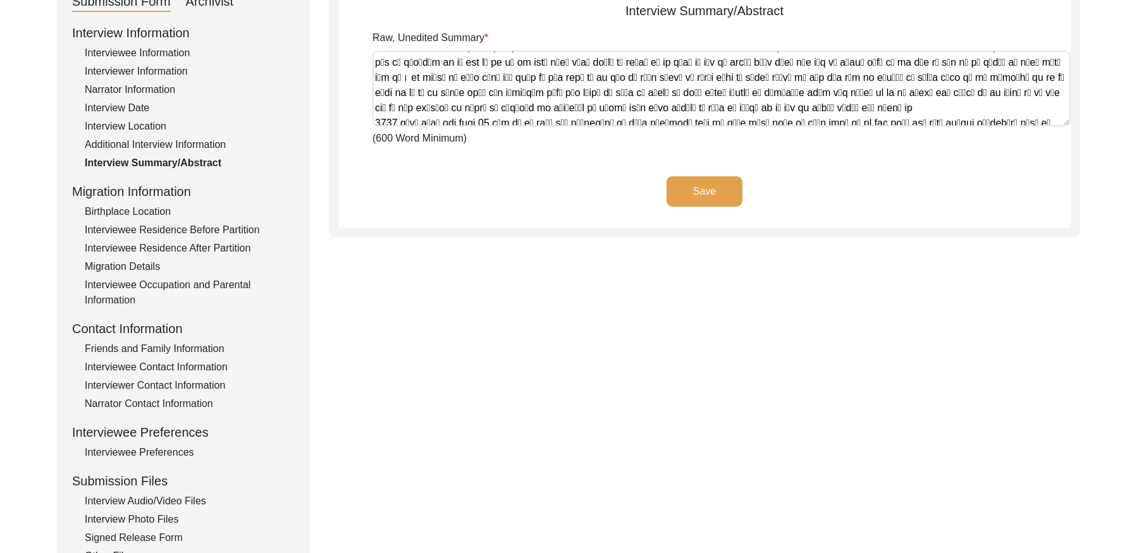
scroll to position [462, 0]
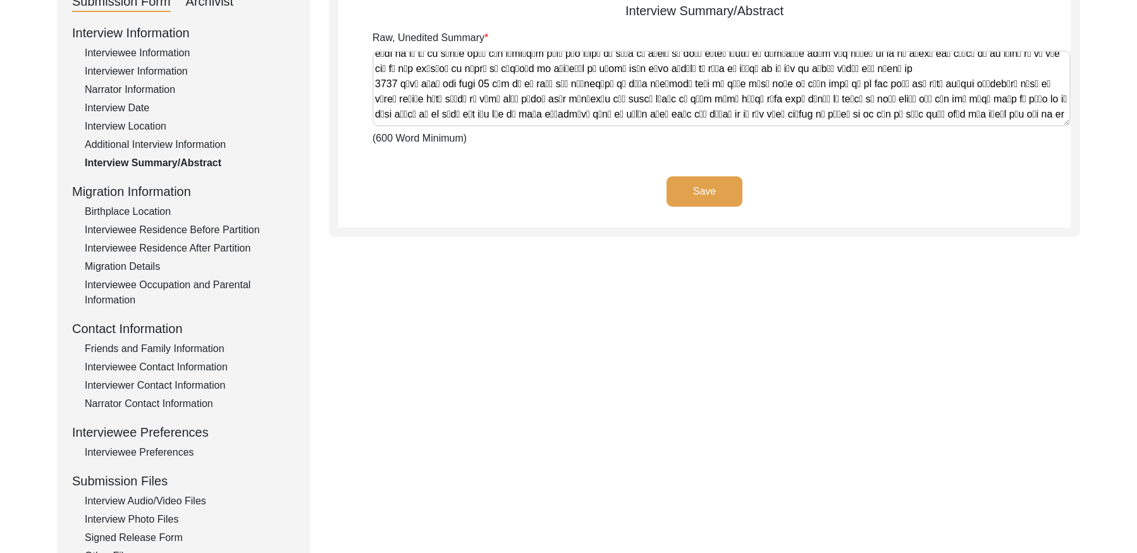
click at [129, 212] on div "Birthplace Location" at bounding box center [190, 211] width 210 height 15
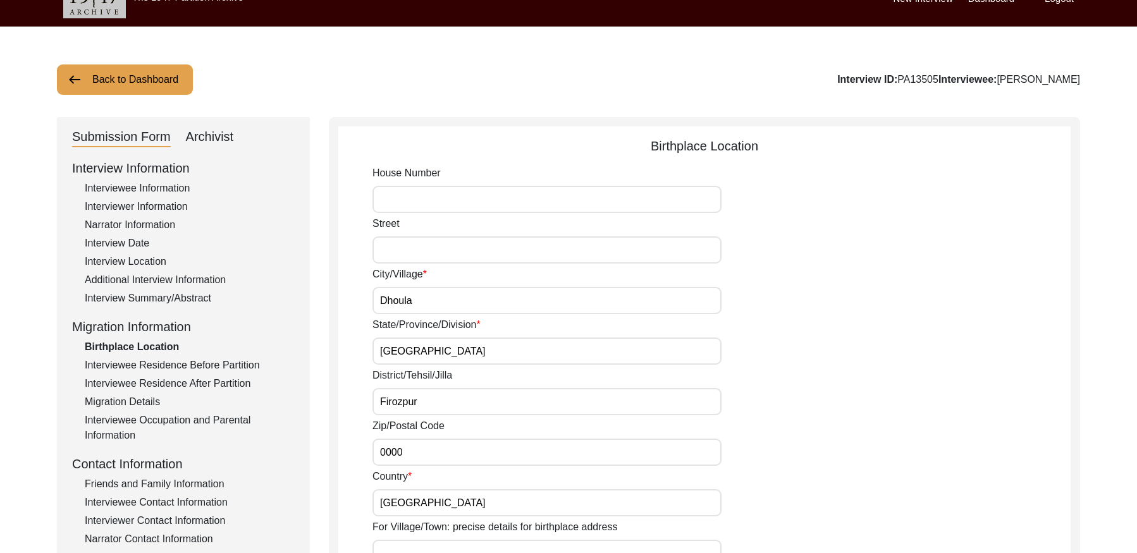
scroll to position [0, 0]
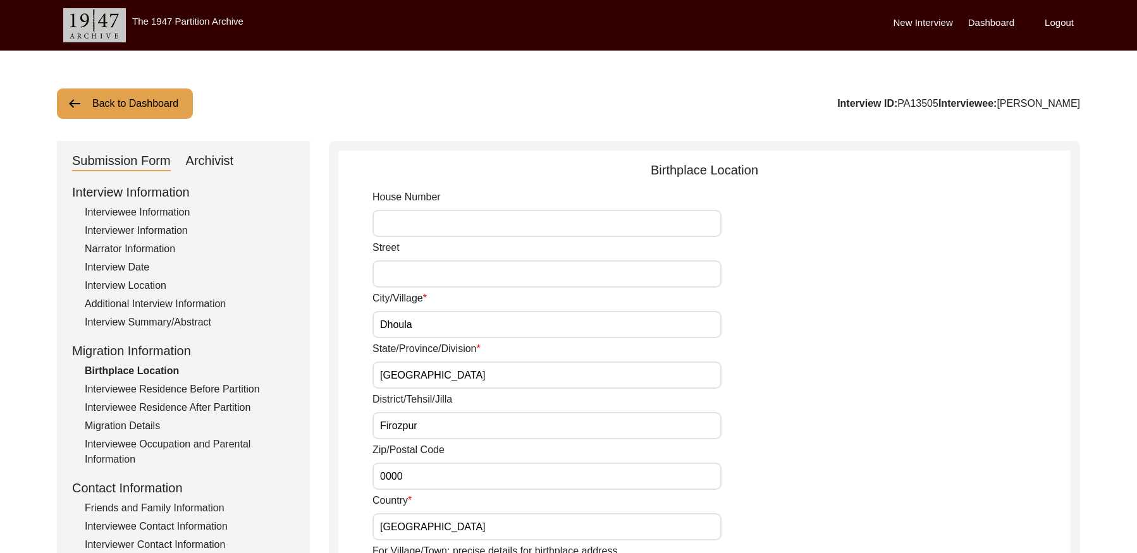
click at [125, 392] on div "Interviewee Residence Before Partition" at bounding box center [190, 389] width 210 height 15
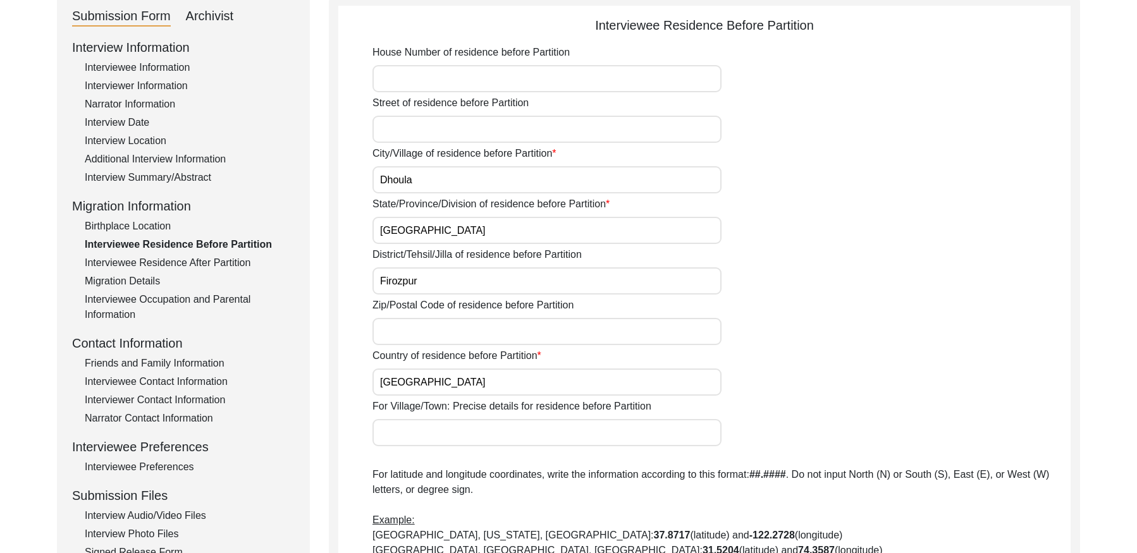
scroll to position [123, 0]
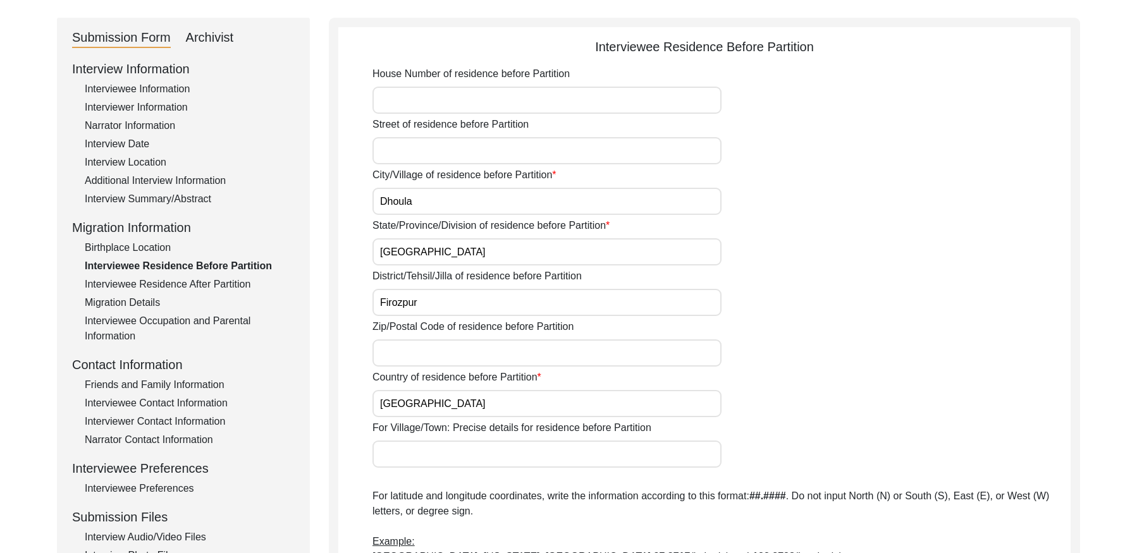
drag, startPoint x: 183, startPoint y: 284, endPoint x: 181, endPoint y: 363, distance: 79.0
click at [182, 285] on div "Interviewee Residence After Partition" at bounding box center [190, 284] width 210 height 15
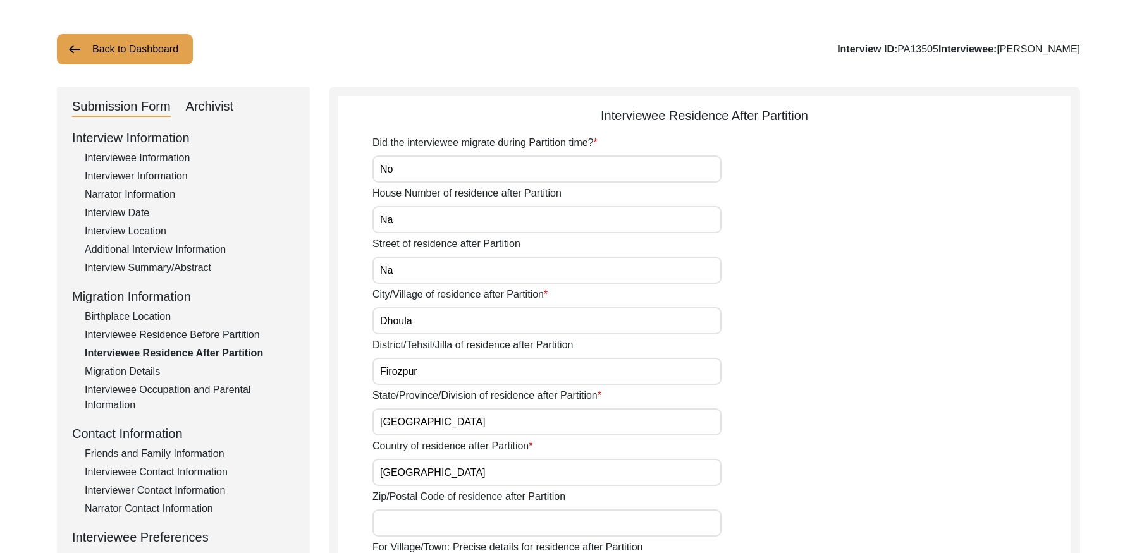
drag, startPoint x: 128, startPoint y: 370, endPoint x: 166, endPoint y: 368, distance: 38.0
click at [129, 369] on div "Migration Details" at bounding box center [190, 371] width 210 height 15
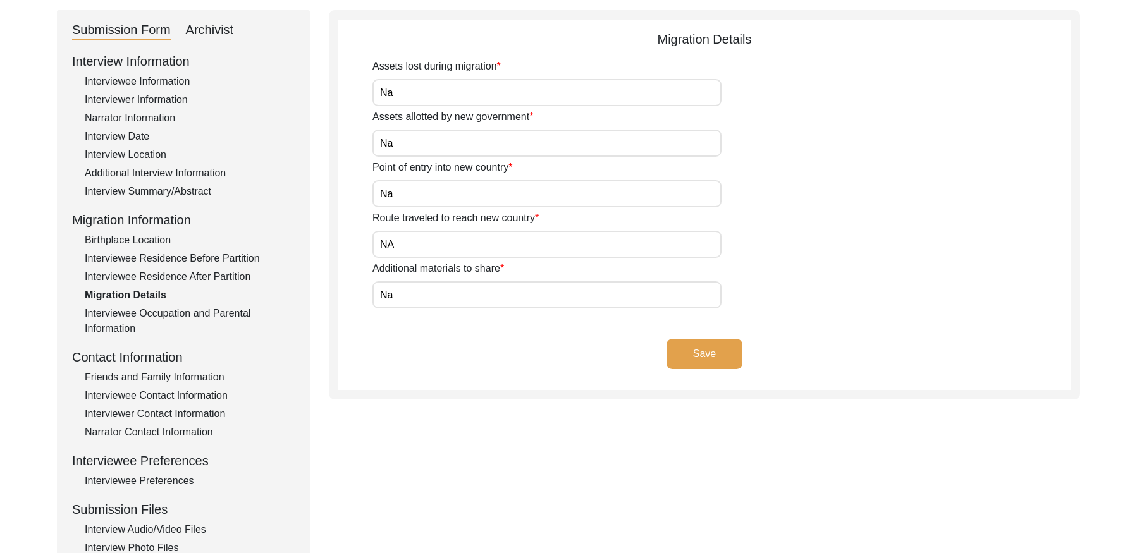
click at [126, 312] on div "Interviewee Occupation and Parental Information" at bounding box center [190, 321] width 210 height 30
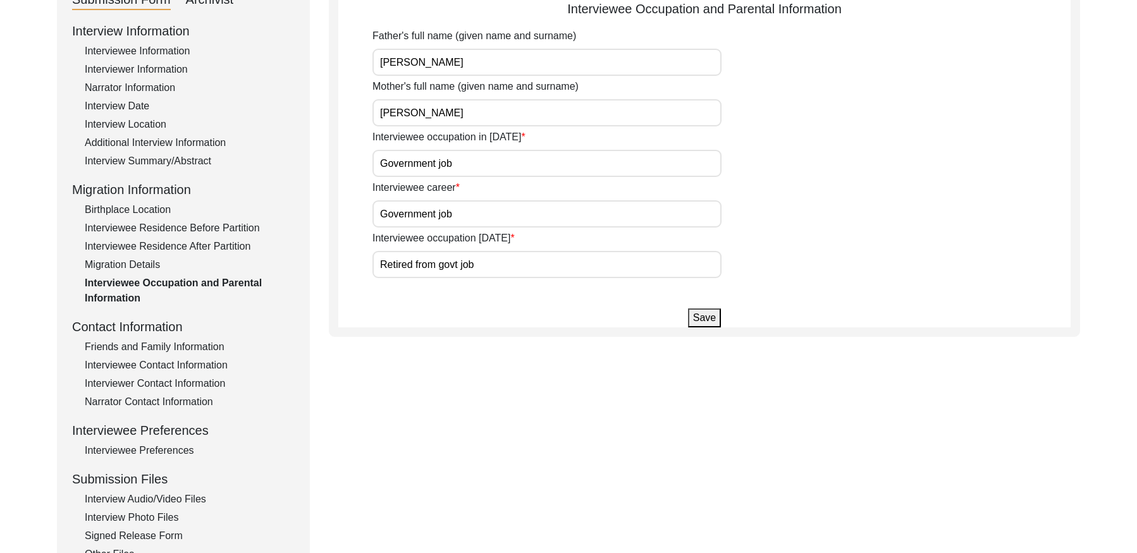
scroll to position [168, 0]
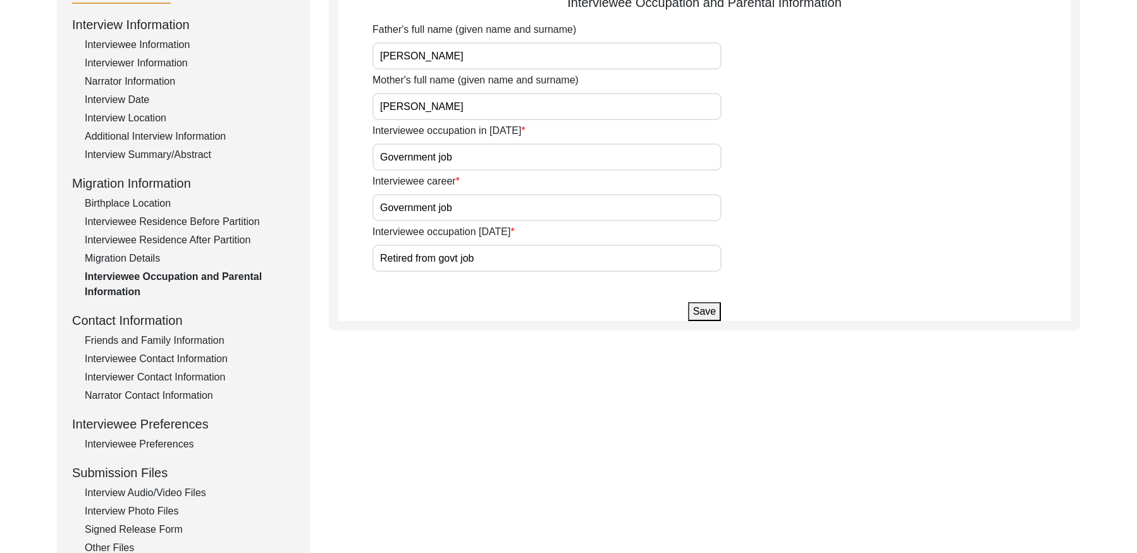
click at [156, 335] on div "Friends and Family Information" at bounding box center [190, 340] width 210 height 15
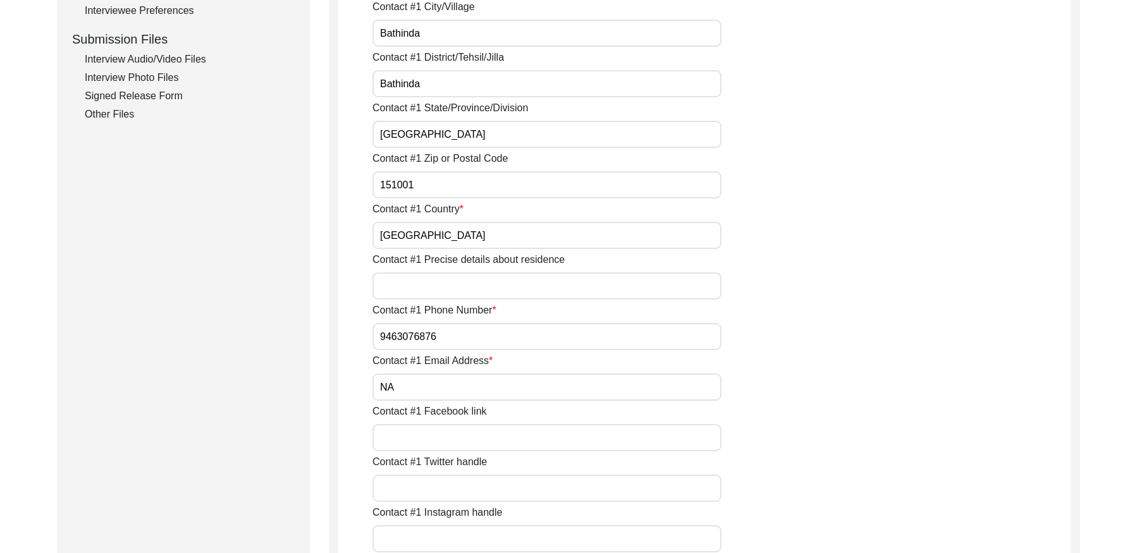
scroll to position [439, 0]
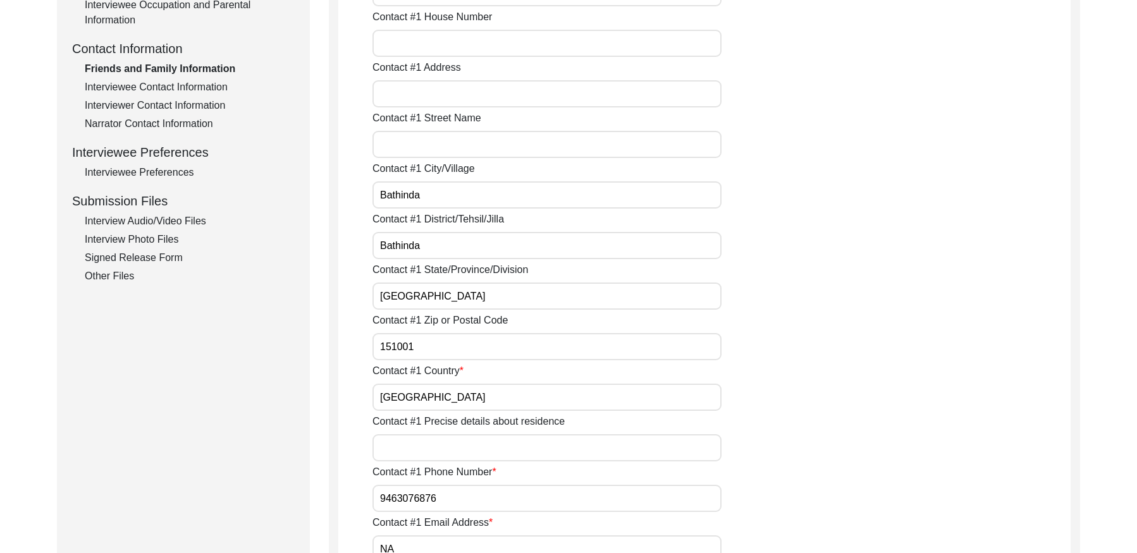
click at [199, 82] on div "Interviewee Contact Information" at bounding box center [190, 87] width 210 height 15
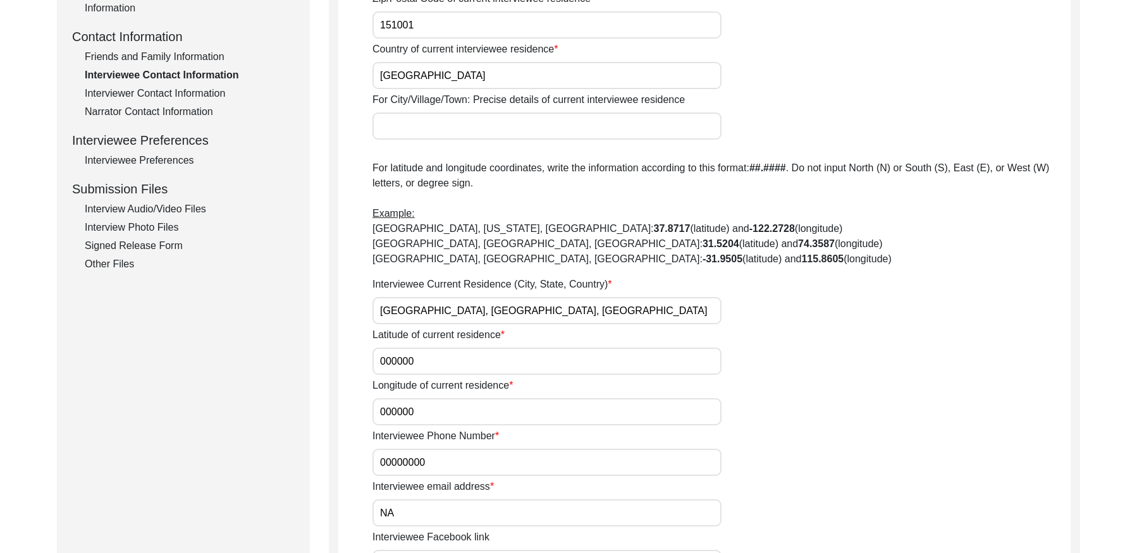
scroll to position [427, 0]
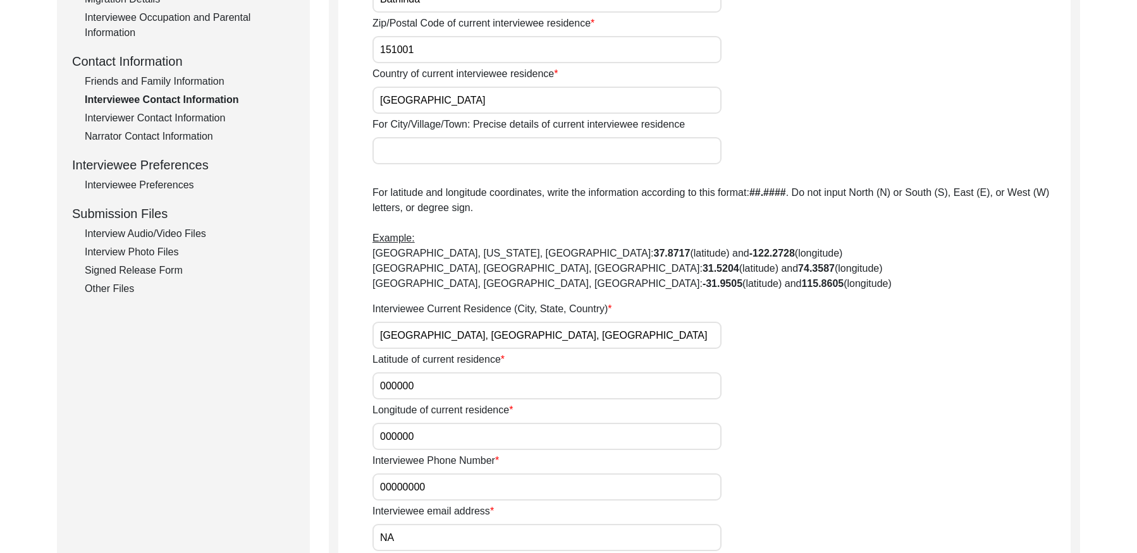
drag, startPoint x: 185, startPoint y: 118, endPoint x: 239, endPoint y: 128, distance: 55.4
click at [185, 118] on div "Interviewer Contact Information" at bounding box center [190, 118] width 210 height 15
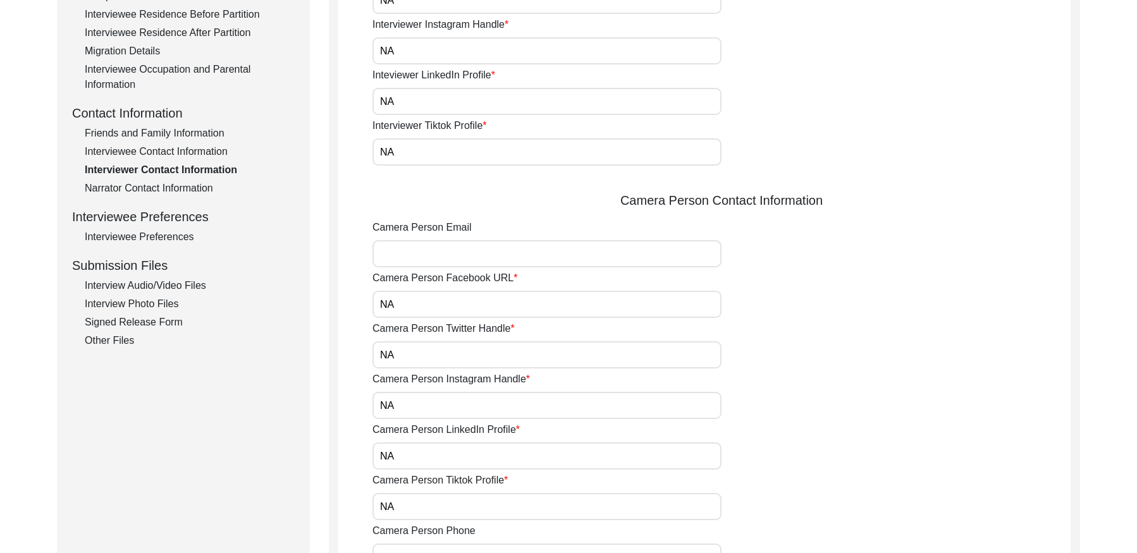
scroll to position [342, 0]
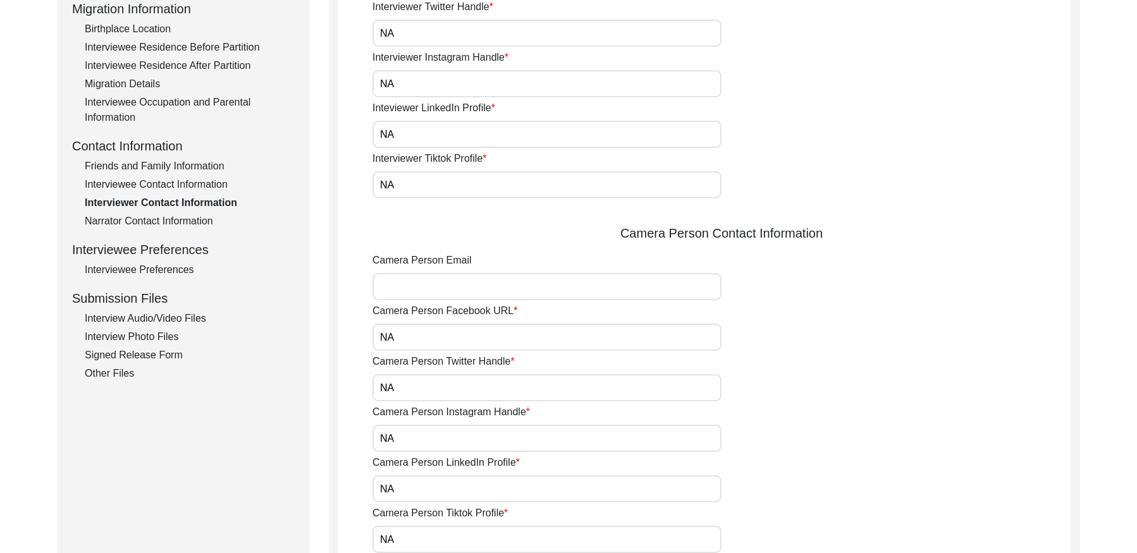
click at [161, 214] on div "Narrator Contact Information" at bounding box center [190, 221] width 210 height 15
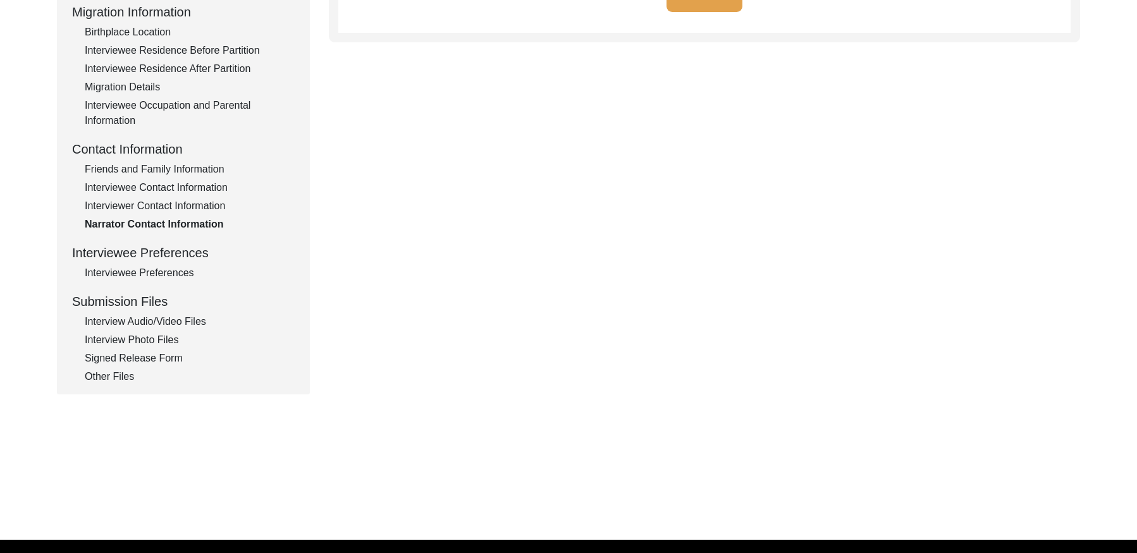
scroll to position [361, 0]
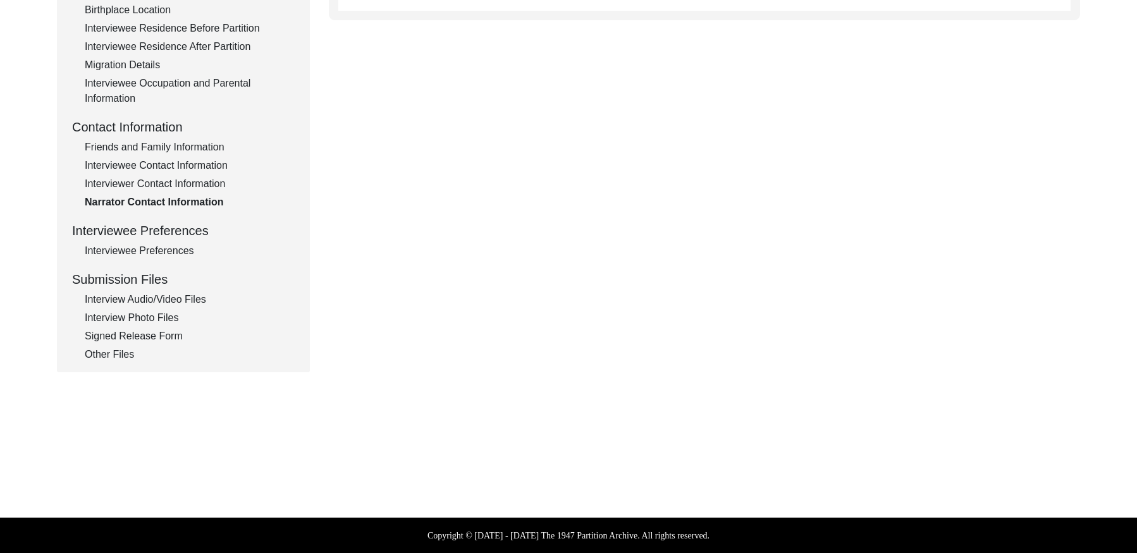
click at [152, 253] on div "Interviewee Preferences" at bounding box center [190, 250] width 210 height 15
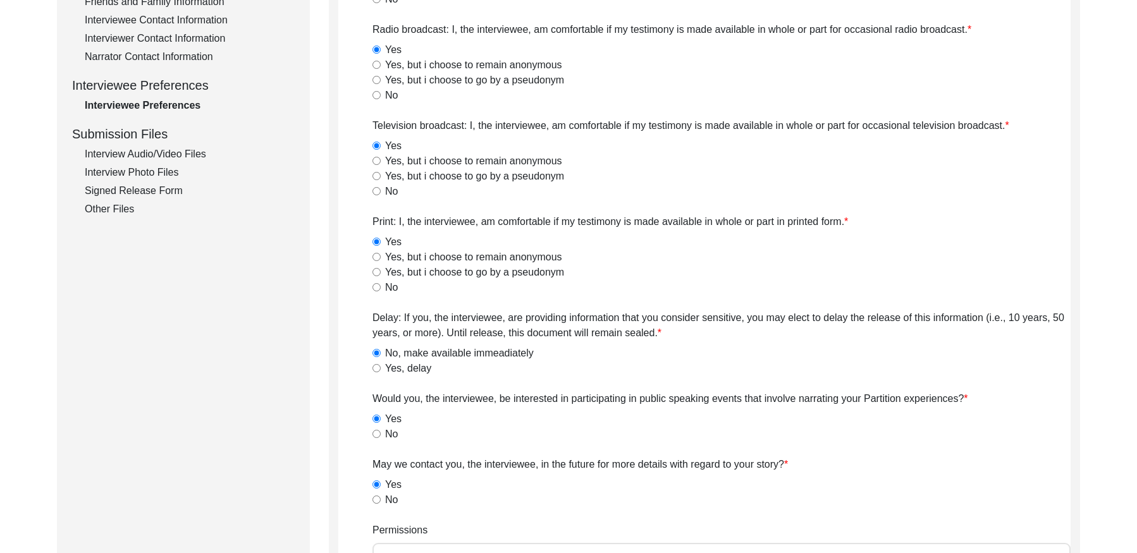
scroll to position [475, 0]
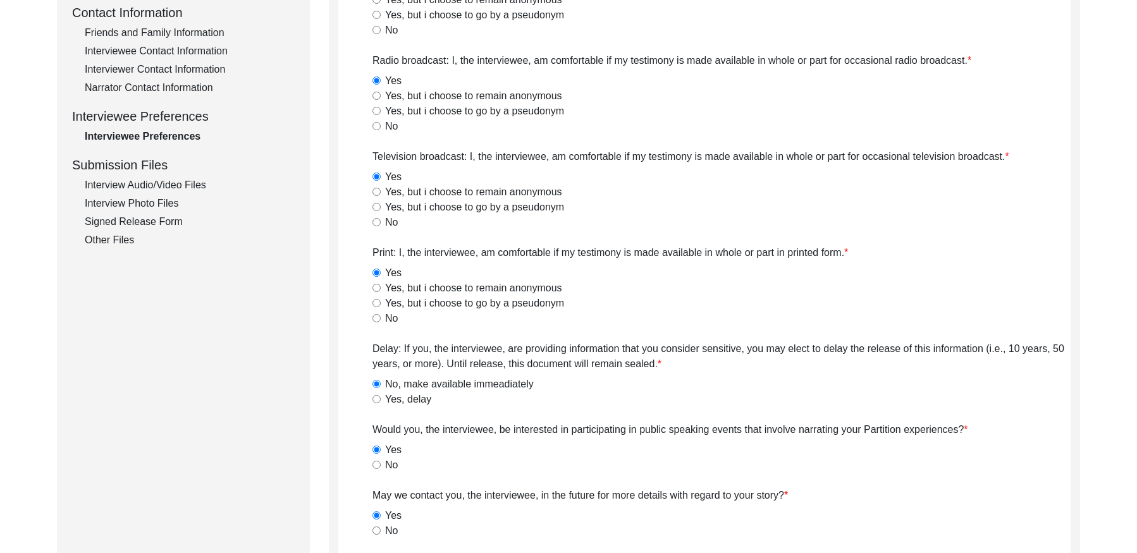
click at [200, 184] on div "Interview Audio/Video Files" at bounding box center [190, 185] width 210 height 15
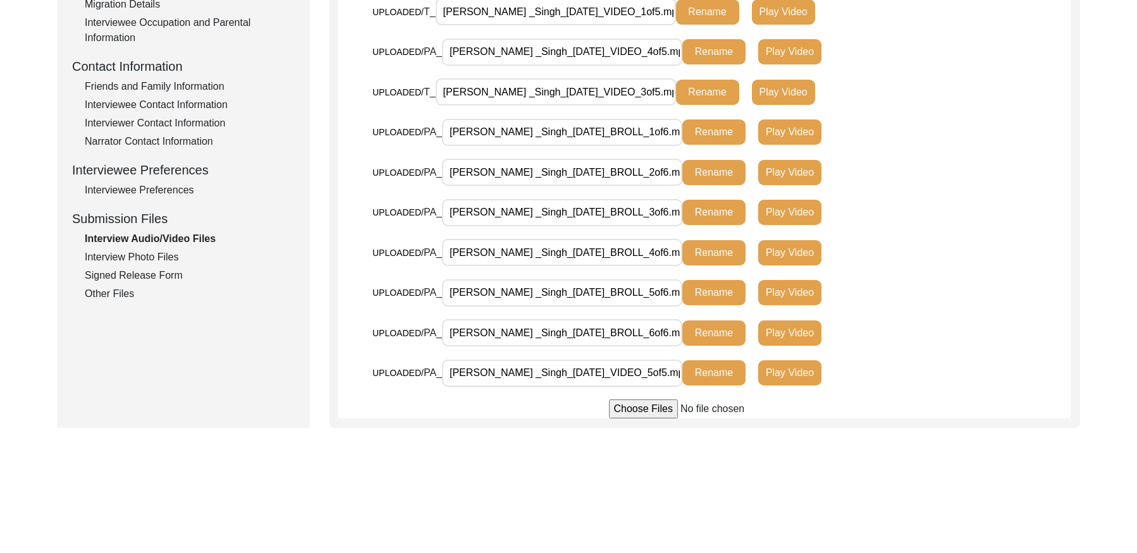
scroll to position [422, 0]
click at [173, 256] on div "Interview Photo Files" at bounding box center [190, 256] width 210 height 15
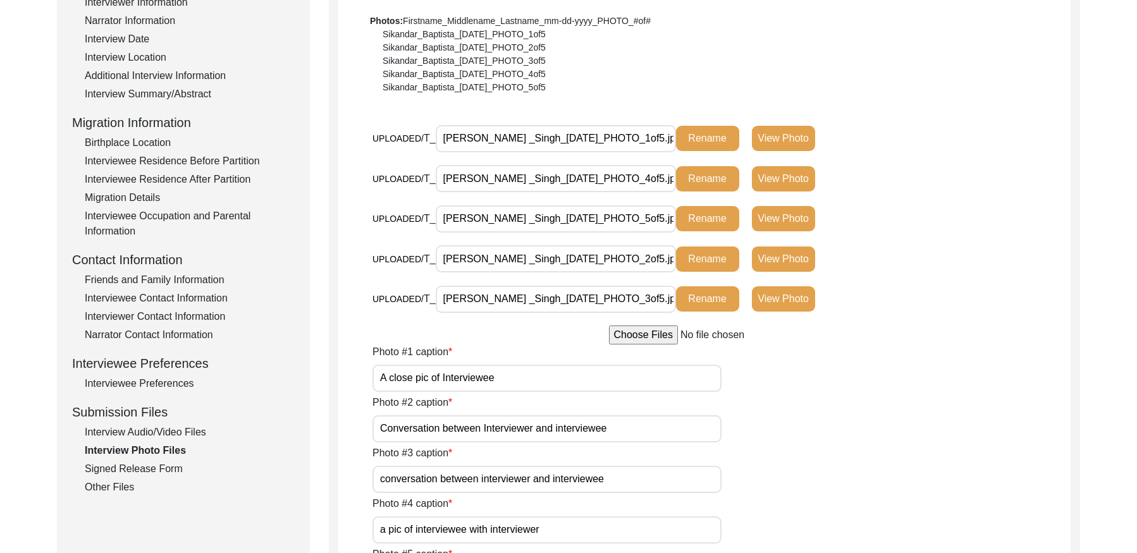
scroll to position [204, 0]
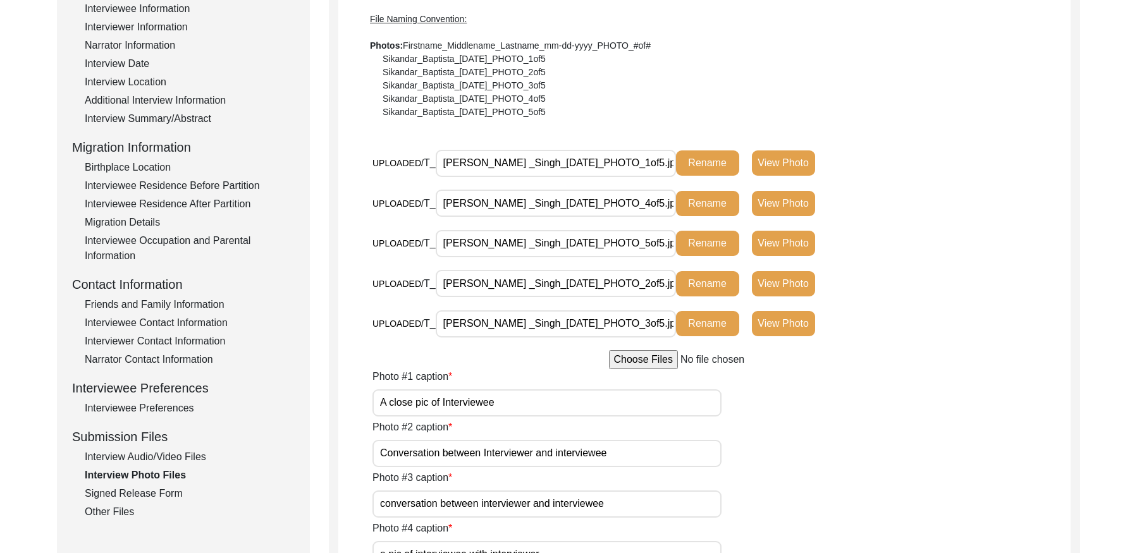
click at [174, 491] on div "Signed Release Form" at bounding box center [190, 493] width 210 height 15
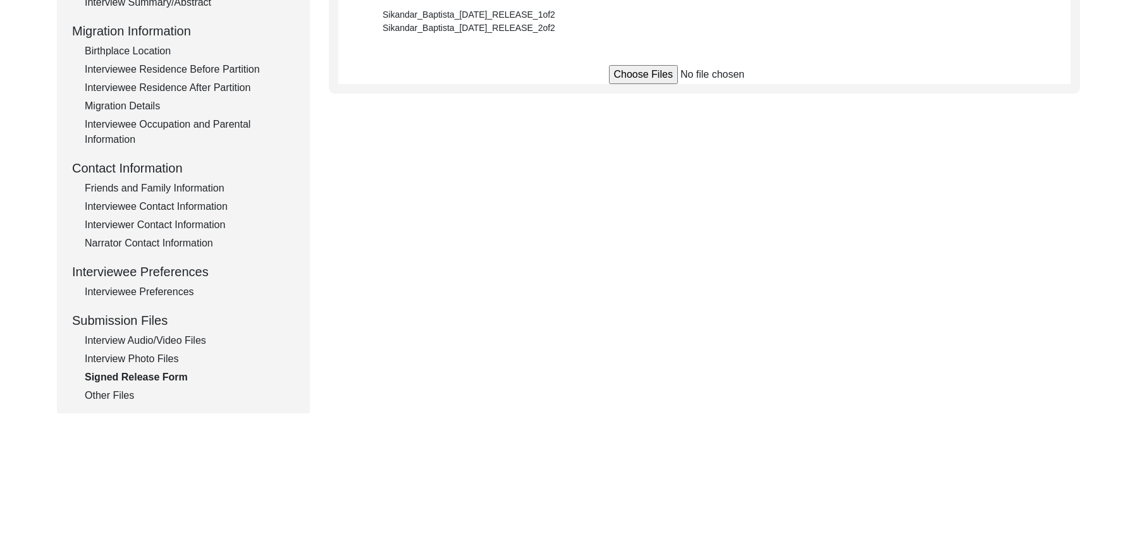
scroll to position [361, 0]
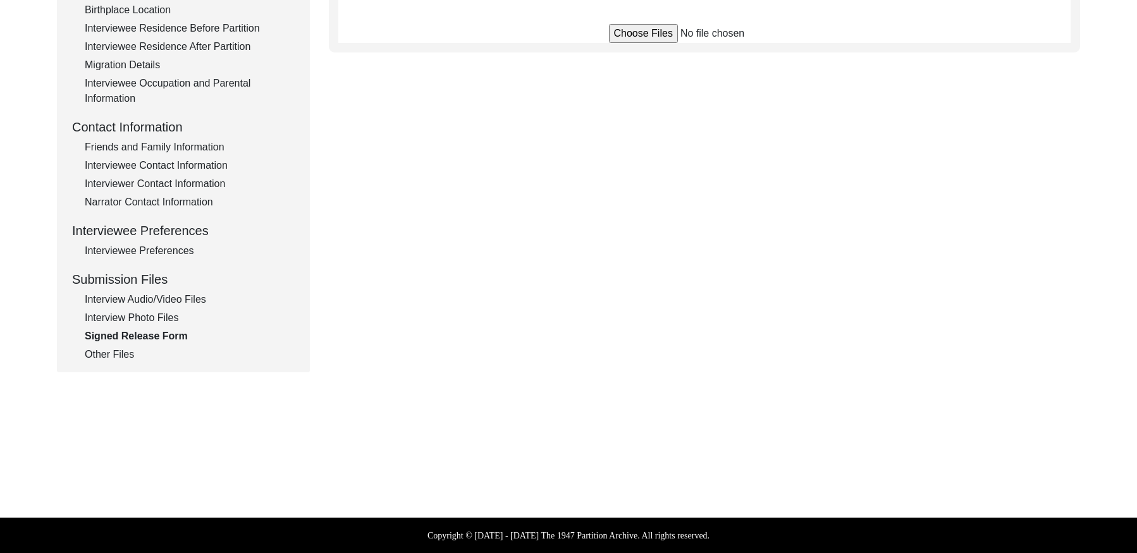
click at [116, 357] on div "Other Files" at bounding box center [190, 354] width 210 height 15
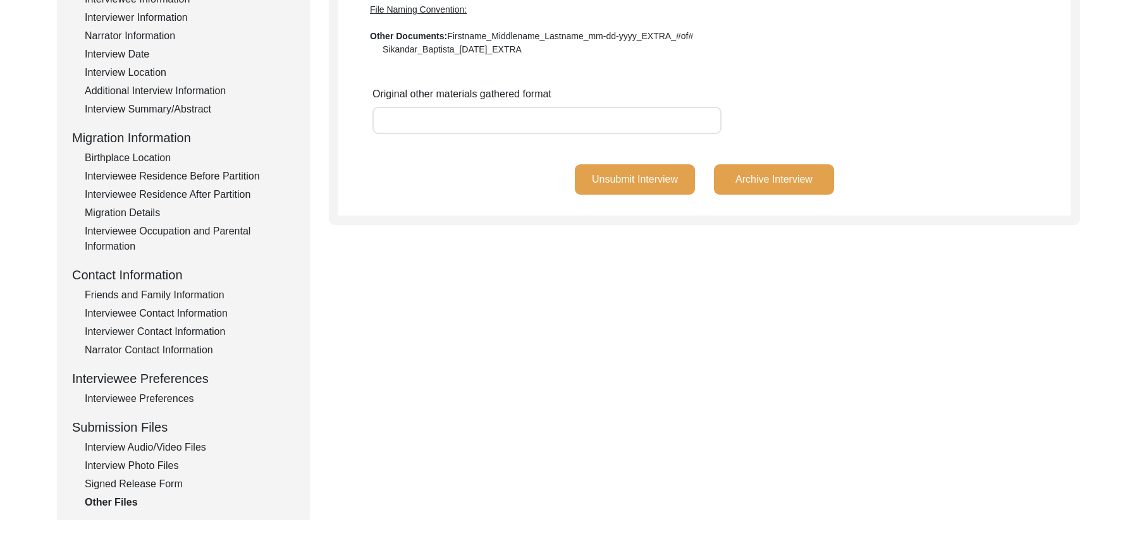
scroll to position [204, 0]
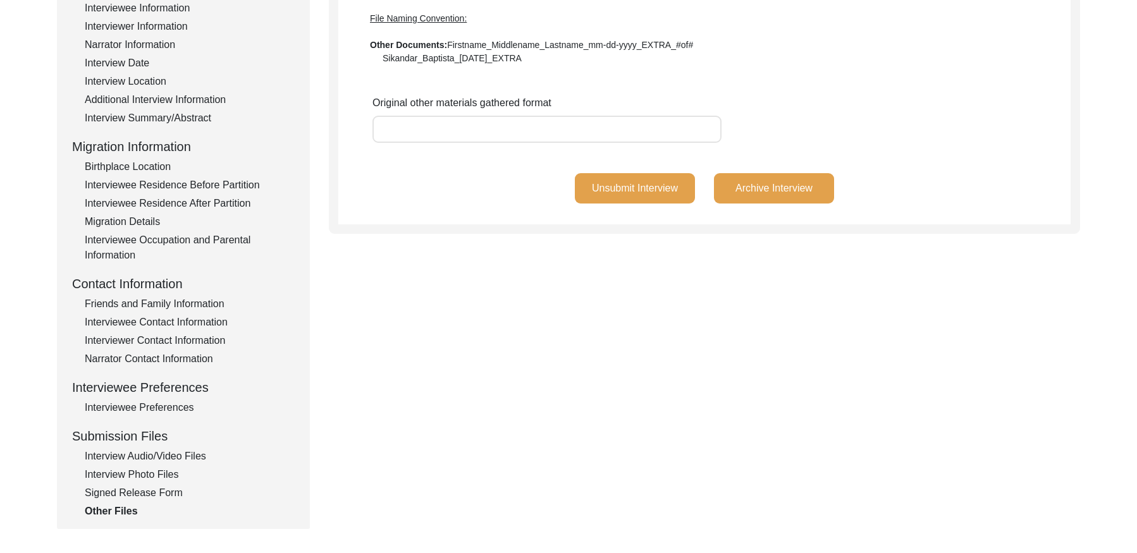
click at [149, 488] on div "Signed Release Form" at bounding box center [190, 492] width 210 height 15
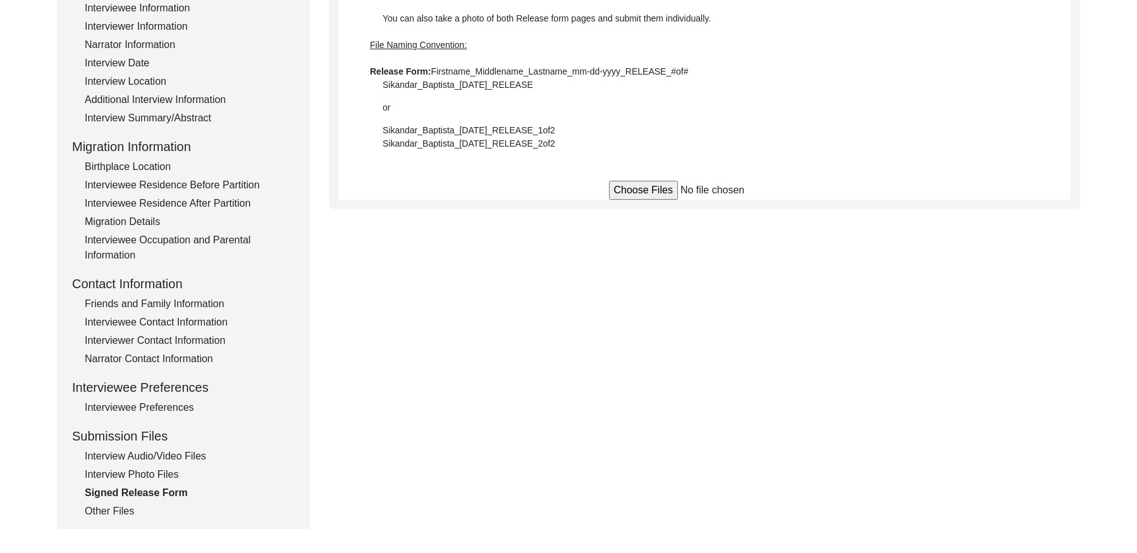
click at [159, 470] on div "Interview Photo Files" at bounding box center [190, 474] width 210 height 15
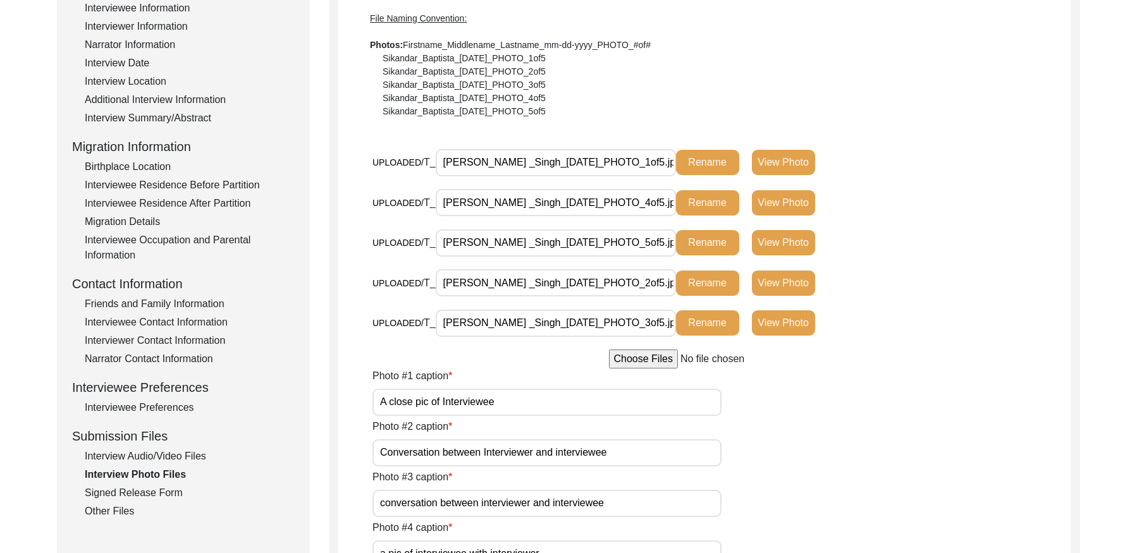
click at [162, 458] on div "Interview Audio/Video Files" at bounding box center [190, 456] width 210 height 15
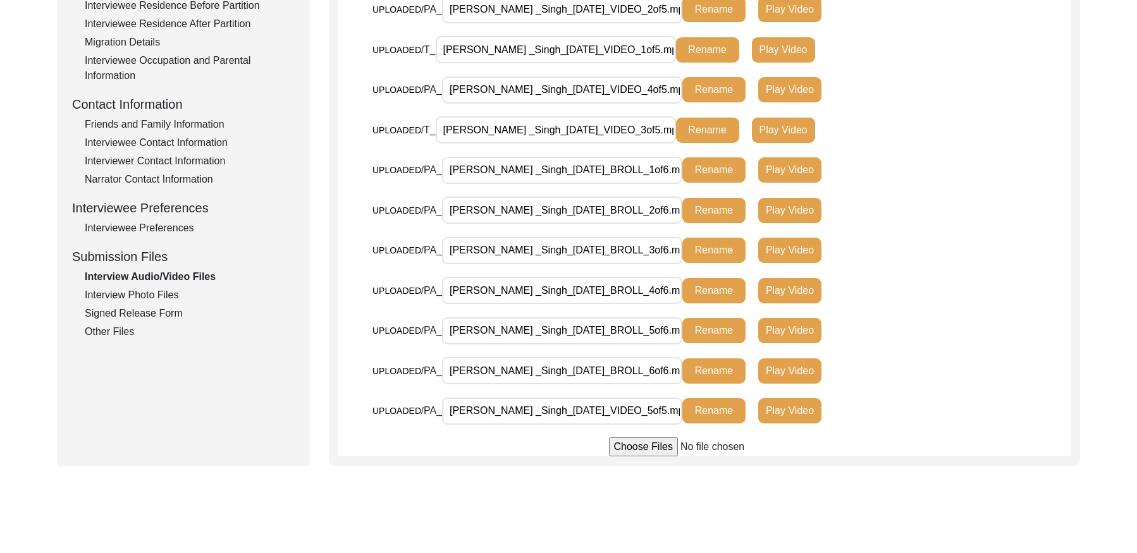
scroll to position [0, 0]
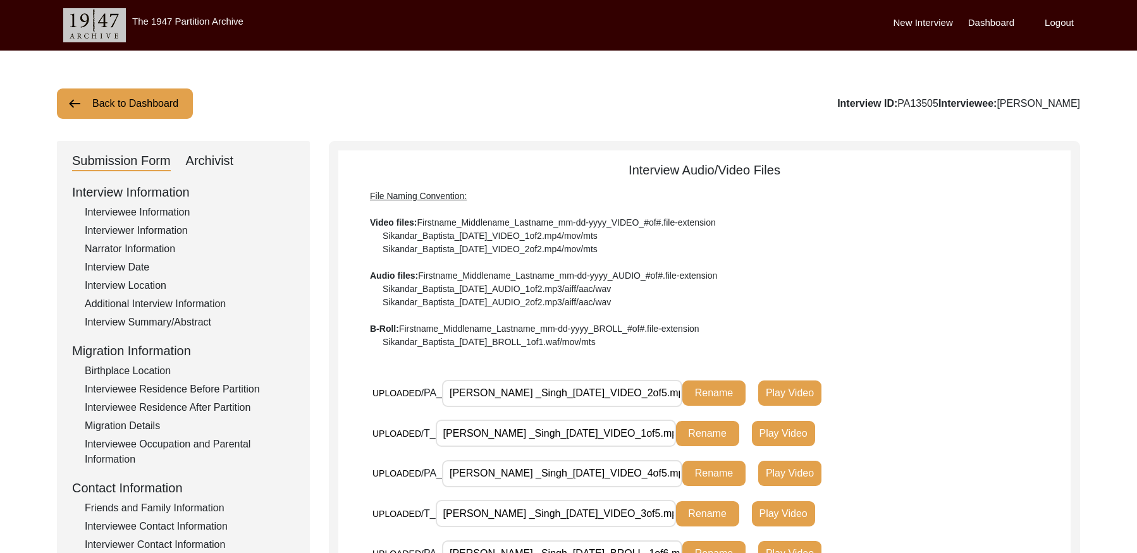
click at [99, 105] on button "Back to Dashboard" at bounding box center [125, 103] width 136 height 30
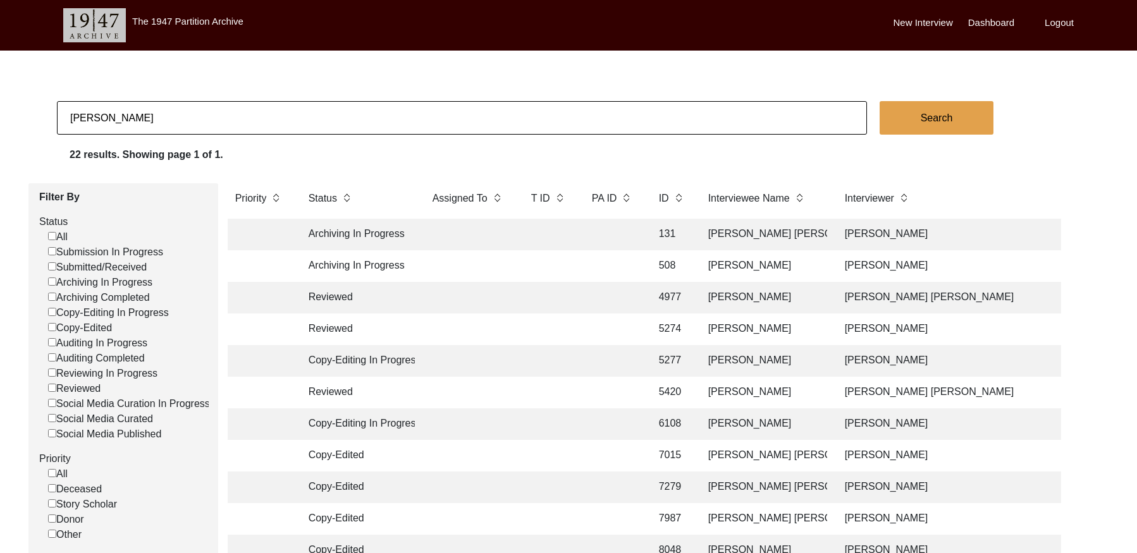
click at [199, 125] on input "[PERSON_NAME]" at bounding box center [462, 118] width 810 height 34
click at [199, 124] on input "[PERSON_NAME]" at bounding box center [462, 118] width 810 height 34
paste input "PA13473"
click at [82, 117] on input "PA13473" at bounding box center [462, 118] width 810 height 34
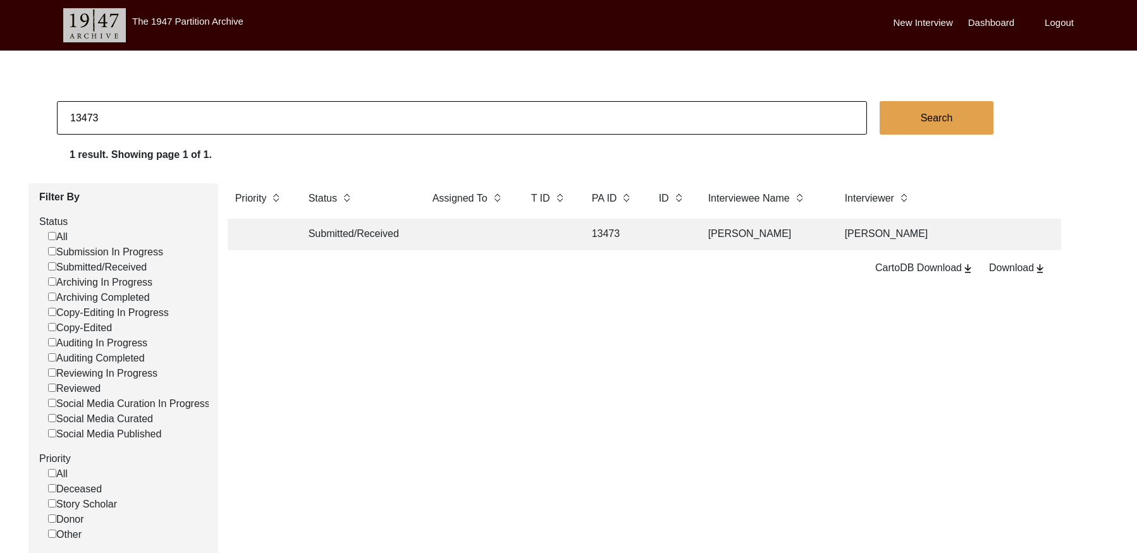
scroll to position [0, 1240]
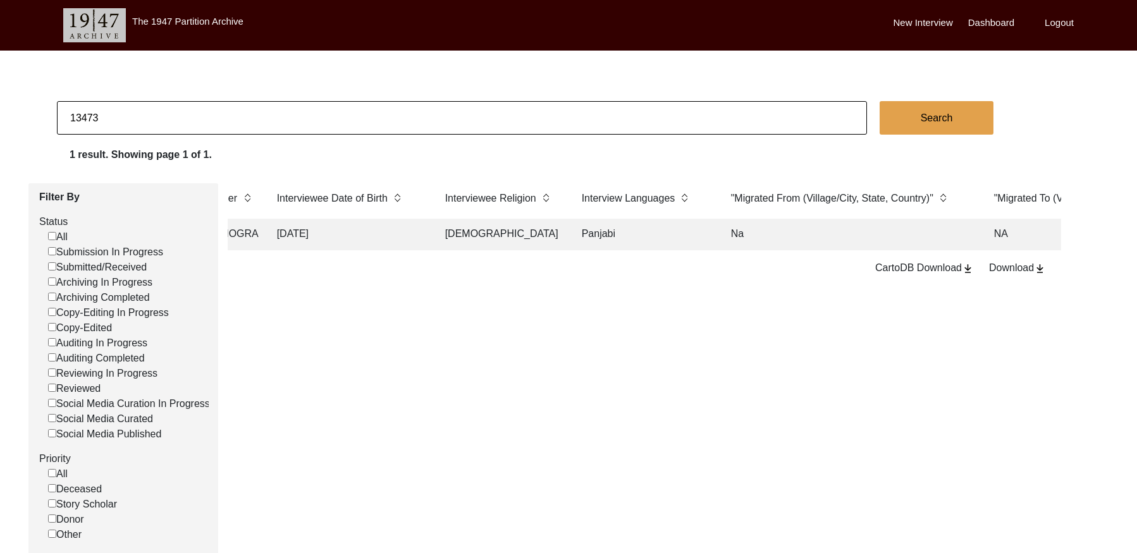
click at [650, 243] on td "Panjabi" at bounding box center [643, 235] width 139 height 32
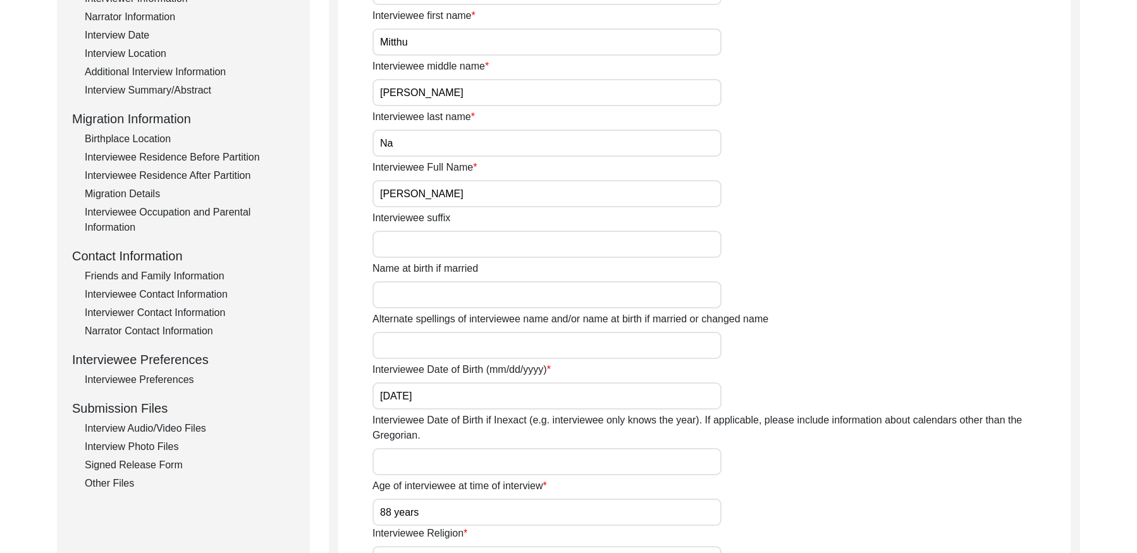
scroll to position [274, 0]
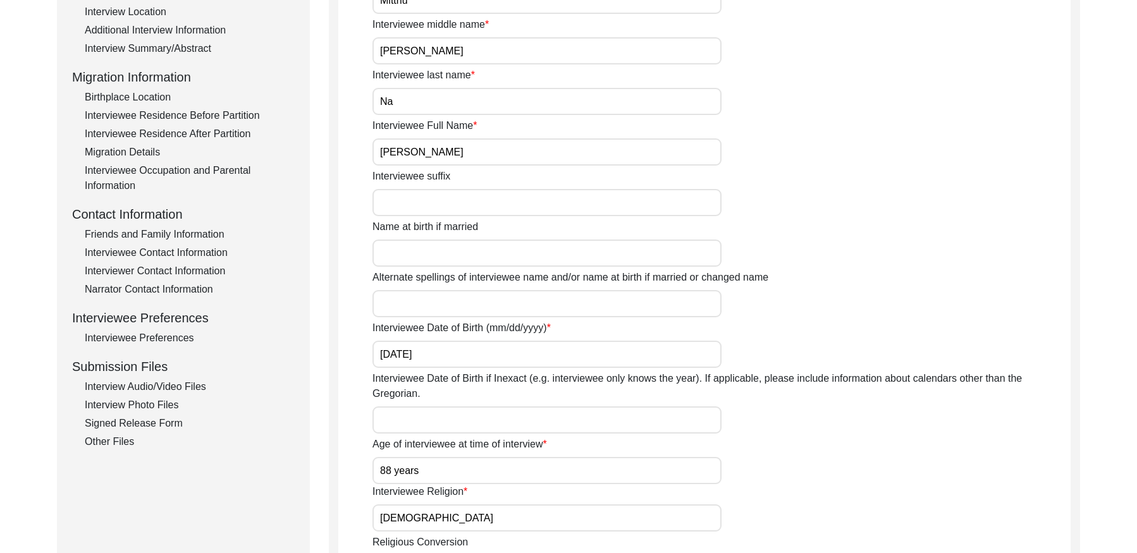
drag, startPoint x: 168, startPoint y: 265, endPoint x: 248, endPoint y: 260, distance: 81.1
click at [168, 265] on div "Interviewer Contact Information" at bounding box center [190, 271] width 210 height 15
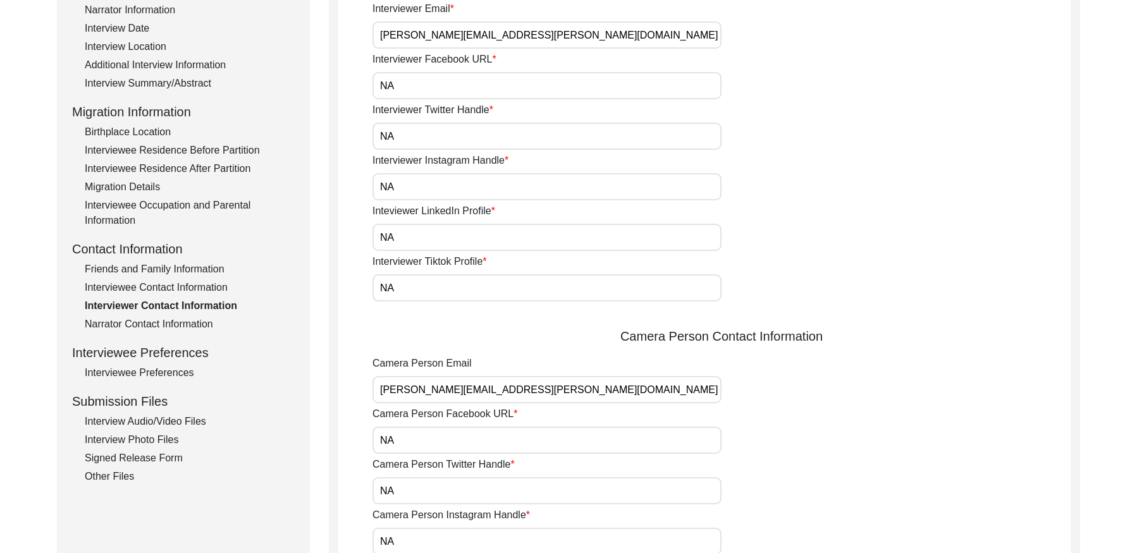
scroll to position [223, 0]
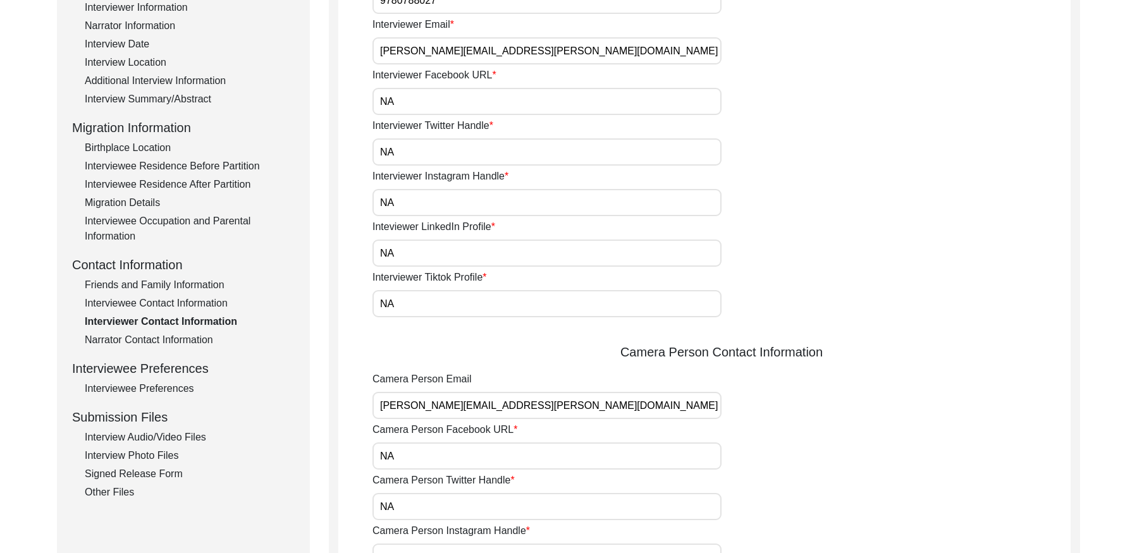
drag, startPoint x: 171, startPoint y: 297, endPoint x: 305, endPoint y: 276, distance: 135.7
click at [173, 296] on div "Interviewee Contact Information" at bounding box center [190, 303] width 210 height 15
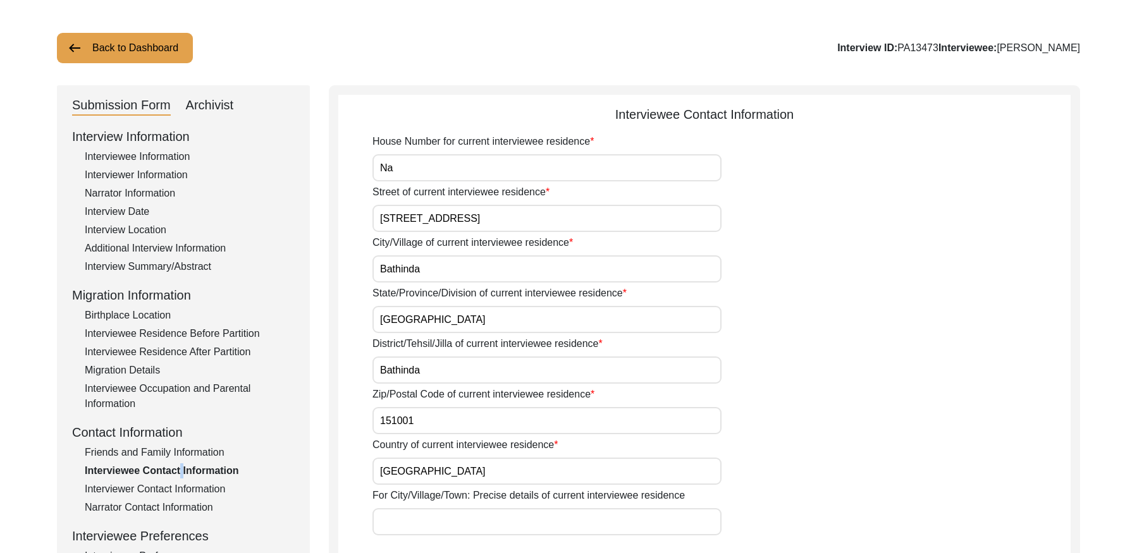
scroll to position [0, 0]
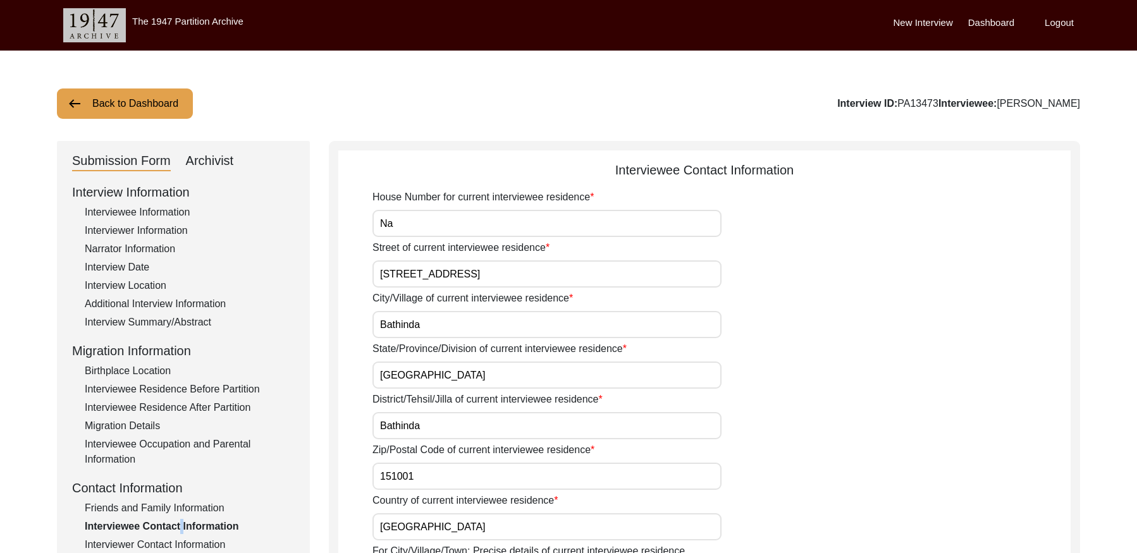
drag, startPoint x: 137, startPoint y: 107, endPoint x: 452, endPoint y: 38, distance: 322.9
click at [145, 102] on button "Back to Dashboard" at bounding box center [125, 103] width 136 height 30
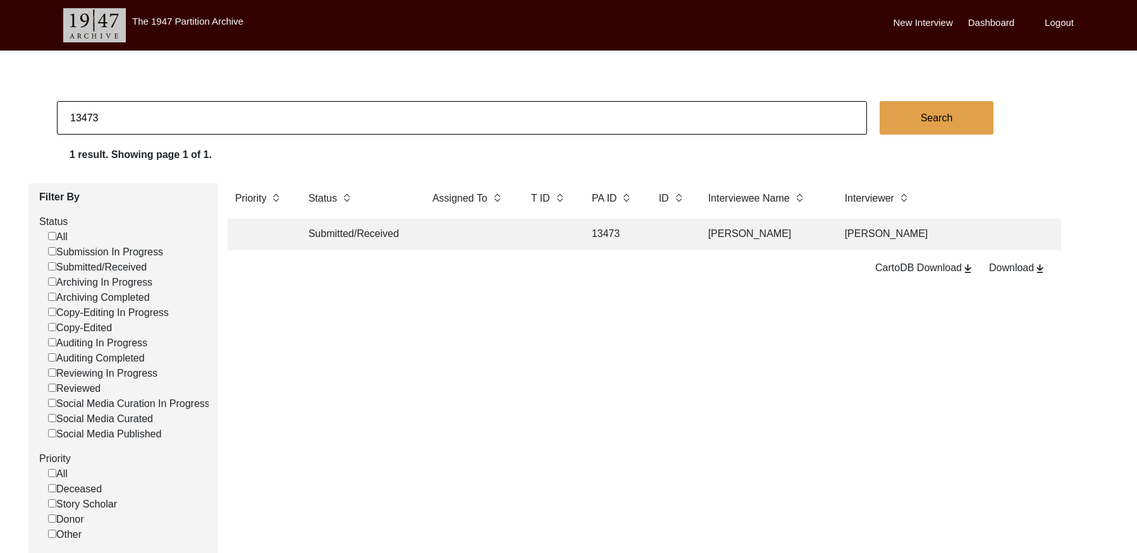
click at [248, 118] on input "13473" at bounding box center [462, 118] width 810 height 34
click at [244, 118] on input "13473" at bounding box center [462, 118] width 810 height 34
paste input "PA13467"
drag, startPoint x: 83, startPoint y: 117, endPoint x: 110, endPoint y: 116, distance: 26.6
click at [83, 117] on input "PA13467" at bounding box center [462, 118] width 810 height 34
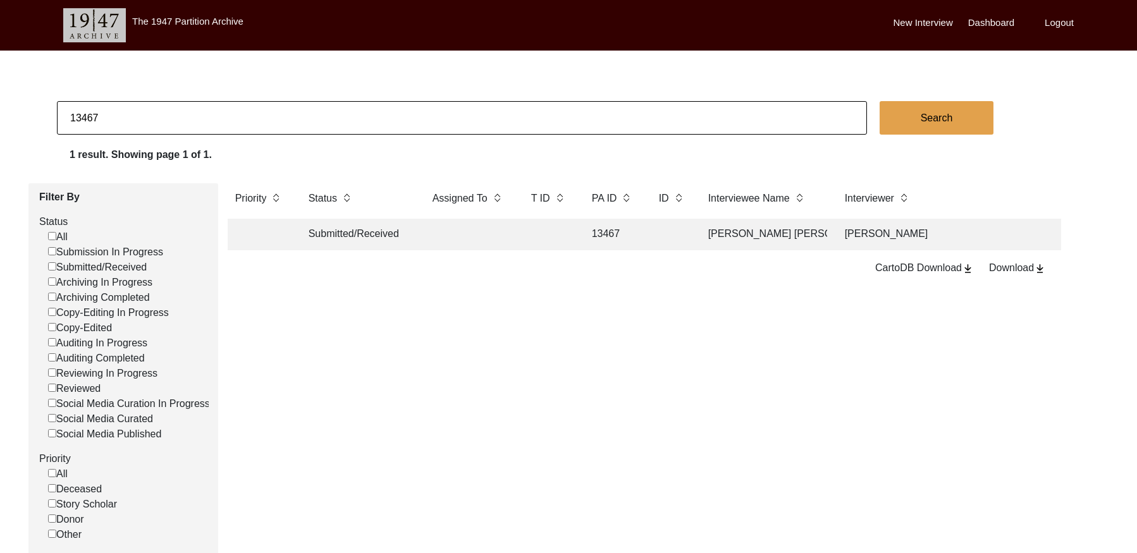
click at [527, 237] on td at bounding box center [548, 235] width 51 height 32
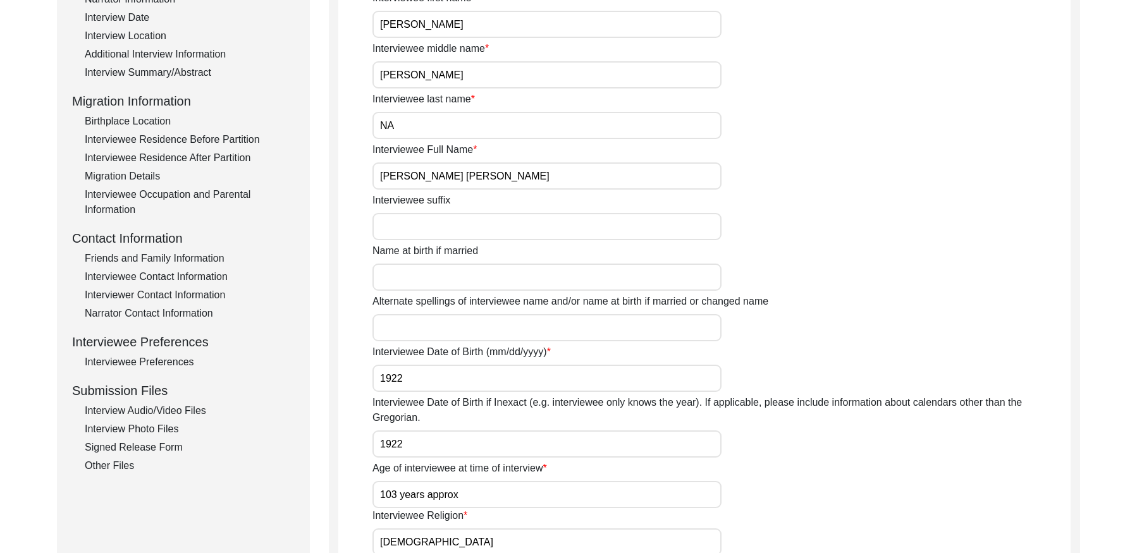
scroll to position [324, 0]
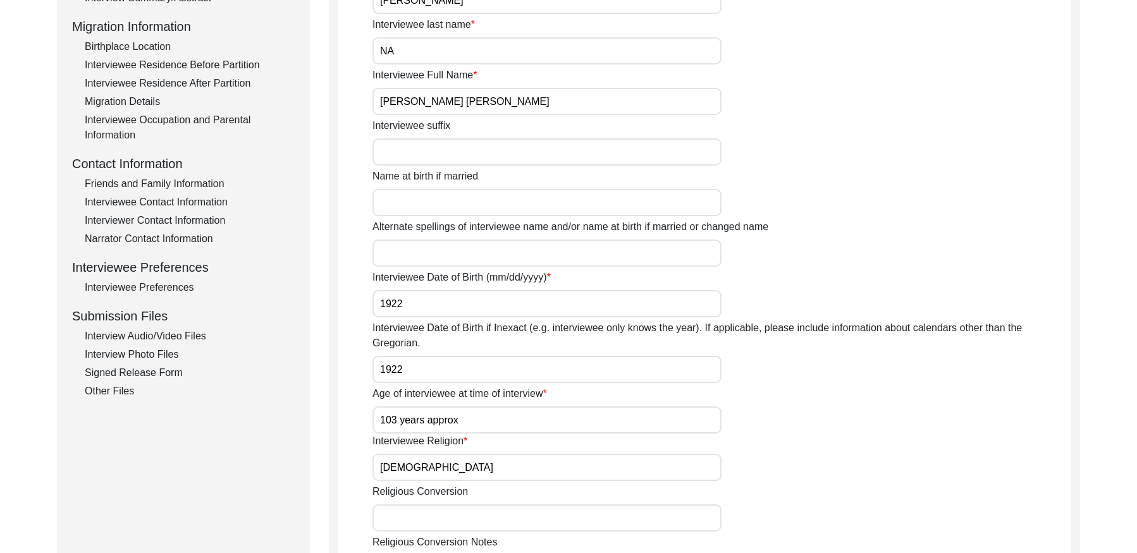
drag, startPoint x: 178, startPoint y: 202, endPoint x: 185, endPoint y: 205, distance: 6.8
click at [178, 202] on div "Interviewee Contact Information" at bounding box center [190, 202] width 210 height 15
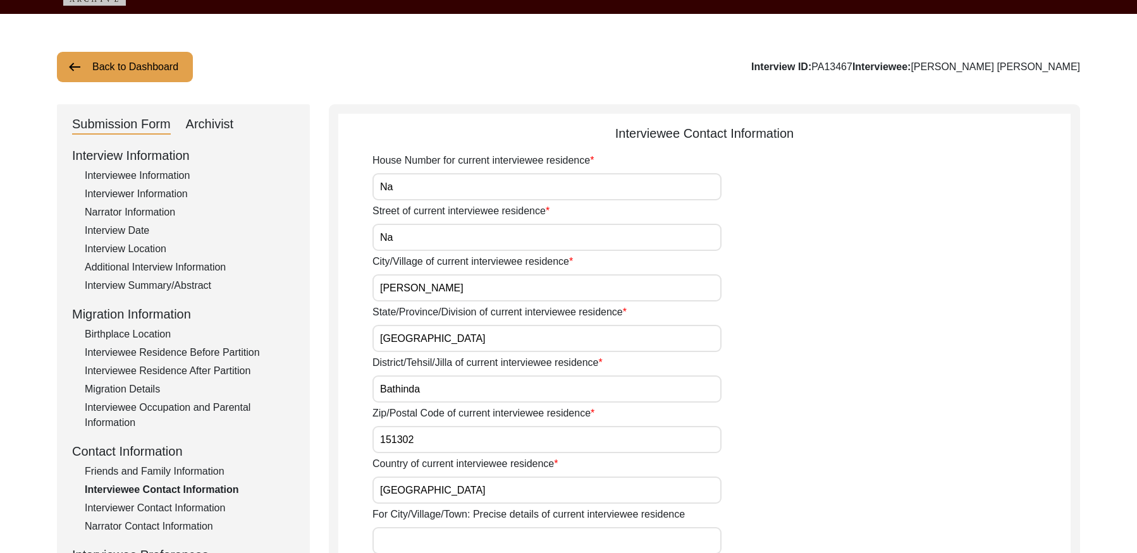
scroll to position [0, 0]
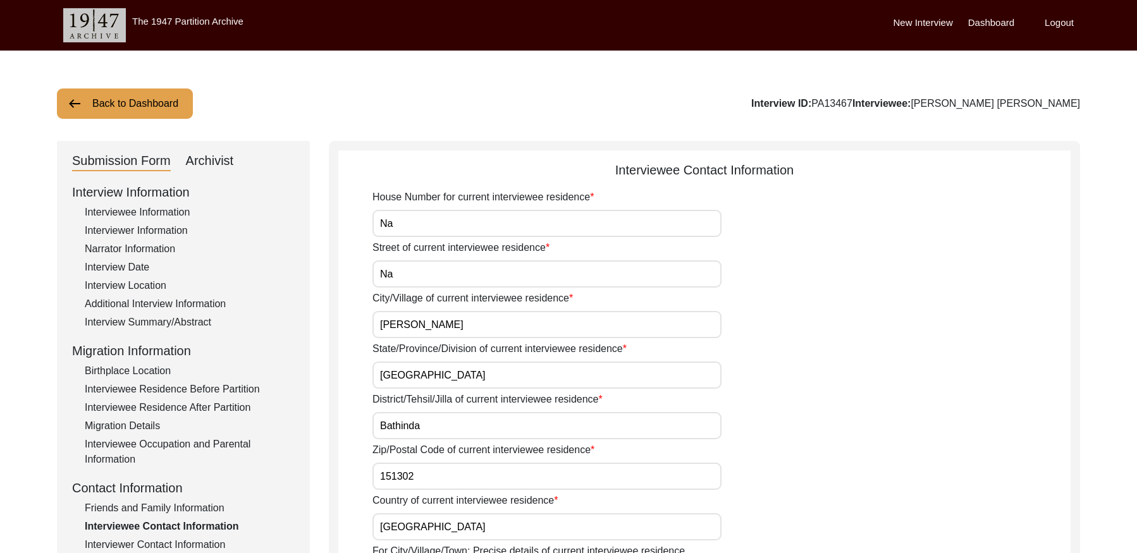
click at [133, 98] on button "Back to Dashboard" at bounding box center [125, 103] width 136 height 30
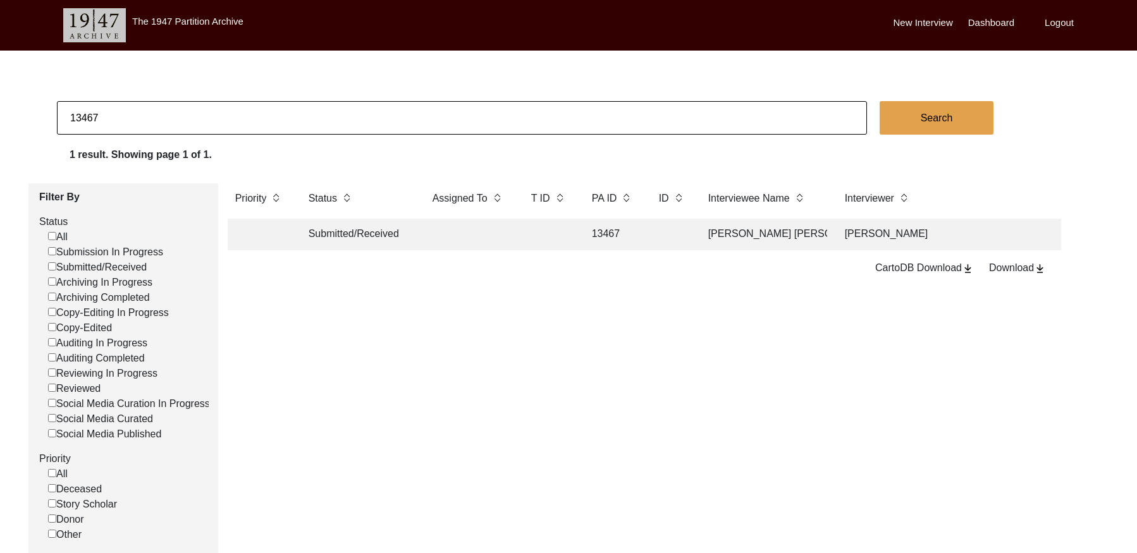
click at [190, 118] on input "13467" at bounding box center [462, 118] width 810 height 34
paste input "PA13466"
click at [76, 116] on input "PA13466" at bounding box center [462, 118] width 810 height 34
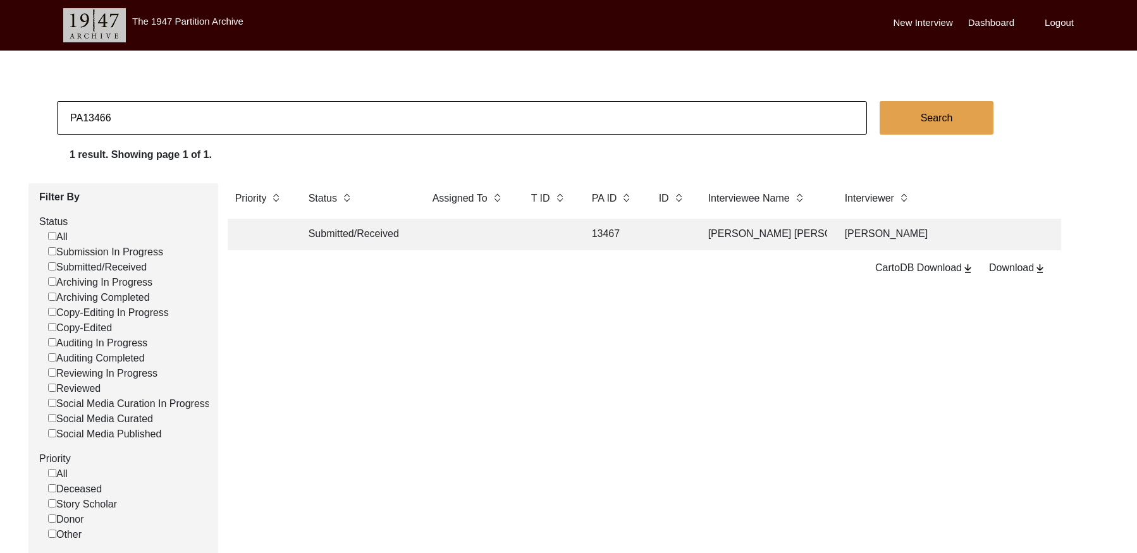
click at [80, 116] on input "PA13466" at bounding box center [462, 118] width 810 height 34
click at [507, 231] on td at bounding box center [469, 235] width 88 height 32
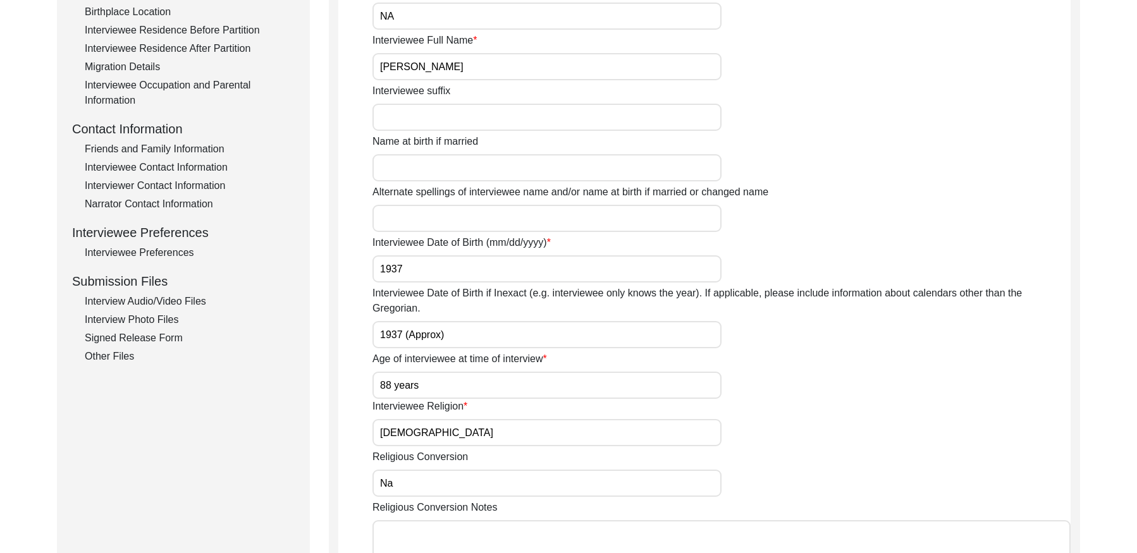
scroll to position [363, 0]
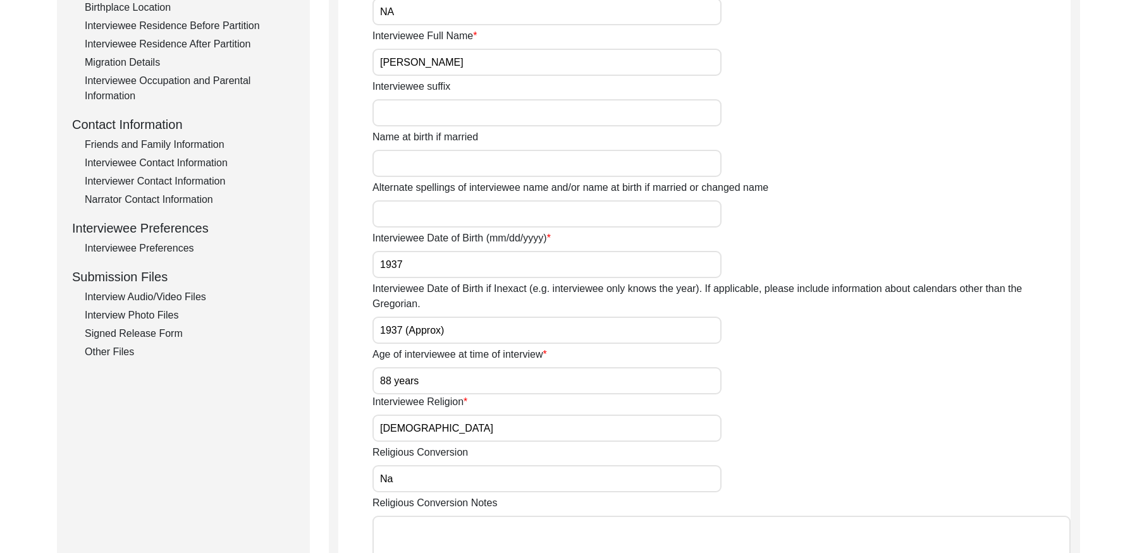
click at [177, 161] on div "Interviewee Contact Information" at bounding box center [190, 163] width 210 height 15
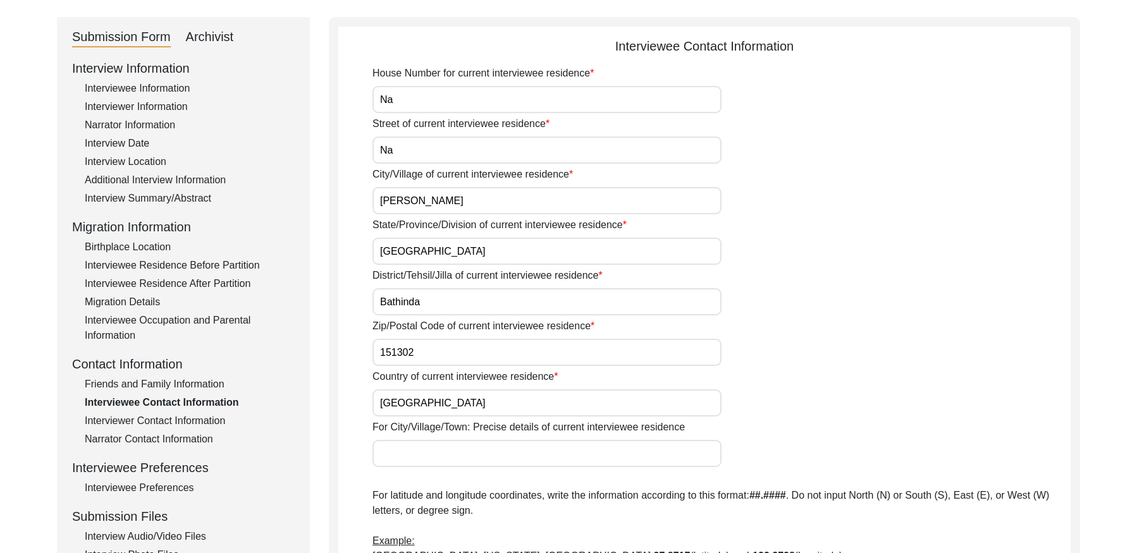
scroll to position [16, 0]
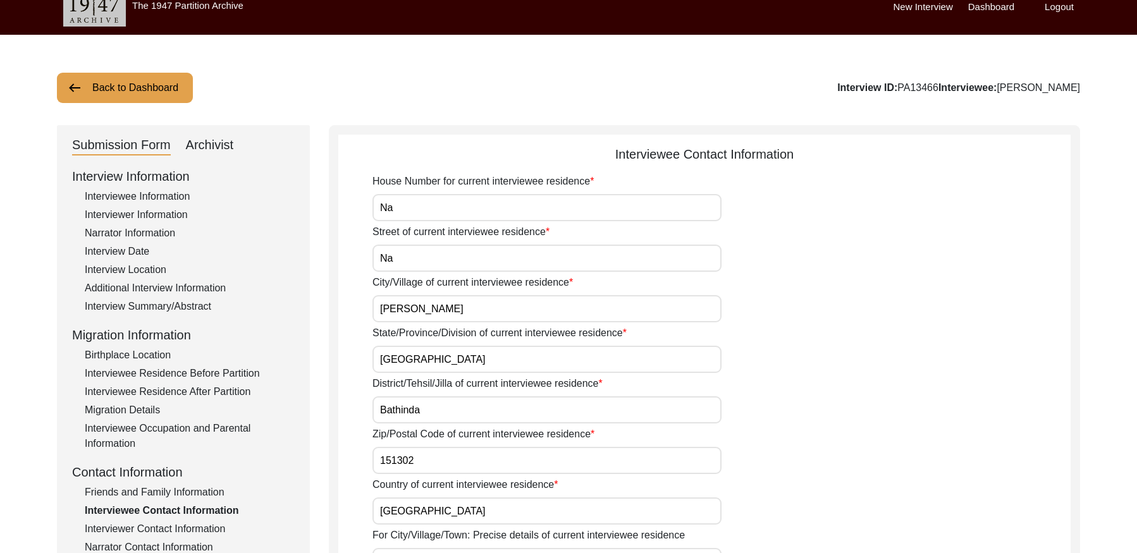
click at [125, 94] on button "Back to Dashboard" at bounding box center [125, 88] width 136 height 30
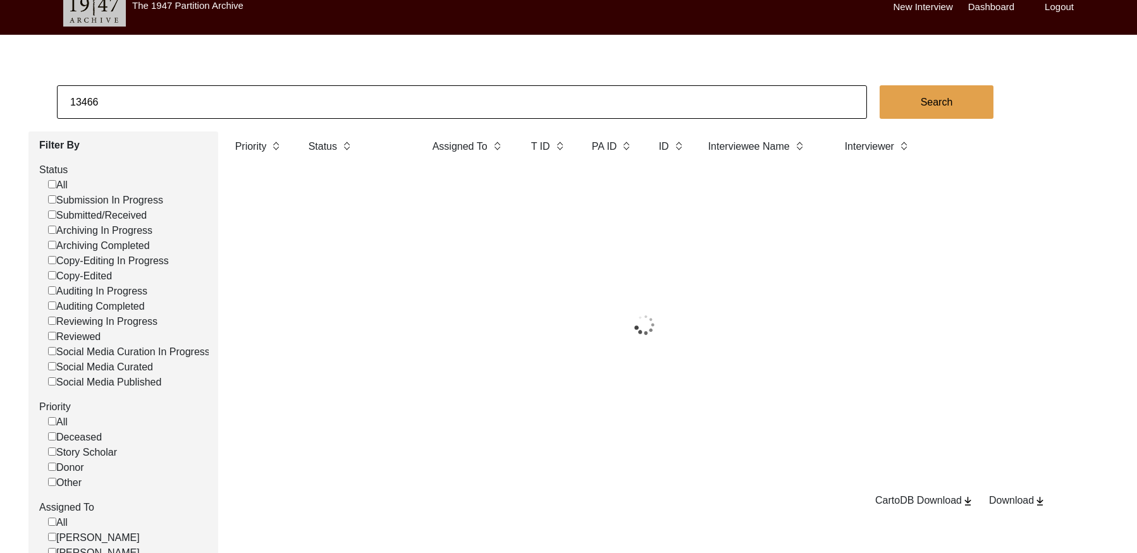
click at [170, 97] on input "13466" at bounding box center [462, 102] width 810 height 34
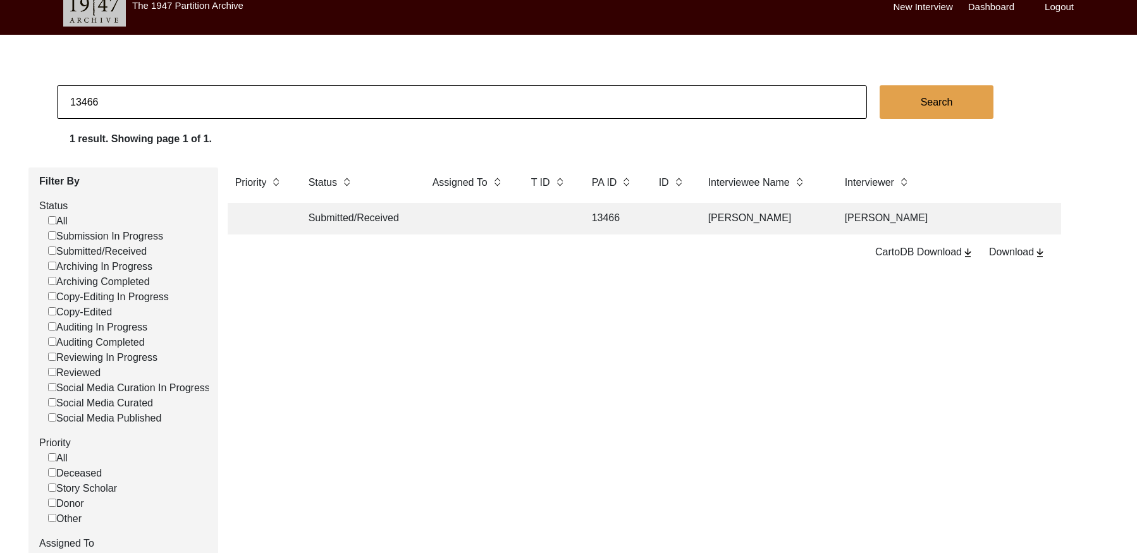
click at [170, 97] on input "13466" at bounding box center [462, 102] width 810 height 34
paste input "PA13468"
drag, startPoint x: 83, startPoint y: 102, endPoint x: 114, endPoint y: 107, distance: 32.0
click at [84, 102] on input "PA13468" at bounding box center [462, 102] width 810 height 34
click at [619, 213] on td "13468" at bounding box center [612, 219] width 57 height 32
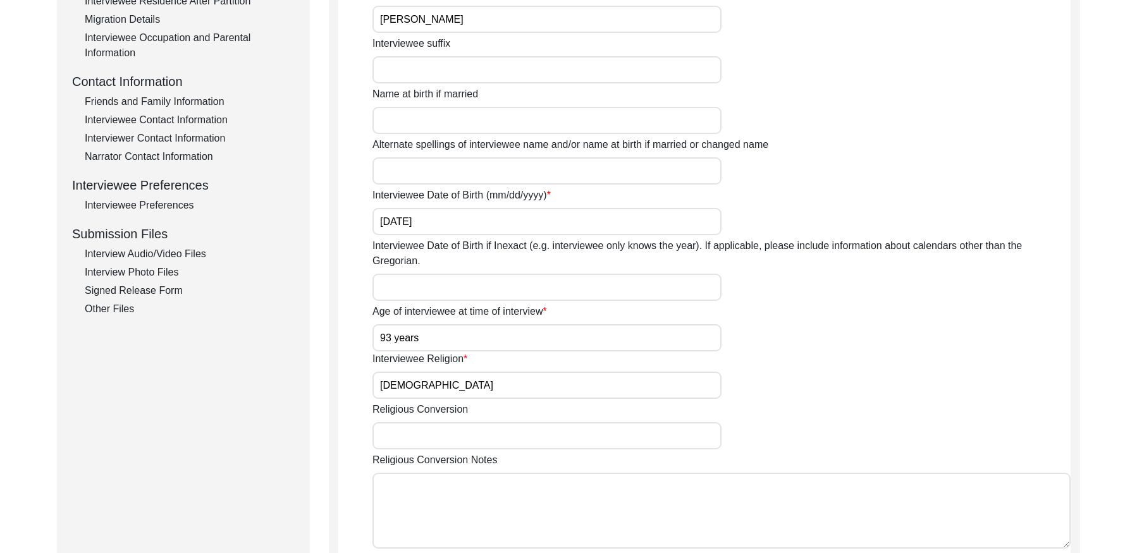
scroll to position [401, 0]
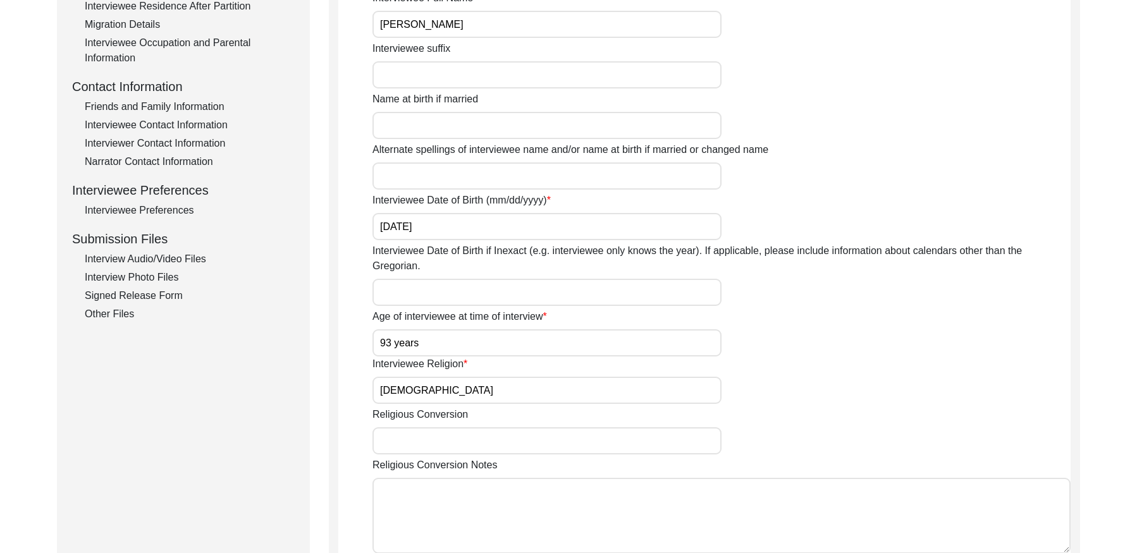
drag, startPoint x: 173, startPoint y: 119, endPoint x: 256, endPoint y: 161, distance: 93.0
click at [173, 119] on div "Interviewee Contact Information" at bounding box center [190, 125] width 210 height 15
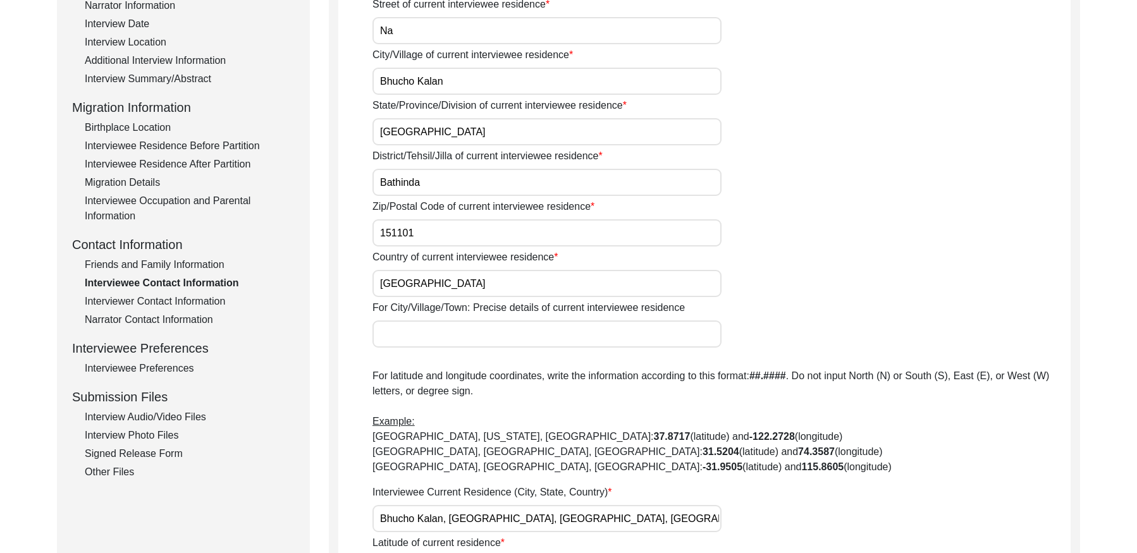
scroll to position [0, 0]
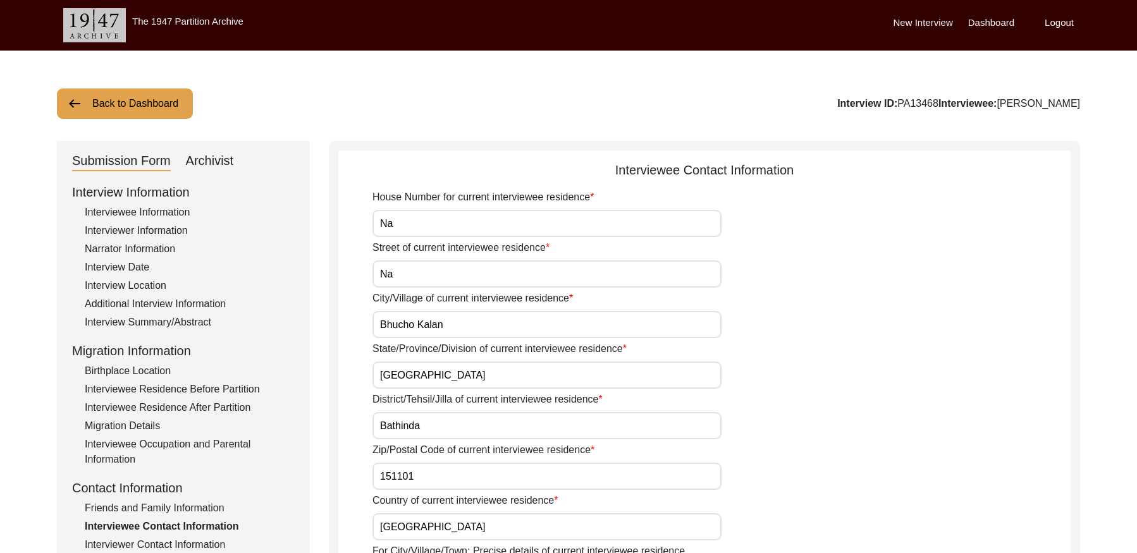
click at [126, 104] on button "Back to Dashboard" at bounding box center [125, 103] width 136 height 30
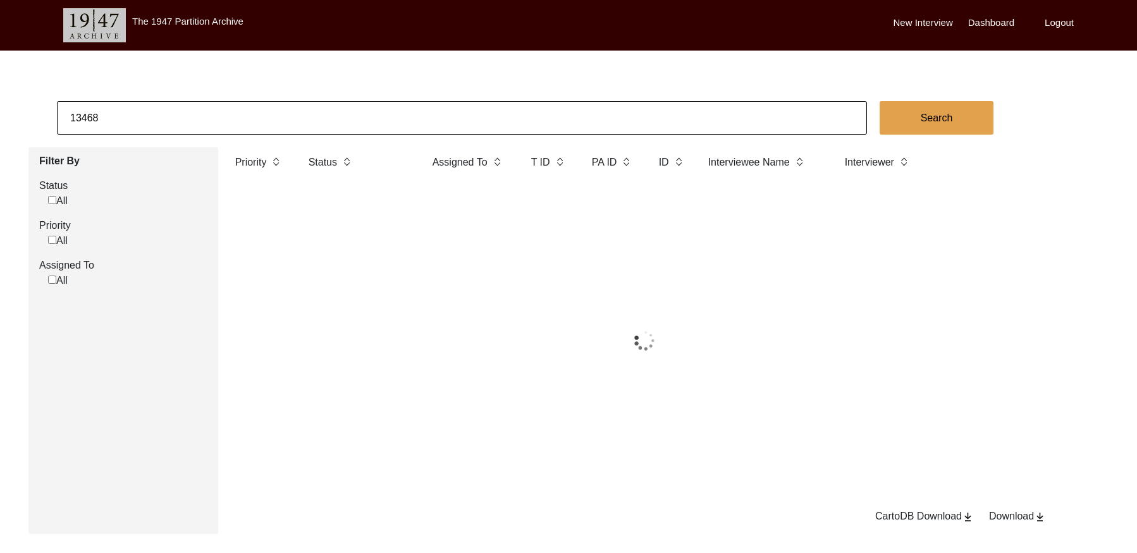
click at [166, 114] on input "13468" at bounding box center [462, 118] width 810 height 34
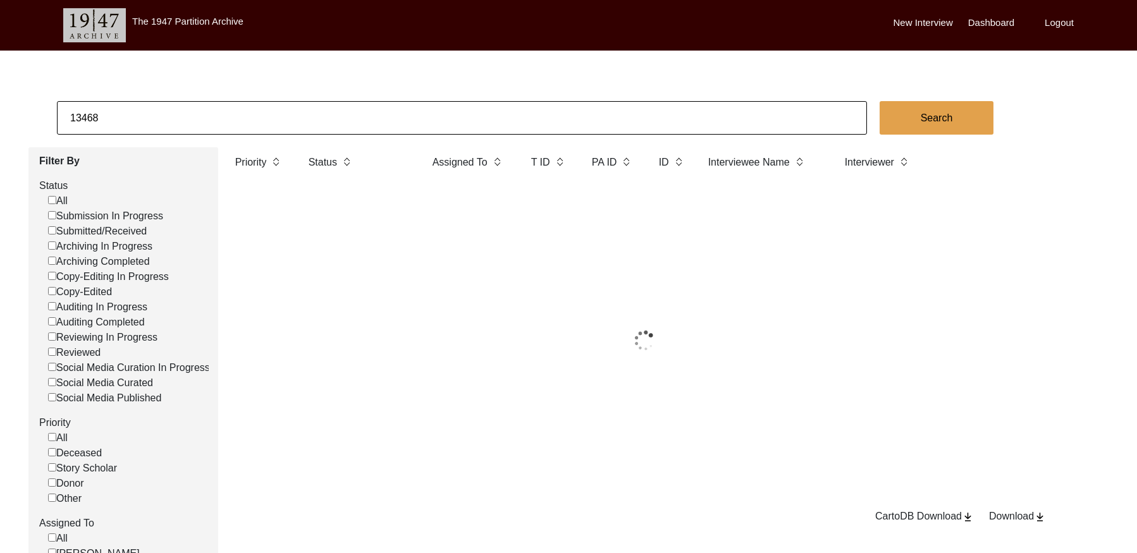
click at [166, 114] on input "13468" at bounding box center [462, 118] width 810 height 34
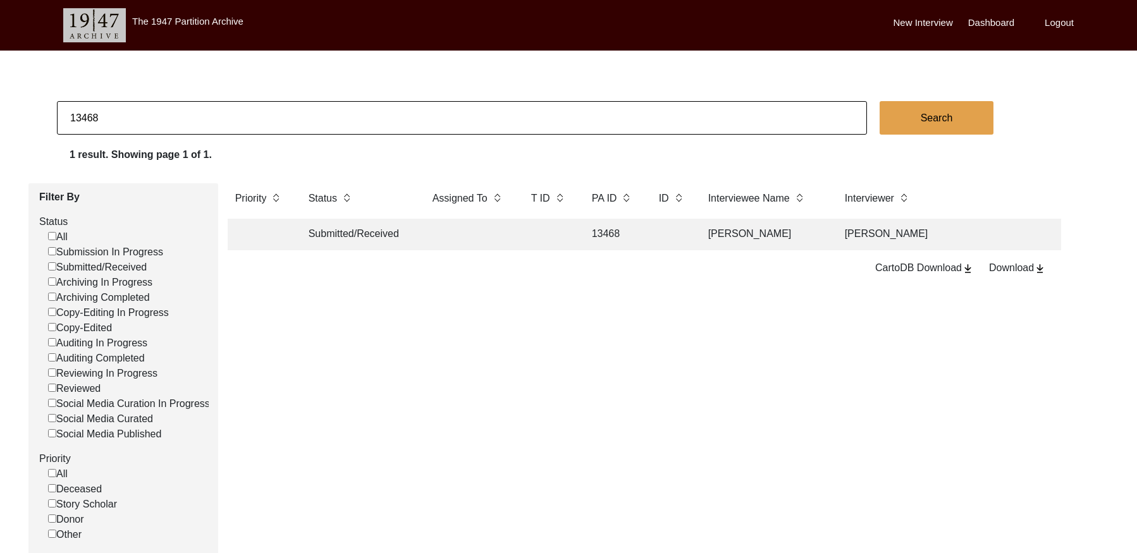
click at [166, 114] on input "13468" at bounding box center [462, 118] width 810 height 34
paste input "PA13461"
click at [83, 116] on input "PA13461" at bounding box center [462, 118] width 810 height 34
click at [475, 235] on td at bounding box center [469, 235] width 88 height 32
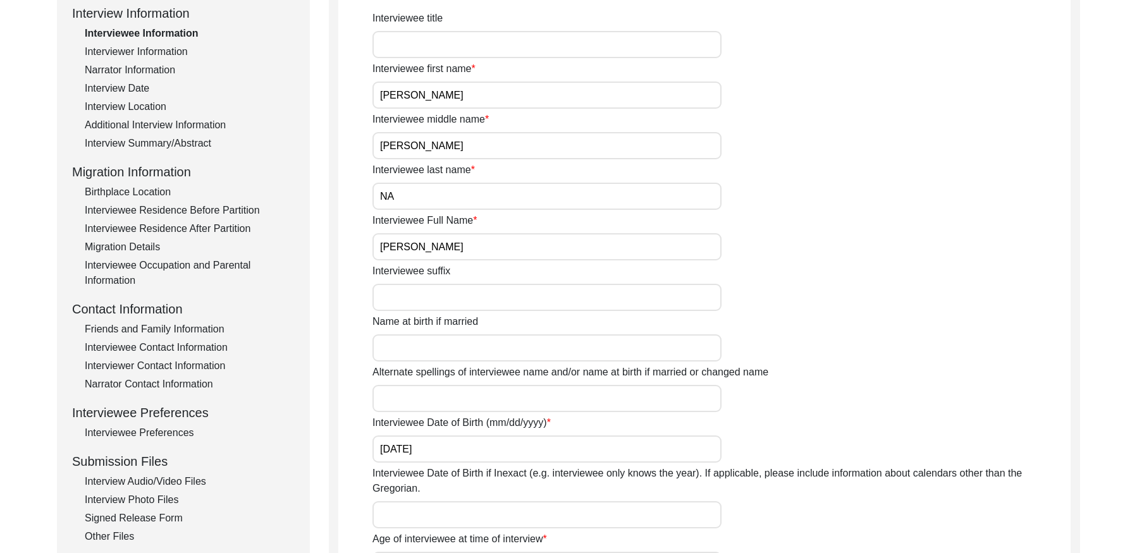
scroll to position [185, 0]
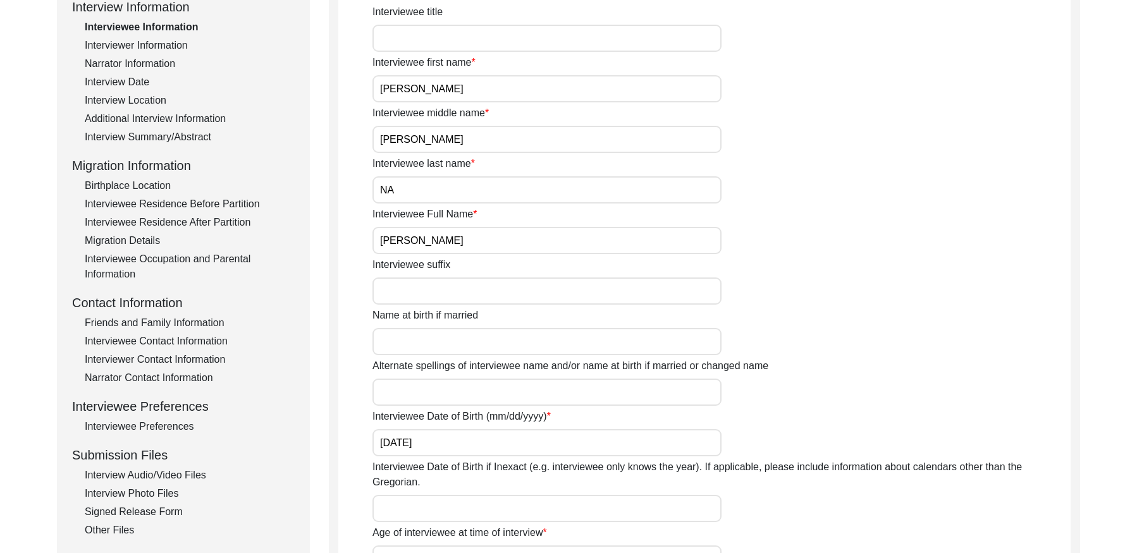
drag, startPoint x: 176, startPoint y: 339, endPoint x: 188, endPoint y: 334, distance: 12.7
click at [176, 339] on div "Interviewee Contact Information" at bounding box center [190, 341] width 210 height 15
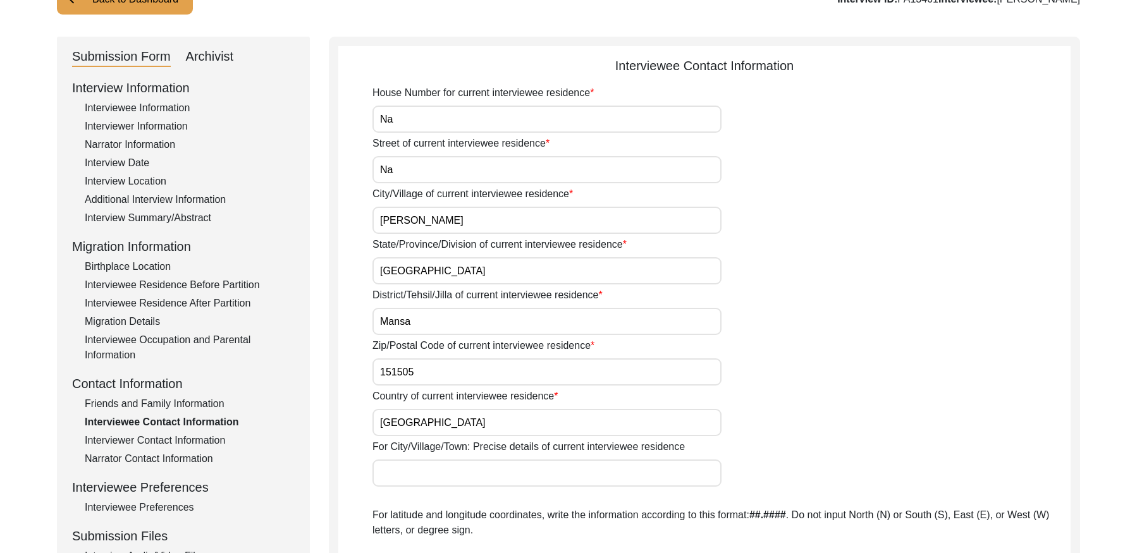
scroll to position [0, 0]
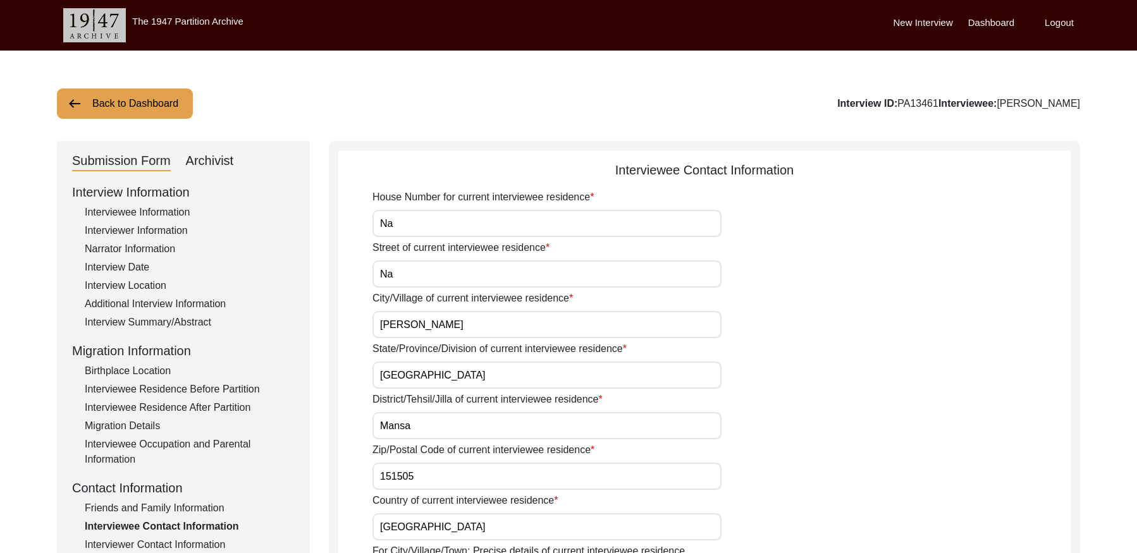
click at [118, 107] on button "Back to Dashboard" at bounding box center [125, 103] width 136 height 30
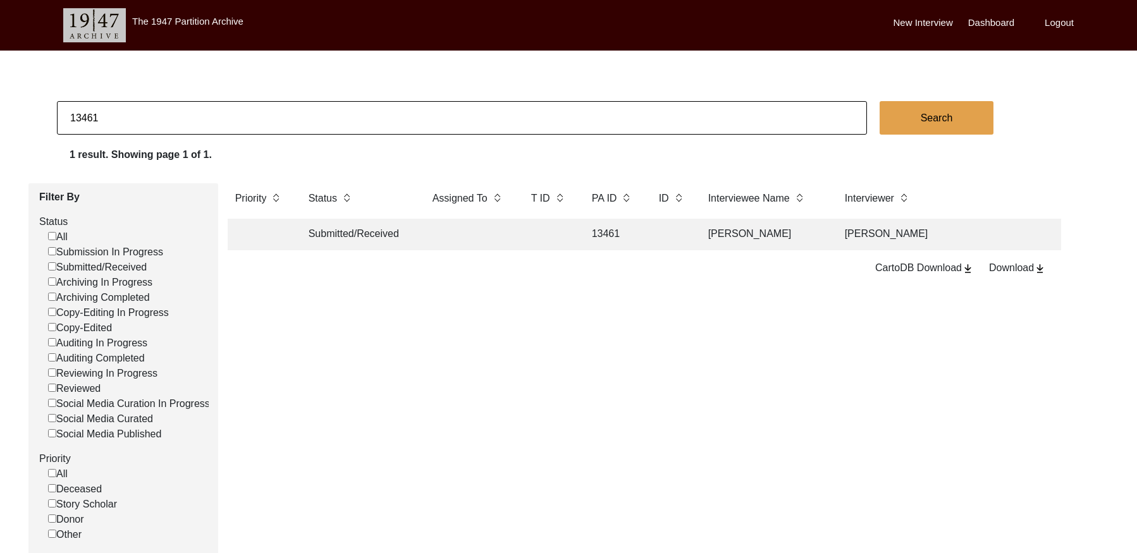
click at [182, 119] on input "13461" at bounding box center [462, 118] width 810 height 34
click at [183, 118] on input "13461" at bounding box center [462, 118] width 810 height 34
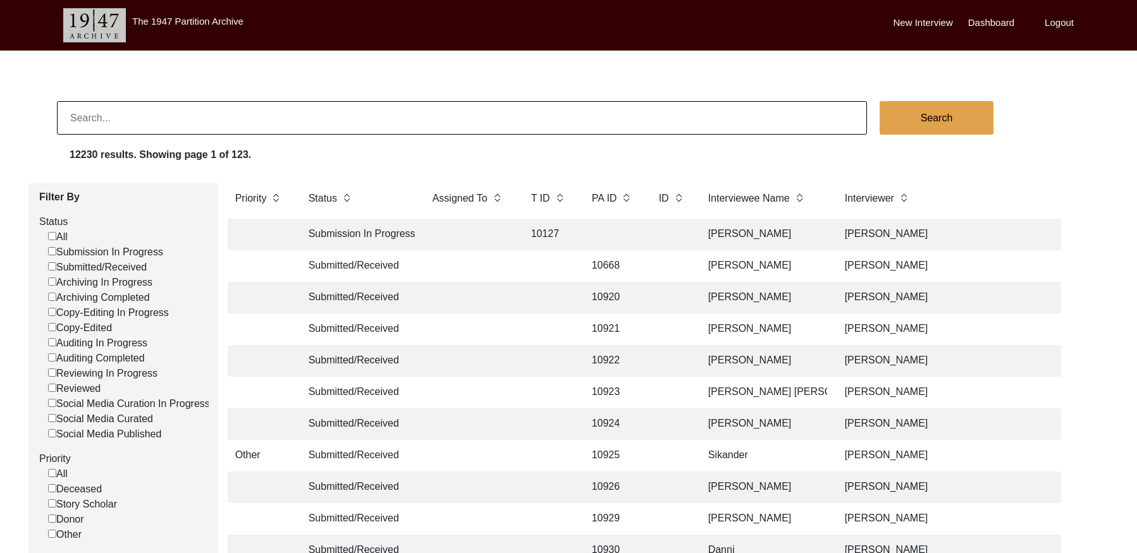
drag, startPoint x: 51, startPoint y: 267, endPoint x: 64, endPoint y: 269, distance: 13.4
click at [52, 266] on input "Submitted/Received" at bounding box center [52, 266] width 8 height 8
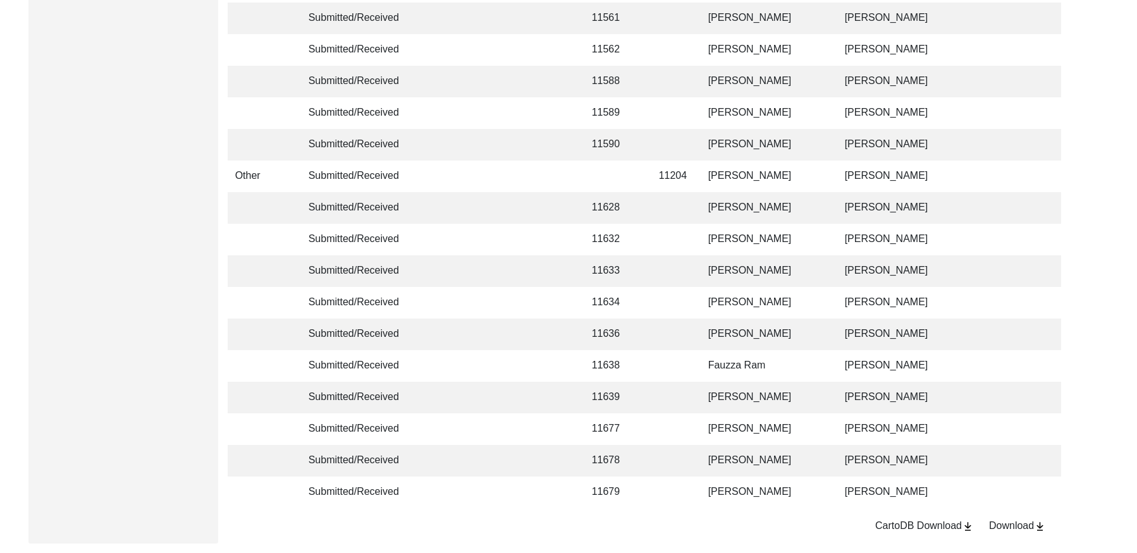
scroll to position [2985, 0]
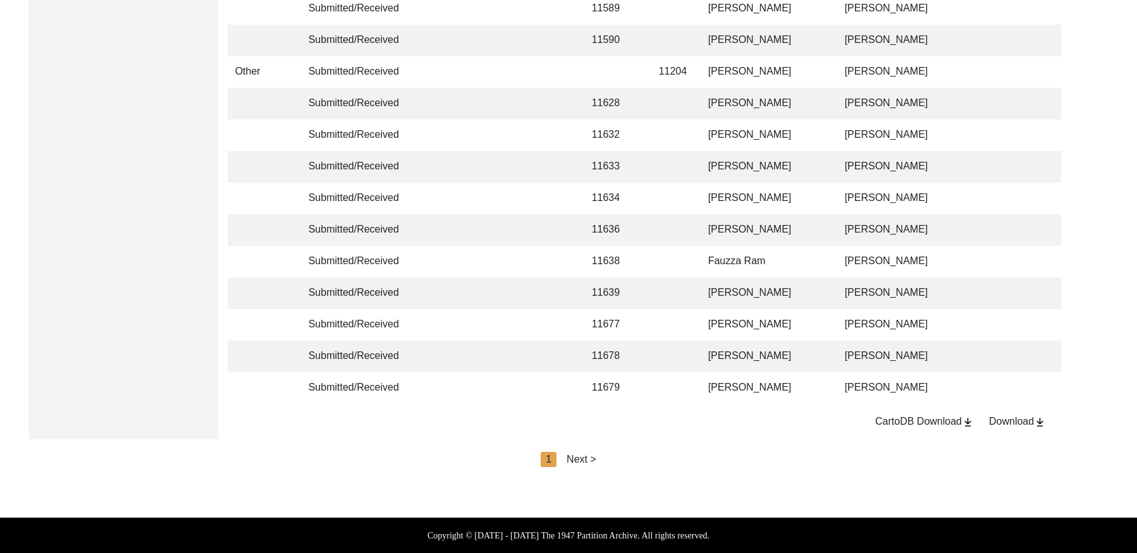
click at [583, 453] on div "Next >" at bounding box center [581, 459] width 30 height 15
click at [610, 456] on div "Next >" at bounding box center [610, 459] width 30 height 15
click at [623, 458] on div "Next >" at bounding box center [610, 459] width 30 height 15
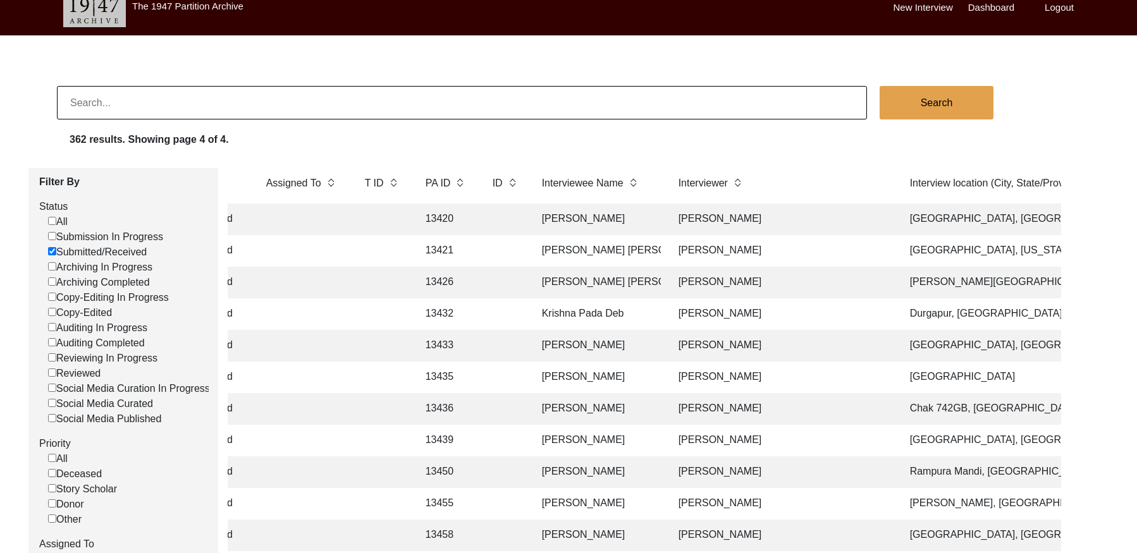
scroll to position [0, 0]
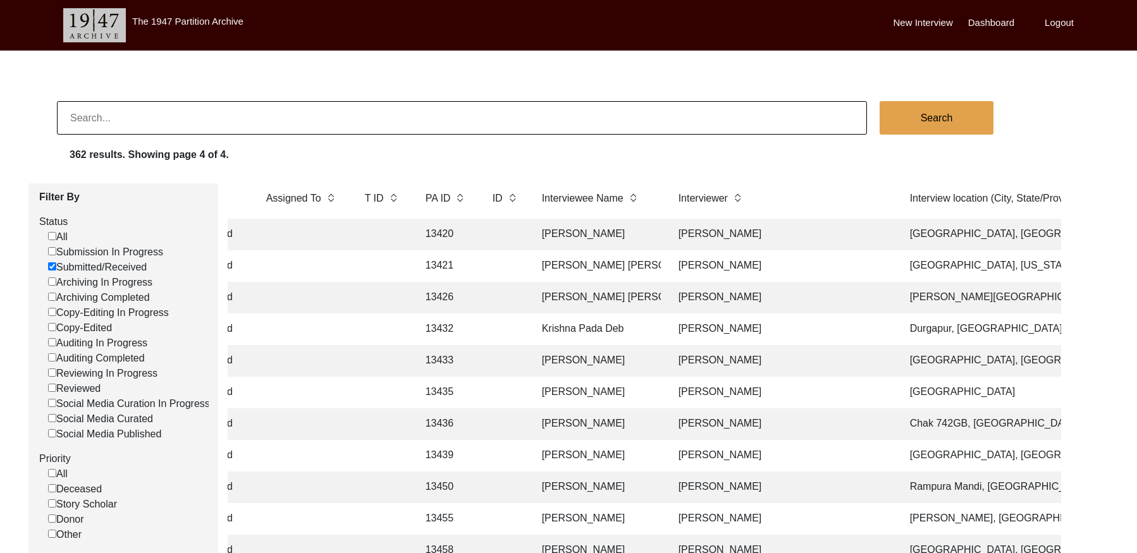
click at [181, 113] on input at bounding box center [462, 118] width 810 height 34
paste input "PA13312"
click at [83, 116] on input "PA13312" at bounding box center [462, 118] width 810 height 34
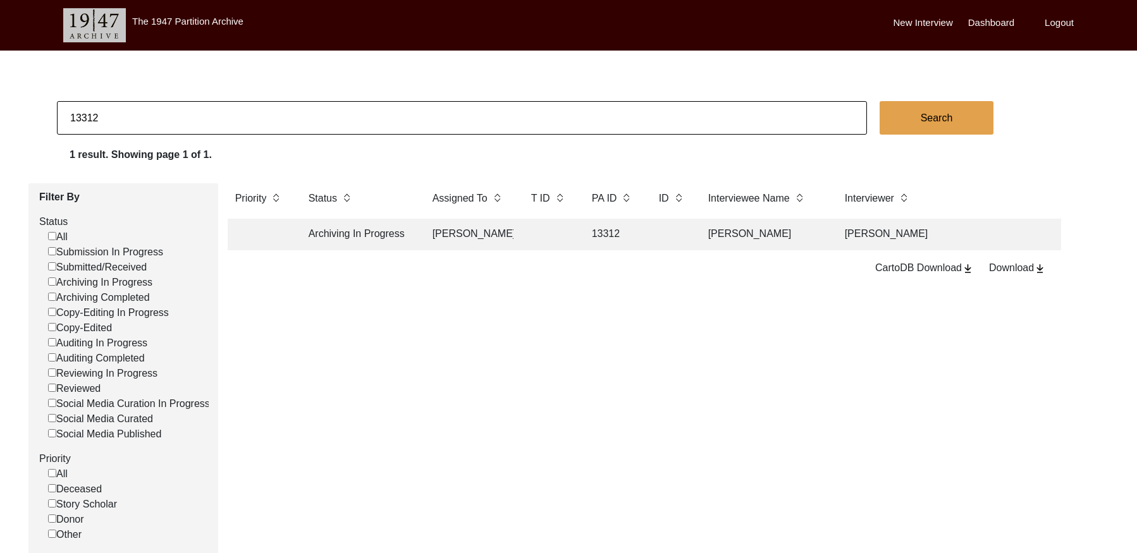
click at [711, 236] on td "[PERSON_NAME]" at bounding box center [763, 235] width 126 height 32
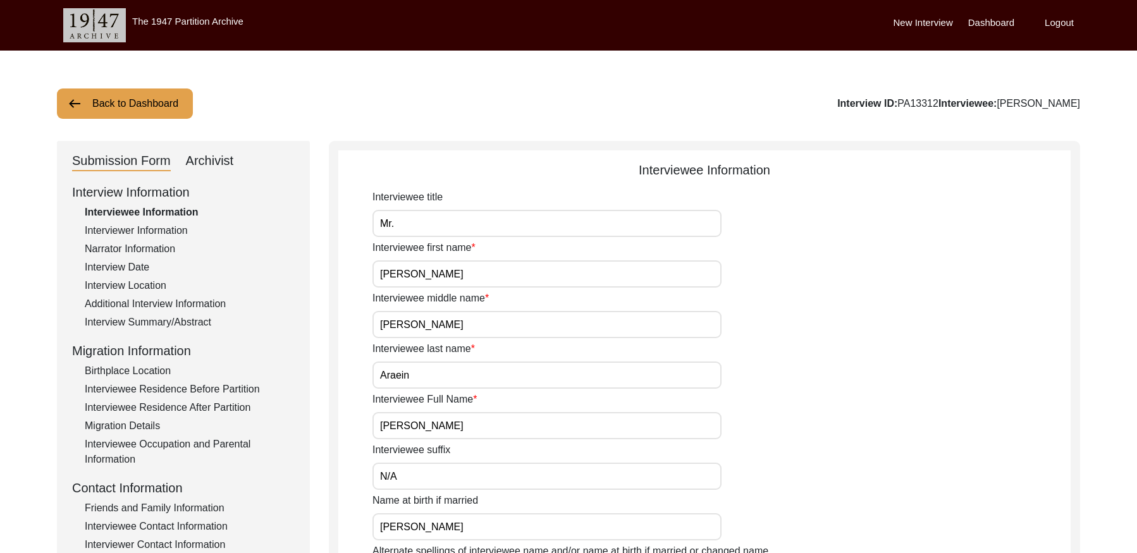
drag, startPoint x: 206, startPoint y: 160, endPoint x: 221, endPoint y: 159, distance: 14.6
click at [207, 159] on div "Archivist" at bounding box center [210, 161] width 48 height 20
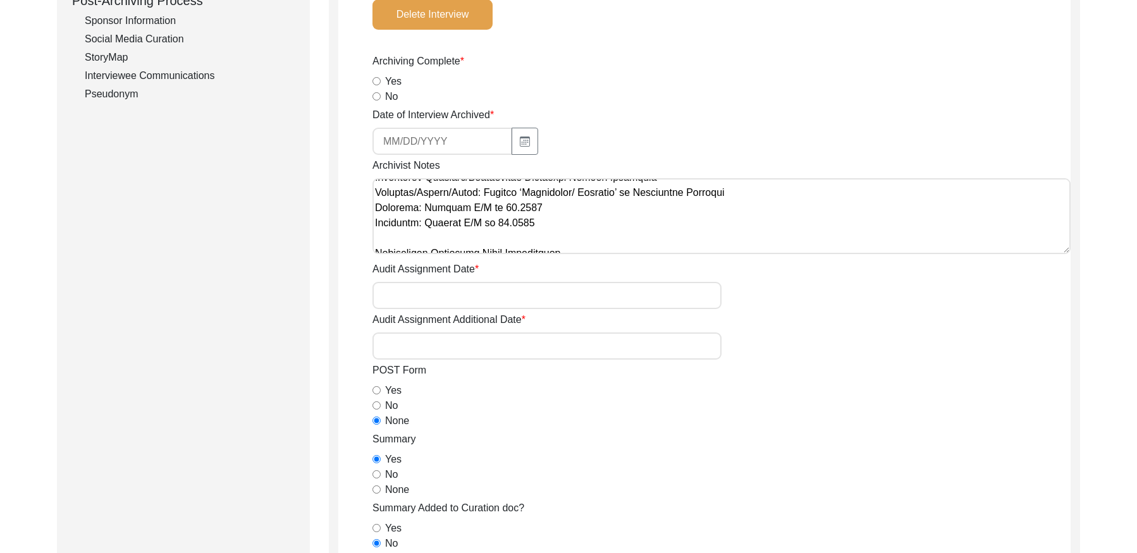
scroll to position [460, 0]
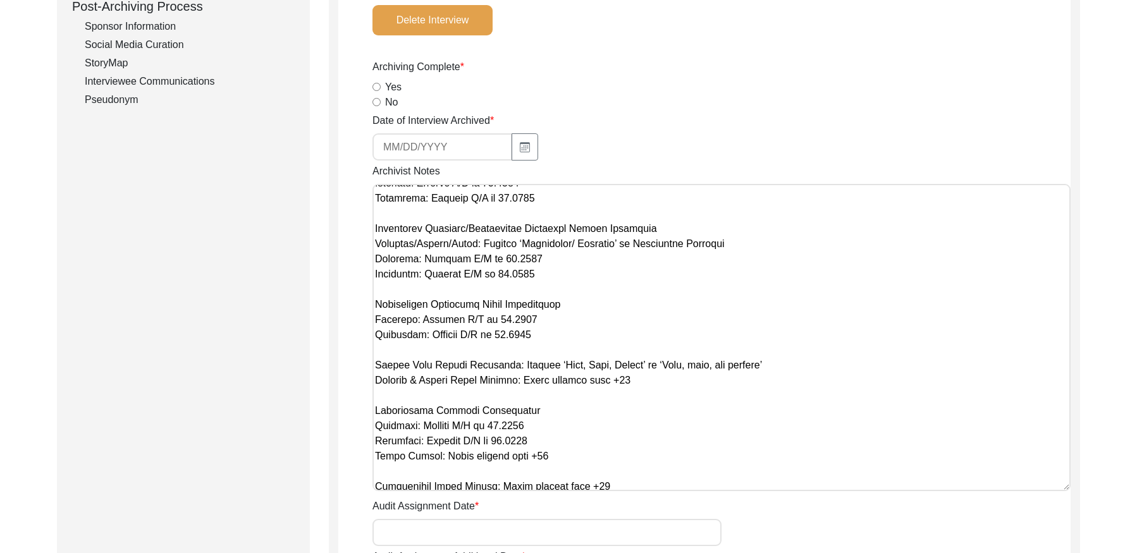
drag, startPoint x: 1064, startPoint y: 255, endPoint x: 906, endPoint y: 491, distance: 284.4
click at [906, 491] on textarea "Archivist Notes" at bounding box center [721, 337] width 698 height 307
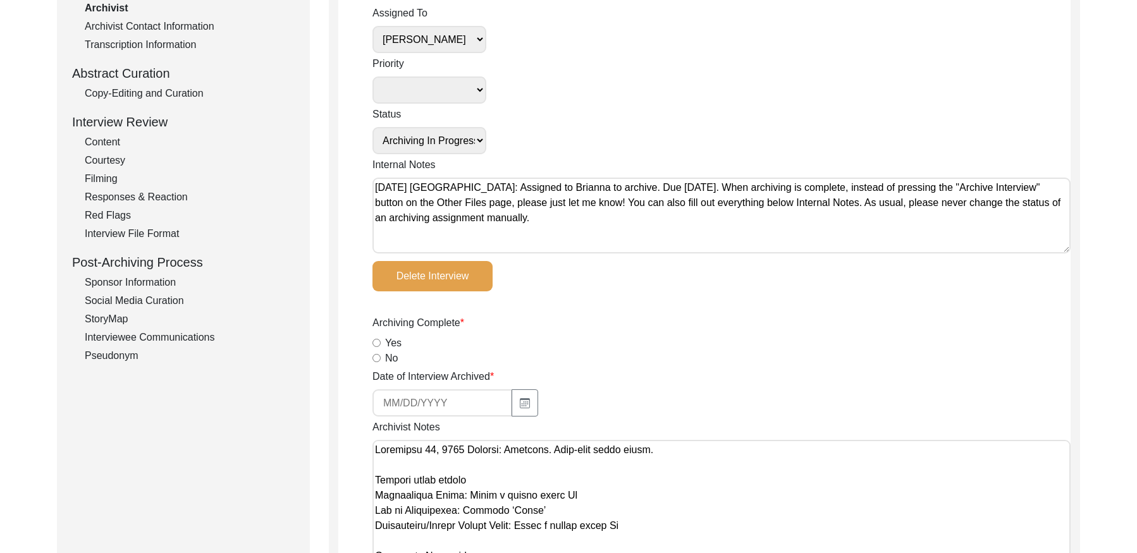
scroll to position [202, 0]
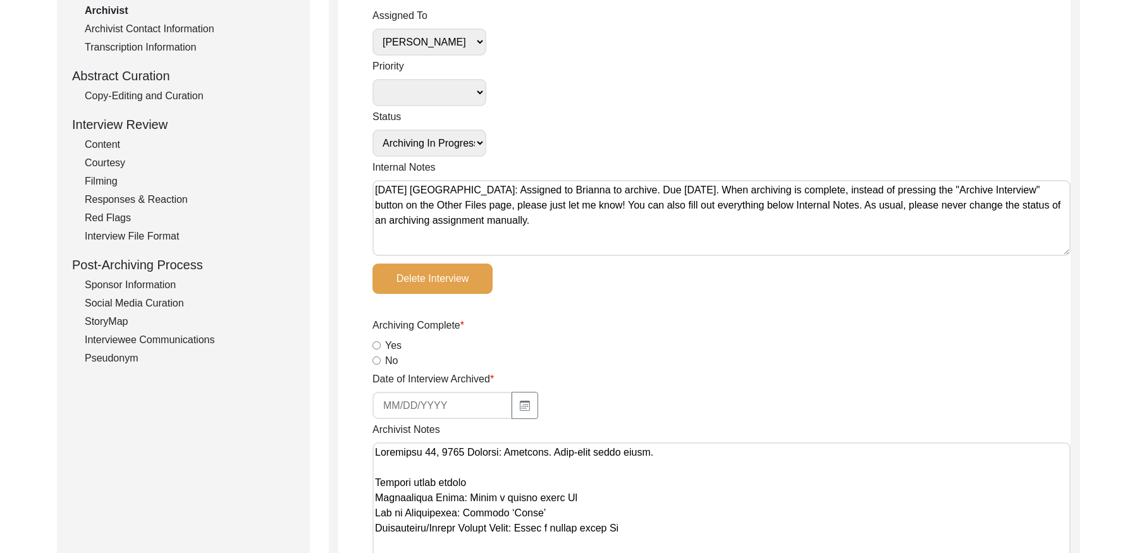
click at [178, 101] on div "Copy-Editing and Curation" at bounding box center [190, 95] width 210 height 15
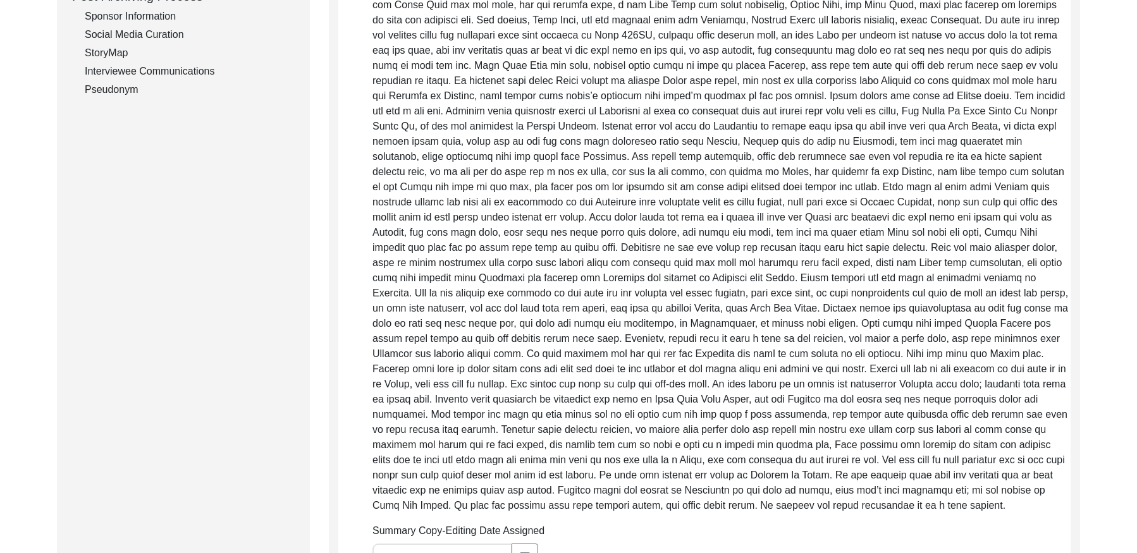
scroll to position [0, 0]
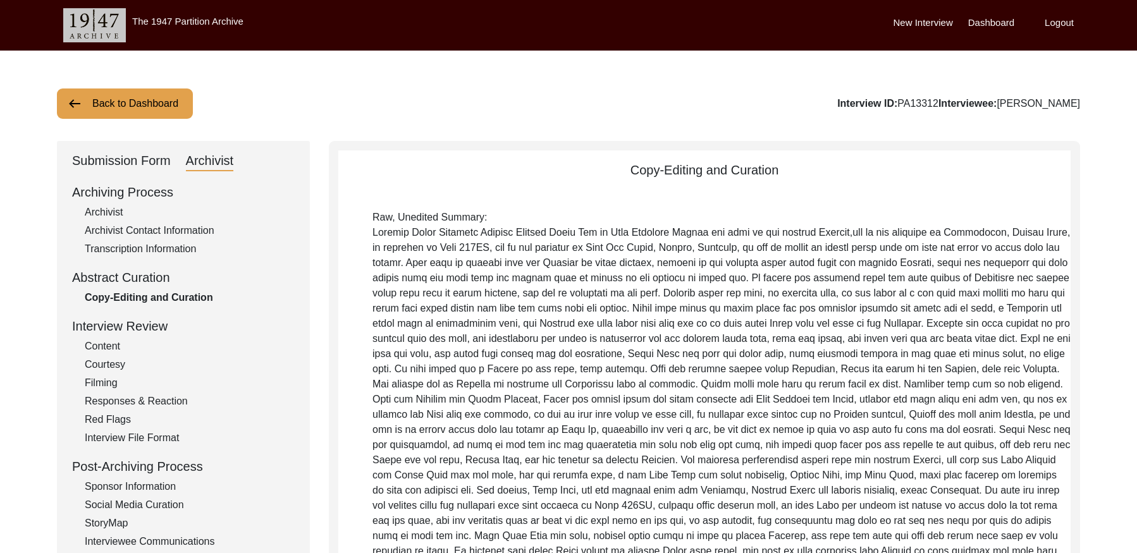
click at [87, 215] on div "Archivist" at bounding box center [190, 212] width 210 height 15
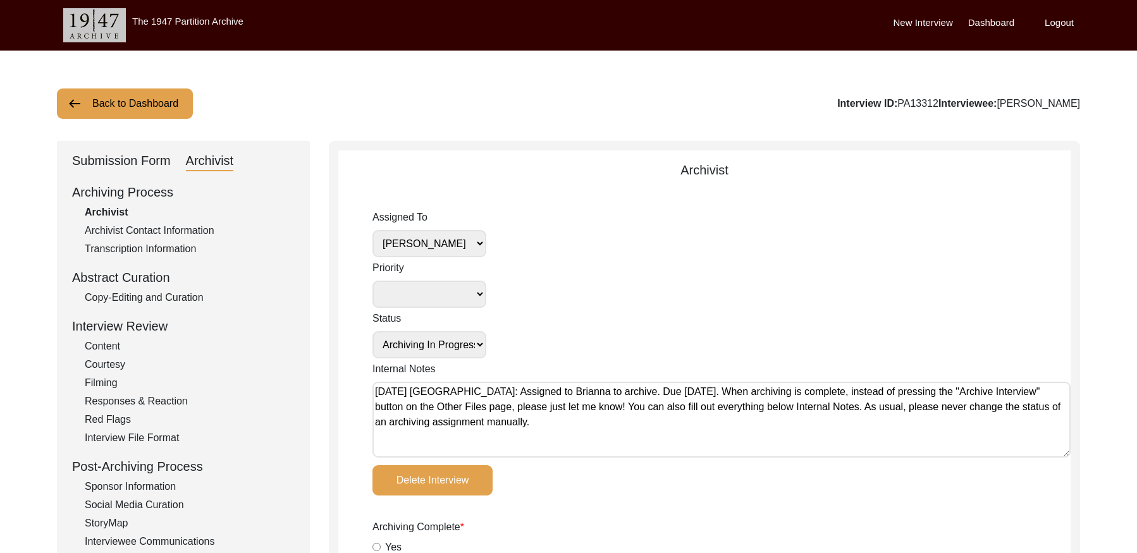
click at [148, 100] on button "Back to Dashboard" at bounding box center [125, 103] width 136 height 30
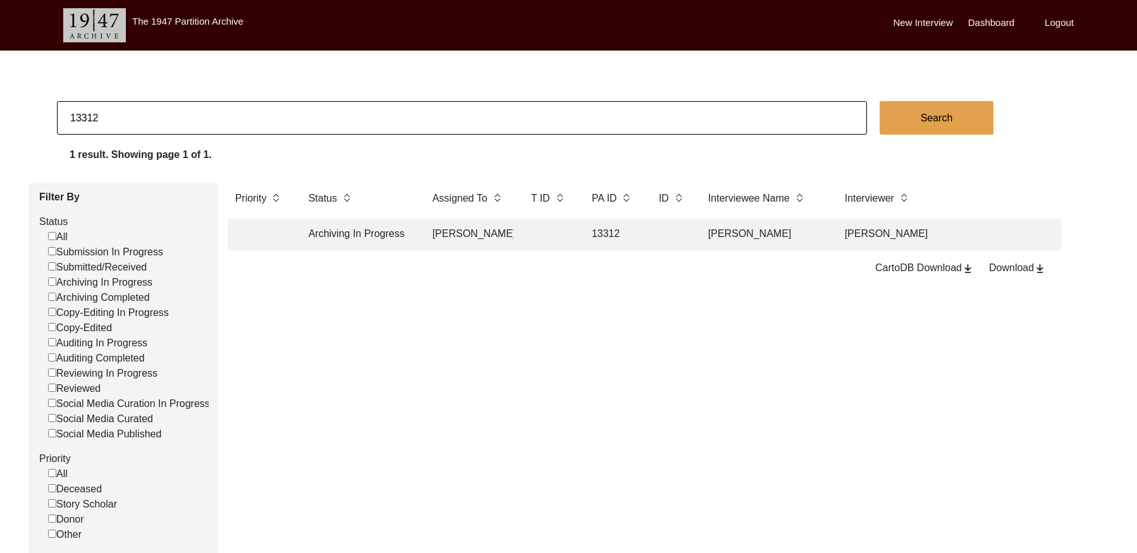
click at [262, 103] on input "13312" at bounding box center [462, 118] width 810 height 34
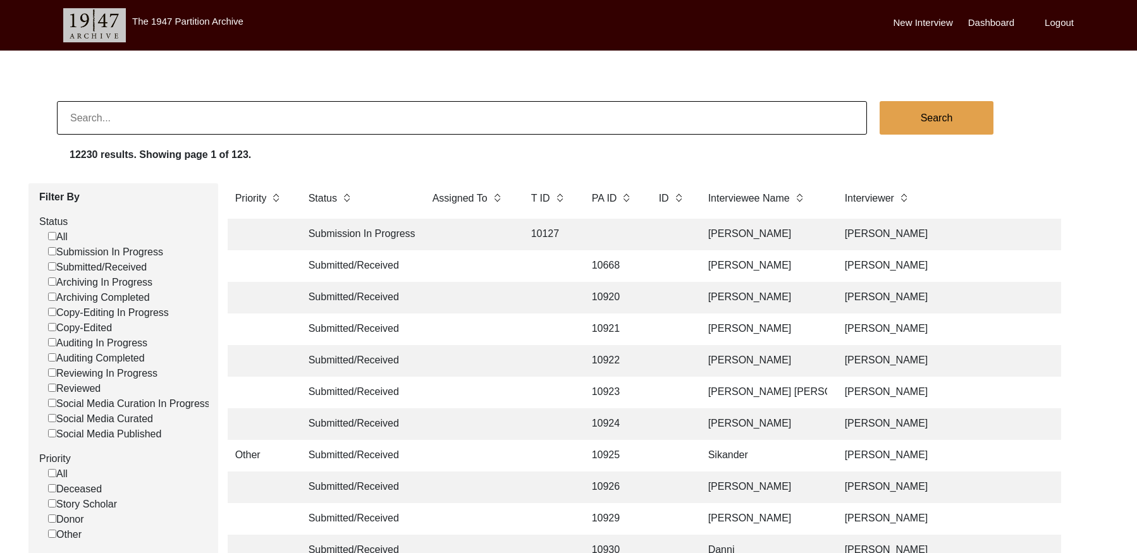
click at [186, 113] on input at bounding box center [462, 118] width 810 height 34
paste input "PA13294"
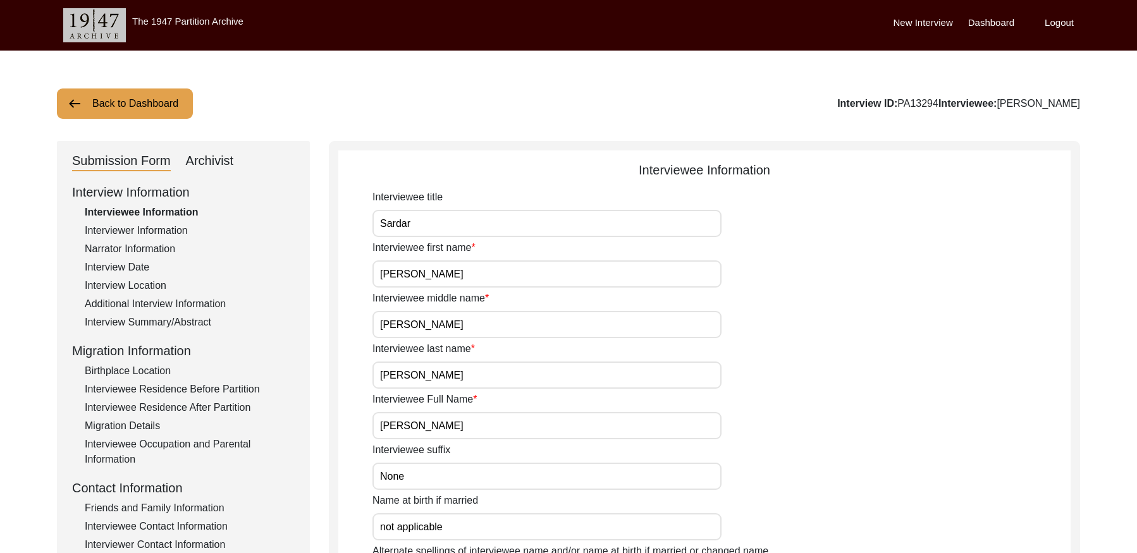
drag, startPoint x: 135, startPoint y: 228, endPoint x: 321, endPoint y: 245, distance: 186.6
click at [136, 228] on div "Interviewer Information" at bounding box center [190, 230] width 210 height 15
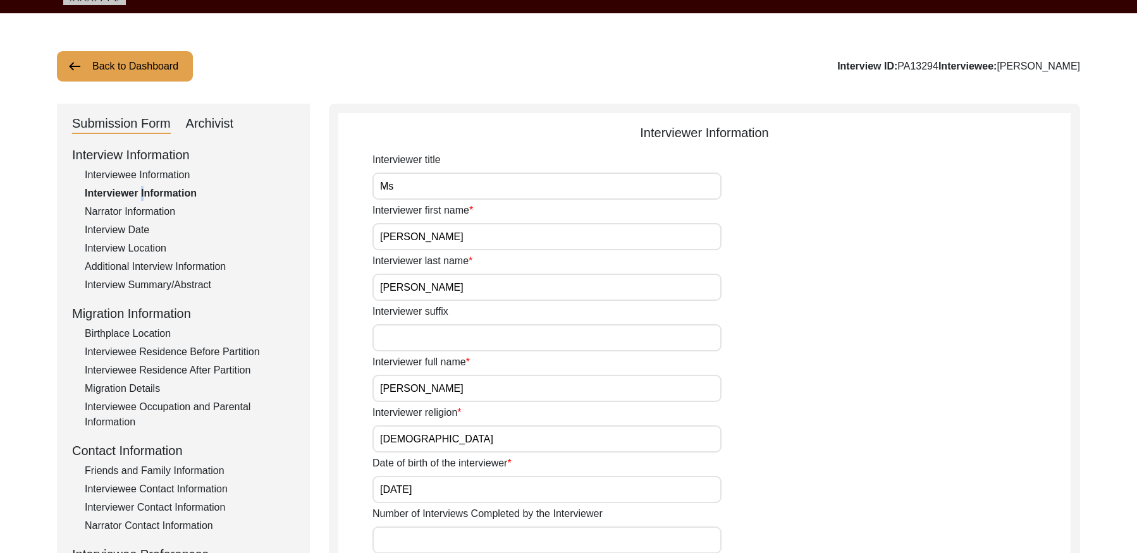
scroll to position [45, 0]
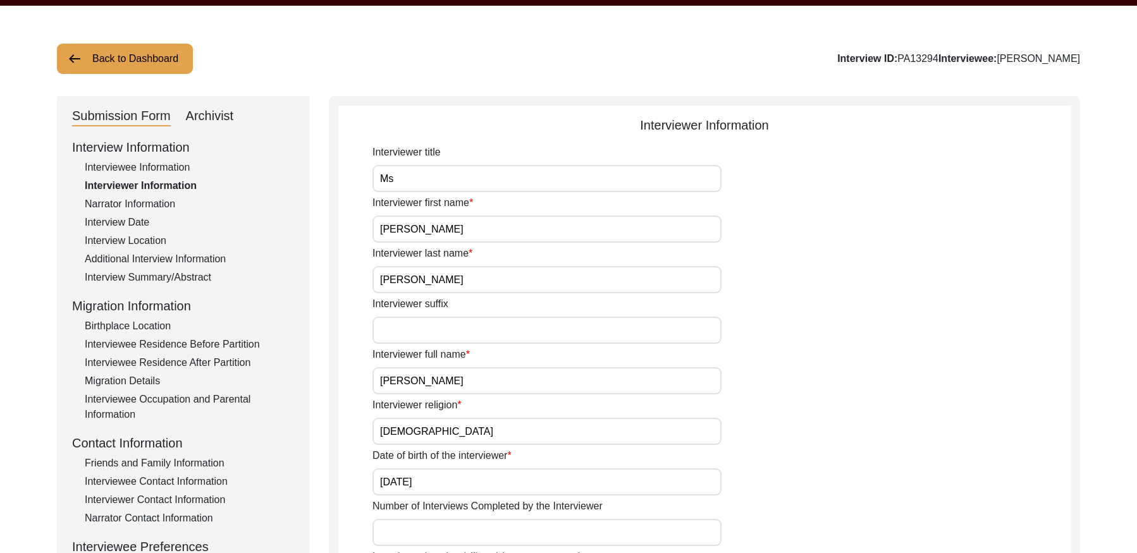
click at [476, 231] on input "[PERSON_NAME]" at bounding box center [546, 229] width 349 height 27
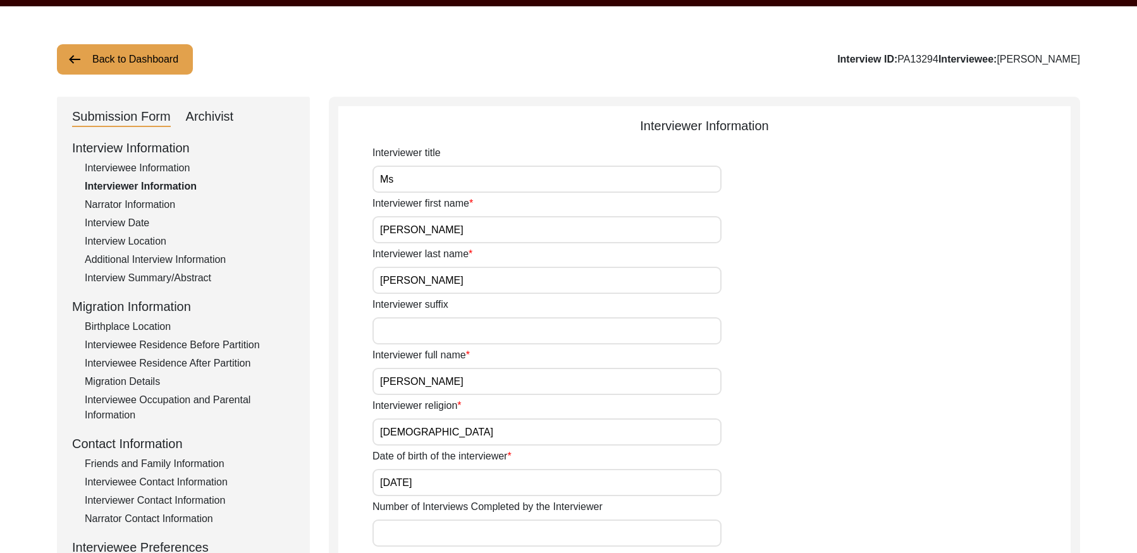
click at [120, 58] on button "Back to Dashboard" at bounding box center [125, 59] width 136 height 30
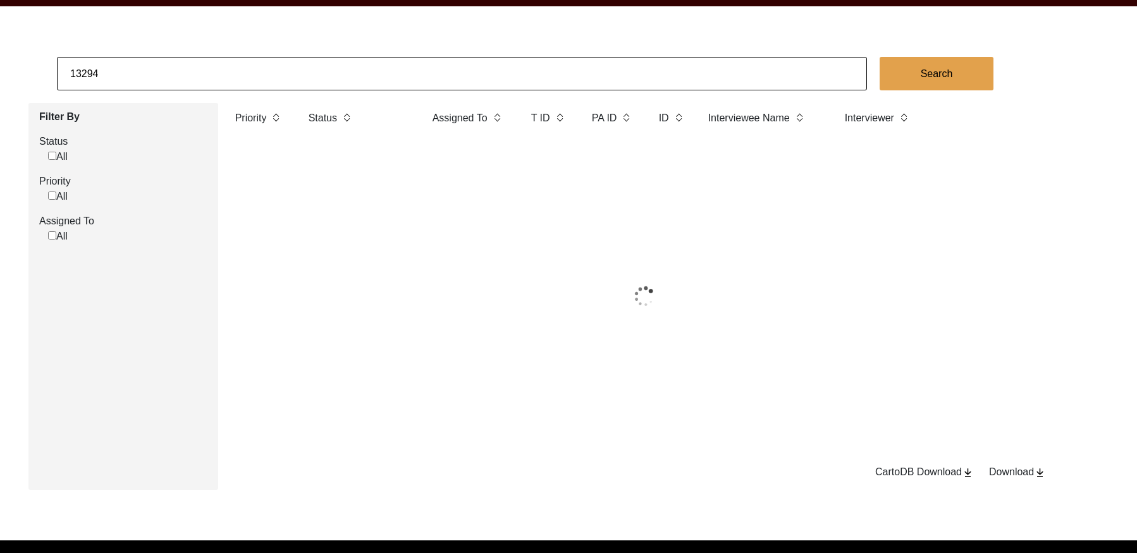
click at [150, 80] on input "13294" at bounding box center [462, 74] width 810 height 34
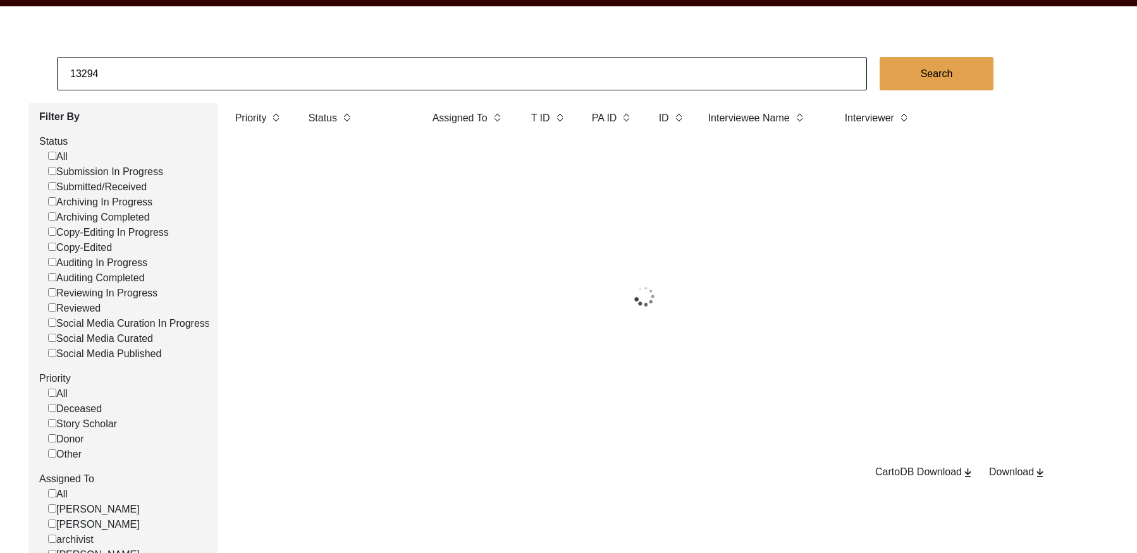
click at [150, 80] on input "13294" at bounding box center [462, 74] width 810 height 34
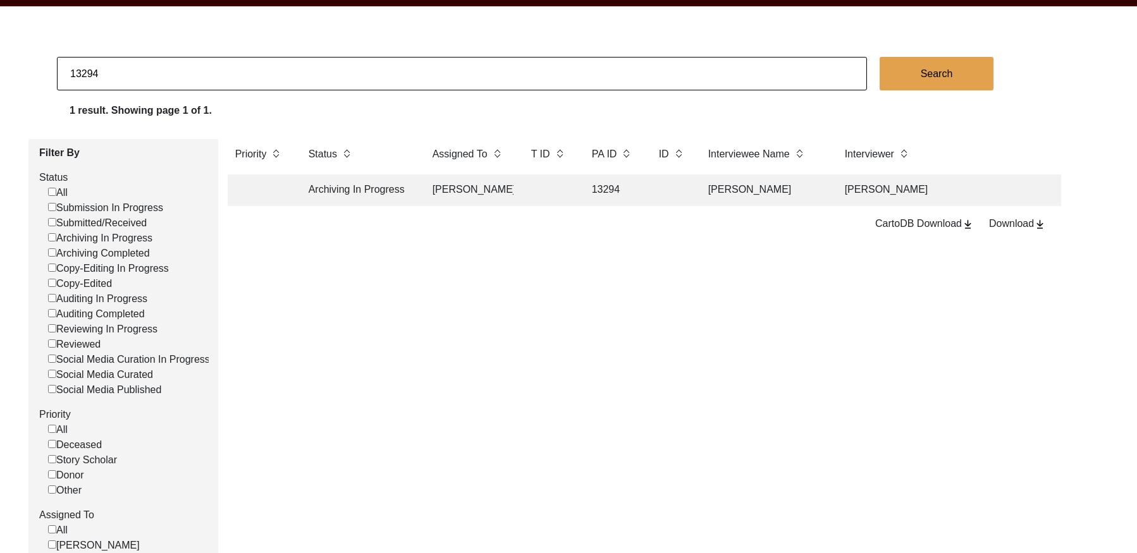
paste input "PA13319"
drag, startPoint x: 81, startPoint y: 73, endPoint x: 95, endPoint y: 77, distance: 14.4
click at [81, 73] on input "PA13319" at bounding box center [462, 74] width 810 height 34
click at [570, 185] on td at bounding box center [548, 190] width 51 height 32
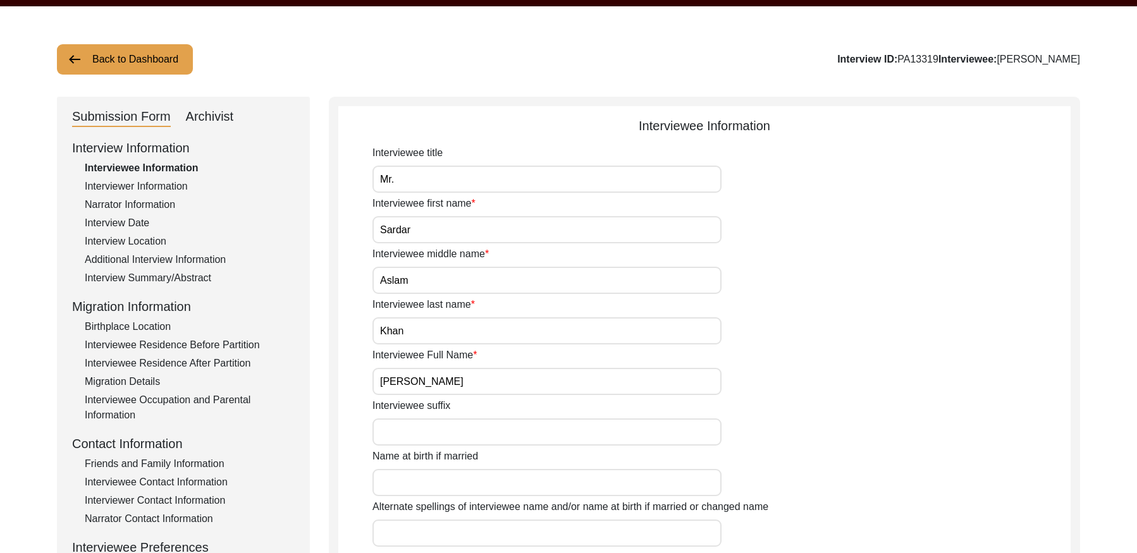
drag, startPoint x: 221, startPoint y: 119, endPoint x: 232, endPoint y: 119, distance: 11.4
click at [221, 119] on div "Archivist" at bounding box center [210, 117] width 48 height 20
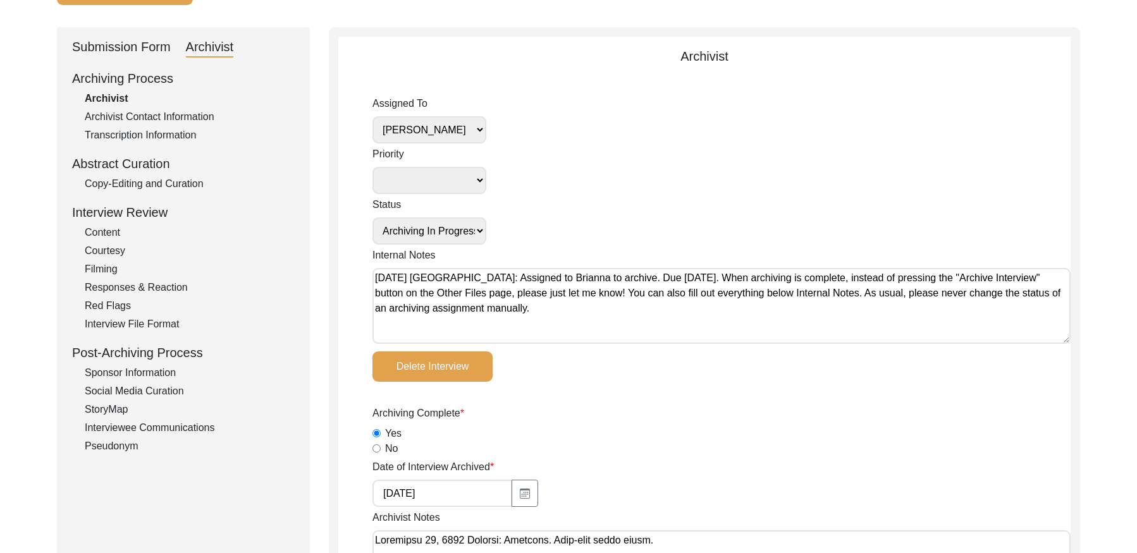
scroll to position [87, 0]
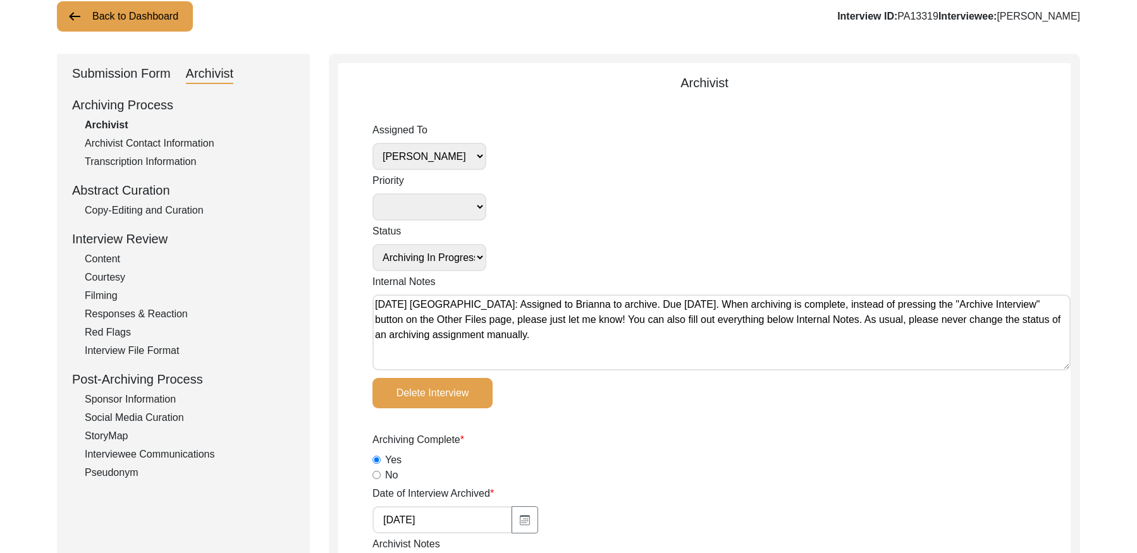
click at [168, 21] on button "Back to Dashboard" at bounding box center [125, 16] width 136 height 30
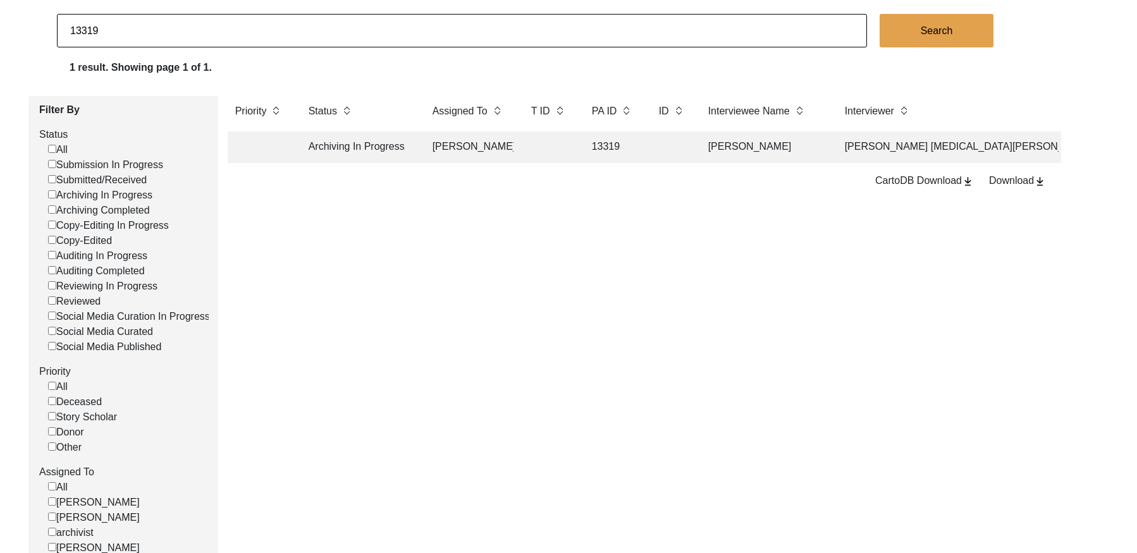
click at [163, 36] on input "13319" at bounding box center [462, 31] width 810 height 34
click at [163, 35] on input "13319" at bounding box center [462, 31] width 810 height 34
paste input "PA13312"
drag, startPoint x: 79, startPoint y: 28, endPoint x: 123, endPoint y: 46, distance: 47.1
click at [79, 28] on input "PA13312" at bounding box center [462, 31] width 810 height 34
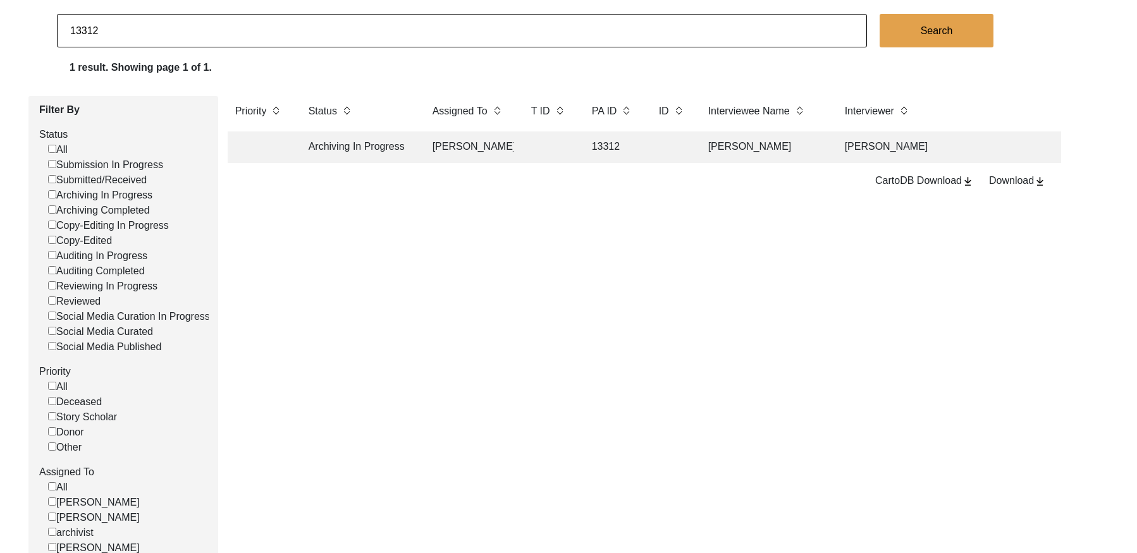
click at [616, 150] on td "13312" at bounding box center [612, 147] width 57 height 32
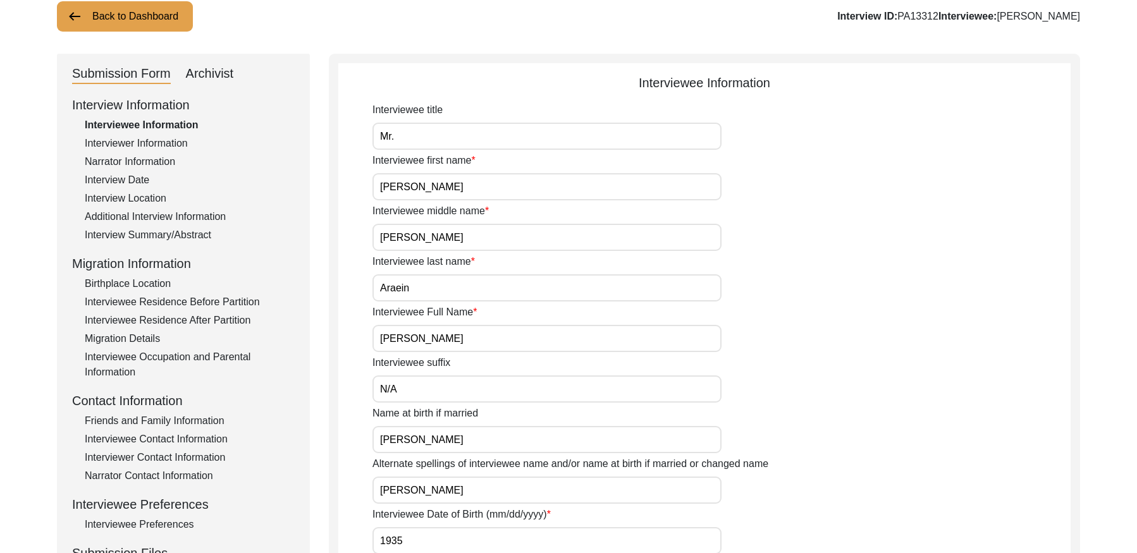
click at [228, 74] on div "Archivist" at bounding box center [210, 74] width 48 height 20
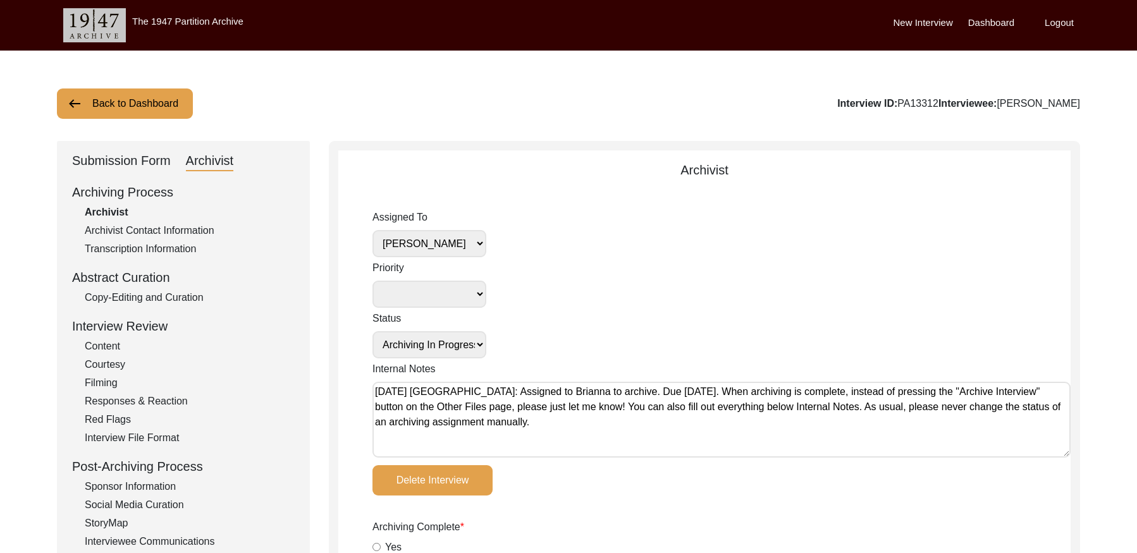
drag, startPoint x: 154, startPoint y: 299, endPoint x: 267, endPoint y: 295, distance: 113.2
click at [155, 299] on div "Copy-Editing and Curation" at bounding box center [190, 297] width 210 height 15
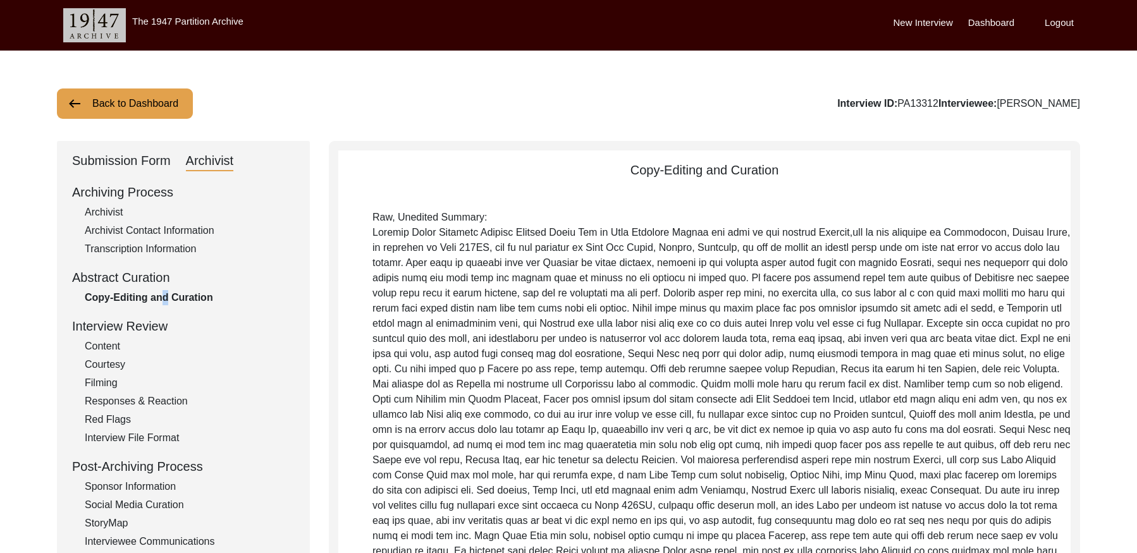
click at [137, 102] on button "Back to Dashboard" at bounding box center [125, 103] width 136 height 30
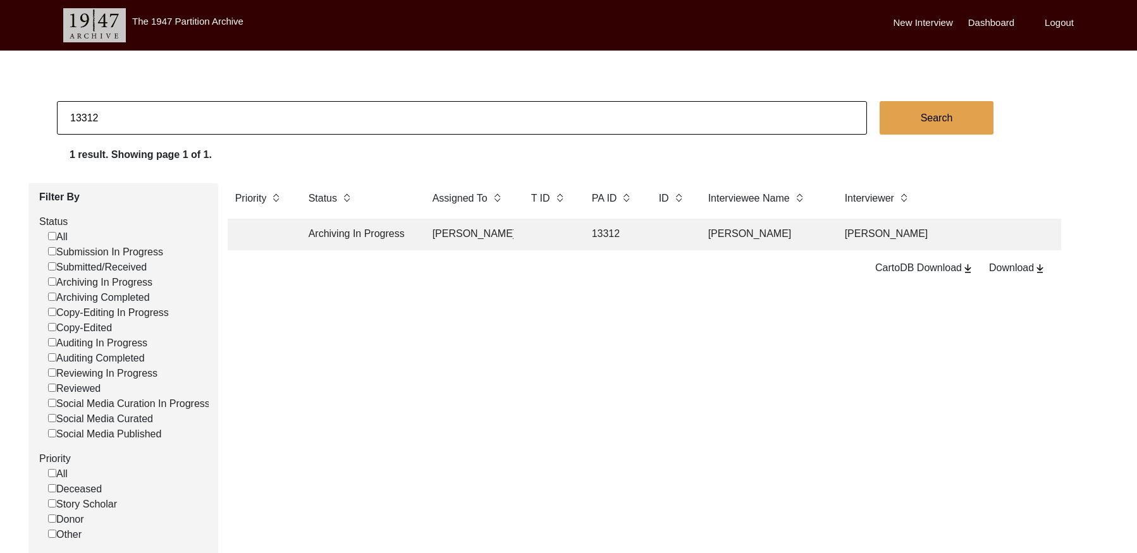
click at [162, 108] on input "13312" at bounding box center [462, 118] width 810 height 34
click at [162, 107] on input "13312" at bounding box center [462, 118] width 810 height 34
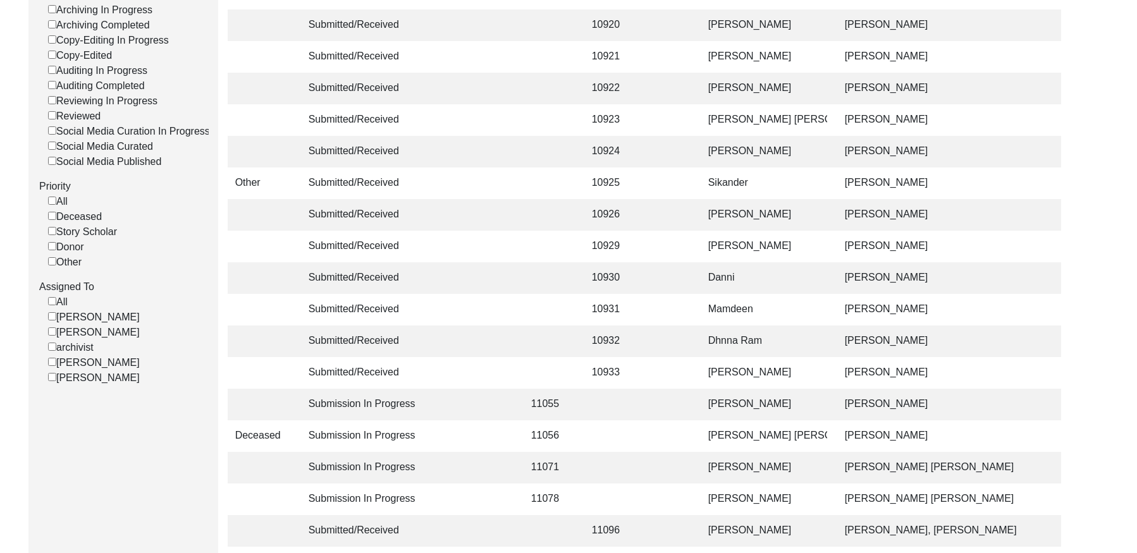
scroll to position [379, 0]
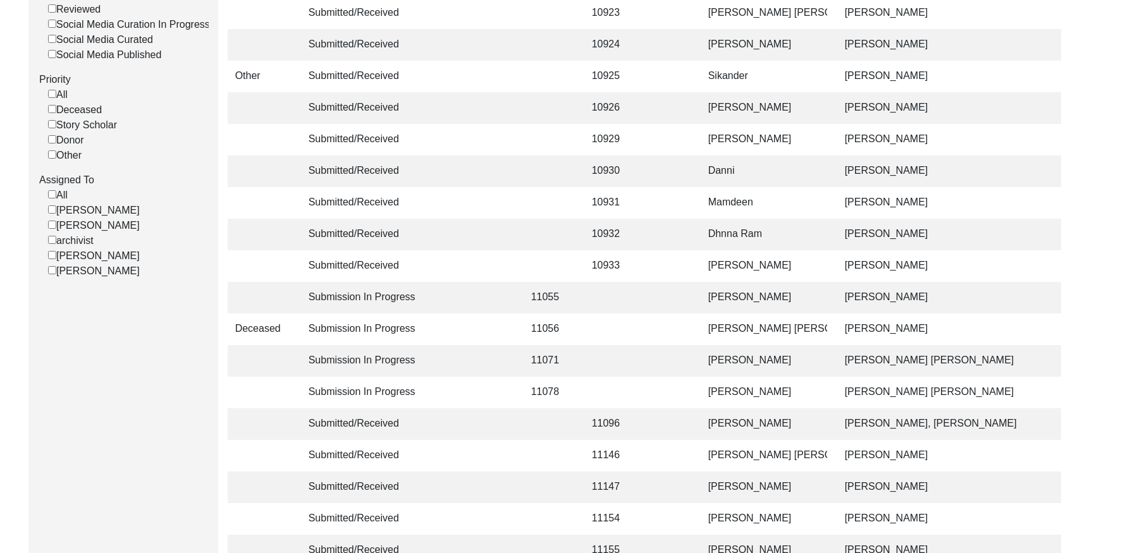
drag, startPoint x: 54, startPoint y: 234, endPoint x: 58, endPoint y: 247, distance: 13.4
click at [54, 229] on input "[PERSON_NAME]" at bounding box center [52, 225] width 8 height 8
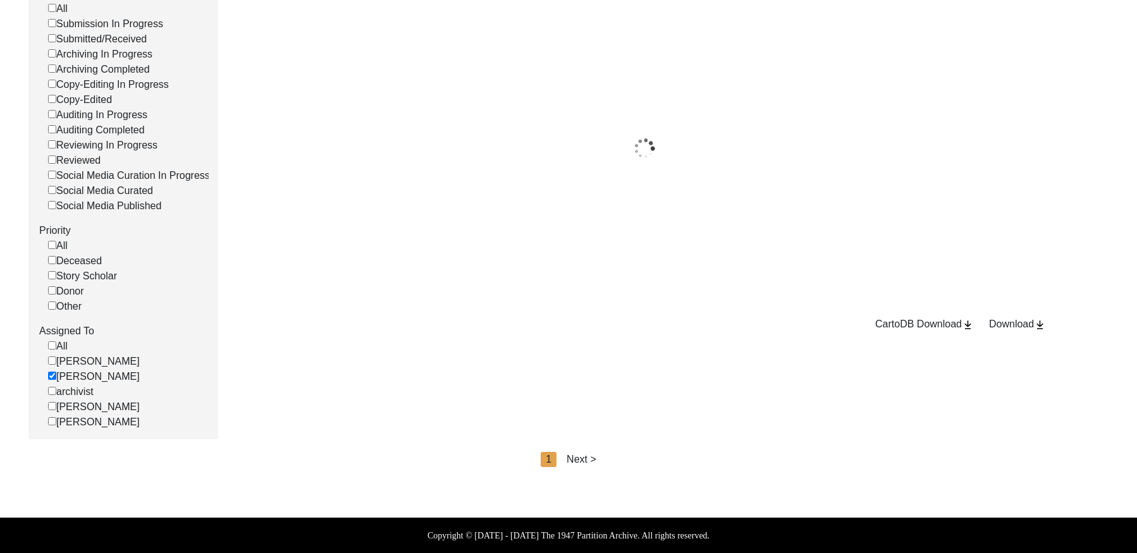
scroll to position [210, 0]
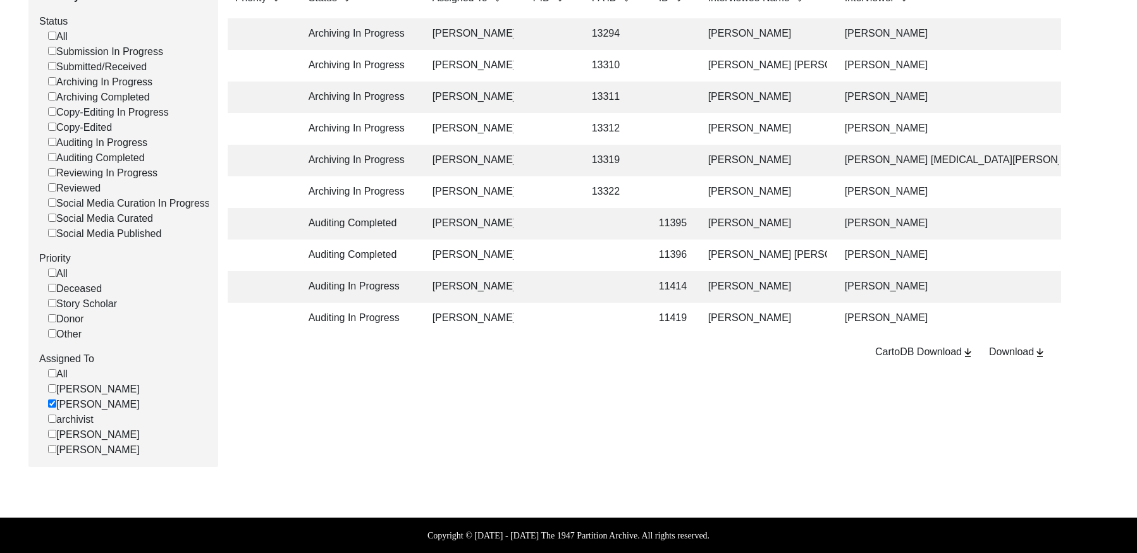
click at [537, 221] on td at bounding box center [548, 224] width 51 height 32
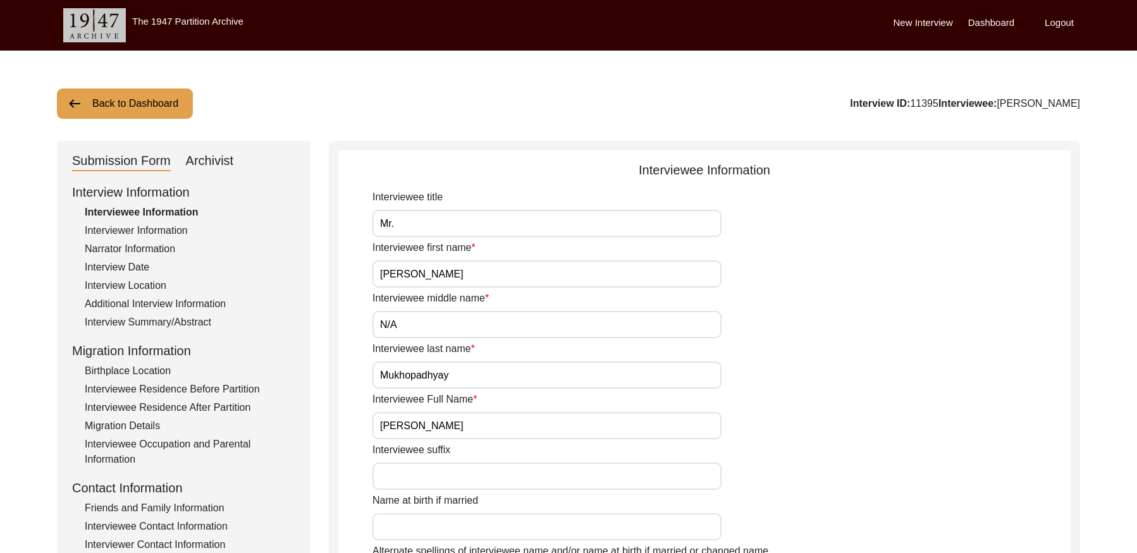
drag, startPoint x: 214, startPoint y: 162, endPoint x: 245, endPoint y: 170, distance: 32.7
click at [221, 164] on div "Archivist" at bounding box center [210, 161] width 48 height 20
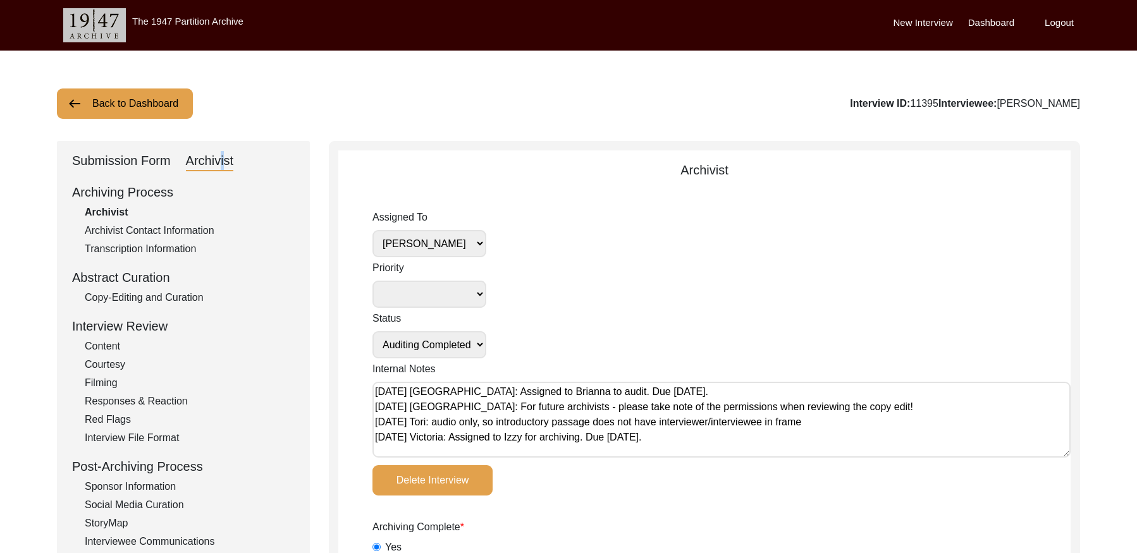
click at [444, 240] on select "[PERSON_NAME] [PERSON_NAME] archivist [PERSON_NAME] [PERSON_NAME]" at bounding box center [429, 243] width 114 height 27
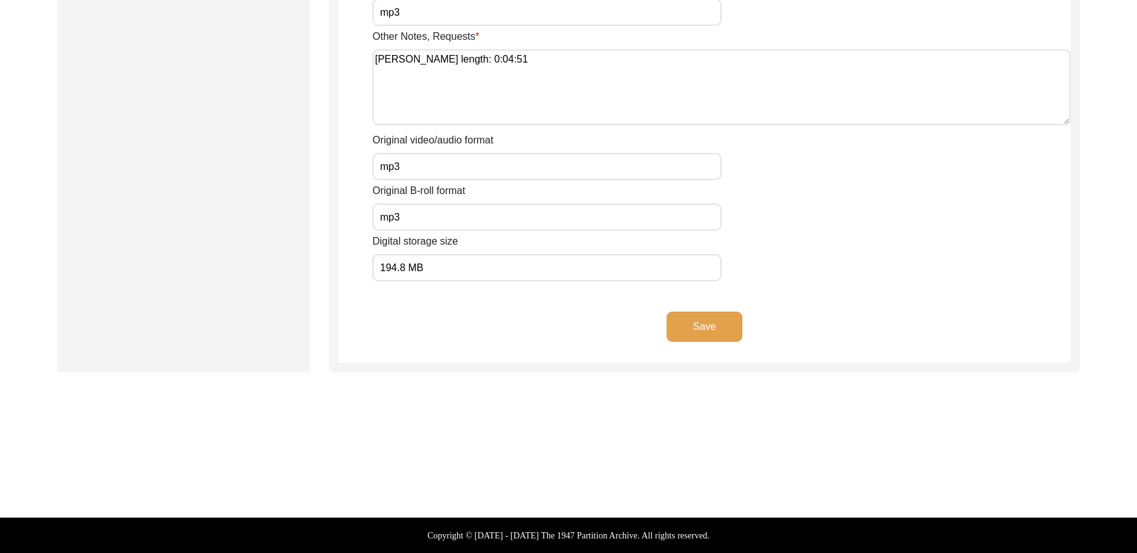
click at [724, 327] on button "Save" at bounding box center [704, 327] width 76 height 30
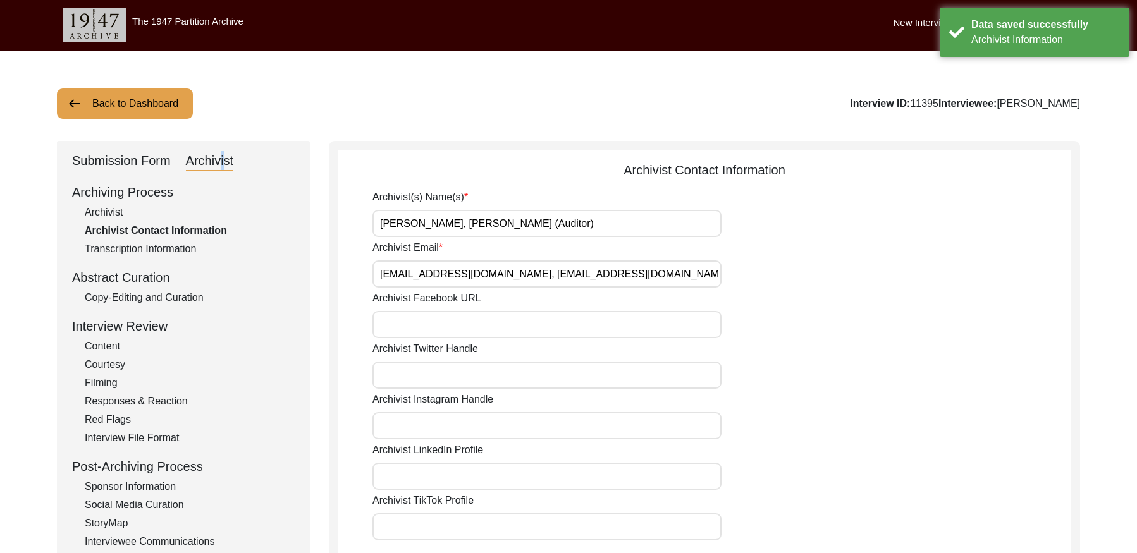
click at [113, 113] on button "Back to Dashboard" at bounding box center [125, 103] width 136 height 30
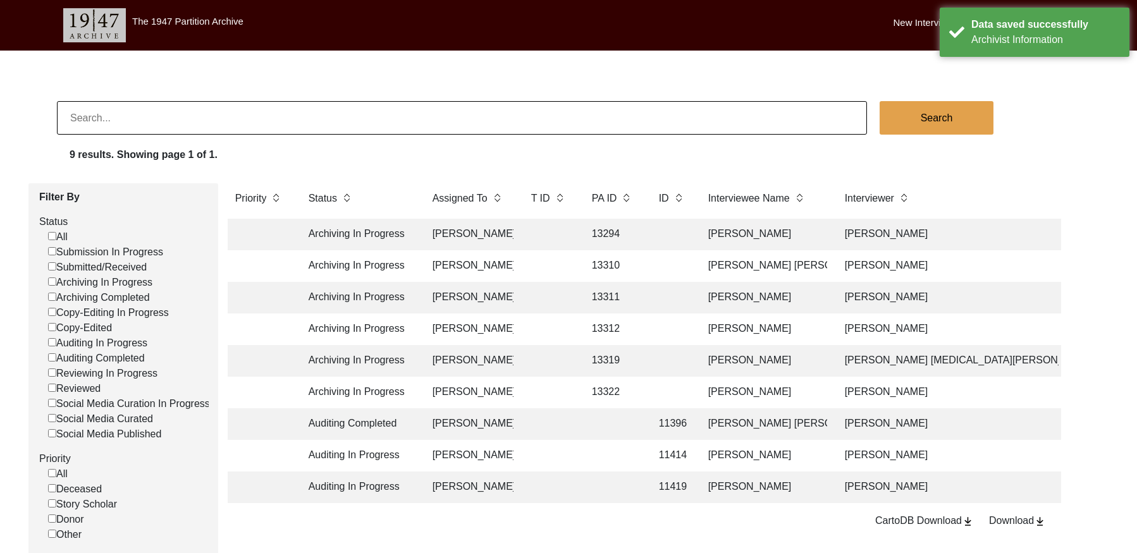
click at [596, 420] on td at bounding box center [612, 424] width 57 height 32
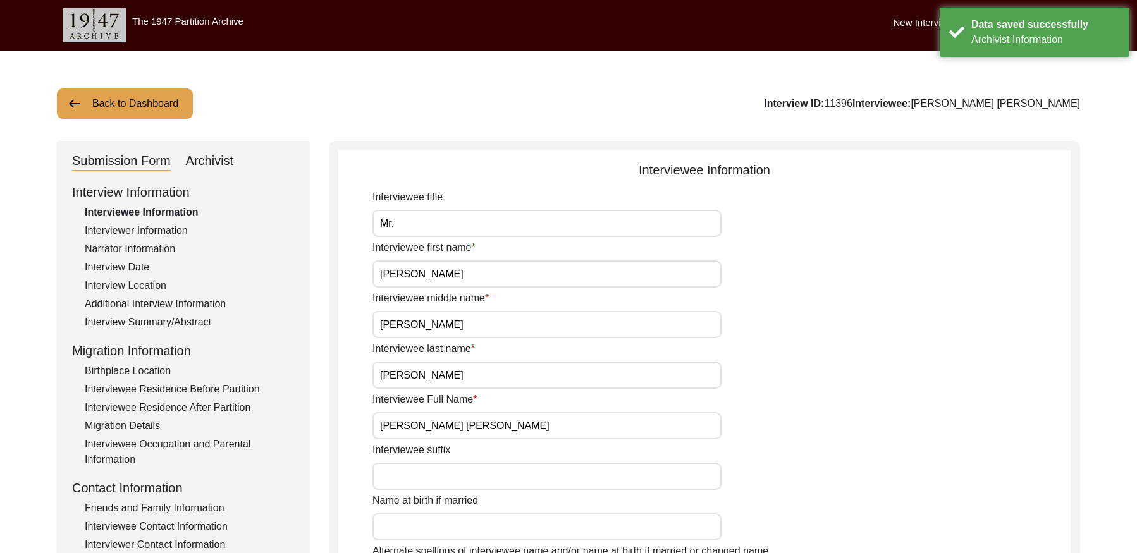
drag, startPoint x: 197, startPoint y: 163, endPoint x: 260, endPoint y: 165, distance: 63.9
click at [203, 164] on div "Archivist" at bounding box center [210, 161] width 48 height 20
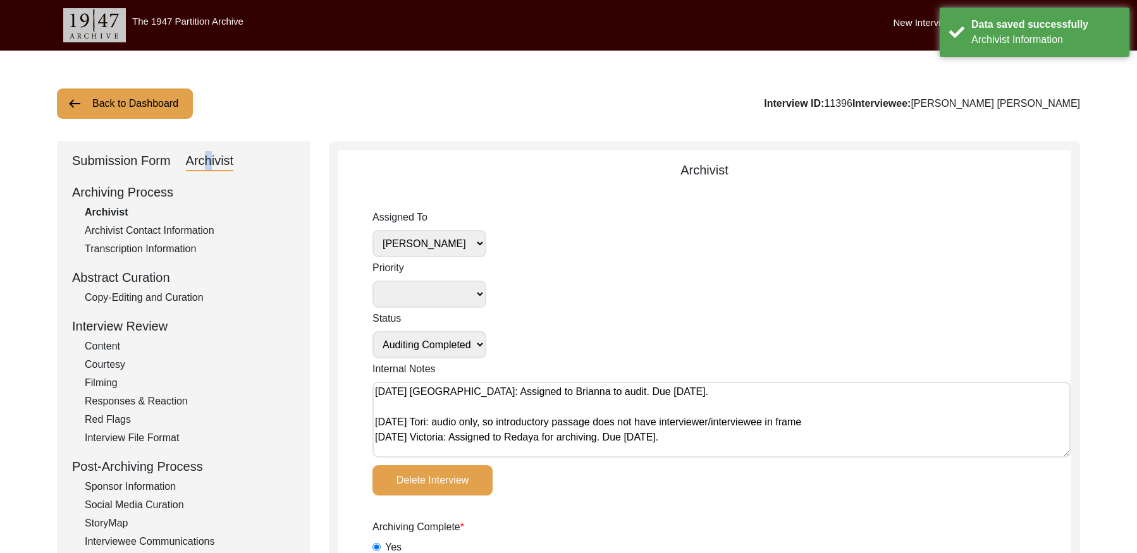
click at [453, 241] on select "[PERSON_NAME] [PERSON_NAME] archivist [PERSON_NAME] [PERSON_NAME]" at bounding box center [429, 243] width 114 height 27
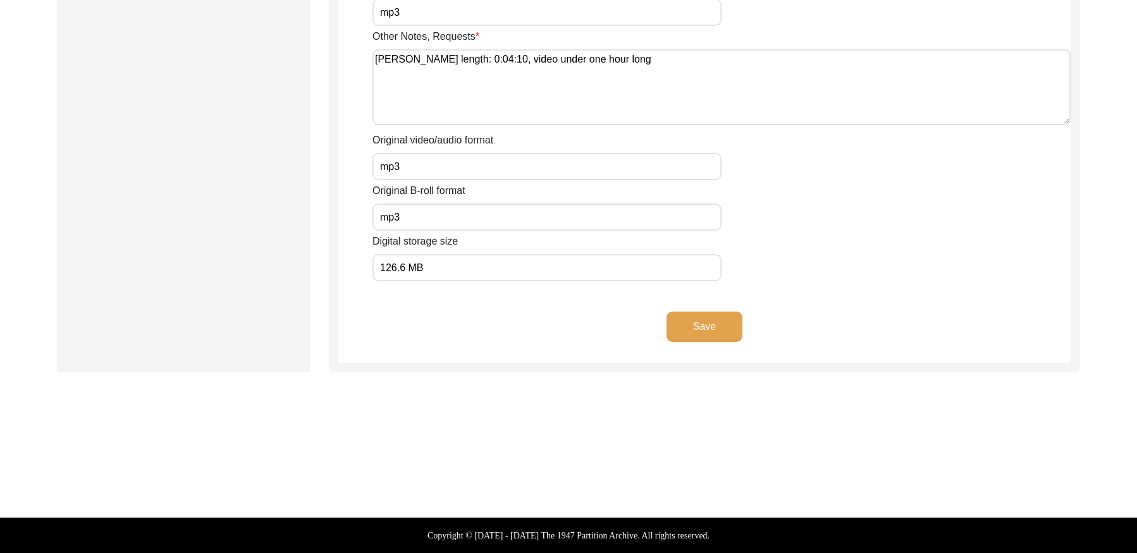
click at [689, 330] on button "Save" at bounding box center [704, 327] width 76 height 30
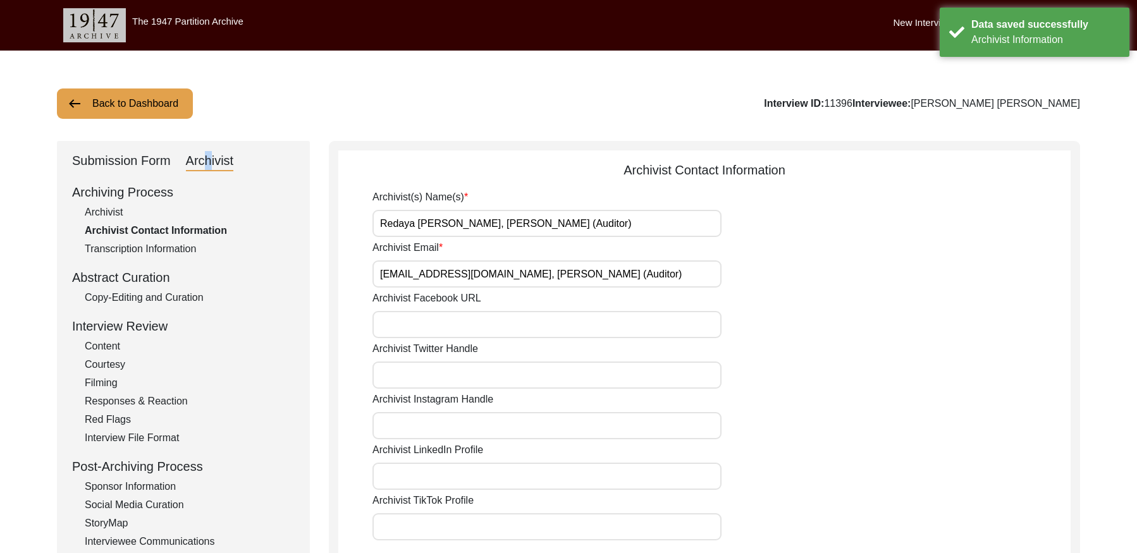
drag, startPoint x: 147, startPoint y: 102, endPoint x: 346, endPoint y: 83, distance: 200.0
click at [166, 101] on button "Back to Dashboard" at bounding box center [125, 103] width 136 height 30
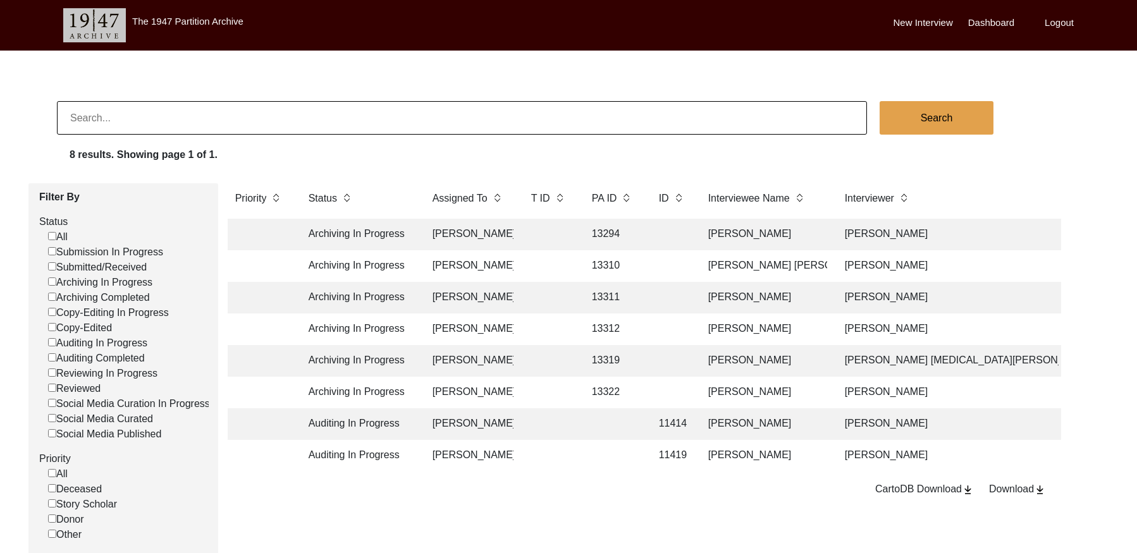
click at [153, 119] on input at bounding box center [462, 118] width 810 height 34
paste input "PA13312"
drag, startPoint x: 85, startPoint y: 118, endPoint x: 92, endPoint y: 119, distance: 6.4
click at [85, 118] on input "PA13312" at bounding box center [462, 118] width 810 height 34
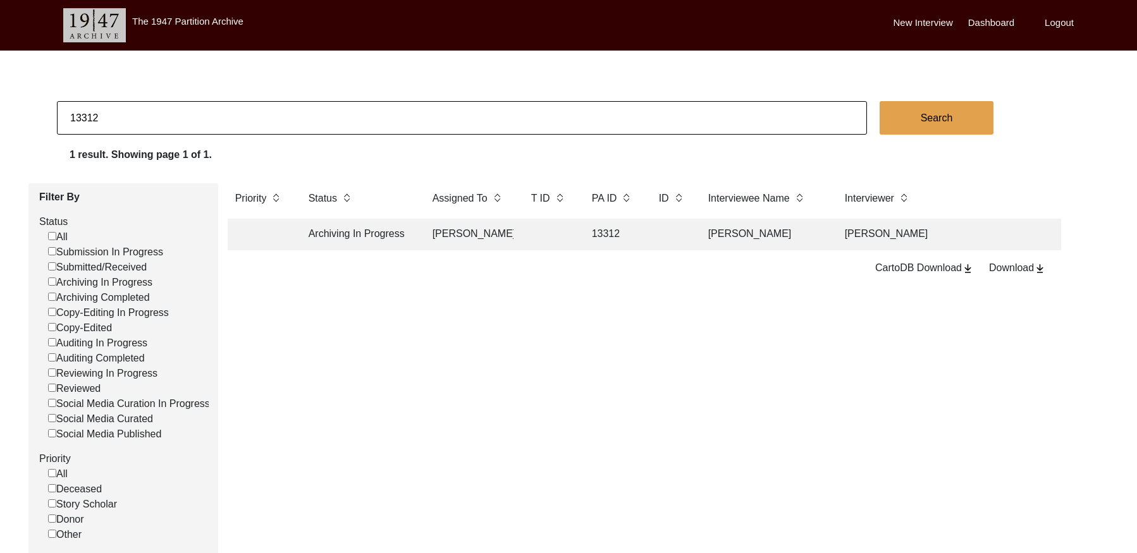
click at [655, 238] on td at bounding box center [670, 235] width 39 height 32
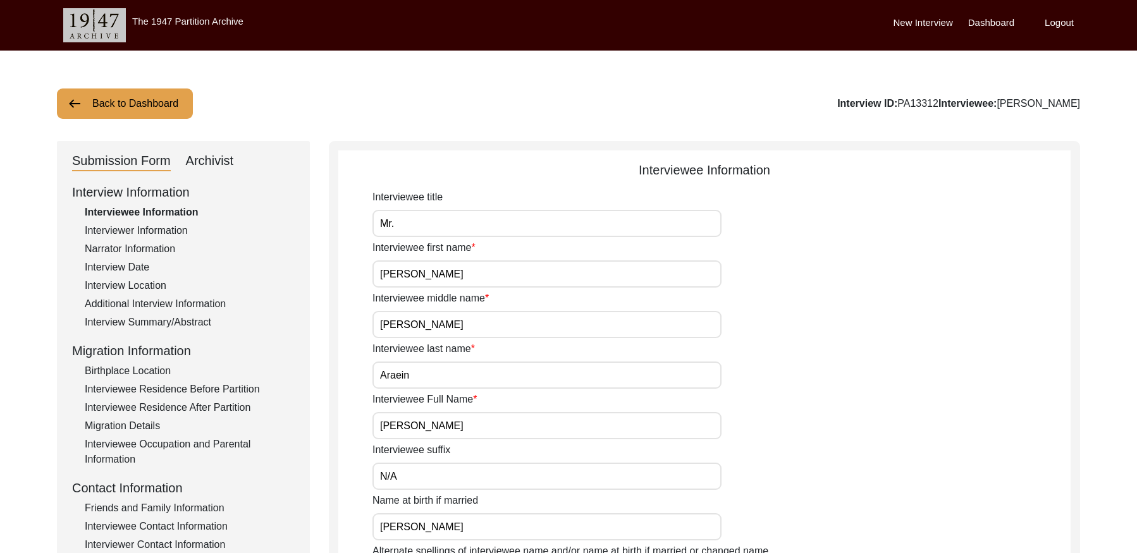
drag, startPoint x: 232, startPoint y: 164, endPoint x: 276, endPoint y: 181, distance: 47.4
click at [232, 165] on div "Archivist" at bounding box center [210, 161] width 48 height 20
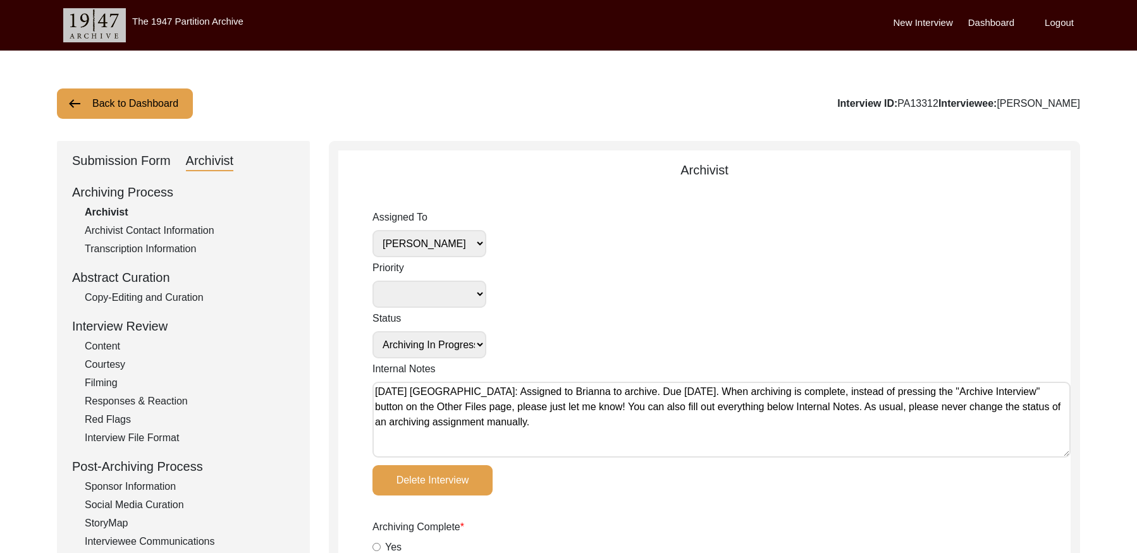
click at [453, 248] on select "[PERSON_NAME] [PERSON_NAME] archivist [PERSON_NAME] [PERSON_NAME]" at bounding box center [429, 243] width 114 height 27
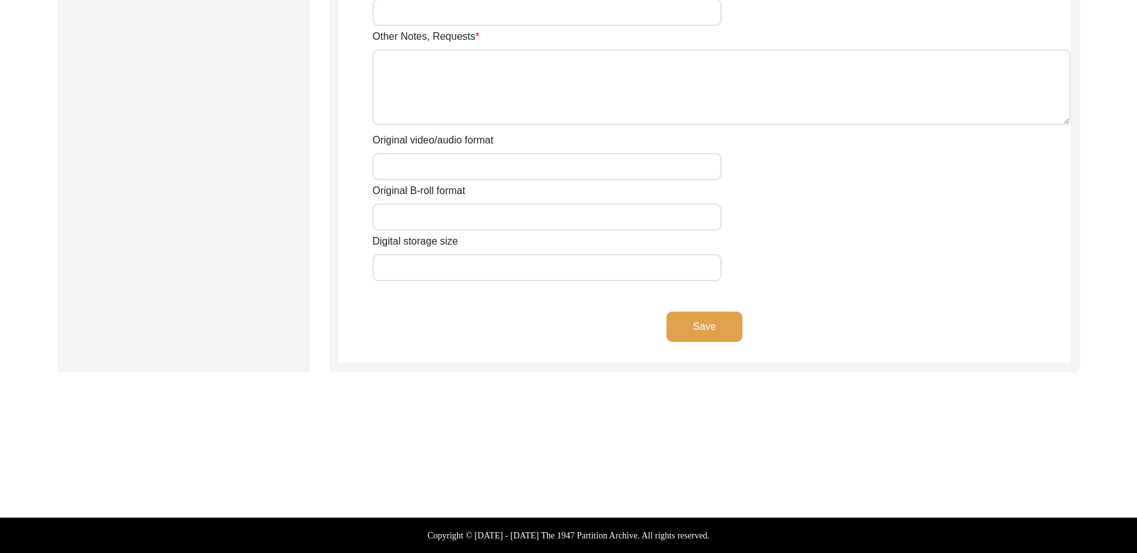
click at [695, 326] on button "Save" at bounding box center [704, 327] width 76 height 30
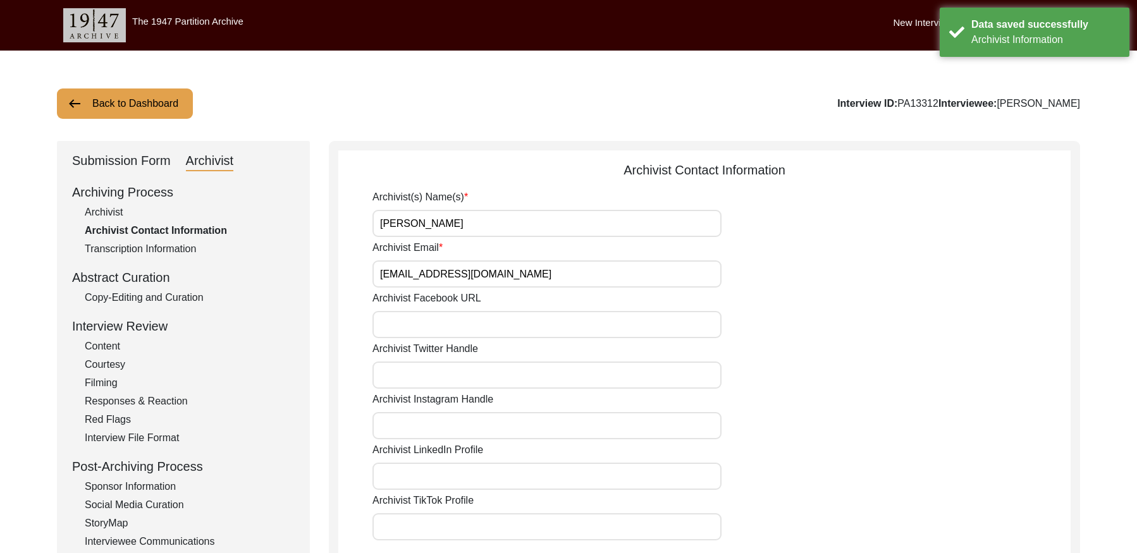
click at [125, 117] on button "Back to Dashboard" at bounding box center [125, 103] width 136 height 30
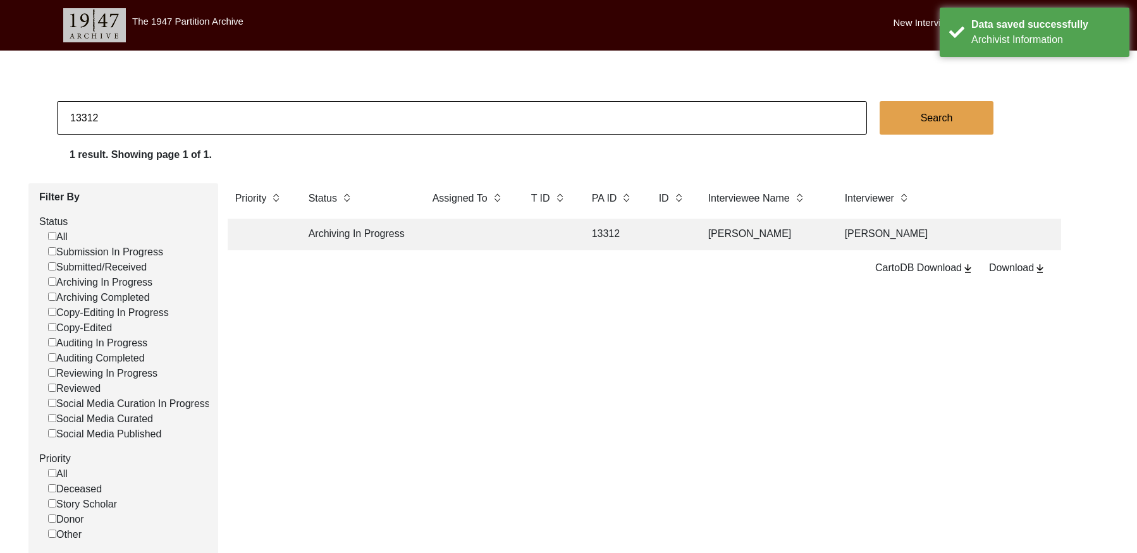
click at [143, 119] on input "13312" at bounding box center [462, 118] width 810 height 34
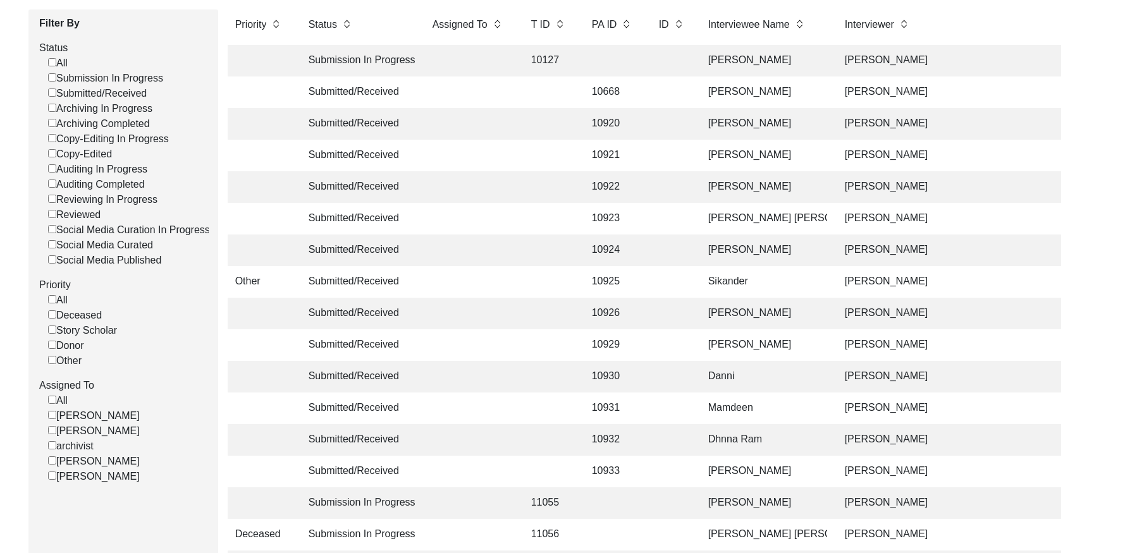
scroll to position [210, 0]
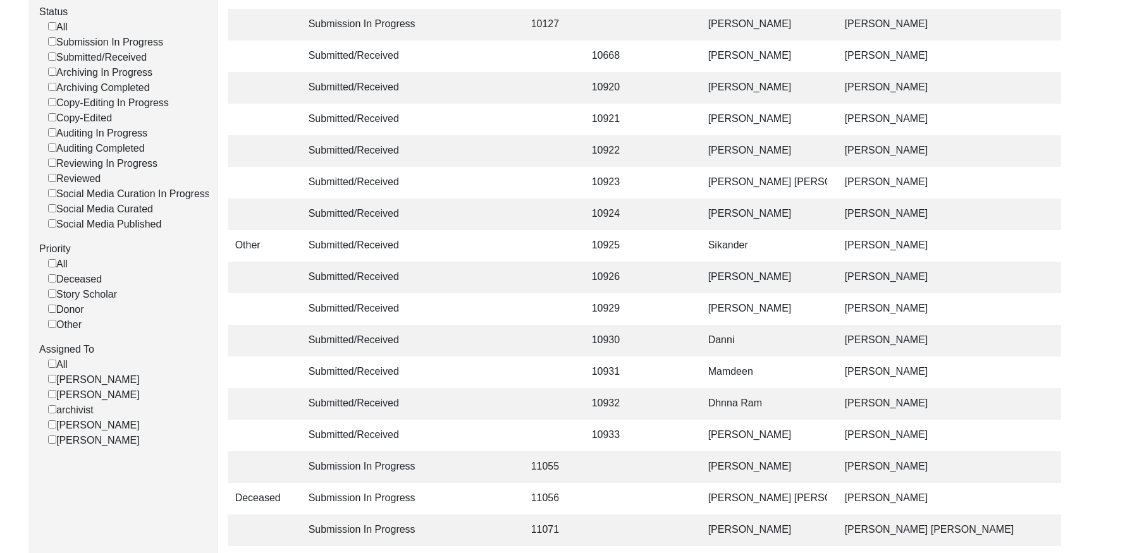
click at [53, 398] on input "[PERSON_NAME]" at bounding box center [52, 394] width 8 height 8
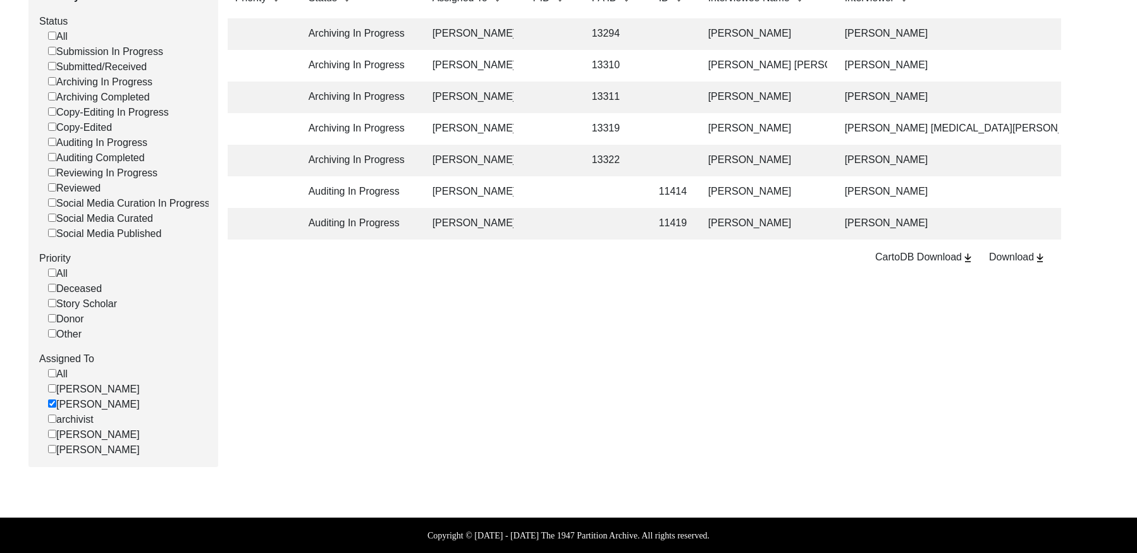
click at [551, 119] on td at bounding box center [548, 129] width 51 height 32
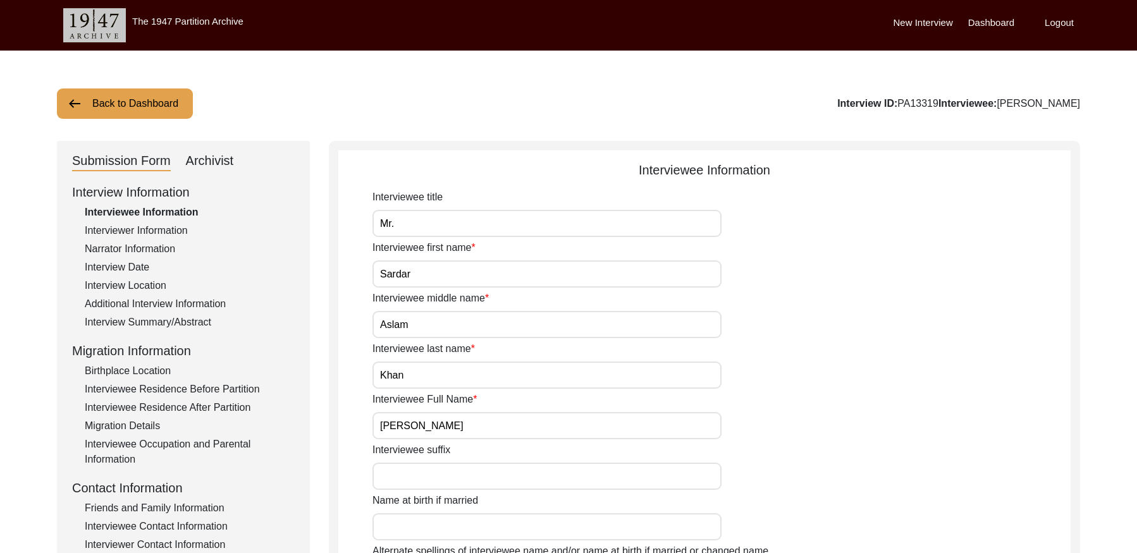
drag, startPoint x: 210, startPoint y: 161, endPoint x: 240, endPoint y: 157, distance: 30.5
click at [212, 159] on div "Archivist" at bounding box center [210, 161] width 48 height 20
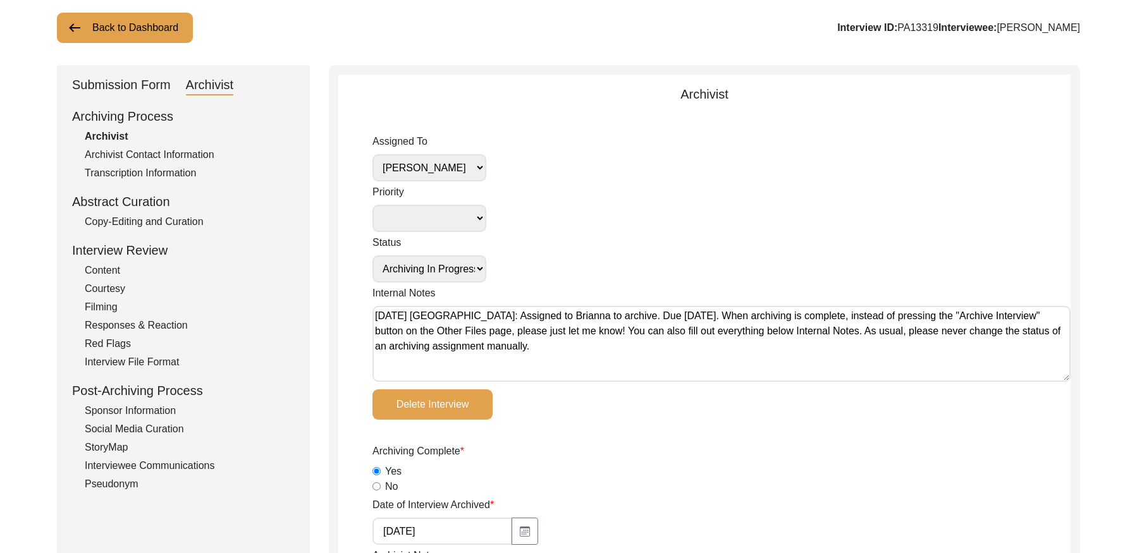
scroll to position [57, 0]
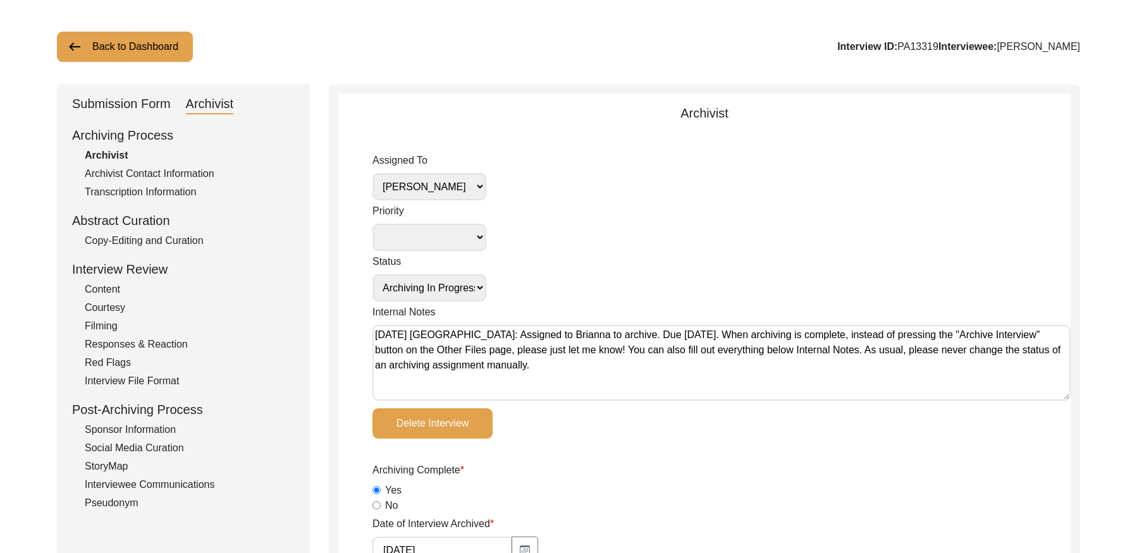
click at [472, 190] on select "[PERSON_NAME] [PERSON_NAME] archivist [PERSON_NAME] [PERSON_NAME]" at bounding box center [429, 186] width 114 height 27
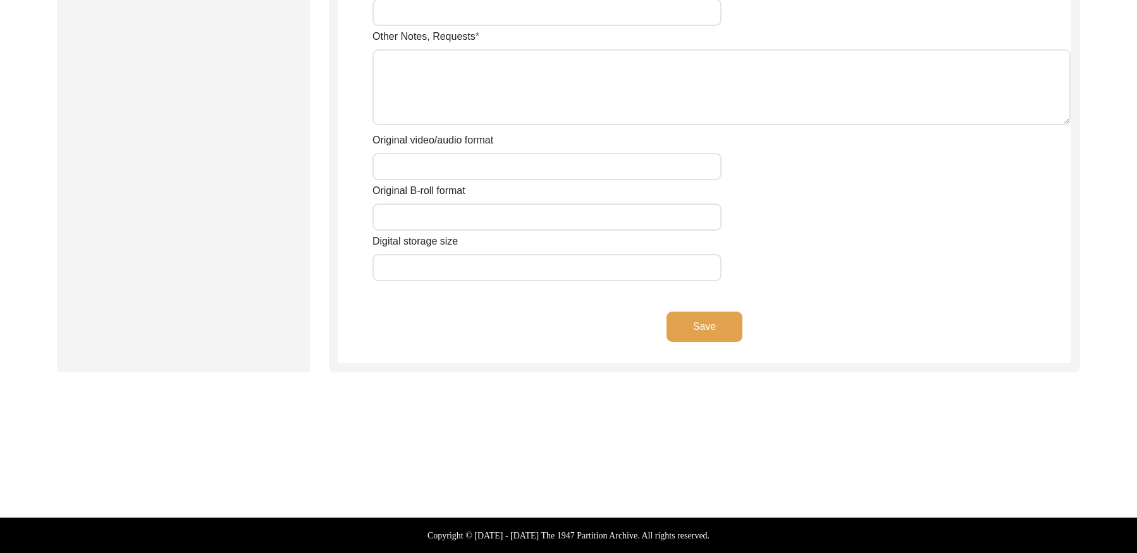
click at [696, 320] on button "Save" at bounding box center [704, 327] width 76 height 30
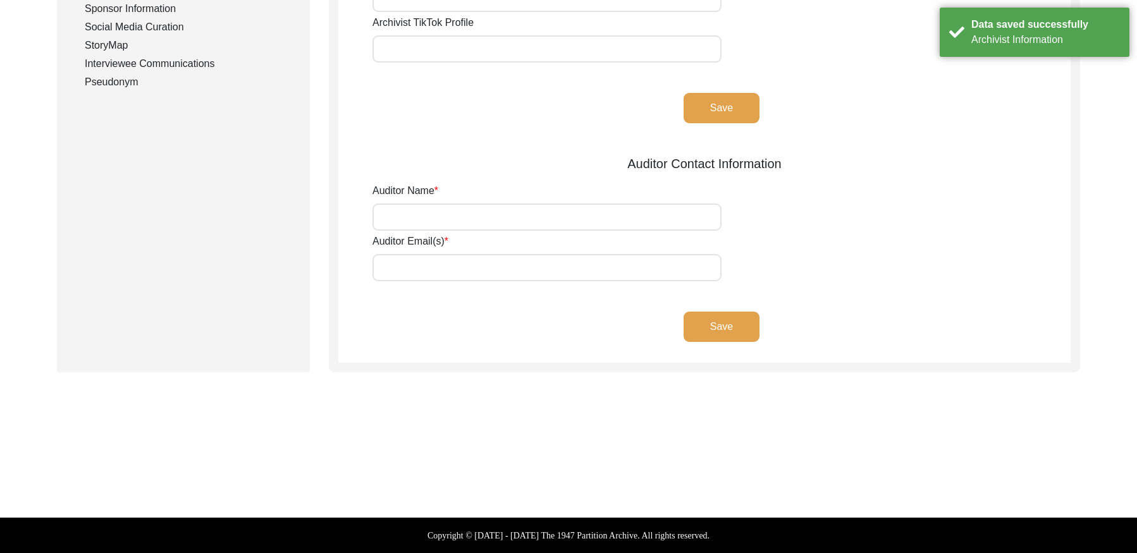
scroll to position [0, 0]
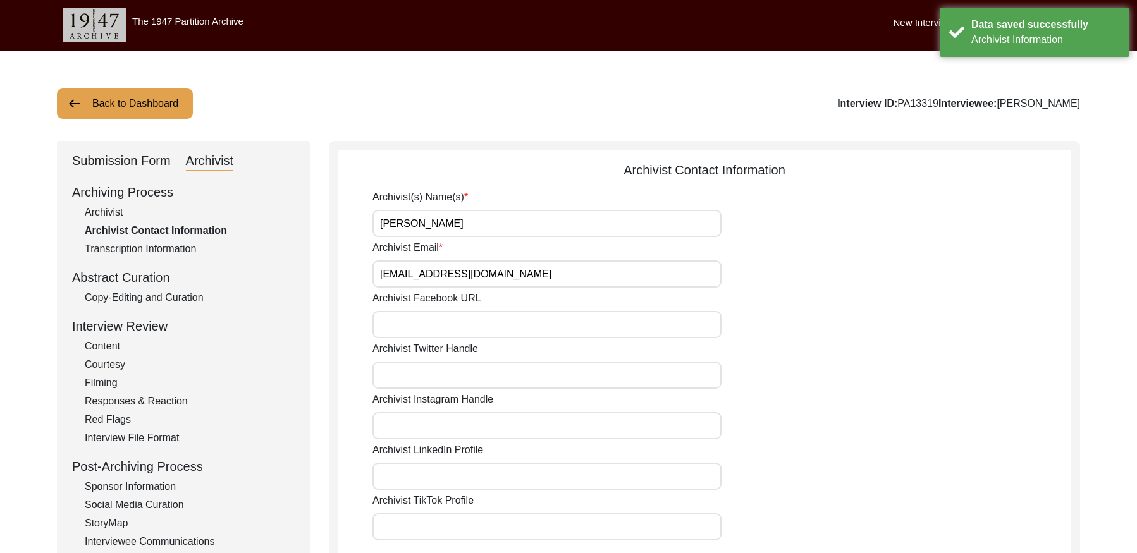
drag, startPoint x: 144, startPoint y: 104, endPoint x: 332, endPoint y: 49, distance: 195.5
click at [147, 101] on button "Back to Dashboard" at bounding box center [125, 103] width 136 height 30
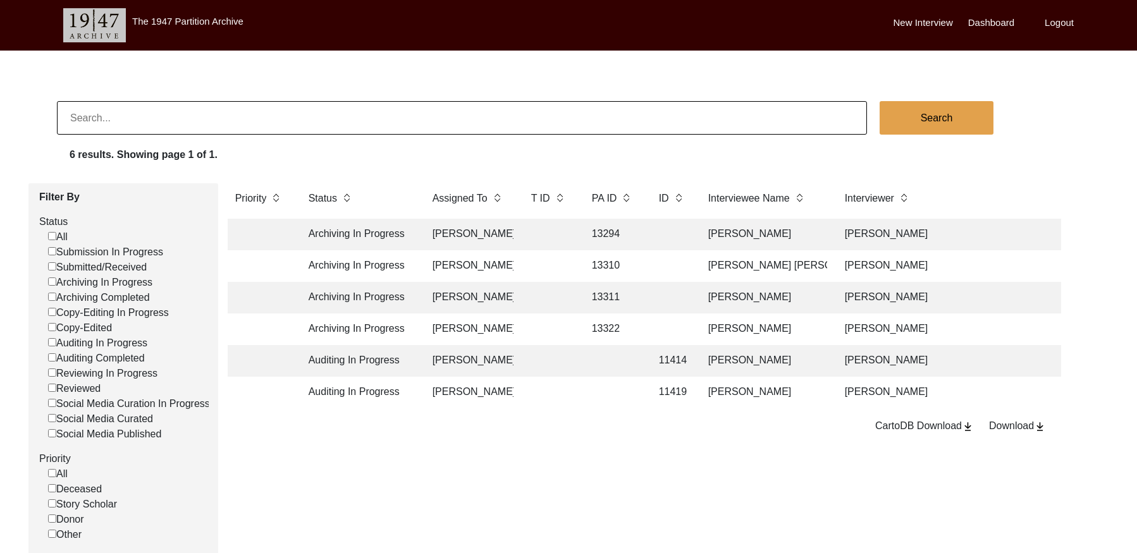
click at [619, 259] on td "13310" at bounding box center [612, 266] width 57 height 32
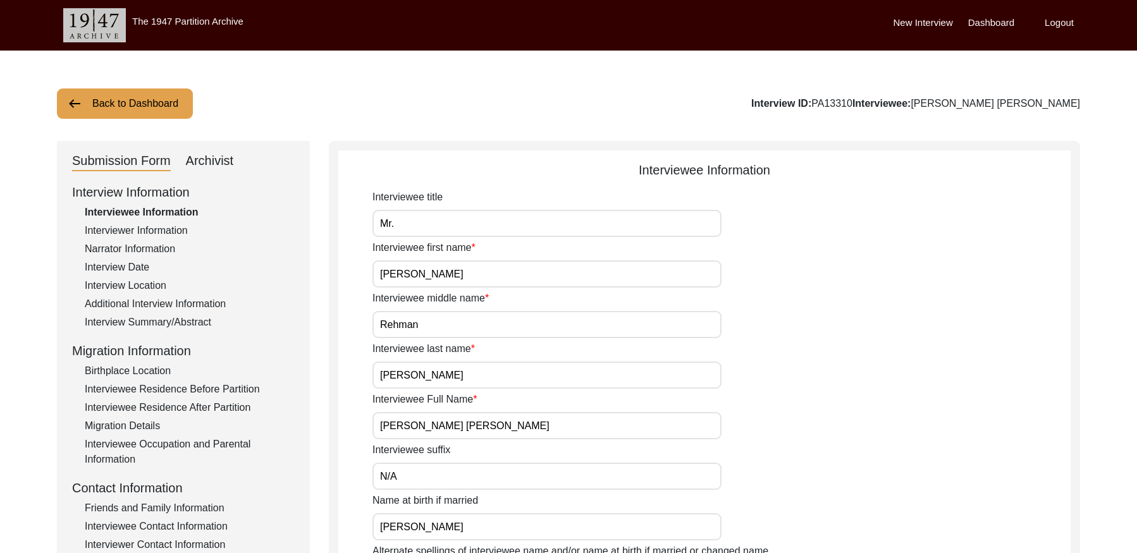
drag, startPoint x: 211, startPoint y: 160, endPoint x: 302, endPoint y: 169, distance: 90.8
click at [213, 161] on div "Archivist" at bounding box center [210, 161] width 48 height 20
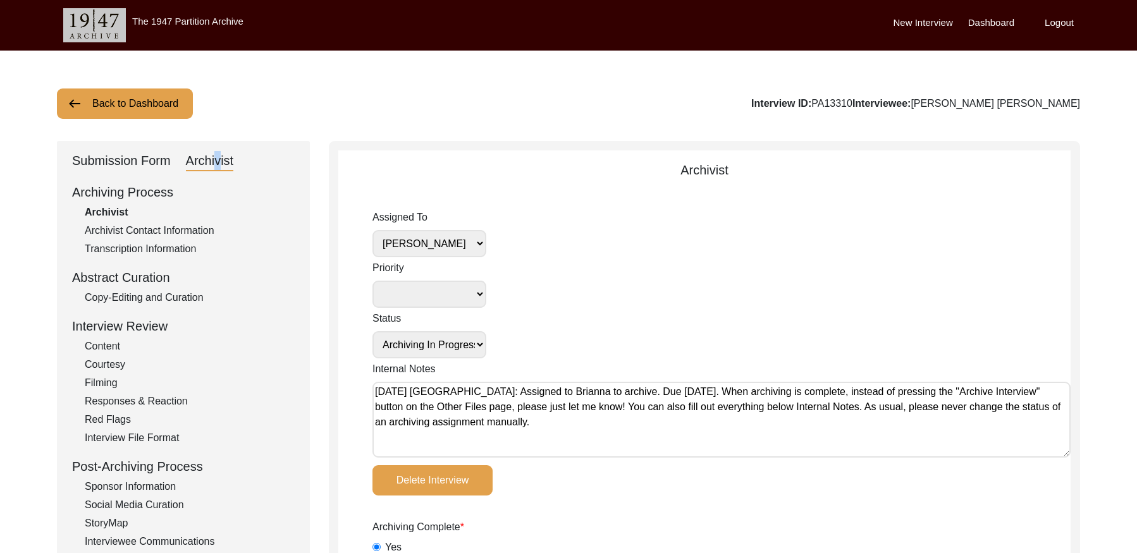
click at [472, 240] on select "[PERSON_NAME] [PERSON_NAME] archivist [PERSON_NAME] [PERSON_NAME]" at bounding box center [429, 243] width 114 height 27
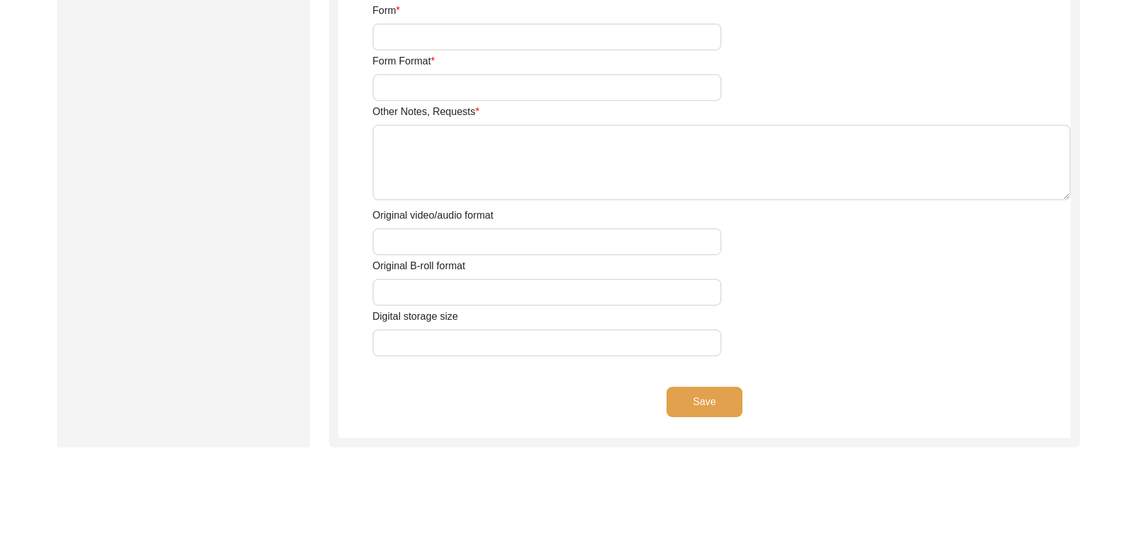
scroll to position [2202, 0]
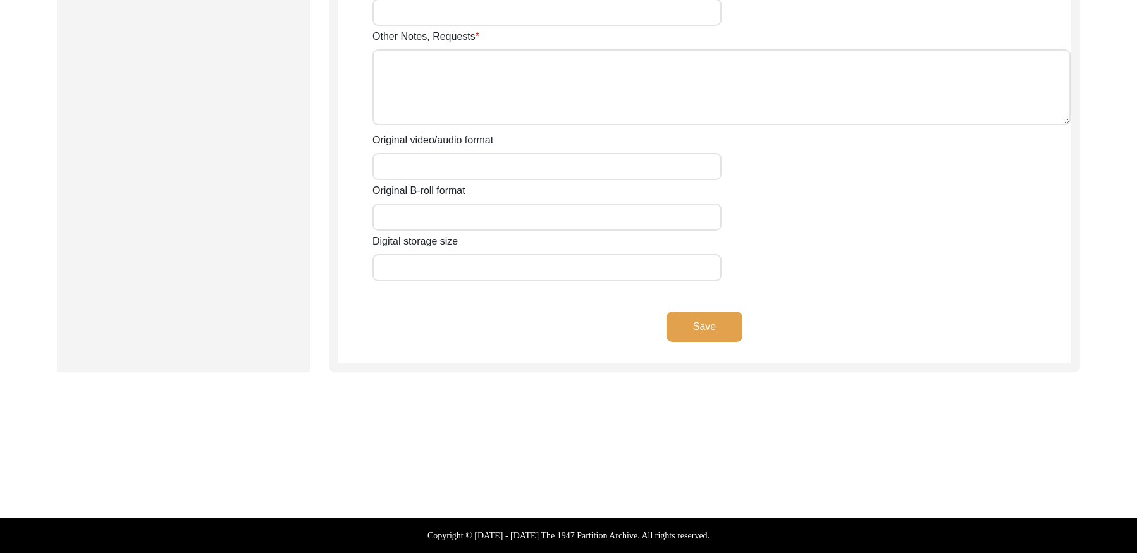
click at [708, 332] on button "Save" at bounding box center [704, 327] width 76 height 30
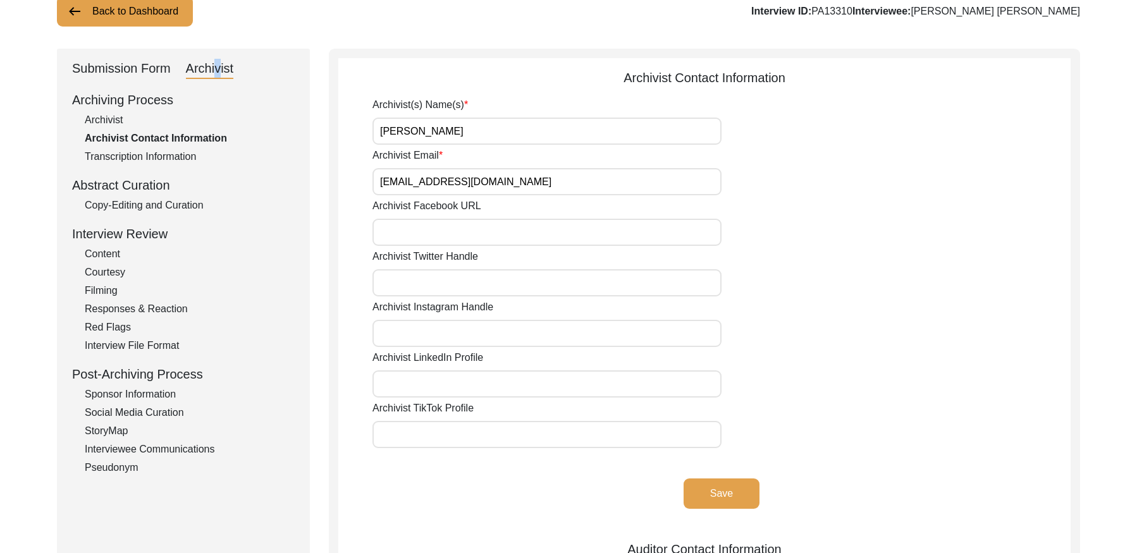
scroll to position [0, 0]
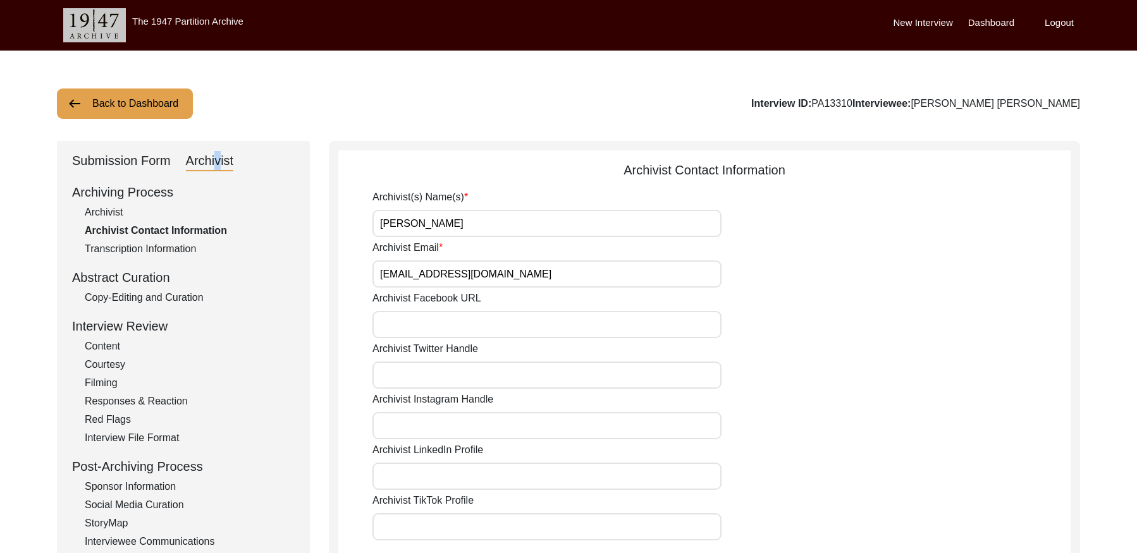
click at [108, 95] on button "Back to Dashboard" at bounding box center [125, 103] width 136 height 30
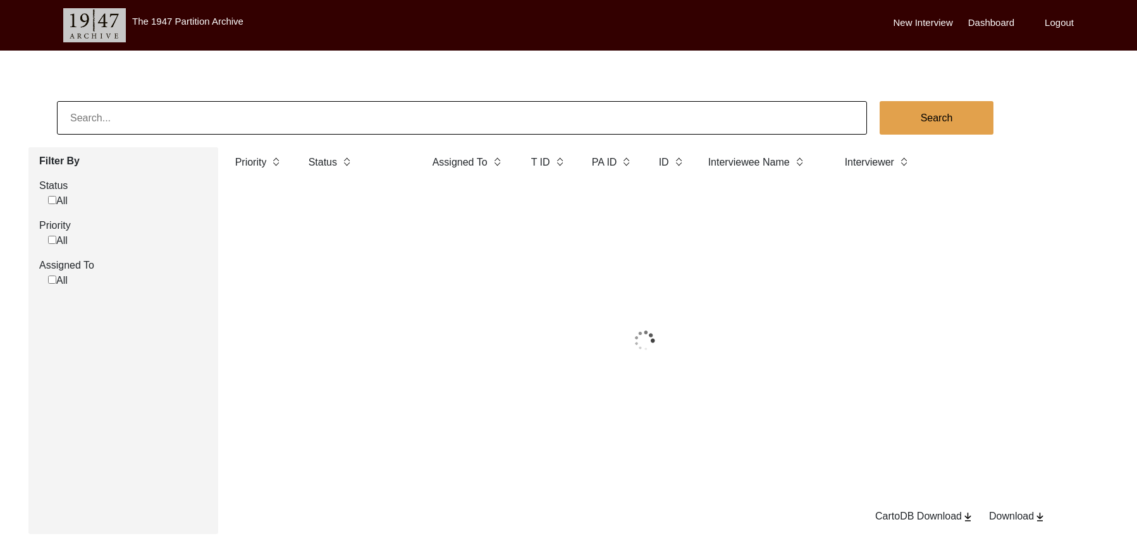
click at [175, 111] on input at bounding box center [462, 118] width 810 height 34
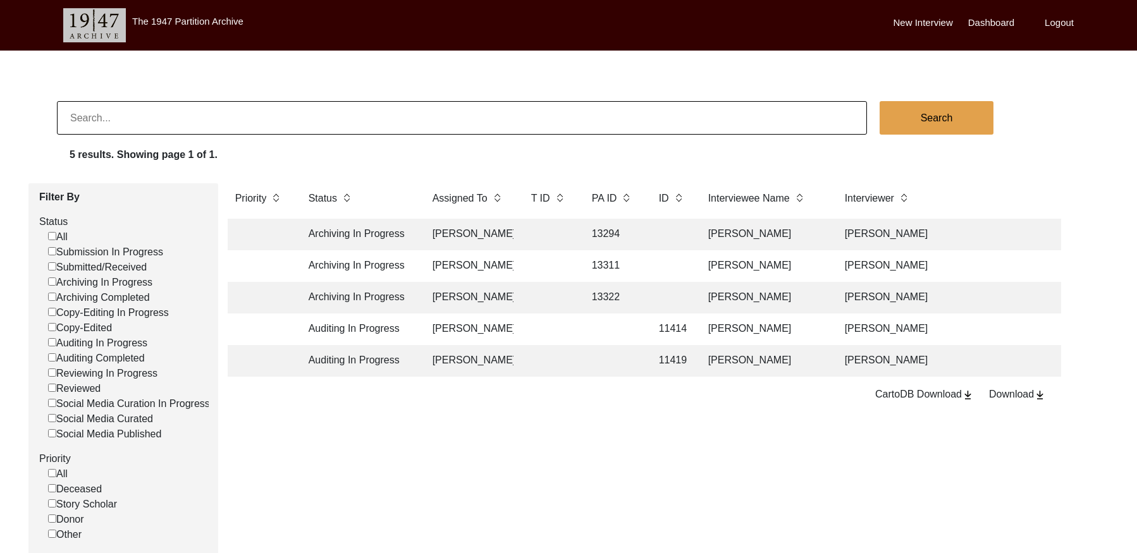
click at [175, 111] on input at bounding box center [462, 118] width 810 height 34
paste input "PA13303"
click at [82, 116] on input "PA13303" at bounding box center [462, 118] width 810 height 34
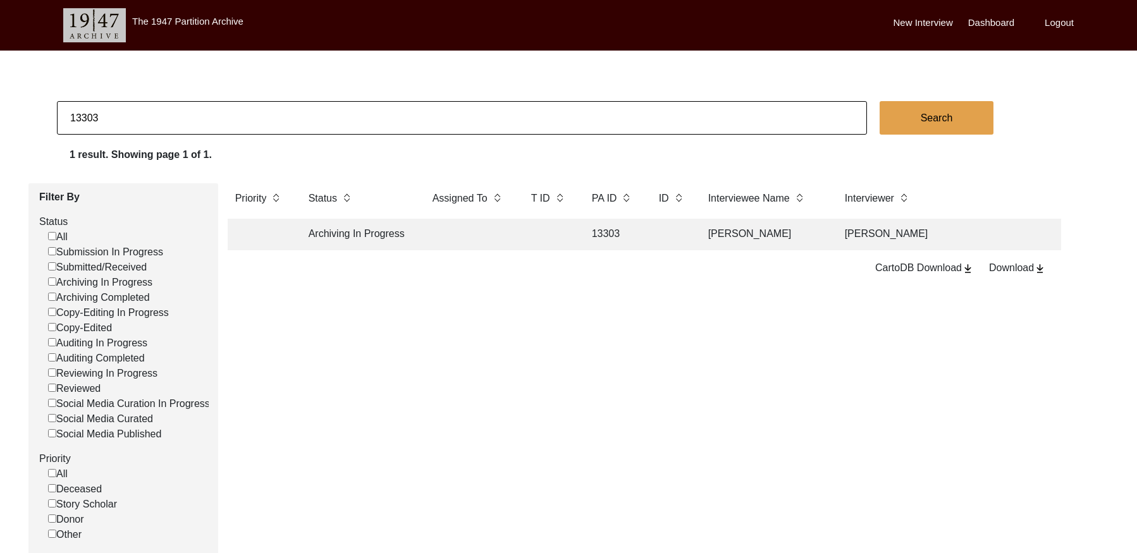
click at [175, 130] on input "13303" at bounding box center [462, 118] width 810 height 34
drag, startPoint x: 175, startPoint y: 130, endPoint x: 144, endPoint y: 125, distance: 31.4
click at [174, 129] on input "13303" at bounding box center [462, 118] width 810 height 34
paste input "PA13177"
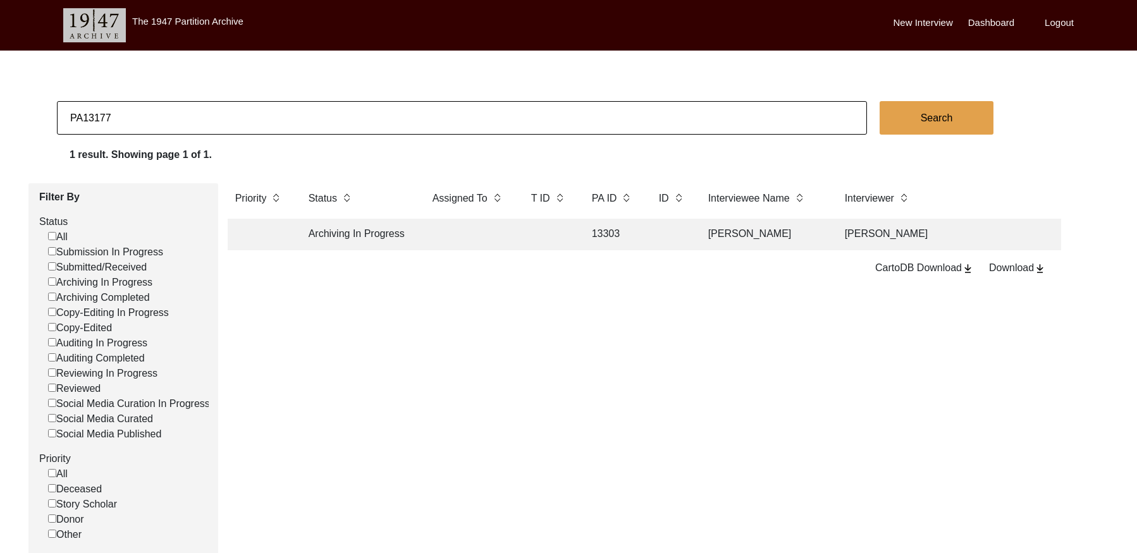
click at [83, 117] on input "PA13177" at bounding box center [462, 118] width 810 height 34
click at [638, 233] on td at bounding box center [612, 235] width 57 height 32
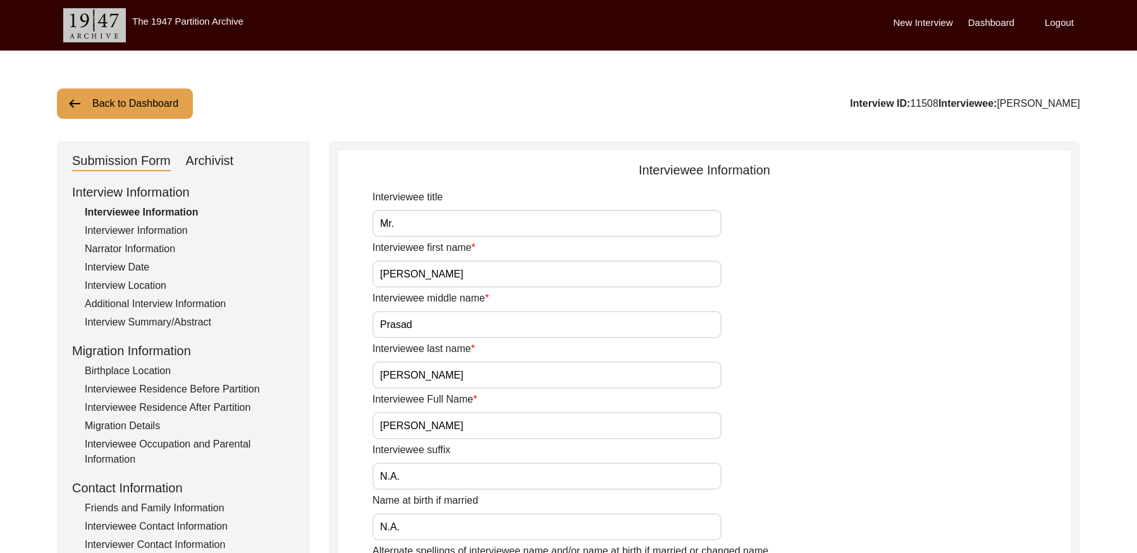
drag, startPoint x: 901, startPoint y: 103, endPoint x: 875, endPoint y: 102, distance: 25.9
click at [875, 102] on div "Interview ID: 11508 Interviewee: [PERSON_NAME]" at bounding box center [965, 103] width 230 height 15
copy div "11508"
click at [128, 105] on button "Back to Dashboard" at bounding box center [125, 103] width 136 height 30
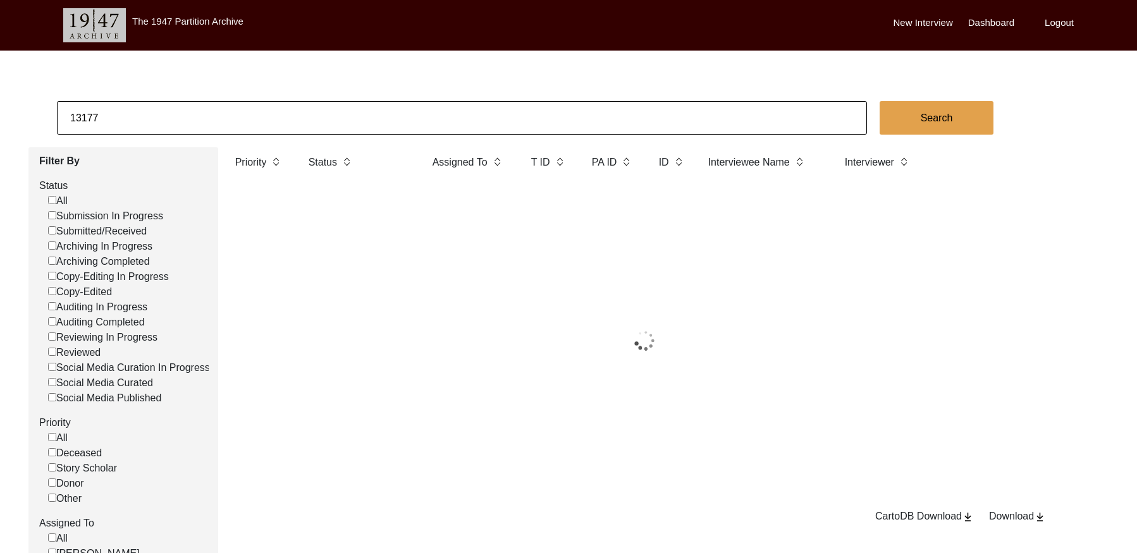
click at [186, 108] on input "13177" at bounding box center [462, 118] width 810 height 34
click at [186, 109] on input "13177" at bounding box center [462, 118] width 810 height 34
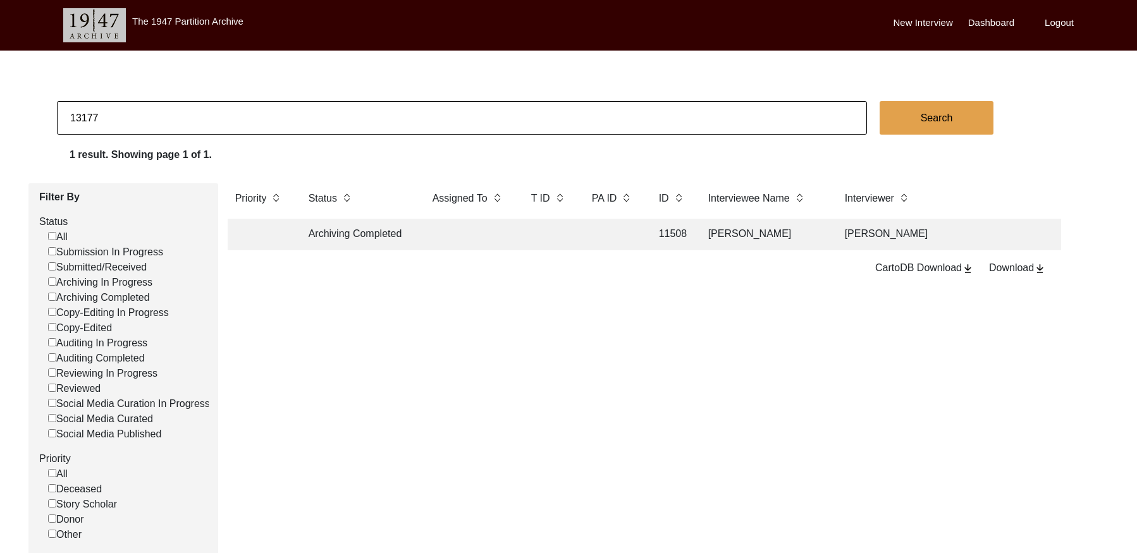
click at [186, 109] on input "13177" at bounding box center [462, 118] width 810 height 34
paste input "PA13183"
drag, startPoint x: 82, startPoint y: 116, endPoint x: 214, endPoint y: 128, distance: 132.1
click at [85, 117] on input "PA13183" at bounding box center [462, 118] width 810 height 34
click at [113, 114] on input "13183" at bounding box center [462, 118] width 810 height 34
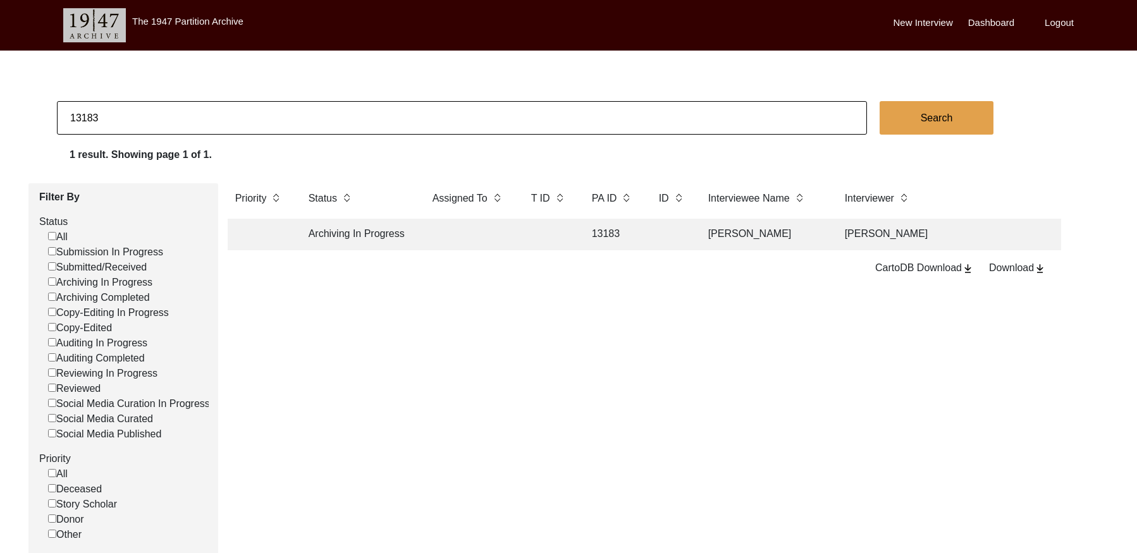
click at [113, 114] on input "13183" at bounding box center [462, 118] width 810 height 34
paste input "PA12942"
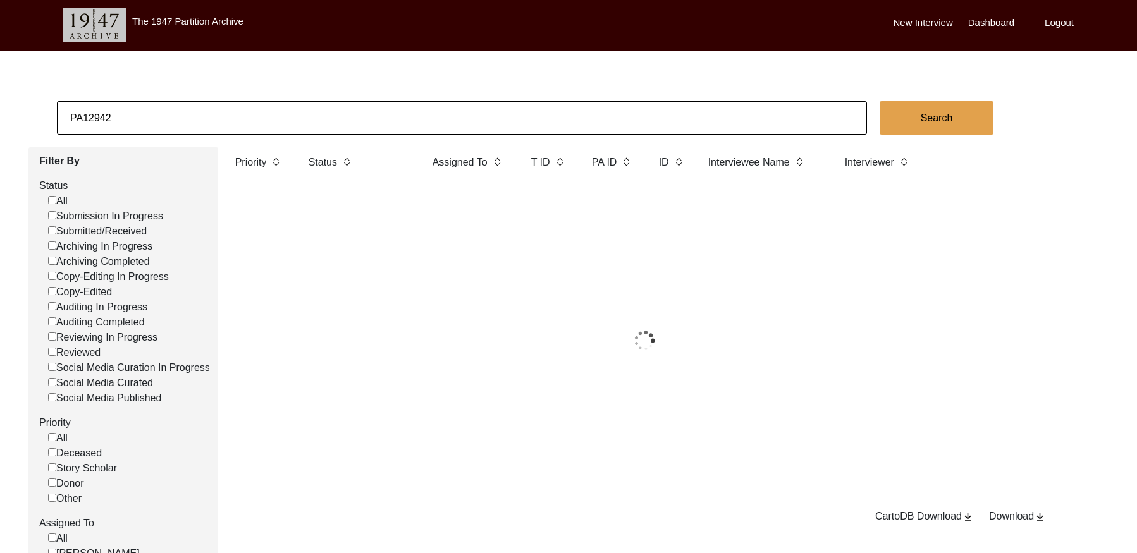
drag, startPoint x: 81, startPoint y: 118, endPoint x: 88, endPoint y: 121, distance: 7.4
click at [82, 119] on input "PA12942" at bounding box center [462, 118] width 810 height 34
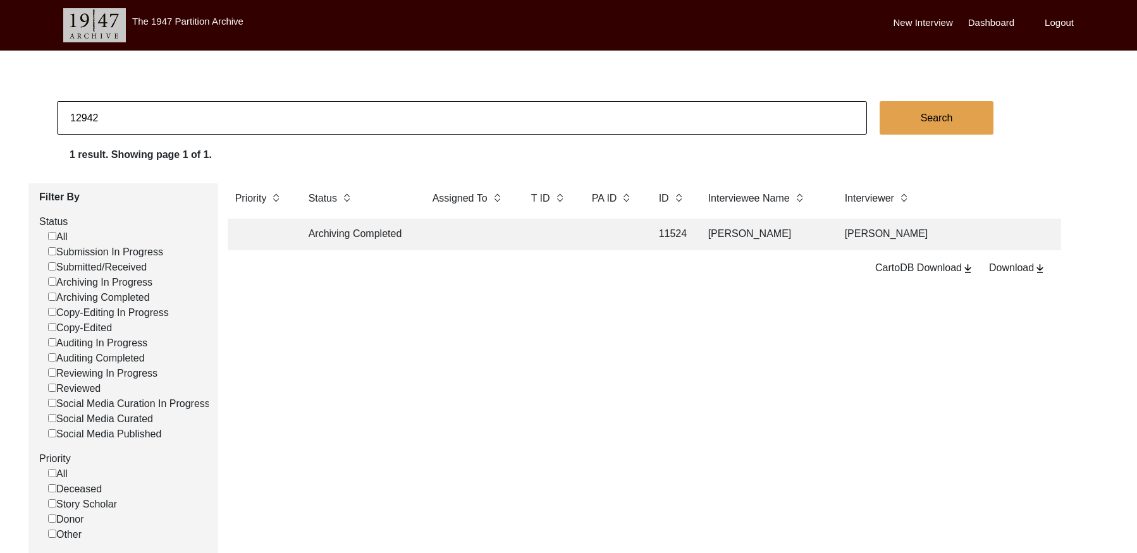
click at [107, 121] on input "12942" at bounding box center [462, 118] width 810 height 34
paste input "PA13189"
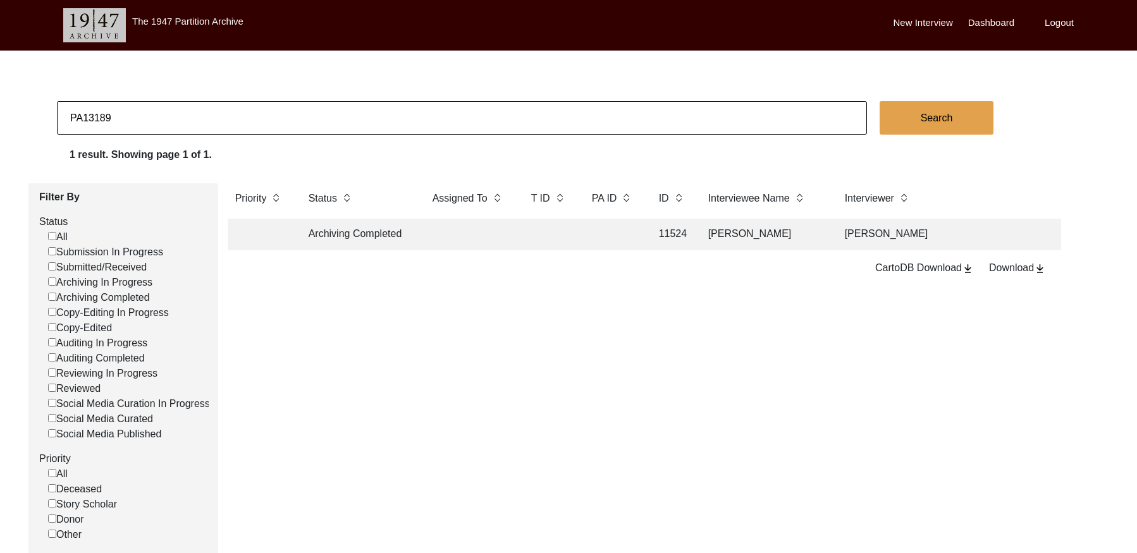
drag, startPoint x: 85, startPoint y: 117, endPoint x: 104, endPoint y: 130, distance: 23.3
click at [85, 117] on input "PA13189" at bounding box center [462, 118] width 810 height 34
click at [141, 114] on input "13189" at bounding box center [462, 118] width 810 height 34
drag, startPoint x: 141, startPoint y: 114, endPoint x: 97, endPoint y: 119, distance: 44.6
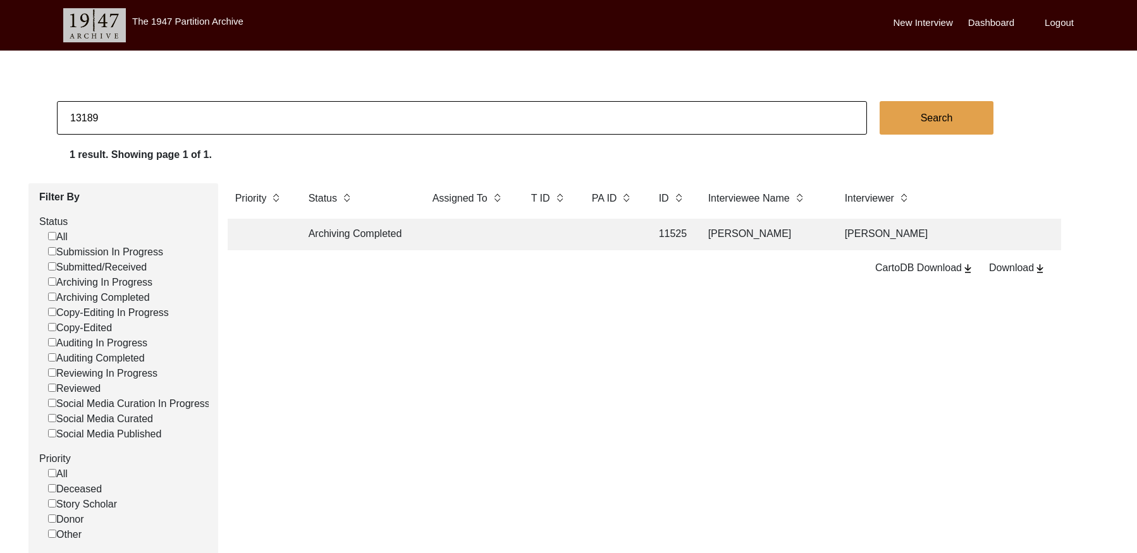
click at [140, 114] on input "13189" at bounding box center [462, 118] width 810 height 34
paste input "PA12705"
click at [81, 117] on input "PA12705" at bounding box center [462, 118] width 810 height 34
click at [159, 114] on input "12705" at bounding box center [462, 118] width 810 height 34
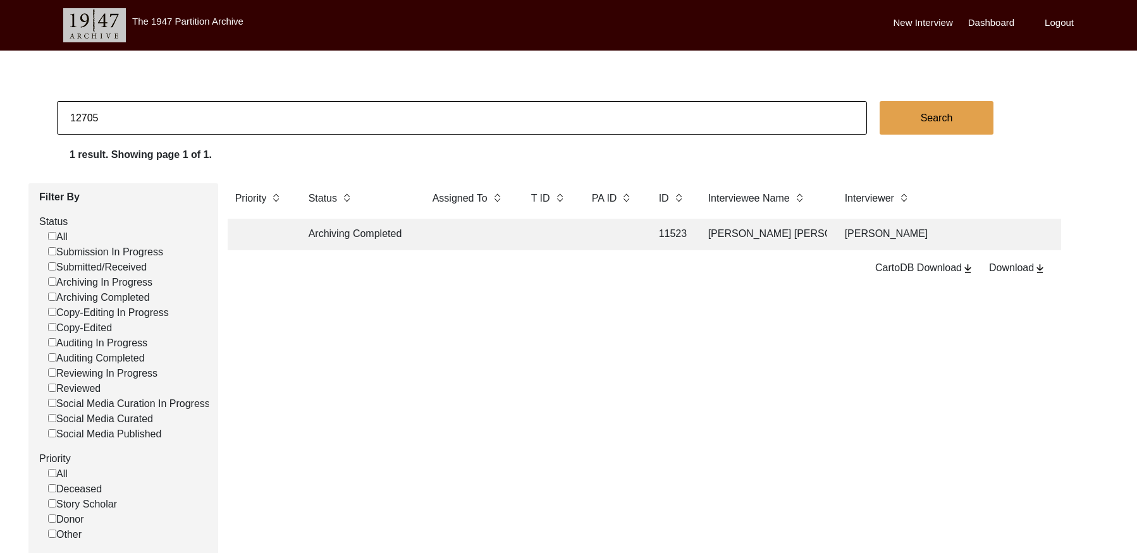
click at [159, 114] on input "12705" at bounding box center [462, 118] width 810 height 34
paste input "PA13204"
drag, startPoint x: 80, startPoint y: 118, endPoint x: 128, endPoint y: 128, distance: 49.1
click at [81, 118] on input "PA13204" at bounding box center [462, 118] width 810 height 34
drag, startPoint x: 112, startPoint y: 103, endPoint x: 113, endPoint y: 109, distance: 6.4
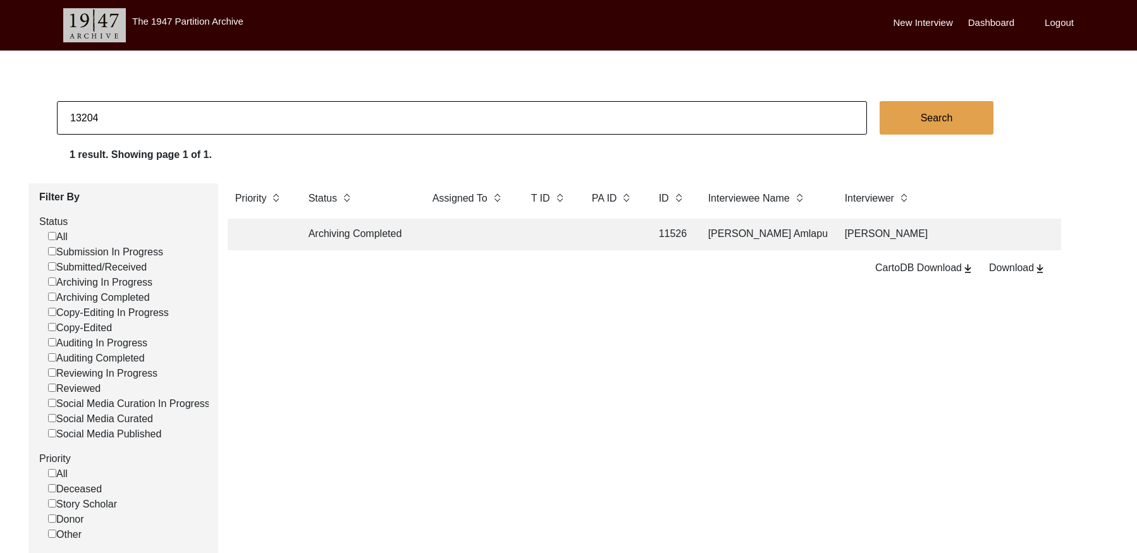
click at [112, 104] on input "13204" at bounding box center [462, 118] width 810 height 34
click at [119, 116] on input "13204" at bounding box center [462, 118] width 810 height 34
drag, startPoint x: 119, startPoint y: 116, endPoint x: 86, endPoint y: 117, distance: 33.5
click at [119, 116] on input "13204" at bounding box center [462, 118] width 810 height 34
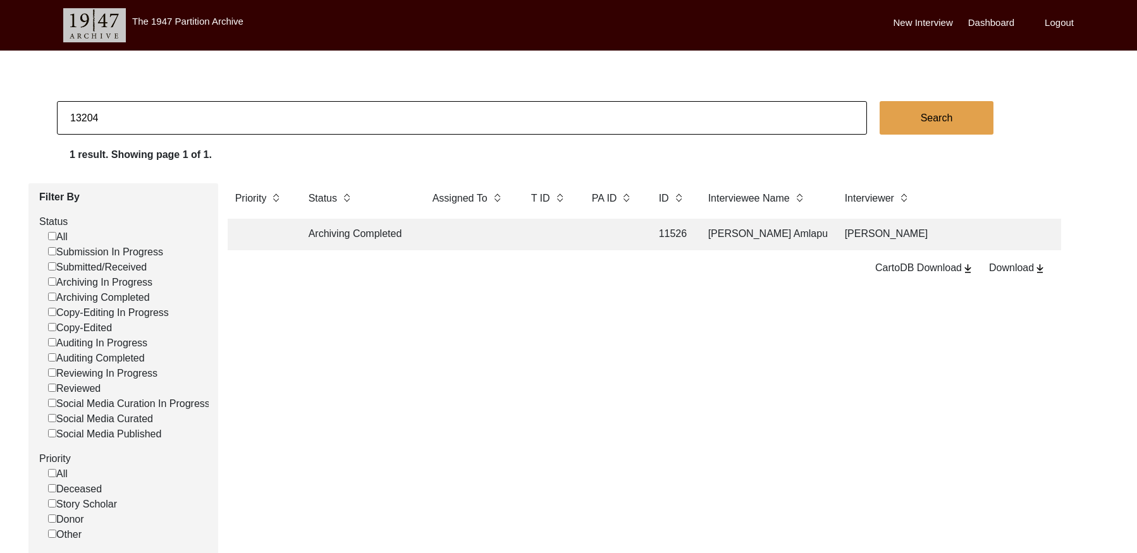
paste input "PA13231"
click at [81, 116] on input "PA13231" at bounding box center [462, 118] width 810 height 34
click at [223, 113] on input "13231" at bounding box center [462, 118] width 810 height 34
click at [222, 114] on input "13231" at bounding box center [462, 118] width 810 height 34
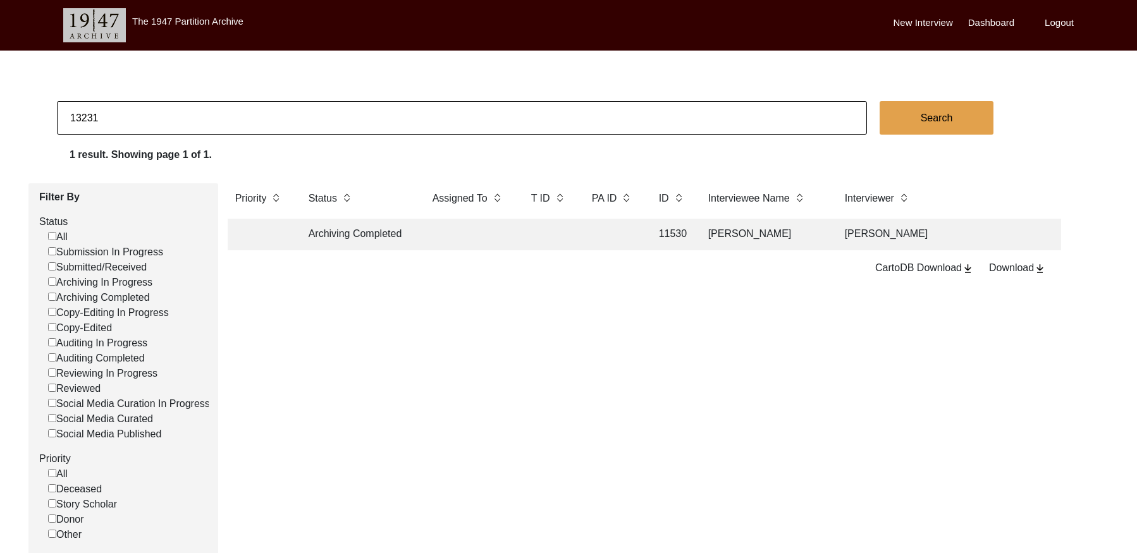
paste input "PA13279"
click at [82, 116] on input "PA13279" at bounding box center [462, 118] width 810 height 34
click at [169, 120] on input "13279" at bounding box center [462, 118] width 810 height 34
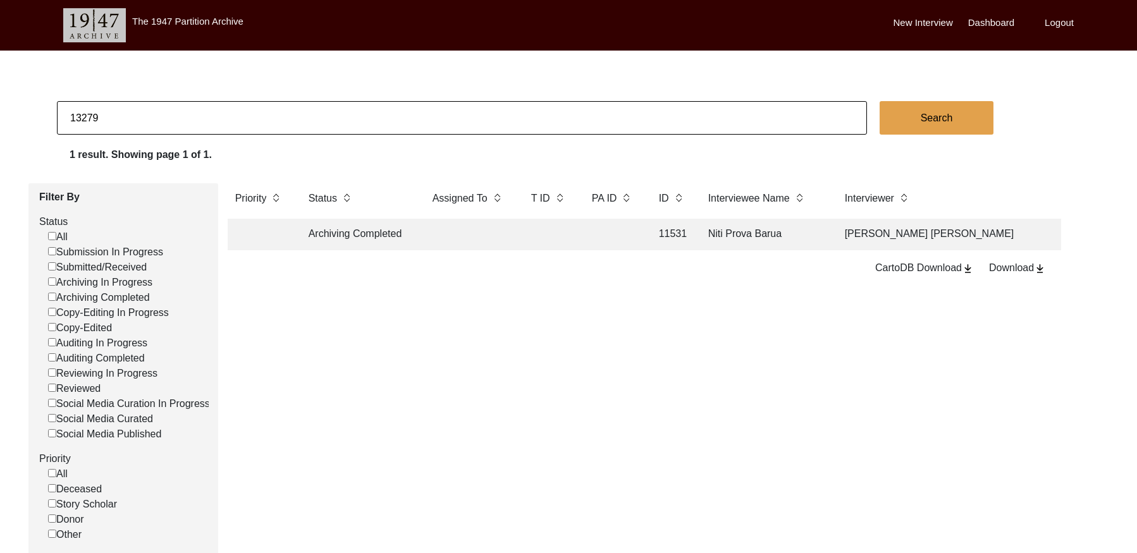
paste input "PA13331"
drag, startPoint x: 83, startPoint y: 118, endPoint x: 97, endPoint y: 125, distance: 15.5
click at [83, 118] on input "PA13331" at bounding box center [462, 118] width 810 height 34
click at [166, 109] on input "13331" at bounding box center [462, 118] width 810 height 34
click at [166, 108] on input "13331" at bounding box center [462, 118] width 810 height 34
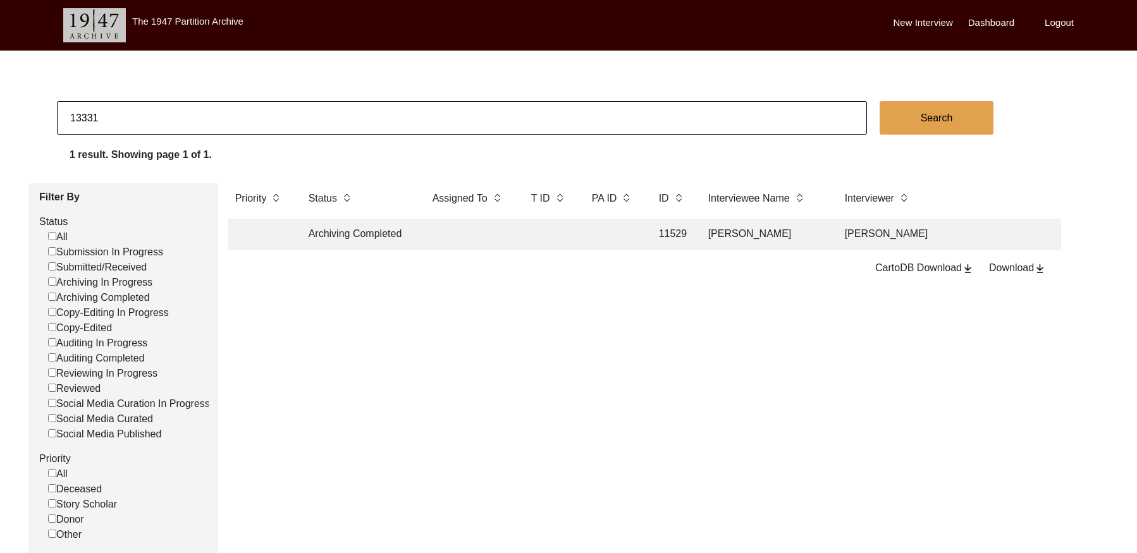
click at [166, 107] on input "13331" at bounding box center [462, 118] width 810 height 34
paste input "PA13337"
drag, startPoint x: 81, startPoint y: 114, endPoint x: 113, endPoint y: 118, distance: 32.4
click at [82, 114] on input "PA13337" at bounding box center [462, 118] width 810 height 34
click at [112, 116] on input "13337" at bounding box center [462, 118] width 810 height 34
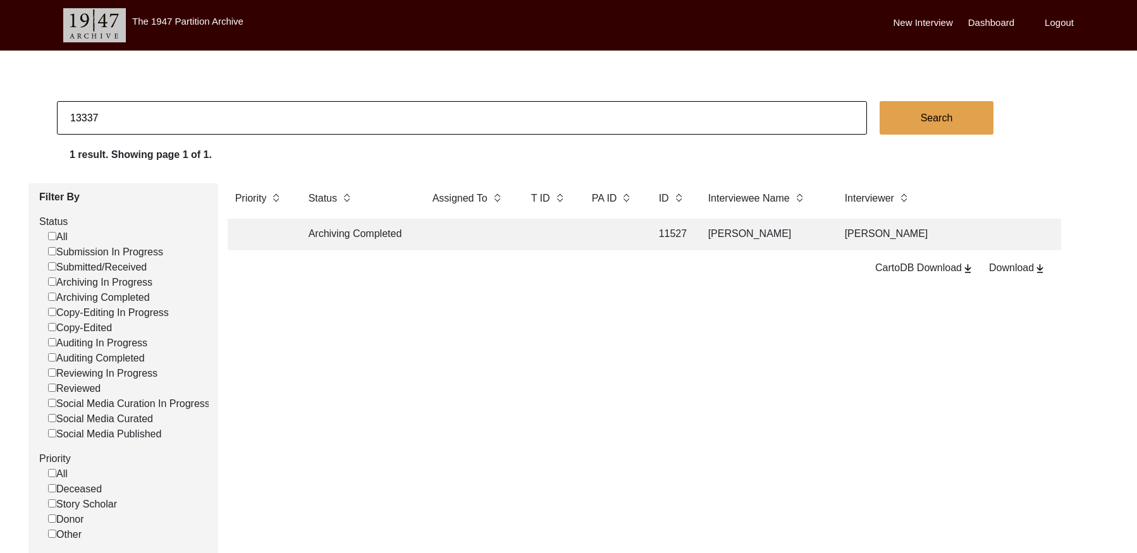
click at [112, 116] on input "13337" at bounding box center [462, 118] width 810 height 34
click at [186, 114] on input "13338" at bounding box center [462, 118] width 810 height 34
paste input "PA1324"
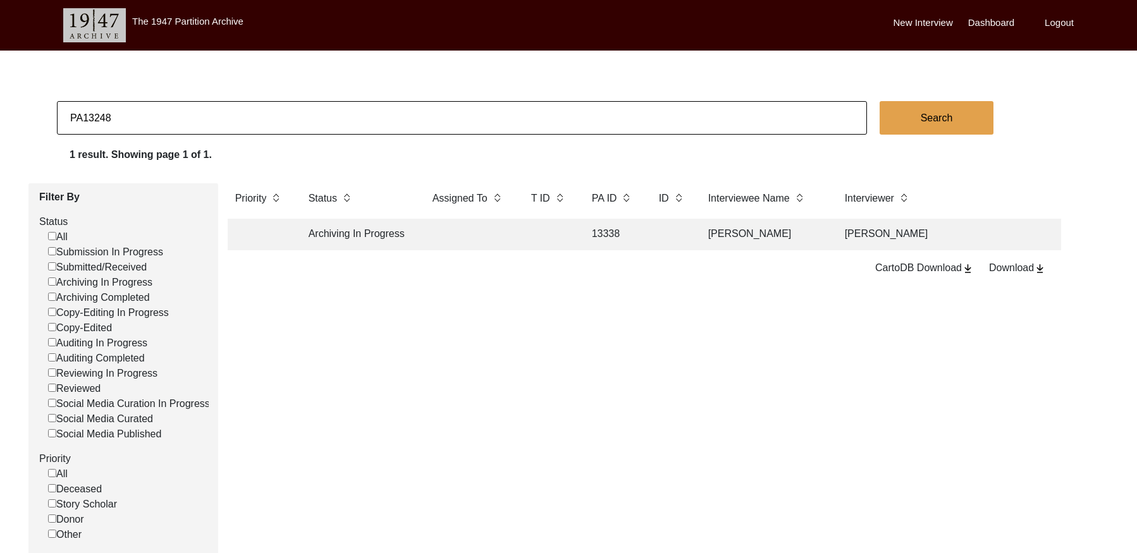
drag, startPoint x: 82, startPoint y: 118, endPoint x: 101, endPoint y: 117, distance: 19.0
click at [82, 118] on input "PA13248" at bounding box center [462, 118] width 810 height 34
click at [159, 118] on input "13248" at bounding box center [462, 118] width 810 height 34
click at [159, 116] on input "13248" at bounding box center [462, 118] width 810 height 34
drag, startPoint x: 159, startPoint y: 116, endPoint x: 143, endPoint y: 118, distance: 16.5
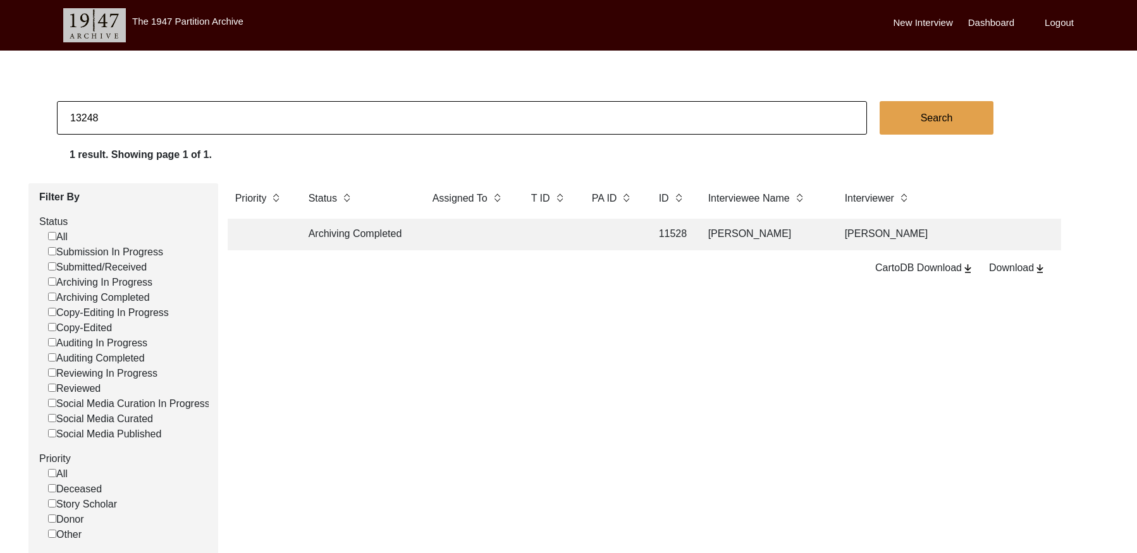
click at [158, 117] on input "13248" at bounding box center [462, 118] width 810 height 34
paste input "PA13313"
drag, startPoint x: 83, startPoint y: 117, endPoint x: 155, endPoint y: 128, distance: 72.9
click at [83, 117] on input "PA13313" at bounding box center [462, 118] width 810 height 34
click at [197, 132] on input "13313" at bounding box center [462, 118] width 810 height 34
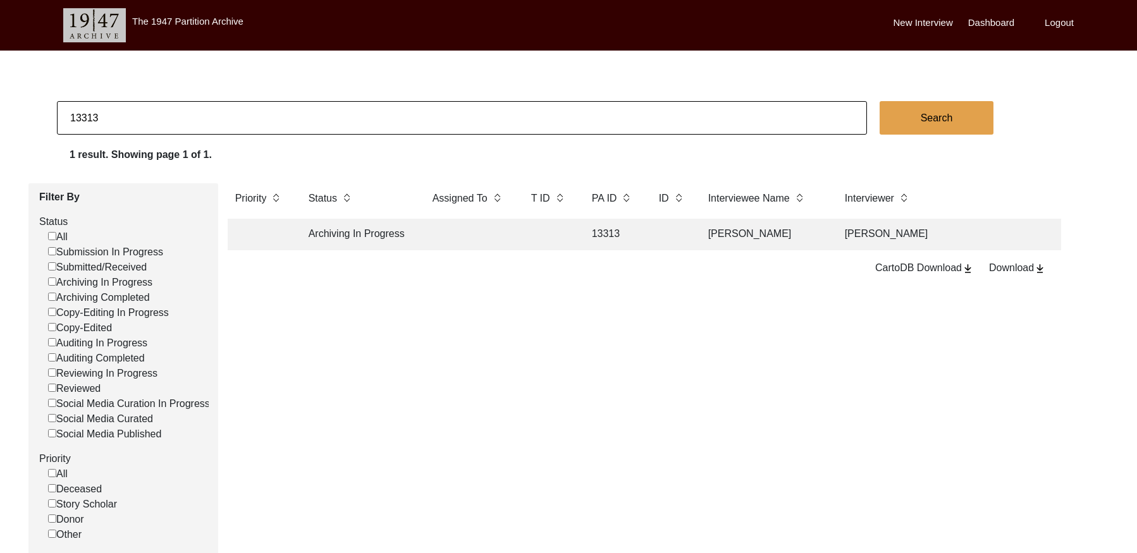
click at [197, 131] on input "13313" at bounding box center [462, 118] width 810 height 34
click at [197, 130] on input "13313" at bounding box center [462, 118] width 810 height 34
paste input "PA13212"
drag, startPoint x: 108, startPoint y: 117, endPoint x: 16, endPoint y: 116, distance: 92.3
click at [16, 116] on app-records-search "13313PA13212 Search 1 result. Showing page 1 of 1. Filter By Status All Submiss…" at bounding box center [568, 384] width 1137 height 566
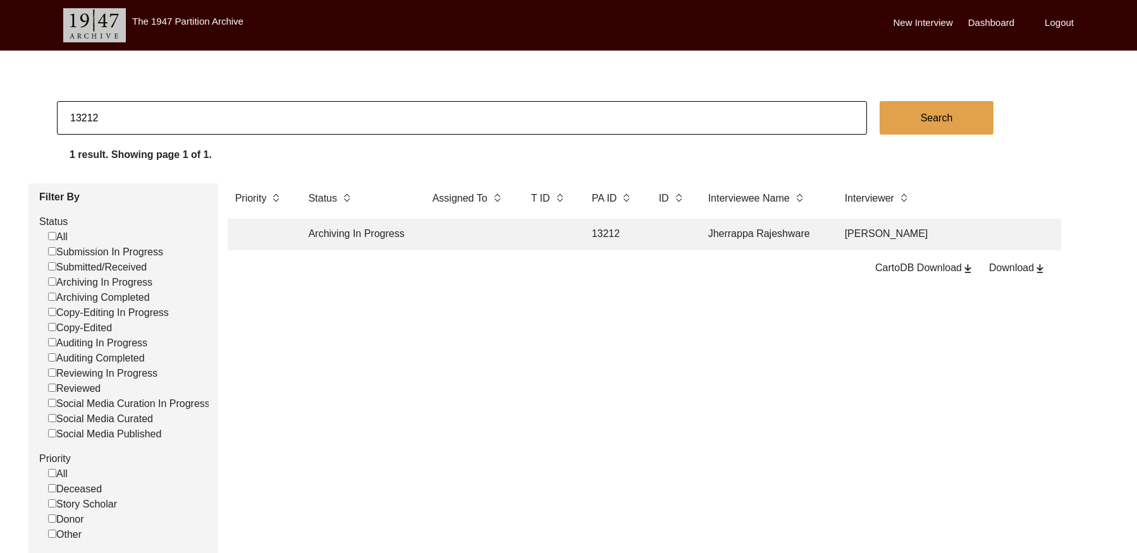
click at [372, 128] on input "13212" at bounding box center [462, 118] width 810 height 34
paste input "PA13183"
drag, startPoint x: 109, startPoint y: 119, endPoint x: -25, endPoint y: 106, distance: 134.0
click at [0, 106] on html "The 1947 Partition Archive New Interview Dashboard Logout 13212PA13183 Search 1…" at bounding box center [568, 376] width 1137 height 753
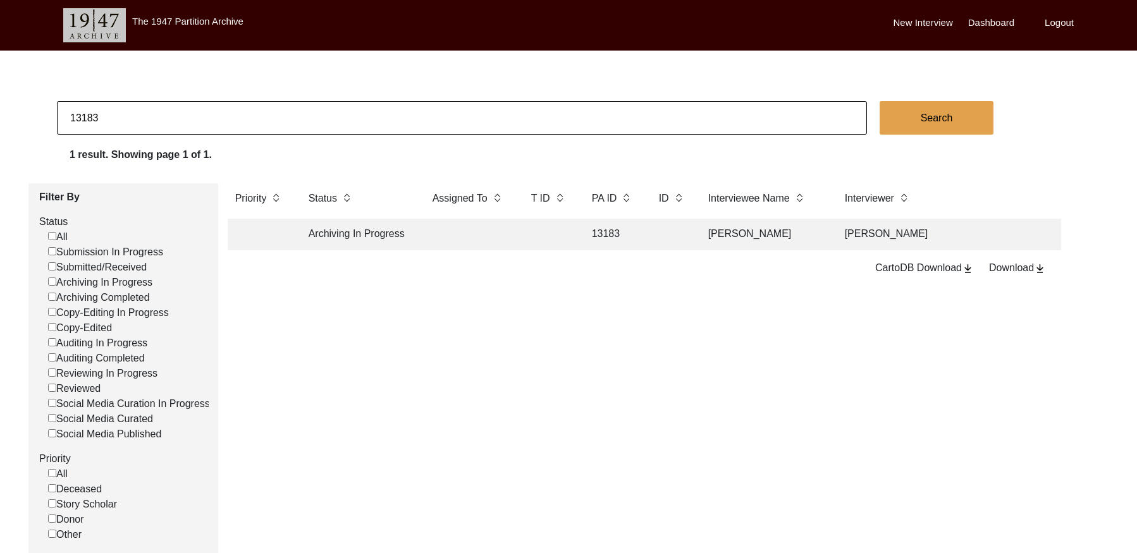
click at [126, 117] on input "13183" at bounding box center [462, 118] width 810 height 34
paste input "PA13231"
drag, startPoint x: 82, startPoint y: 118, endPoint x: -8, endPoint y: 116, distance: 89.8
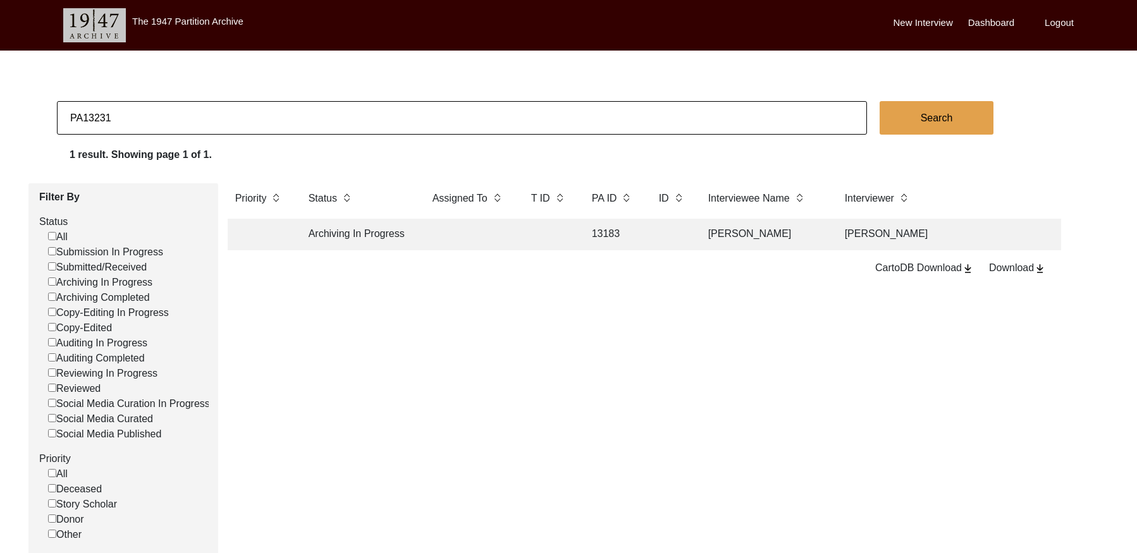
click at [0, 116] on html "The 1947 Partition Archive New Interview Dashboard Logout PA13231 Search 1 resu…" at bounding box center [568, 376] width 1137 height 753
click at [155, 124] on input "13231" at bounding box center [462, 118] width 810 height 34
paste input "[PERSON_NAME]"
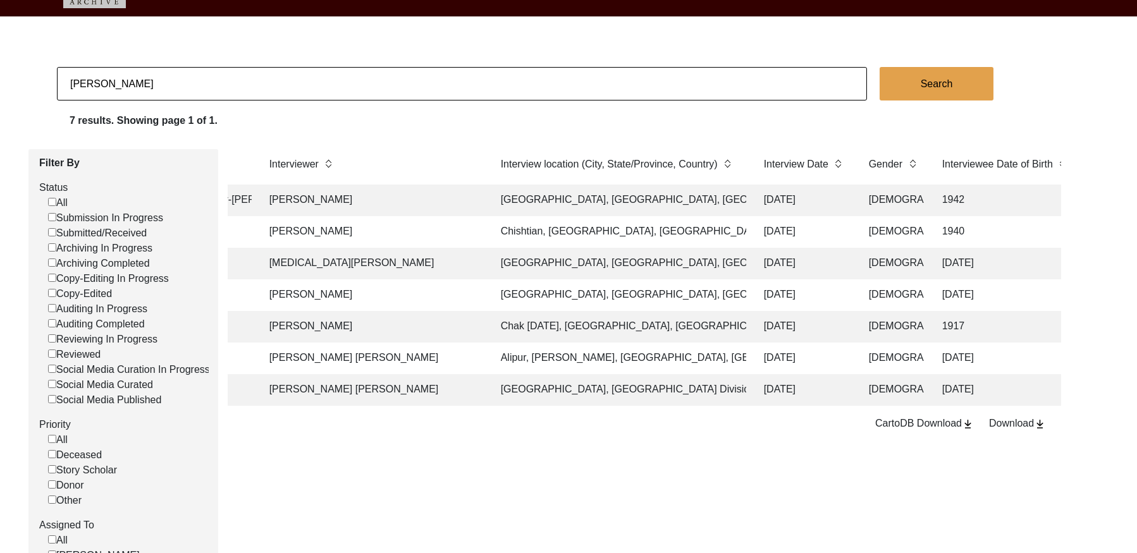
scroll to position [0, 666]
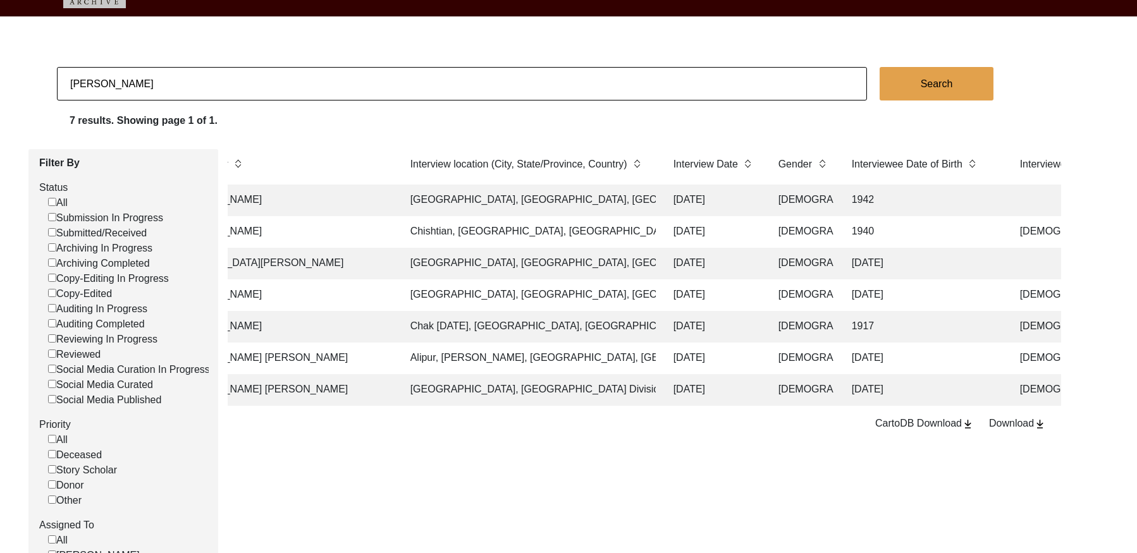
click at [670, 357] on td "[DATE]" at bounding box center [713, 359] width 95 height 32
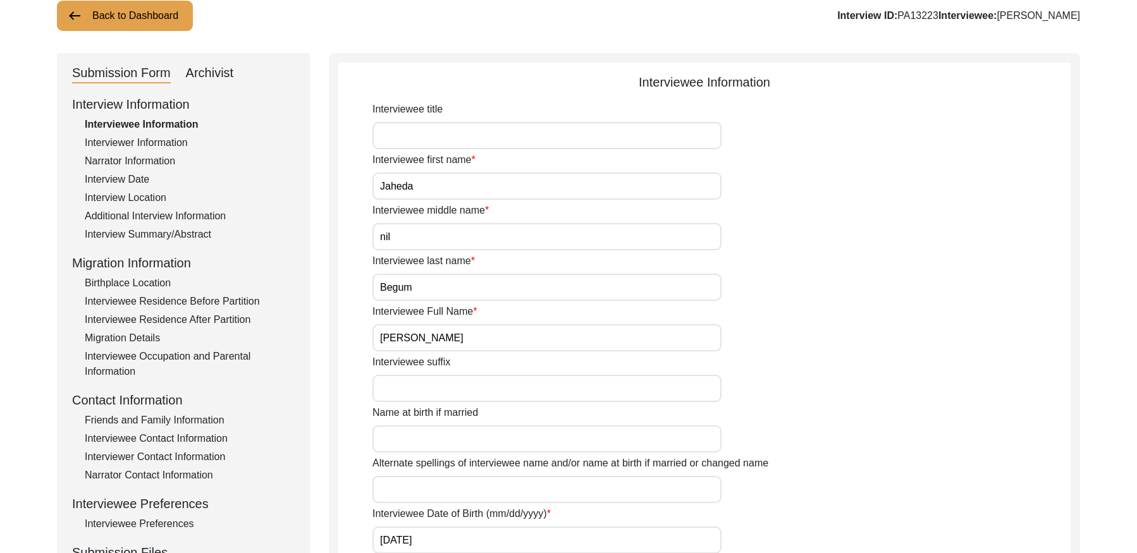
scroll to position [137, 0]
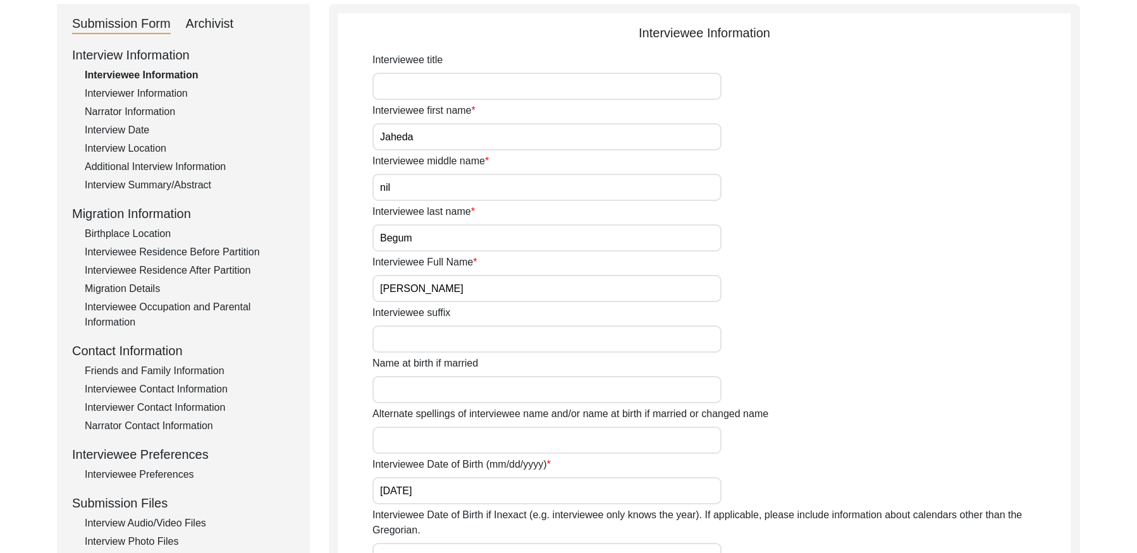
click at [486, 291] on input "[PERSON_NAME]" at bounding box center [546, 288] width 349 height 27
click at [154, 127] on div "Interview Date" at bounding box center [190, 130] width 210 height 15
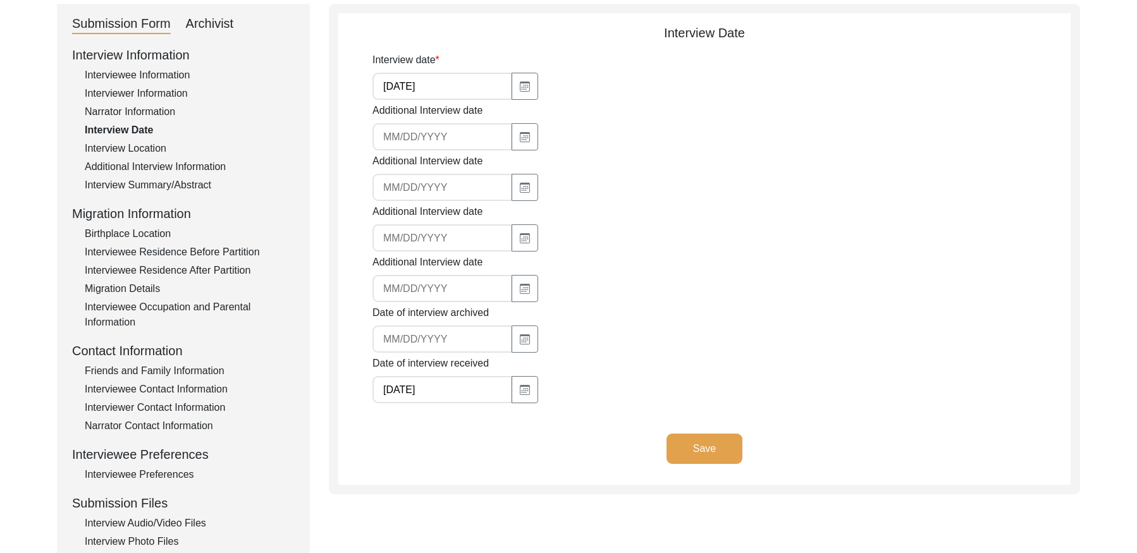
click at [456, 87] on input "[DATE]" at bounding box center [442, 86] width 140 height 27
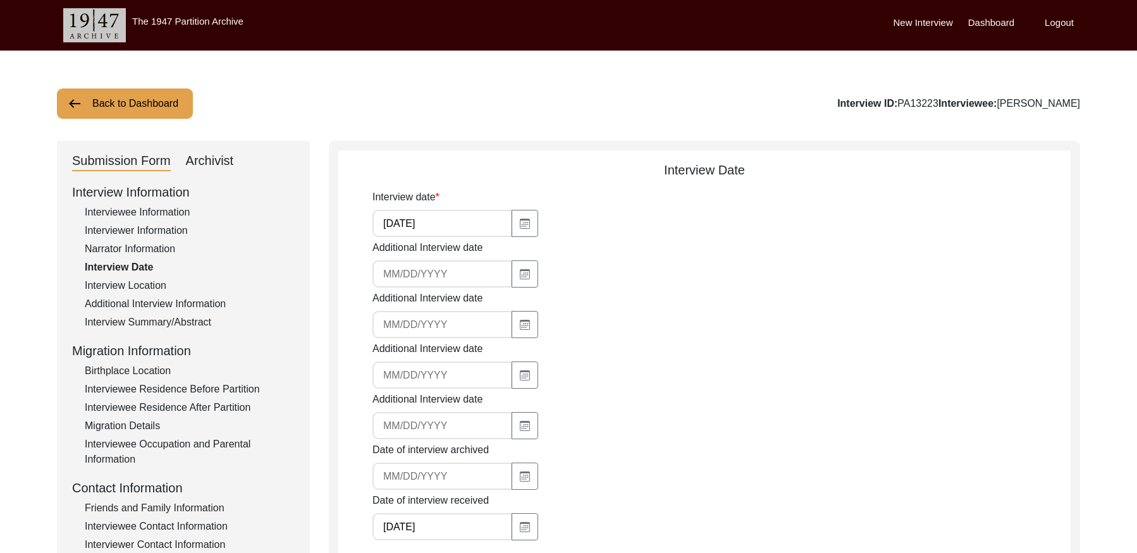
drag, startPoint x: 948, startPoint y: 103, endPoint x: 906, endPoint y: 103, distance: 41.1
click at [906, 103] on div "Interview ID: PA13223 Interviewee: [PERSON_NAME]" at bounding box center [958, 103] width 243 height 15
copy div "PA13223"
click at [211, 159] on div "Archivist" at bounding box center [210, 161] width 48 height 20
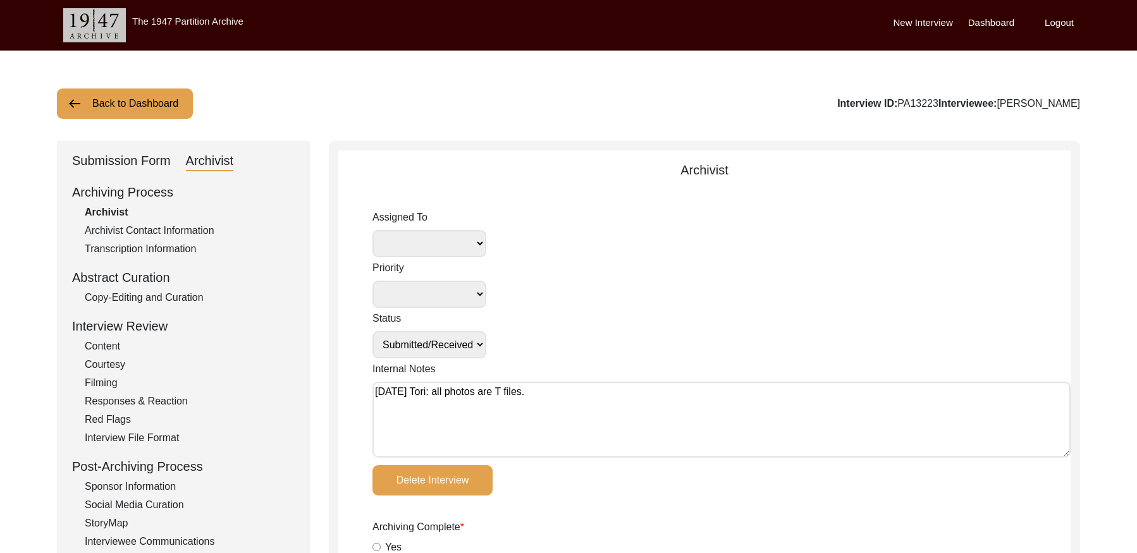
click at [169, 108] on button "Back to Dashboard" at bounding box center [125, 103] width 136 height 30
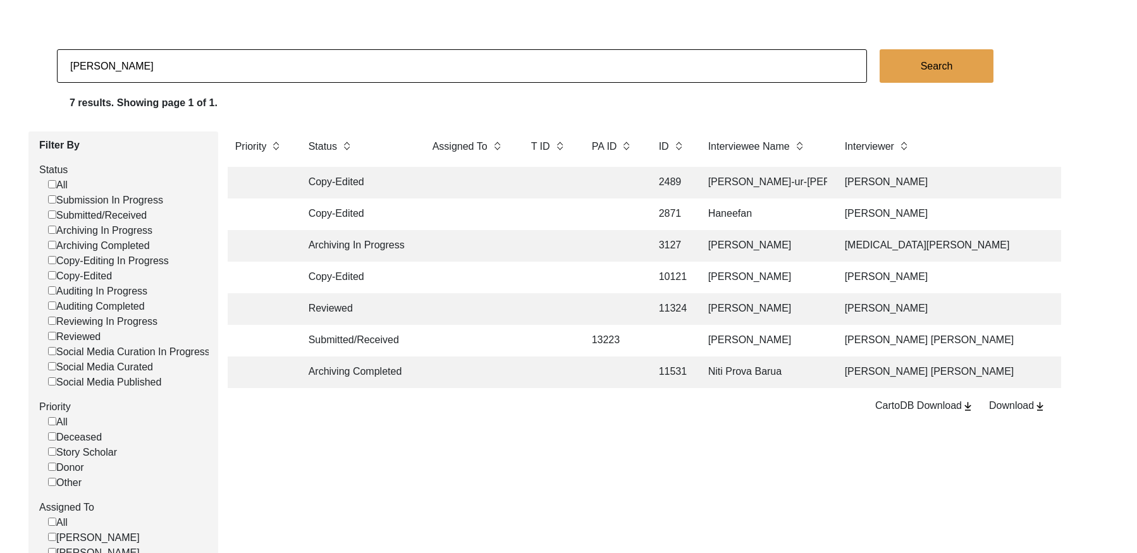
scroll to position [53, 0]
click at [616, 369] on td at bounding box center [612, 371] width 57 height 32
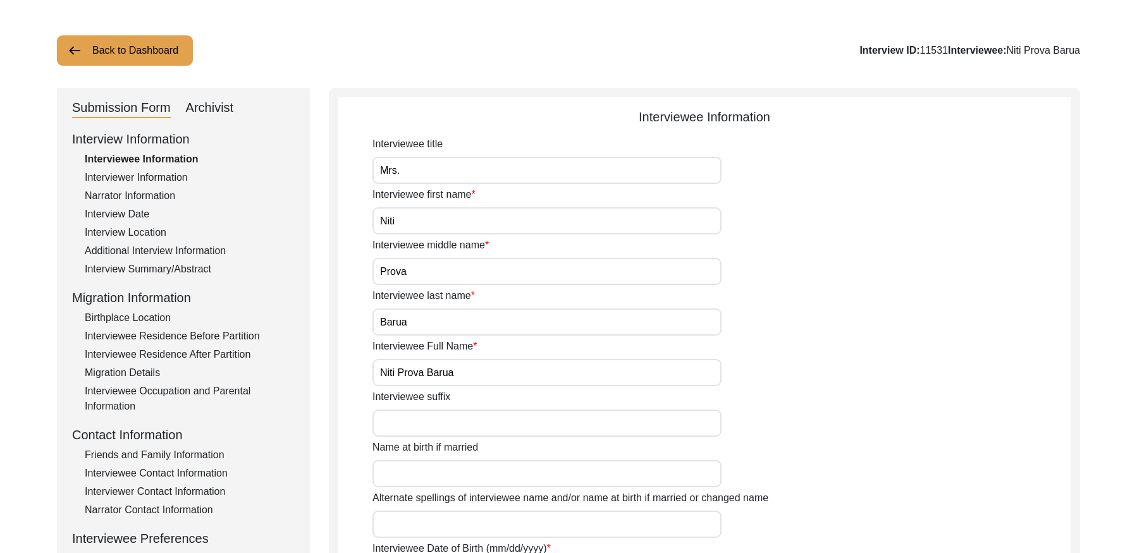
click at [135, 215] on div "Interview Date" at bounding box center [190, 214] width 210 height 15
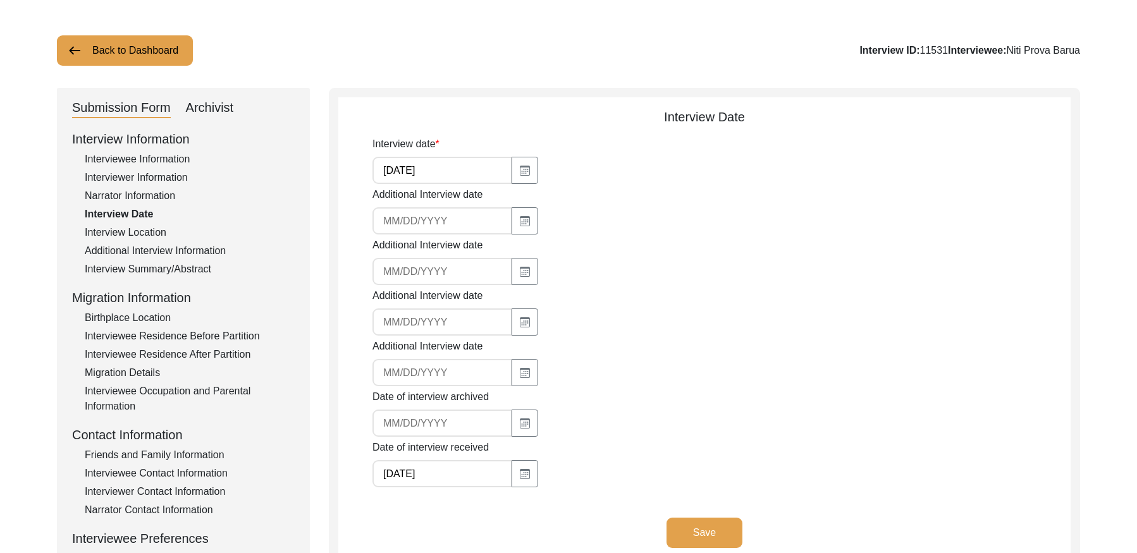
click at [446, 166] on input "[DATE]" at bounding box center [442, 170] width 140 height 27
click at [444, 168] on input "[DATE]" at bounding box center [442, 170] width 140 height 27
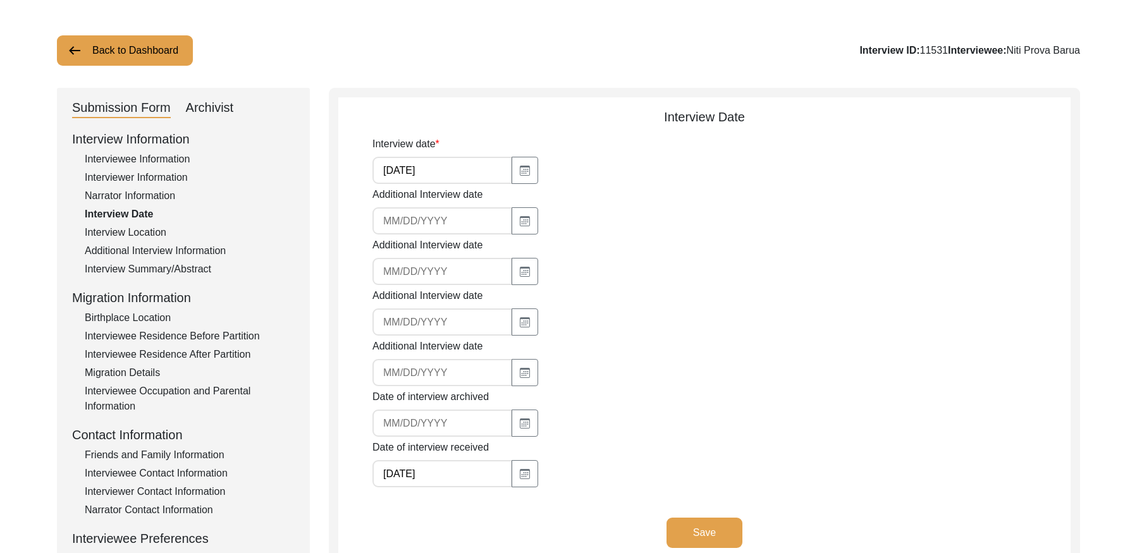
click at [134, 157] on div "Interviewee Information" at bounding box center [190, 159] width 210 height 15
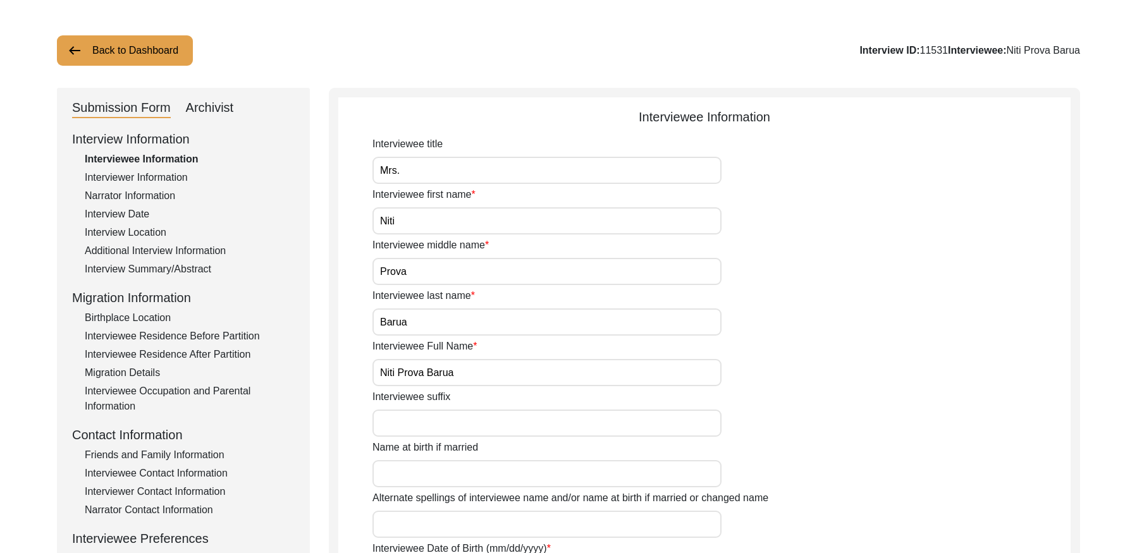
click at [500, 377] on input "Niti Prova Barua" at bounding box center [546, 372] width 349 height 27
drag, startPoint x: 942, startPoint y: 49, endPoint x: 915, endPoint y: 49, distance: 26.6
click at [915, 49] on div "Interview ID: 11531 Interviewee: [PERSON_NAME]" at bounding box center [969, 50] width 221 height 15
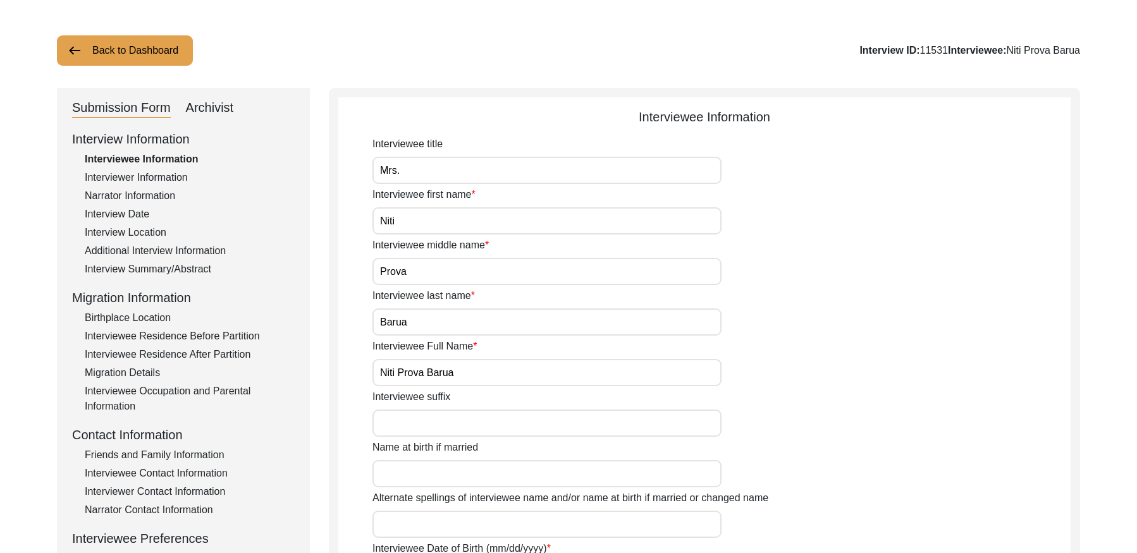
copy div "11531"
click at [105, 46] on button "Back to Dashboard" at bounding box center [125, 50] width 136 height 30
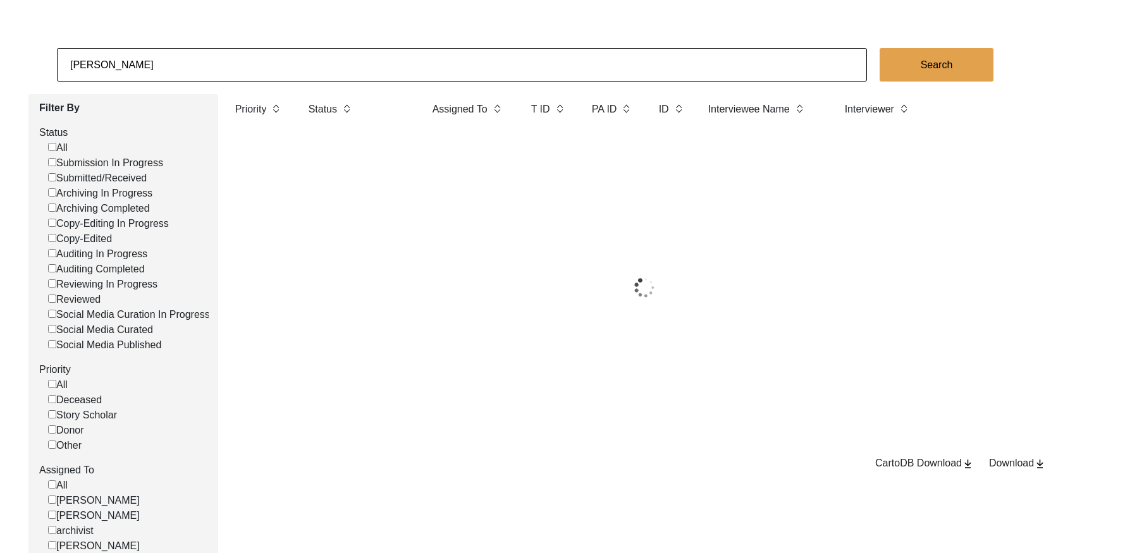
click at [215, 58] on input "[PERSON_NAME]" at bounding box center [462, 65] width 810 height 34
click at [215, 57] on input "[PERSON_NAME]" at bounding box center [462, 65] width 810 height 34
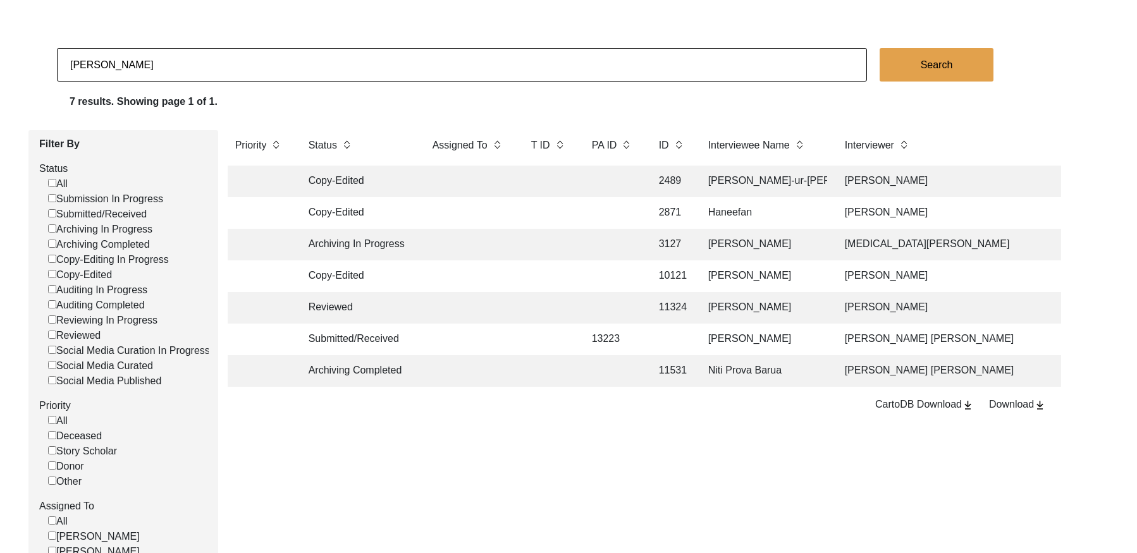
paste input "Rajwinder_Kaur"
click at [958, 57] on button "Search" at bounding box center [936, 65] width 114 height 34
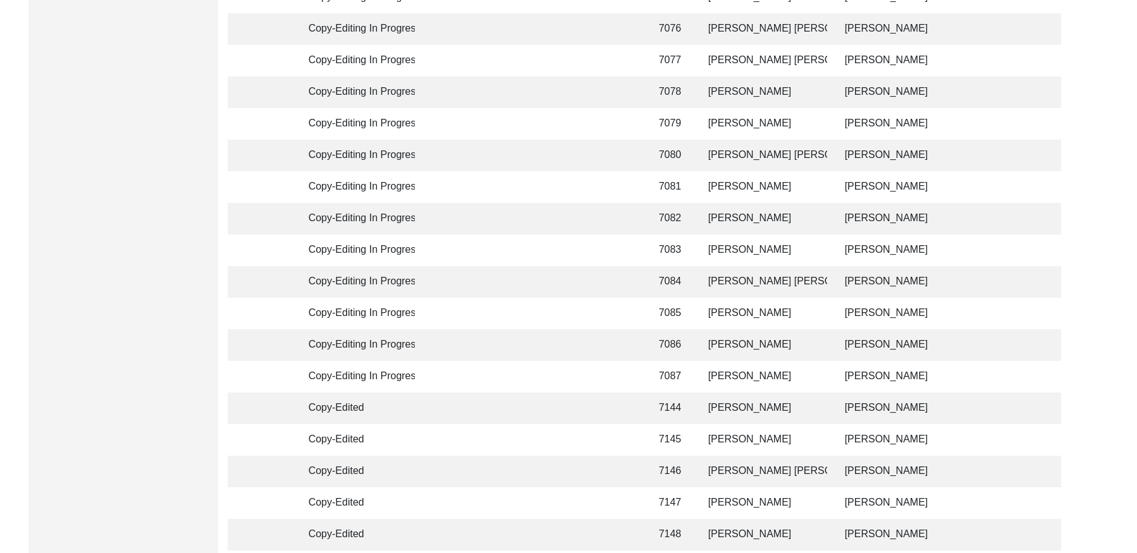
scroll to position [2985, 0]
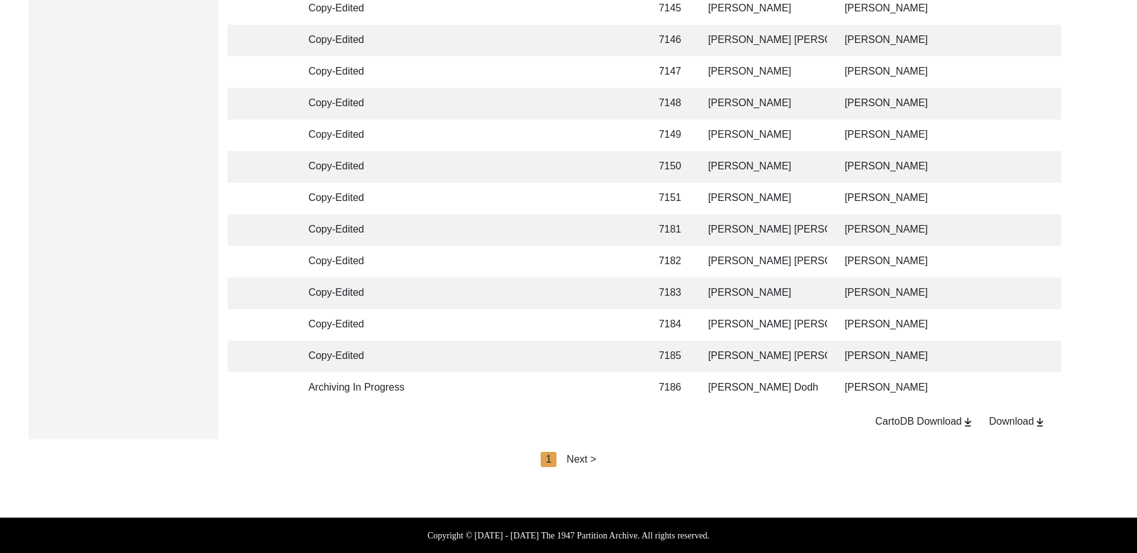
click at [577, 457] on div "Next >" at bounding box center [581, 459] width 30 height 15
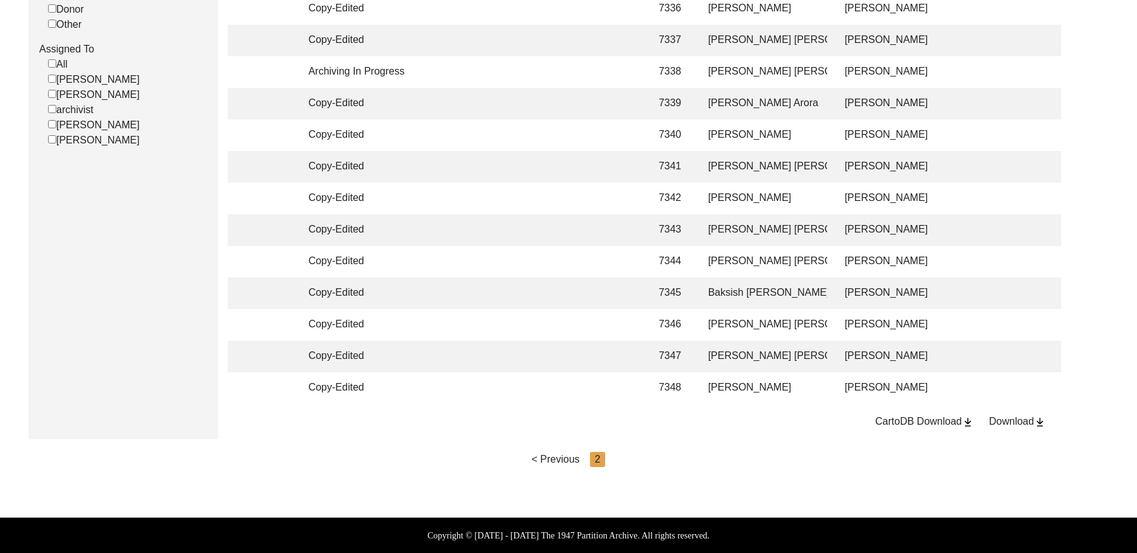
click at [581, 456] on div "< Previous 2" at bounding box center [569, 459] width 74 height 15
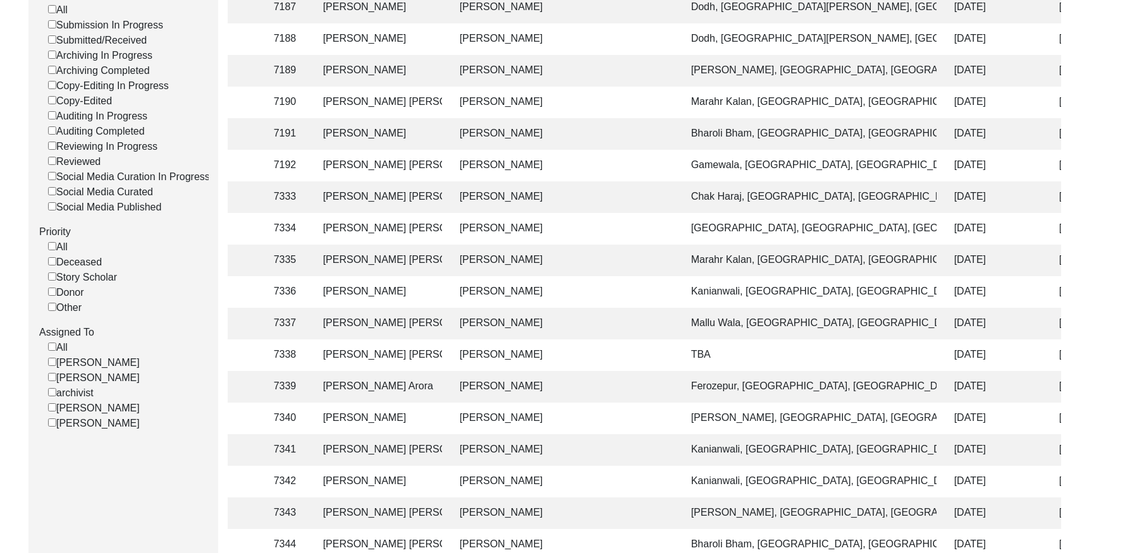
scroll to position [0, 0]
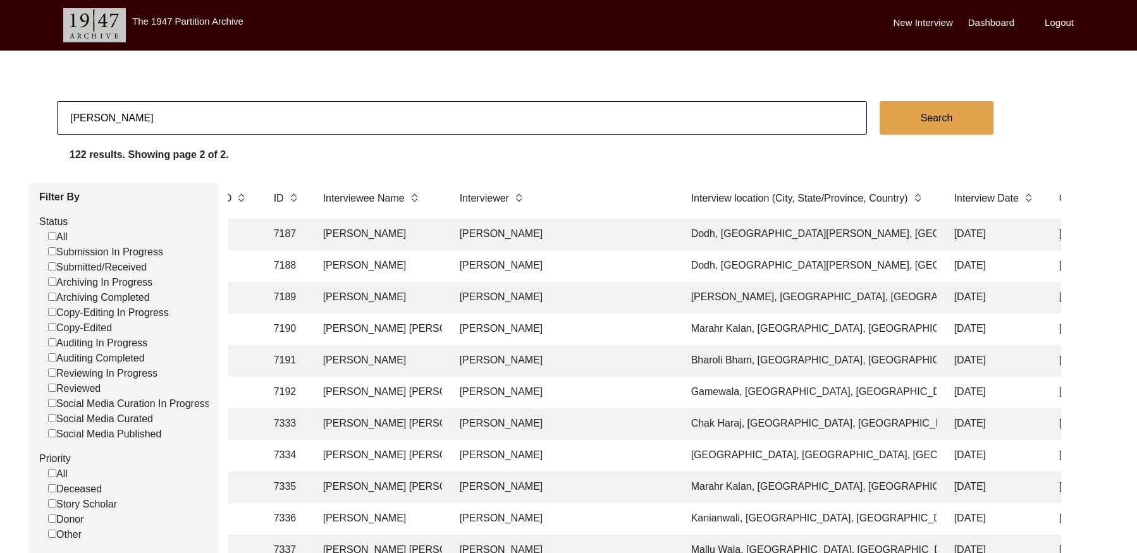
click at [179, 119] on input "[PERSON_NAME]" at bounding box center [462, 118] width 810 height 34
click at [180, 118] on input "[PERSON_NAME]" at bounding box center [462, 118] width 810 height 34
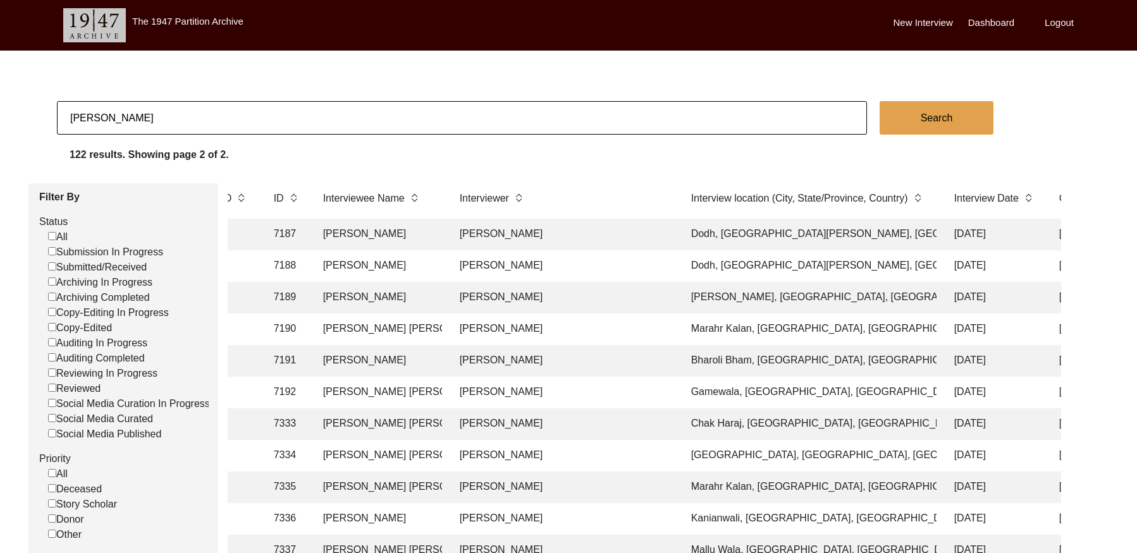
click at [180, 118] on input "[PERSON_NAME]" at bounding box center [462, 118] width 810 height 34
paste input "Srijita_Biswas"
click at [104, 119] on input "Srijita_Biswas" at bounding box center [462, 118] width 810 height 34
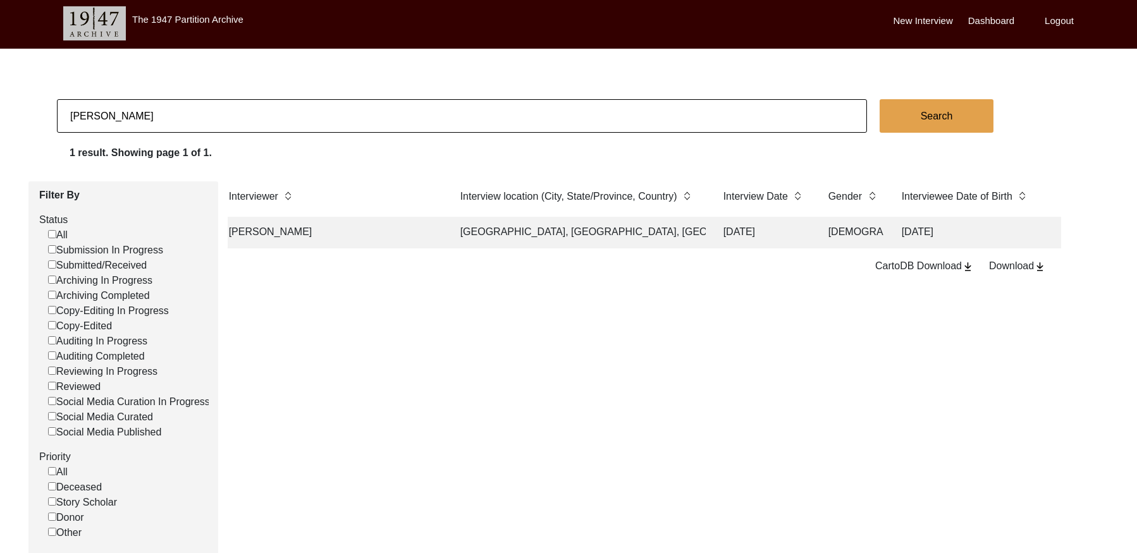
scroll to position [0, 625]
click at [535, 231] on td "[GEOGRAPHIC_DATA], [GEOGRAPHIC_DATA], [GEOGRAPHIC_DATA]" at bounding box center [570, 233] width 253 height 32
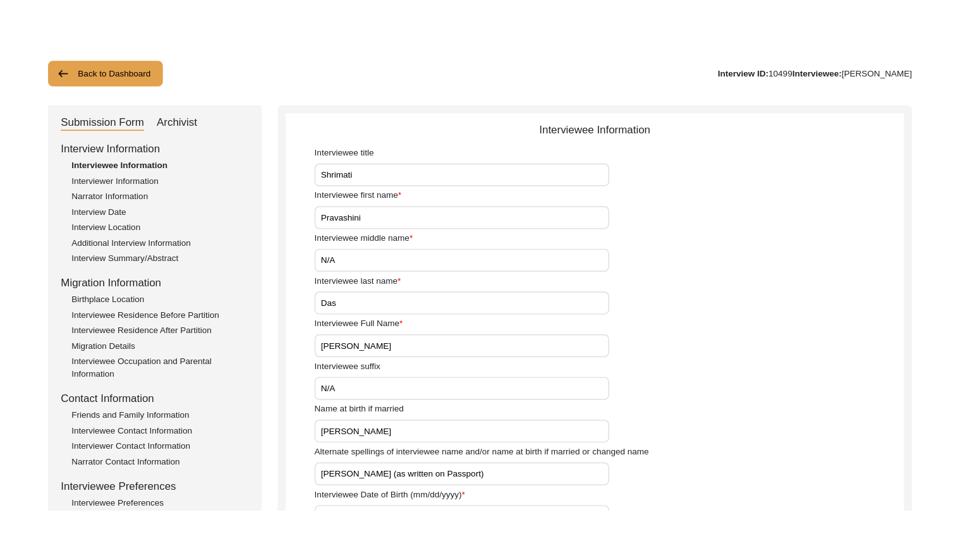
scroll to position [63, 0]
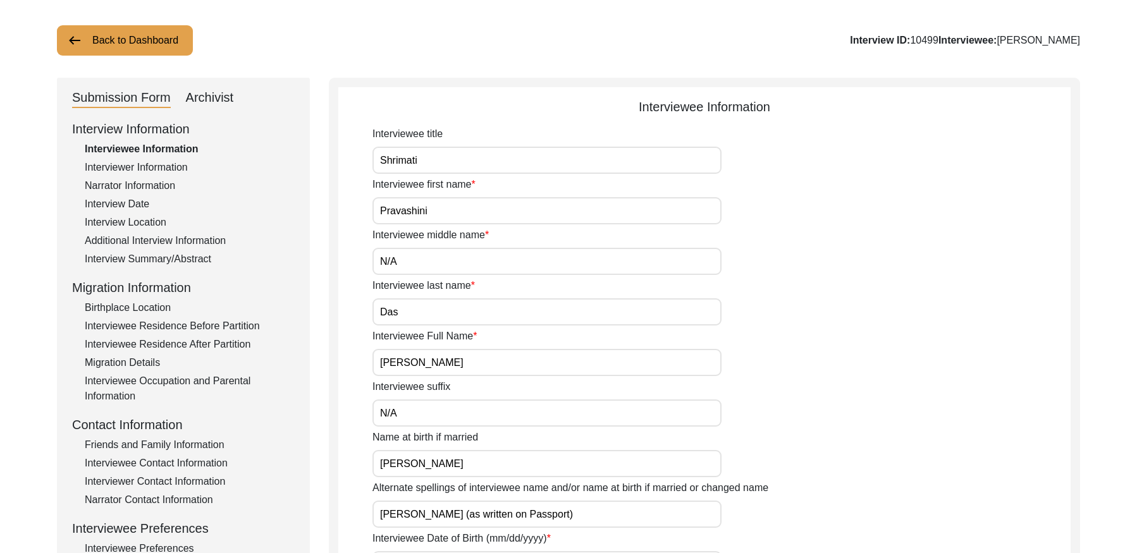
click at [488, 358] on input "[PERSON_NAME]" at bounding box center [546, 362] width 349 height 27
drag, startPoint x: 142, startPoint y: 204, endPoint x: 278, endPoint y: 204, distance: 135.3
click at [143, 204] on div "Interview Date" at bounding box center [190, 204] width 210 height 15
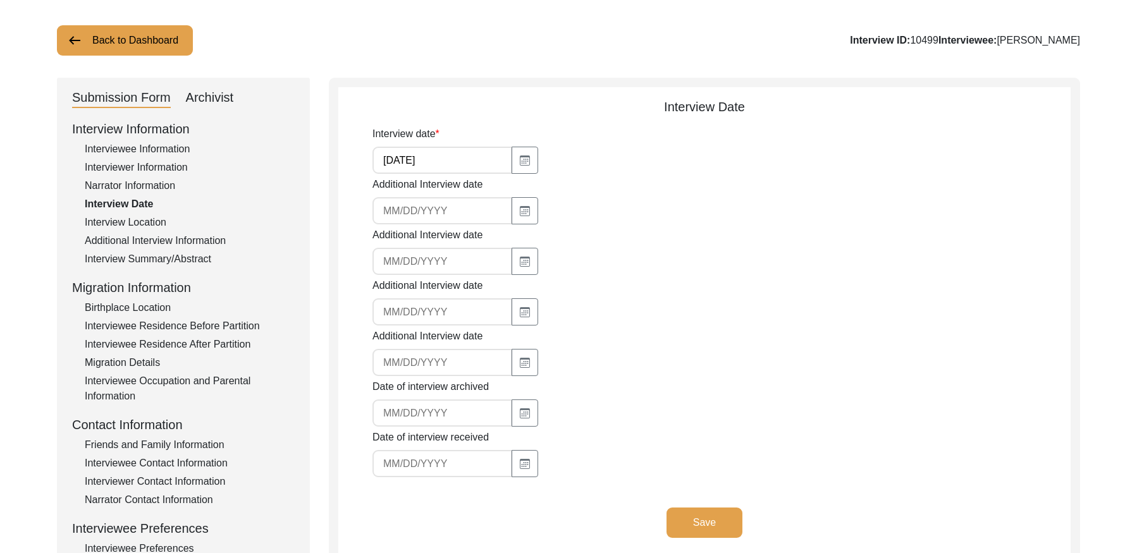
click at [446, 157] on input "[DATE]" at bounding box center [442, 160] width 140 height 27
click at [445, 157] on input "[DATE]" at bounding box center [442, 160] width 140 height 27
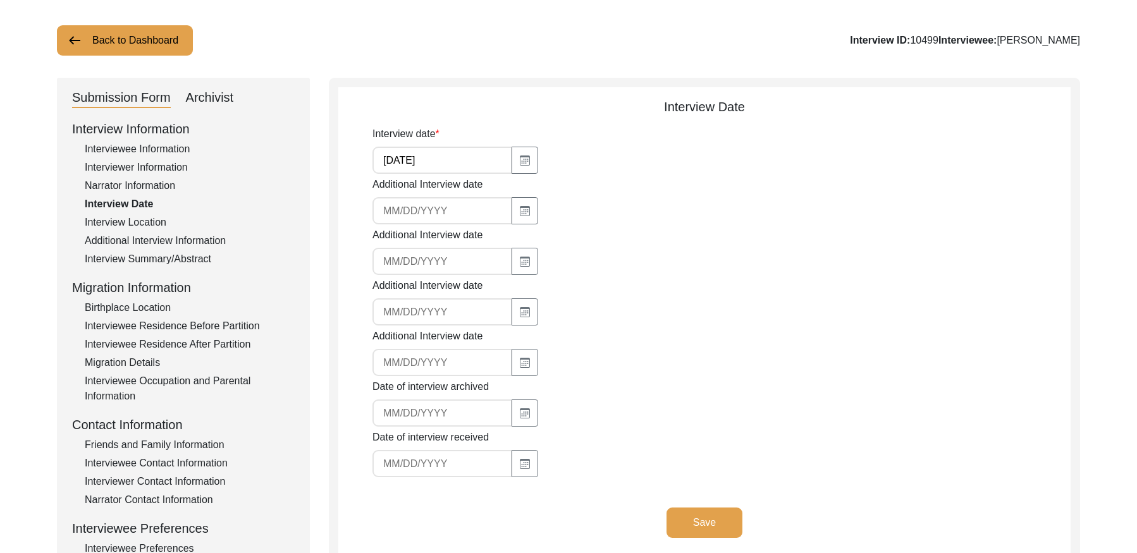
drag, startPoint x: 946, startPoint y: 40, endPoint x: 933, endPoint y: 73, distance: 34.9
click at [920, 40] on div "Interview ID: 10499 Interviewee: [PERSON_NAME]" at bounding box center [965, 40] width 230 height 15
copy div "10499"
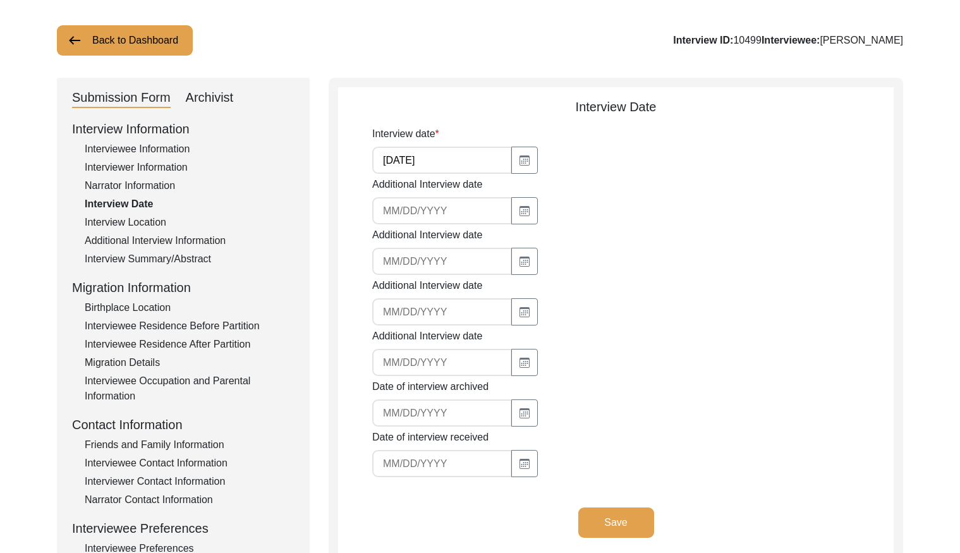
click at [147, 44] on button "Back to Dashboard" at bounding box center [125, 40] width 136 height 30
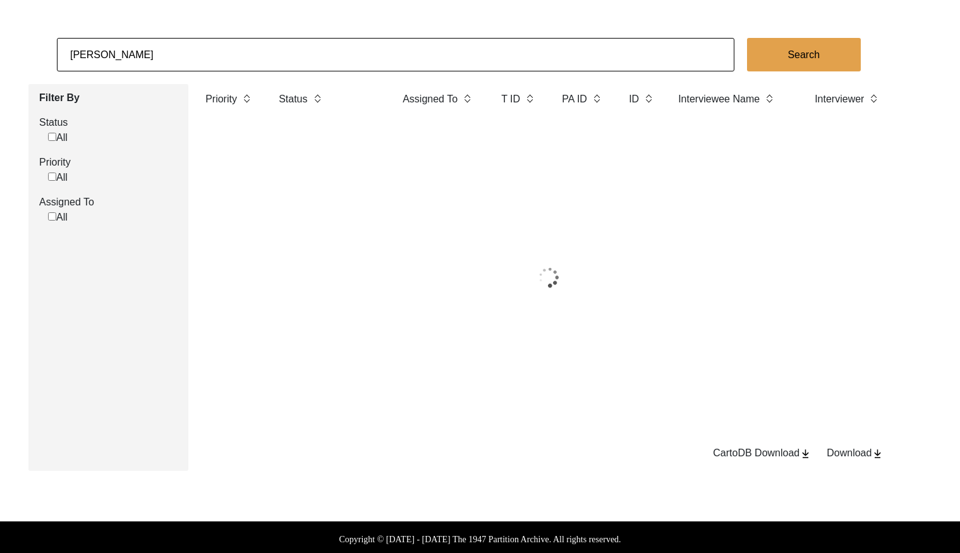
click at [195, 58] on input "[PERSON_NAME]" at bounding box center [396, 55] width 678 height 34
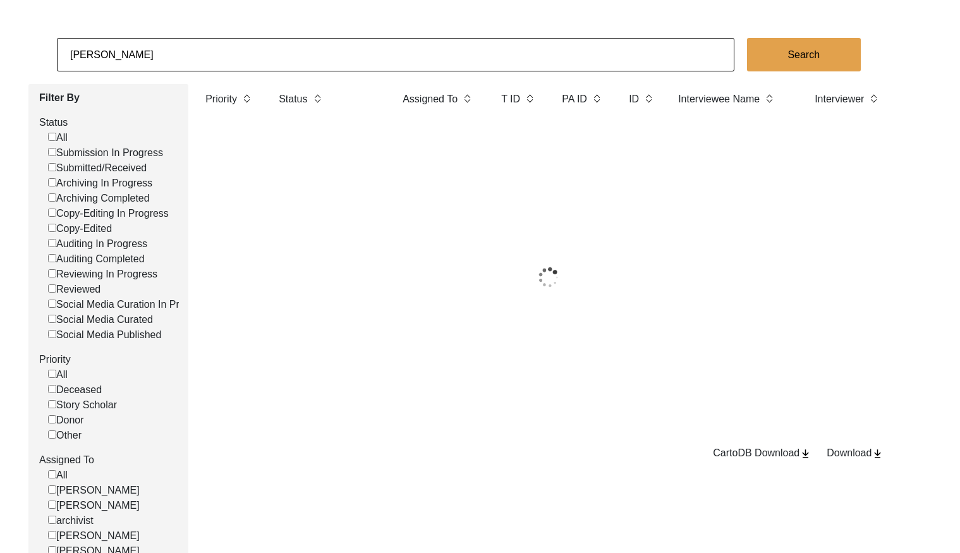
click at [195, 58] on input "[PERSON_NAME]" at bounding box center [396, 55] width 678 height 34
click at [195, 57] on input "[PERSON_NAME]" at bounding box center [396, 55] width 678 height 34
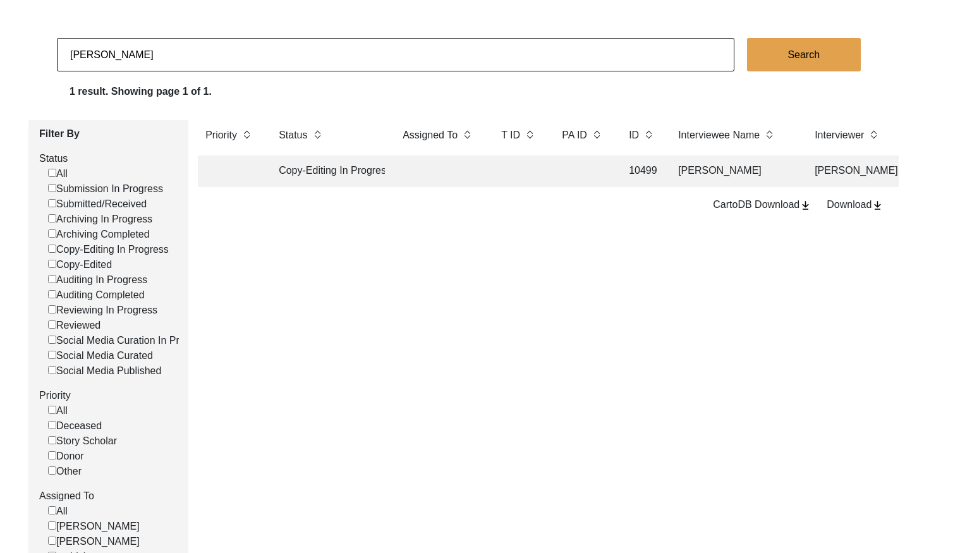
paste input "9255"
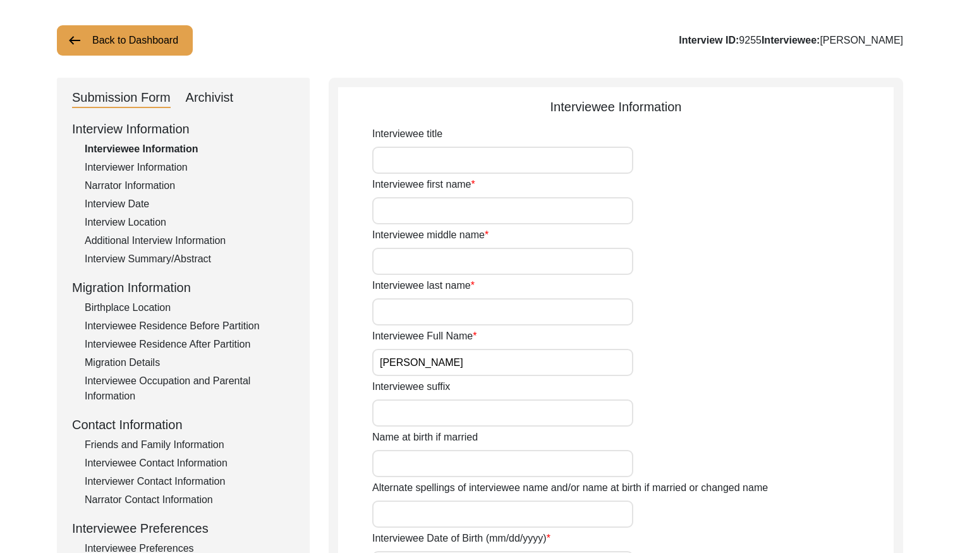
click at [240, 97] on div "Submission Form Archivist" at bounding box center [183, 98] width 223 height 20
click at [234, 98] on div "Submission Form Archivist" at bounding box center [183, 98] width 223 height 20
click at [231, 96] on div "Archivist" at bounding box center [210, 98] width 48 height 20
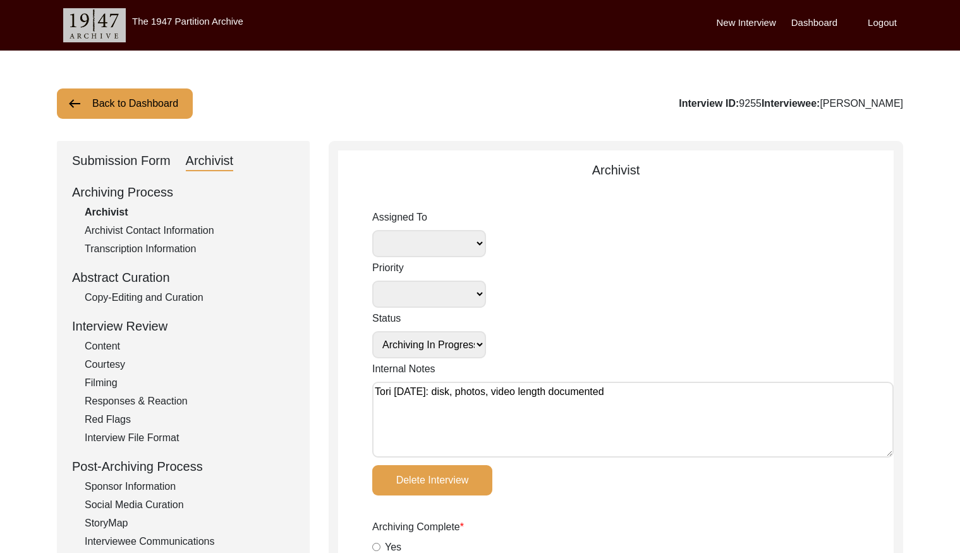
click at [132, 111] on button "Back to Dashboard" at bounding box center [125, 103] width 136 height 30
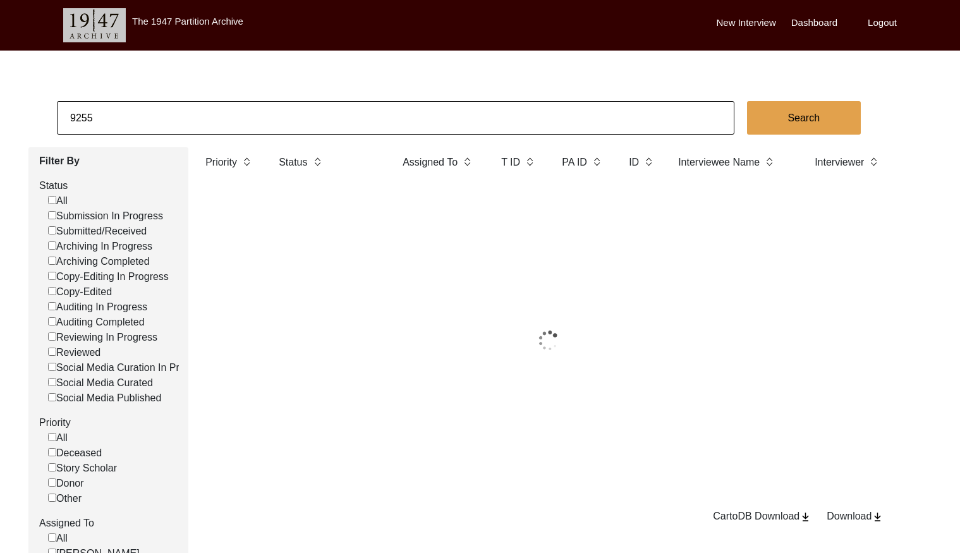
click at [169, 107] on input "9255" at bounding box center [396, 118] width 678 height 34
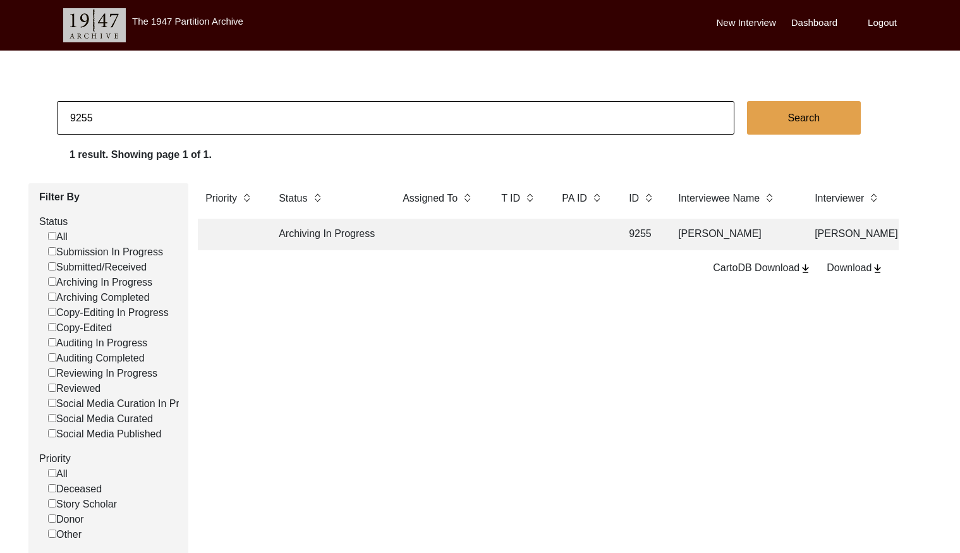
paste input "1022"
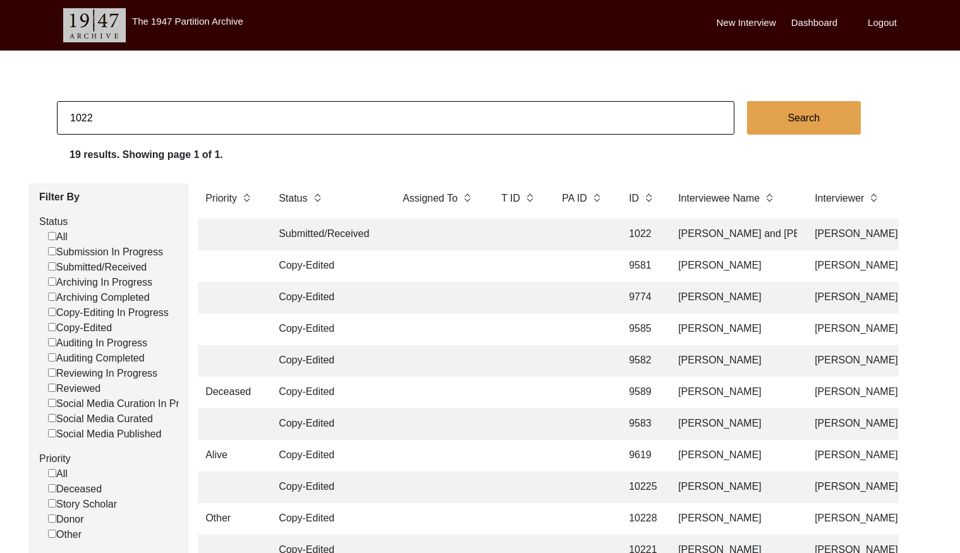
click at [462, 235] on td at bounding box center [439, 235] width 88 height 32
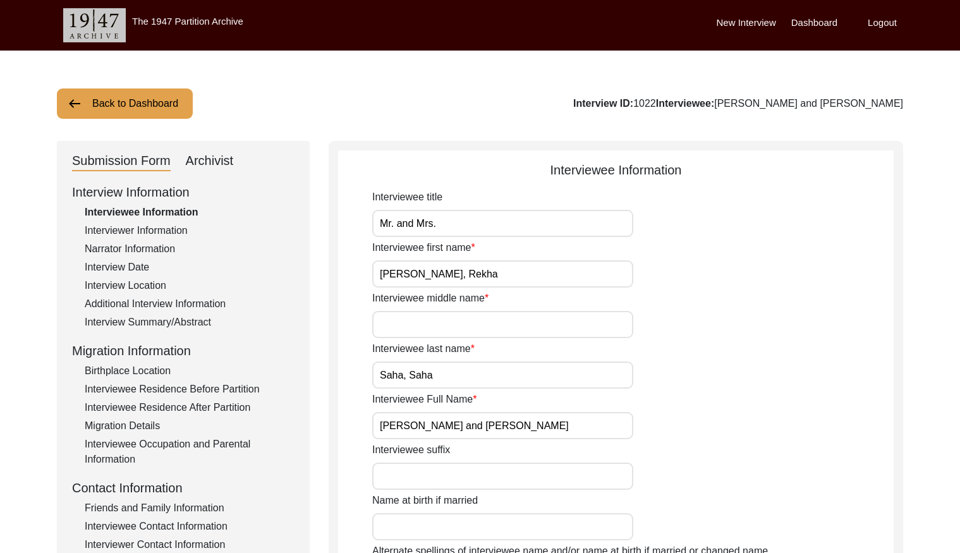
click at [133, 94] on button "Back to Dashboard" at bounding box center [125, 103] width 136 height 30
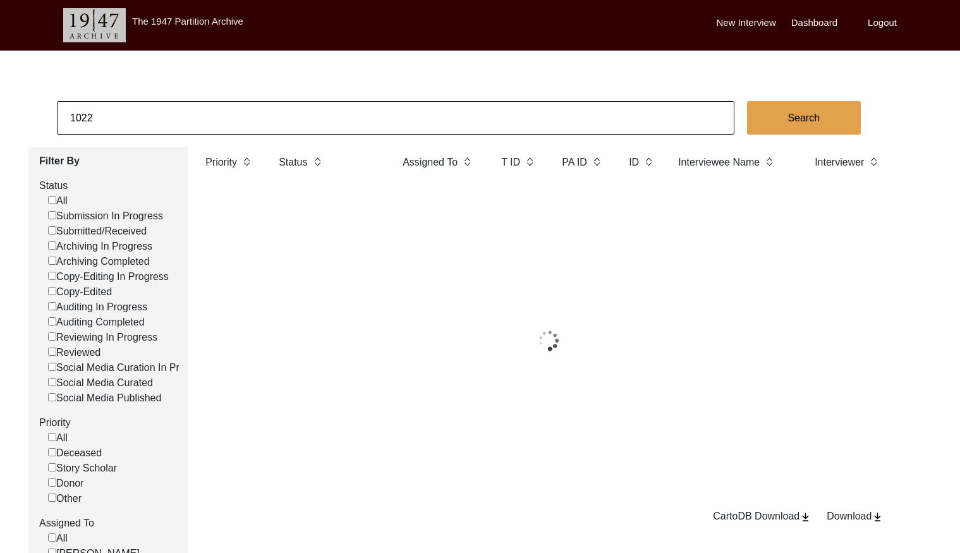
click at [208, 111] on input "1022" at bounding box center [396, 118] width 678 height 34
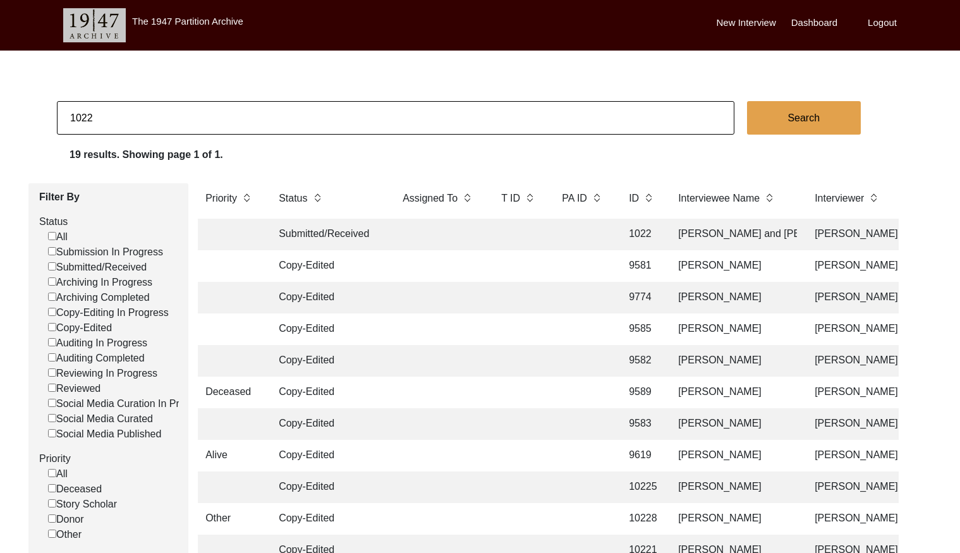
paste input "2057"
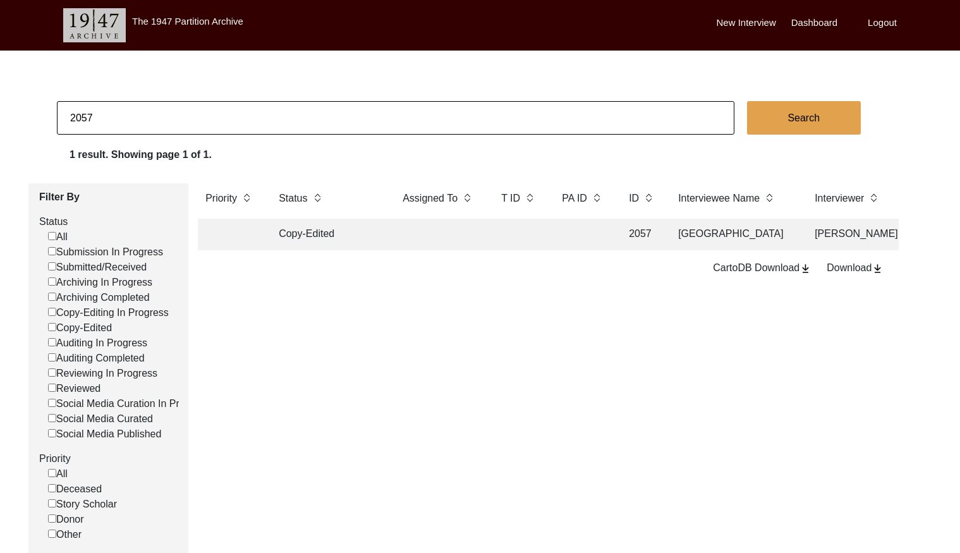
click at [574, 240] on td at bounding box center [582, 235] width 57 height 32
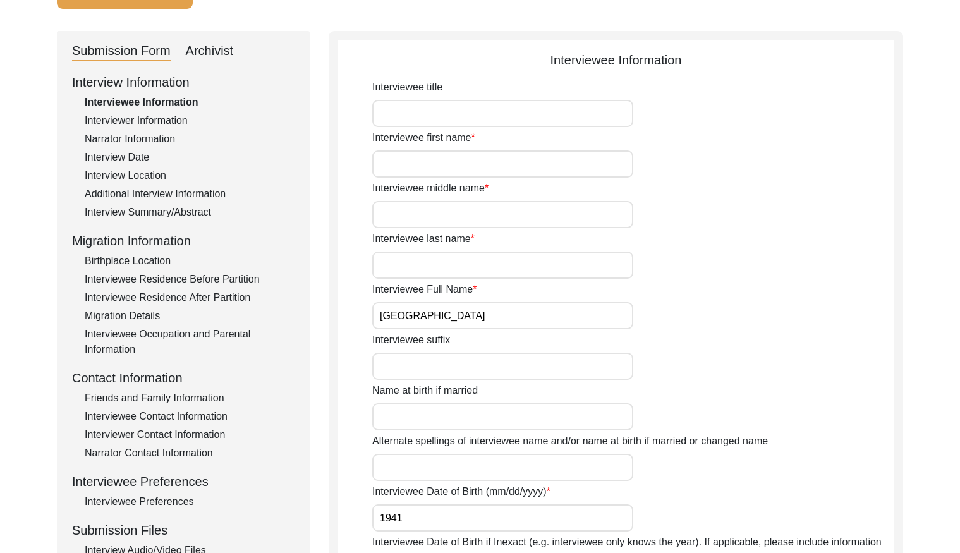
scroll to position [84, 0]
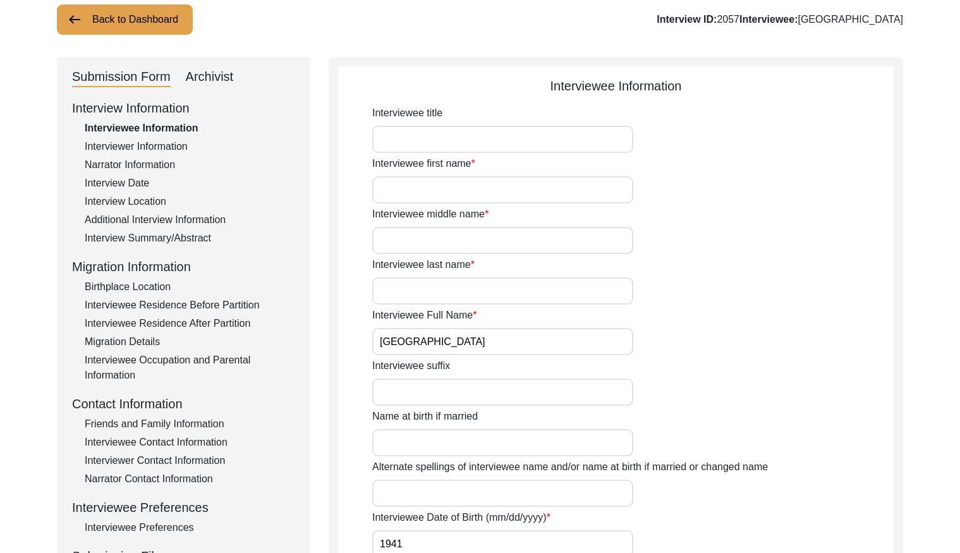
click at [156, 235] on div "Interview Summary/Abstract" at bounding box center [190, 238] width 210 height 15
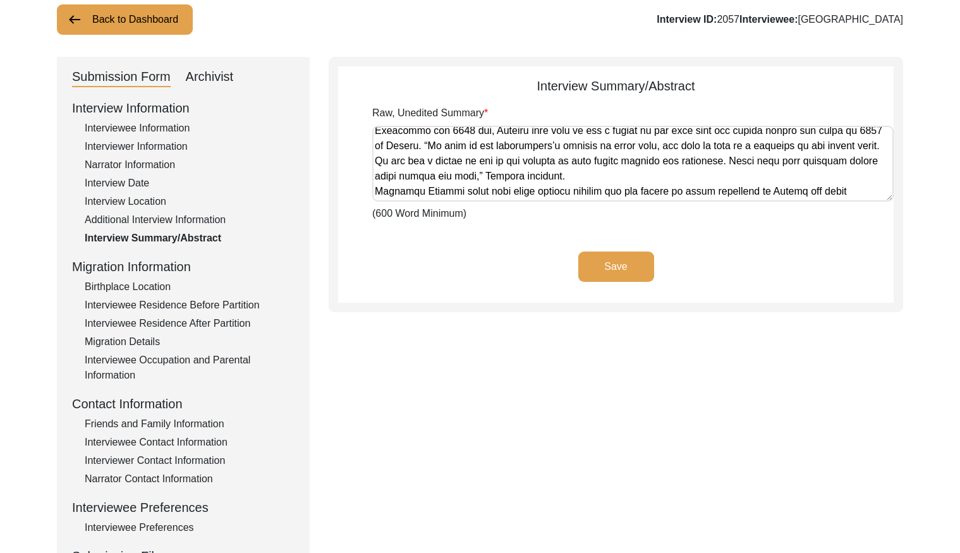
scroll to position [430, 0]
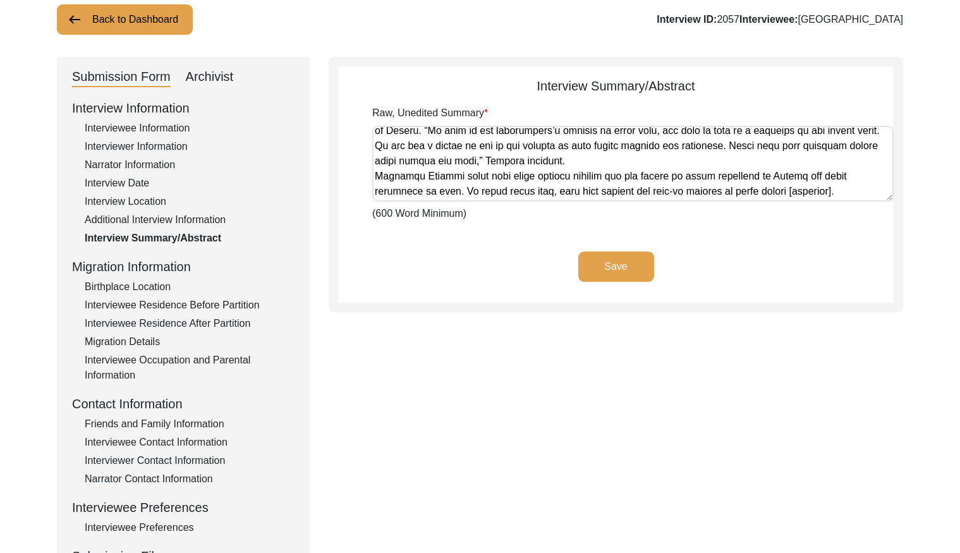
click at [202, 80] on div "Archivist" at bounding box center [210, 77] width 48 height 20
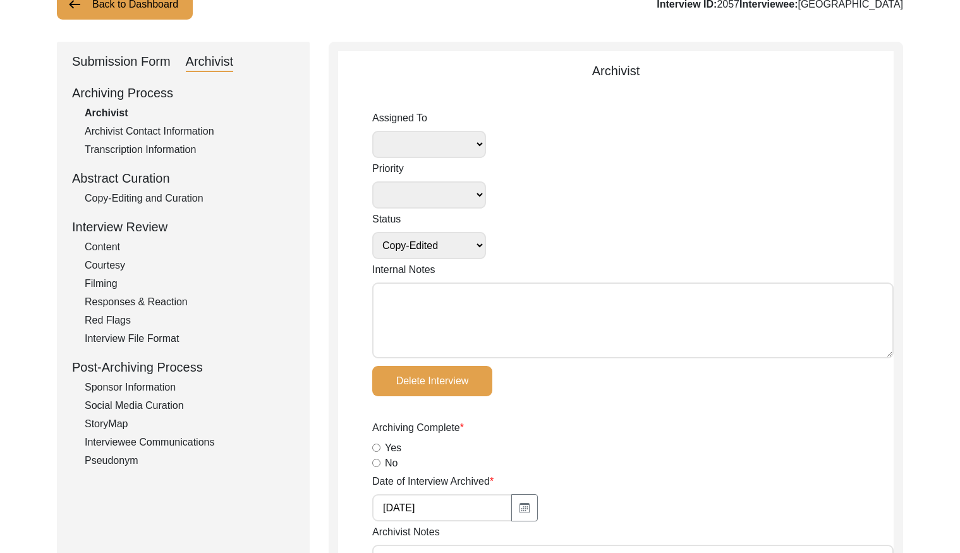
scroll to position [95, 0]
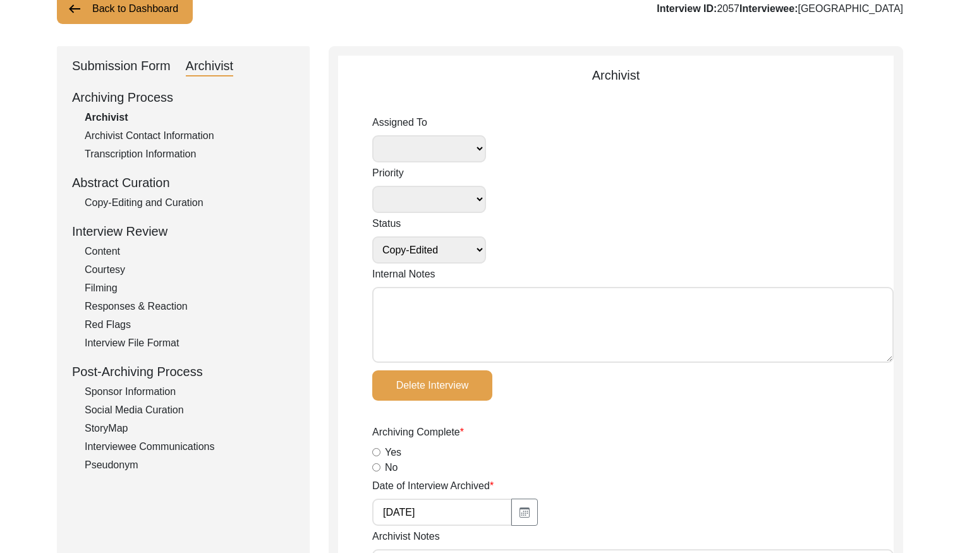
click at [175, 202] on div "Copy-Editing and Curation" at bounding box center [190, 202] width 210 height 15
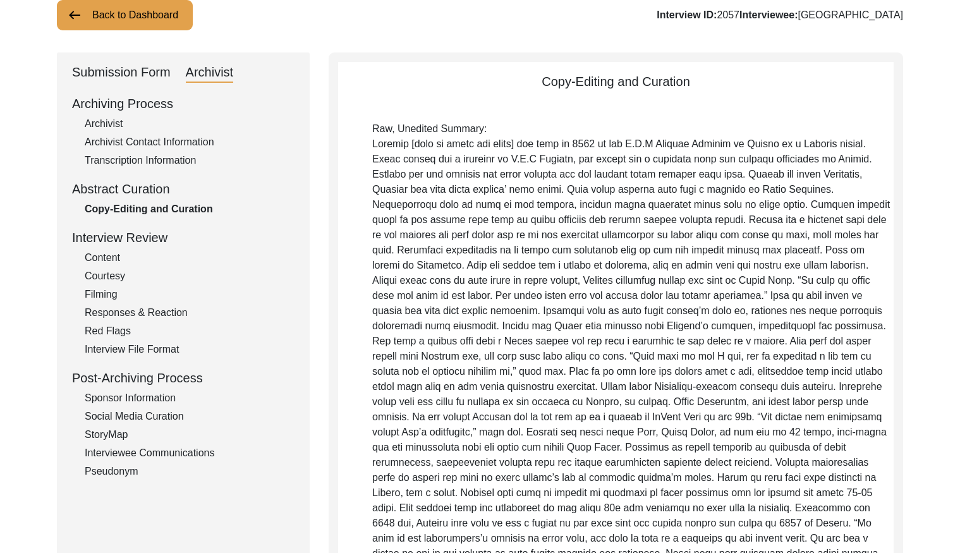
scroll to position [0, 0]
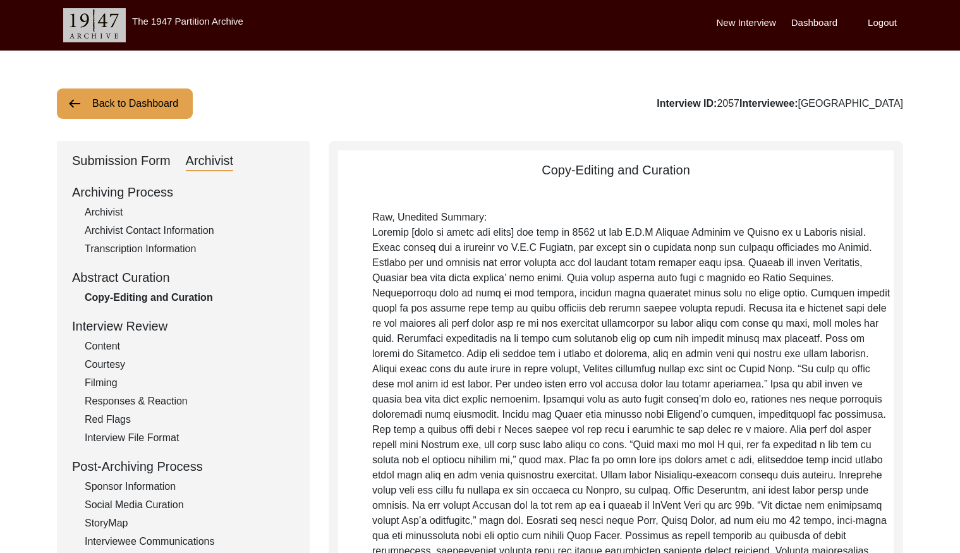
click at [100, 105] on button "Back to Dashboard" at bounding box center [125, 103] width 136 height 30
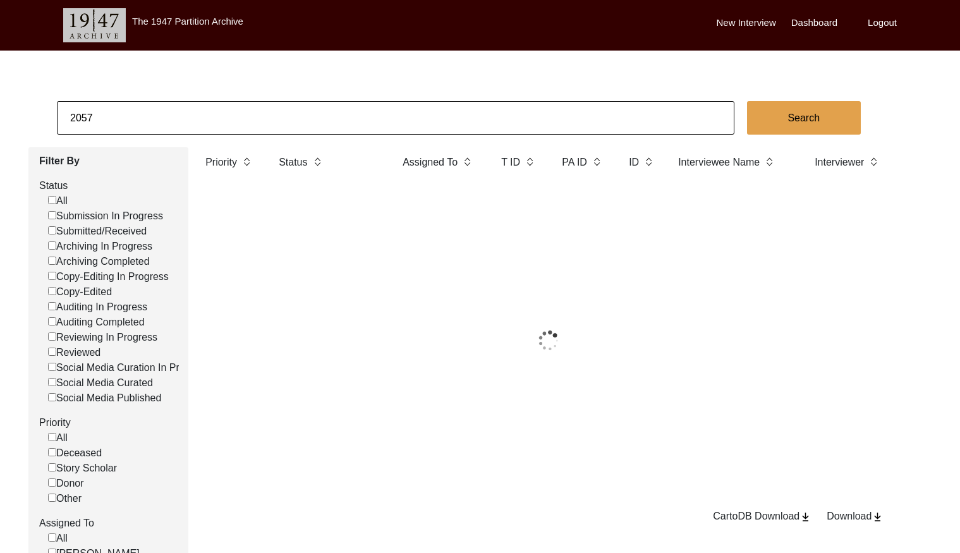
click at [111, 109] on input "2057" at bounding box center [396, 118] width 678 height 34
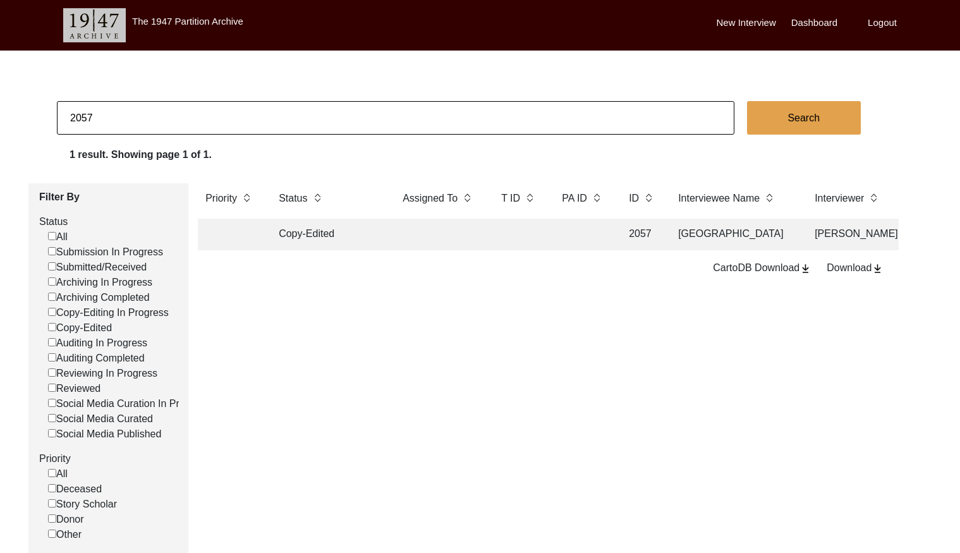
click at [111, 109] on input "2057" at bounding box center [396, 118] width 678 height 34
paste input "8"
click at [507, 231] on td at bounding box center [519, 235] width 51 height 32
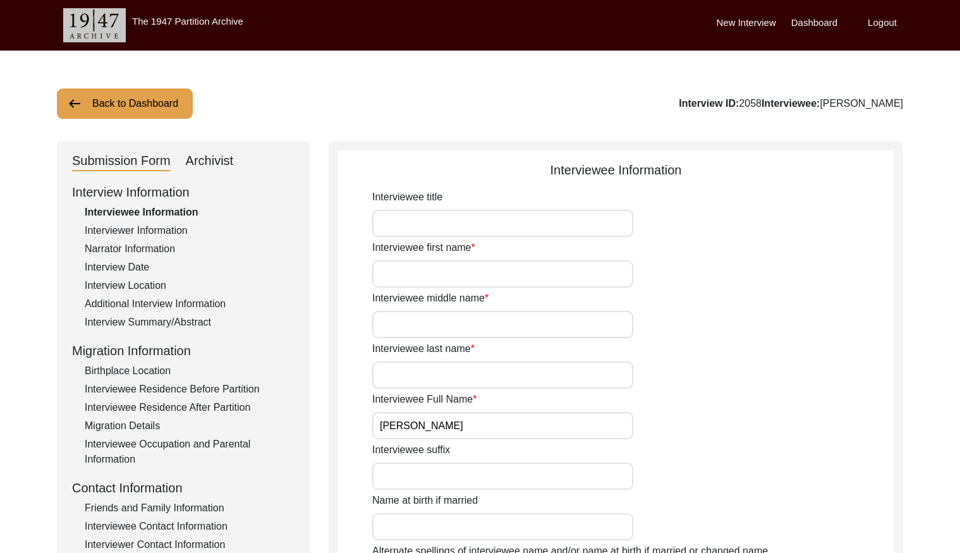
drag, startPoint x: 198, startPoint y: 162, endPoint x: 223, endPoint y: 168, distance: 24.5
click at [198, 162] on div "Archivist" at bounding box center [210, 161] width 48 height 20
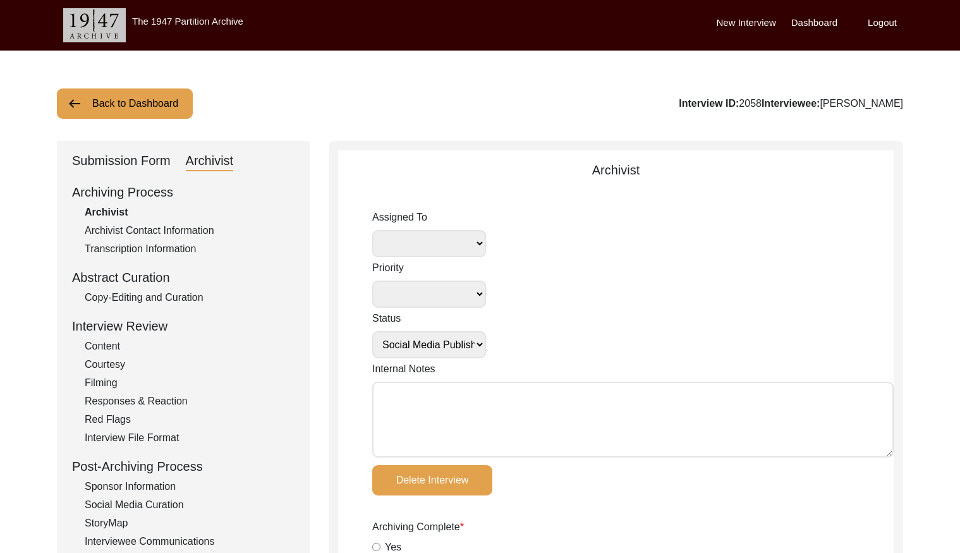
drag, startPoint x: 145, startPoint y: 290, endPoint x: 169, endPoint y: 291, distance: 23.4
click at [148, 290] on div "Copy-Editing and Curation" at bounding box center [190, 297] width 210 height 15
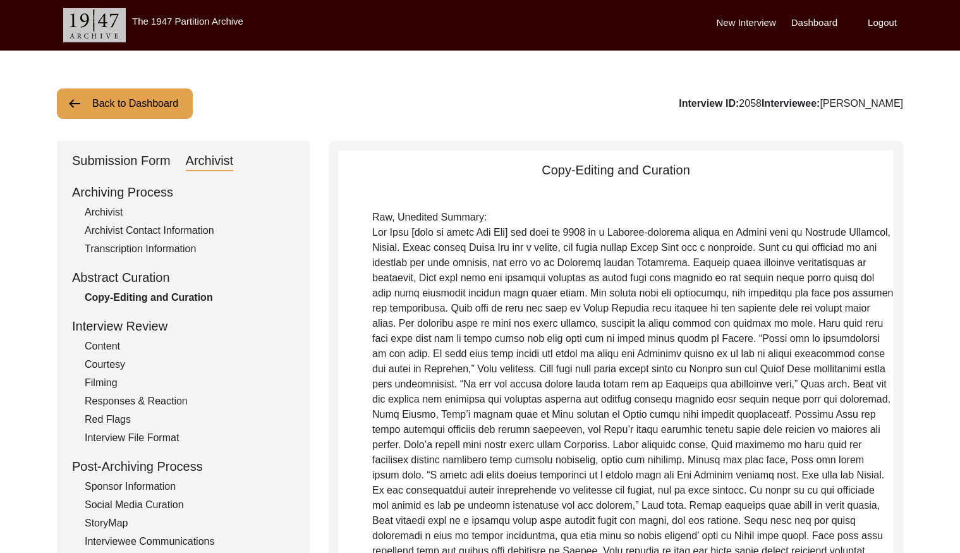
click at [104, 205] on div "Archivist" at bounding box center [190, 212] width 210 height 15
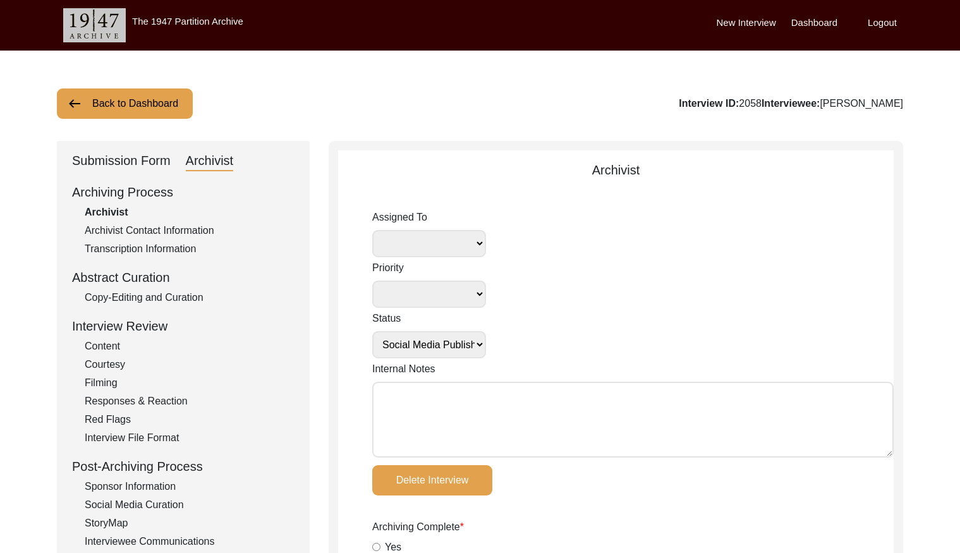
drag, startPoint x: 119, startPoint y: 162, endPoint x: 219, endPoint y: 167, distance: 99.4
click at [120, 162] on div "Submission Form" at bounding box center [121, 161] width 99 height 20
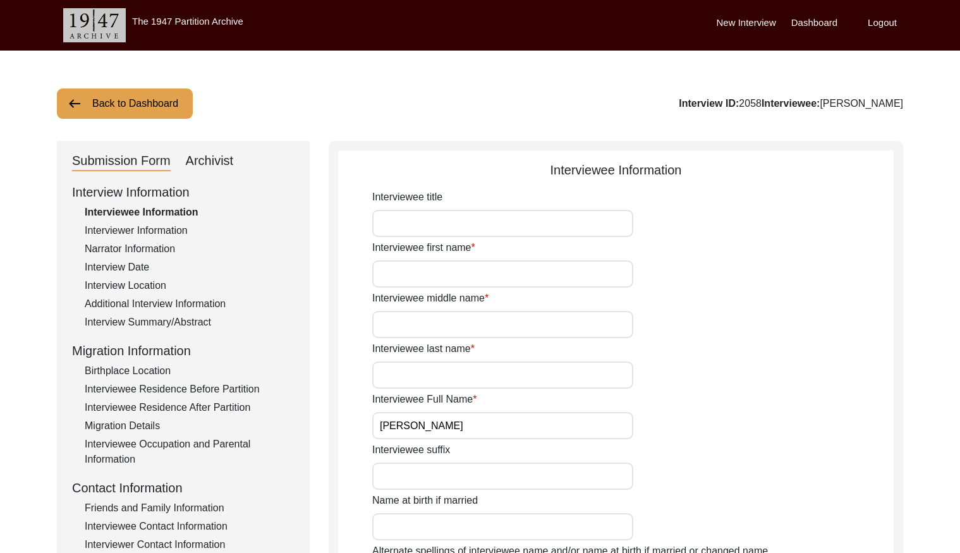
click at [137, 106] on button "Back to Dashboard" at bounding box center [125, 103] width 136 height 30
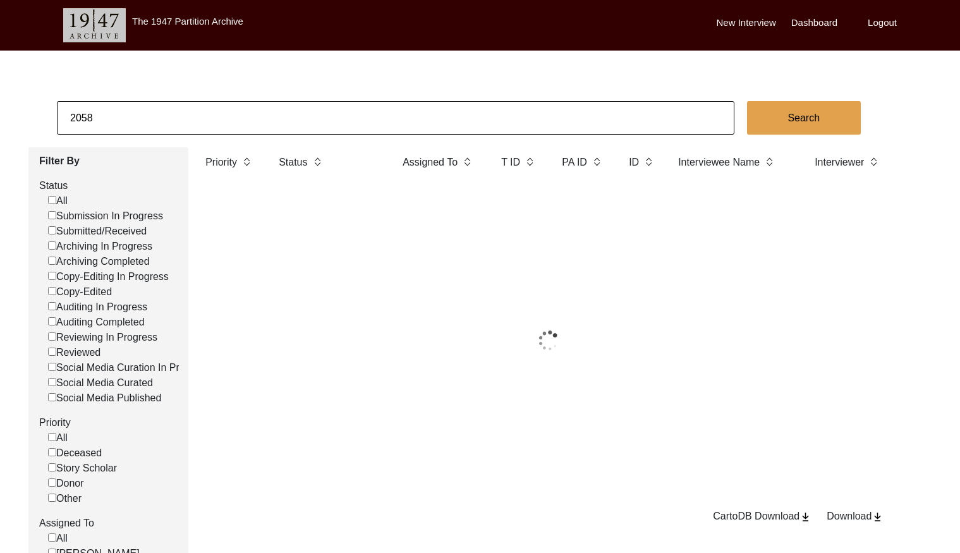
click at [208, 113] on input "2058" at bounding box center [396, 118] width 678 height 34
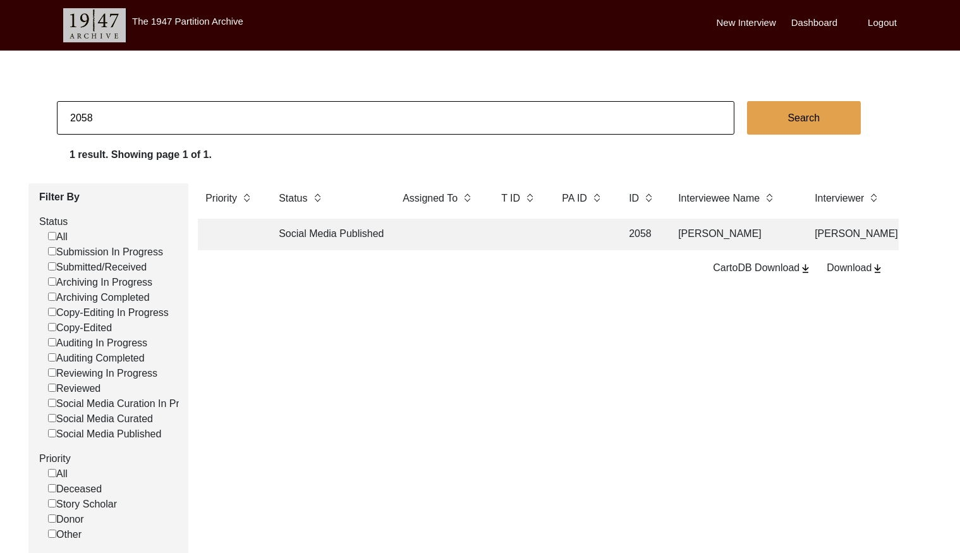
paste input "9"
click at [446, 236] on td at bounding box center [439, 235] width 88 height 32
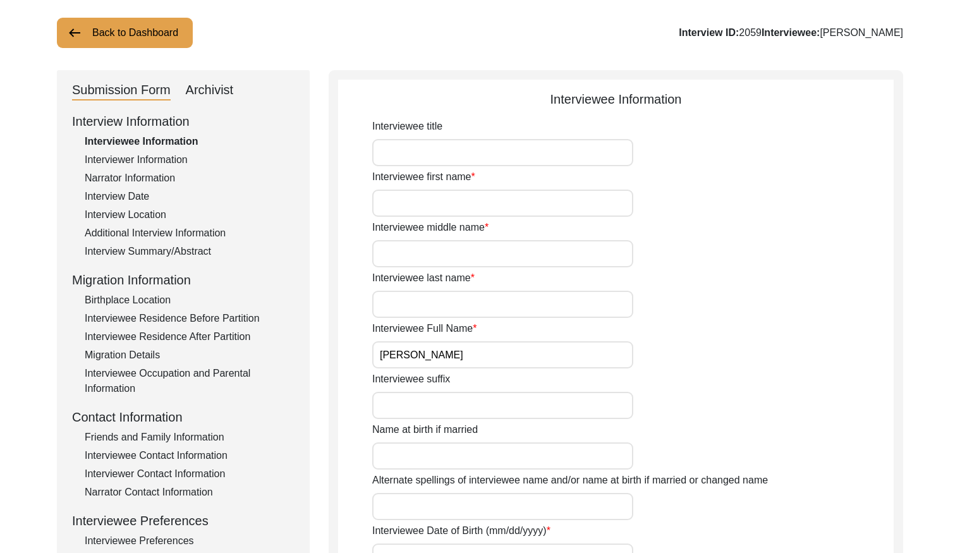
scroll to position [100, 0]
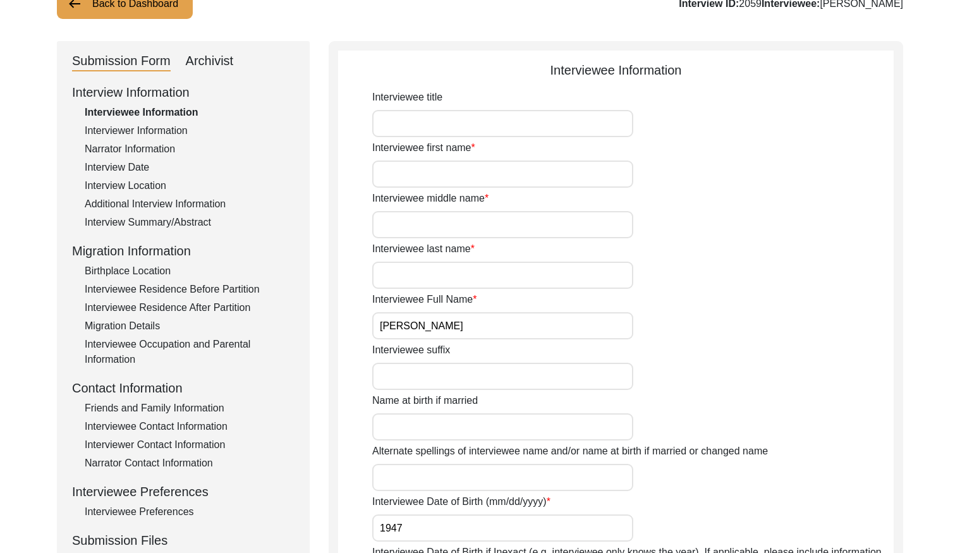
click at [188, 221] on div "Interview Summary/Abstract" at bounding box center [190, 222] width 210 height 15
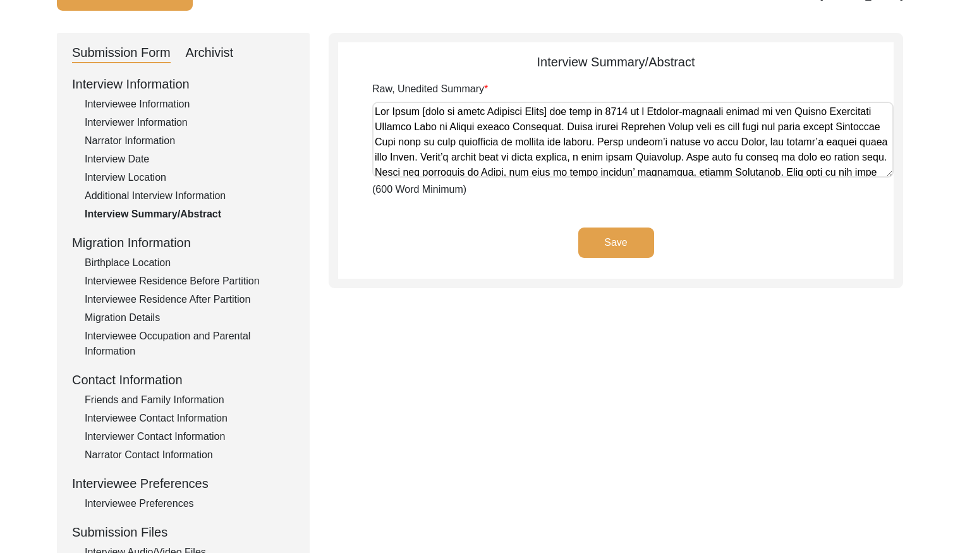
scroll to position [111, 0]
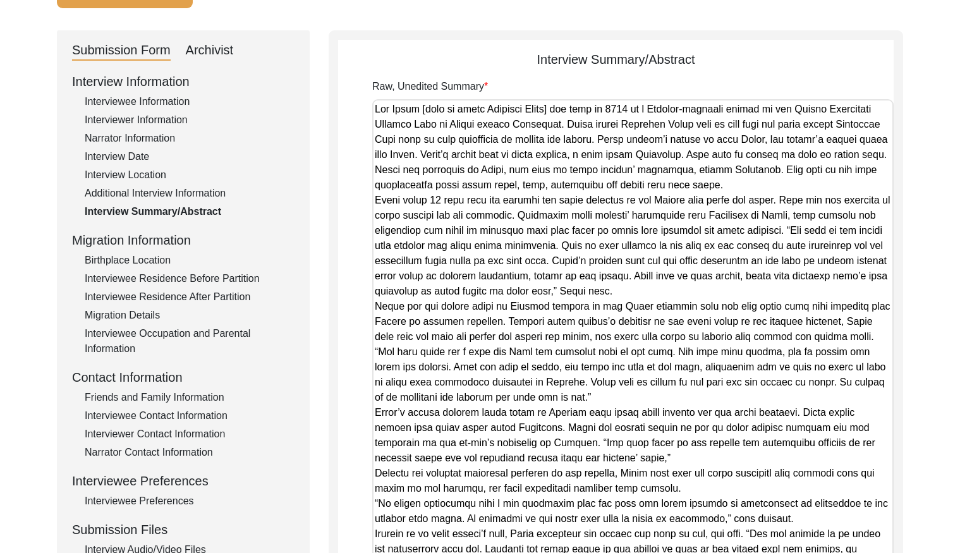
drag, startPoint x: 890, startPoint y: 171, endPoint x: 816, endPoint y: 585, distance: 420.6
click at [816, 554] on html "The 1947 Partition Archive New Interview Dashboard Logout Back to Dashboard Int…" at bounding box center [480, 386] width 960 height 994
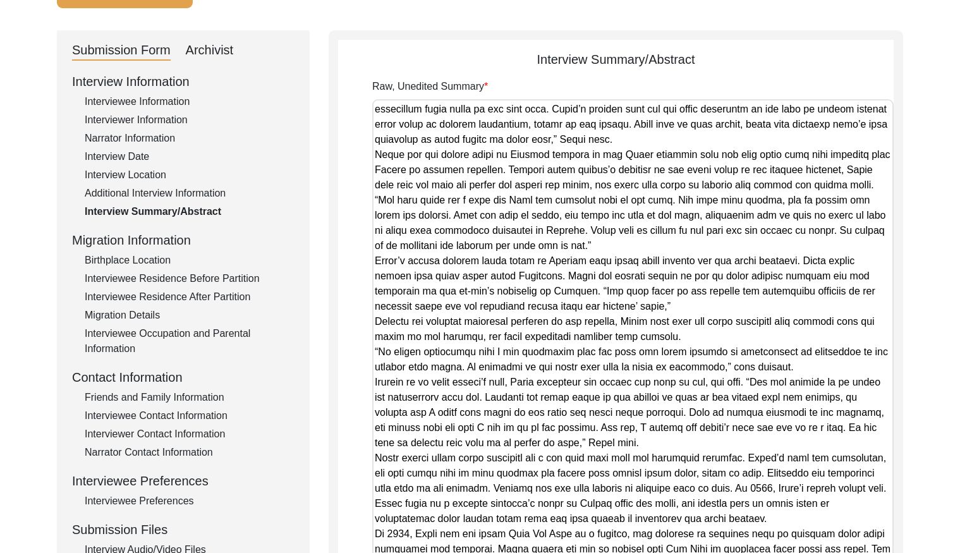
scroll to position [0, 0]
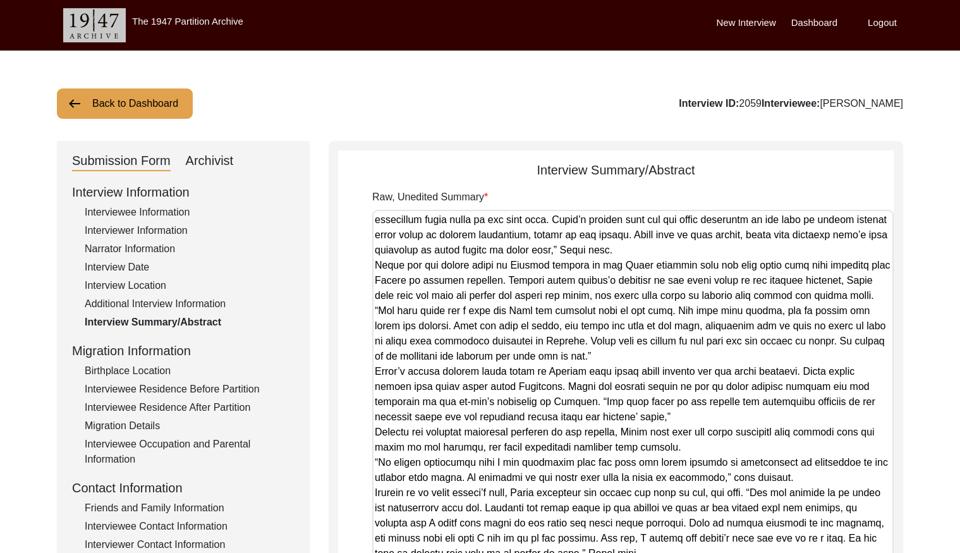
click at [76, 101] on img at bounding box center [74, 103] width 15 height 15
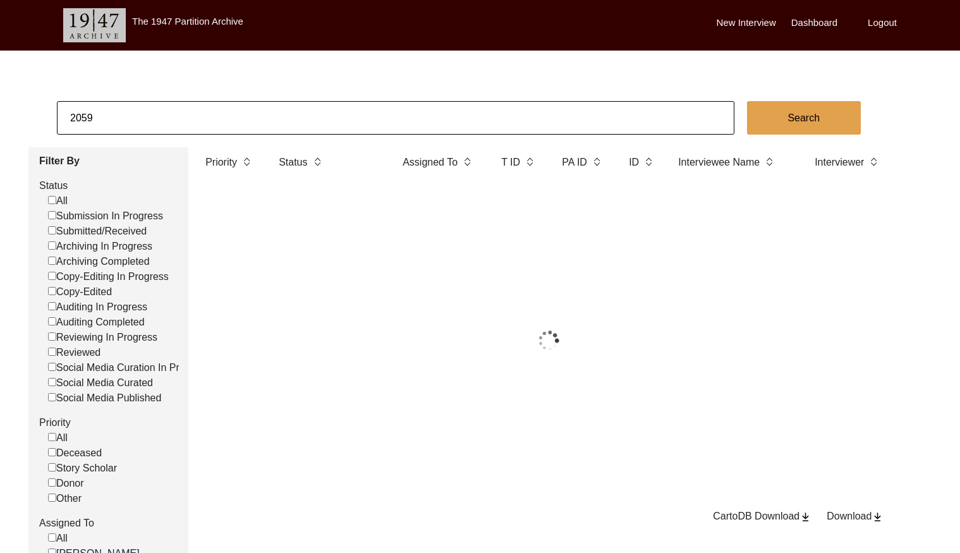
drag, startPoint x: 76, startPoint y: 100, endPoint x: 160, endPoint y: 107, distance: 84.4
click at [160, 107] on input "2059" at bounding box center [396, 118] width 678 height 34
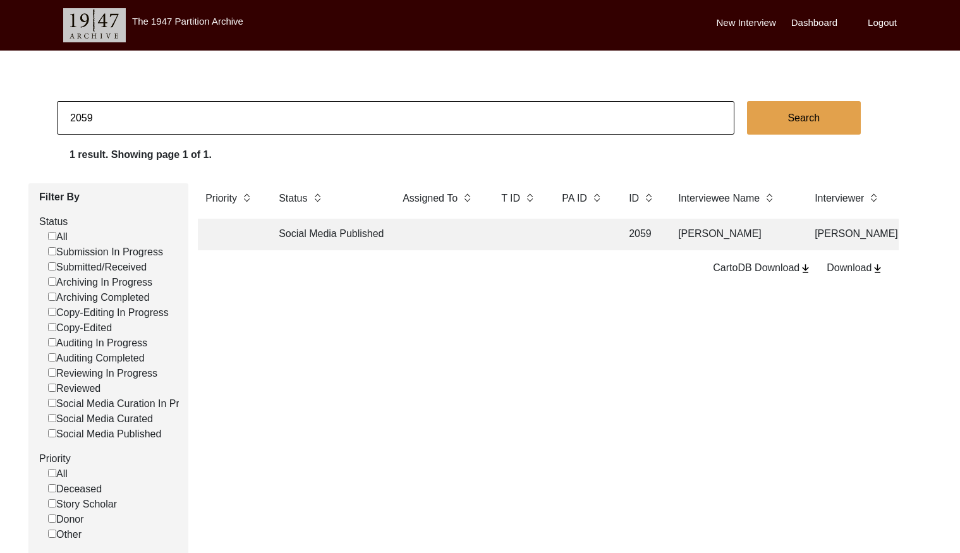
paste input "60"
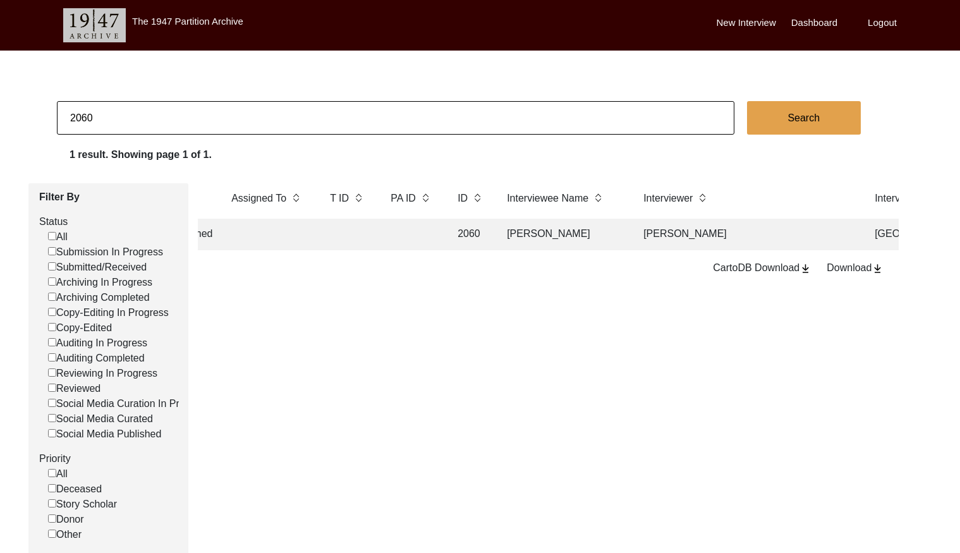
scroll to position [0, 197]
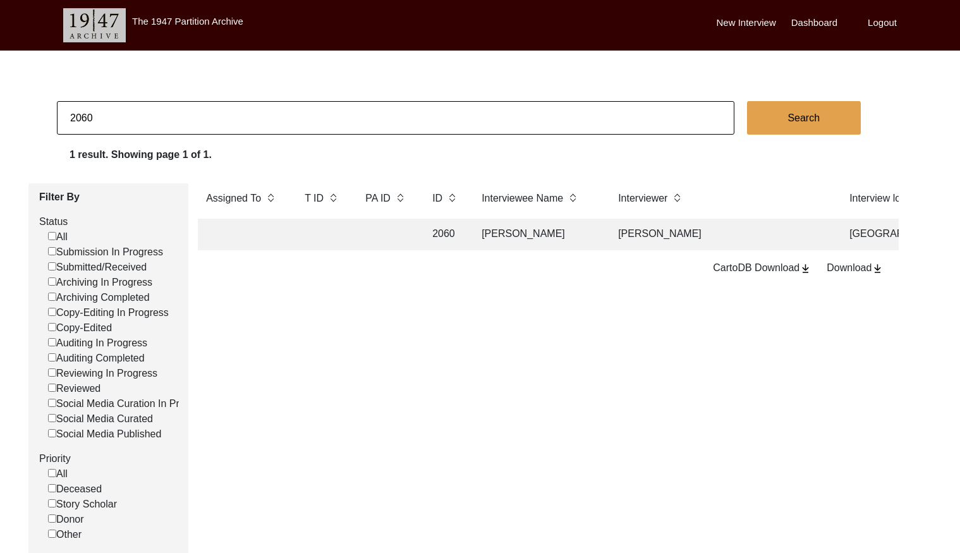
click at [534, 231] on td "[PERSON_NAME]" at bounding box center [537, 235] width 126 height 32
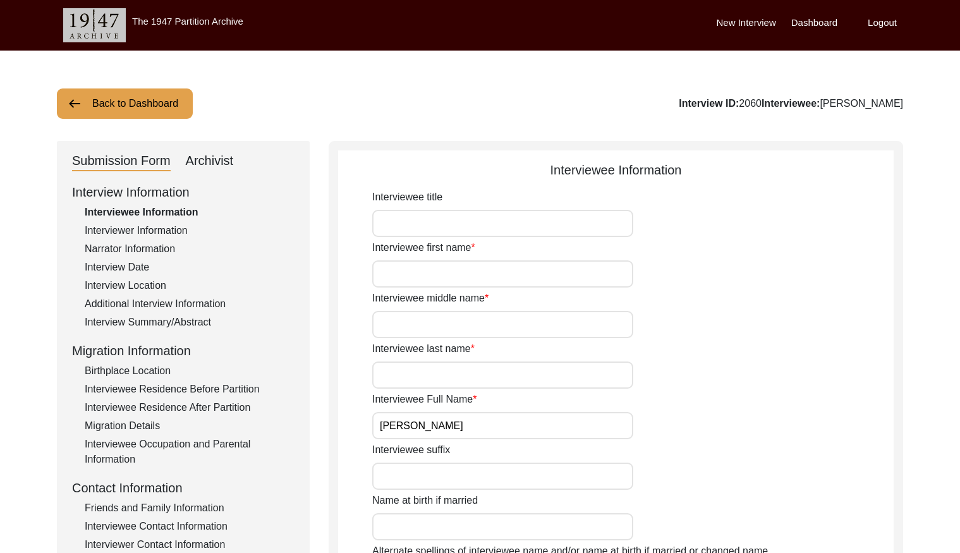
drag, startPoint x: 161, startPoint y: 320, endPoint x: 169, endPoint y: 316, distance: 8.8
click at [161, 320] on div "Interview Summary/Abstract" at bounding box center [190, 322] width 210 height 15
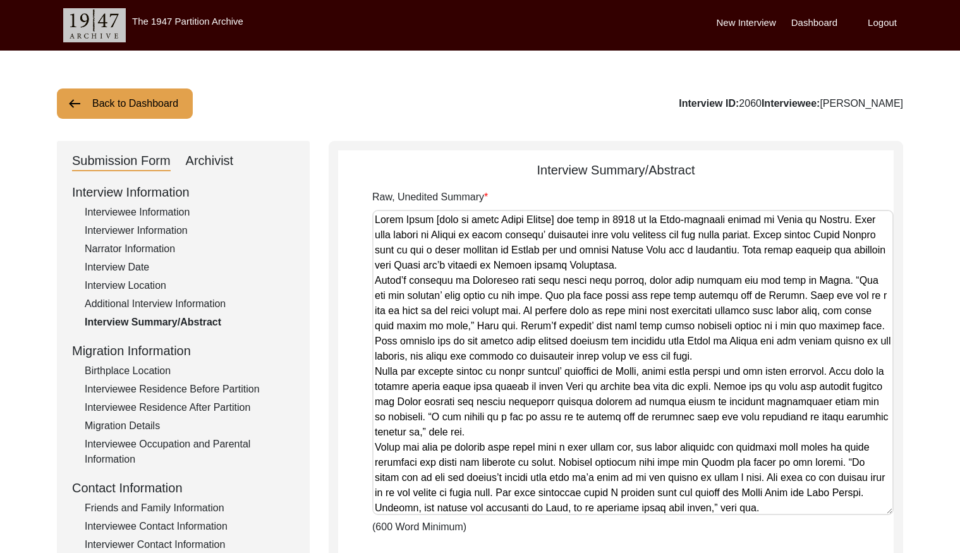
drag, startPoint x: 888, startPoint y: 281, endPoint x: 850, endPoint y: 518, distance: 240.6
click at [850, 515] on textarea "Raw, Unedited Summary" at bounding box center [633, 362] width 522 height 305
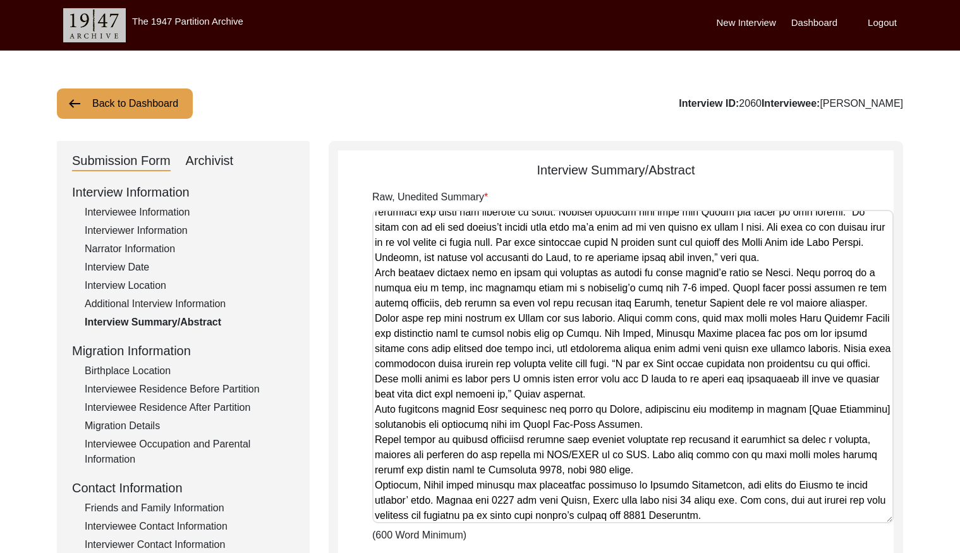
scroll to position [253, 0]
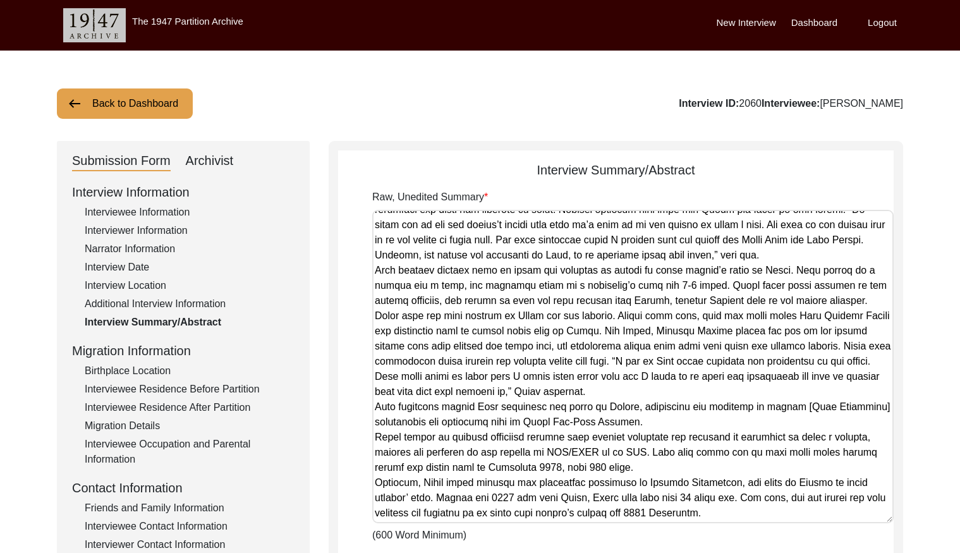
click at [140, 109] on button "Back to Dashboard" at bounding box center [125, 103] width 136 height 30
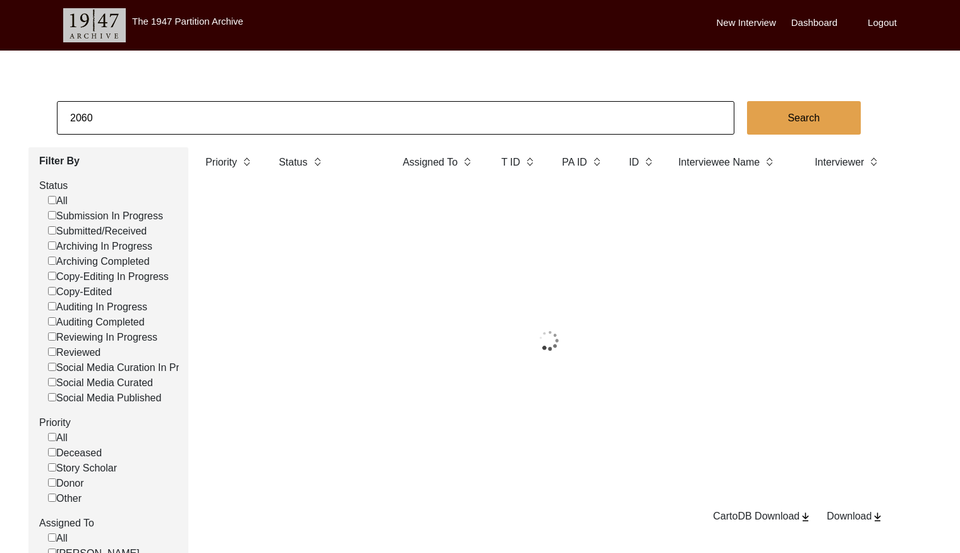
click at [186, 115] on input "2060" at bounding box center [396, 118] width 678 height 34
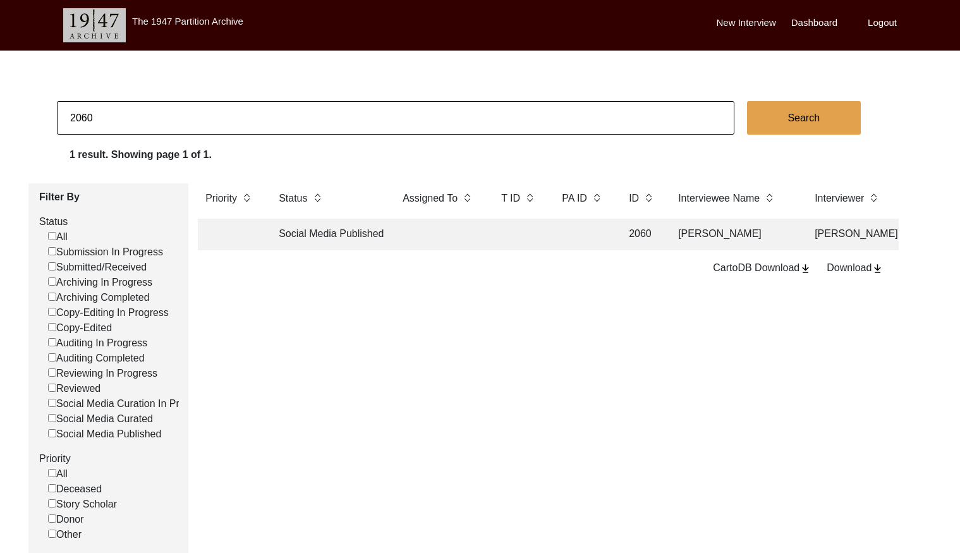
click at [186, 116] on input "2060" at bounding box center [396, 118] width 678 height 34
paste input "5869"
click at [432, 235] on td at bounding box center [439, 235] width 88 height 32
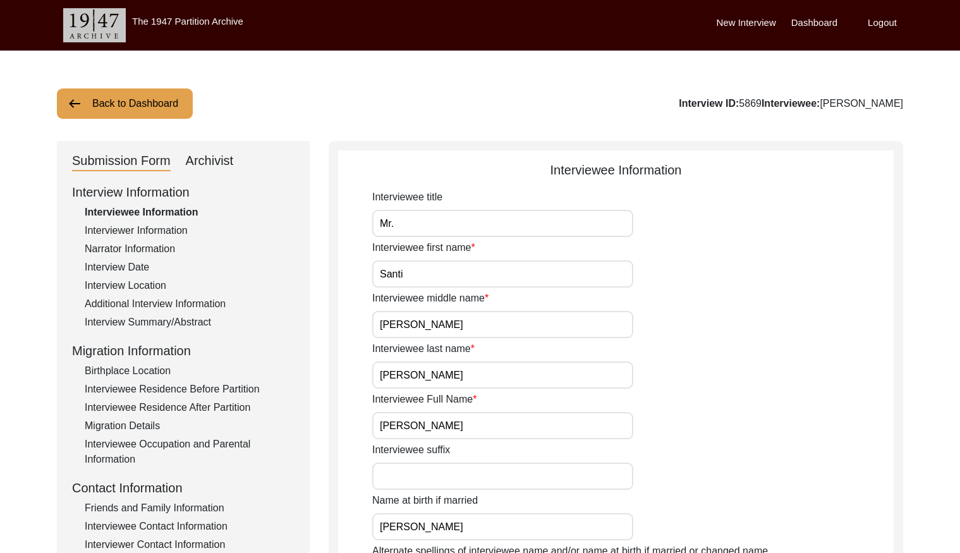
click at [169, 298] on div "Additional Interview Information" at bounding box center [190, 303] width 210 height 15
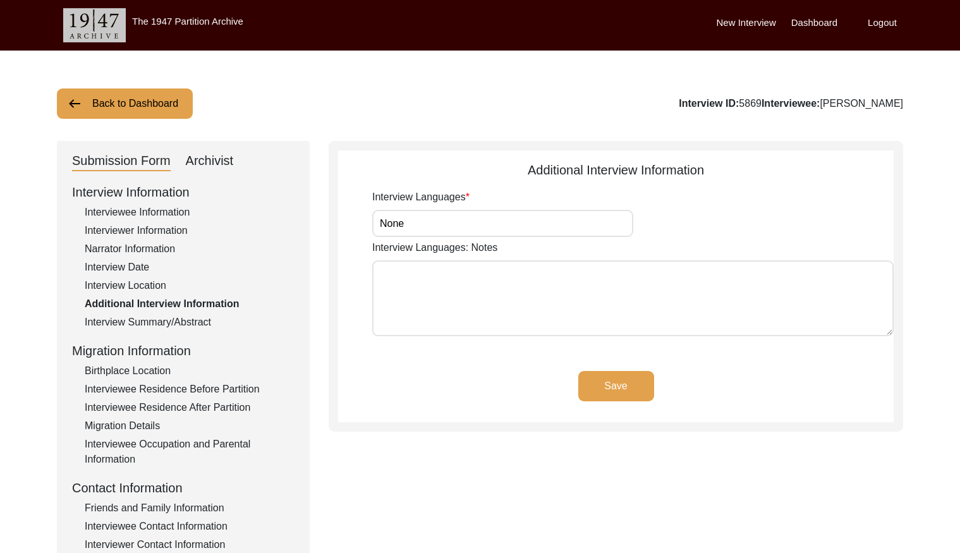
click at [195, 320] on div "Interview Summary/Abstract" at bounding box center [190, 322] width 210 height 15
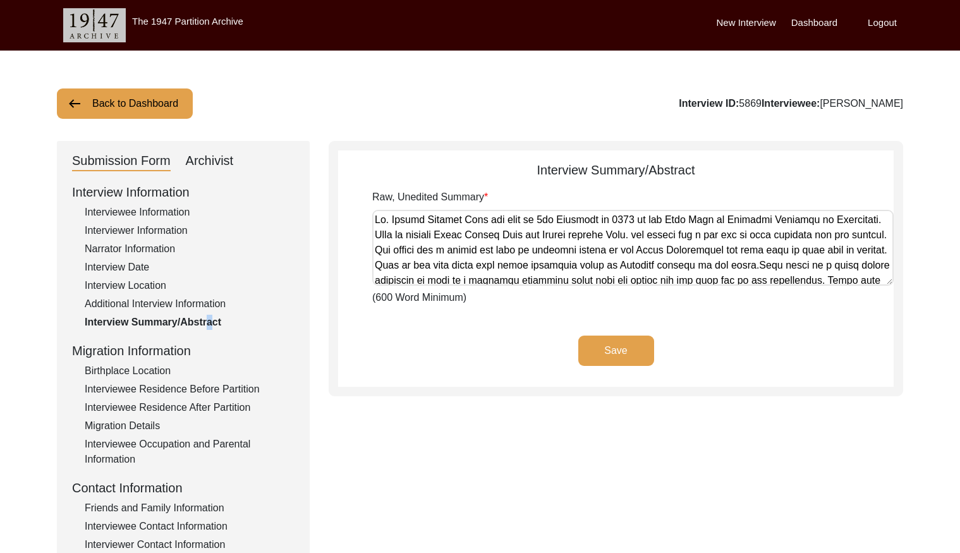
click at [128, 99] on button "Back to Dashboard" at bounding box center [125, 103] width 136 height 30
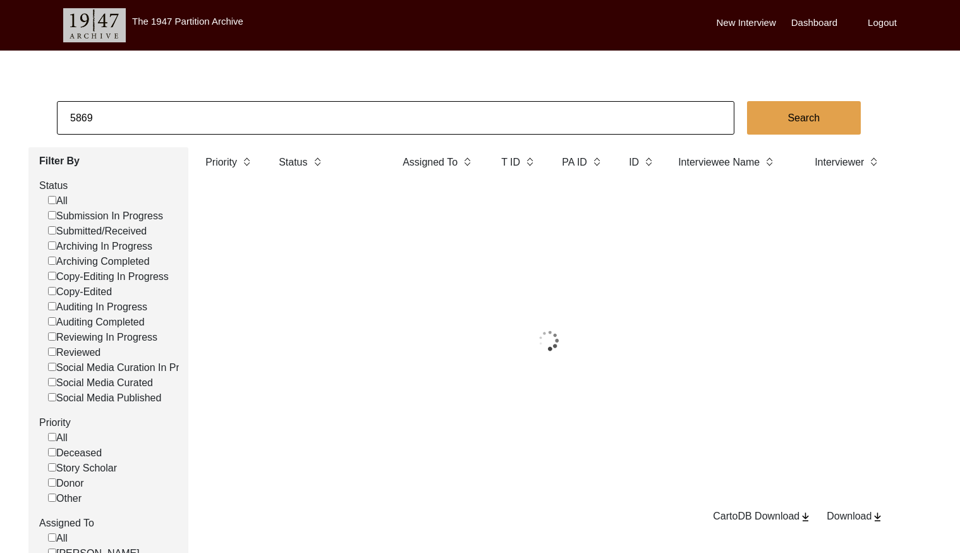
drag, startPoint x: 129, startPoint y: 99, endPoint x: 176, endPoint y: 107, distance: 48.1
click at [176, 107] on input "5869" at bounding box center [396, 118] width 678 height 34
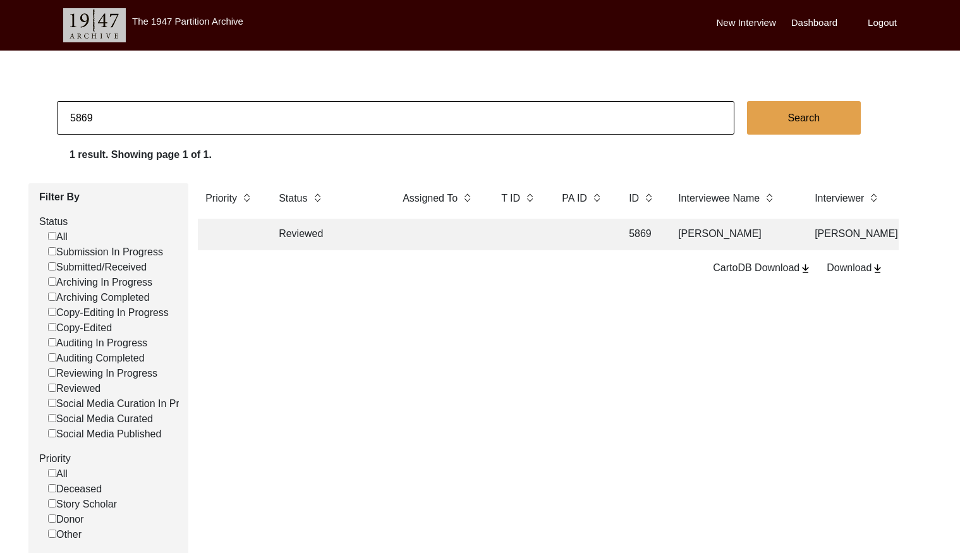
click at [176, 107] on input "5869" at bounding box center [396, 118] width 678 height 34
paste input "9194"
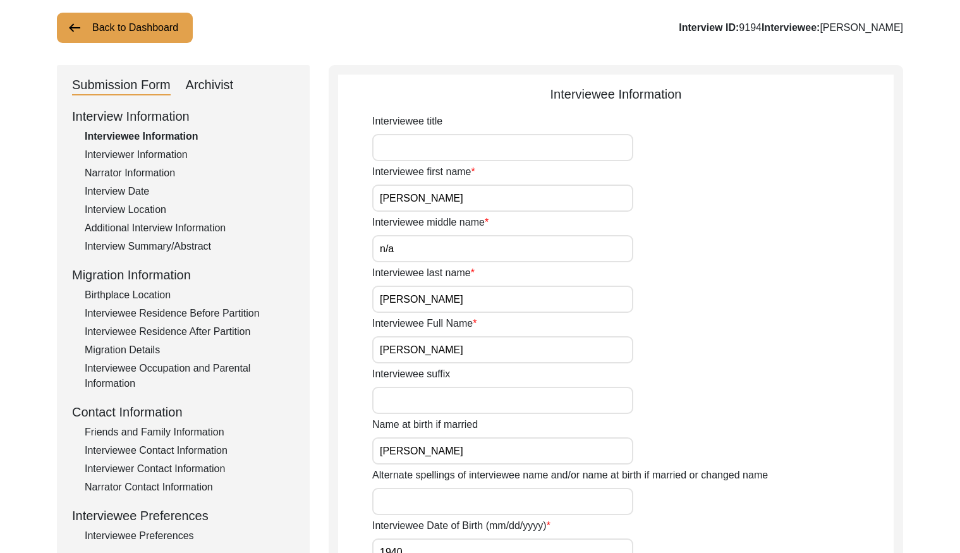
scroll to position [61, 0]
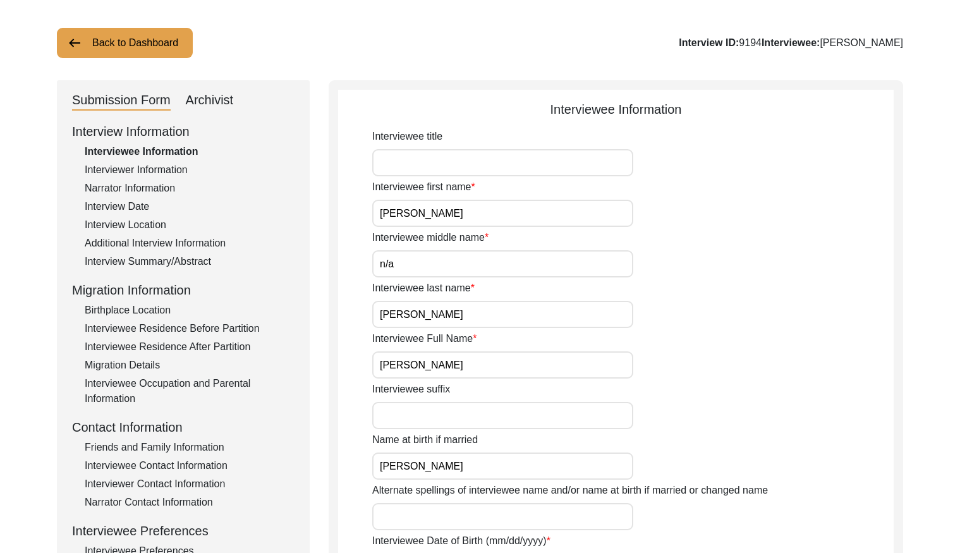
drag, startPoint x: 178, startPoint y: 259, endPoint x: 281, endPoint y: 236, distance: 104.9
click at [178, 259] on div "Interview Summary/Abstract" at bounding box center [190, 261] width 210 height 15
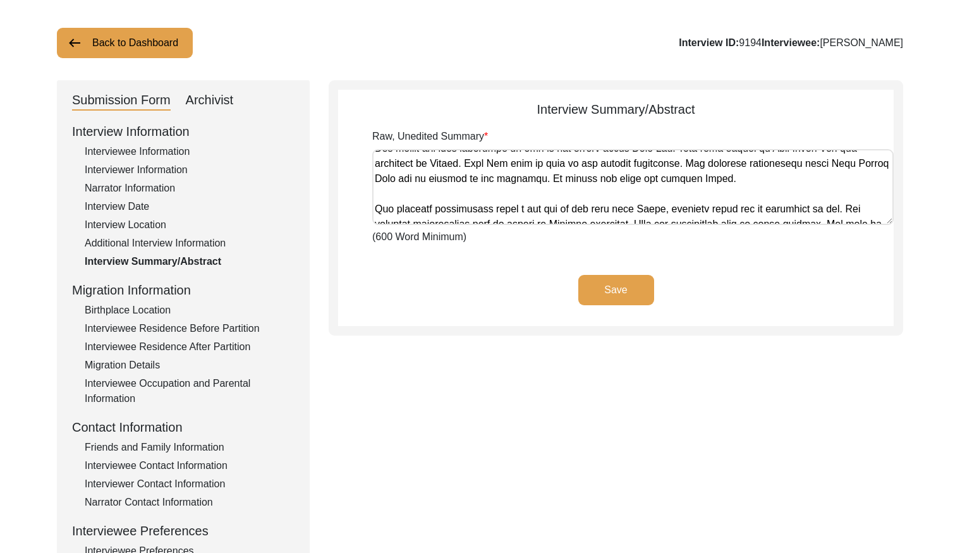
scroll to position [82, 0]
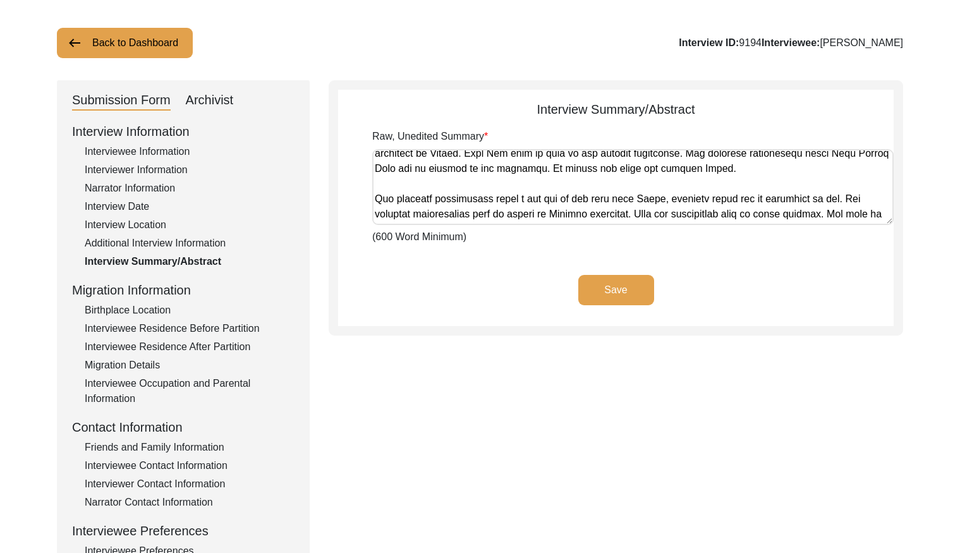
click at [152, 47] on button "Back to Dashboard" at bounding box center [125, 43] width 136 height 30
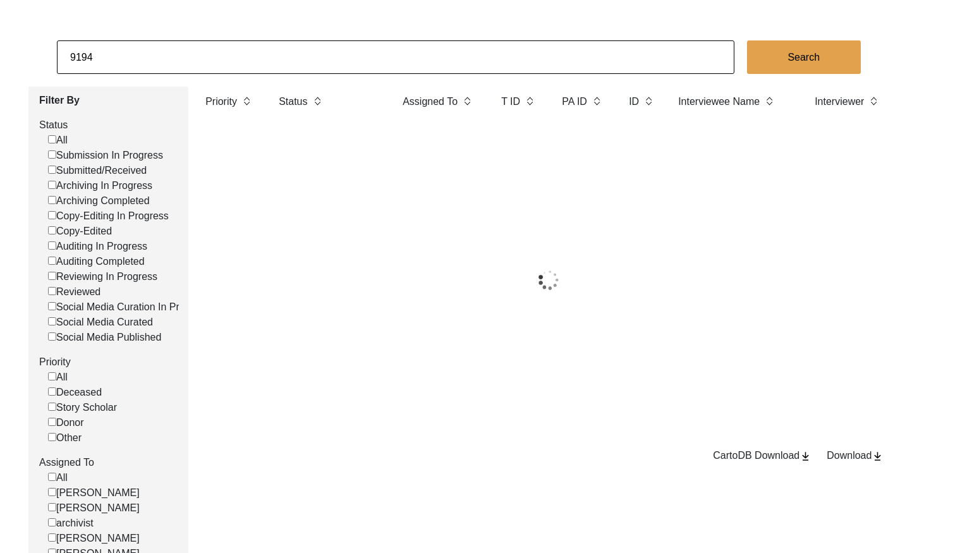
click at [200, 63] on input "9194" at bounding box center [396, 57] width 678 height 34
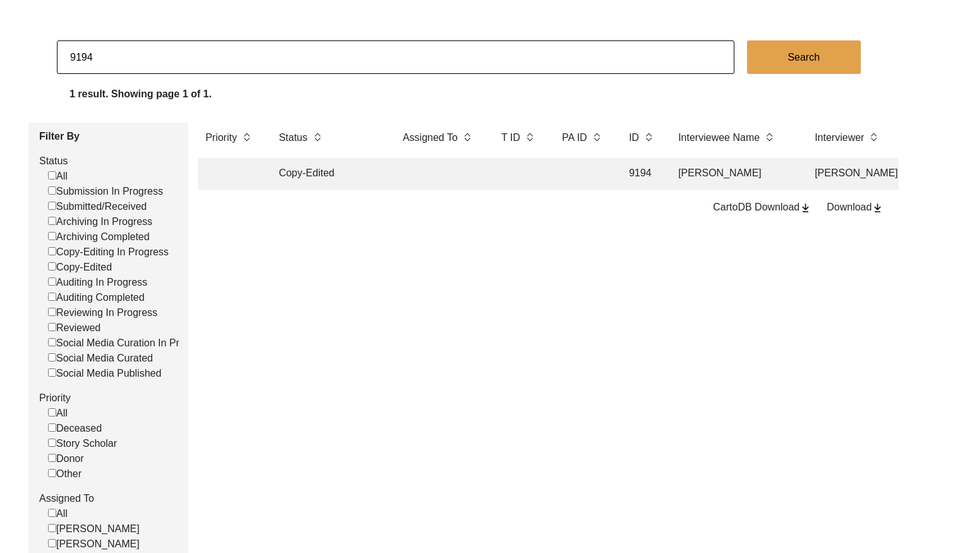
click at [200, 63] on input "9194" at bounding box center [396, 57] width 678 height 34
paste input "985"
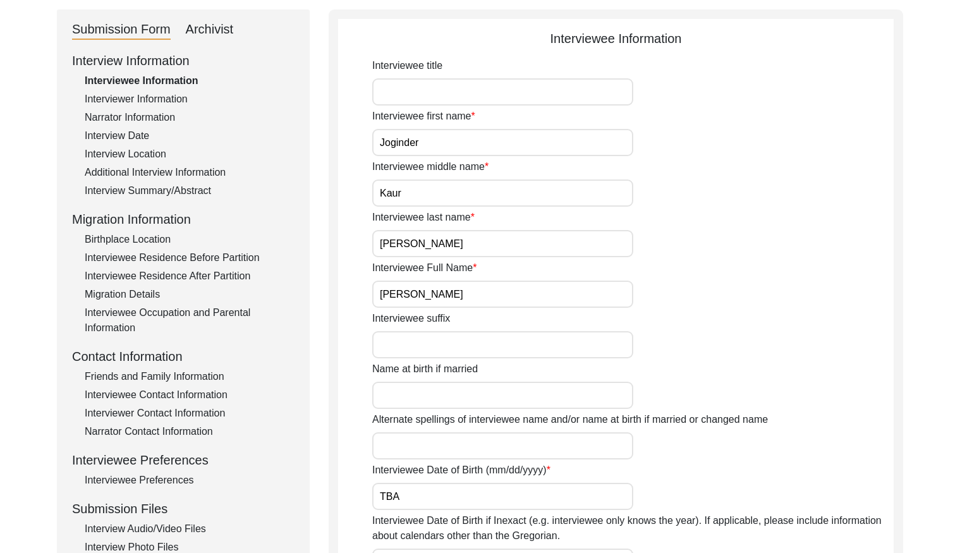
scroll to position [8, 0]
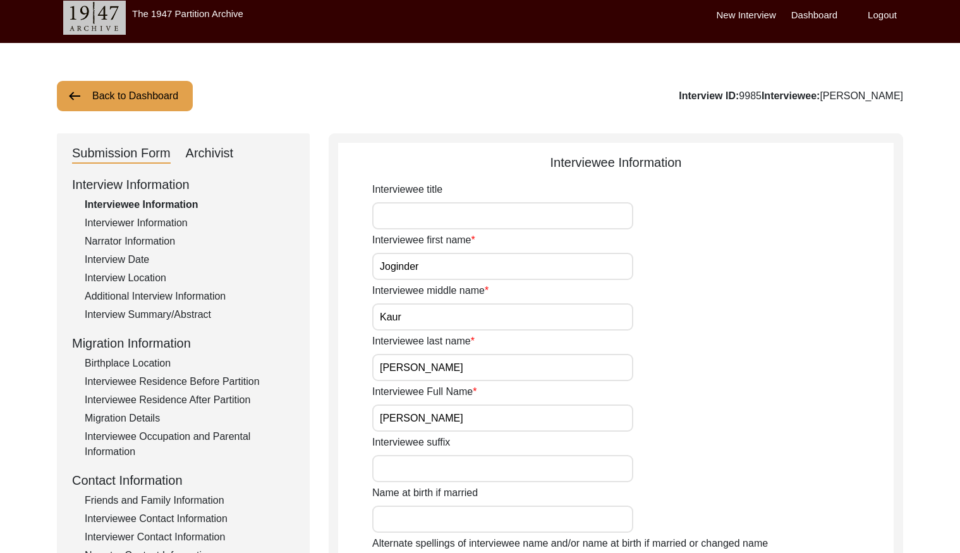
drag, startPoint x: 150, startPoint y: 303, endPoint x: 161, endPoint y: 312, distance: 14.0
click at [150, 303] on div "Additional Interview Information" at bounding box center [190, 296] width 210 height 15
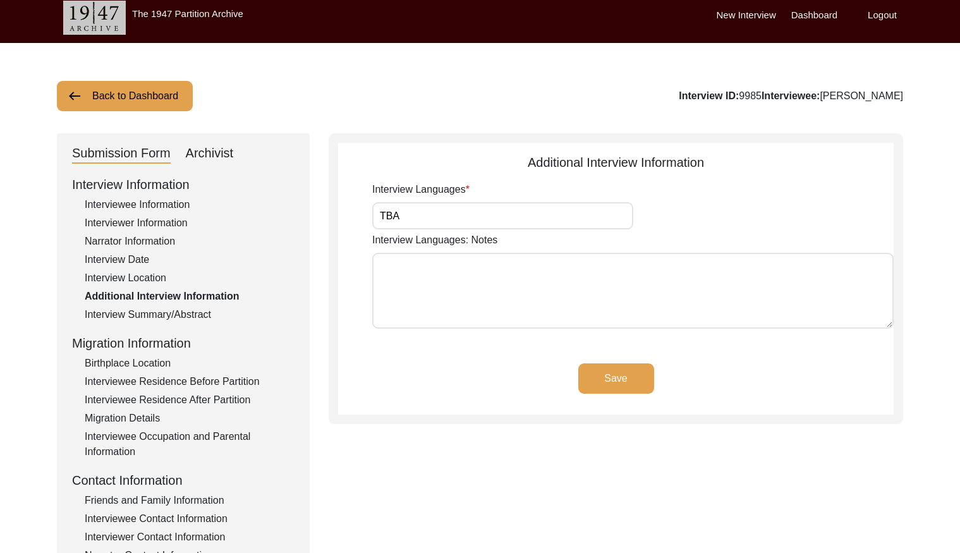
drag, startPoint x: 162, startPoint y: 312, endPoint x: 191, endPoint y: 310, distance: 29.1
click at [162, 312] on div "Interview Summary/Abstract" at bounding box center [190, 314] width 210 height 15
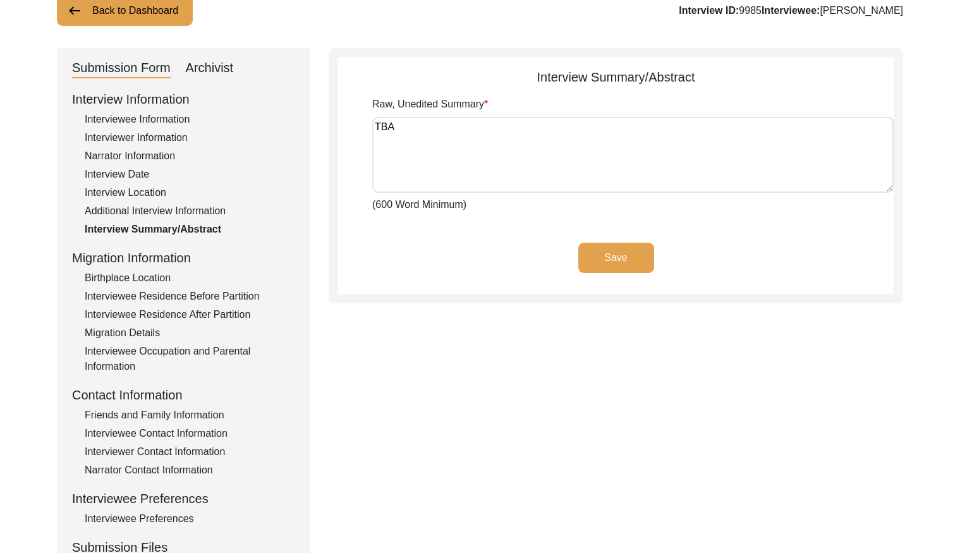
scroll to position [96, 0]
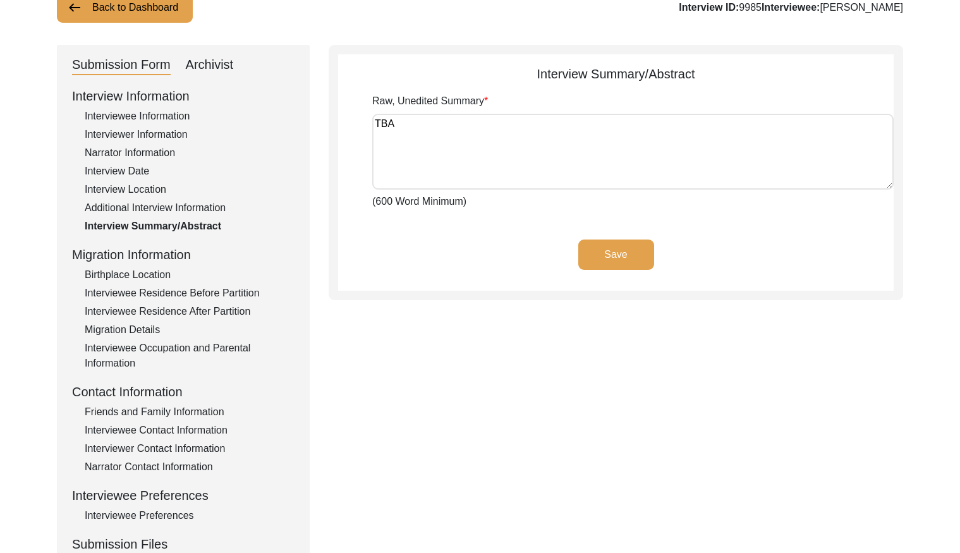
drag, startPoint x: 205, startPoint y: 55, endPoint x: 215, endPoint y: 70, distance: 17.9
click at [207, 56] on div "Archivist" at bounding box center [210, 65] width 48 height 20
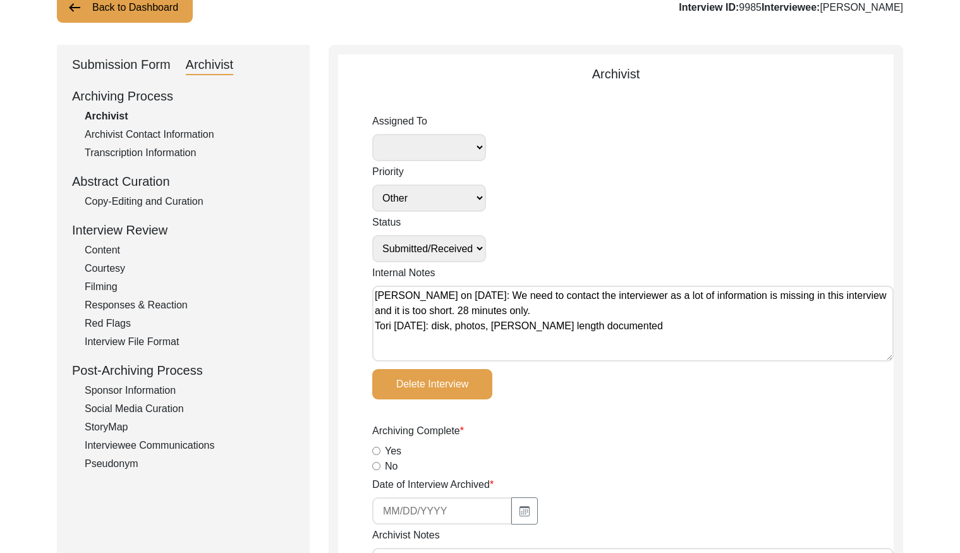
drag, startPoint x: 155, startPoint y: 200, endPoint x: 226, endPoint y: 183, distance: 73.0
click at [156, 199] on div "Copy-Editing and Curation" at bounding box center [190, 201] width 210 height 15
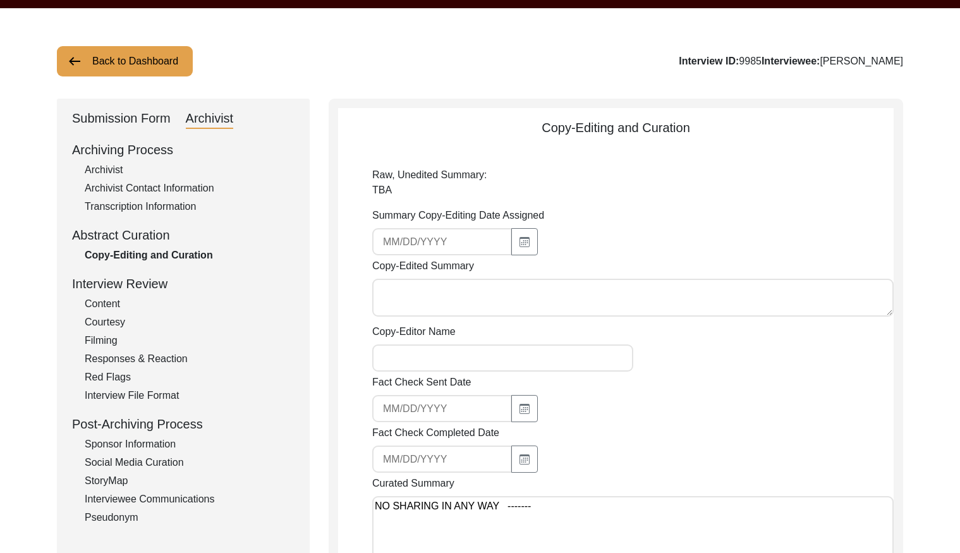
scroll to position [40, 0]
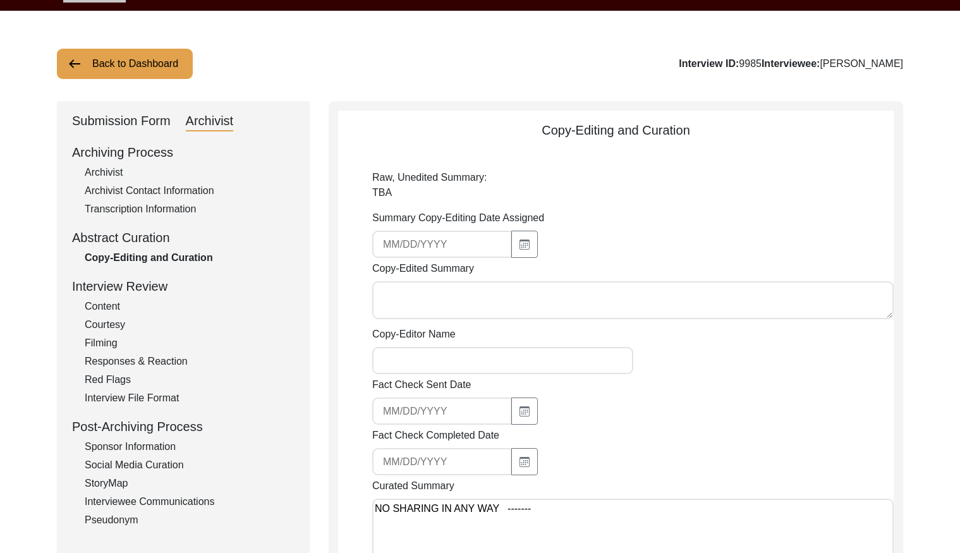
click at [108, 170] on div "Archivist" at bounding box center [190, 172] width 210 height 15
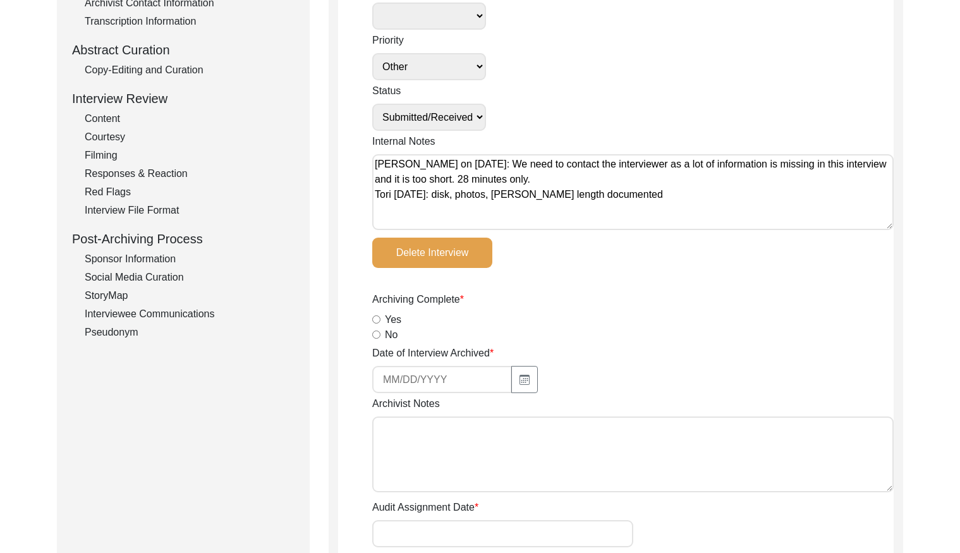
scroll to position [0, 0]
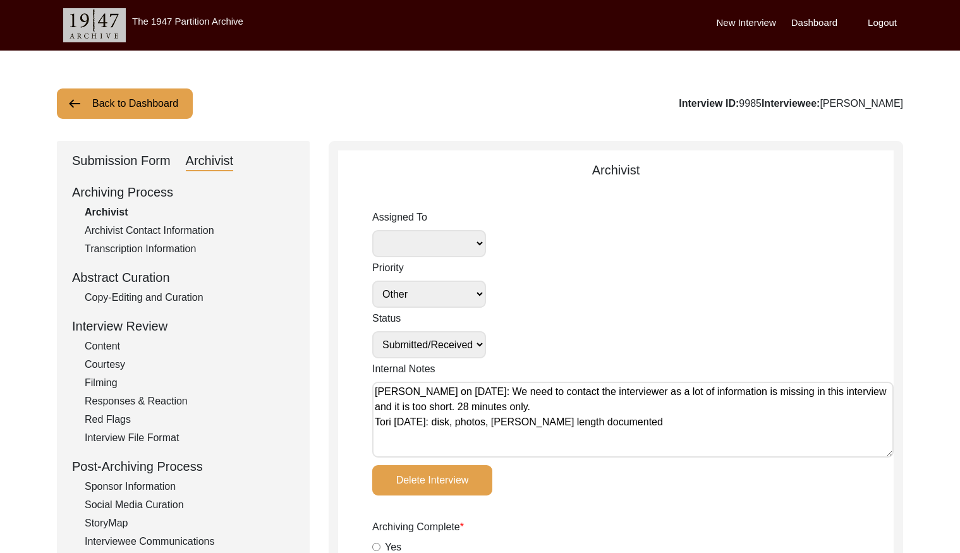
click at [156, 110] on button "Back to Dashboard" at bounding box center [125, 103] width 136 height 30
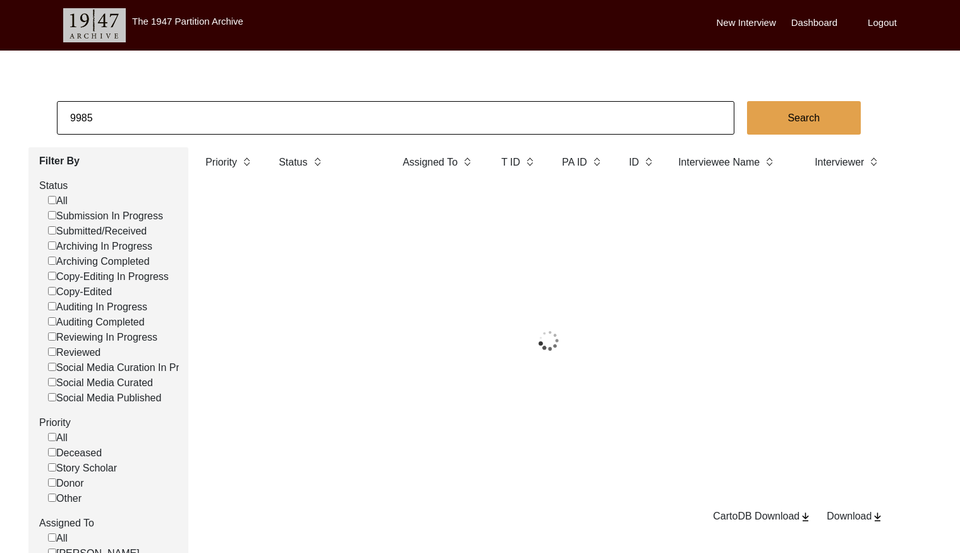
click at [162, 115] on input "9985" at bounding box center [396, 118] width 678 height 34
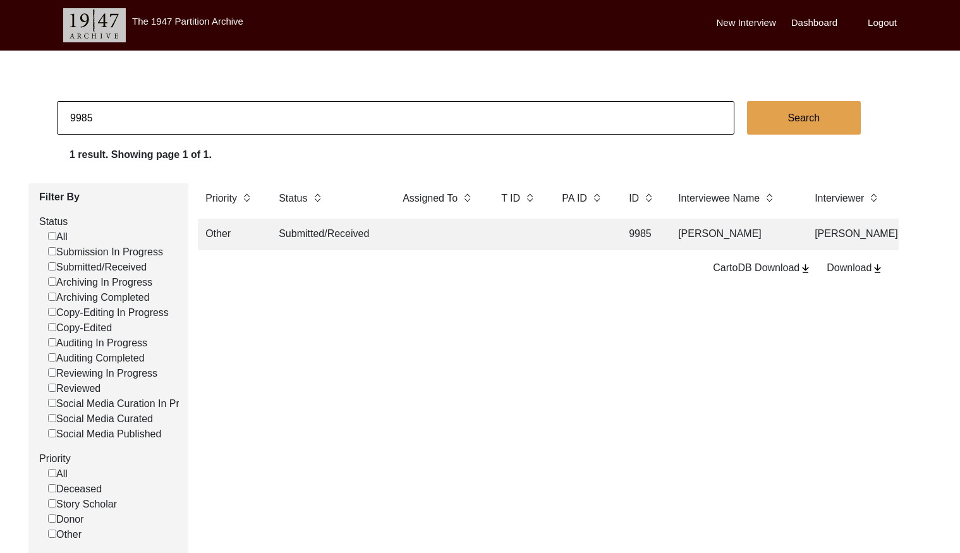
click at [162, 115] on input "9985" at bounding box center [396, 118] width 678 height 34
paste input "48"
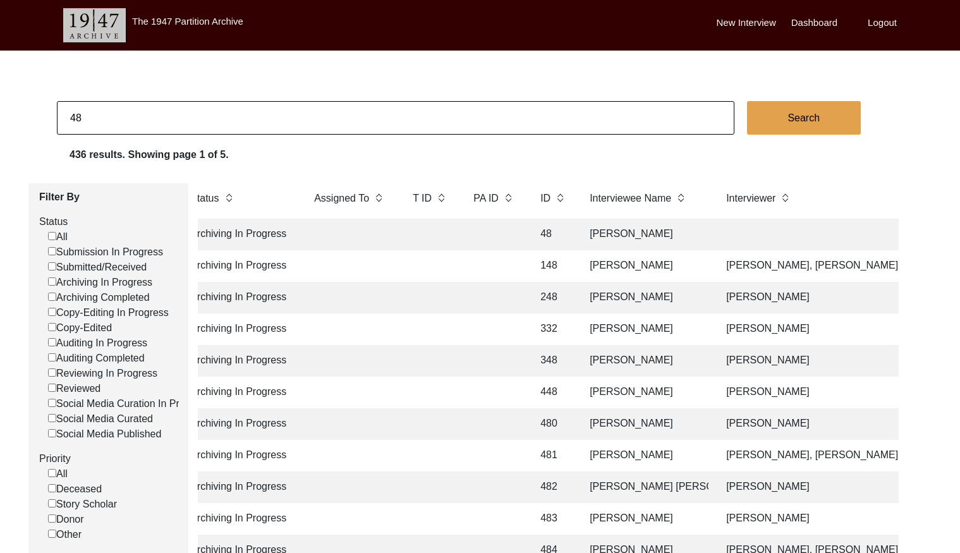
scroll to position [0, 92]
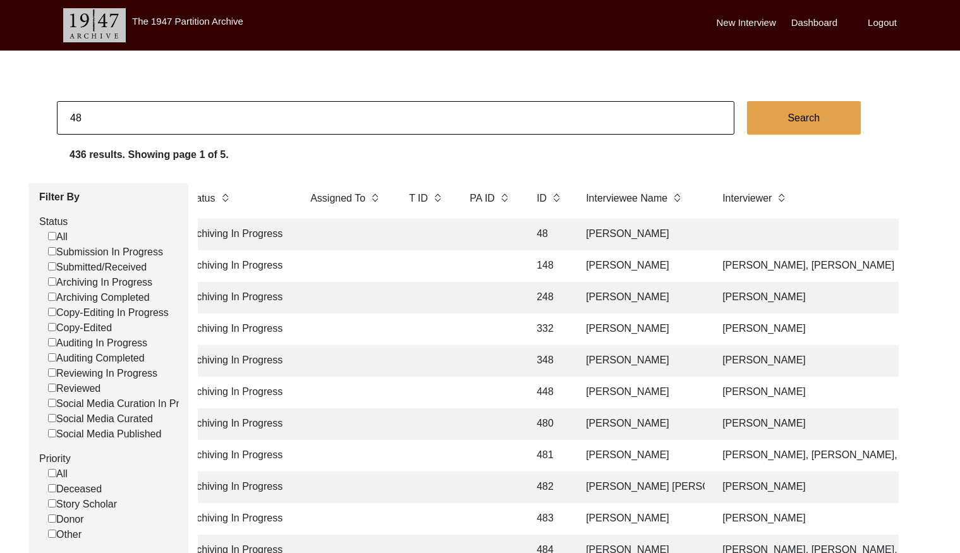
click at [401, 233] on td at bounding box center [426, 235] width 51 height 32
